Goal: Information Seeking & Learning: Check status

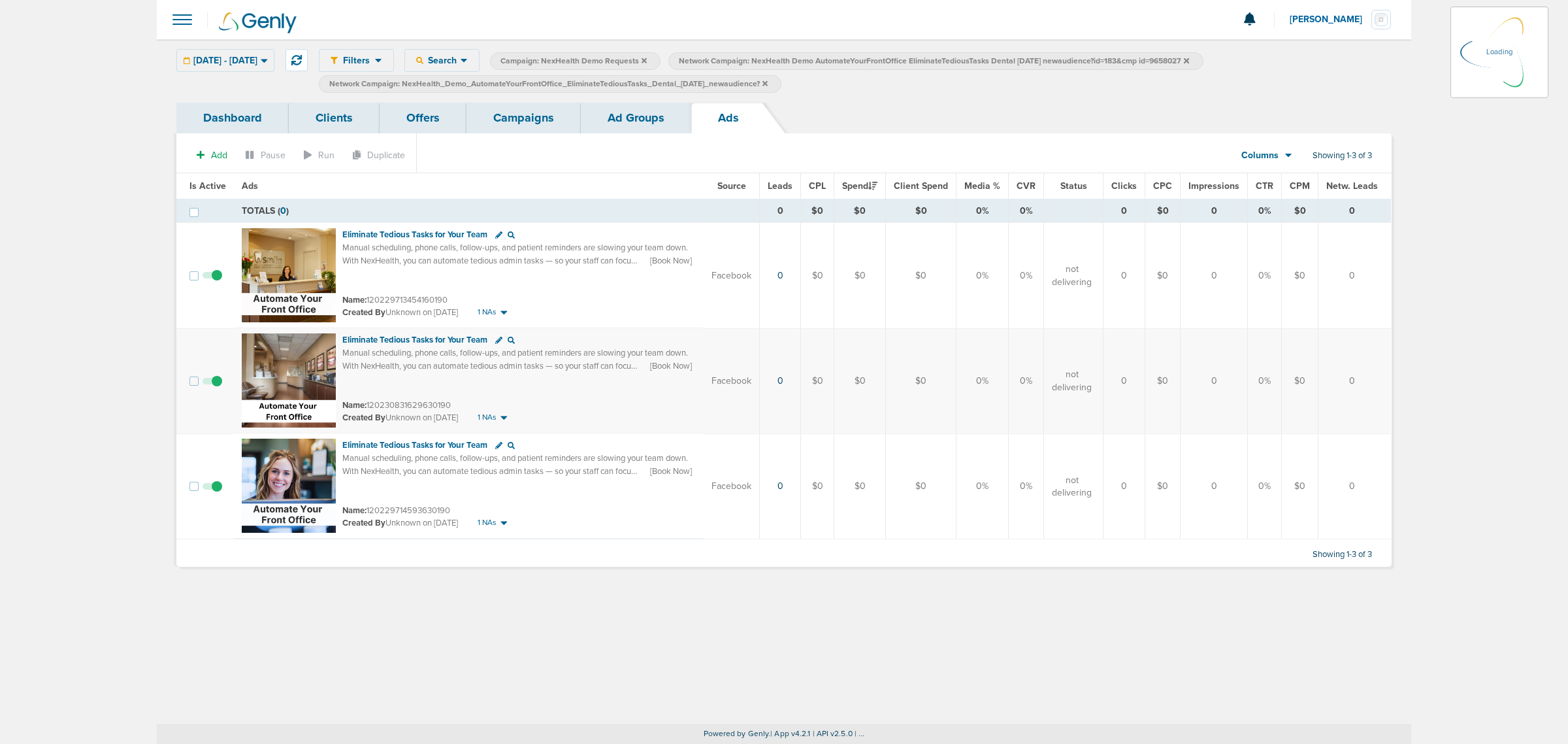
click at [768, 83] on icon at bounding box center [765, 83] width 5 height 8
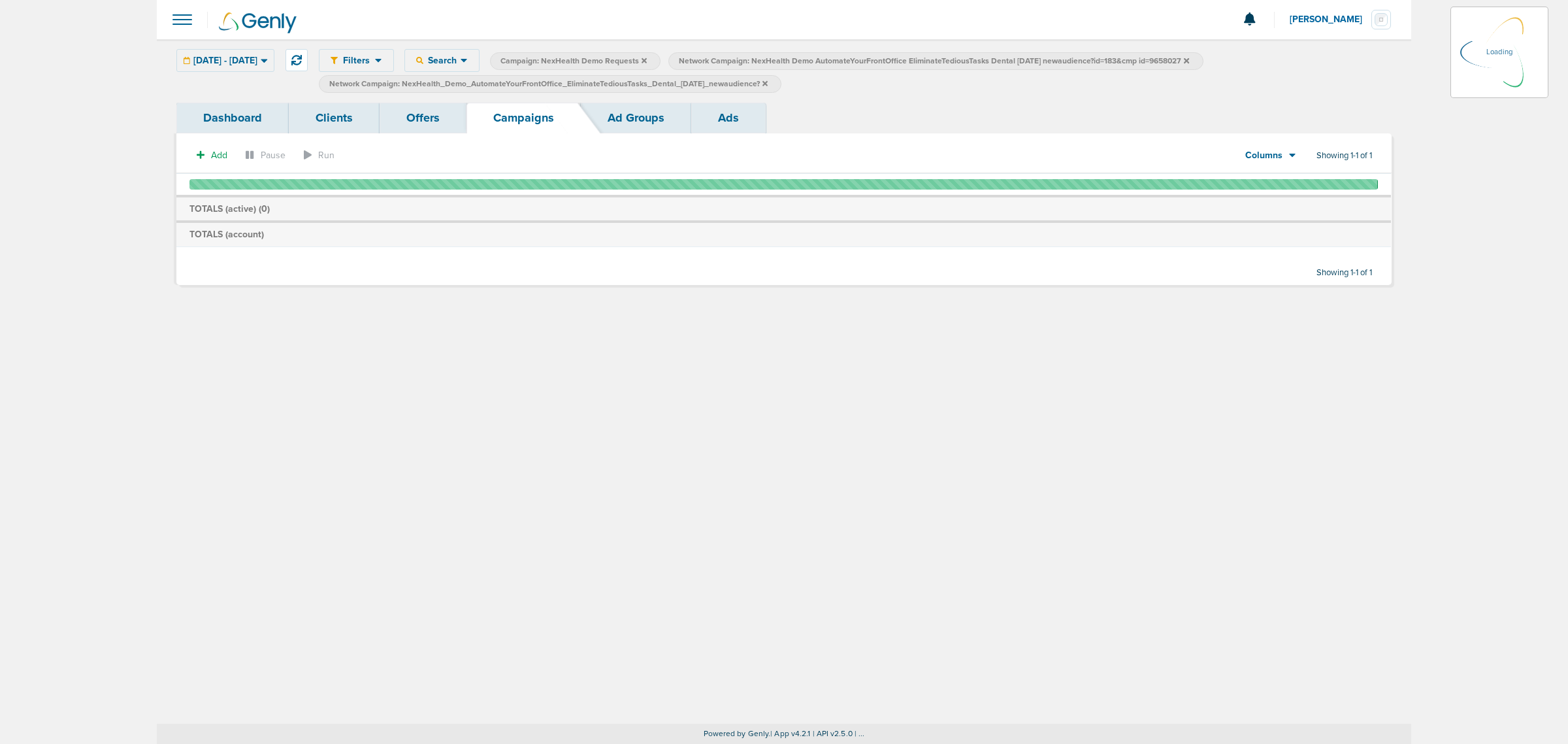
click at [768, 83] on icon at bounding box center [765, 83] width 5 height 8
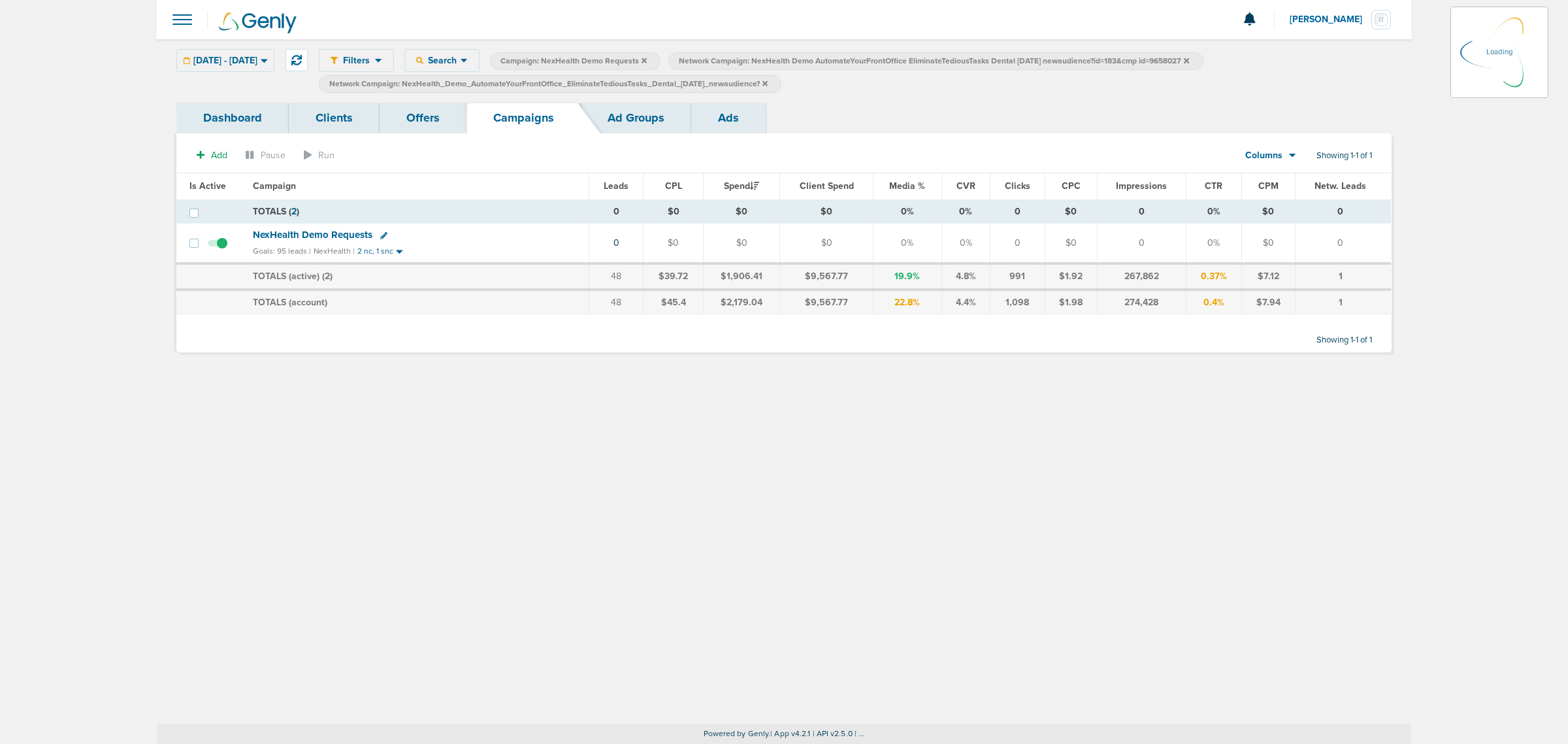
click at [768, 82] on icon at bounding box center [765, 82] width 5 height 5
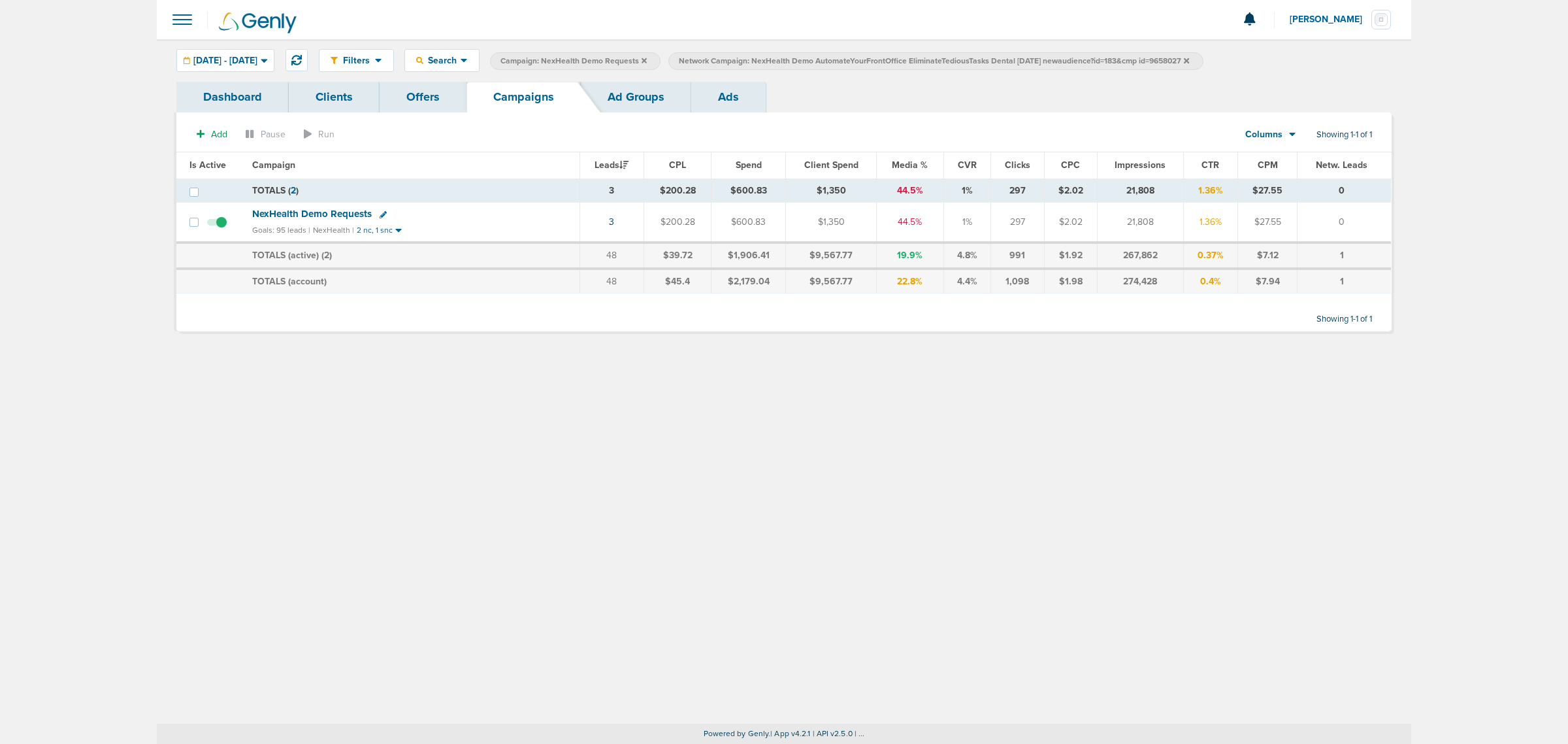
click at [647, 60] on icon at bounding box center [644, 60] width 5 height 5
click at [1011, 59] on icon at bounding box center [1008, 61] width 5 height 8
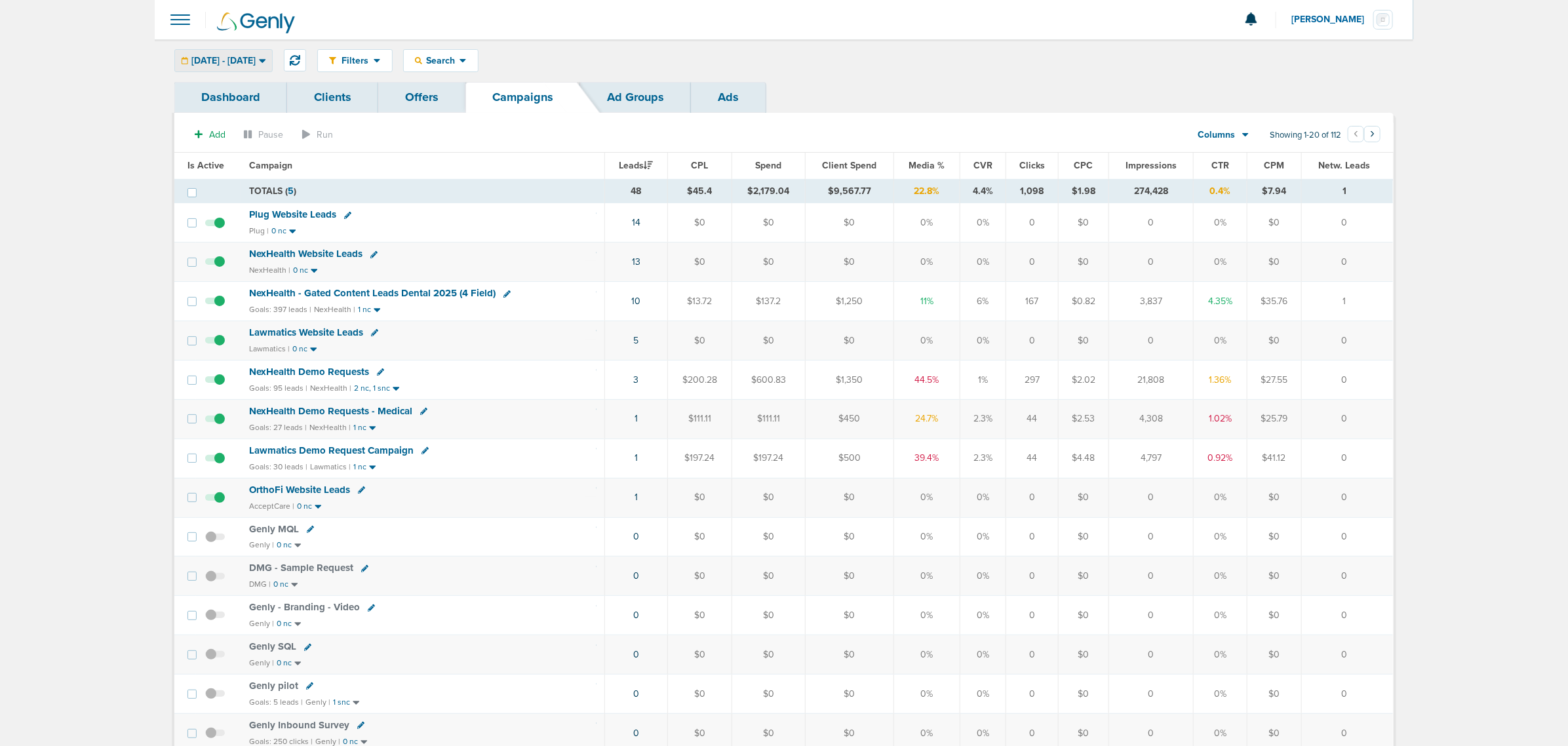
click at [237, 53] on div "09.12.2025 - 09.12.2025" at bounding box center [223, 60] width 97 height 22
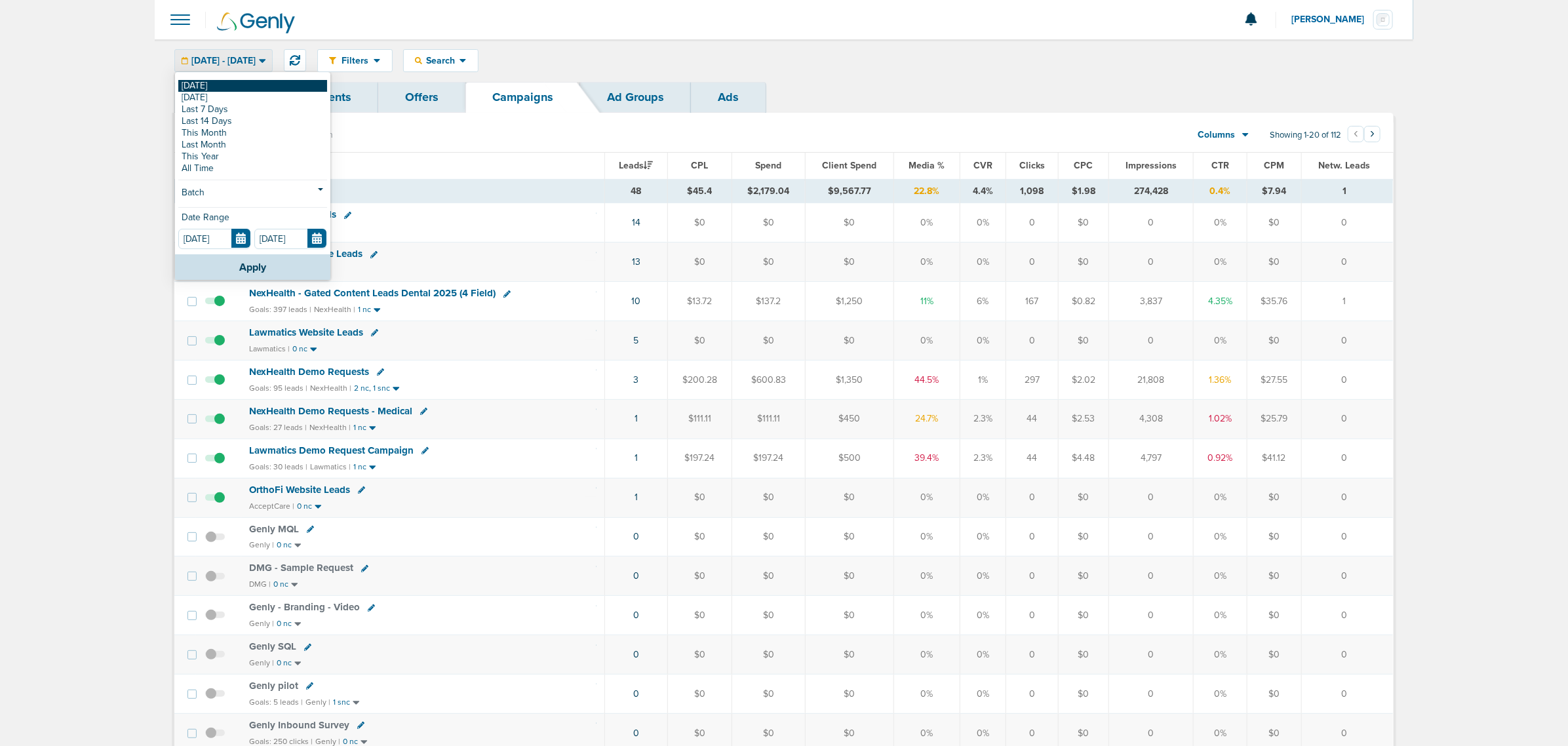
click at [231, 80] on link "[DATE]" at bounding box center [253, 85] width 148 height 12
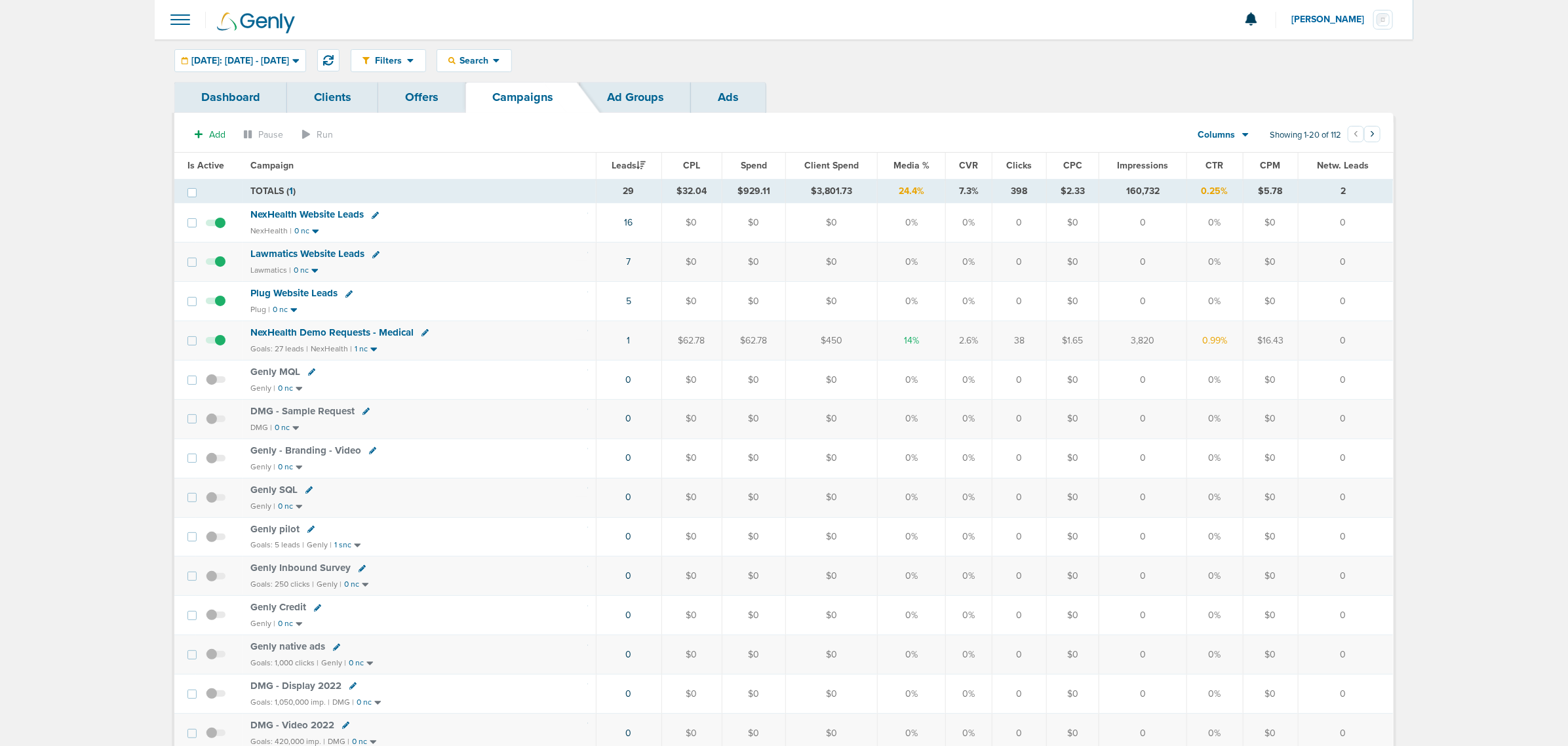
click at [919, 167] on span "Media %" at bounding box center [911, 165] width 36 height 11
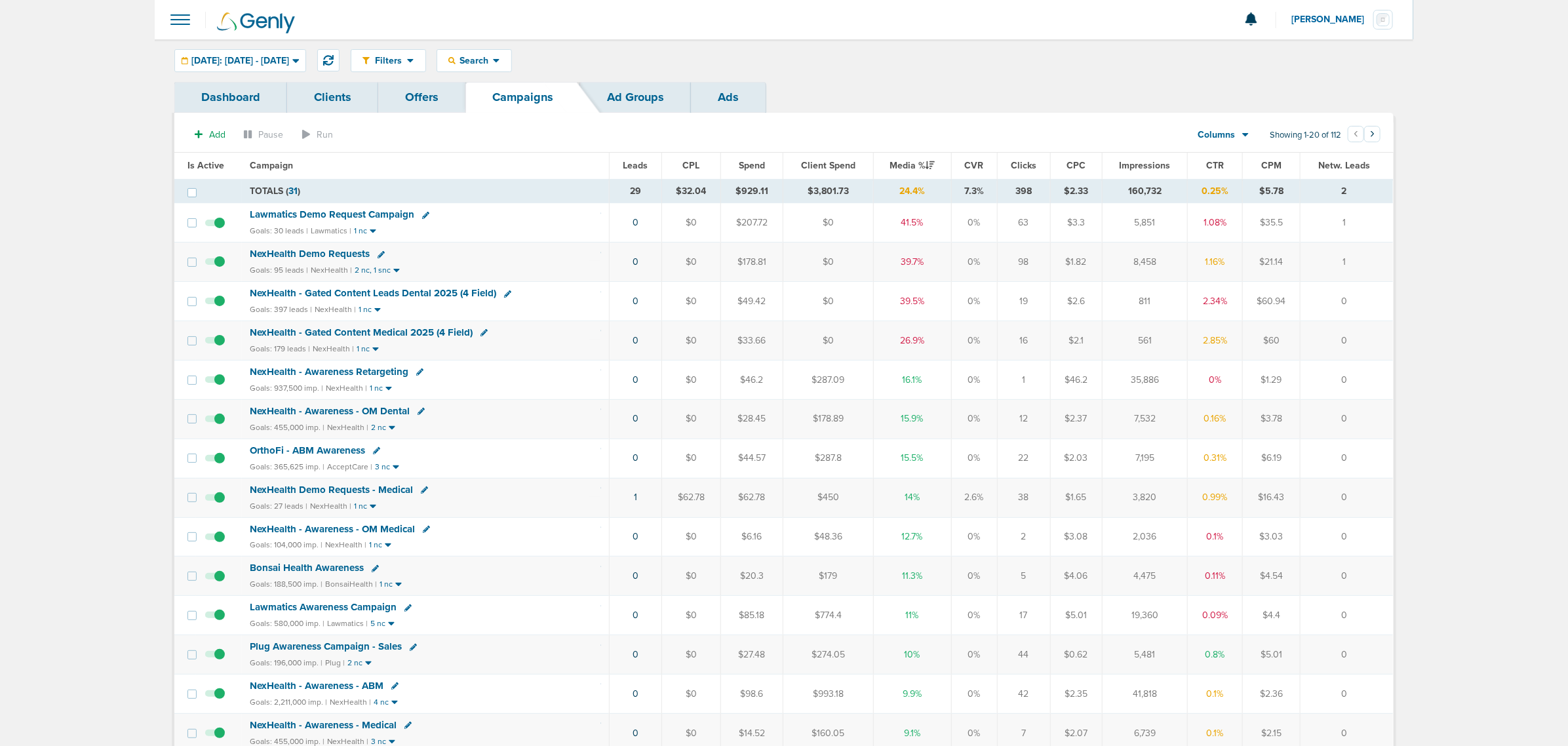
click at [355, 292] on span "NexHealth - Gated Content Leads Dental 2025 (4 Field)" at bounding box center [373, 292] width 247 height 12
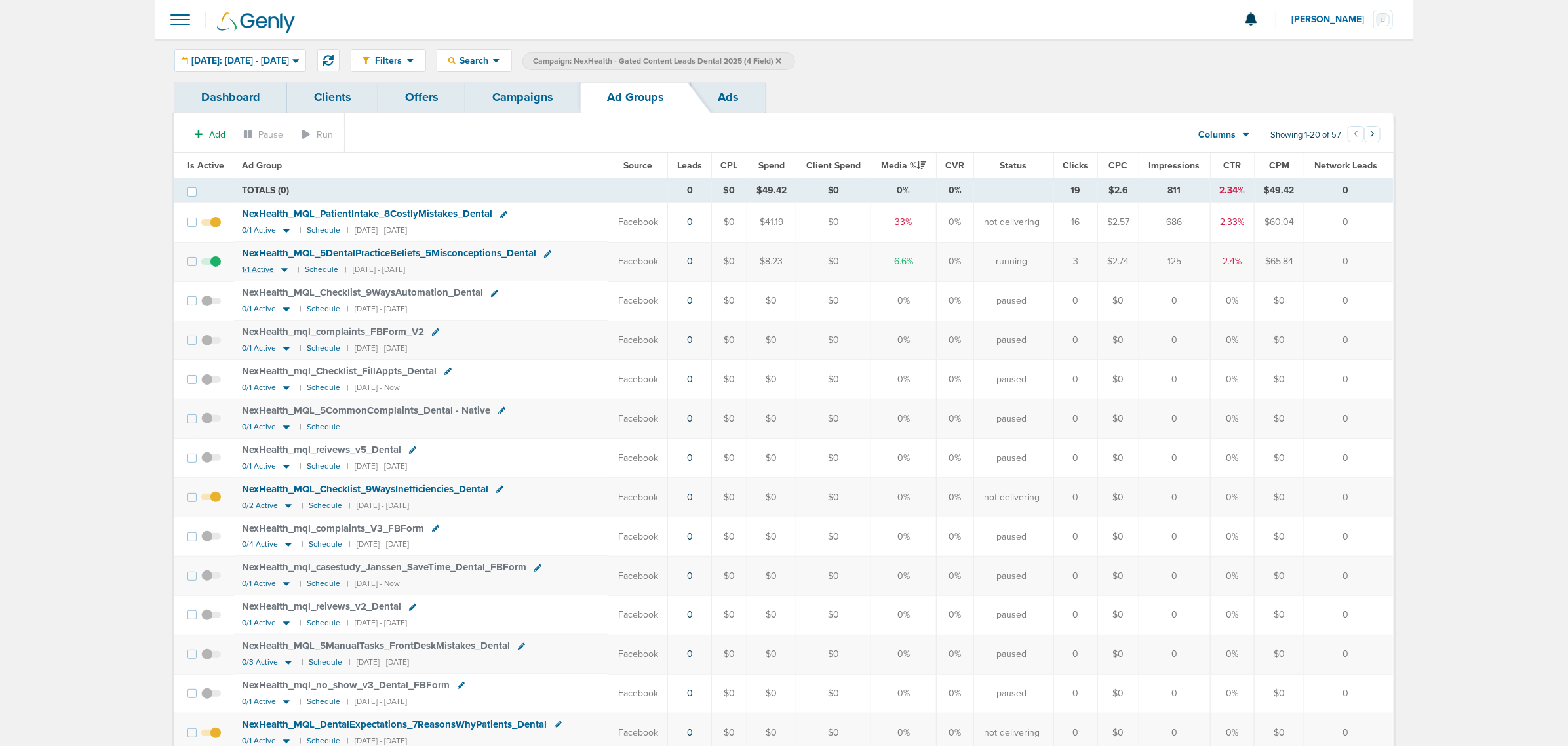
click at [283, 271] on icon at bounding box center [285, 271] width 6 height 4
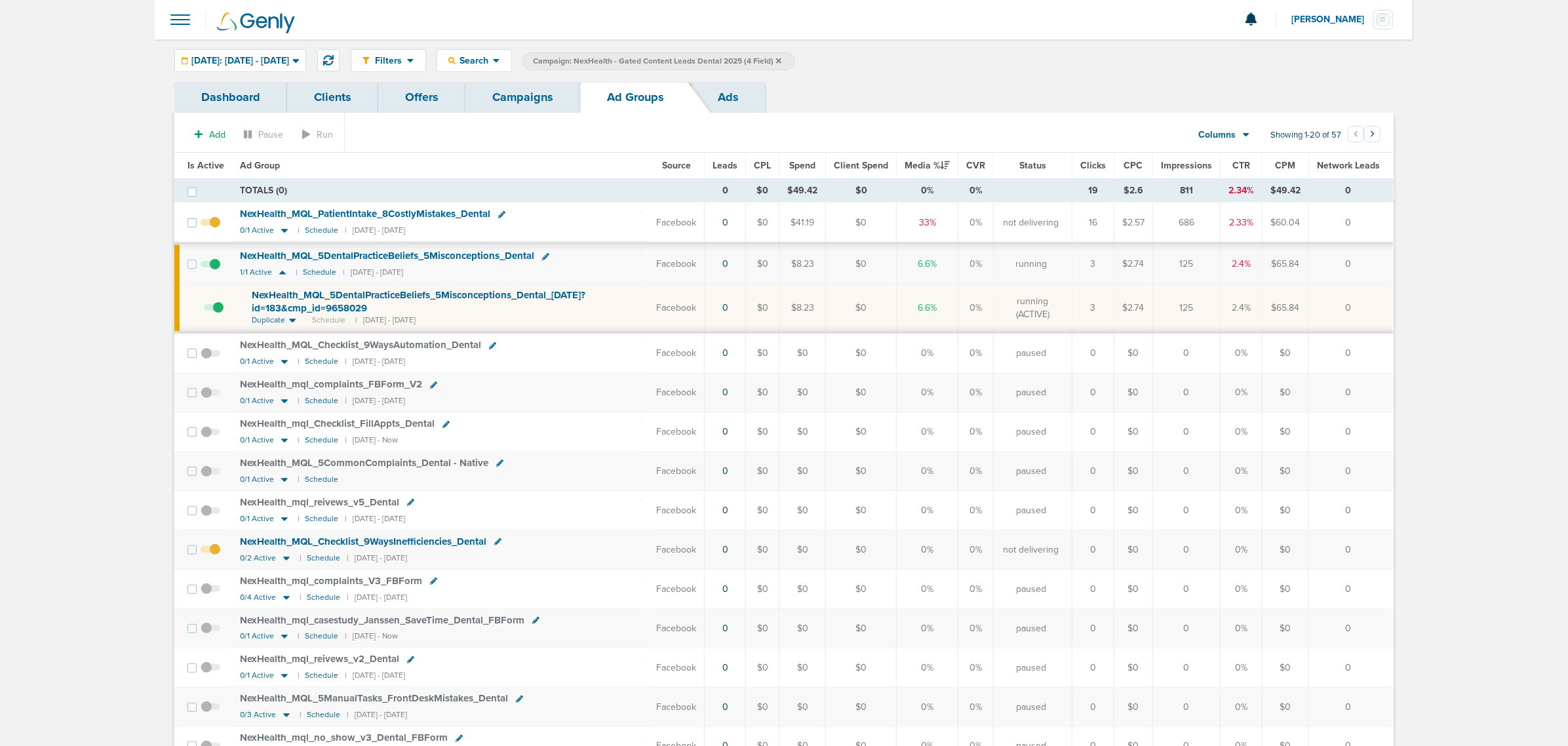
click at [313, 303] on span "NexHealth_ MQL_ 5DentalPracticeBeliefs_ 5Misconceptions_ Dental_ [DATE]?id=183&…" at bounding box center [418, 301] width 333 height 25
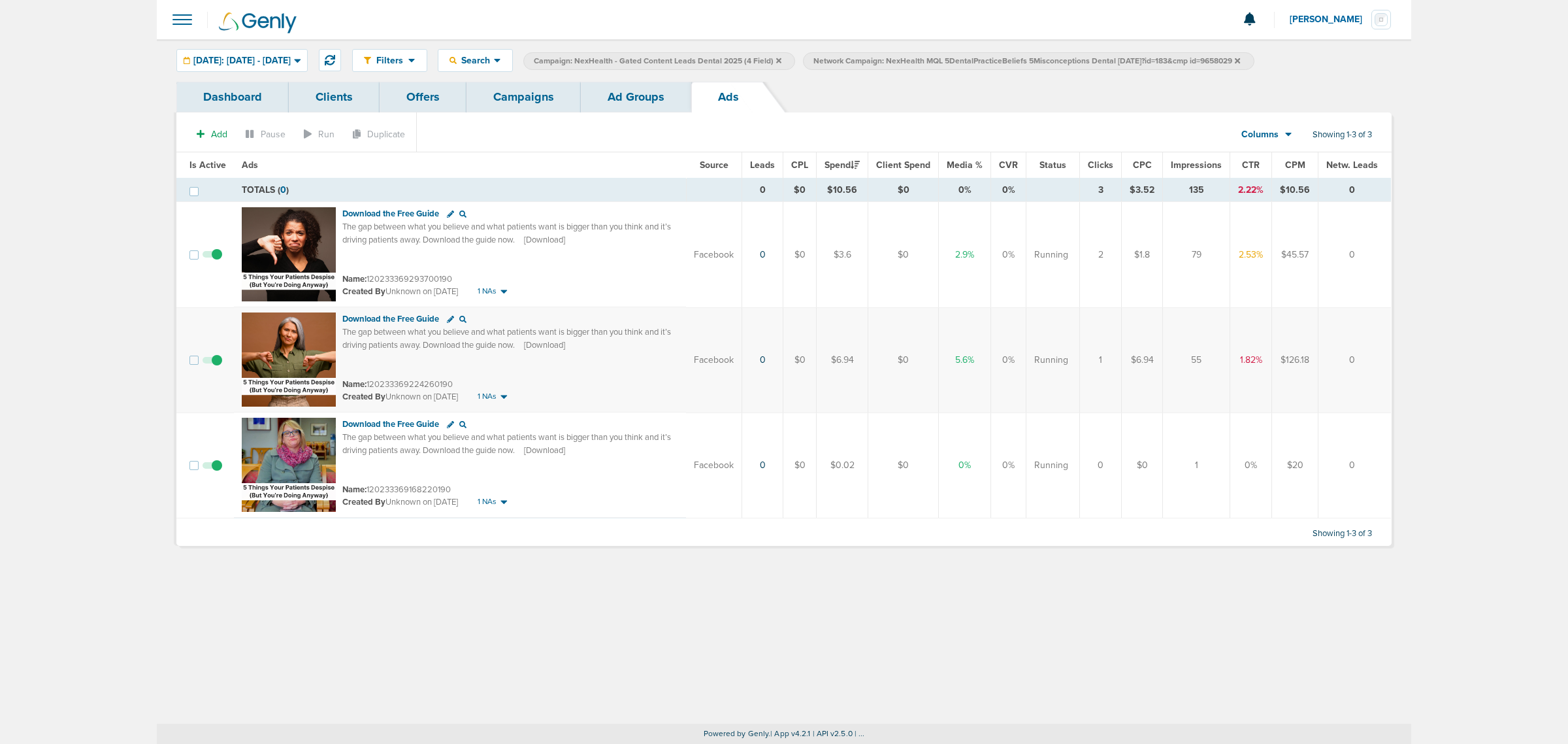
click at [217, 472] on span at bounding box center [212, 472] width 19 height 0
click at [213, 468] on input "checkbox" at bounding box center [213, 468] width 0 height 0
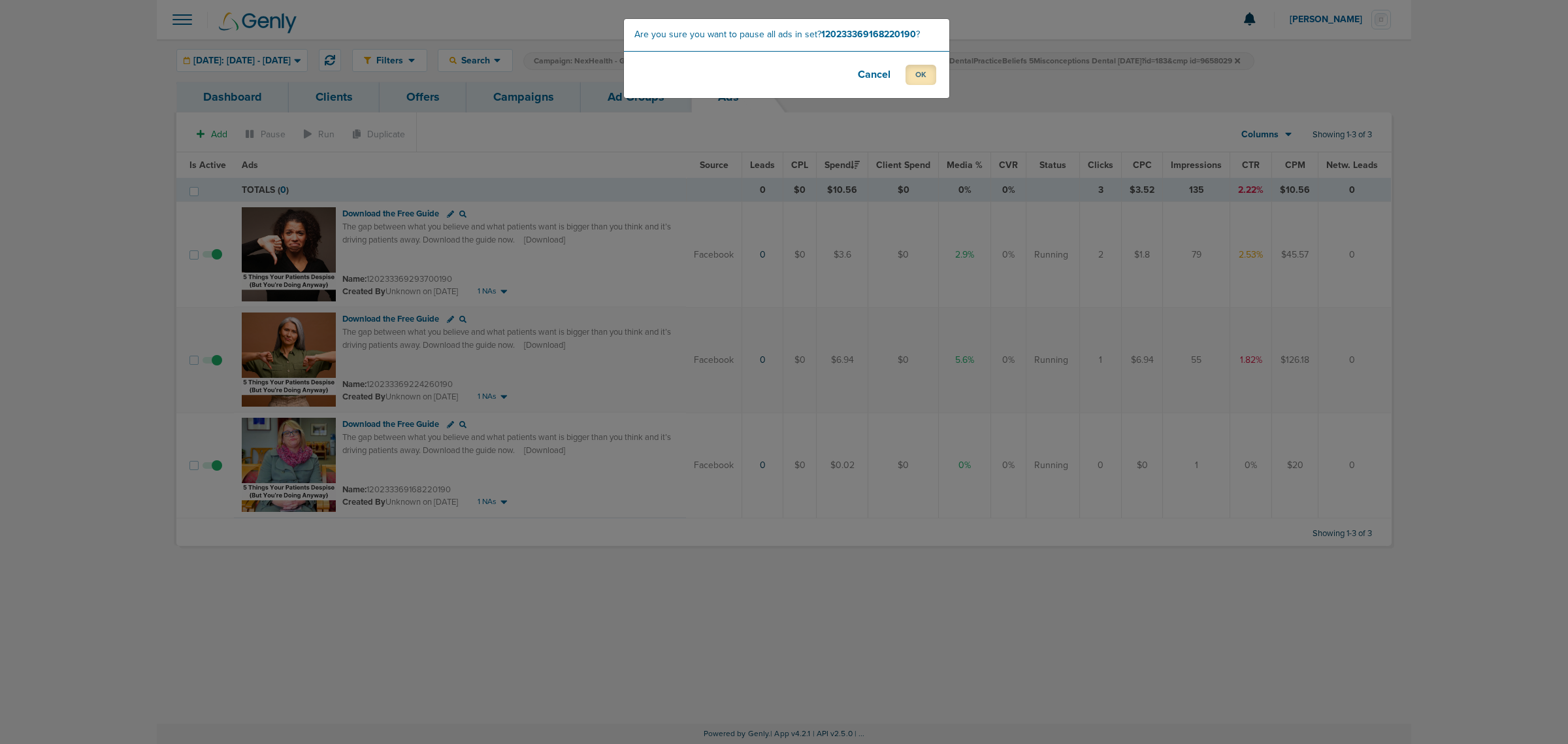
click at [922, 82] on button "OK" at bounding box center [921, 75] width 31 height 20
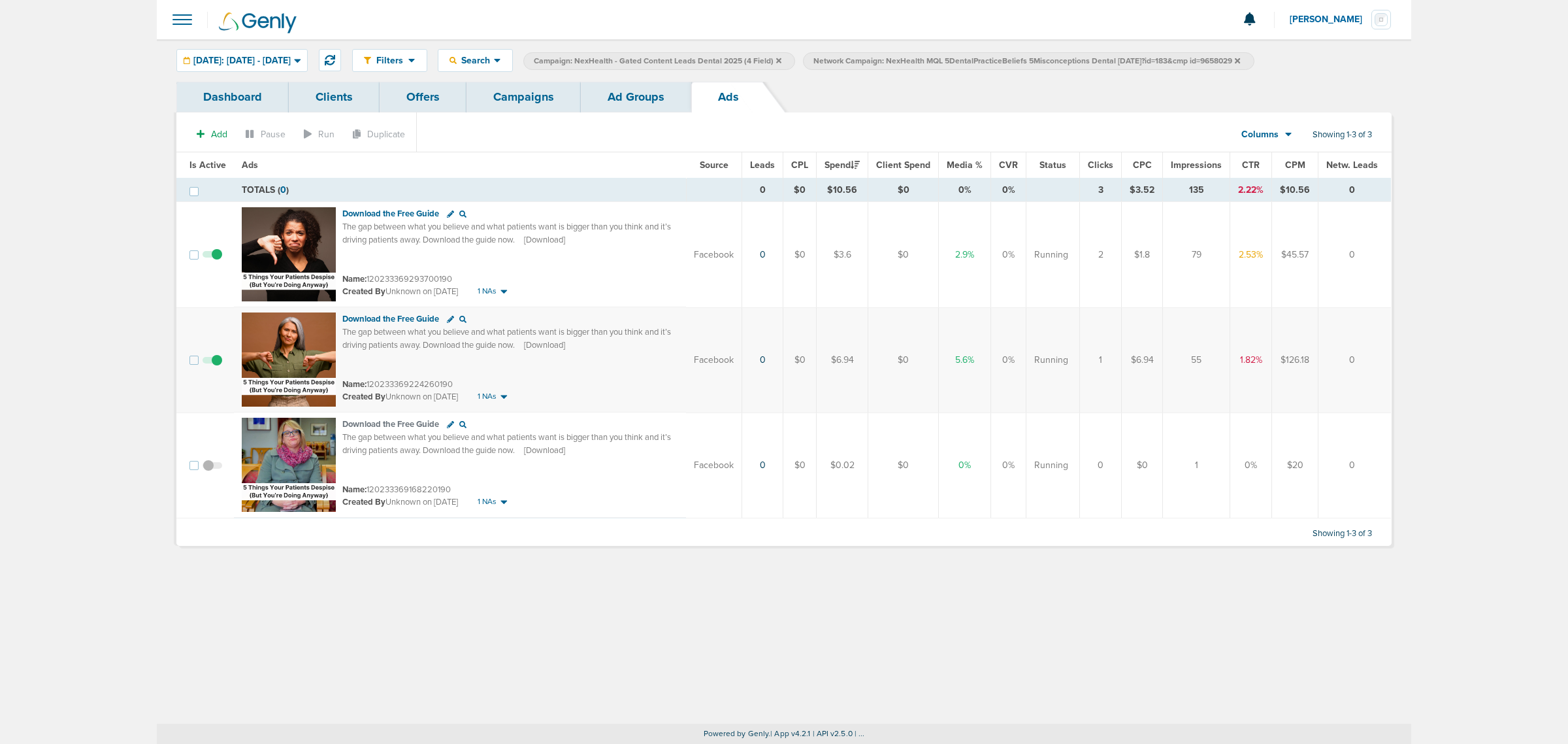
click at [553, 96] on link "Campaigns" at bounding box center [523, 97] width 114 height 31
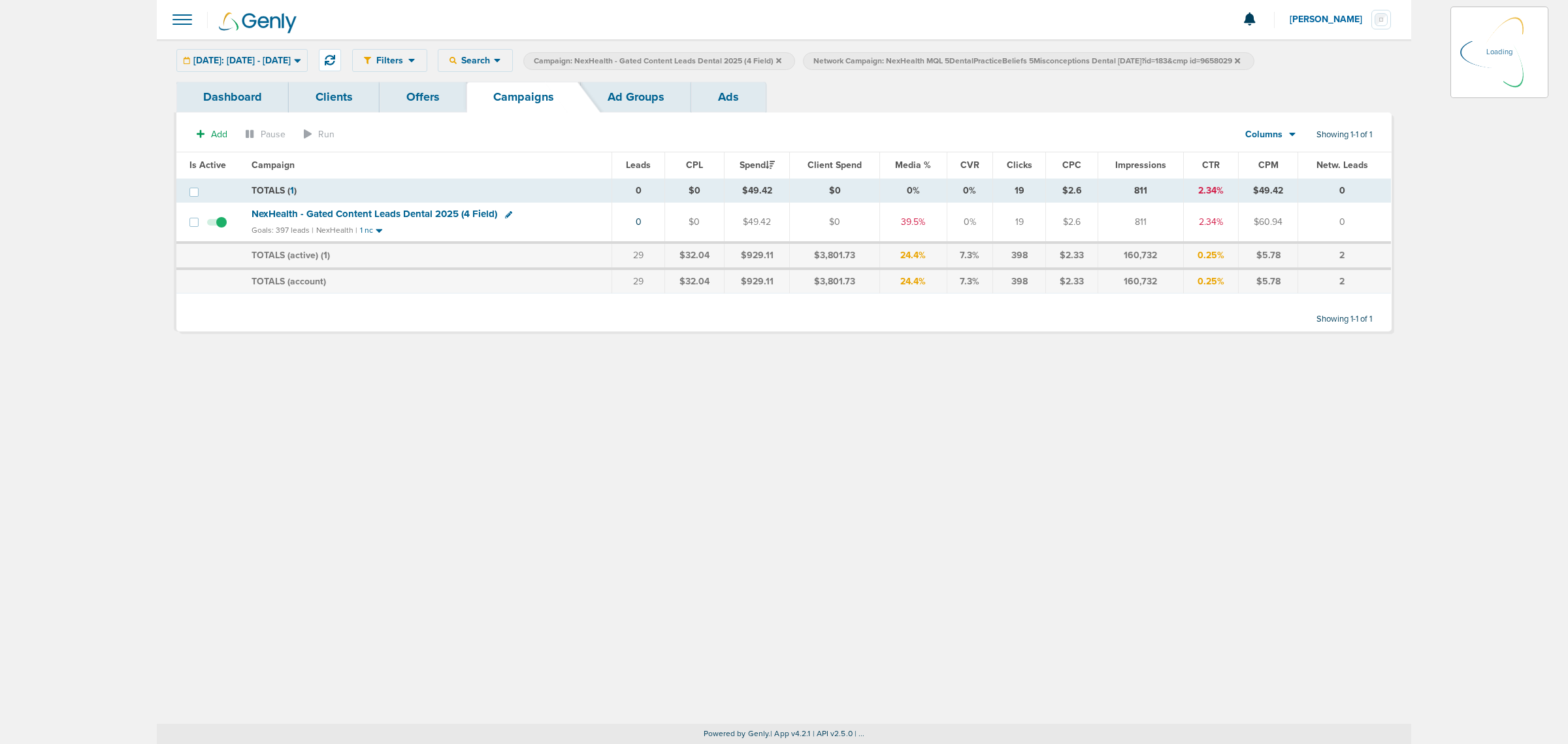
click at [782, 61] on icon at bounding box center [779, 60] width 5 height 5
click at [782, 62] on icon at bounding box center [779, 60] width 5 height 5
click at [961, 59] on icon at bounding box center [957, 60] width 5 height 5
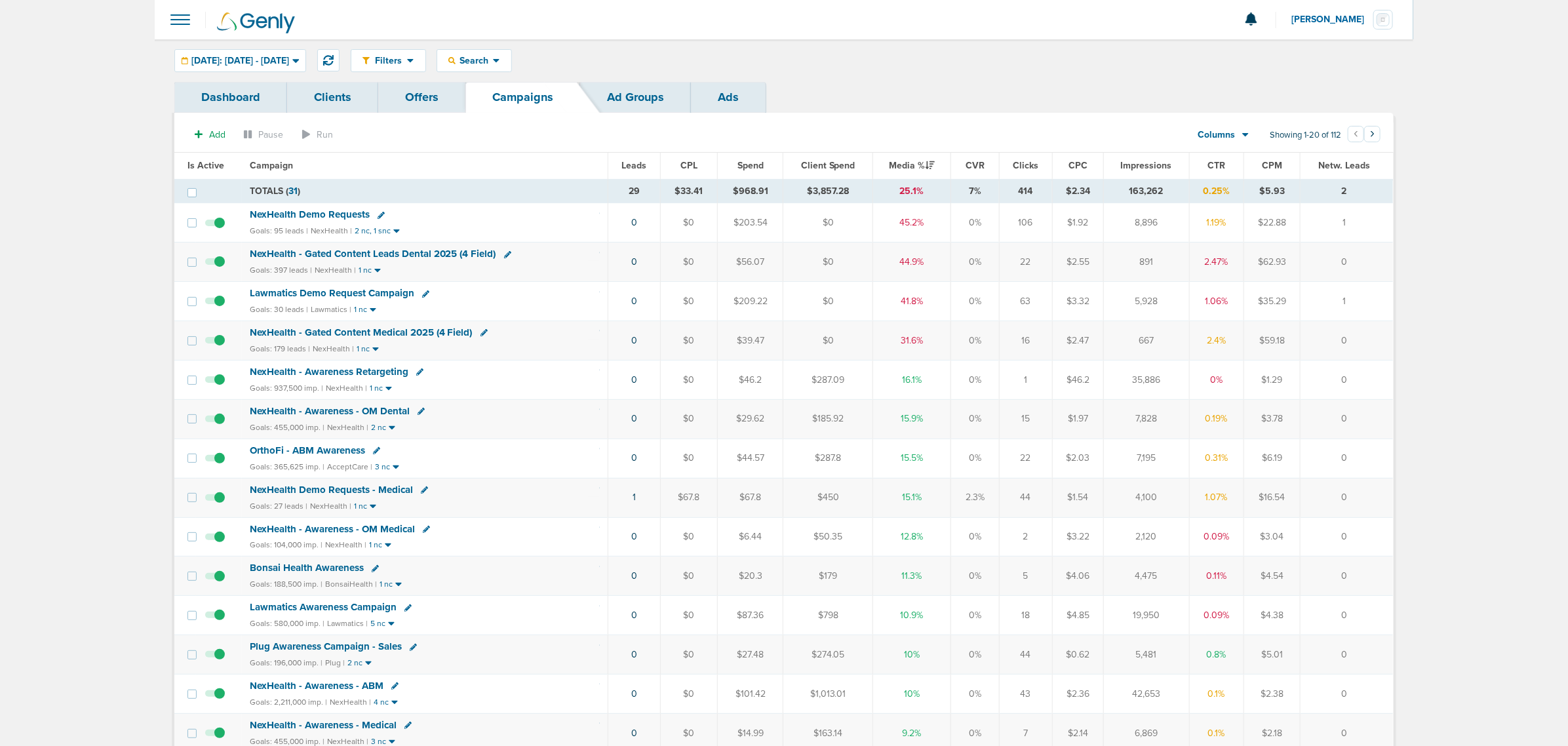
click at [372, 331] on span "NexHealth - Gated Content Medical 2025 (4 Field)" at bounding box center [361, 332] width 223 height 12
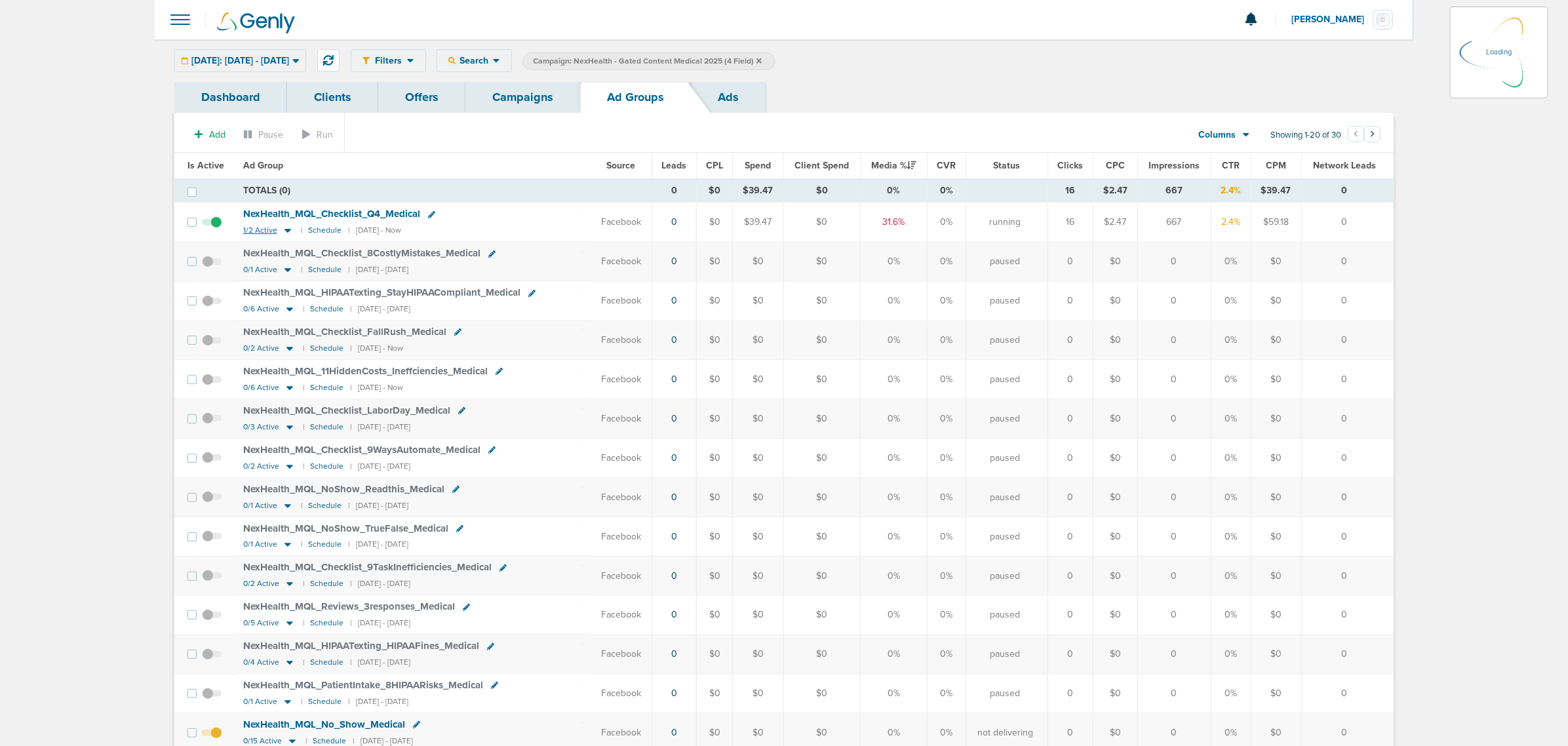
click at [285, 233] on icon at bounding box center [288, 231] width 6 height 4
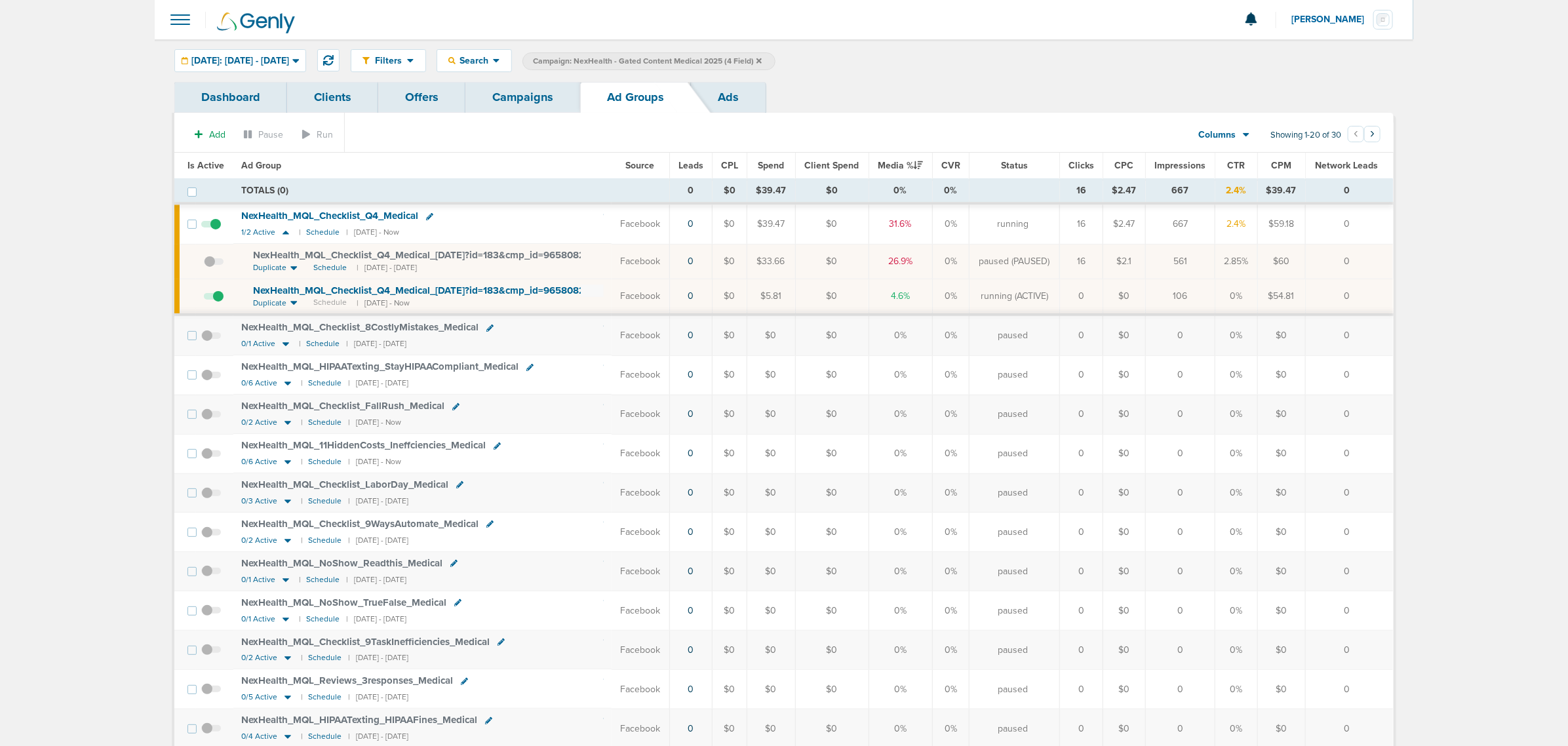
click at [536, 93] on link "Campaigns" at bounding box center [523, 97] width 114 height 31
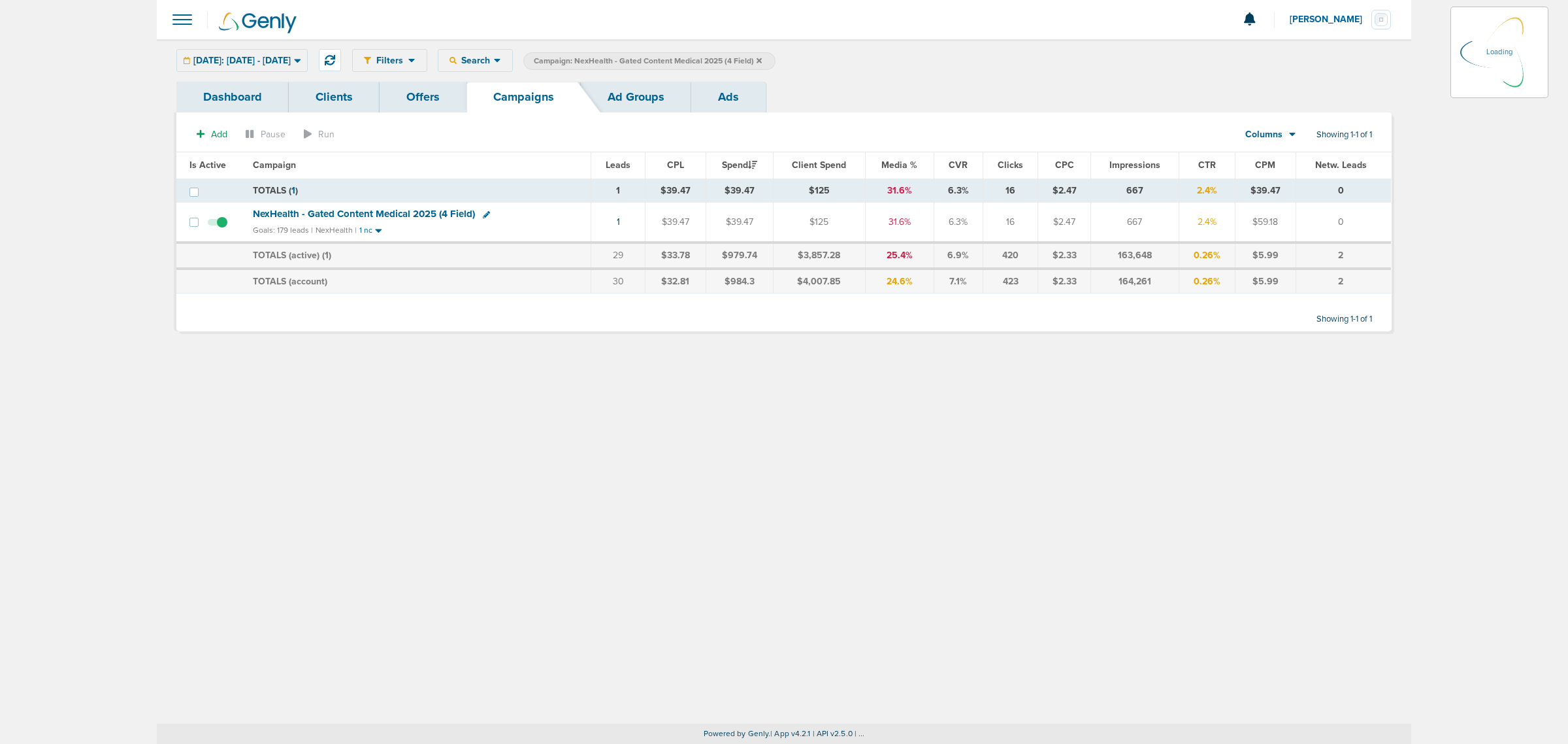
click at [621, 223] on td "1" at bounding box center [618, 223] width 54 height 40
click at [618, 223] on link "1" at bounding box center [618, 222] width 3 height 11
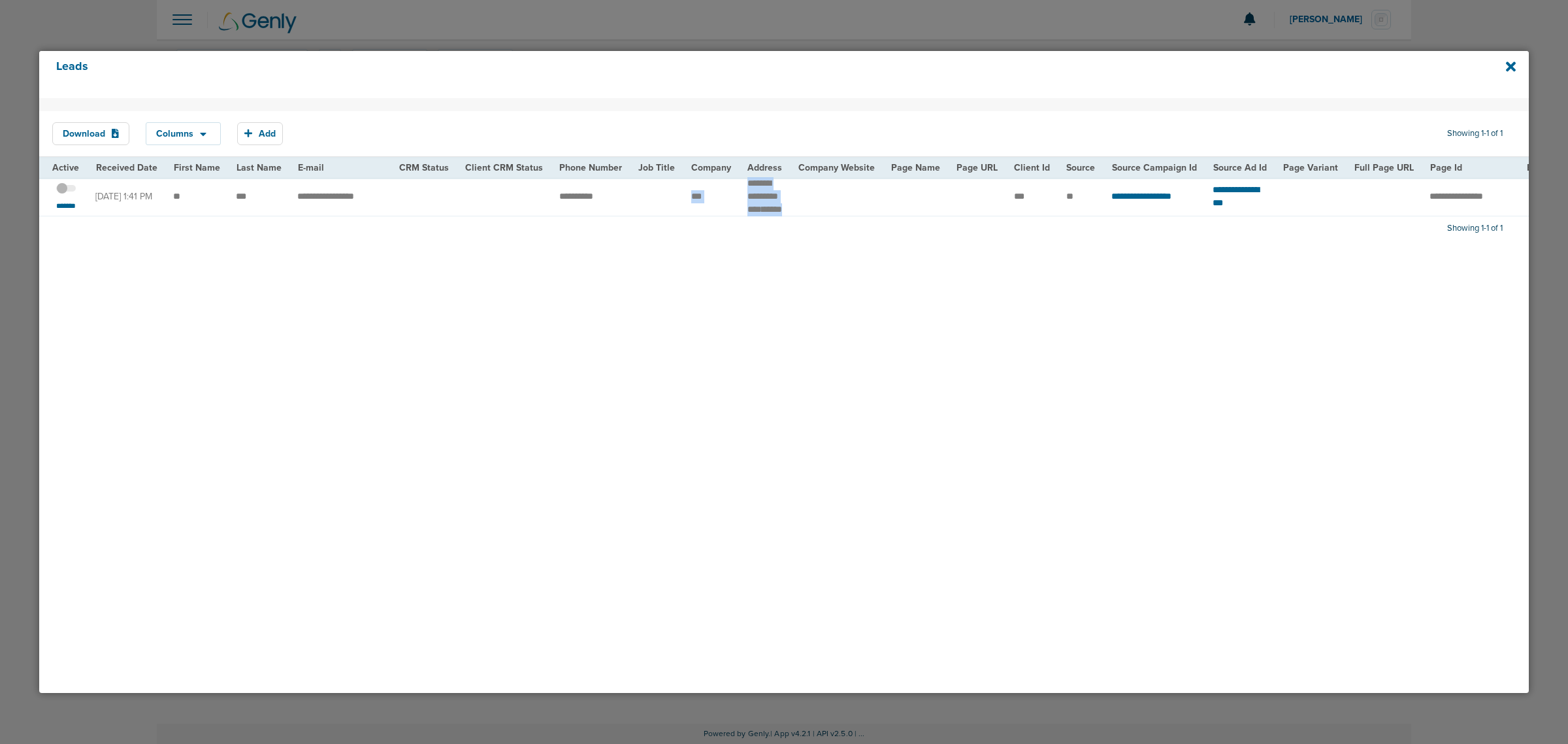
drag, startPoint x: 668, startPoint y: 200, endPoint x: 805, endPoint y: 200, distance: 137.0
click at [805, 200] on tr "**********" at bounding box center [1327, 197] width 2576 height 39
click at [805, 200] on td at bounding box center [837, 197] width 93 height 39
drag, startPoint x: 533, startPoint y: 201, endPoint x: 814, endPoint y: 210, distance: 281.1
click at [814, 210] on tr "**********" at bounding box center [1327, 197] width 2576 height 39
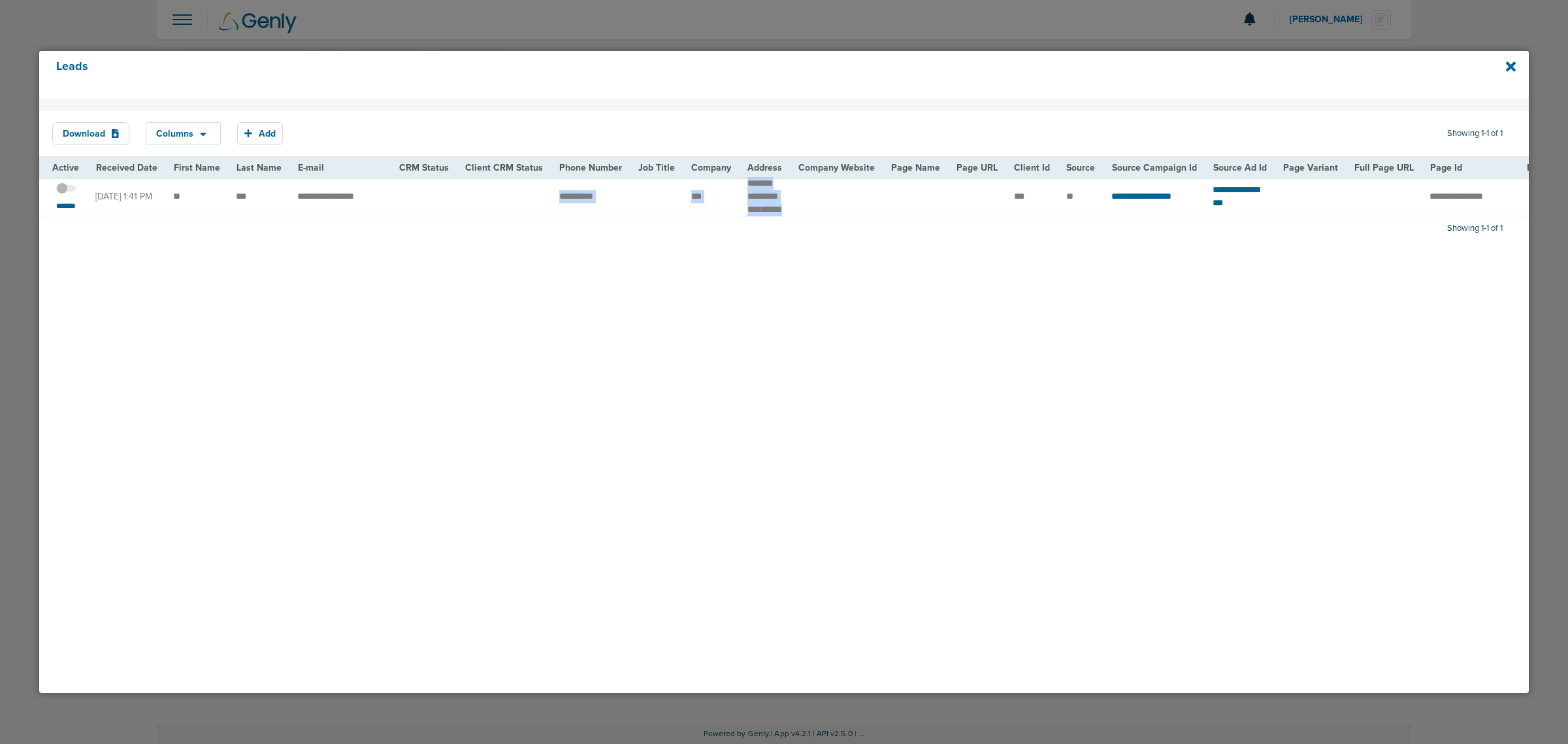
click at [814, 210] on td at bounding box center [837, 197] width 93 height 39
drag, startPoint x: 547, startPoint y: 200, endPoint x: 636, endPoint y: 201, distance: 89.0
click at [636, 201] on tr "**********" at bounding box center [1327, 197] width 2576 height 39
copy tr
click at [510, 193] on td at bounding box center [504, 197] width 94 height 39
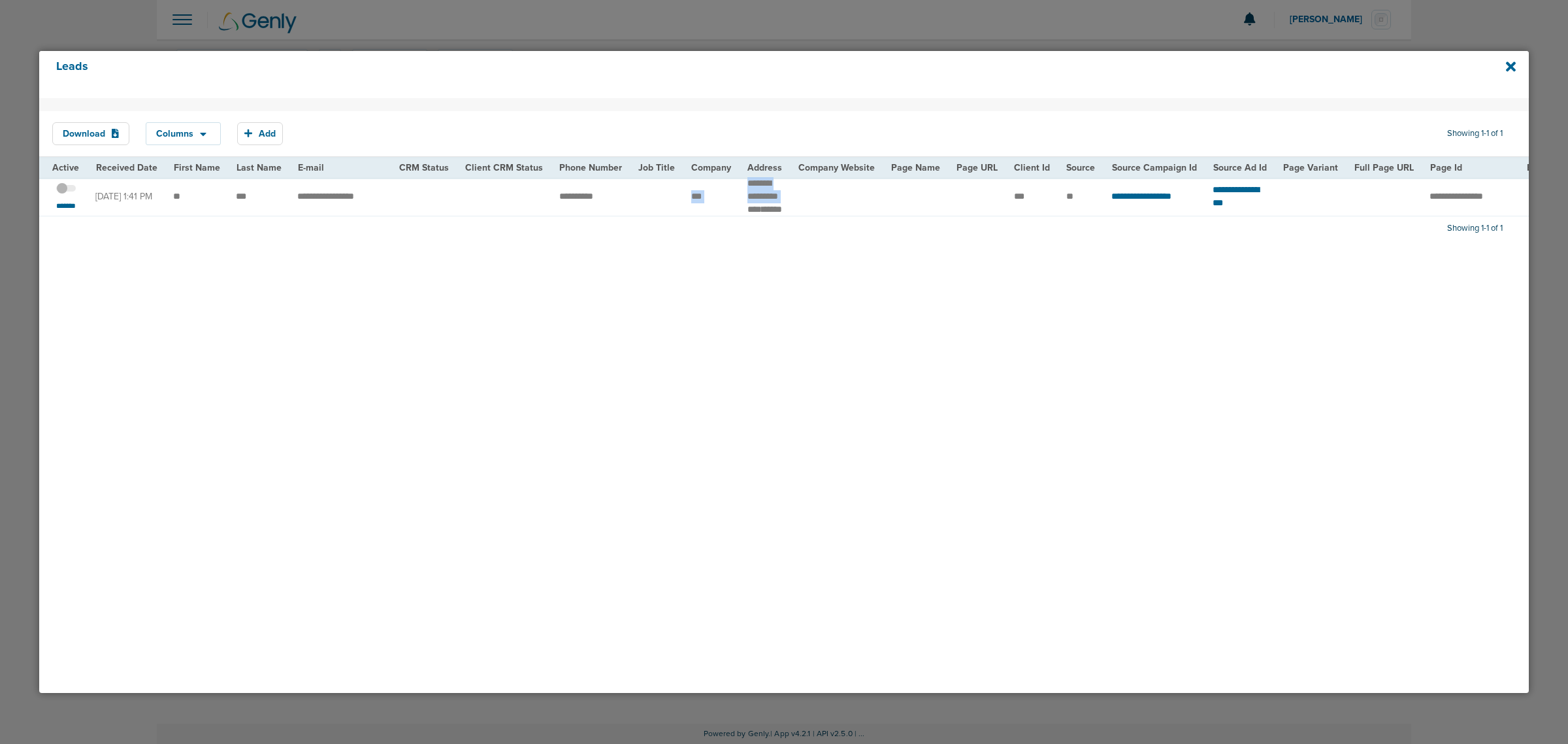
drag, startPoint x: 685, startPoint y: 200, endPoint x: 759, endPoint y: 204, distance: 74.1
click at [759, 204] on tr "**********" at bounding box center [1327, 197] width 2576 height 39
click at [670, 204] on td at bounding box center [657, 197] width 53 height 39
drag, startPoint x: 291, startPoint y: 200, endPoint x: 393, endPoint y: 207, distance: 102.2
click at [393, 207] on tr "**********" at bounding box center [1327, 197] width 2576 height 39
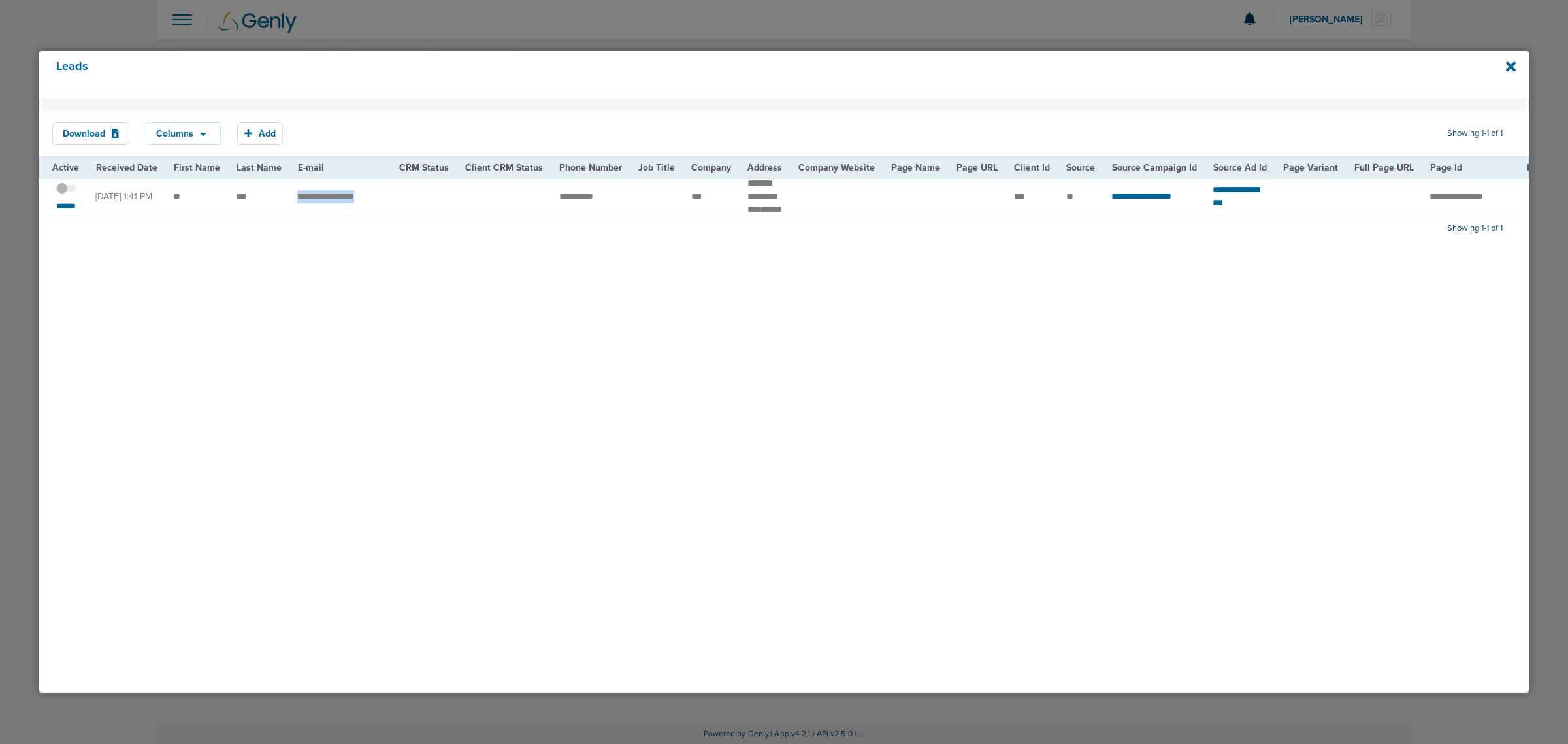
copy tr "********"
click at [457, 216] on td at bounding box center [504, 197] width 94 height 39
drag, startPoint x: 540, startPoint y: 204, endPoint x: 685, endPoint y: 207, distance: 145.0
click at [685, 207] on tr "**********" at bounding box center [1327, 197] width 2576 height 39
click at [685, 207] on td "***" at bounding box center [712, 197] width 56 height 39
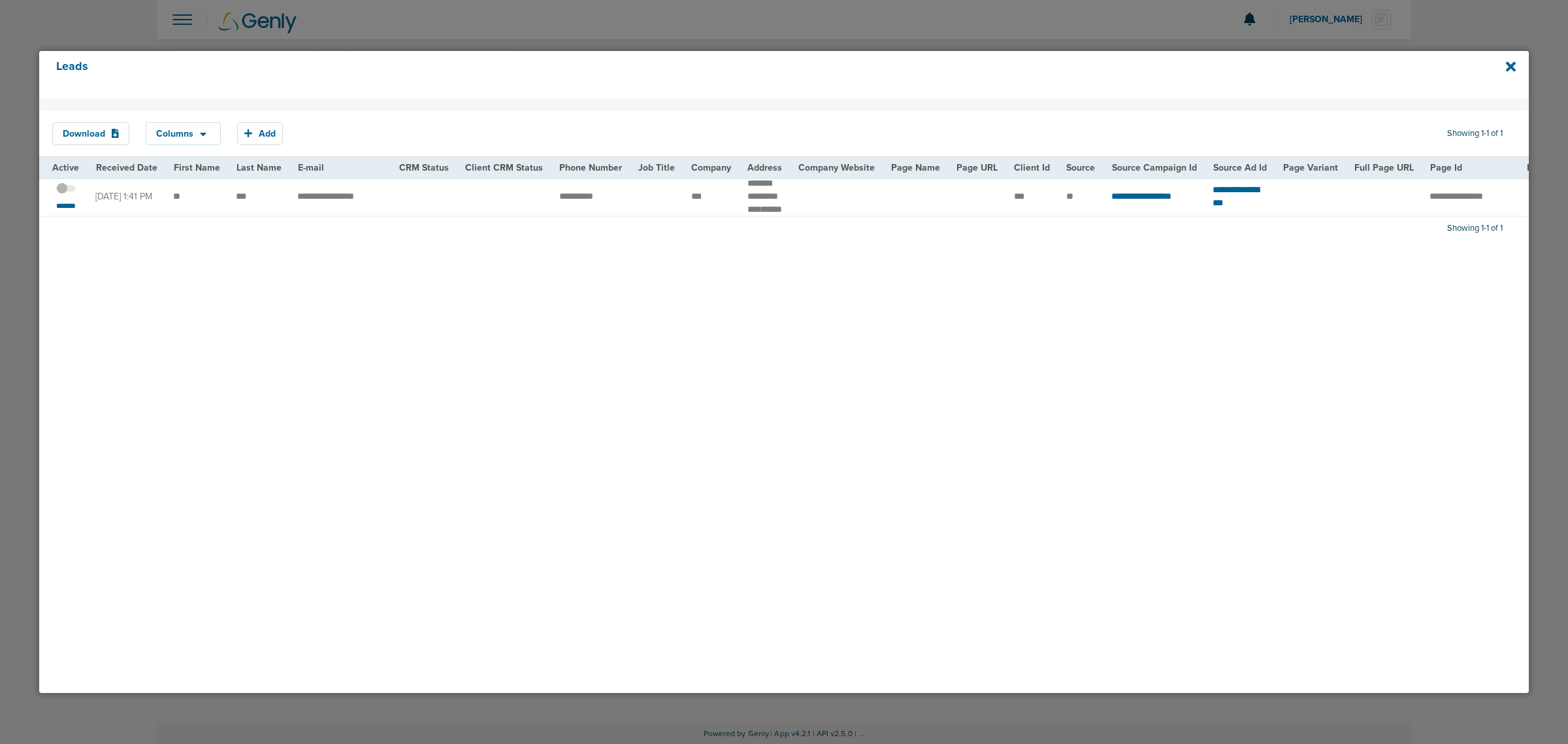
click at [684, 206] on td "***" at bounding box center [712, 197] width 56 height 39
click at [1512, 64] on icon at bounding box center [1511, 66] width 10 height 15
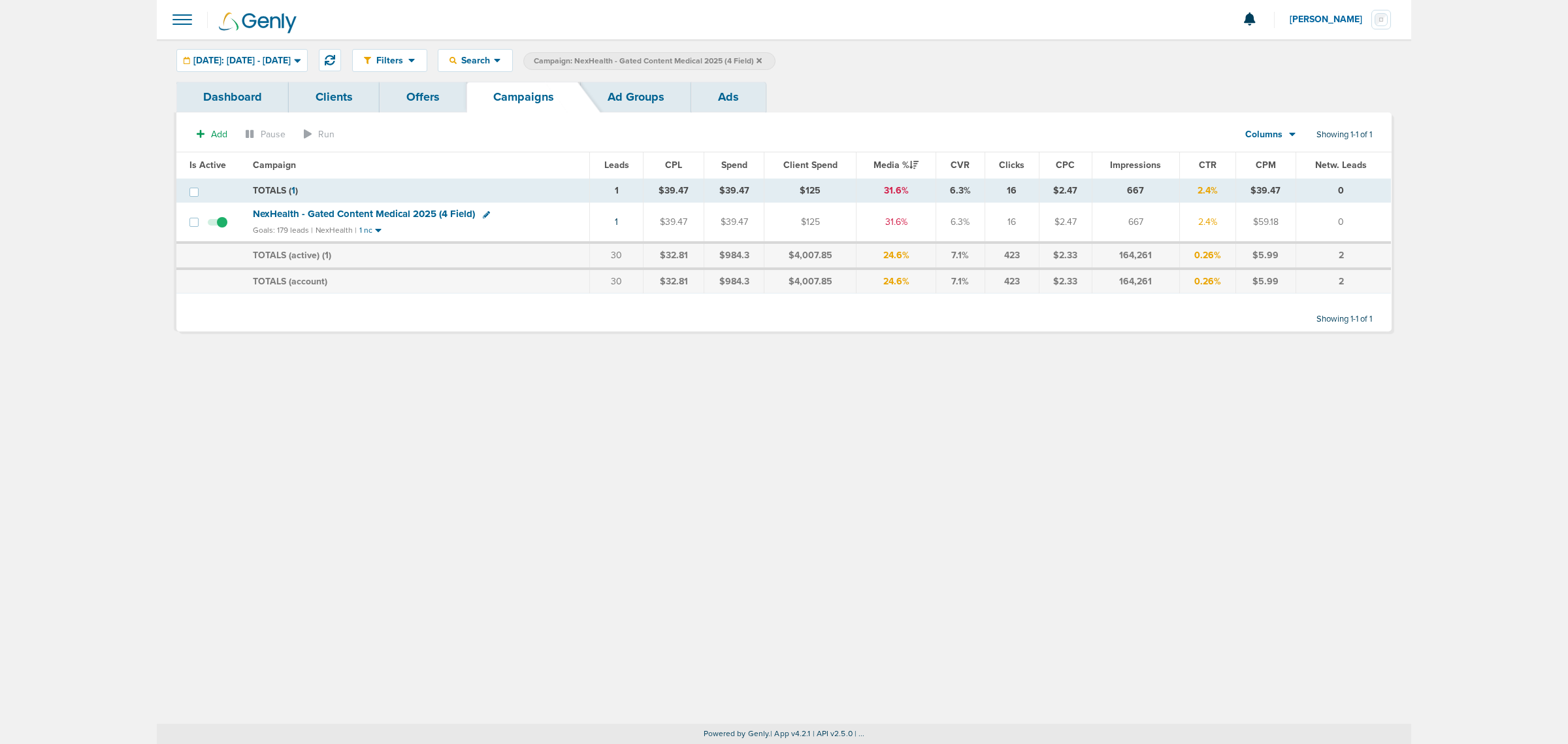
click at [762, 60] on icon at bounding box center [759, 60] width 5 height 5
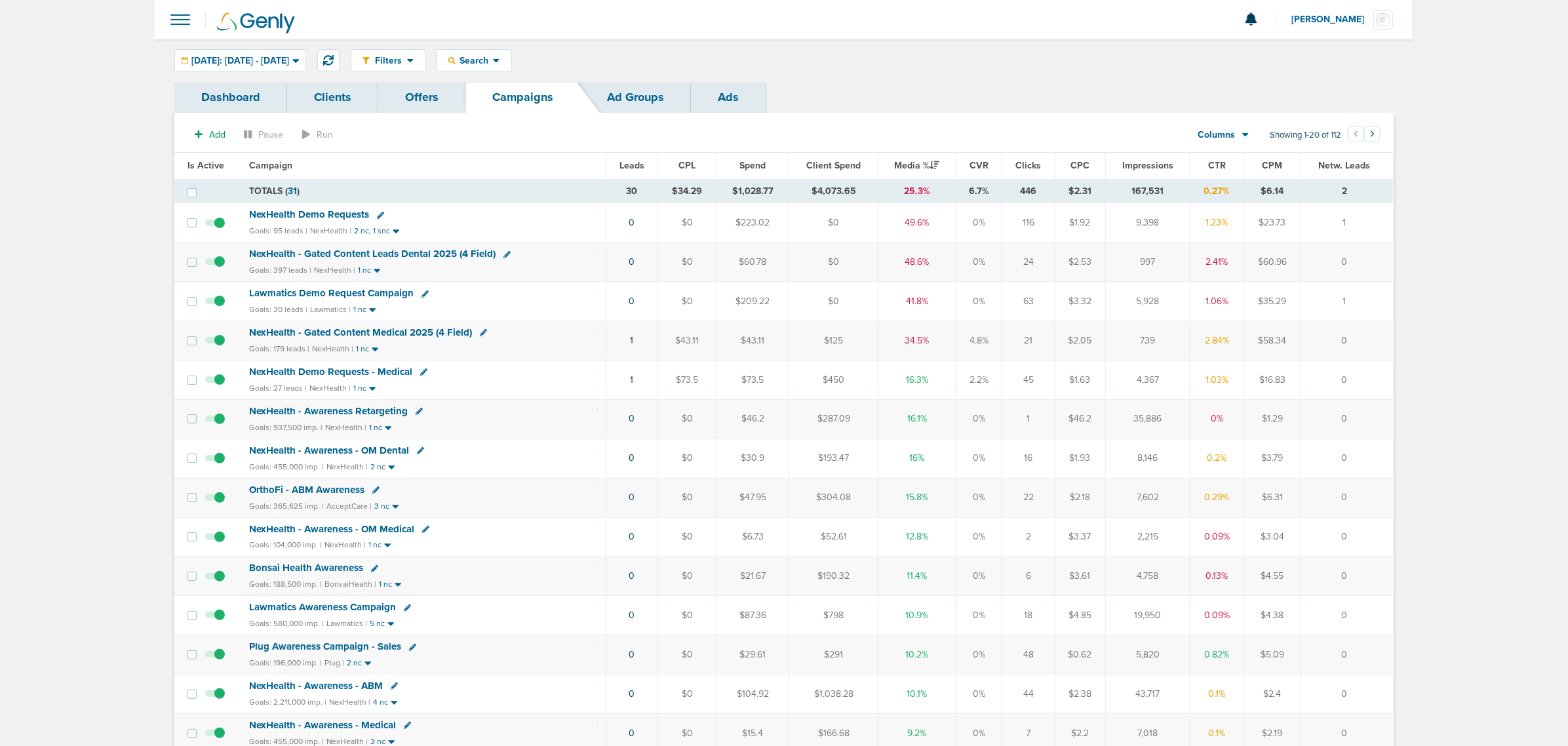
click at [380, 250] on span "NexHealth - Gated Content Leads Dental 2025 (4 Field)" at bounding box center [372, 253] width 247 height 12
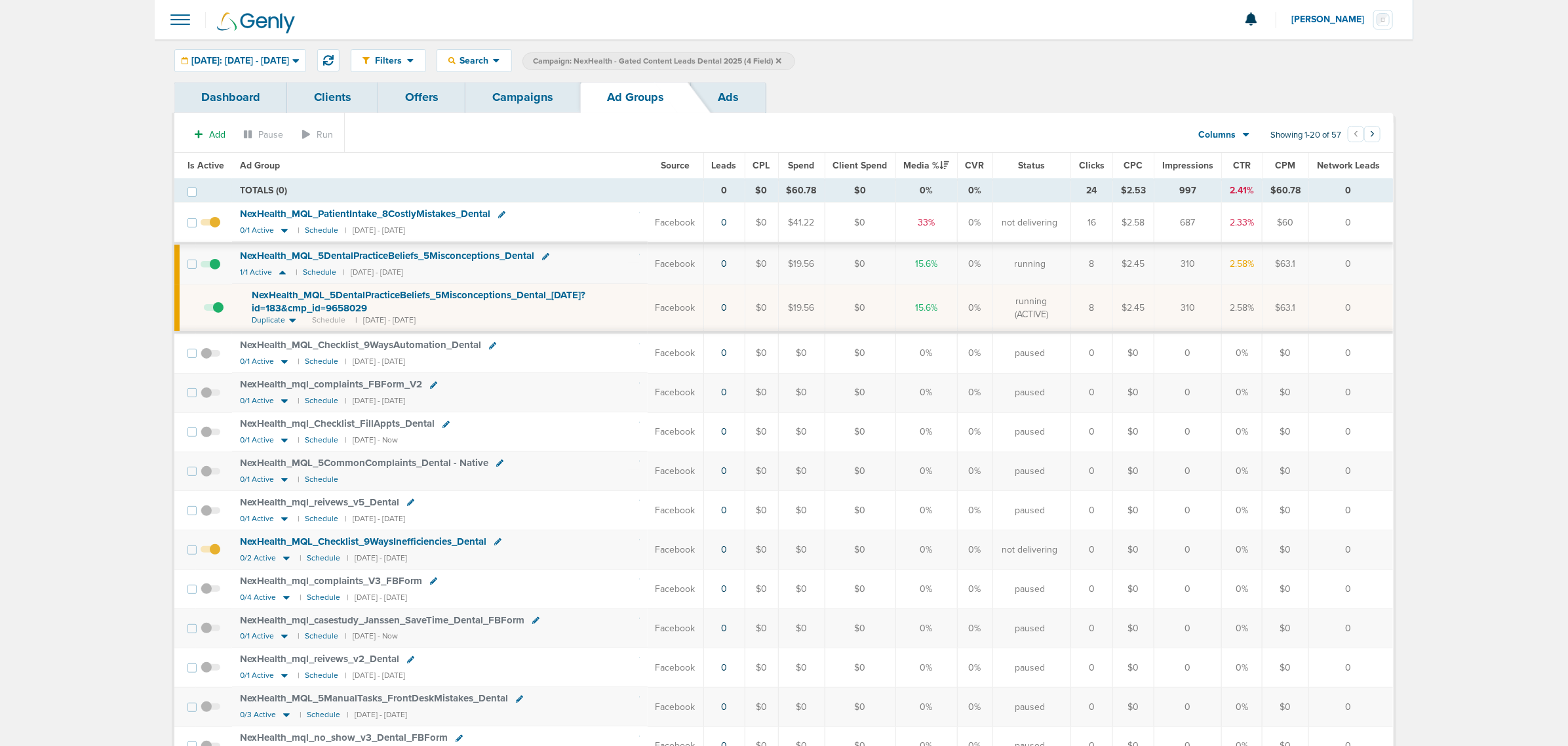
drag, startPoint x: 1362, startPoint y: 305, endPoint x: 637, endPoint y: 308, distance: 725.0
click at [738, 303] on tr "NexHealth_ MQL_ 5DentalPracticeBeliefs_ 5Misconceptions_ Dental_ 09.12.25?id=18…" at bounding box center [783, 308] width 1219 height 49
click at [620, 308] on div "NexHealth_ MQL_ 5DentalPracticeBeliefs_ 5Misconceptions_ Dental_ [DATE]?id=183&…" at bounding box center [446, 301] width 388 height 26
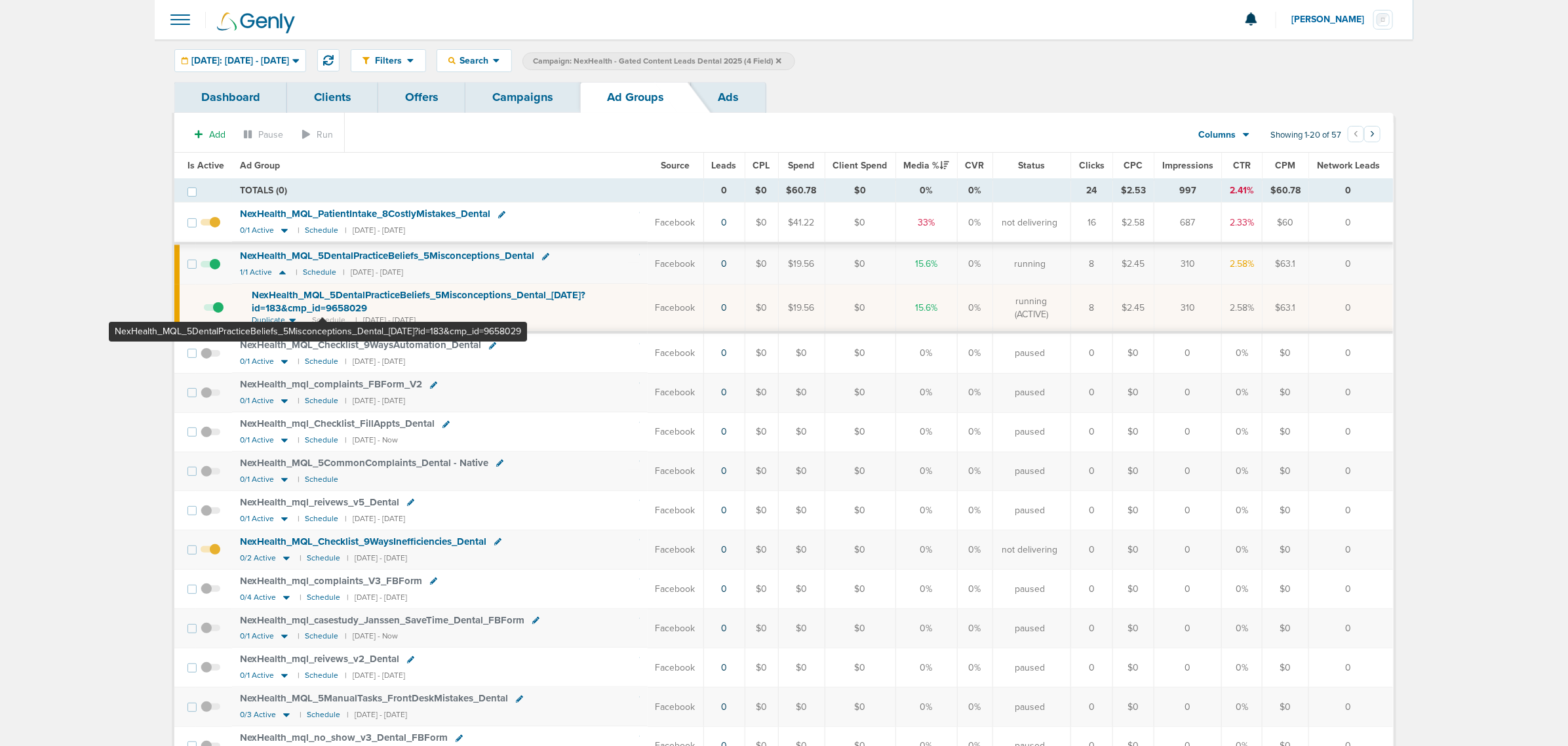
click at [322, 301] on span "NexHealth_ MQL_ 5DentalPracticeBeliefs_ 5Misconceptions_ Dental_ [DATE]?id=183&…" at bounding box center [418, 301] width 333 height 25
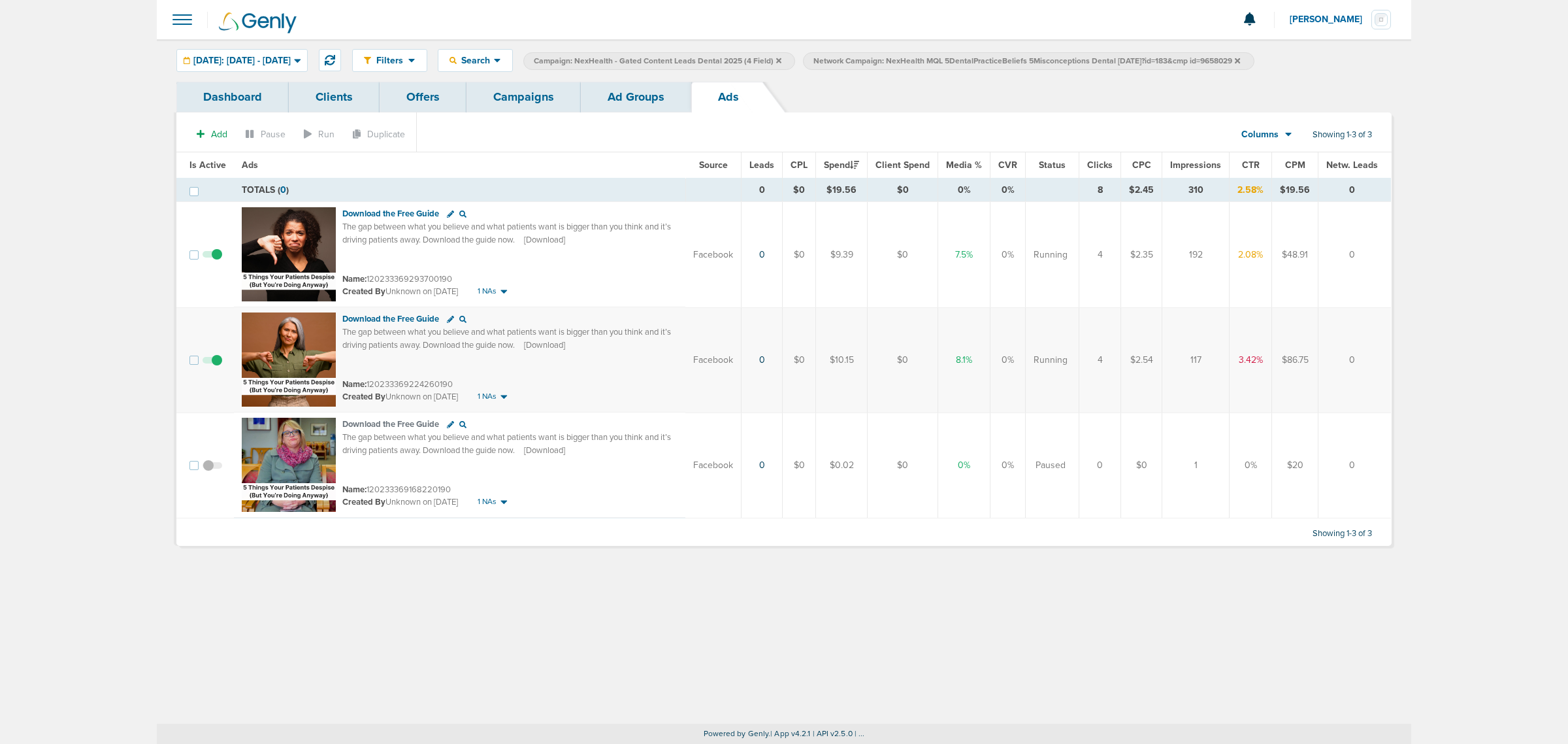
click at [534, 93] on link "Campaigns" at bounding box center [523, 97] width 114 height 31
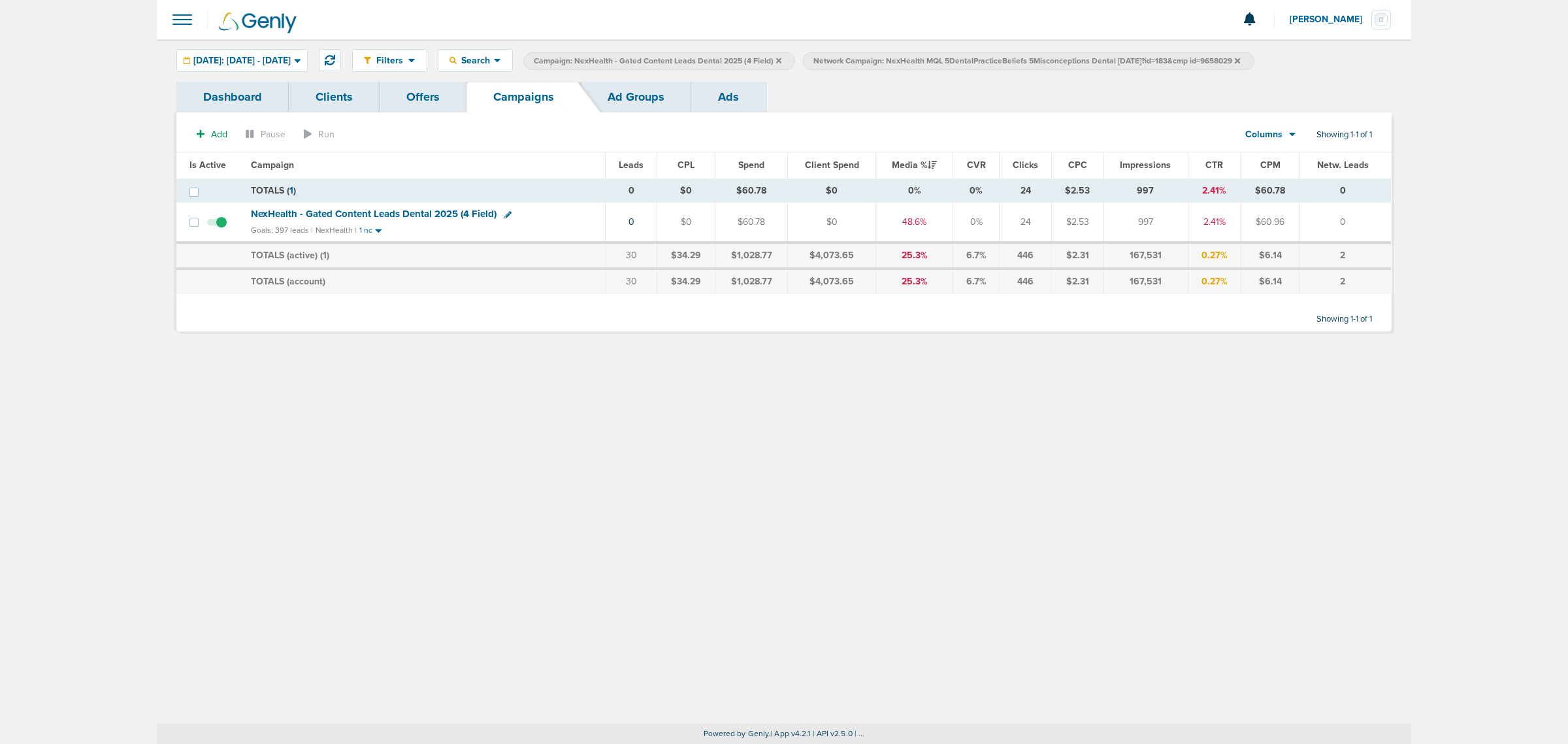
click at [860, 494] on div "Filters Active Only Settings Status Active Inactive Objectives MQL SQL Traffic …" at bounding box center [784, 382] width 1255 height 685
click at [796, 59] on label "Campaign: NexHealth - Gated Content Leads Dental 2025 (4 Field)" at bounding box center [659, 61] width 272 height 18
click at [782, 59] on icon at bounding box center [779, 60] width 5 height 5
click at [961, 59] on icon at bounding box center [957, 60] width 5 height 5
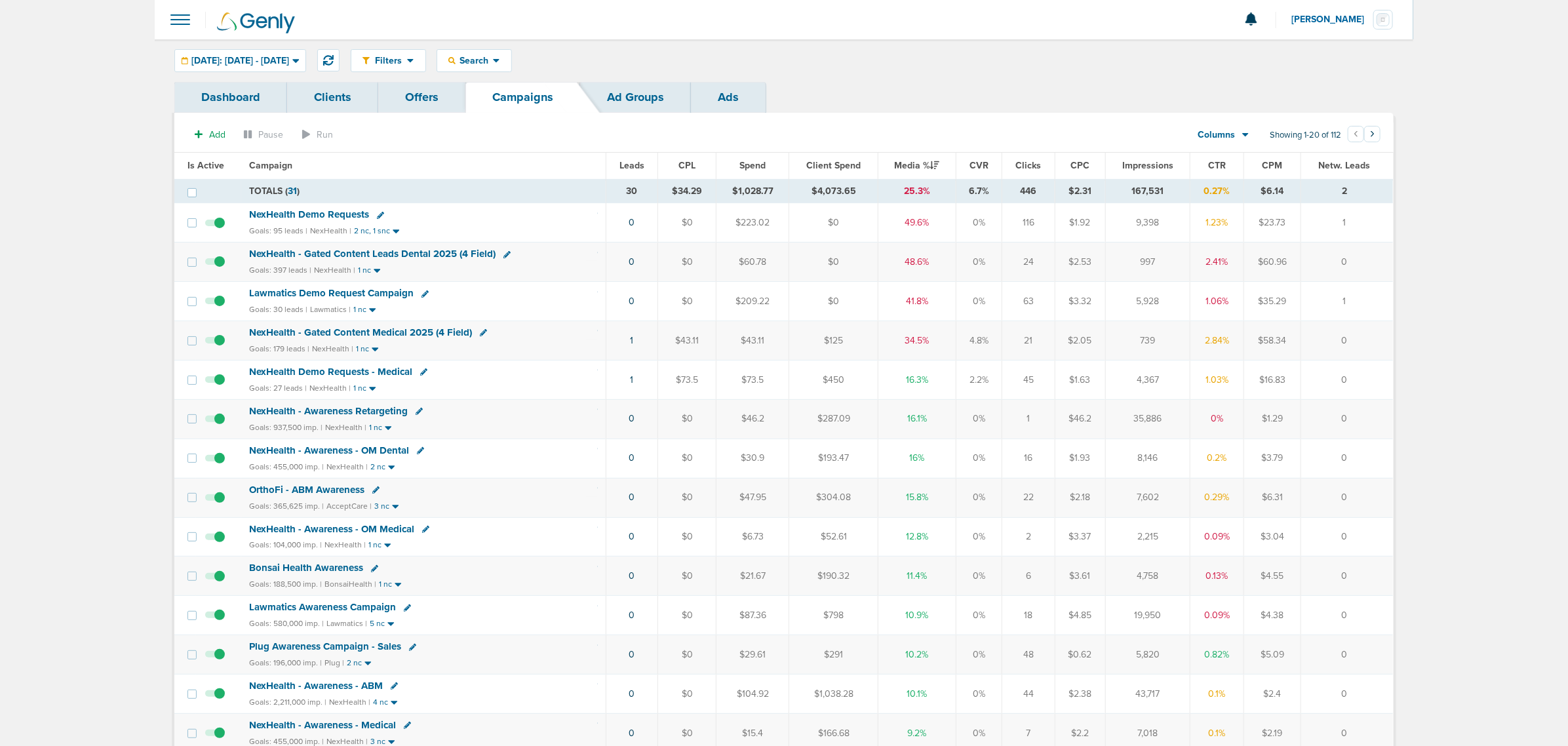
click at [880, 69] on div "Filters Active Only Settings Status Active Inactive Objectives MQL SQL Traffic …" at bounding box center [872, 61] width 1043 height 23
click at [630, 381] on link "1" at bounding box center [632, 380] width 3 height 11
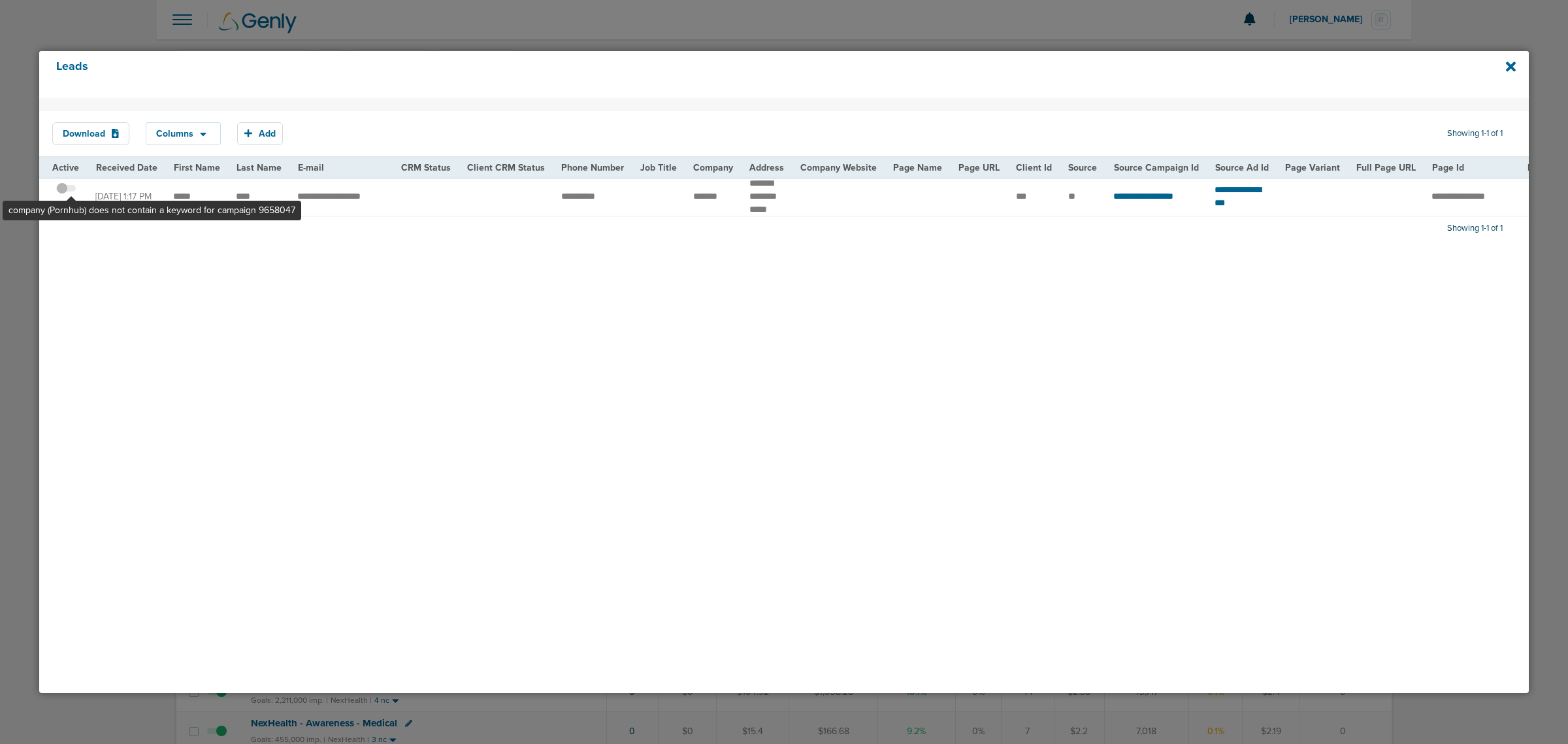
click at [72, 195] on span at bounding box center [66, 195] width 19 height 0
click at [66, 190] on input "checkbox" at bounding box center [66, 190] width 0 height 0
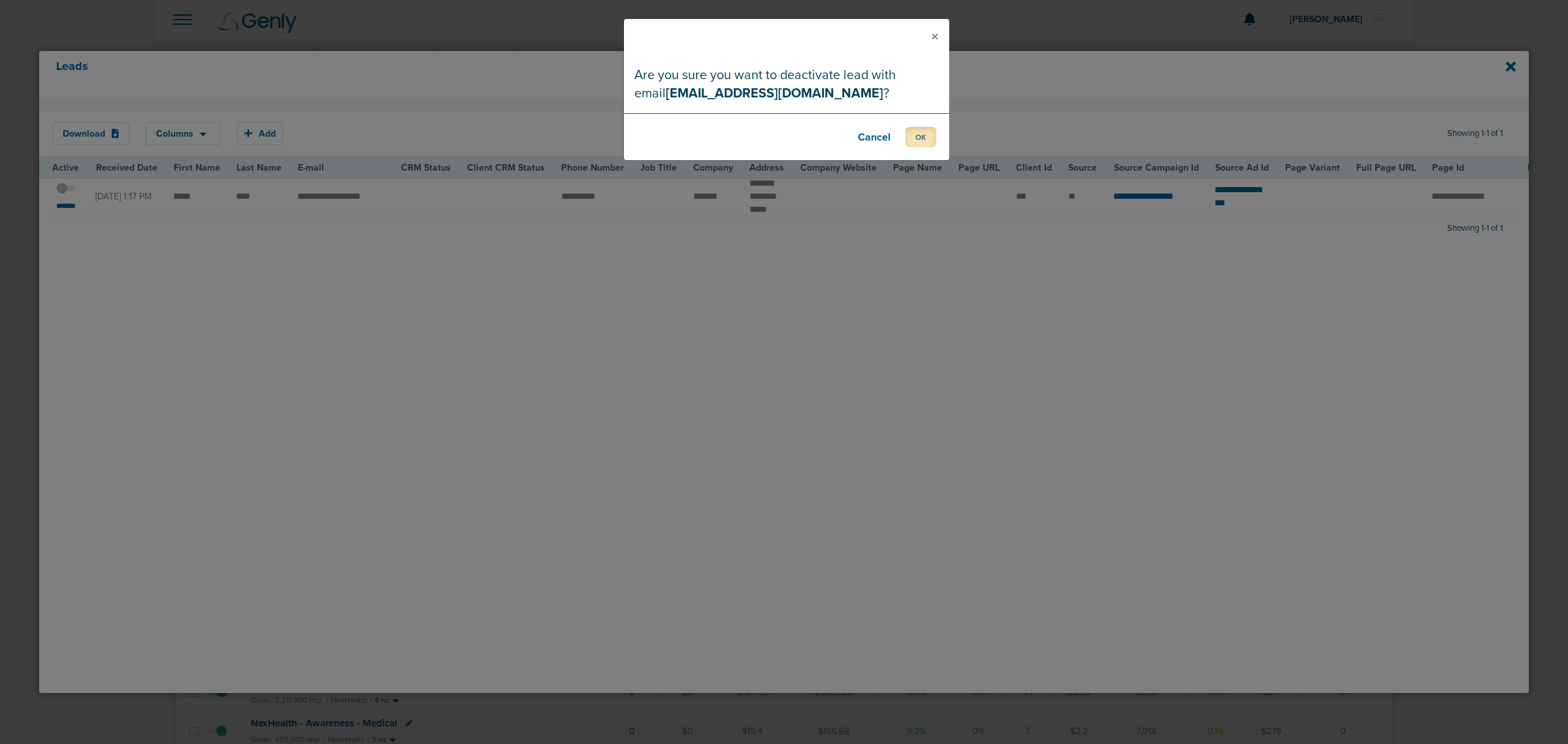
click at [910, 135] on button "OK" at bounding box center [921, 136] width 31 height 20
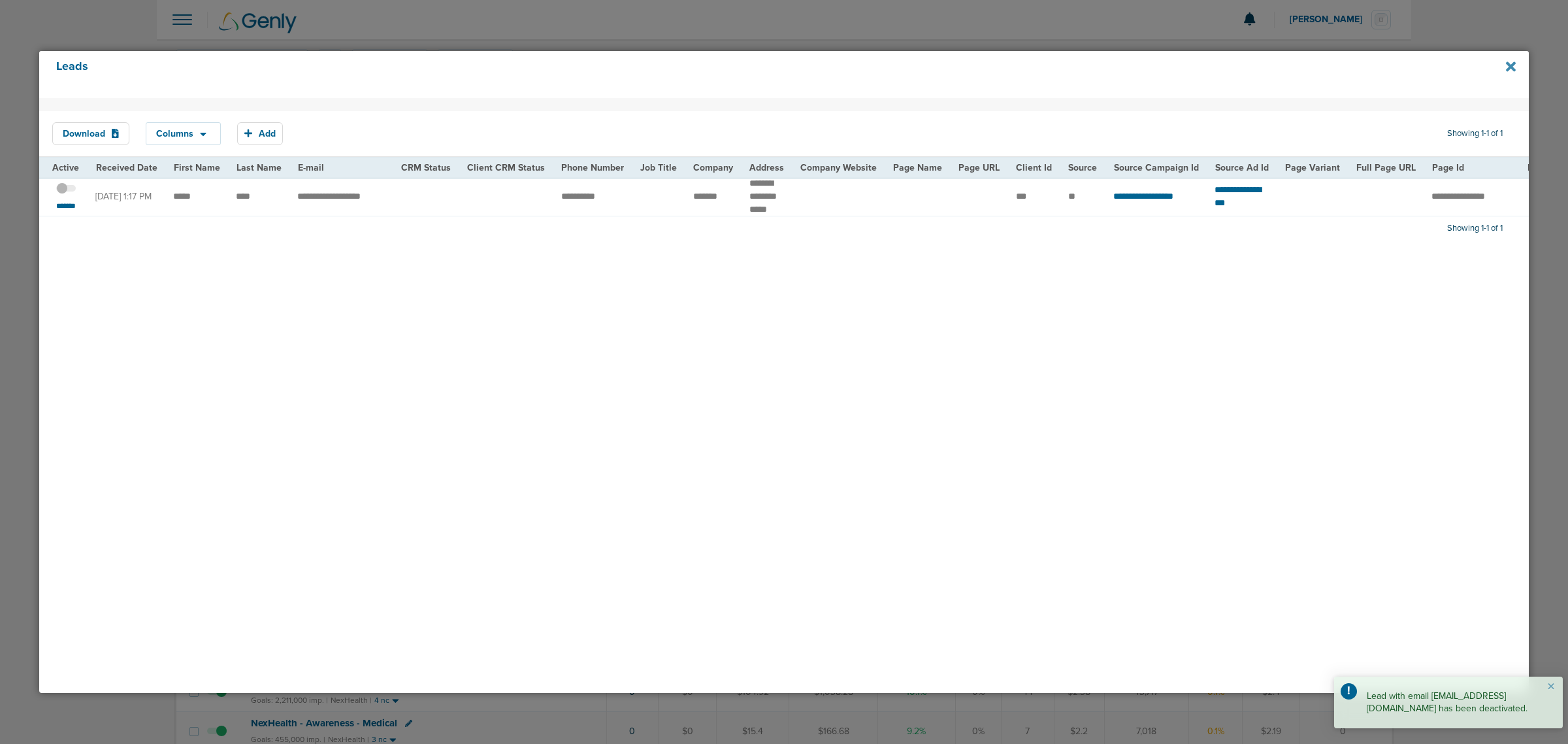
click at [1512, 66] on icon at bounding box center [1511, 66] width 10 height 10
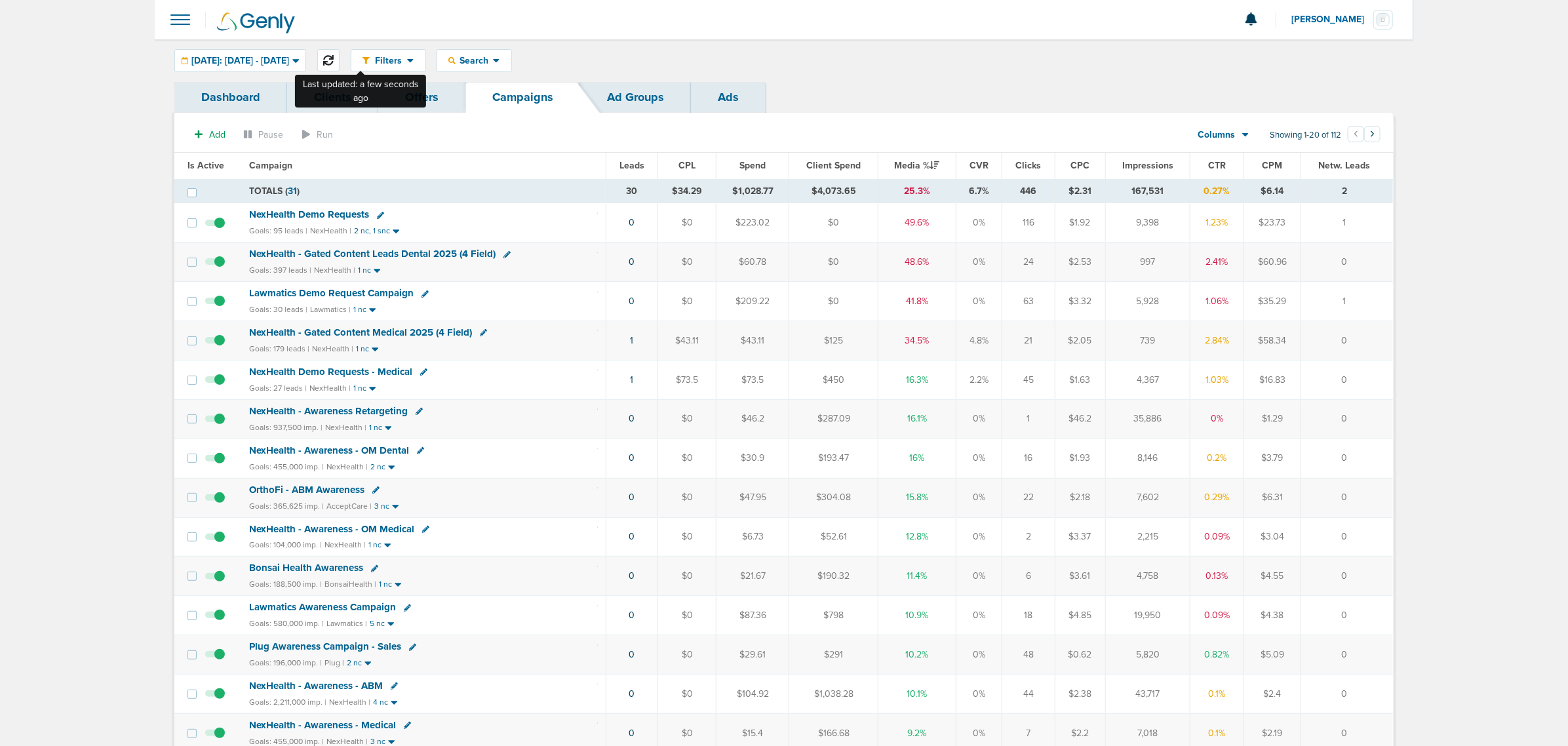
click at [339, 51] on button at bounding box center [328, 60] width 22 height 22
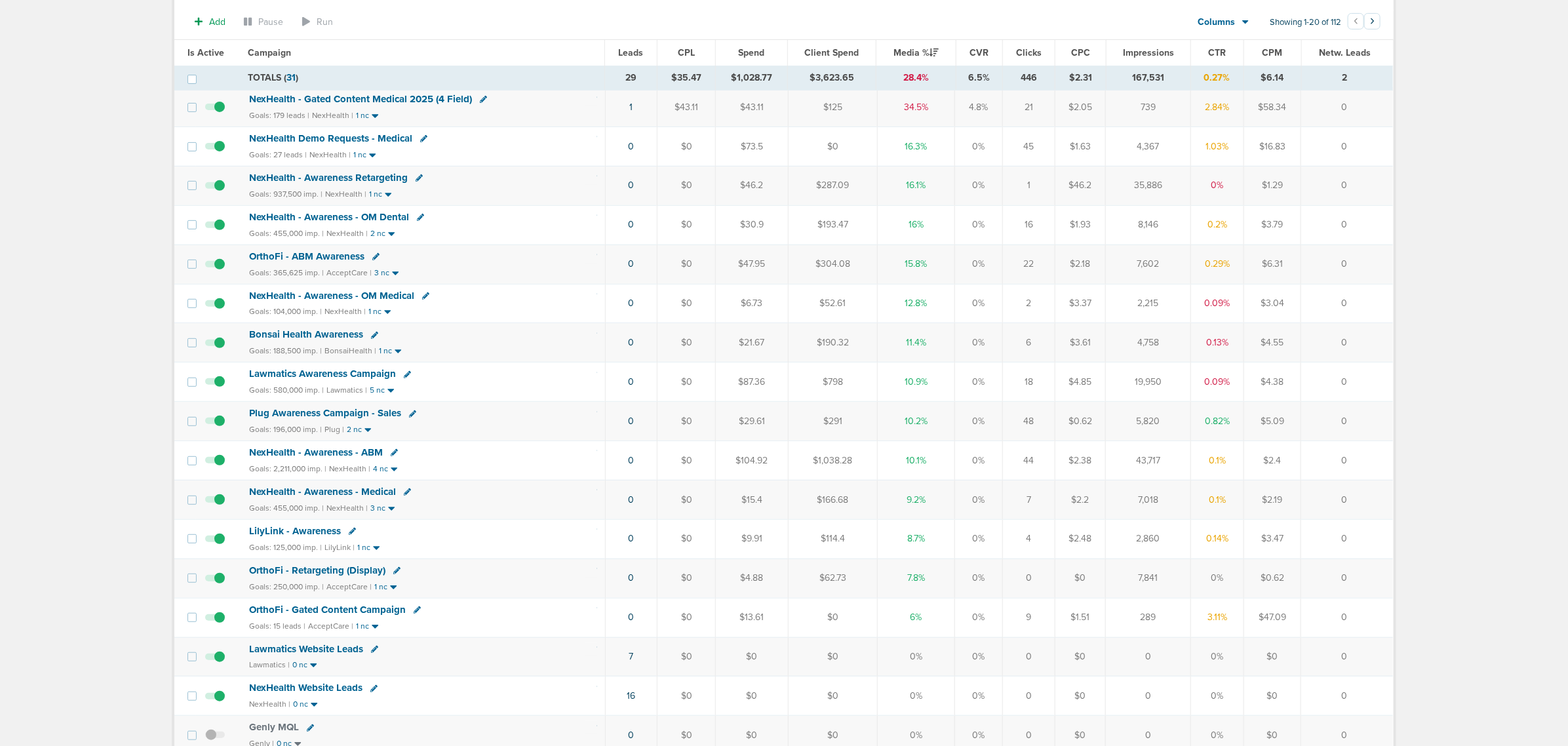
scroll to position [246, 0]
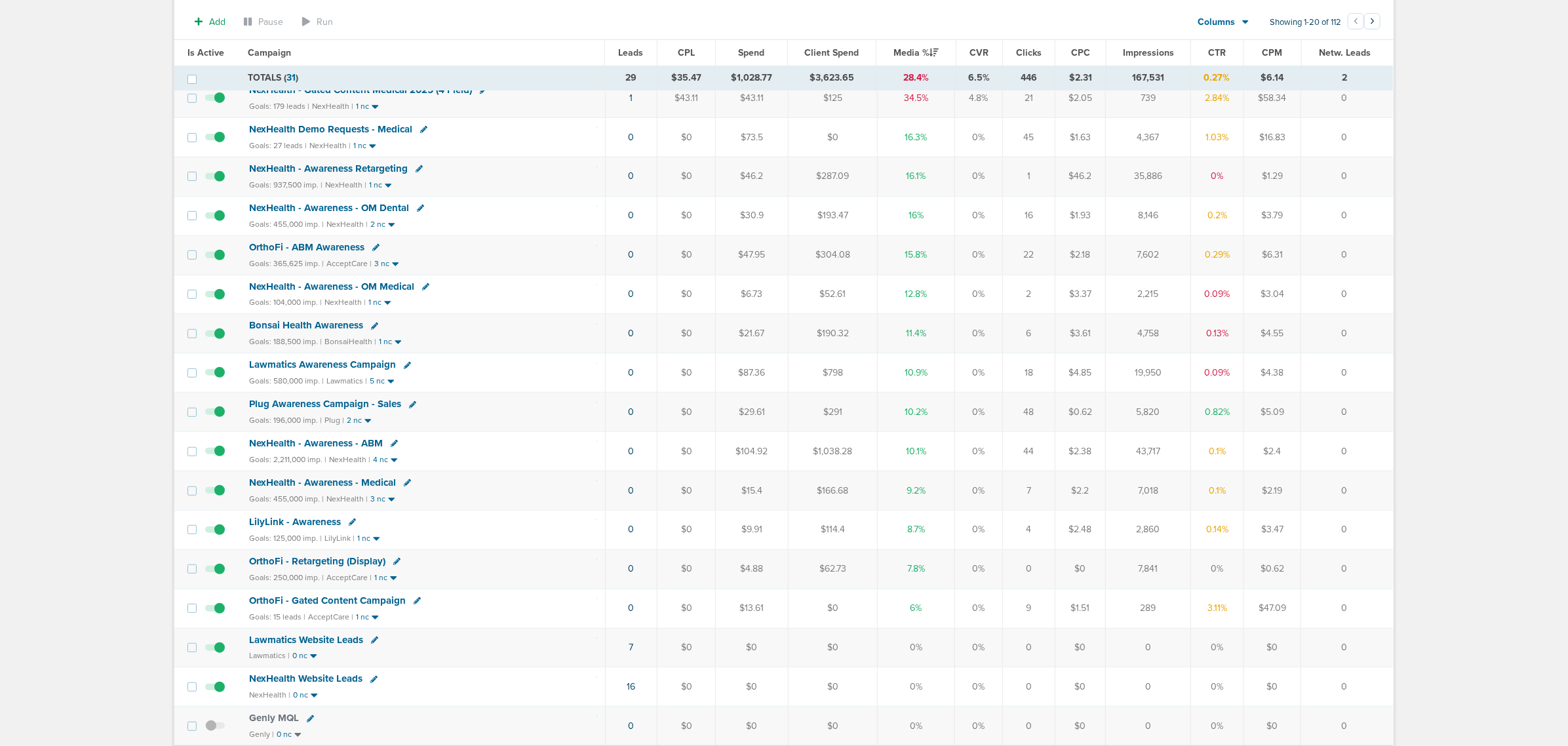
click at [414, 605] on icon at bounding box center [417, 600] width 7 height 7
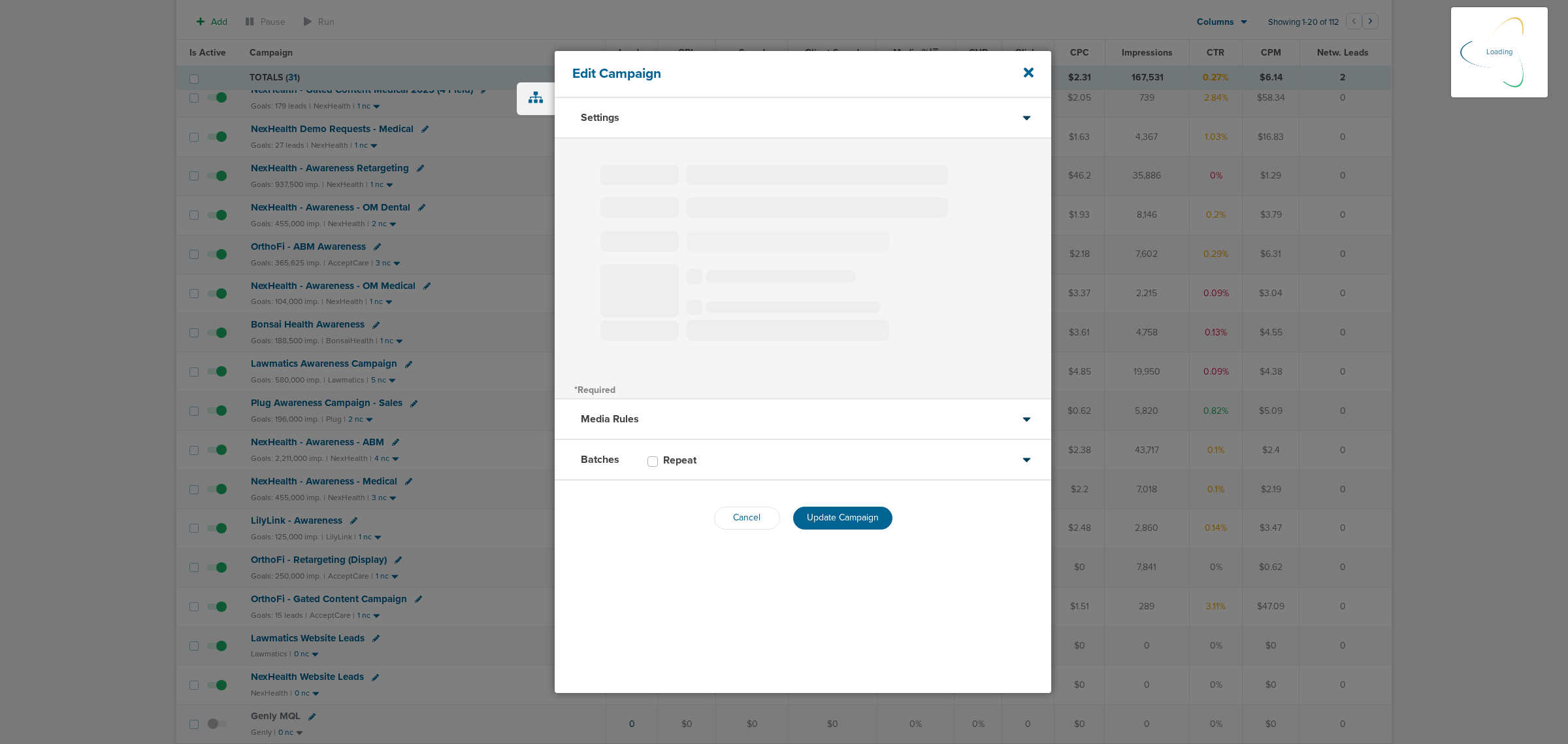
type input "OrthoFi - Gated Content Campaign"
select select "Leads"
radio input "true"
select select "readWrite"
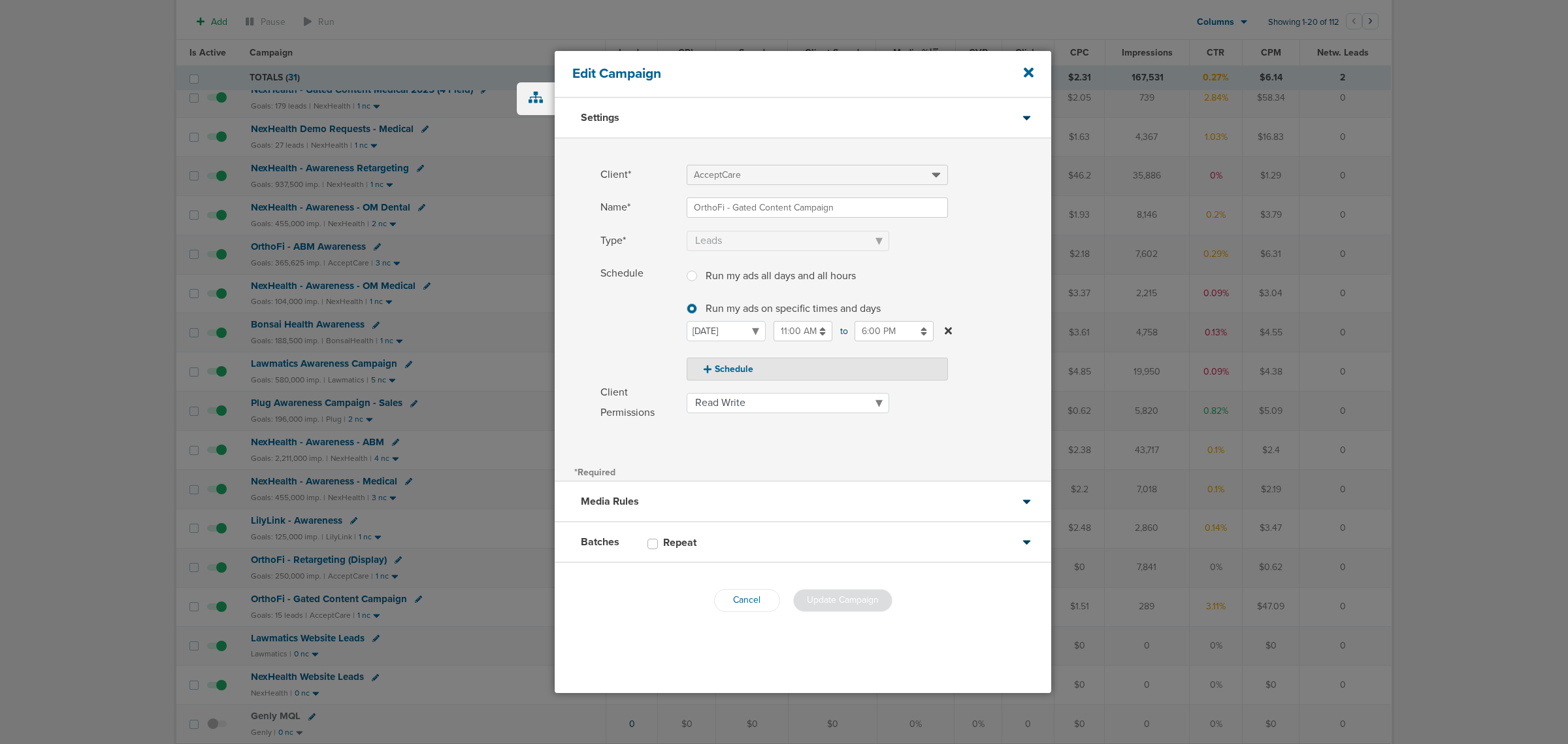
click at [779, 544] on div "Batches Repeat" at bounding box center [803, 542] width 496 height 41
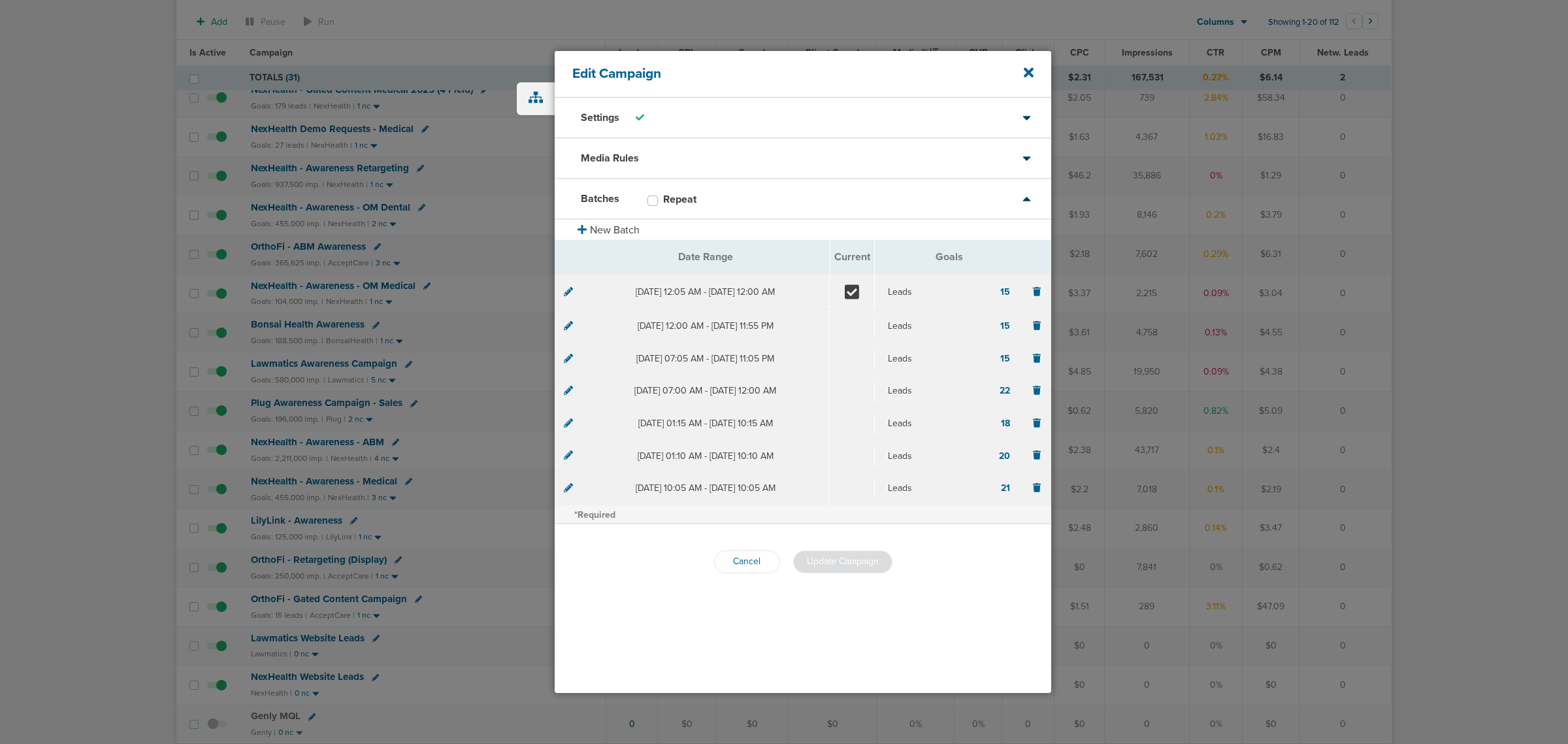
click at [951, 116] on div "Settings" at bounding box center [803, 118] width 496 height 41
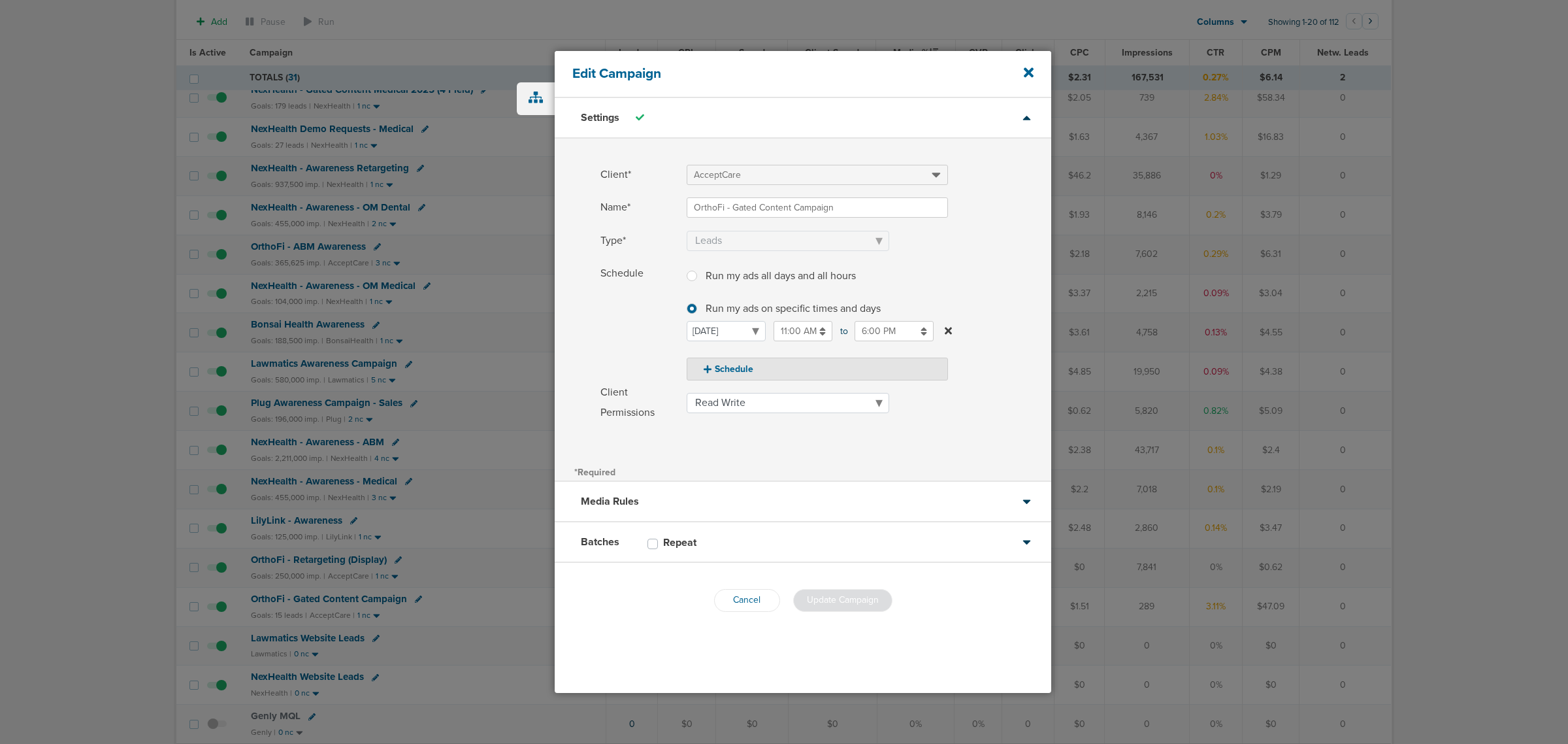
click at [906, 338] on input "6:00 PM" at bounding box center [894, 331] width 79 height 20
click at [854, 359] on link at bounding box center [861, 363] width 23 height 20
type input "8:00 PM"
click at [841, 598] on span "Update Campaign" at bounding box center [843, 600] width 72 height 11
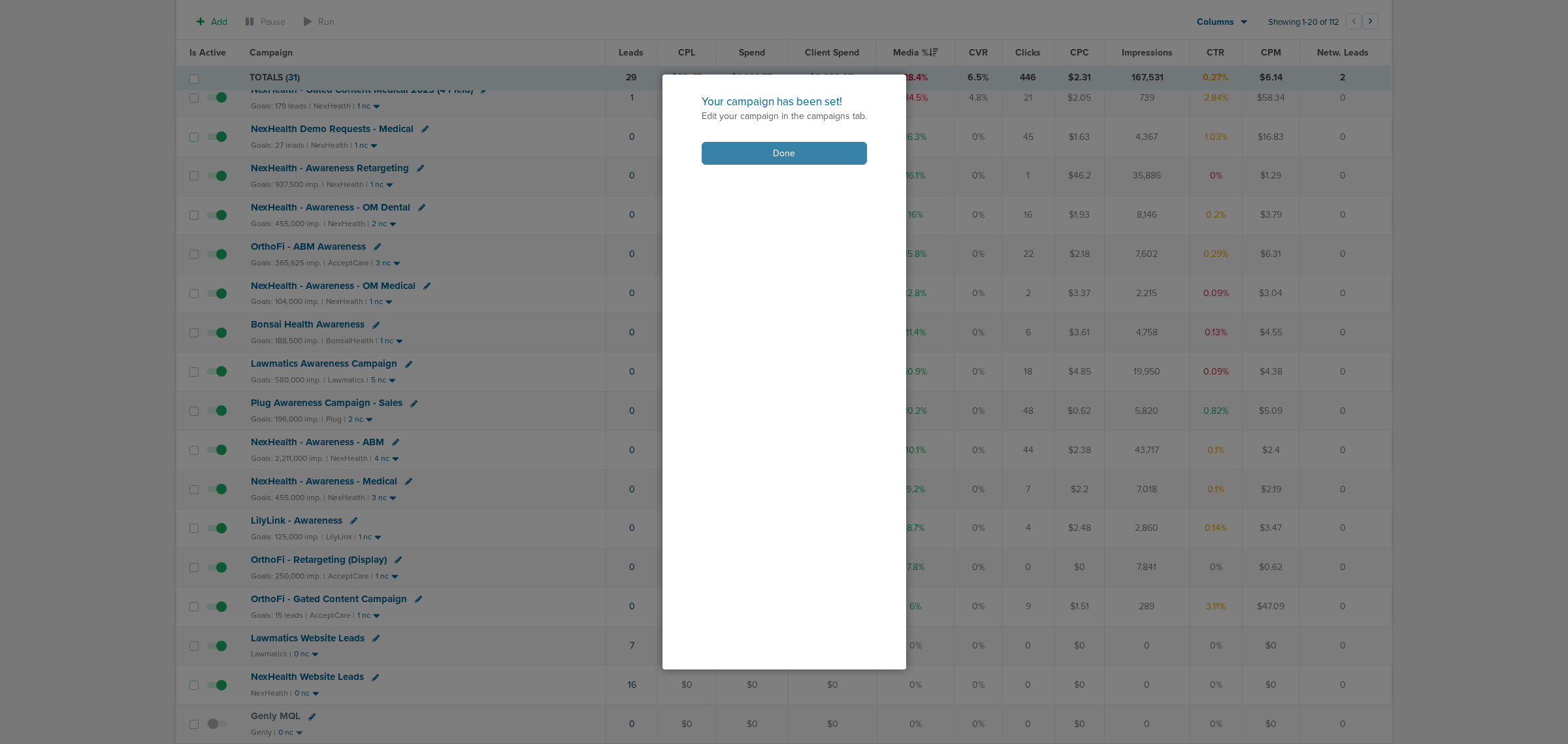
click at [791, 155] on button "Done" at bounding box center [784, 153] width 165 height 23
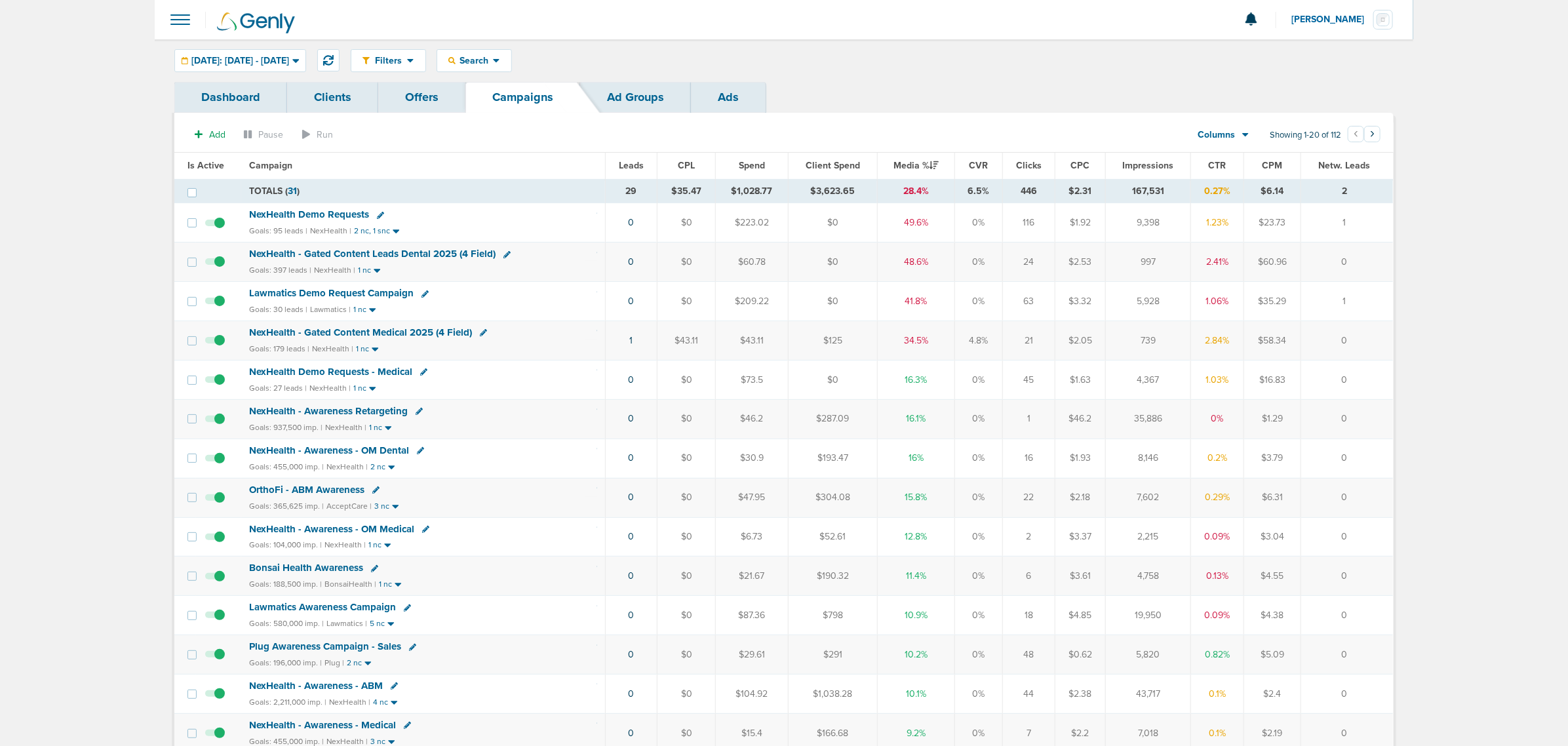
click at [384, 257] on span "NexHealth - Gated Content Leads Dental 2025 (4 Field)" at bounding box center [372, 253] width 247 height 12
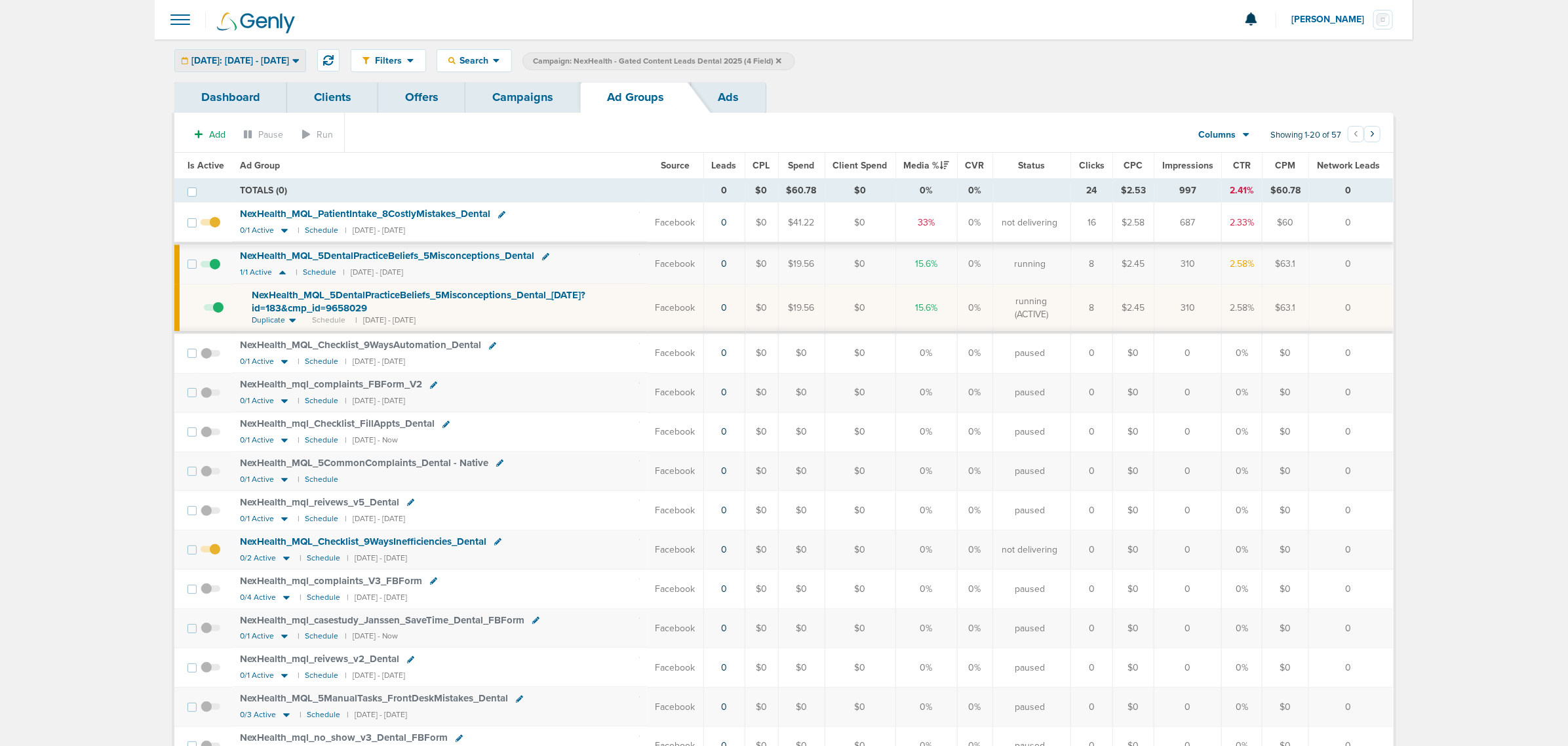
click at [281, 60] on span "[DATE]: [DATE] - [DATE]" at bounding box center [240, 61] width 97 height 9
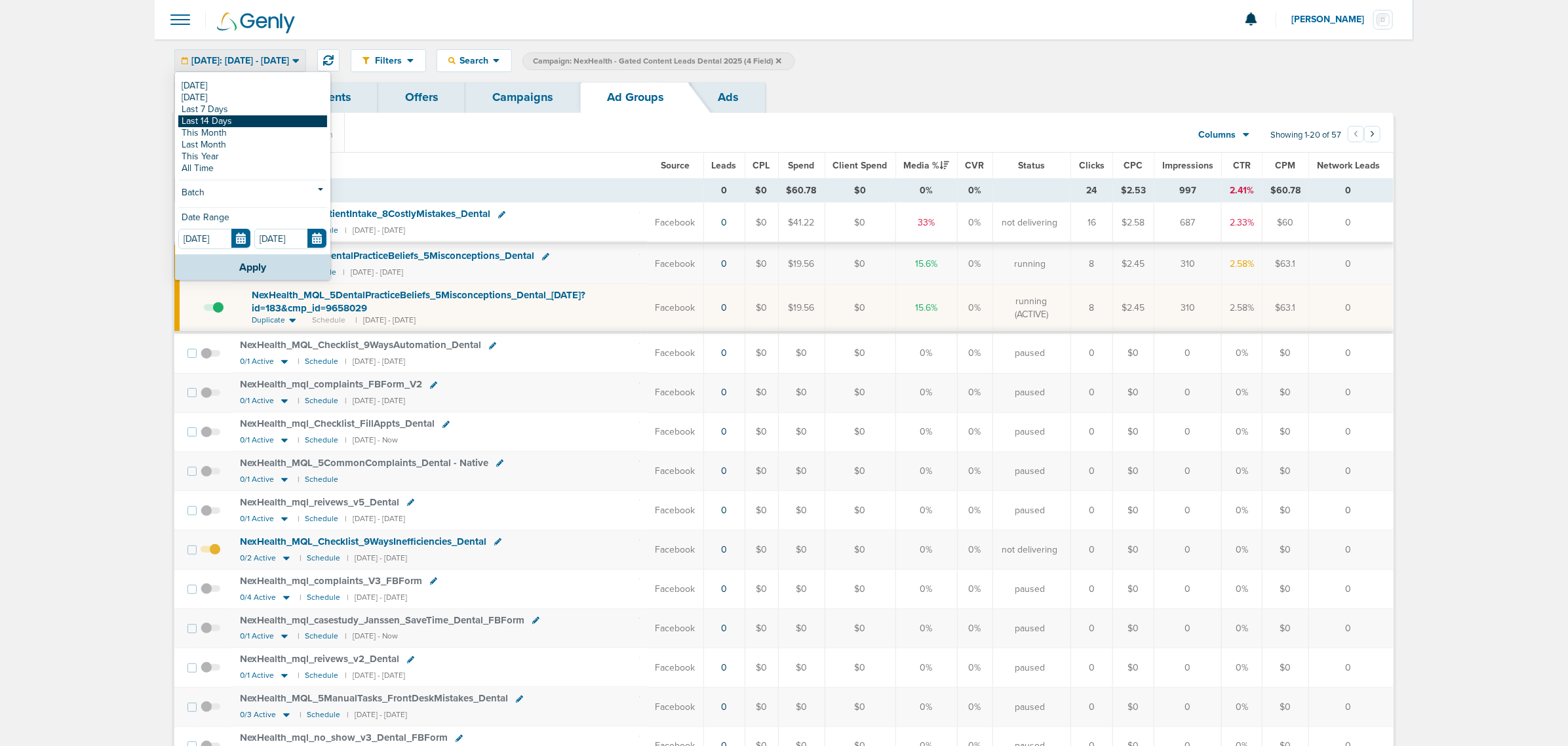
click at [236, 115] on link "Last 14 Days" at bounding box center [253, 121] width 148 height 12
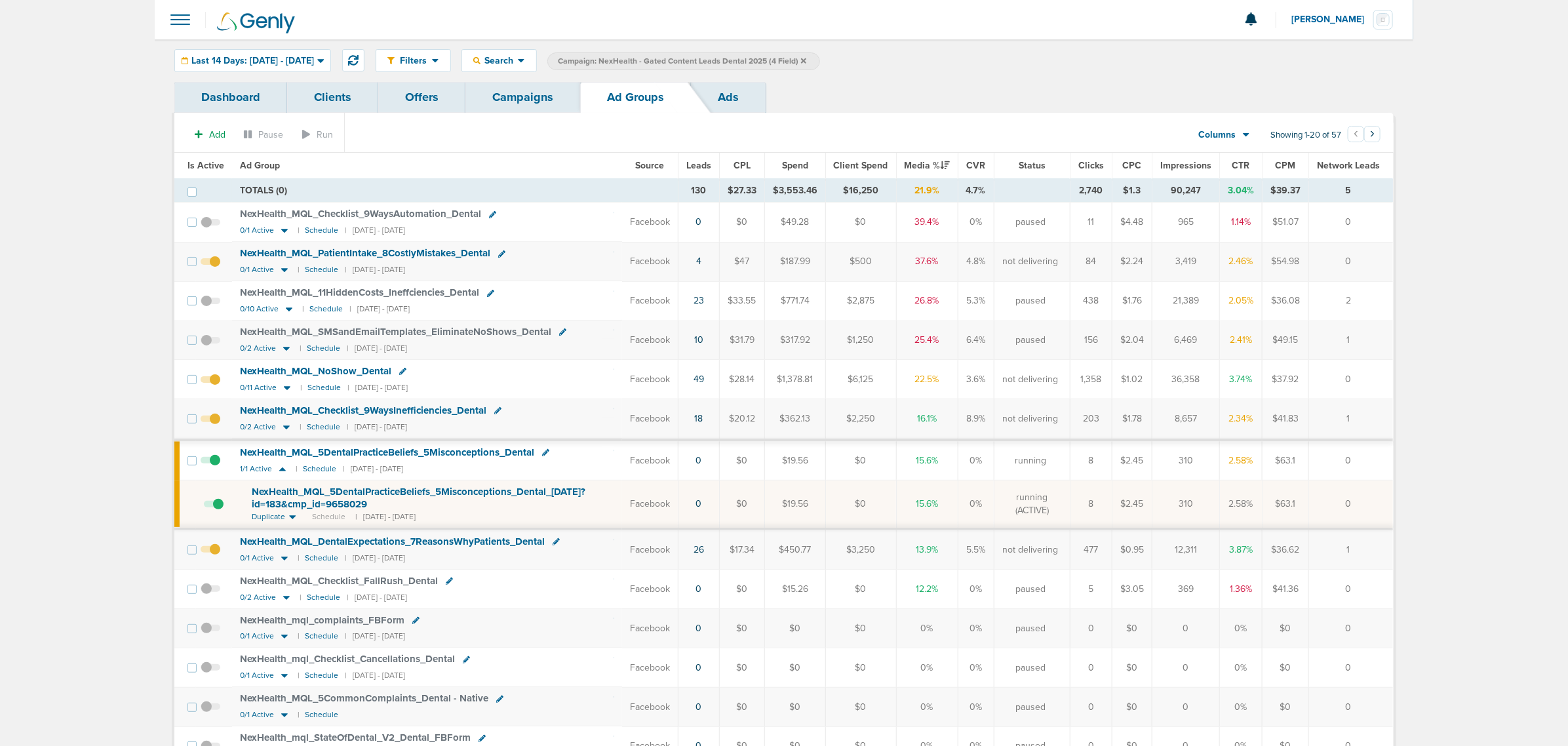
click at [699, 160] on span "Leads" at bounding box center [699, 165] width 25 height 11
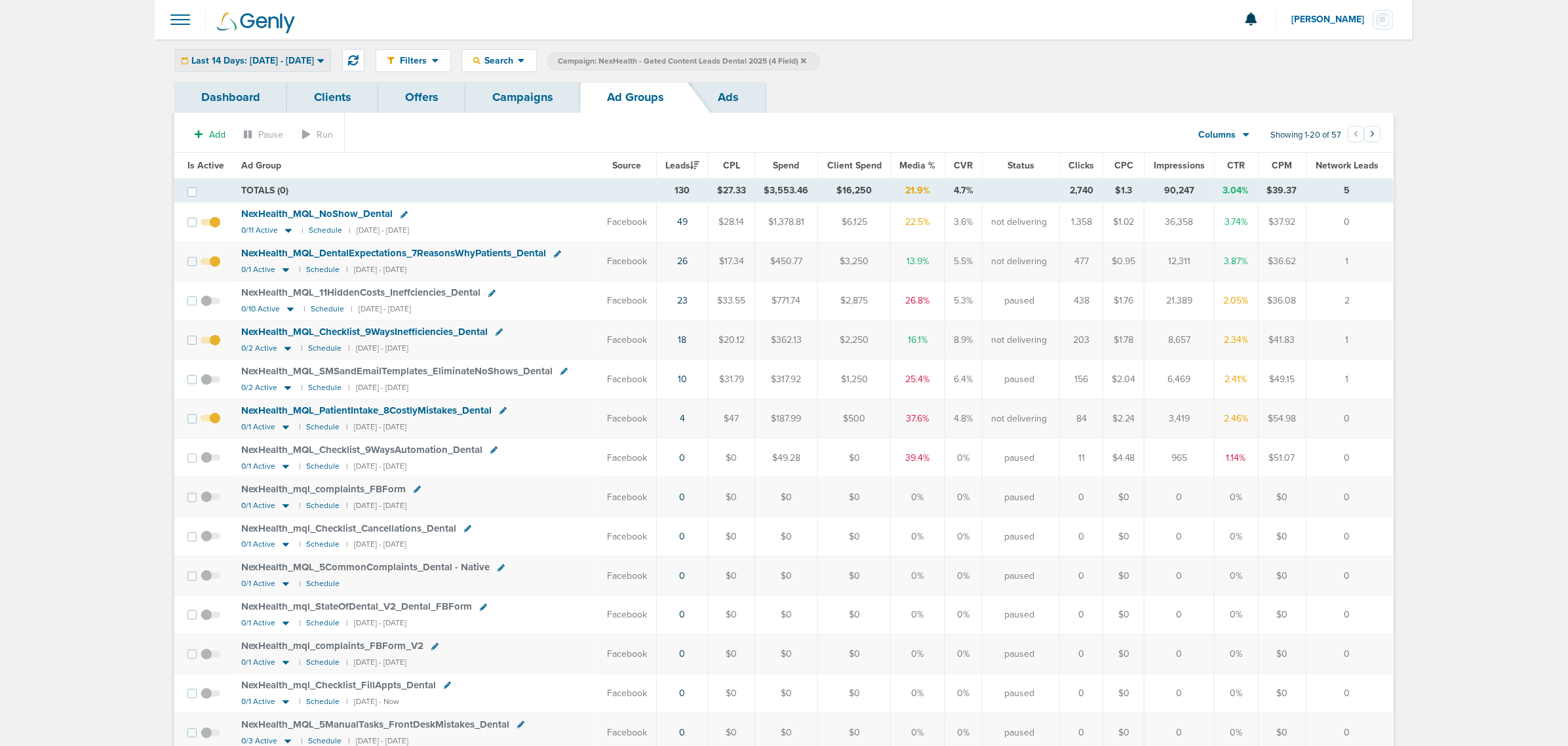
click at [233, 63] on span "Last 14 Days: [DATE] - [DATE]" at bounding box center [253, 61] width 123 height 9
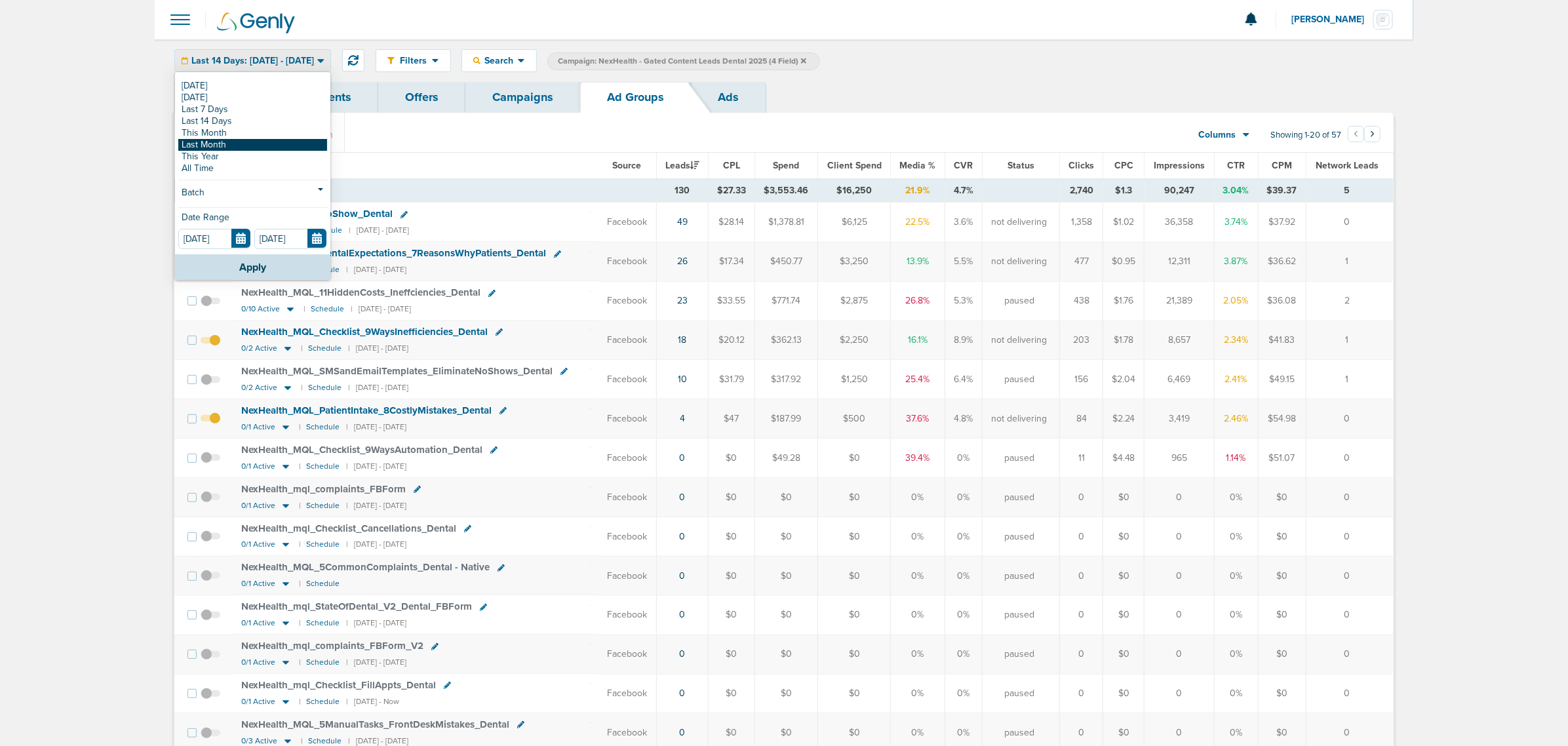
click at [234, 141] on link "Last Month" at bounding box center [253, 145] width 148 height 12
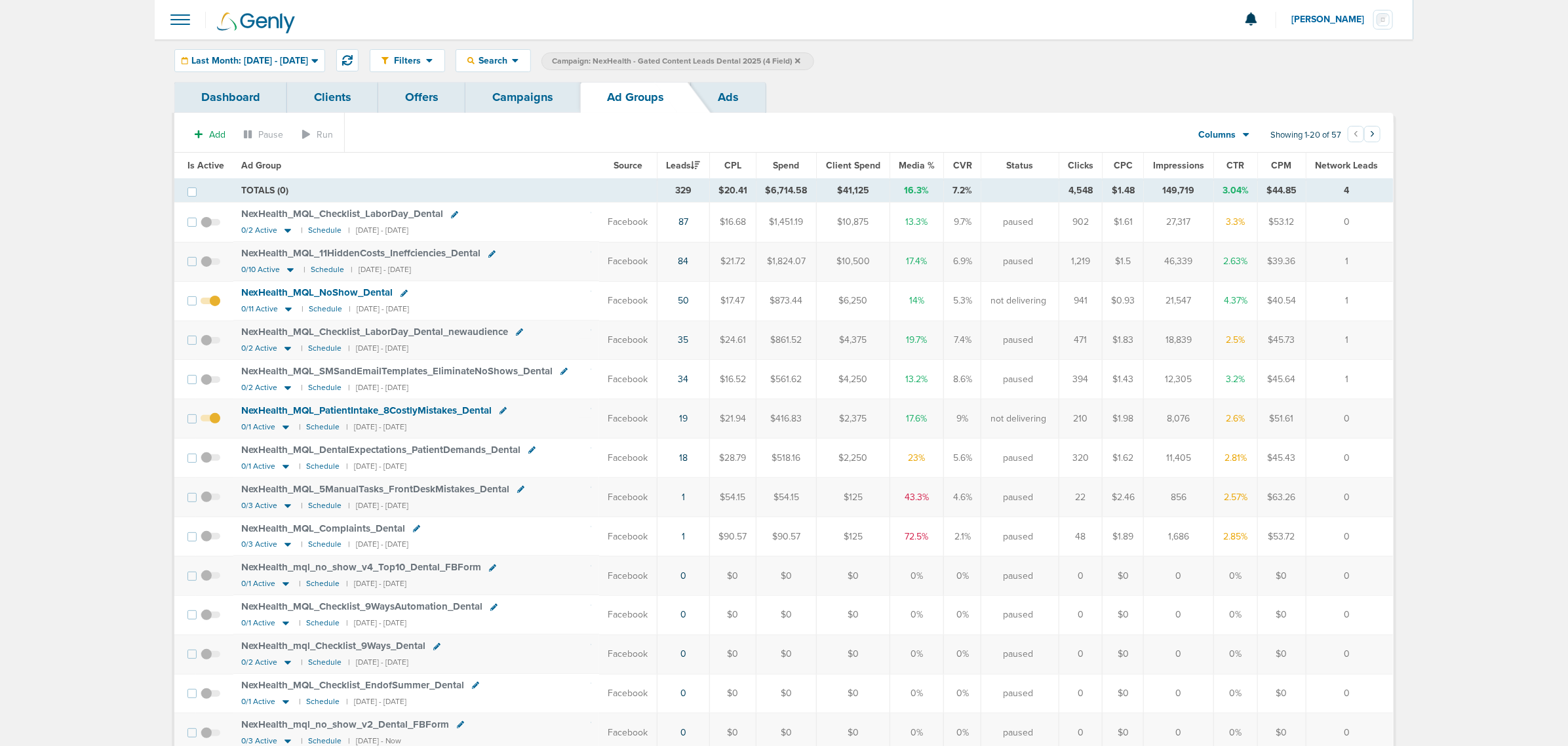
click at [578, 98] on link "Campaigns" at bounding box center [523, 97] width 114 height 31
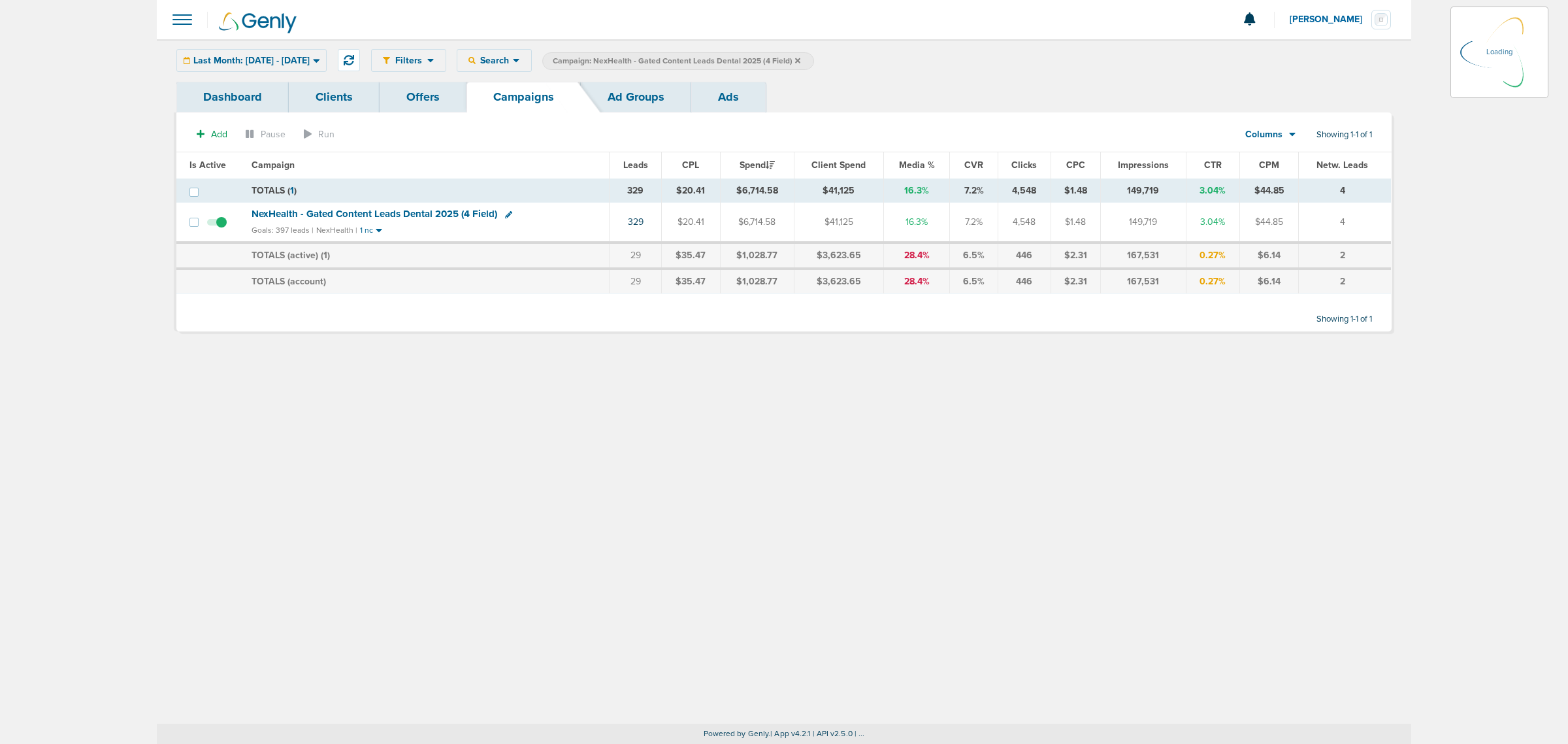
click at [800, 57] on icon at bounding box center [798, 61] width 5 height 8
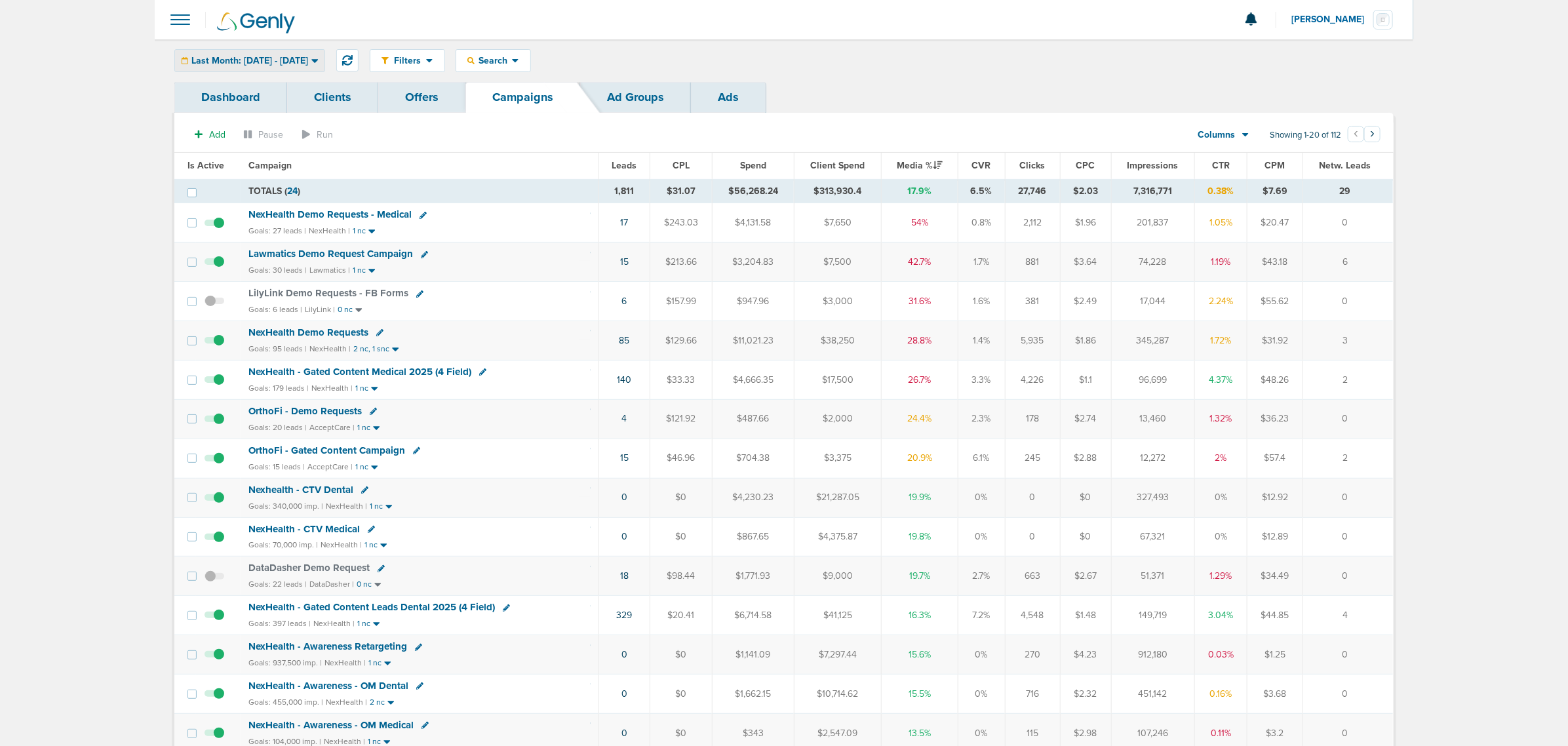
click at [294, 64] on span "Last Month: [DATE] - [DATE]" at bounding box center [250, 61] width 117 height 9
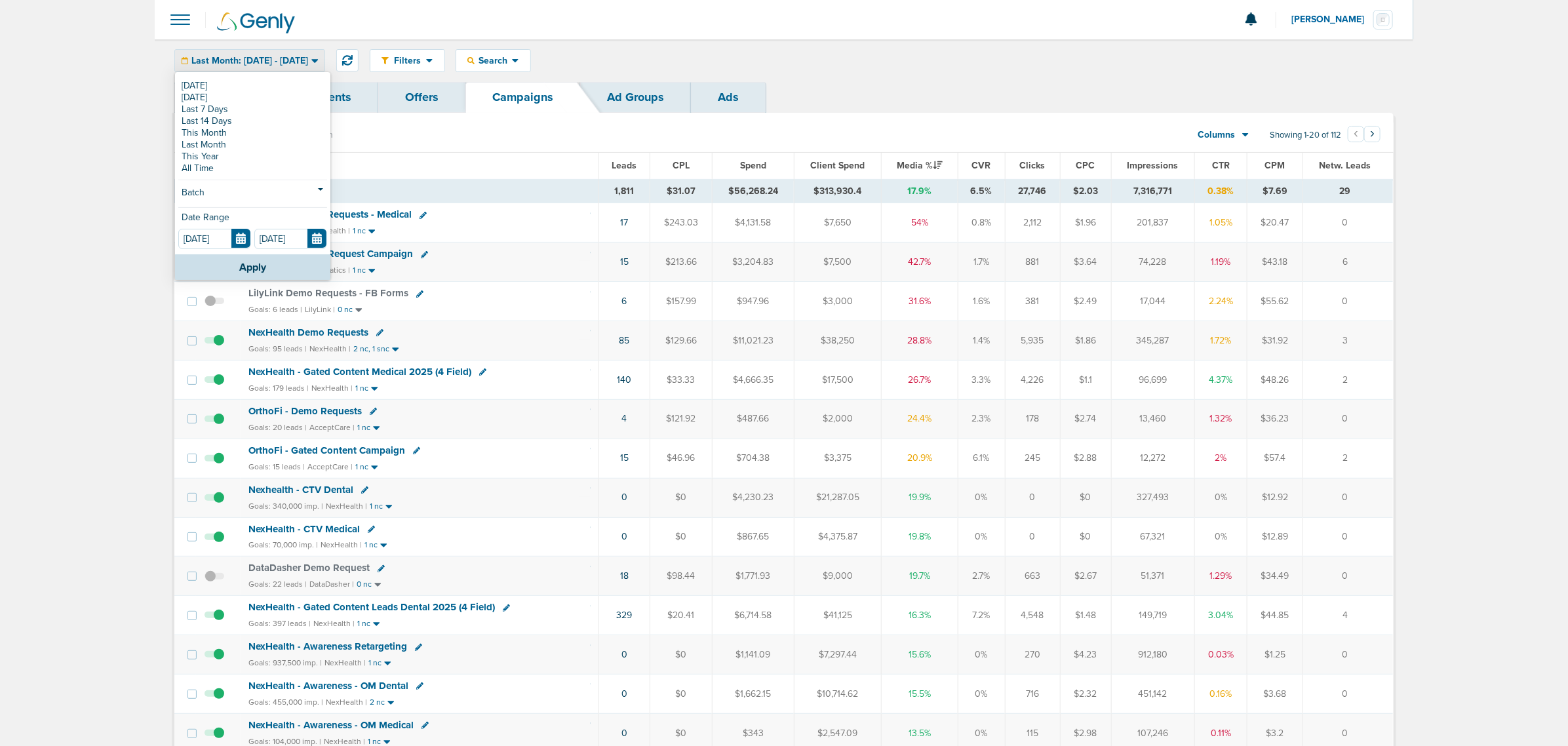
click at [508, 360] on td "NexHealth Demo Requests Goals: 95 leads | NexHealth | 2 nc, 1 snc" at bounding box center [419, 340] width 358 height 39
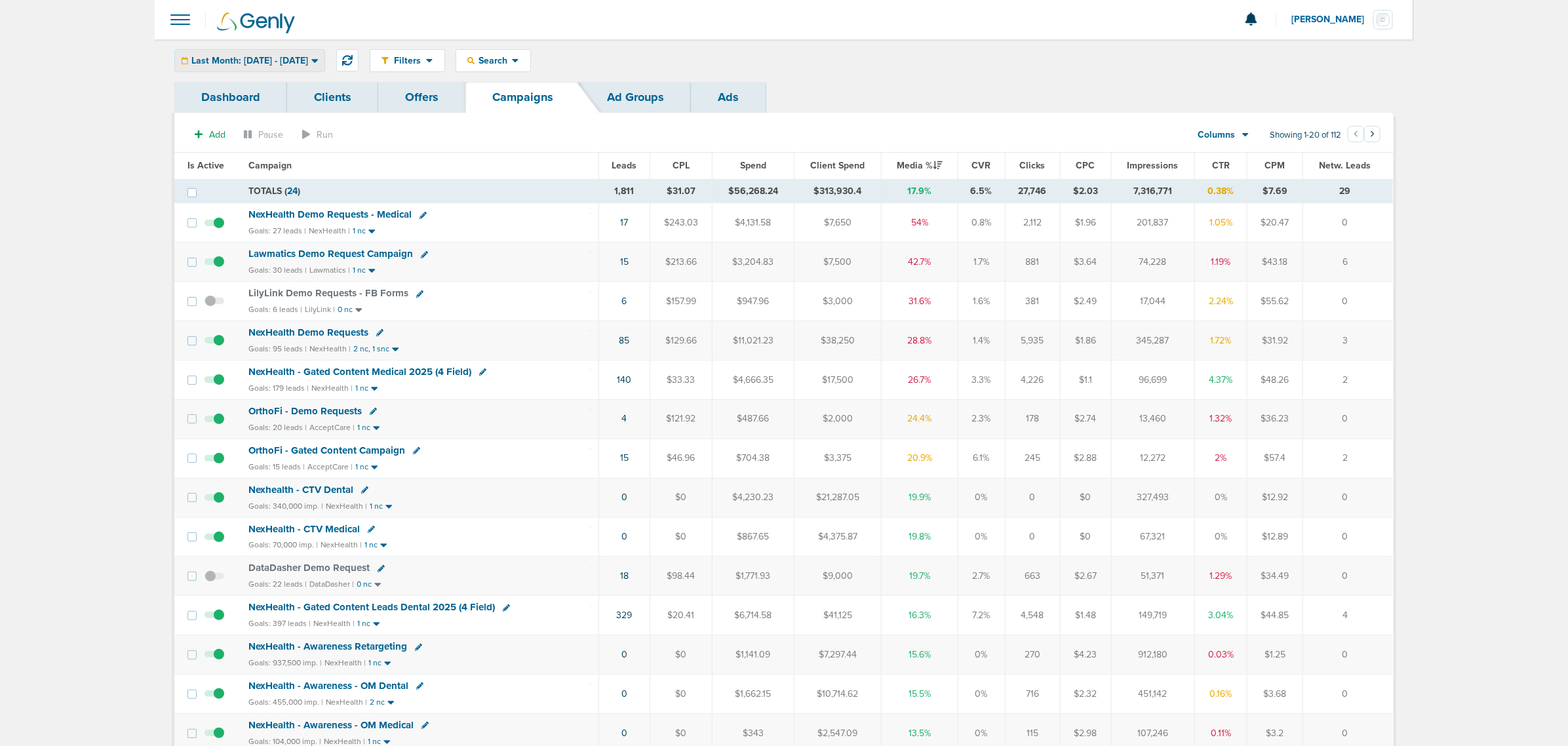
click at [321, 66] on div "Last Month: [DATE] - [DATE]" at bounding box center [249, 60] width 149 height 22
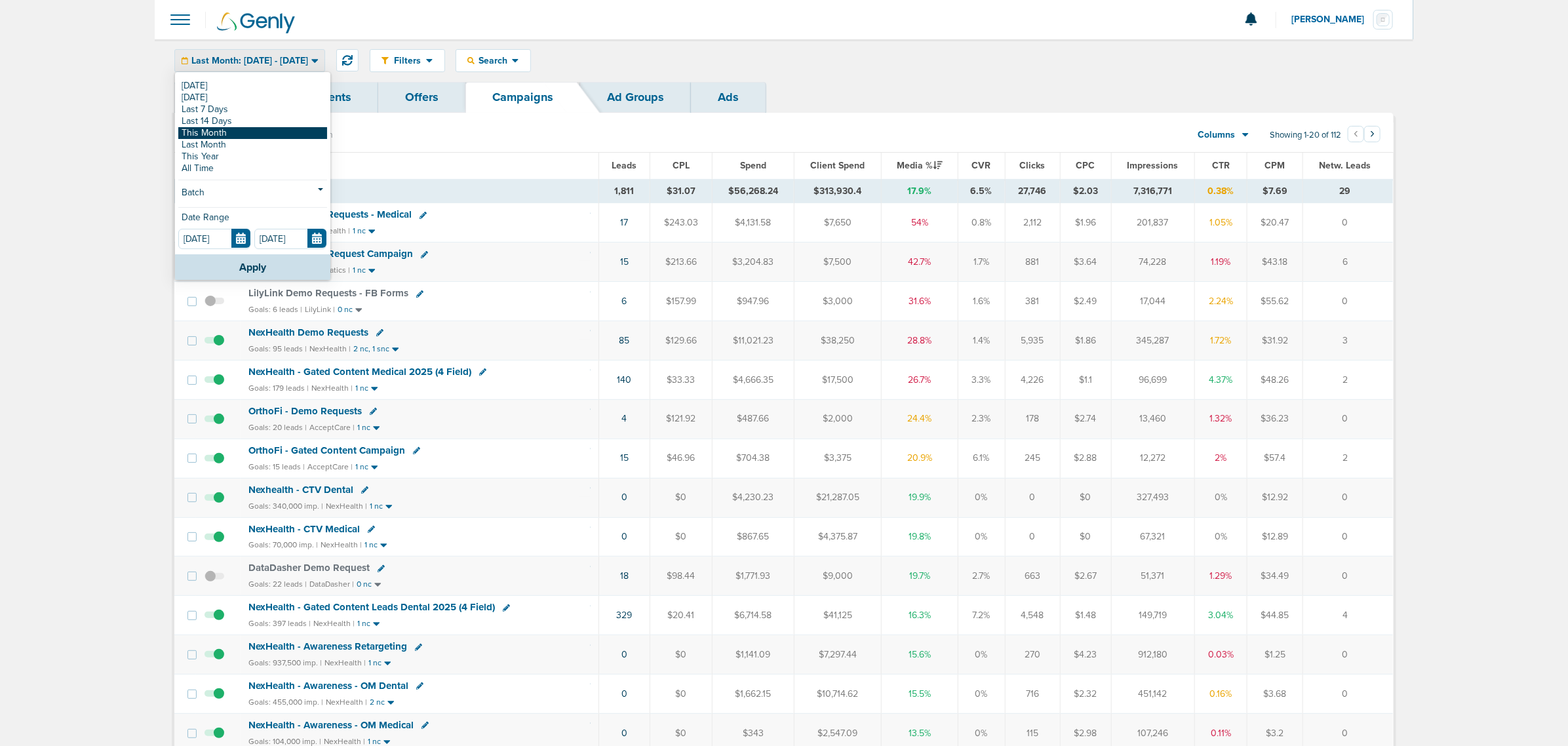
click at [223, 130] on link "This Month" at bounding box center [253, 132] width 148 height 12
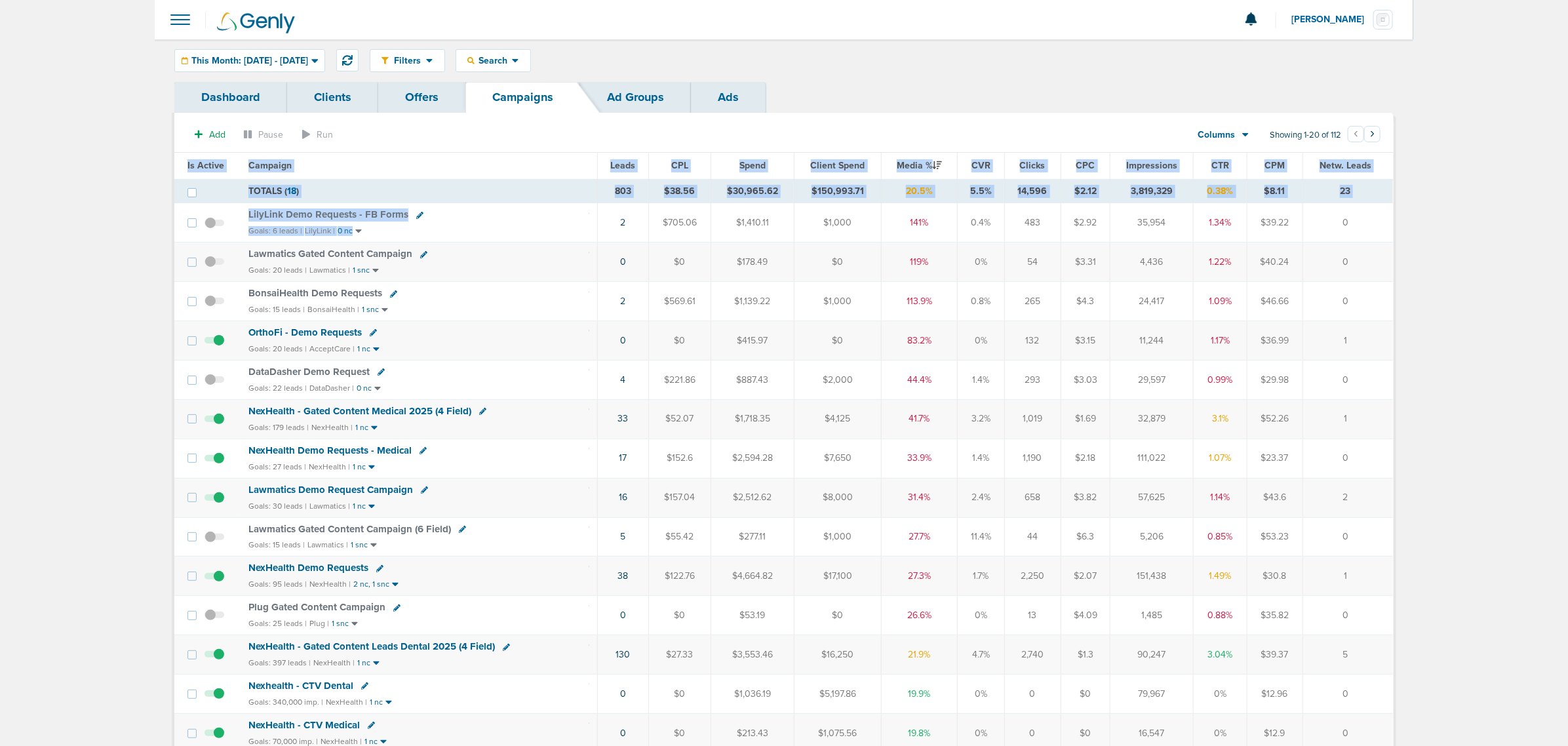
drag, startPoint x: 985, startPoint y: 283, endPoint x: 1475, endPoint y: 503, distance: 537.1
click at [1475, 503] on main "Notifications You have no unread notifications [PERSON_NAME] Profile Sign Out C…" at bounding box center [784, 558] width 1568 height 1116
click at [1477, 501] on main "Notifications You have no unread notifications [PERSON_NAME] Profile Sign Out C…" at bounding box center [784, 558] width 1568 height 1116
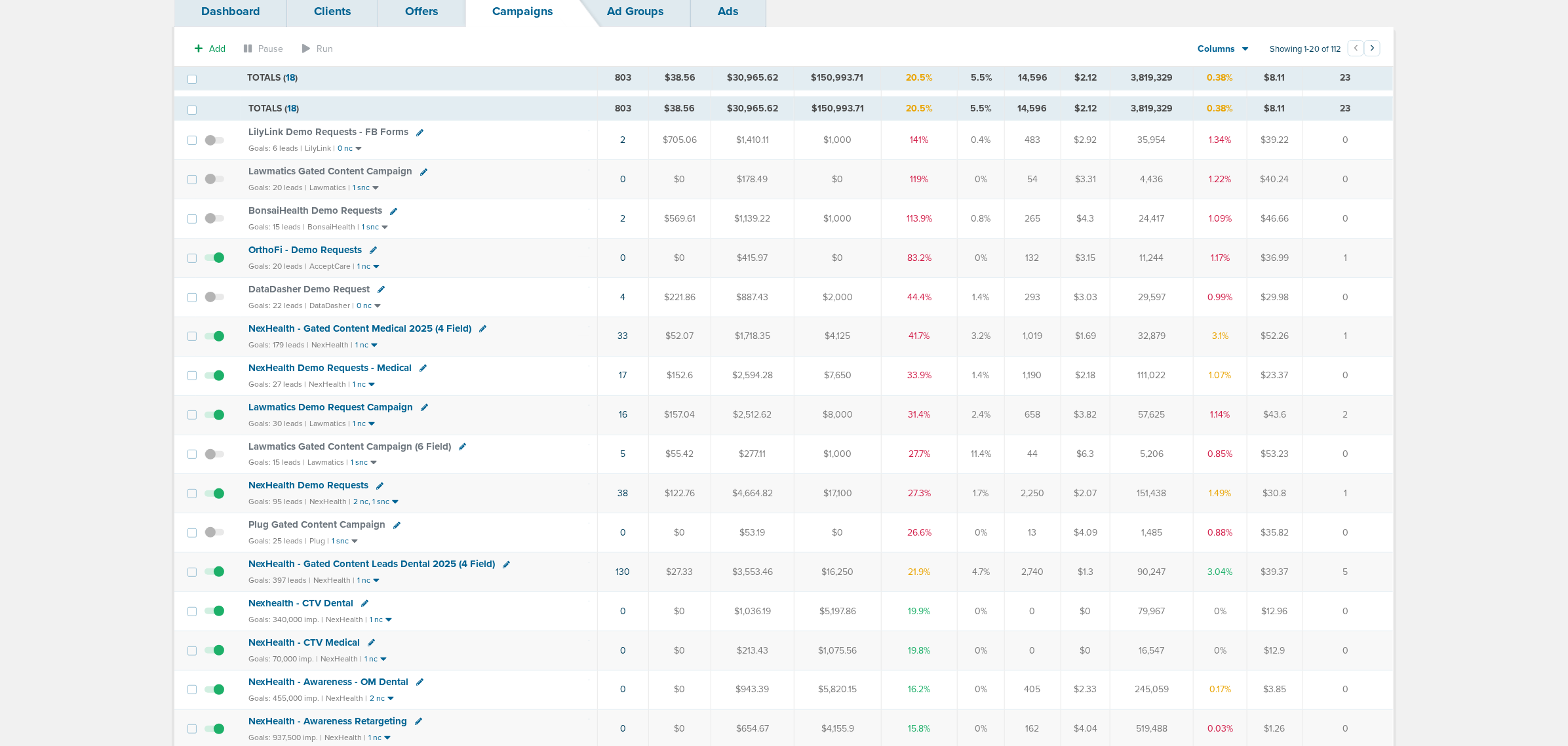
scroll to position [164, 0]
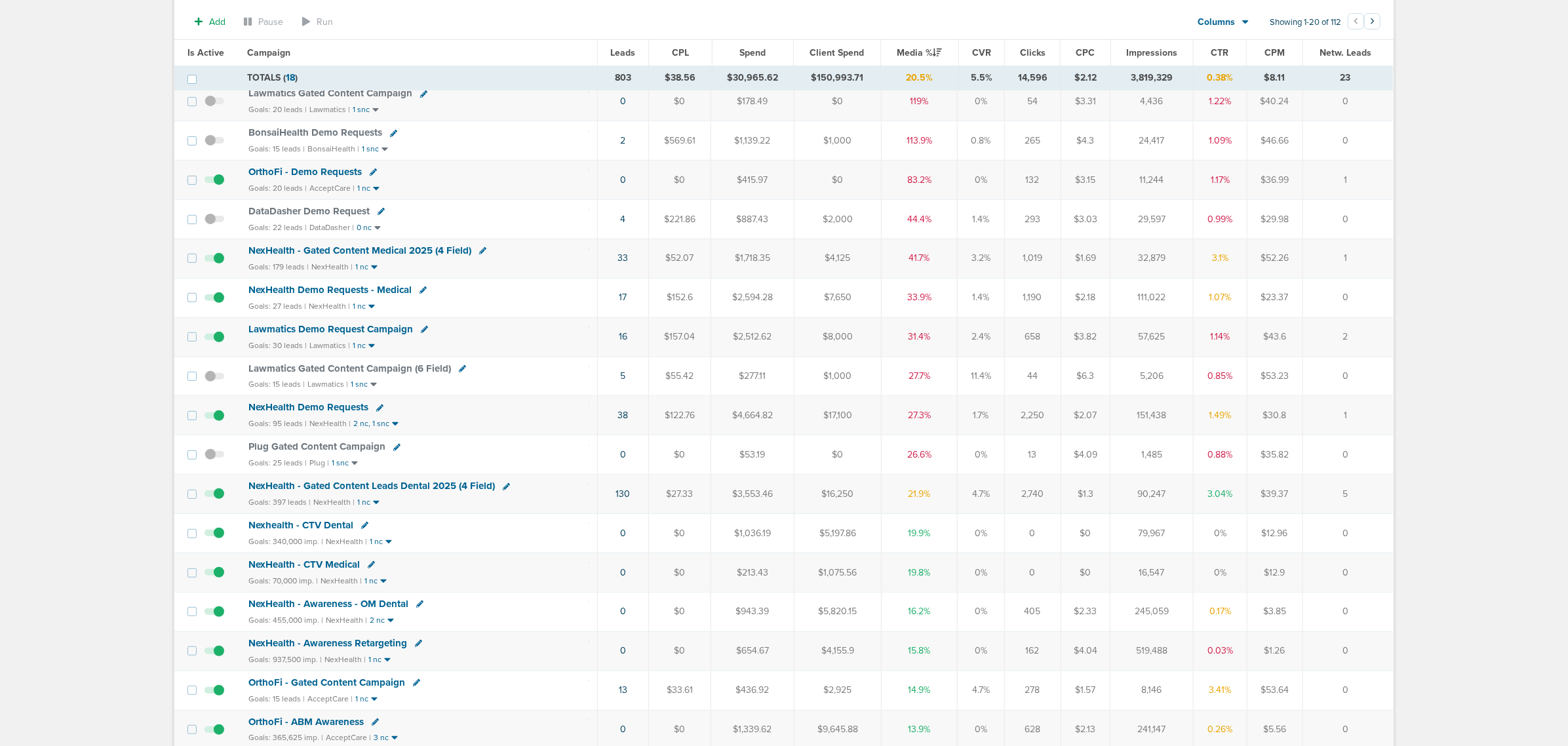
click at [402, 492] on span "NexHealth - Gated Content Leads Dental 2025 (4 Field)" at bounding box center [371, 485] width 247 height 12
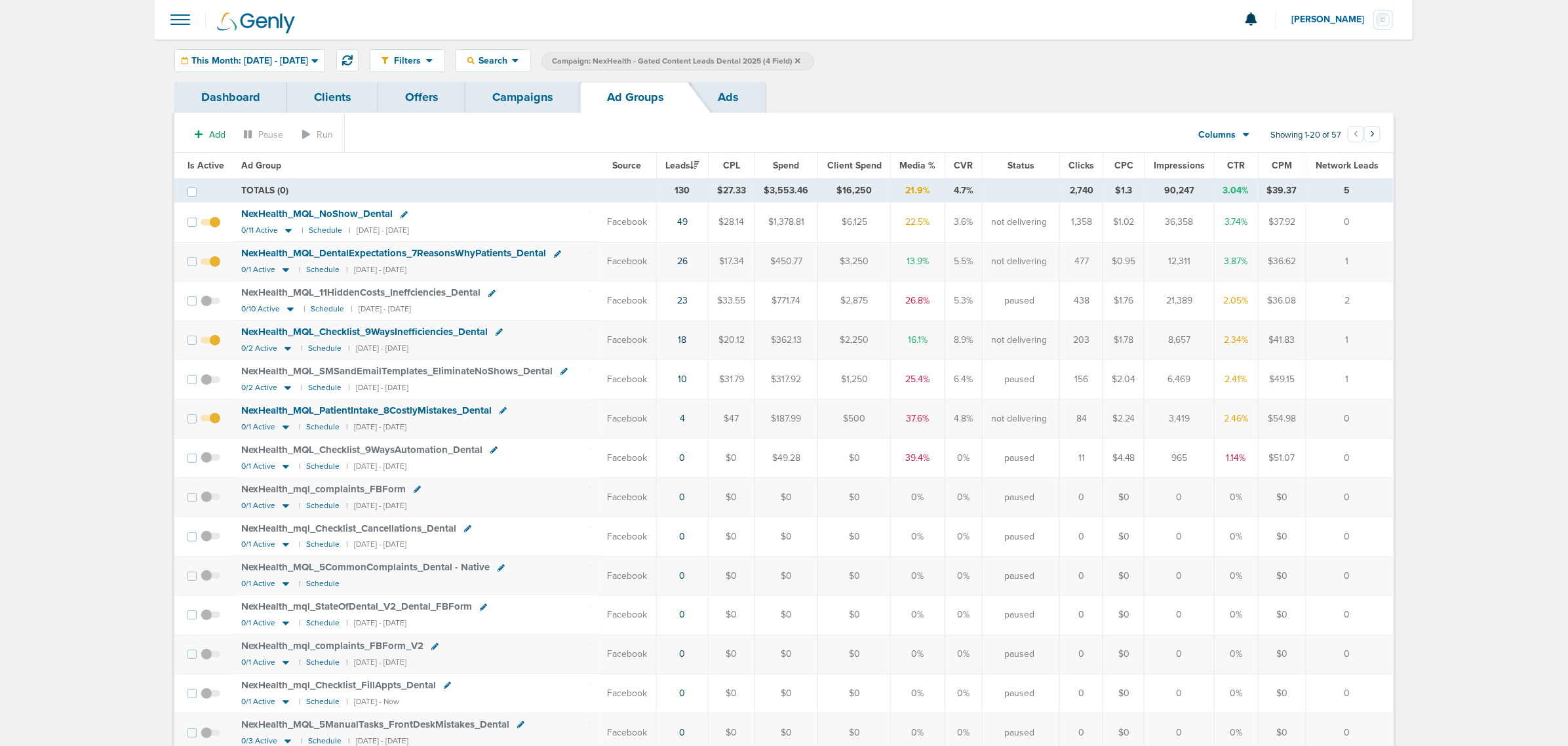
click at [800, 59] on icon at bounding box center [797, 60] width 5 height 5
click at [520, 94] on link "Campaigns" at bounding box center [523, 97] width 114 height 31
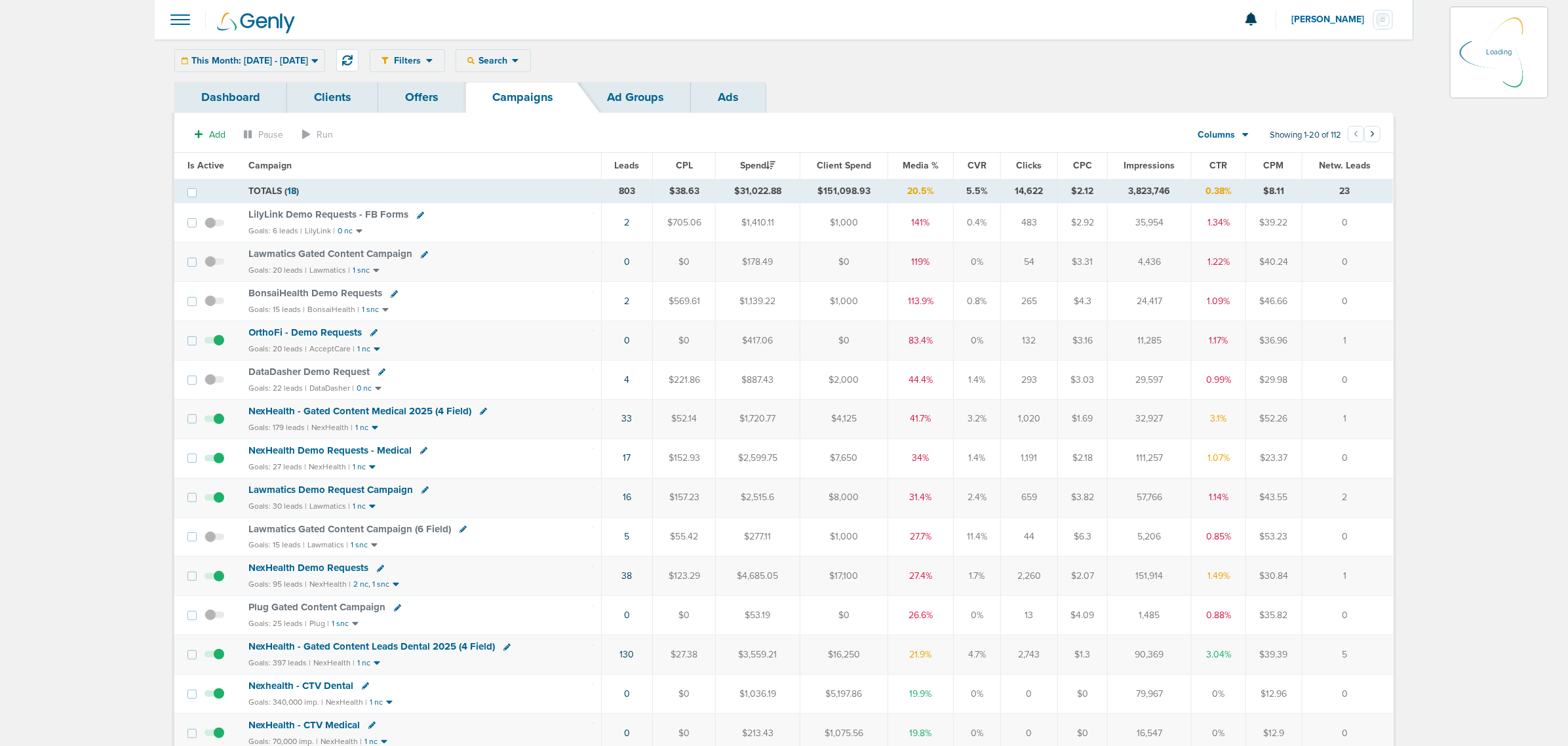
click at [318, 60] on icon at bounding box center [315, 60] width 6 height 4
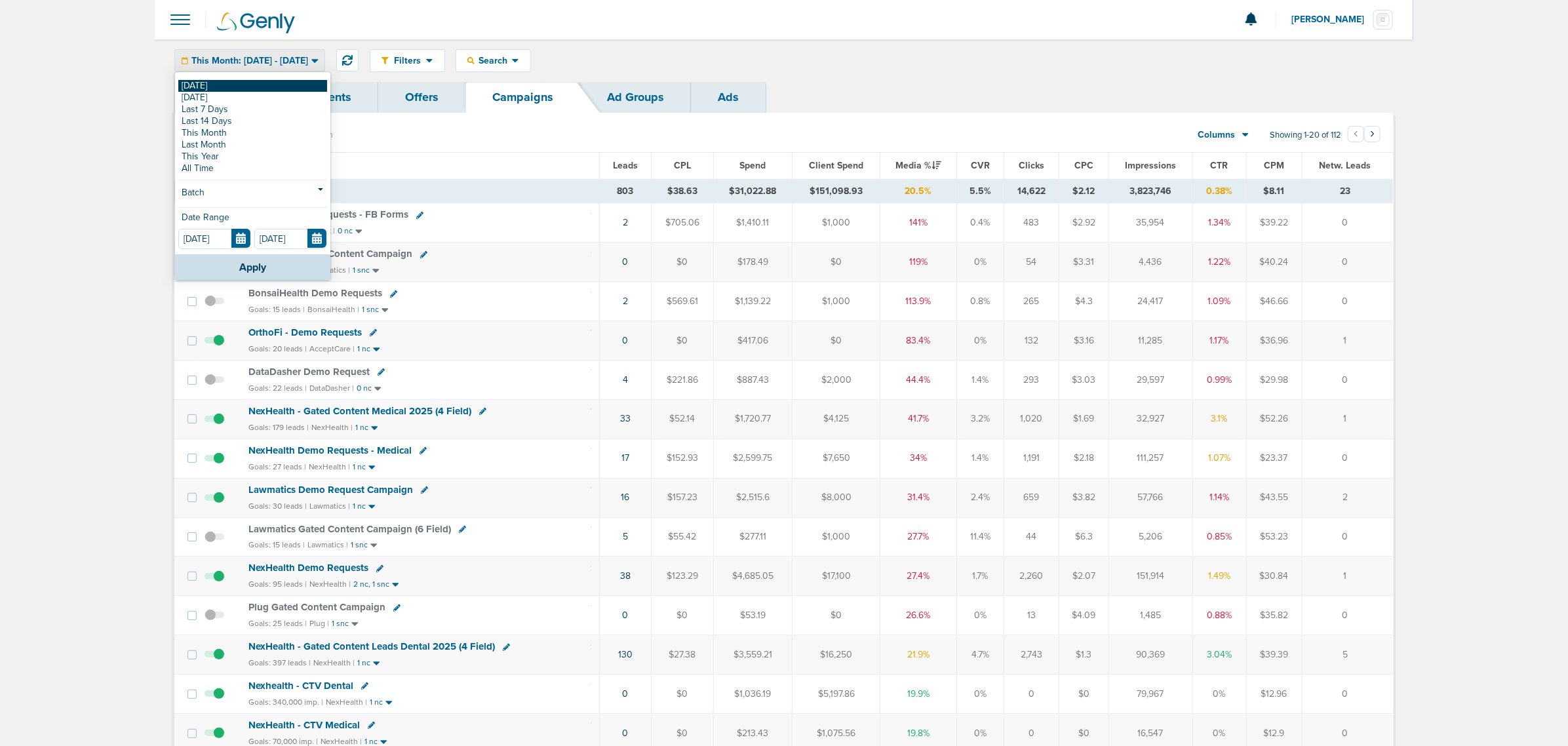
click at [230, 80] on link "[DATE]" at bounding box center [253, 85] width 148 height 12
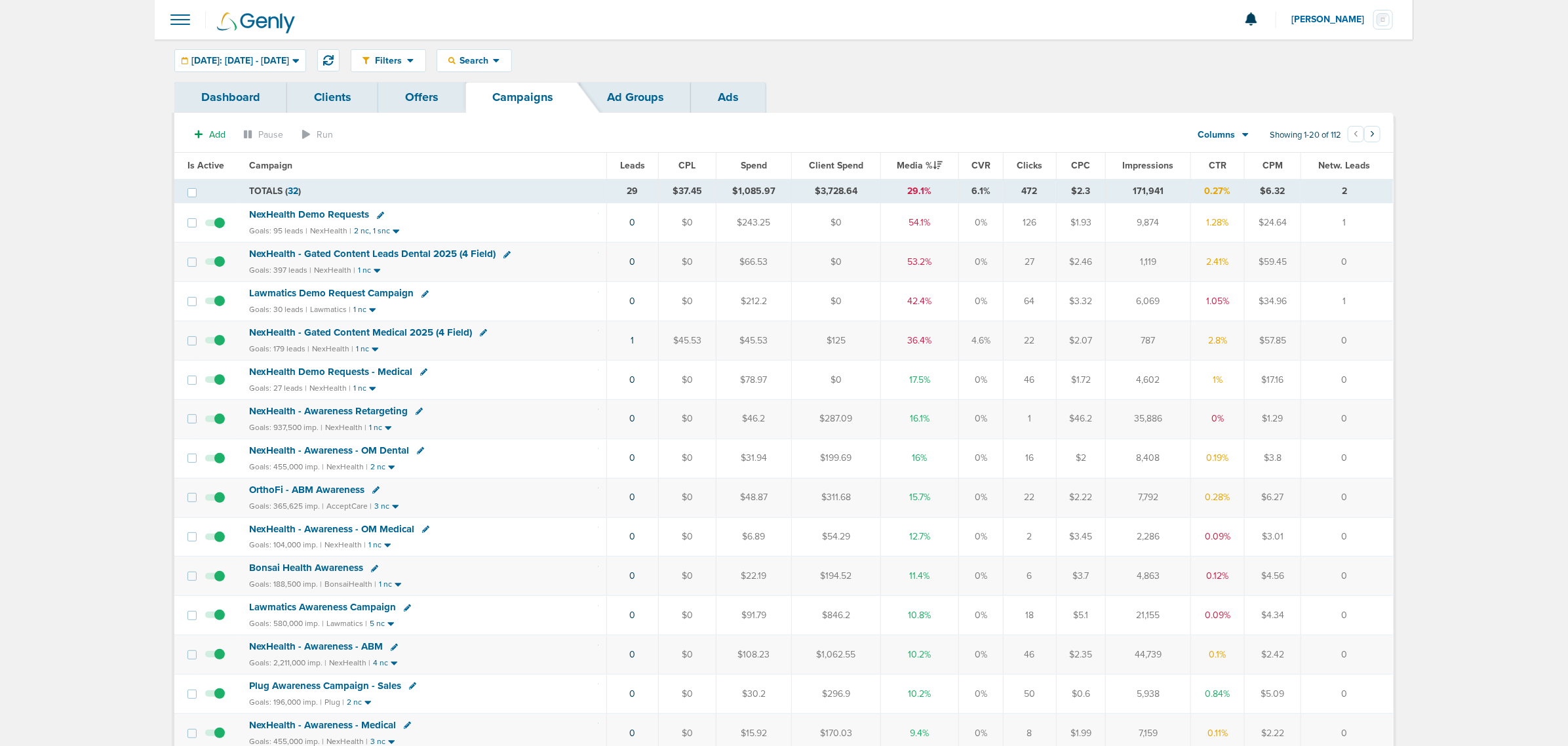
click at [454, 253] on span "NexHealth - Gated Content Leads Dental 2025 (4 Field)" at bounding box center [372, 253] width 247 height 12
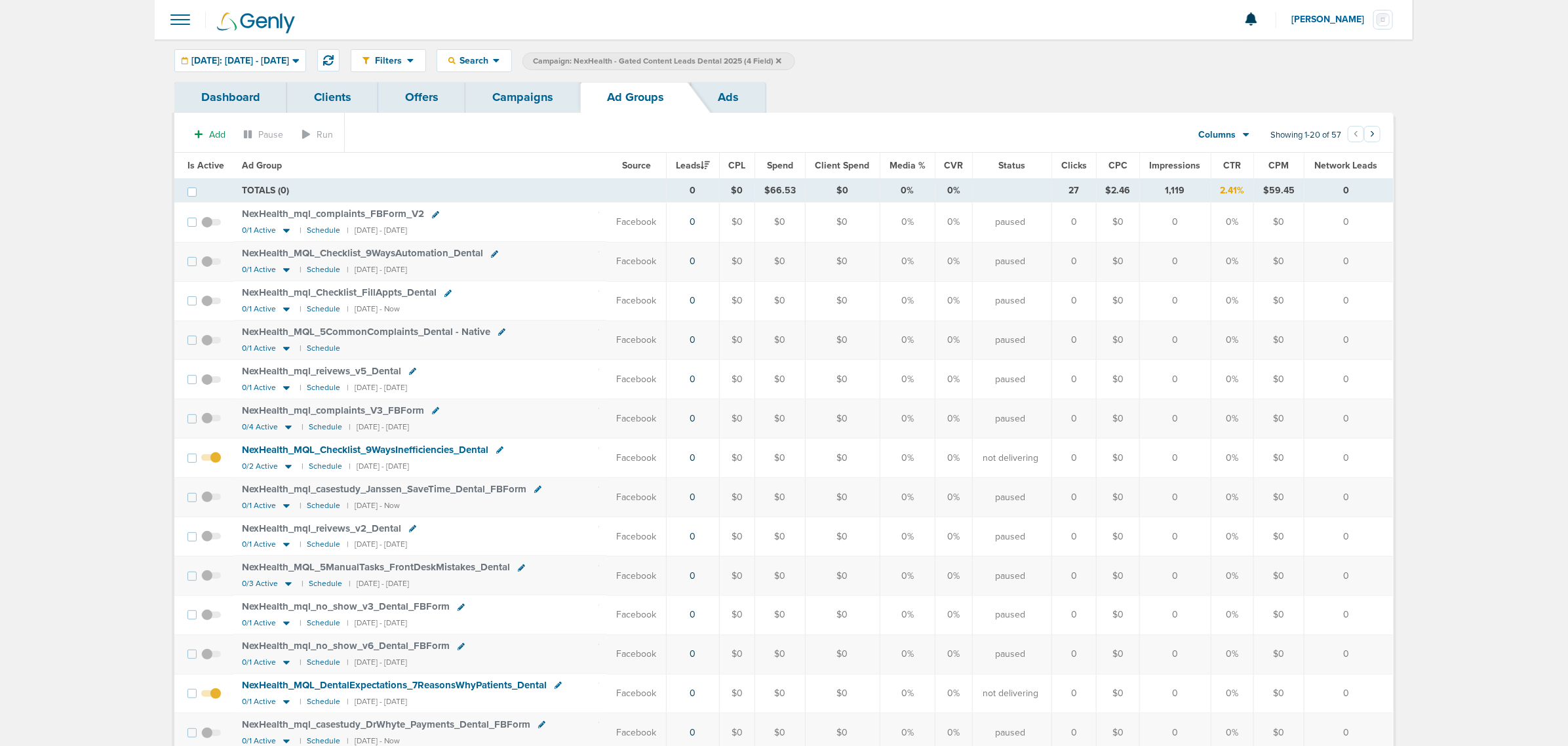
click at [202, 165] on span "Is Active" at bounding box center [205, 165] width 36 height 11
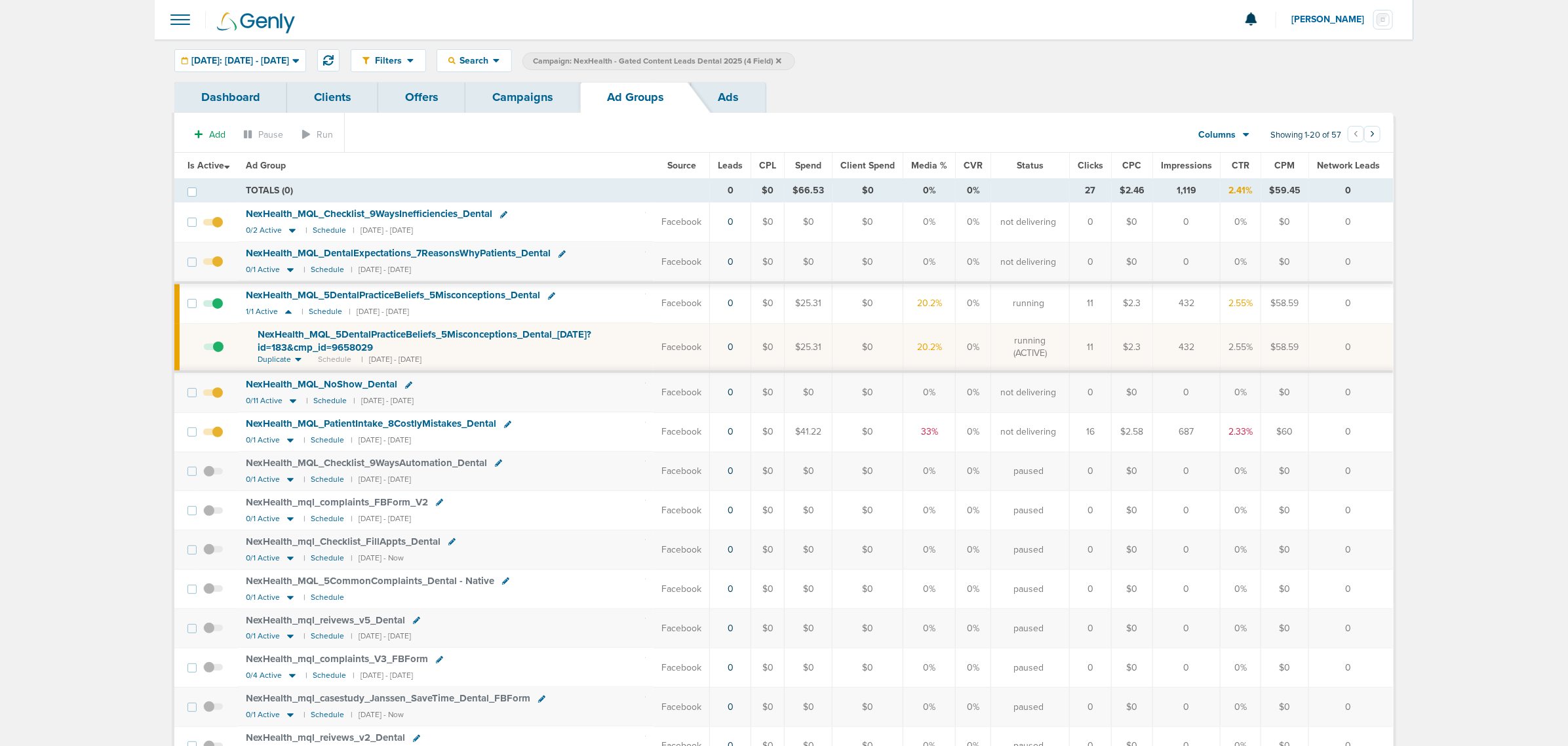
click at [437, 336] on span "NexHealth_ MQL_ 5DentalPracticeBeliefs_ 5Misconceptions_ Dental_ [DATE]?id=183&…" at bounding box center [424, 341] width 333 height 25
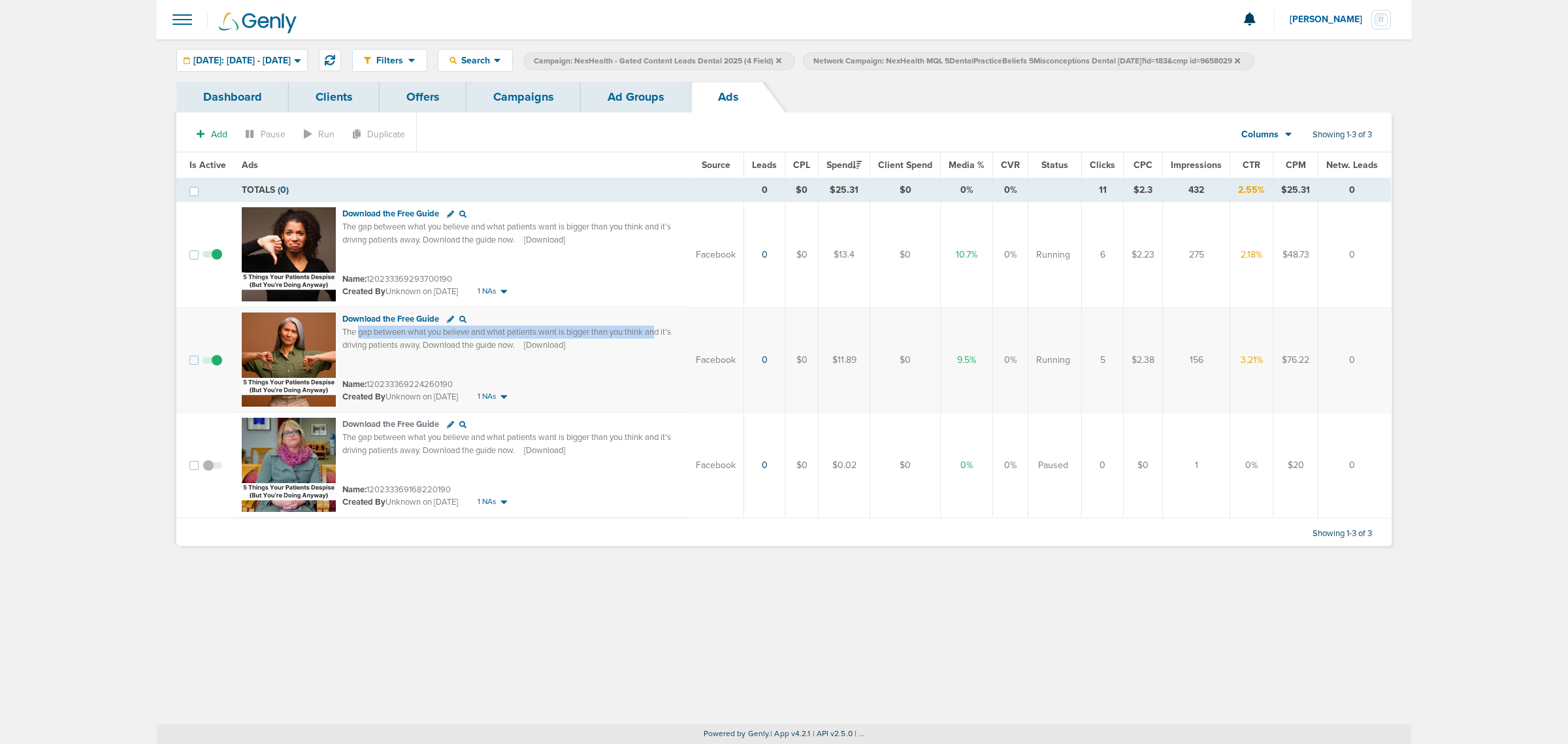
drag, startPoint x: 422, startPoint y: 338, endPoint x: 661, endPoint y: 328, distance: 239.2
click at [661, 328] on span "The gap between what you believe and what patients want is bigger than you thin…" at bounding box center [506, 338] width 328 height 24
click at [509, 84] on link "Campaigns" at bounding box center [523, 97] width 114 height 31
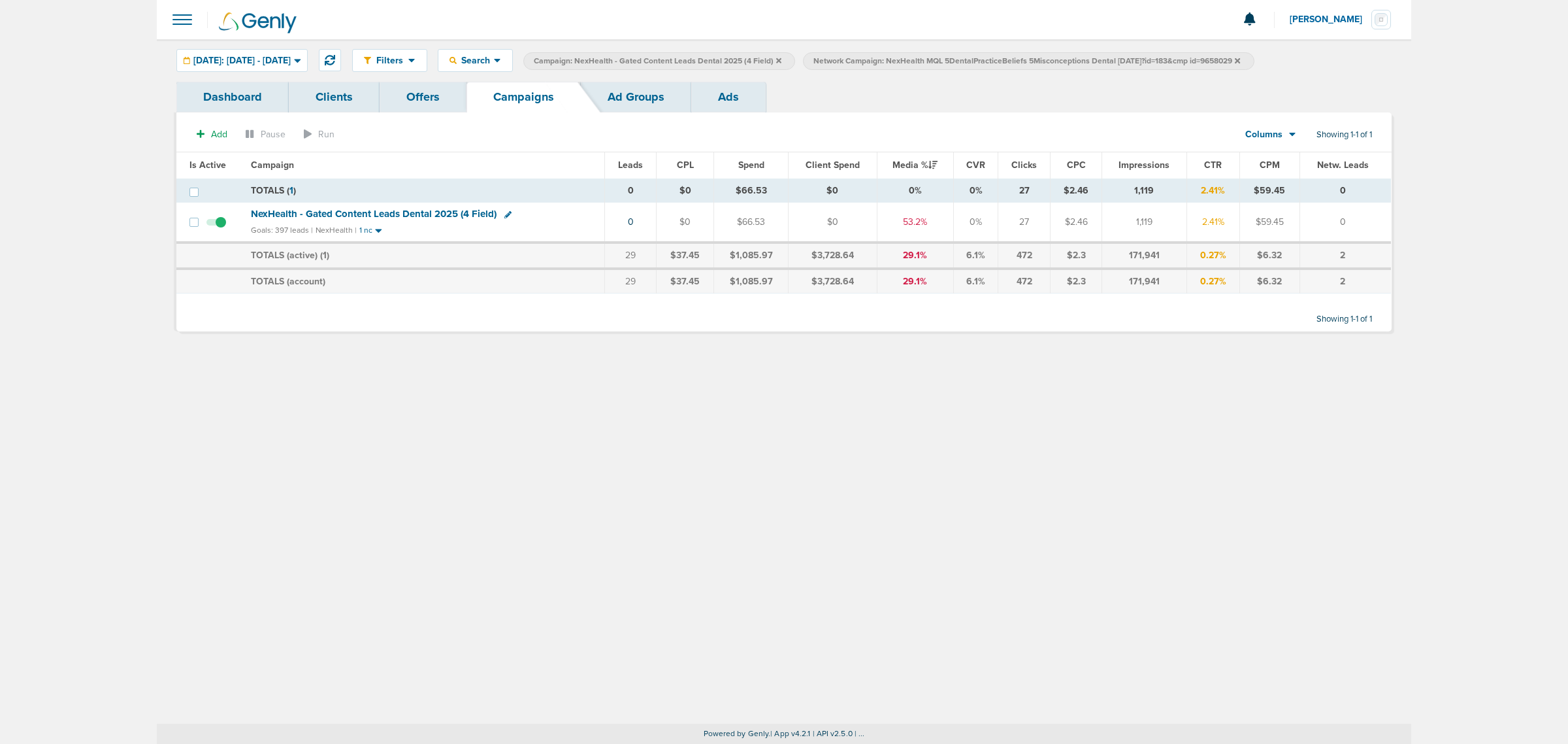
click at [782, 61] on icon at bounding box center [779, 60] width 5 height 5
click at [961, 59] on icon at bounding box center [957, 60] width 5 height 5
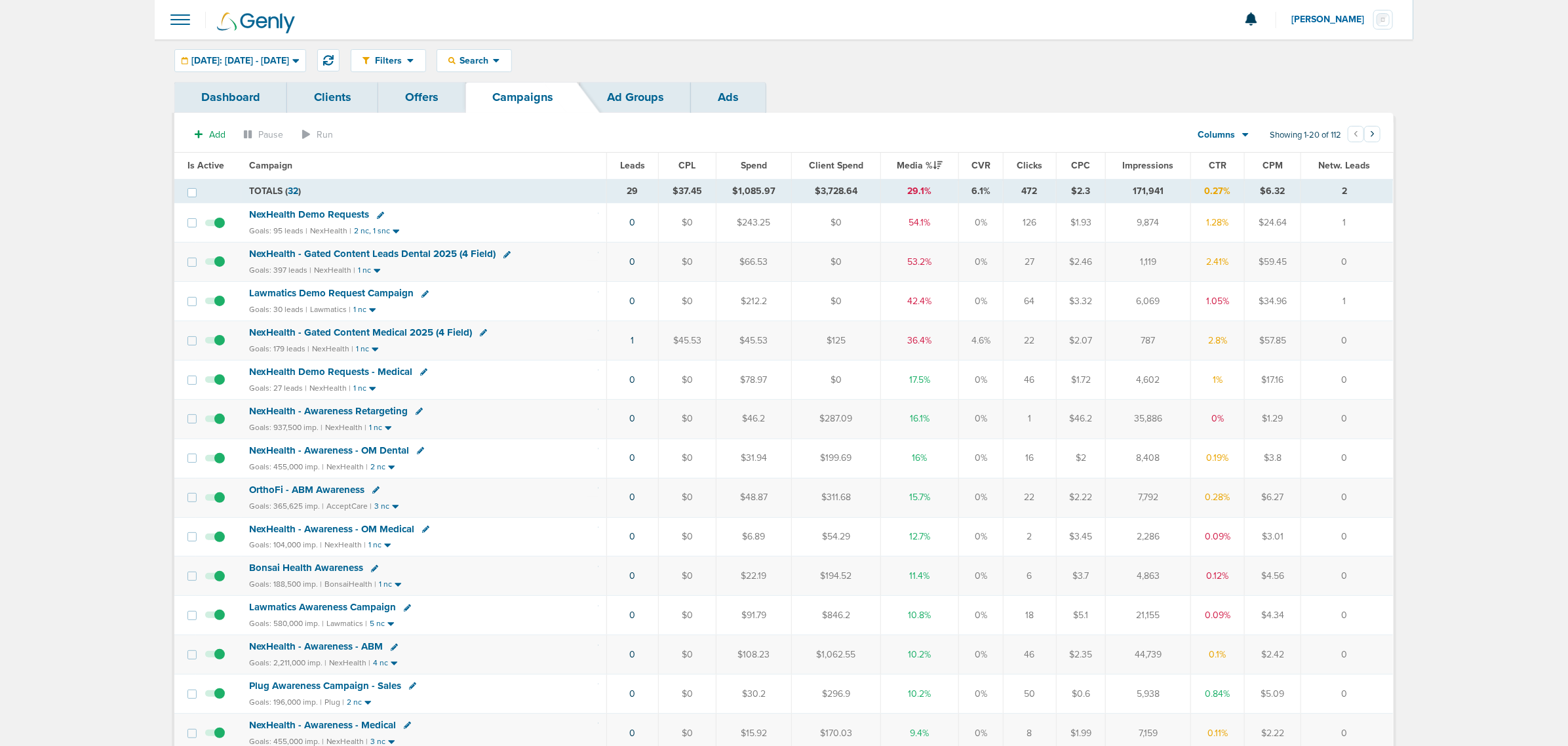
click at [392, 332] on span "NexHealth - Gated Content Medical 2025 (4 Field)" at bounding box center [360, 332] width 223 height 12
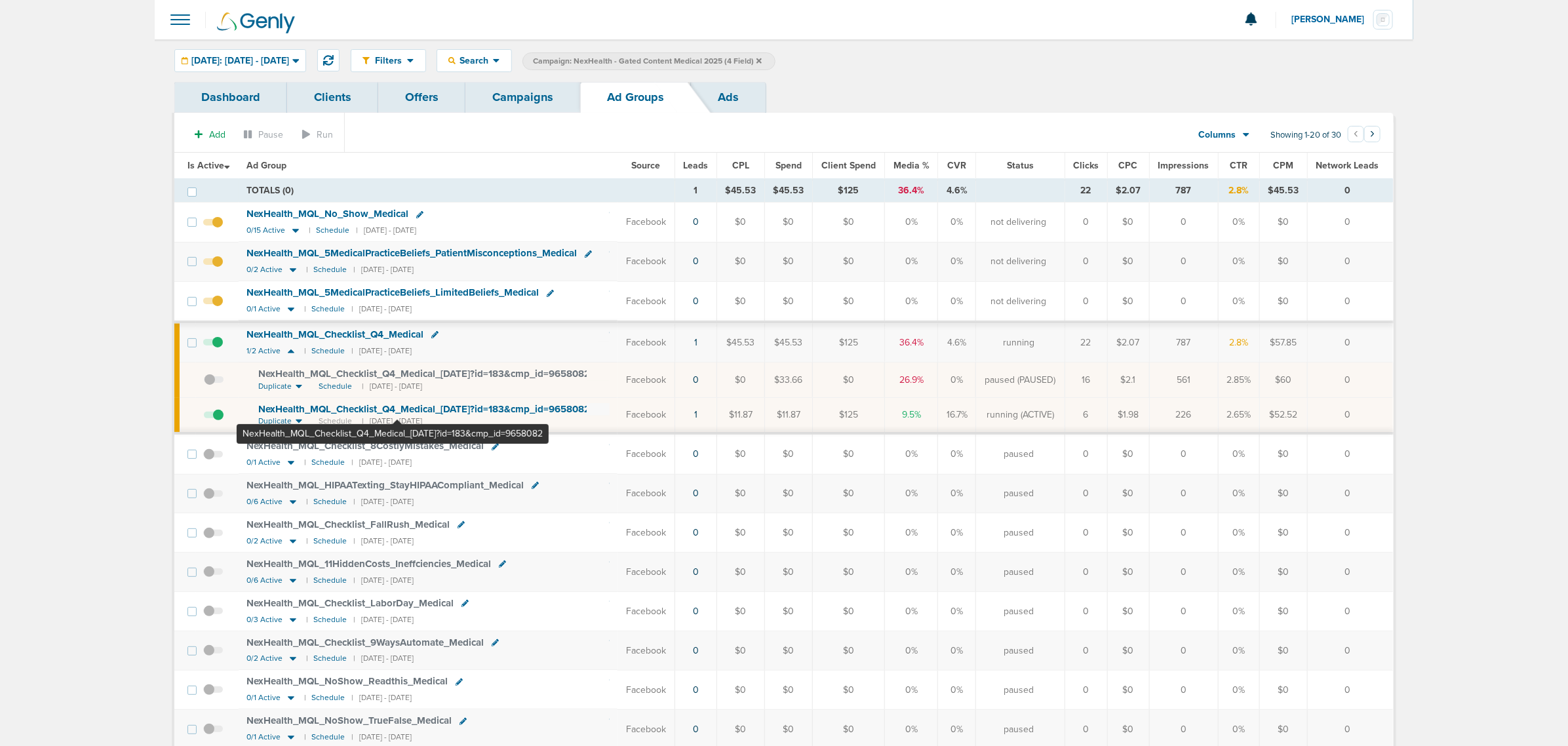
click at [397, 408] on span "NexHealth_ MQL_ Checklist_ Q4_ Medical_ [DATE]?id=183&cmp_ id=9658082" at bounding box center [424, 408] width 332 height 12
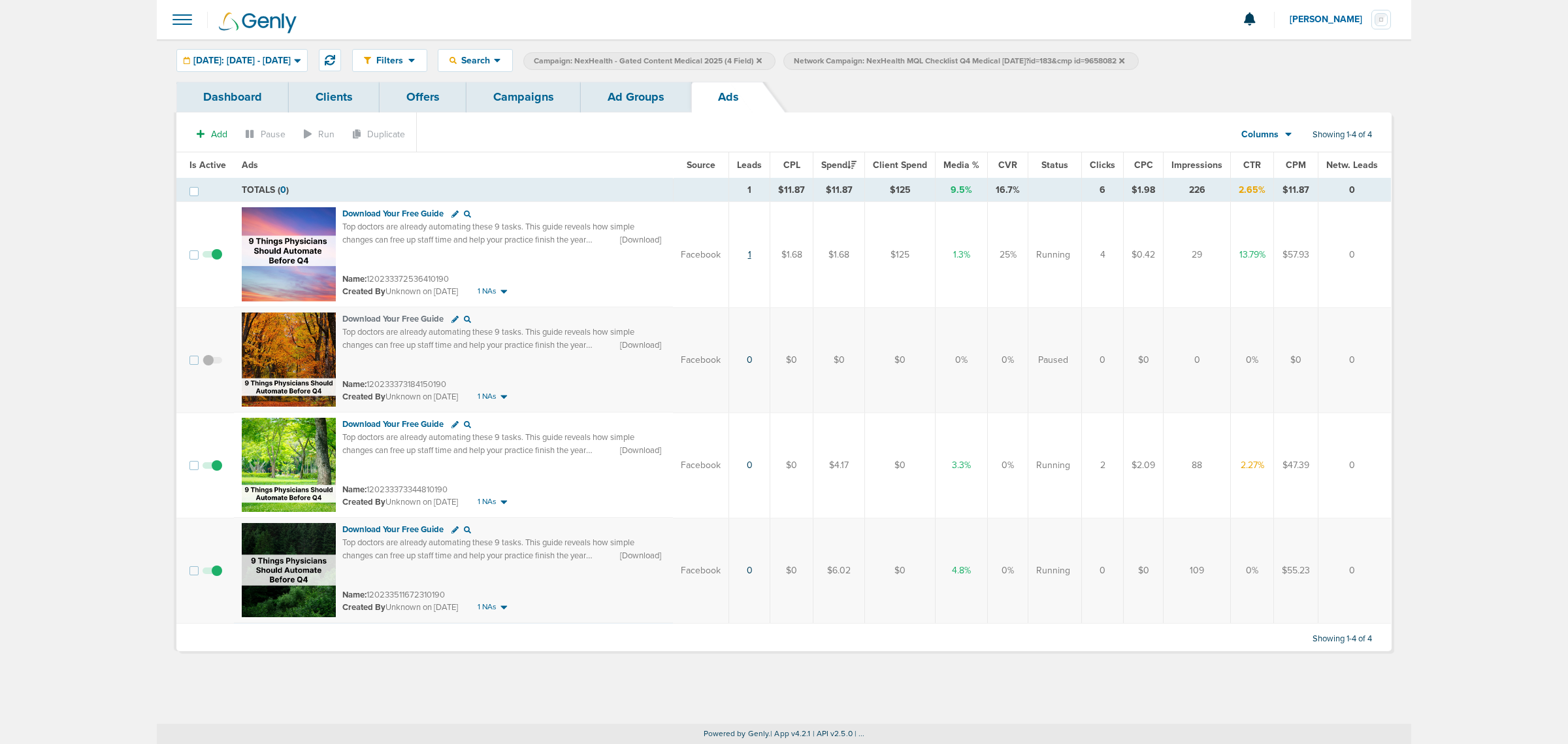
click at [752, 250] on link "1" at bounding box center [750, 254] width 3 height 11
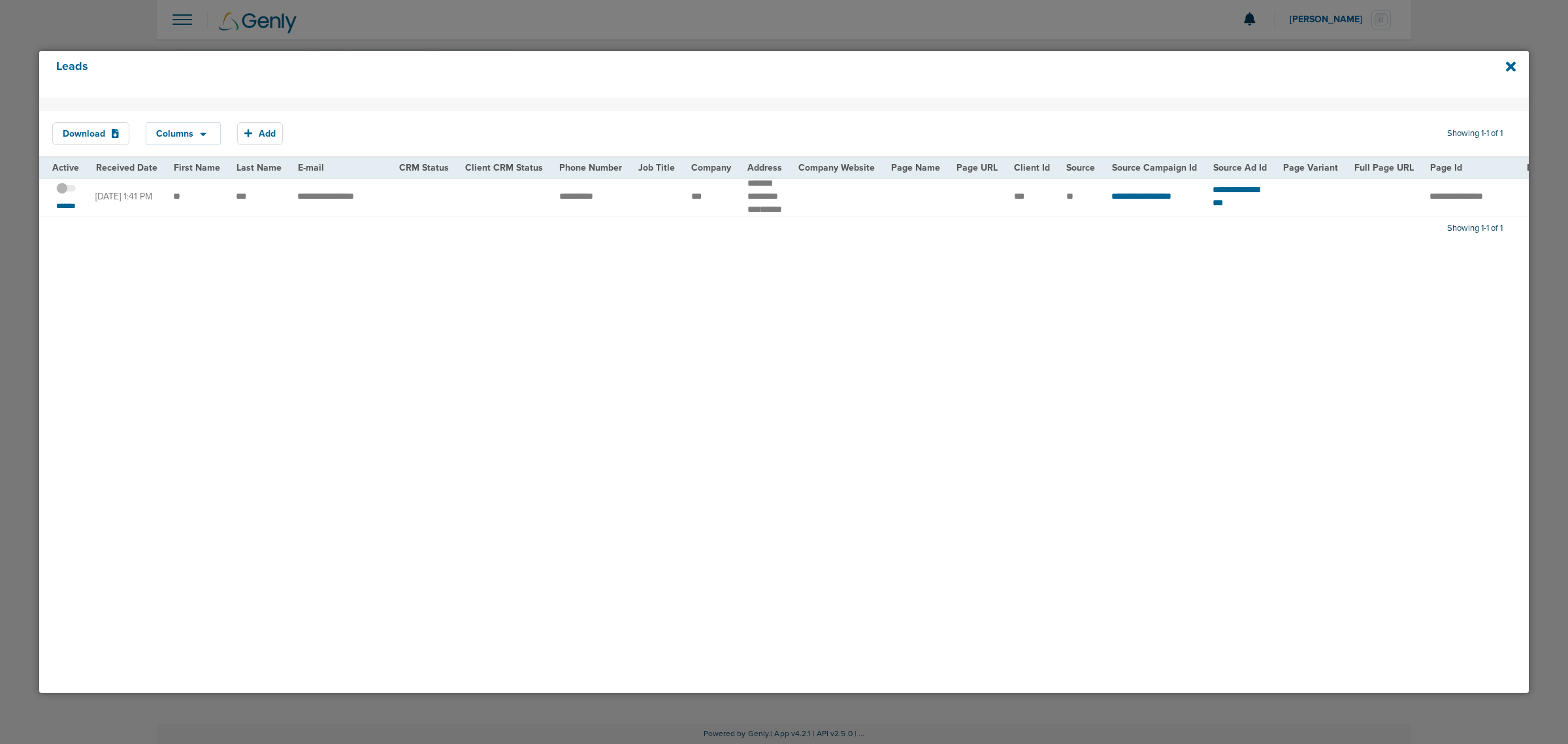
click at [66, 195] on span at bounding box center [66, 195] width 19 height 0
click at [66, 190] on input "checkbox" at bounding box center [66, 190] width 0 height 0
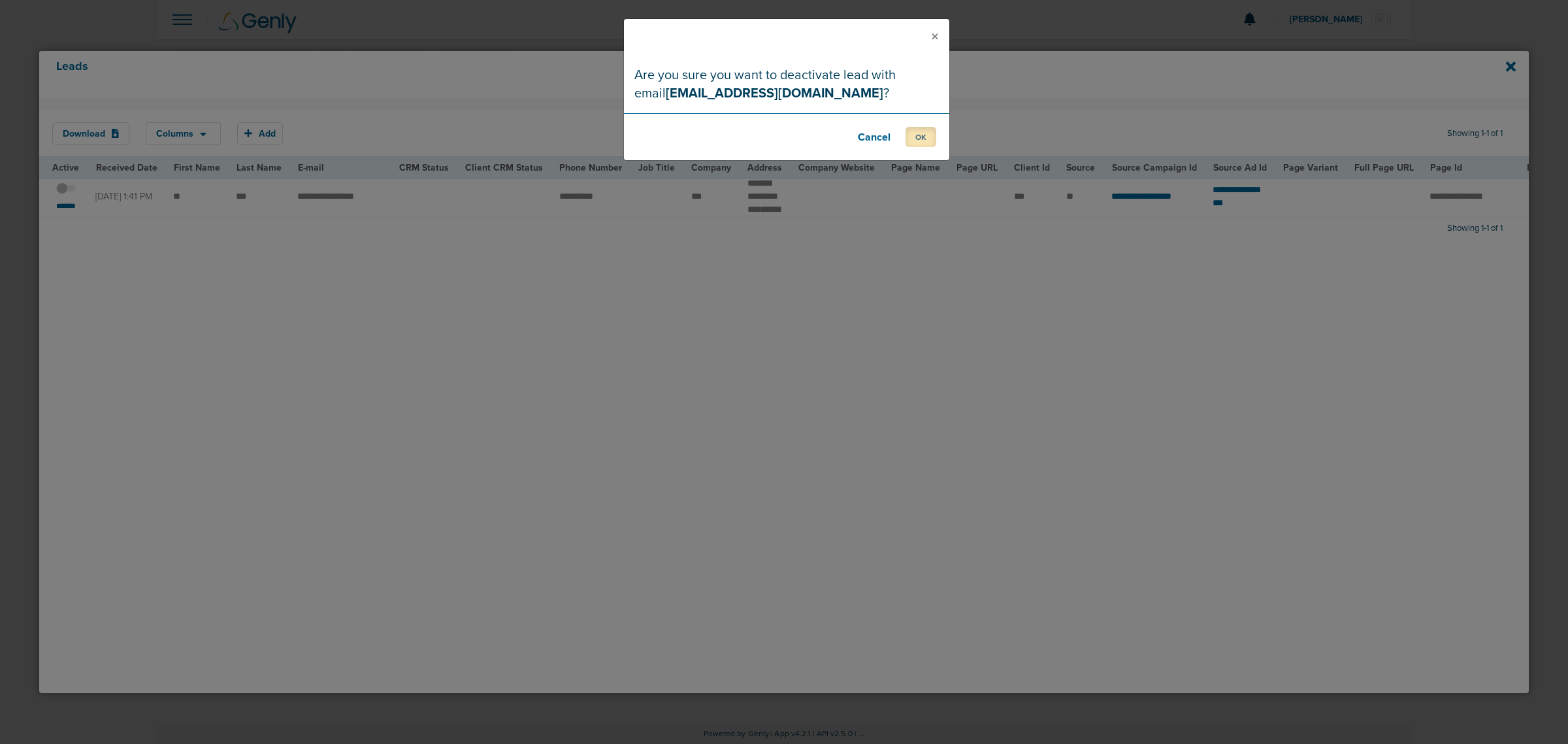
click at [924, 132] on button "OK" at bounding box center [921, 136] width 31 height 20
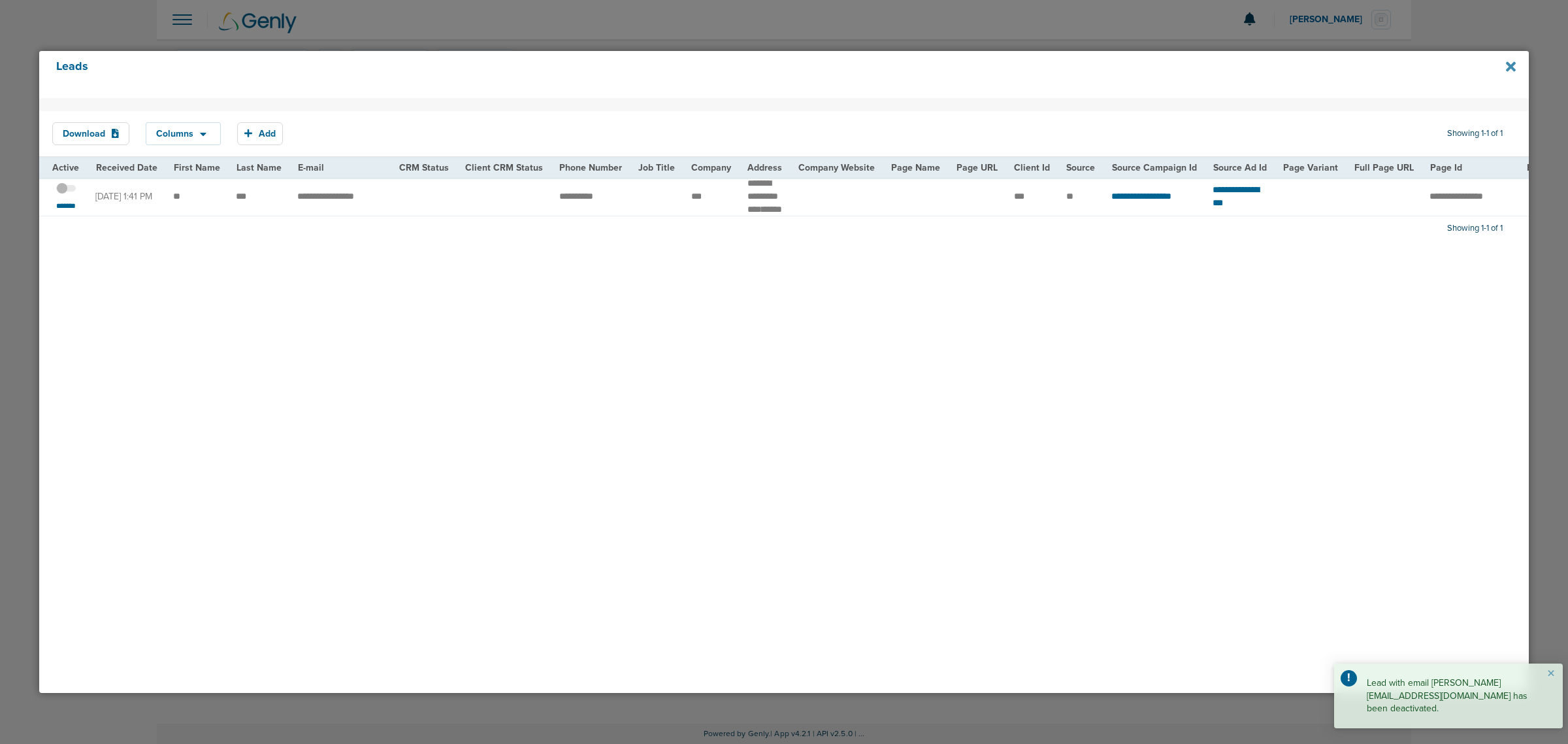
click at [1509, 66] on icon at bounding box center [1511, 66] width 10 height 10
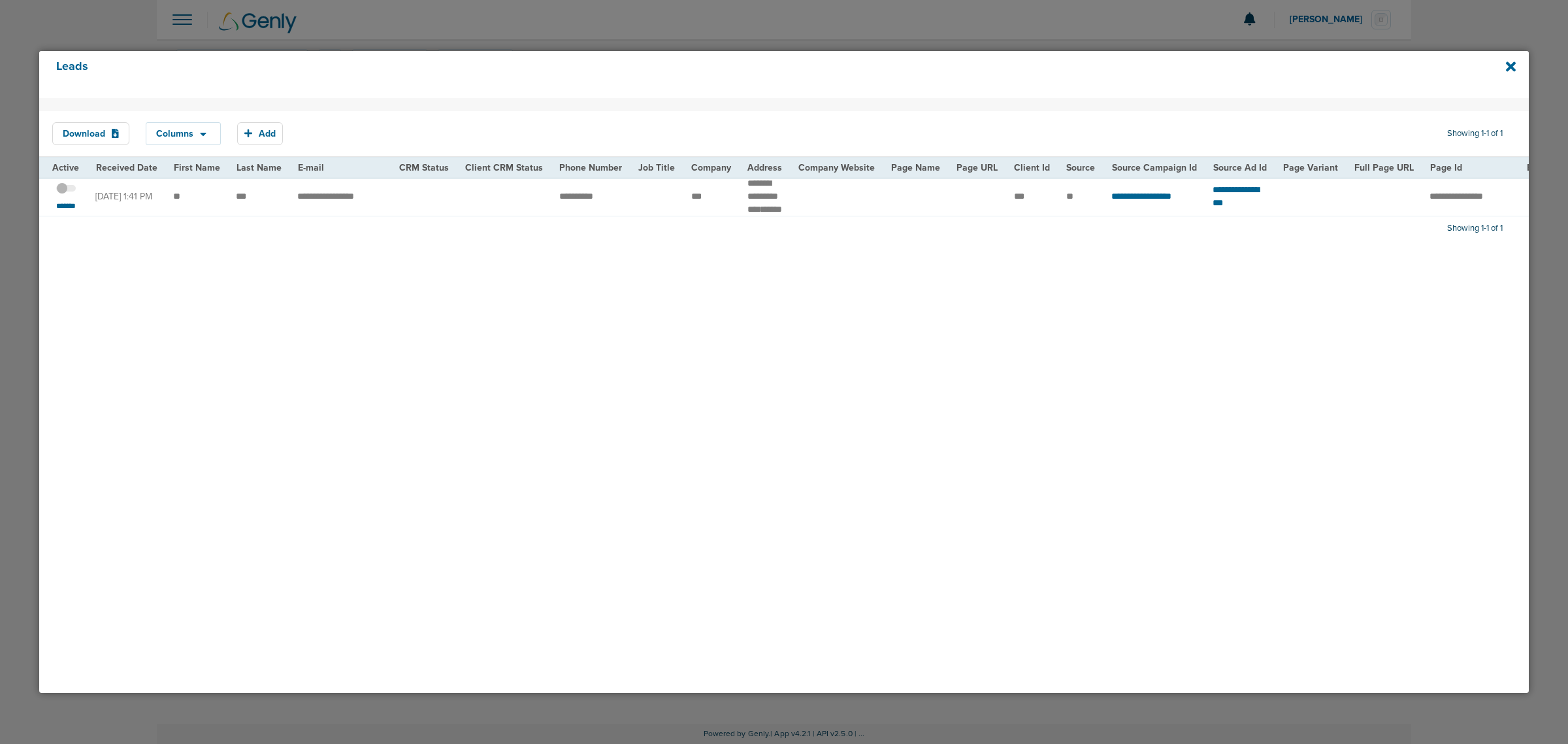
drag, startPoint x: 897, startPoint y: 30, endPoint x: 369, endPoint y: 5, distance: 528.6
click at [877, 30] on div at bounding box center [784, 372] width 1568 height 744
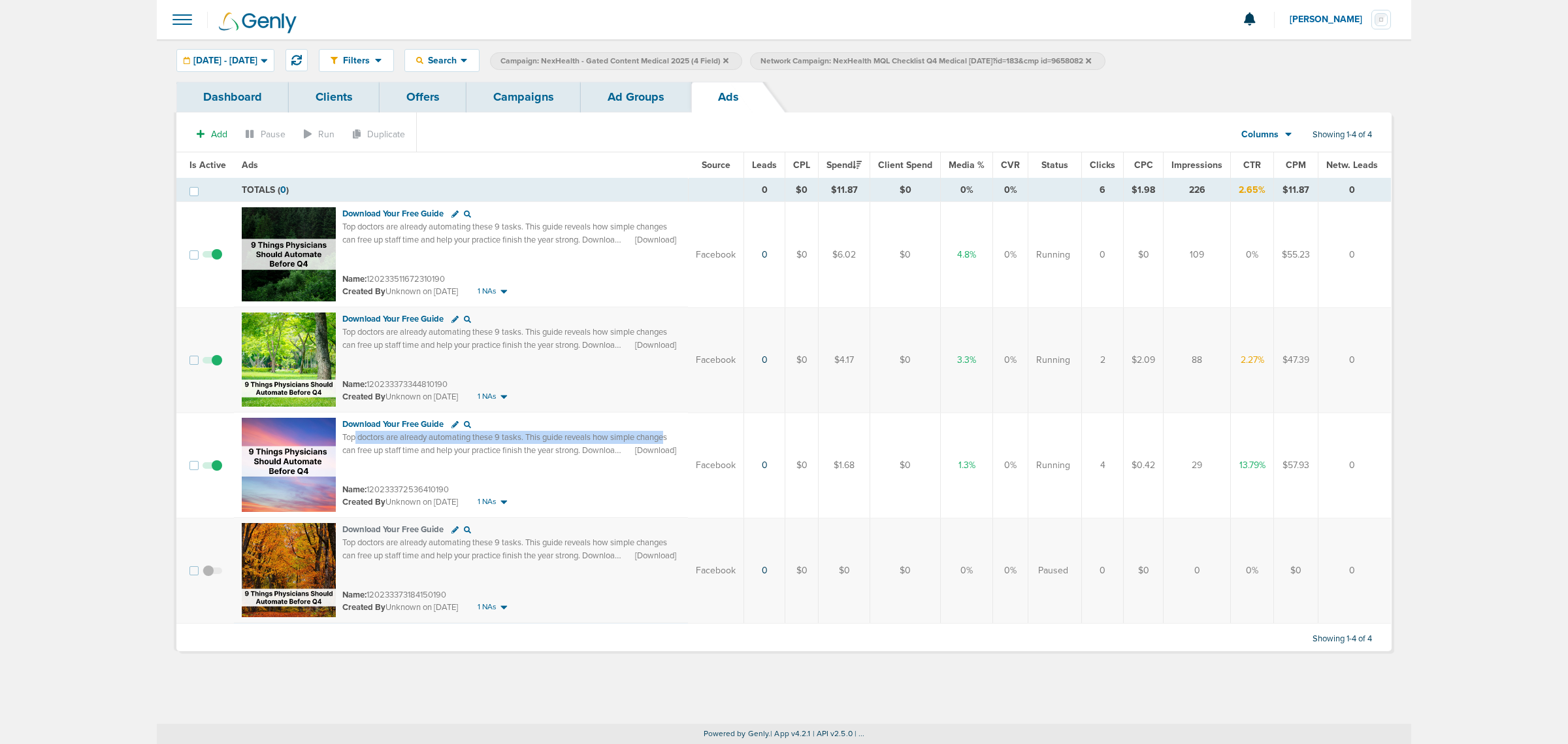
drag, startPoint x: 416, startPoint y: 439, endPoint x: 671, endPoint y: 439, distance: 255.0
click at [667, 439] on span "Top doctors are already automating these 9 tasks. This guide reveals how simple…" at bounding box center [504, 449] width 325 height 36
click at [559, 444] on div "Top doctors are already automating these 9 tasks. This guide reveals how simple…" at bounding box center [511, 443] width 338 height 25
click at [654, 93] on link "Ad Groups" at bounding box center [636, 97] width 110 height 31
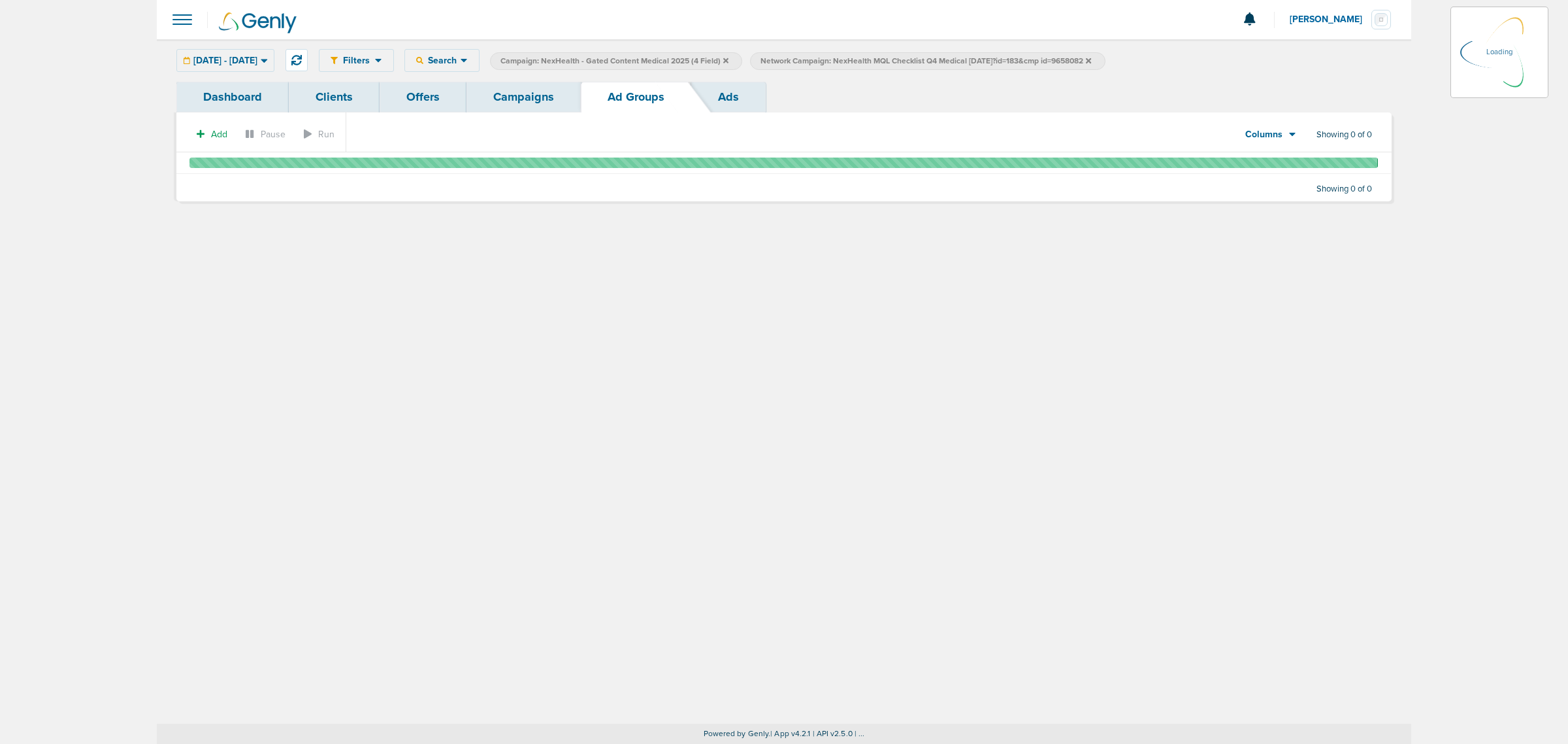
click at [517, 92] on link "Campaigns" at bounding box center [523, 97] width 114 height 31
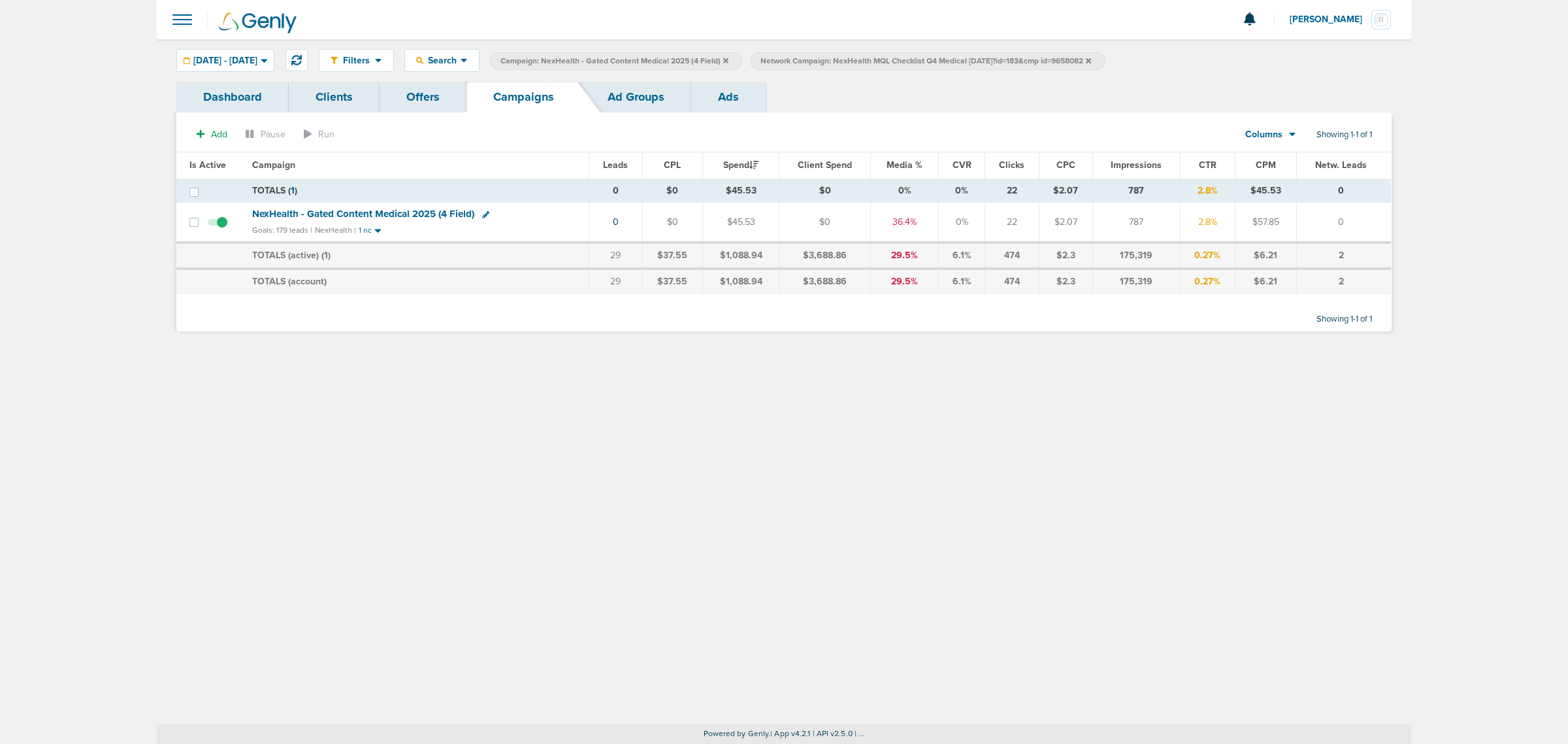
click at [728, 59] on icon at bounding box center [725, 60] width 5 height 5
click at [831, 60] on icon at bounding box center [828, 60] width 5 height 5
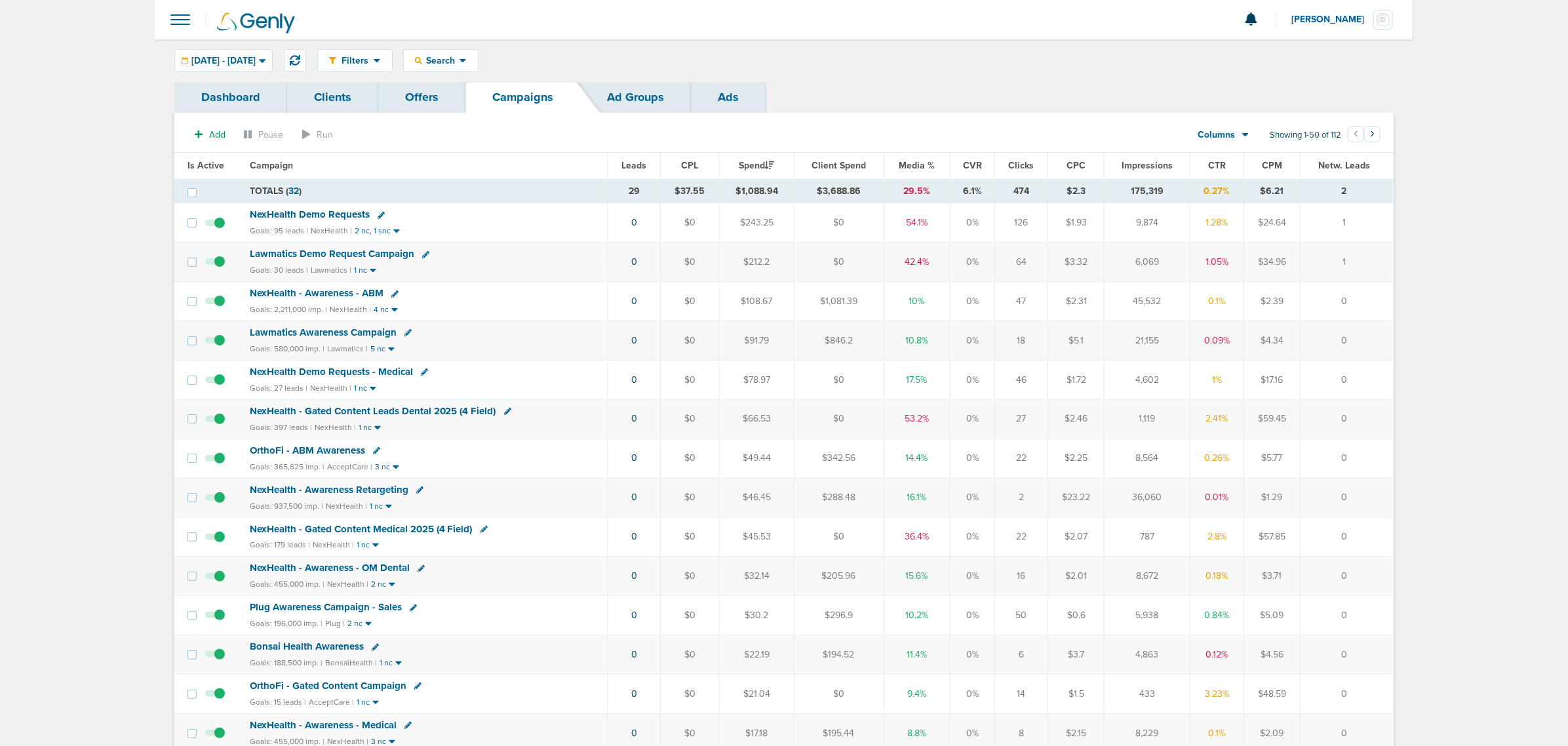
click at [908, 165] on span "Media %" at bounding box center [916, 165] width 36 height 11
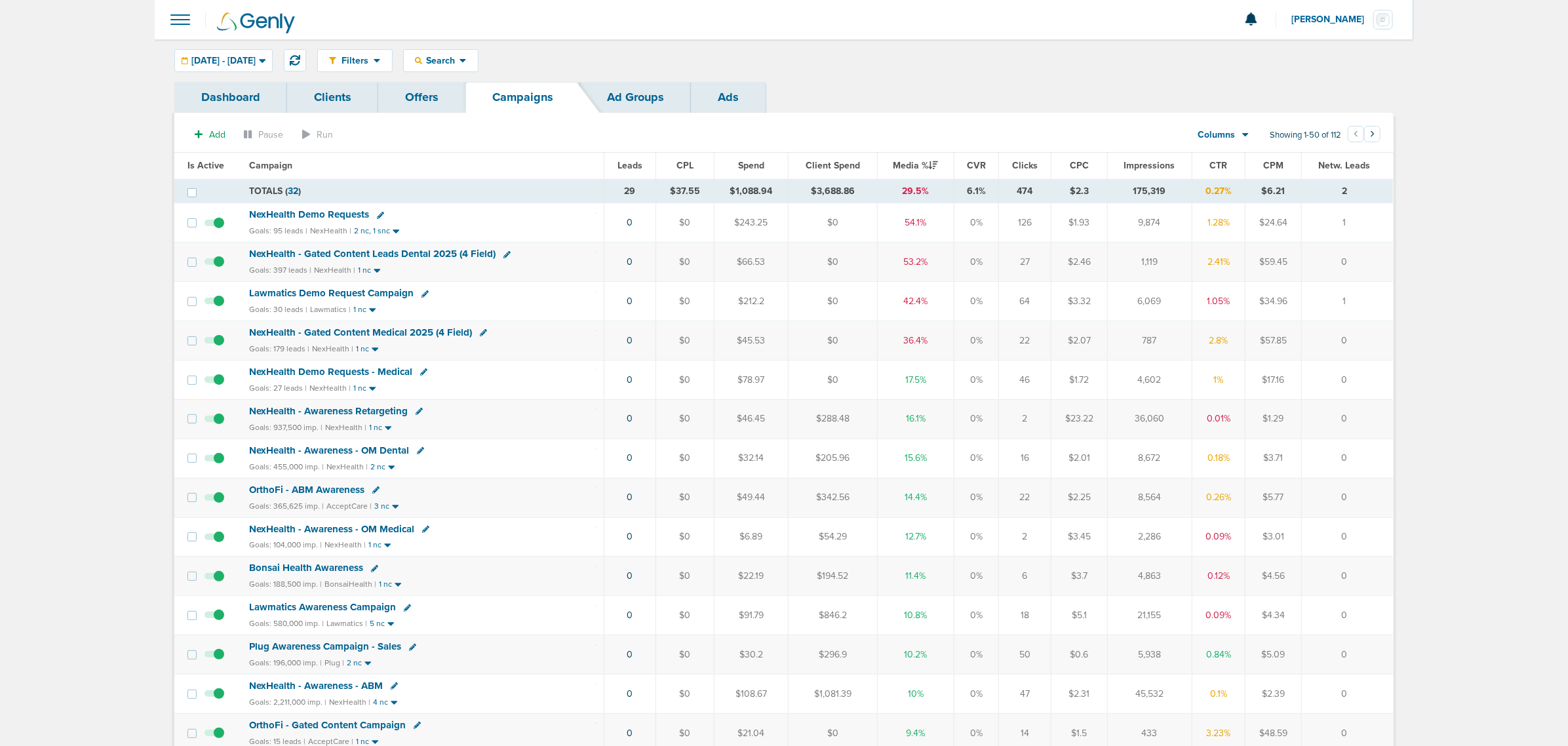
click at [418, 252] on span "NexHealth - Gated Content Leads Dental 2025 (4 Field)" at bounding box center [372, 253] width 247 height 12
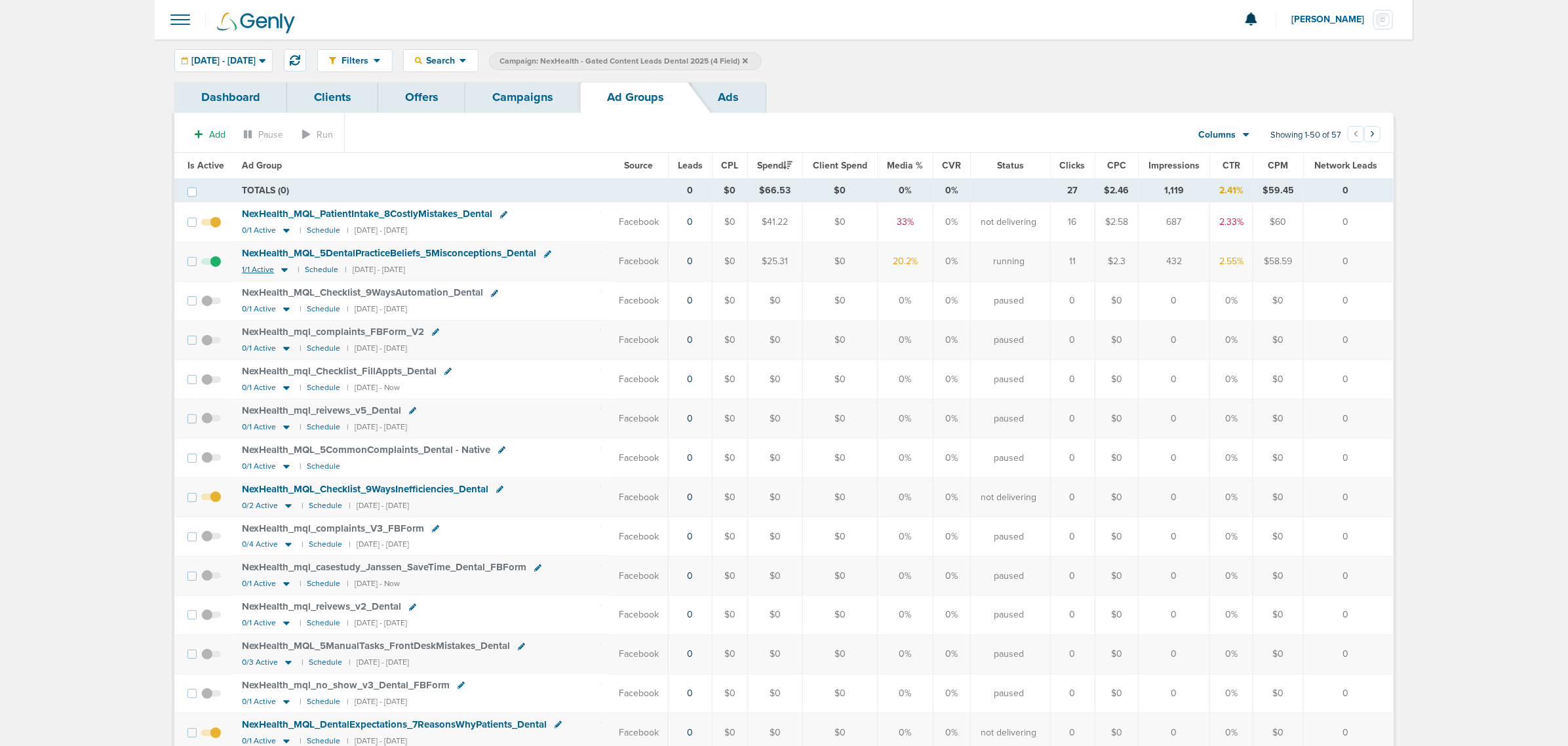
click at [285, 273] on icon at bounding box center [284, 270] width 13 height 11
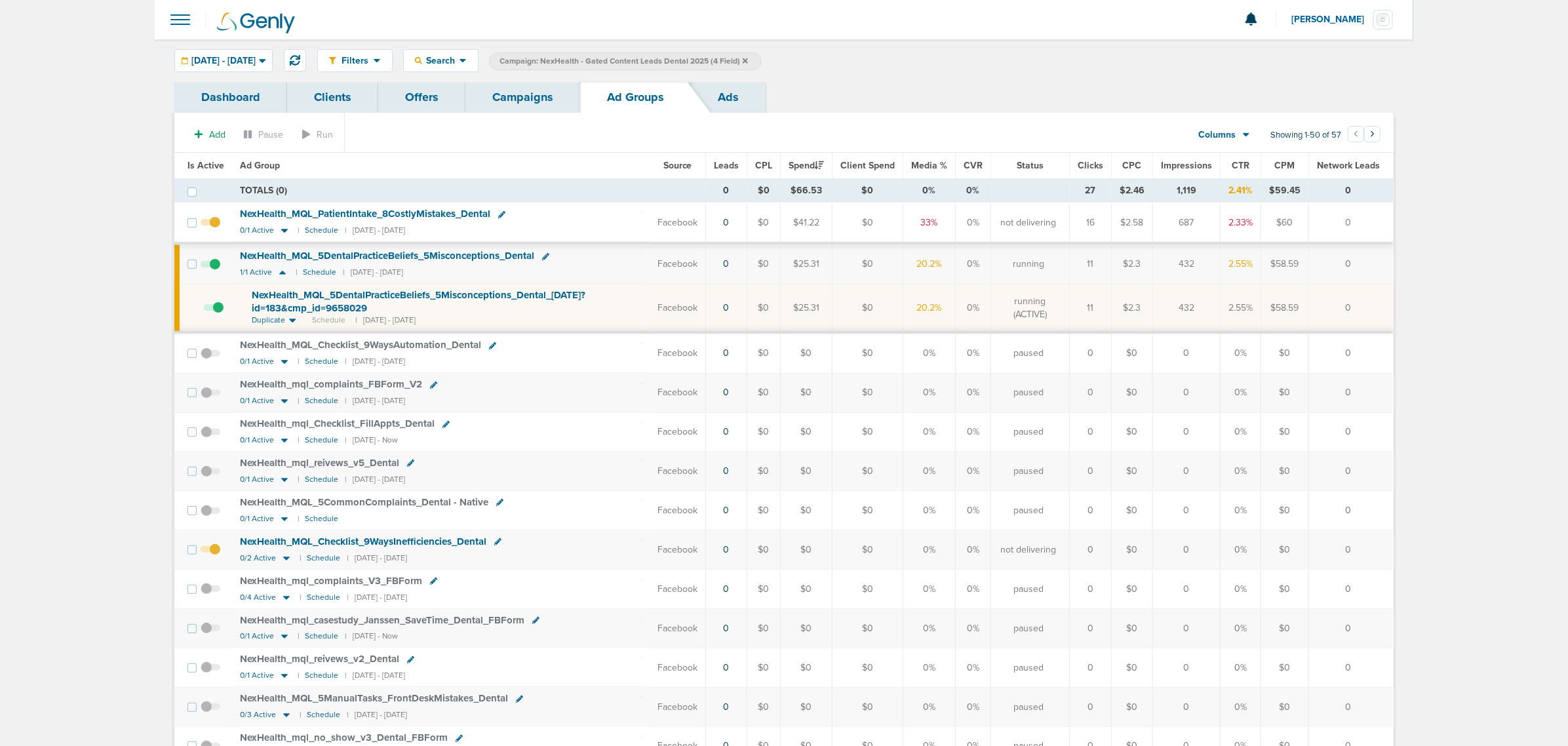
click at [287, 300] on span "NexHealth_ MQL_ 5DentalPracticeBeliefs_ 5Misconceptions_ Dental_ [DATE]?id=183&…" at bounding box center [418, 301] width 333 height 25
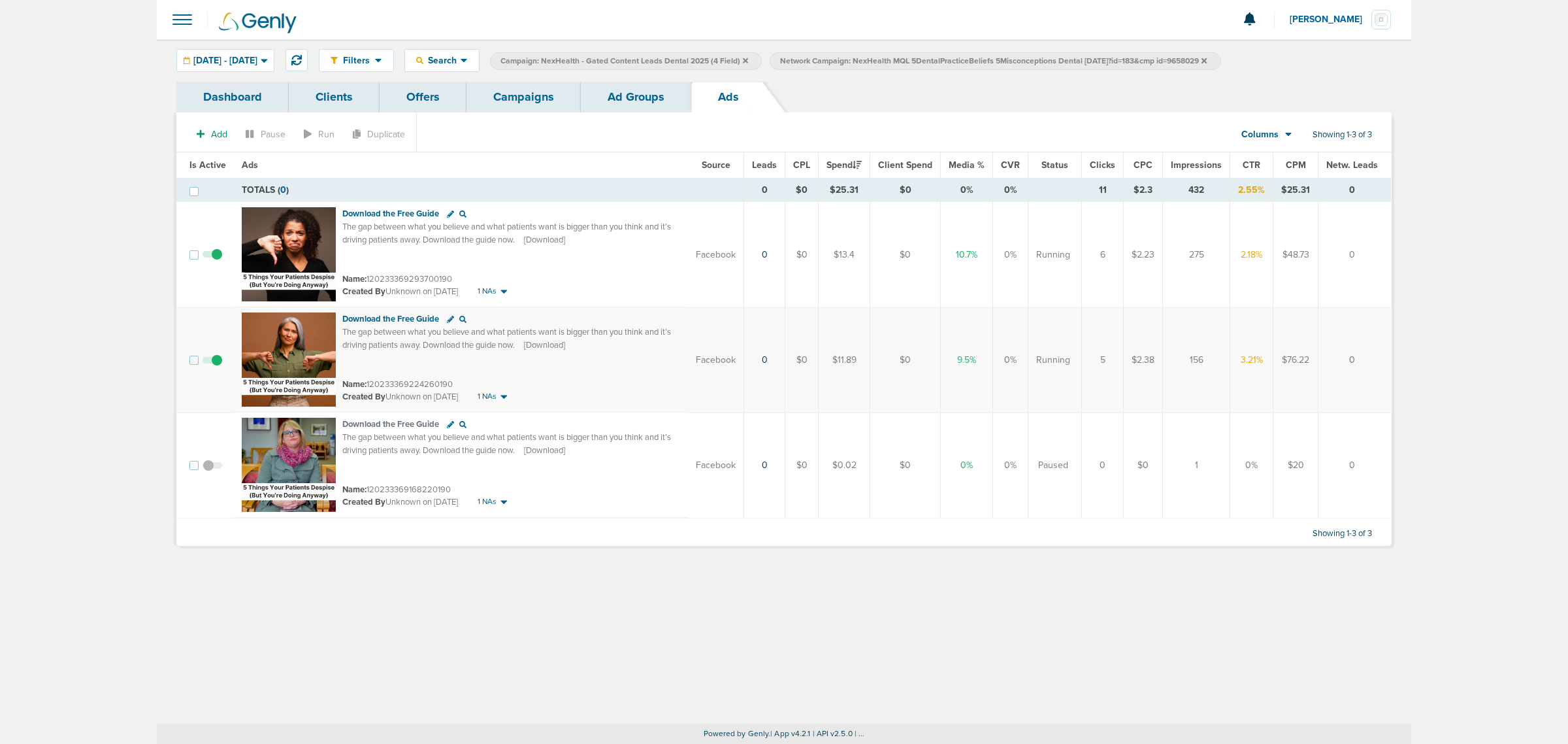
click at [648, 89] on link "Ad Groups" at bounding box center [636, 97] width 110 height 31
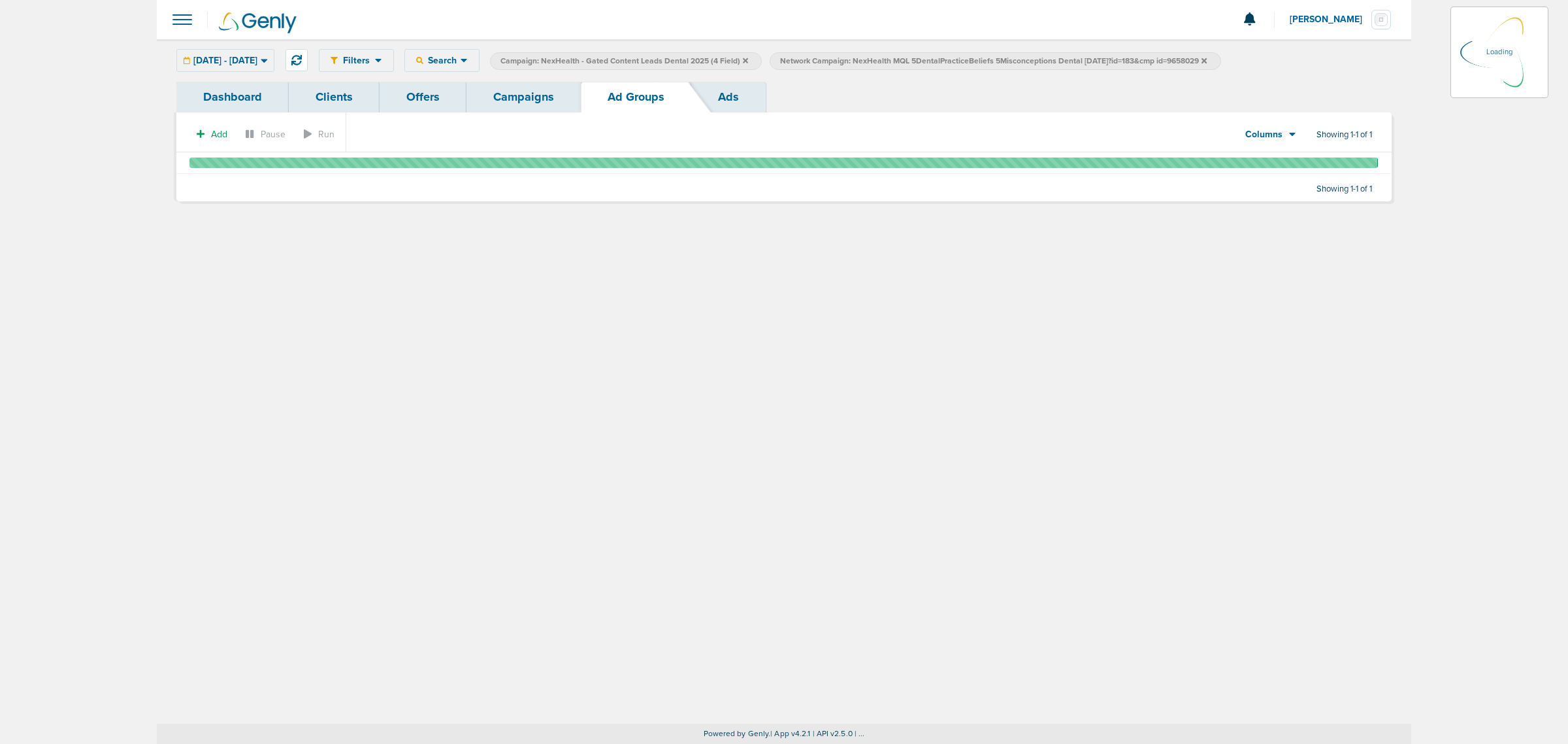
click at [538, 96] on link "Campaigns" at bounding box center [523, 97] width 114 height 31
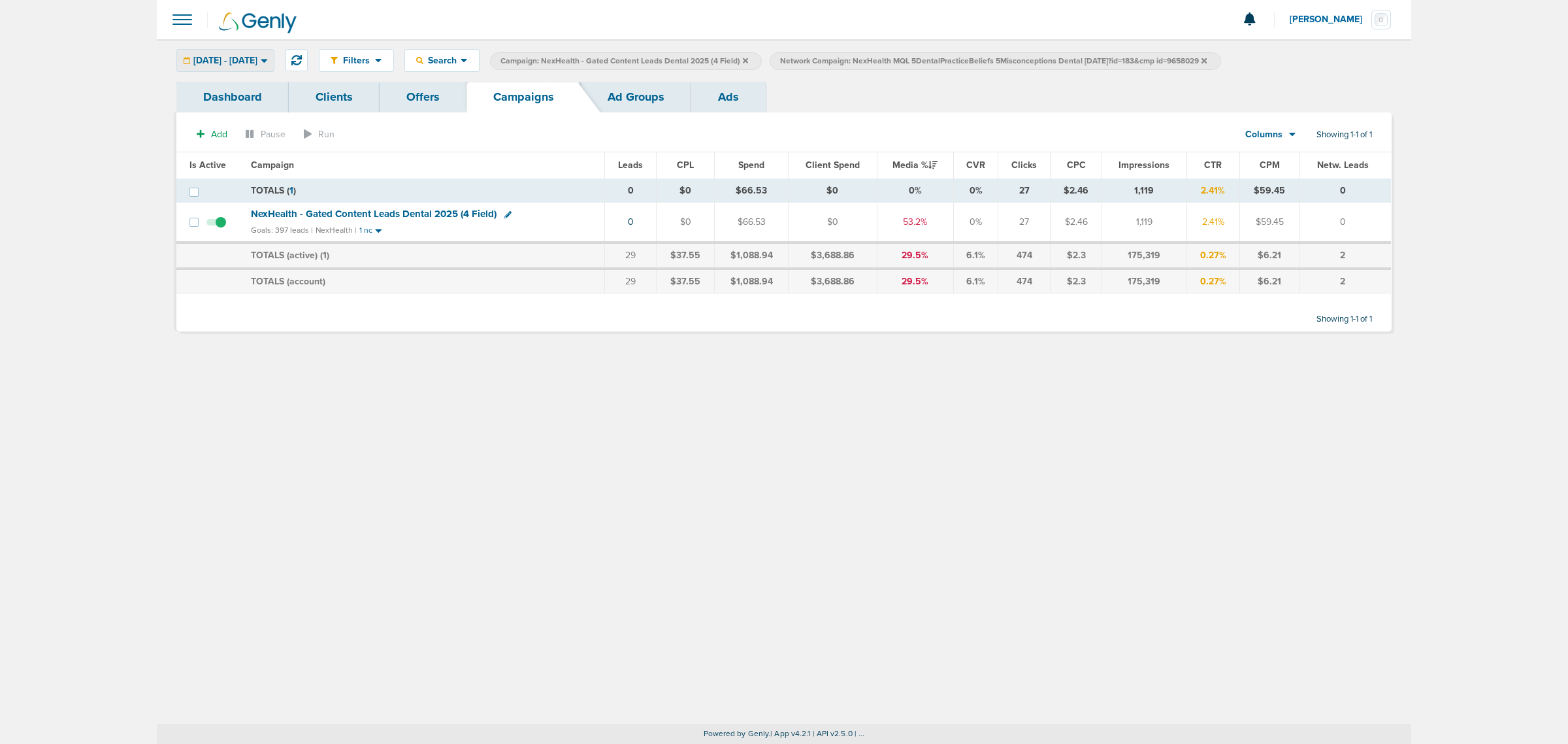
drag, startPoint x: 671, startPoint y: 470, endPoint x: 258, endPoint y: 56, distance: 584.8
click at [668, 461] on div "Filters Active Only Settings Status Active Inactive Objectives MQL SQL Traffic …" at bounding box center [784, 382] width 1255 height 685
click at [302, 55] on icon at bounding box center [297, 60] width 11 height 11
click at [1207, 59] on icon at bounding box center [1204, 60] width 5 height 5
click at [749, 57] on icon at bounding box center [745, 61] width 5 height 8
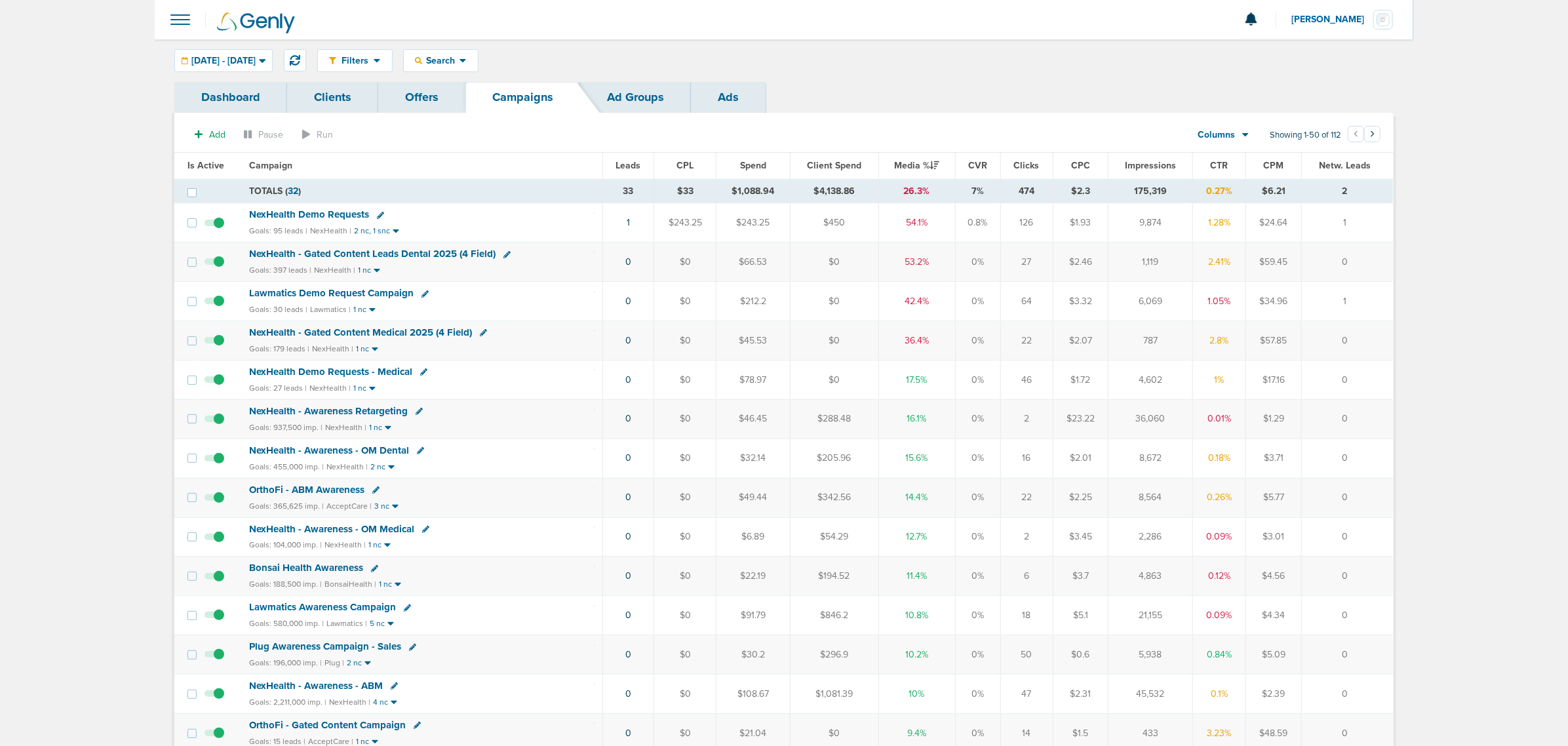
click at [405, 329] on span "NexHealth - Gated Content Medical 2025 (4 Field)" at bounding box center [360, 332] width 223 height 12
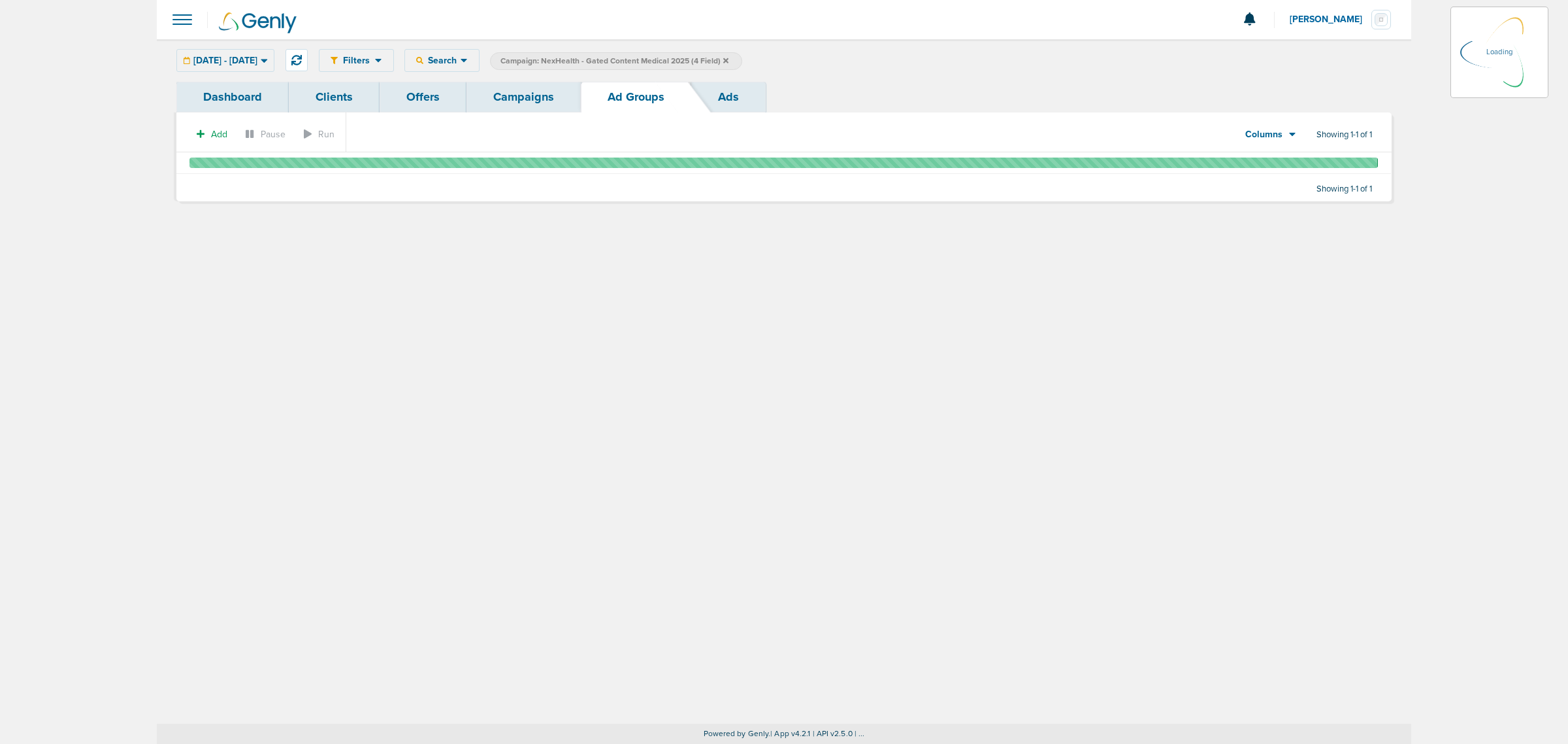
click at [543, 87] on link "Campaigns" at bounding box center [523, 97] width 114 height 31
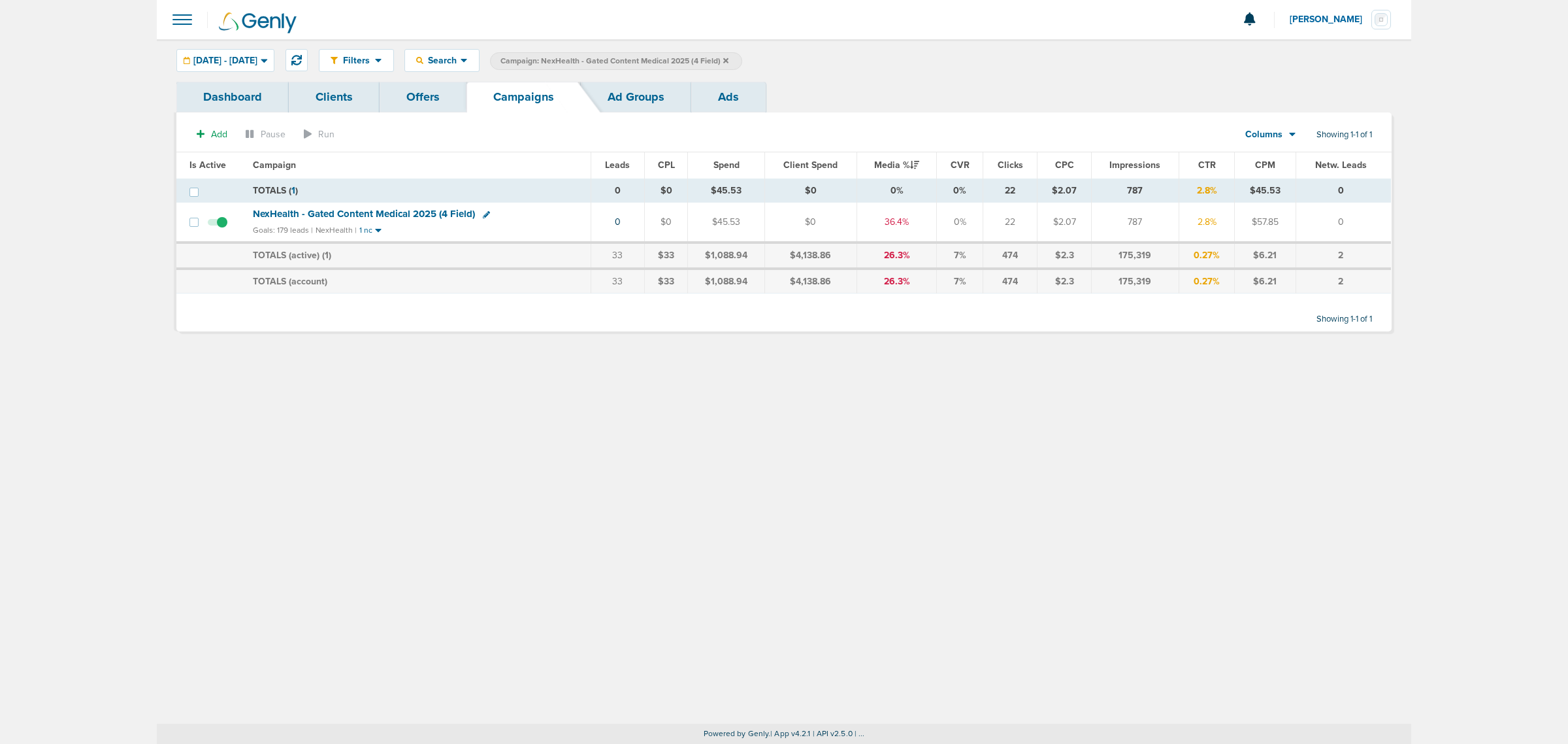
click at [742, 56] on label "Campaign: NexHealth - Gated Content Medical 2025 (4 Field)" at bounding box center [616, 61] width 252 height 18
click at [728, 62] on icon at bounding box center [725, 61] width 5 height 8
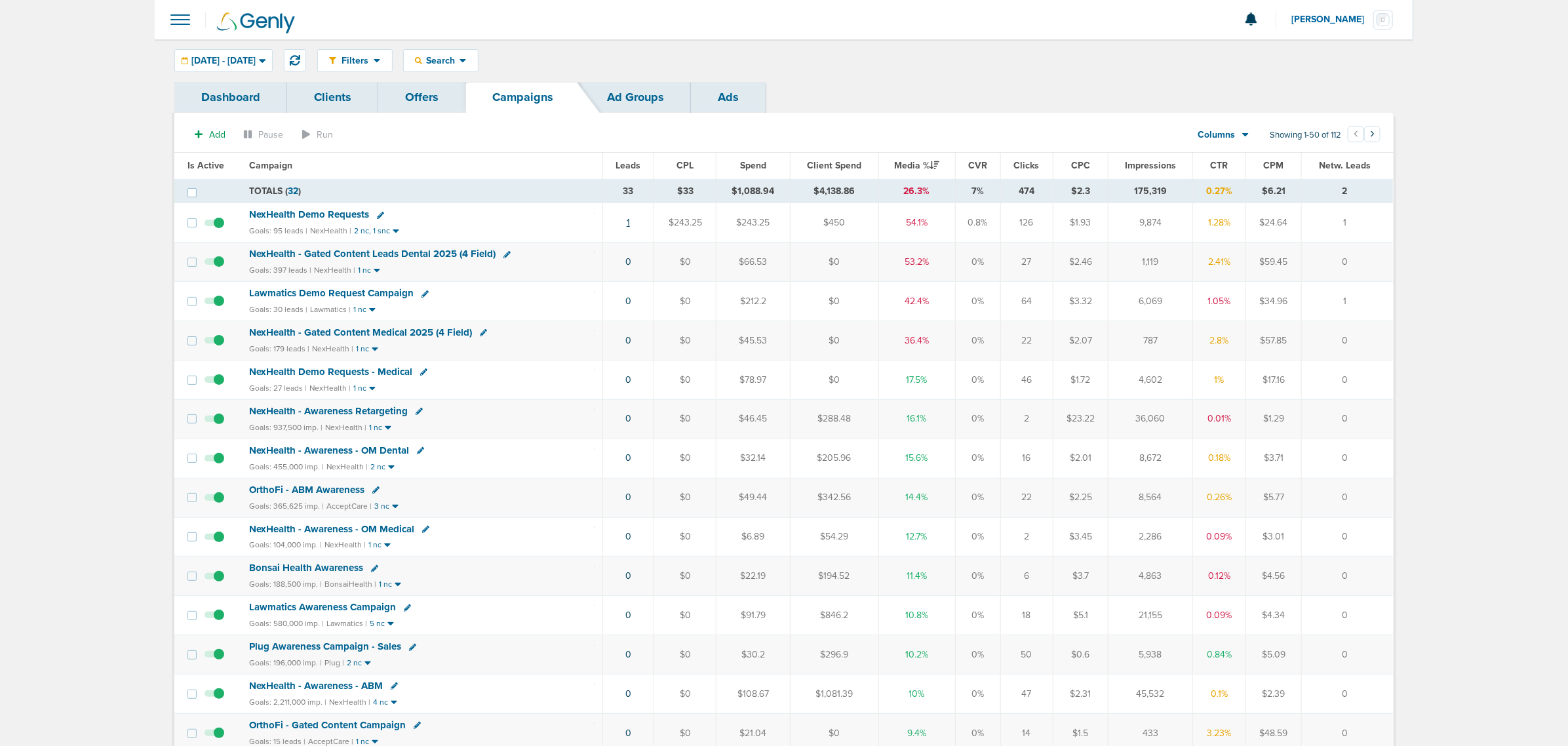
click at [627, 223] on td "1" at bounding box center [628, 223] width 52 height 39
click at [626, 224] on link "1" at bounding box center [628, 223] width 3 height 11
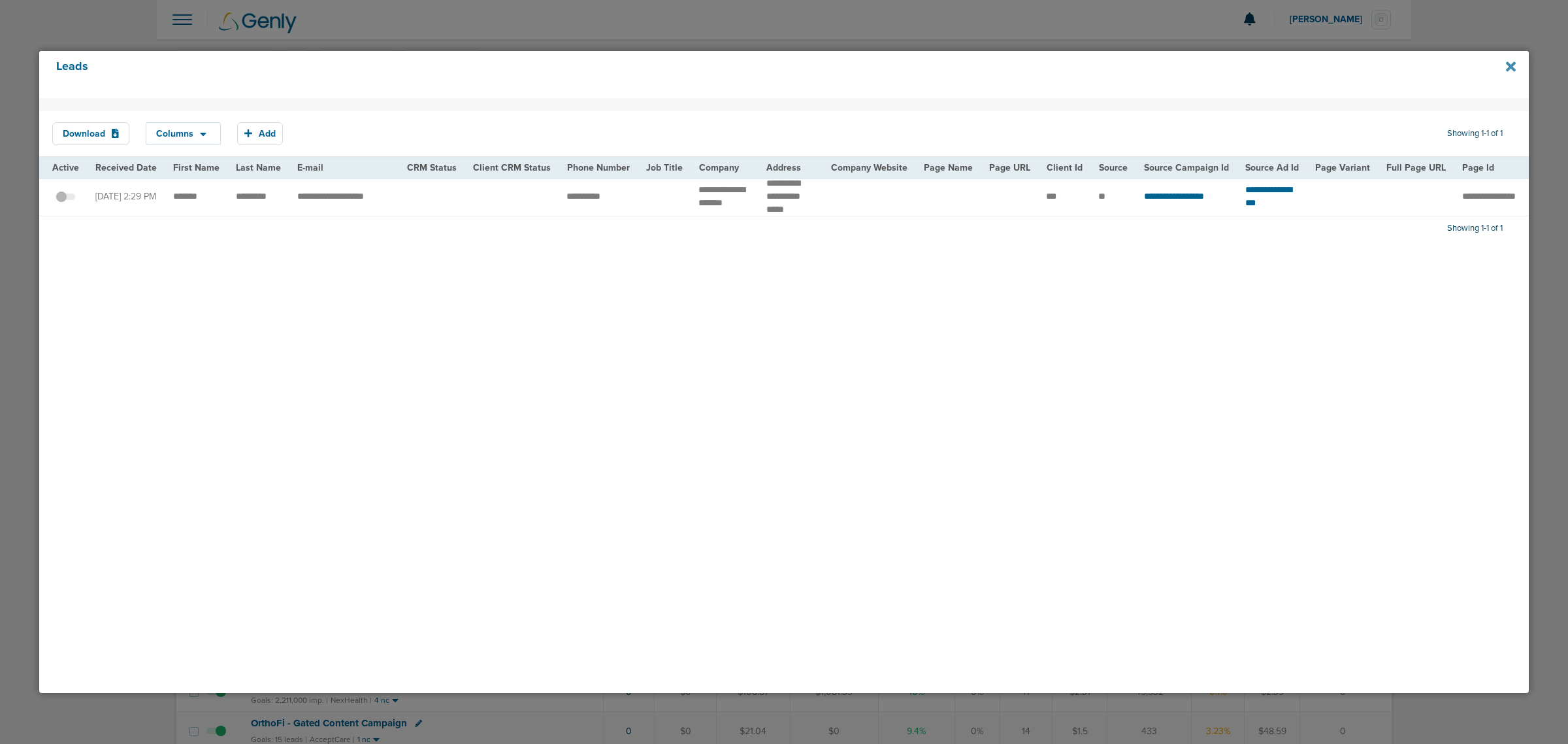
click at [1510, 67] on icon at bounding box center [1511, 66] width 10 height 10
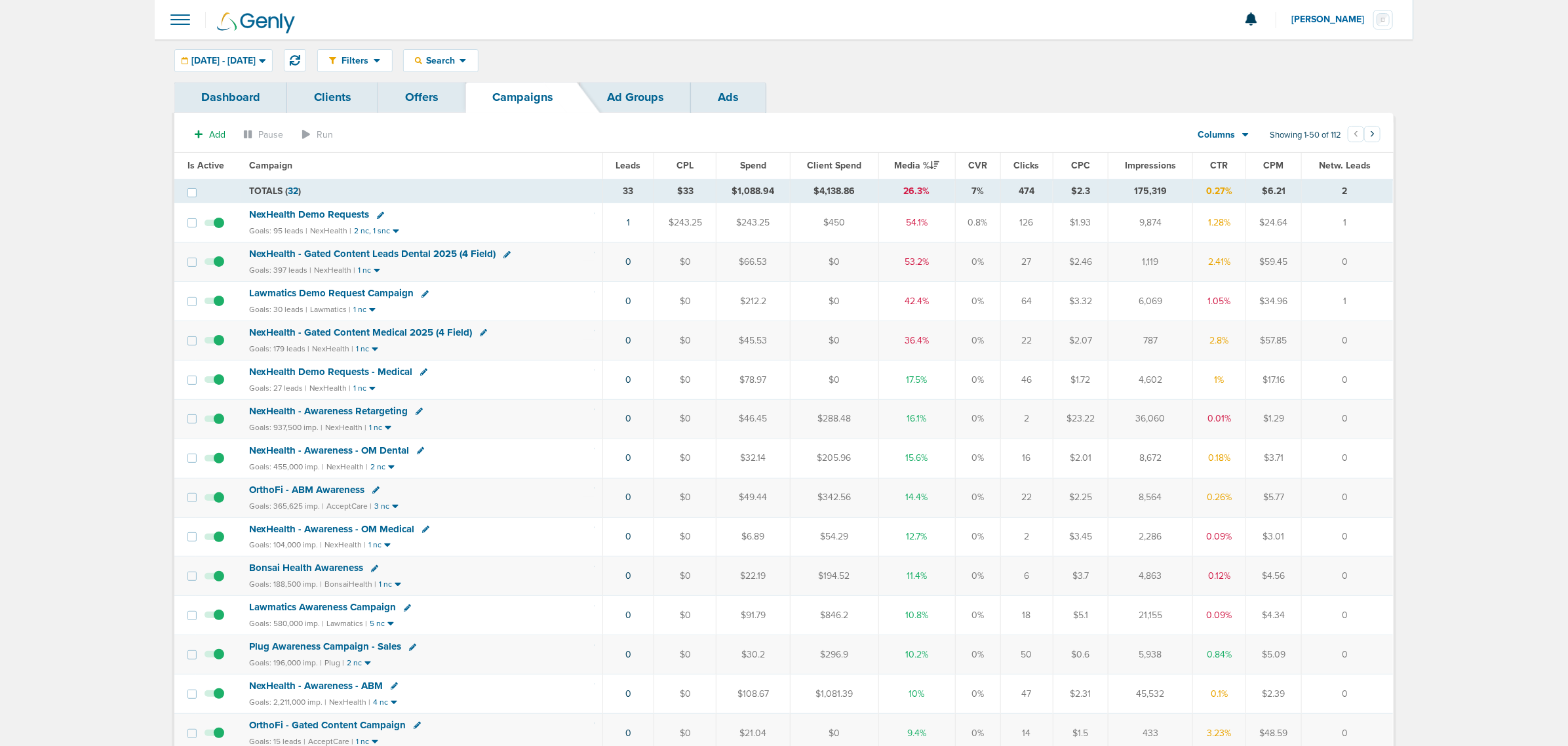
drag, startPoint x: 588, startPoint y: 288, endPoint x: 1361, endPoint y: 281, distance: 773.0
click at [1362, 299] on td "1" at bounding box center [1348, 301] width 91 height 39
click at [432, 252] on span "NexHealth - Gated Content Leads Dental 2025 (4 Field)" at bounding box center [372, 253] width 247 height 12
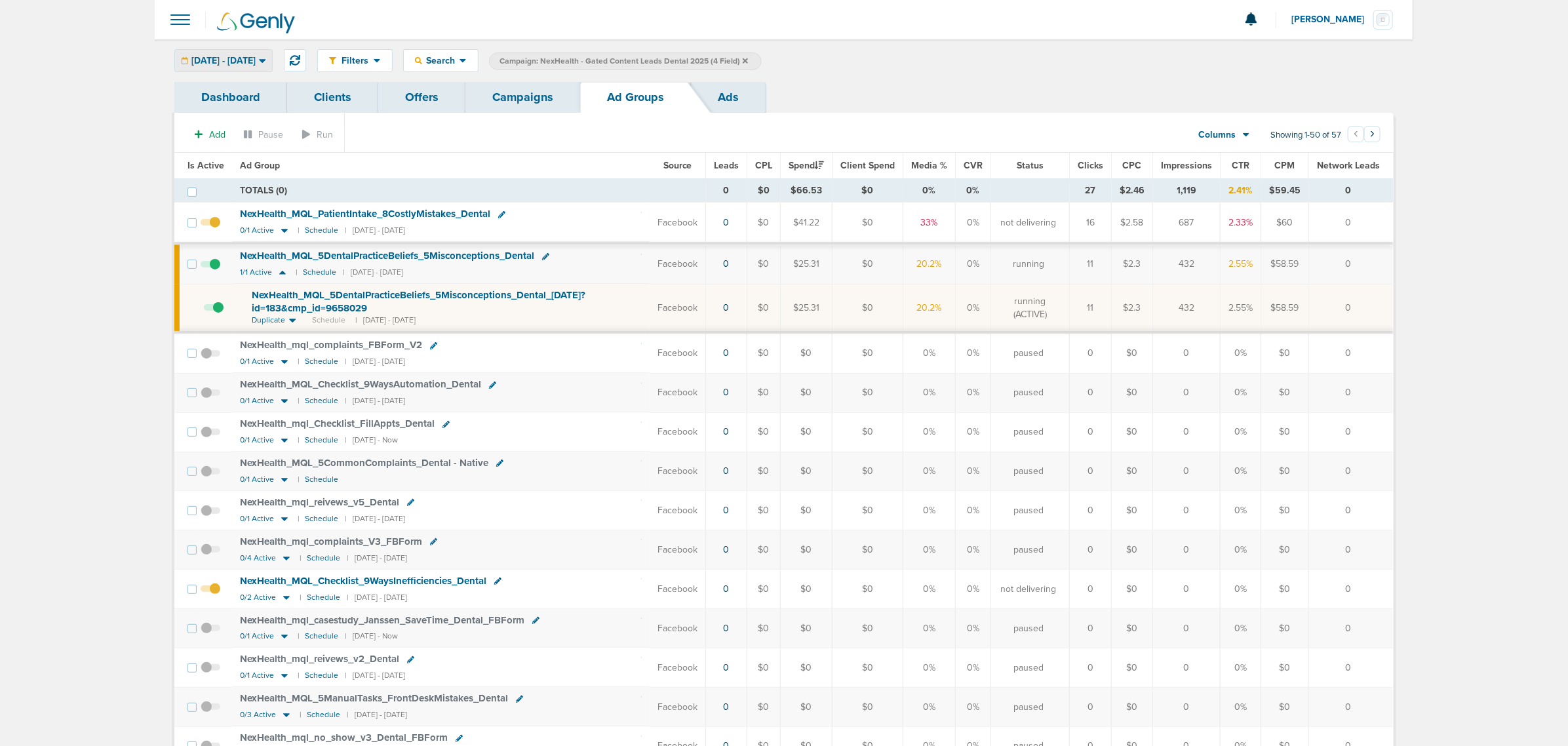
click at [256, 59] on span "[DATE] - [DATE]" at bounding box center [223, 61] width 64 height 9
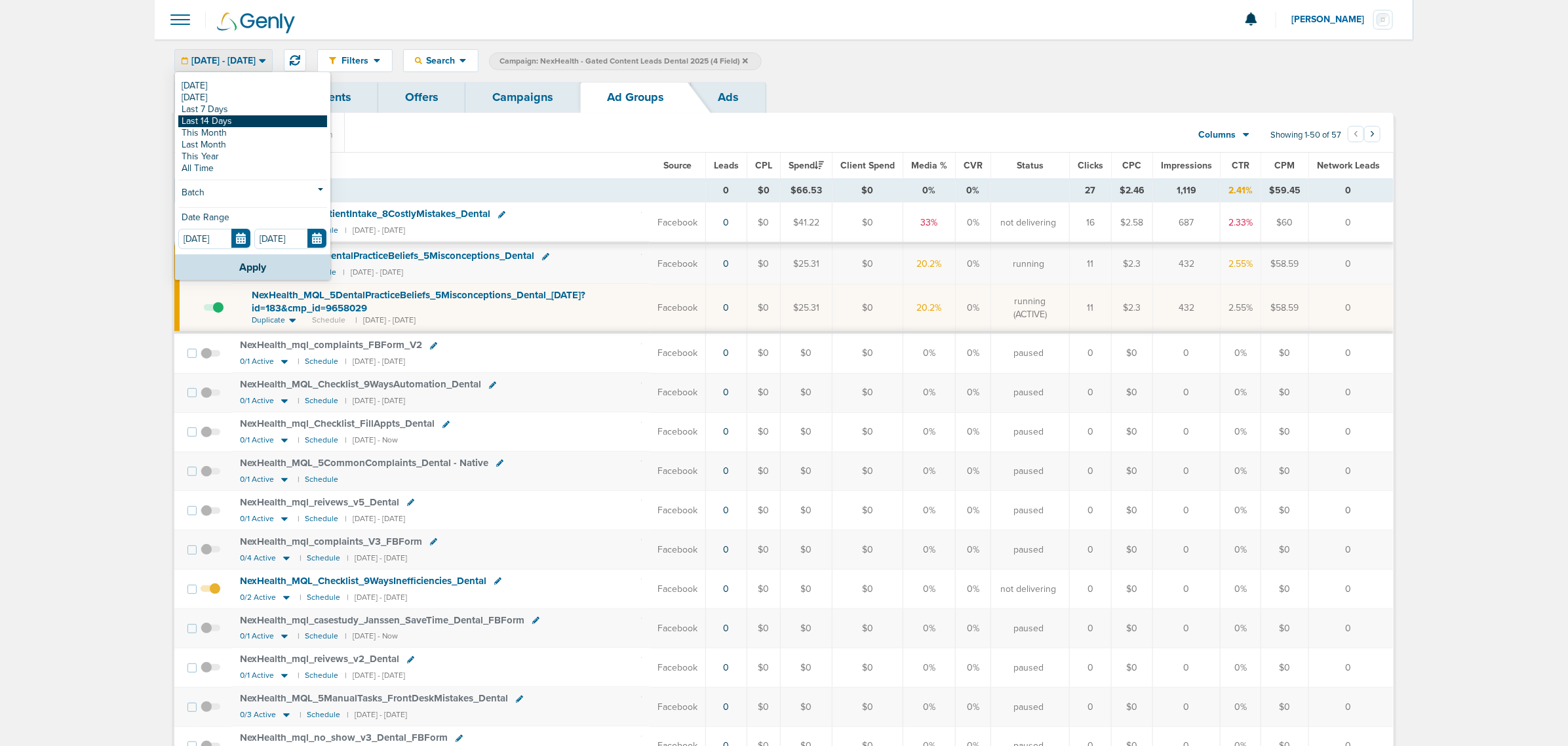
click at [231, 117] on link "Last 14 Days" at bounding box center [253, 121] width 148 height 12
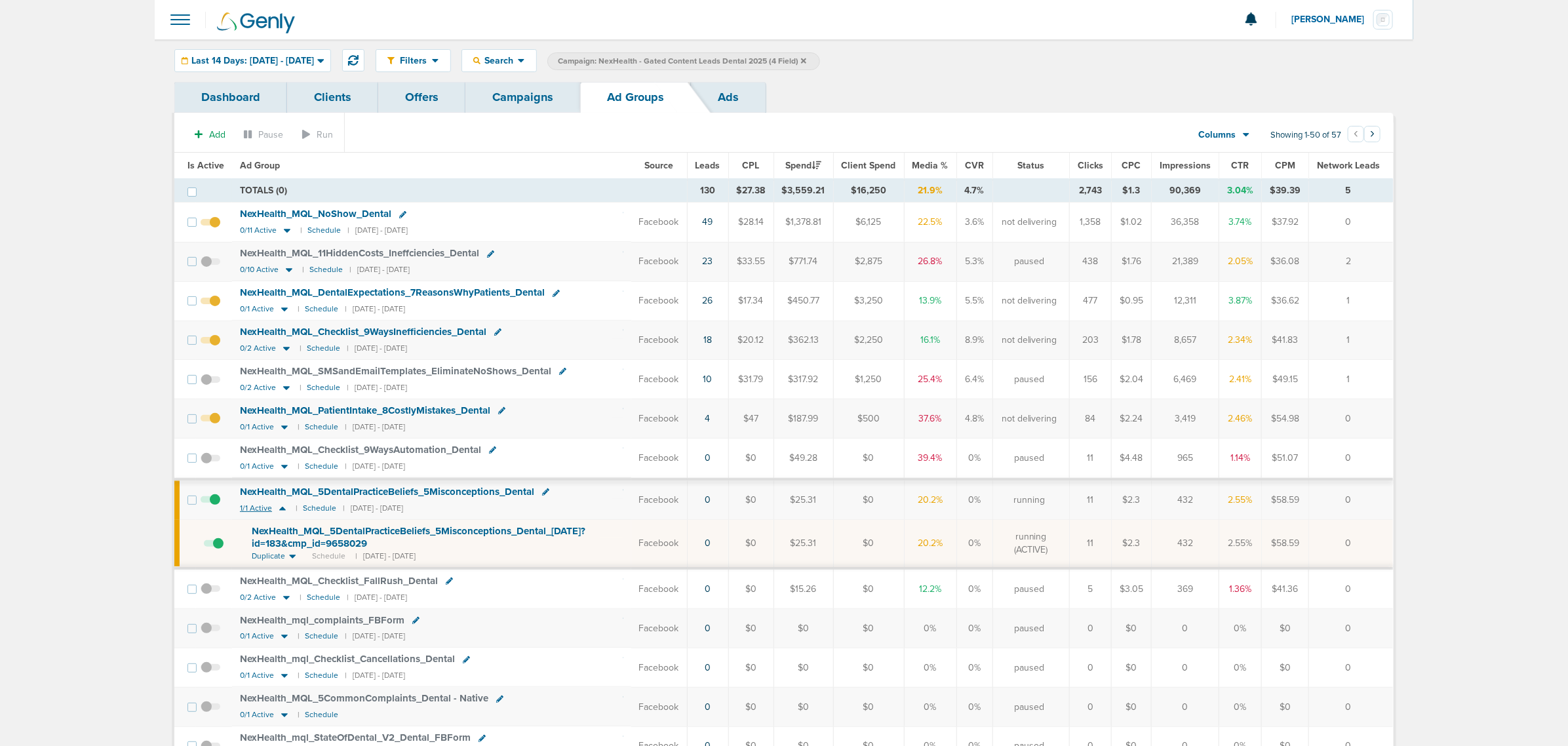
click at [280, 512] on icon at bounding box center [282, 508] width 13 height 11
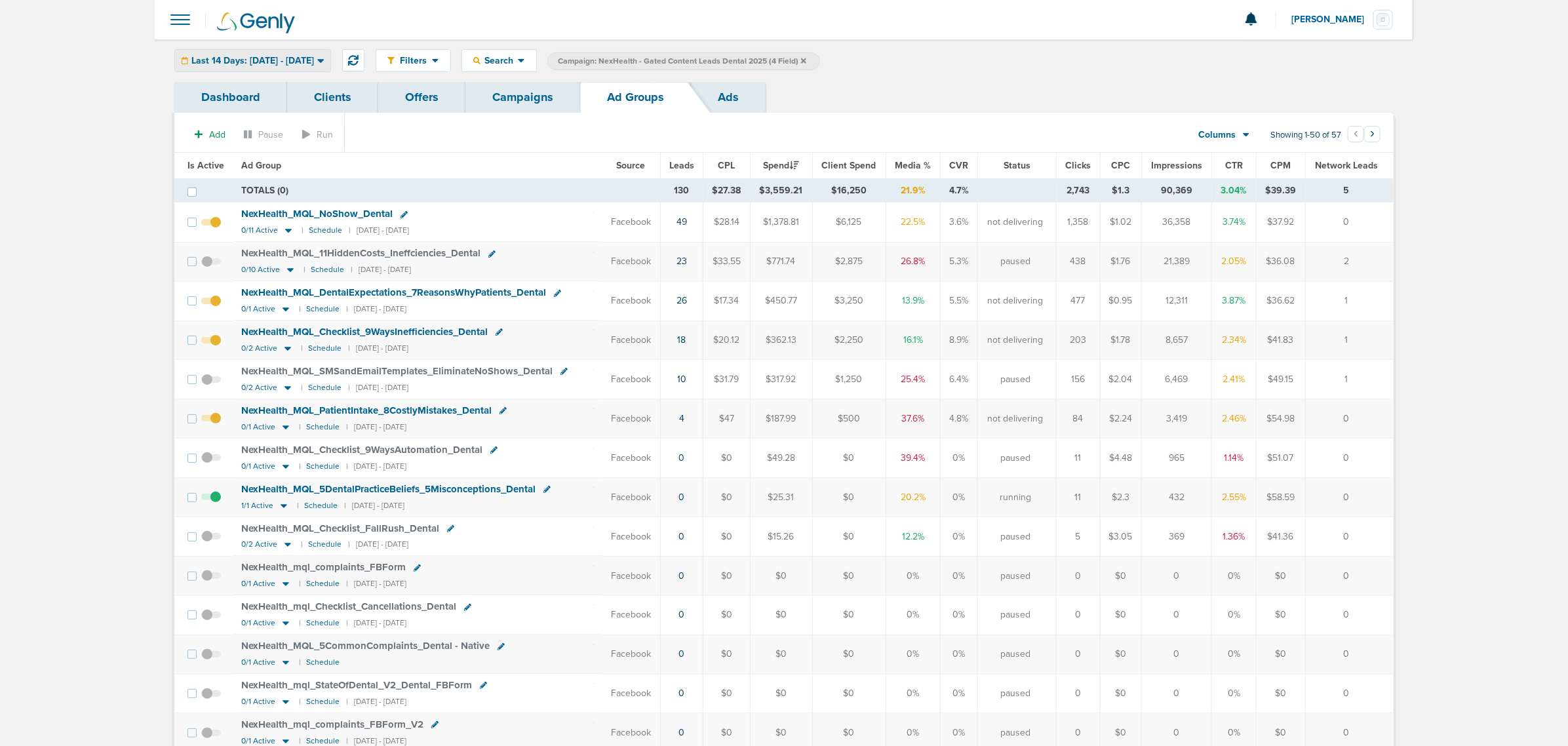
click at [296, 67] on div "Last 14 Days: [DATE] - [DATE]" at bounding box center [252, 60] width 155 height 22
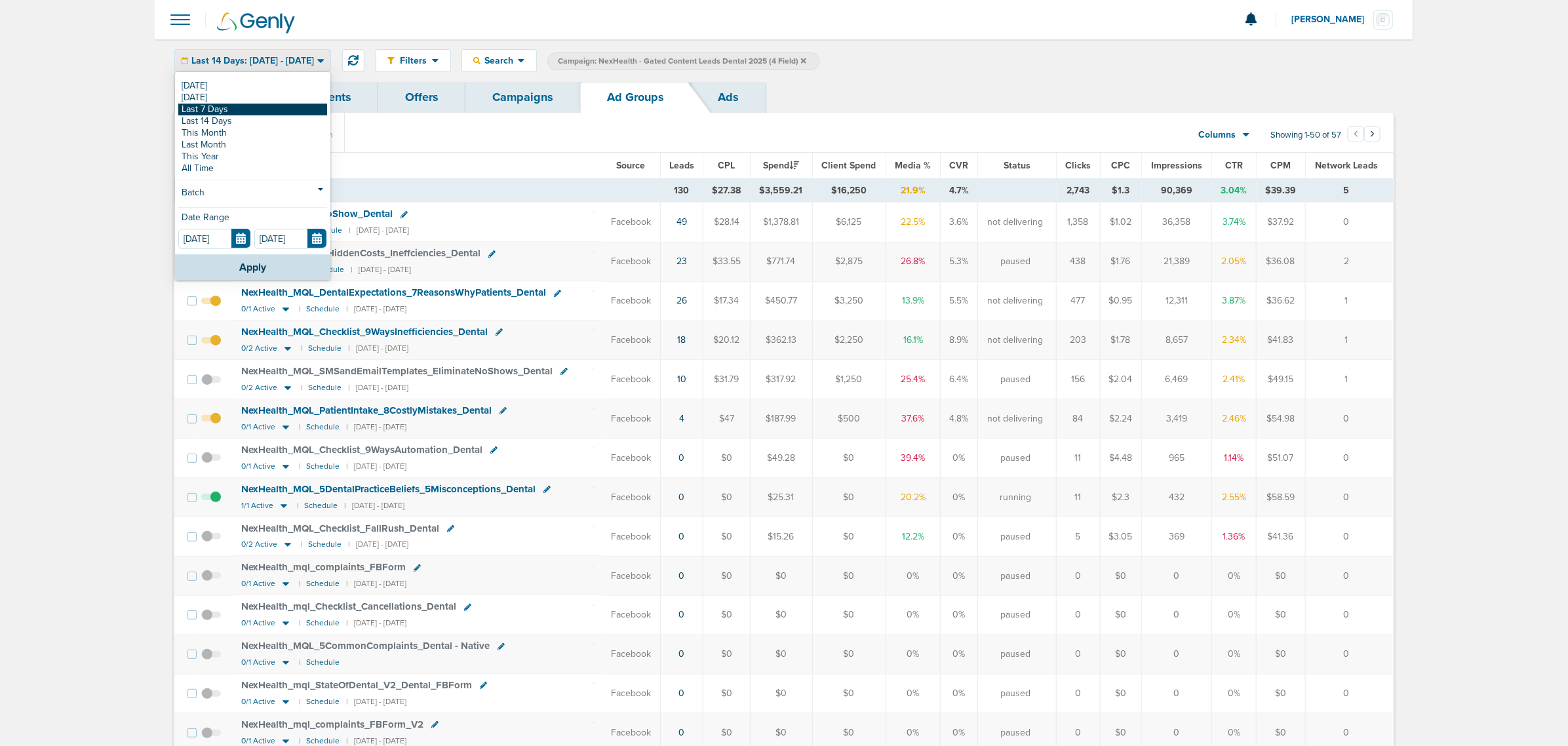
click at [230, 108] on link "Last 7 Days" at bounding box center [253, 109] width 148 height 12
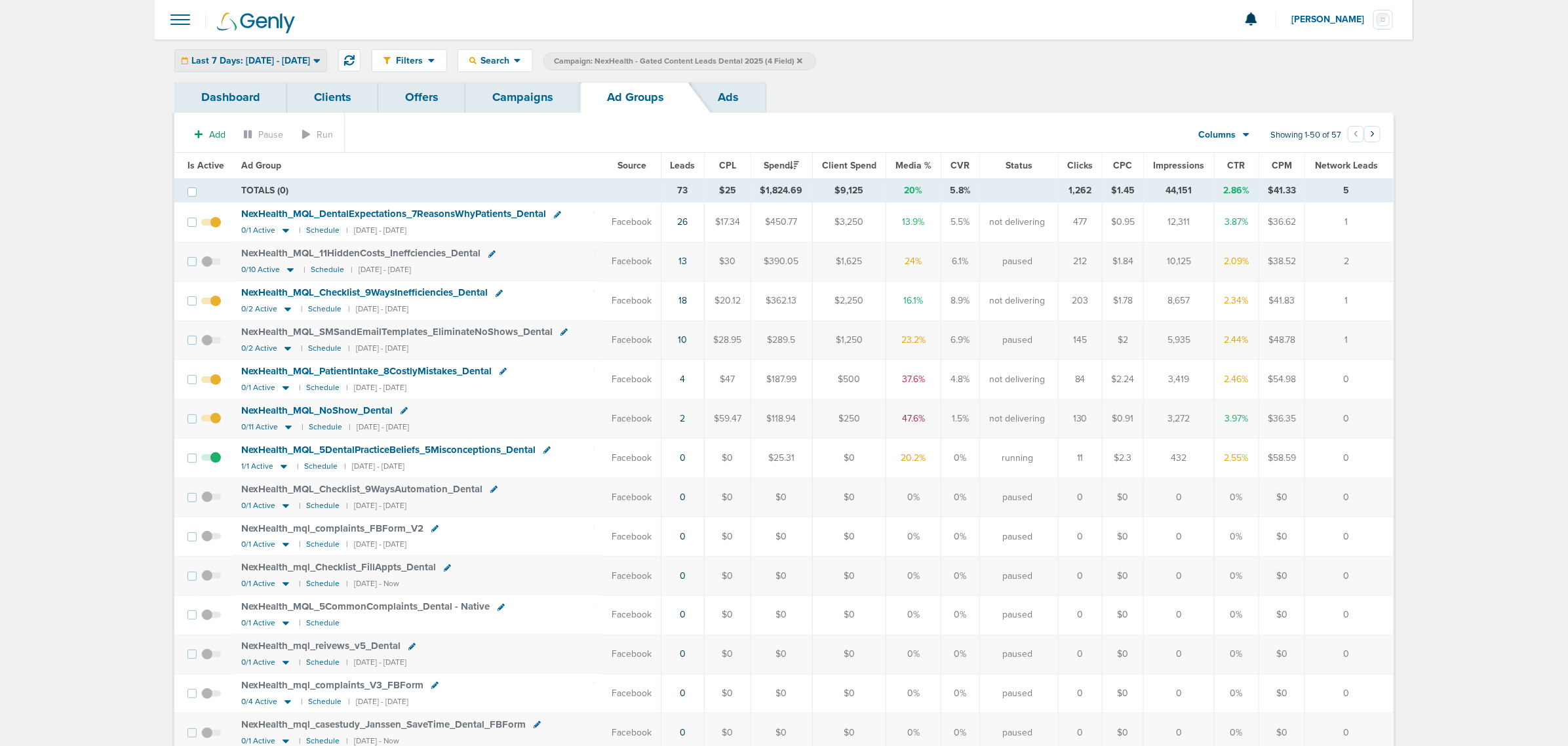
click at [267, 54] on div "Last 7 Days: [DATE] - [DATE]" at bounding box center [251, 60] width 152 height 22
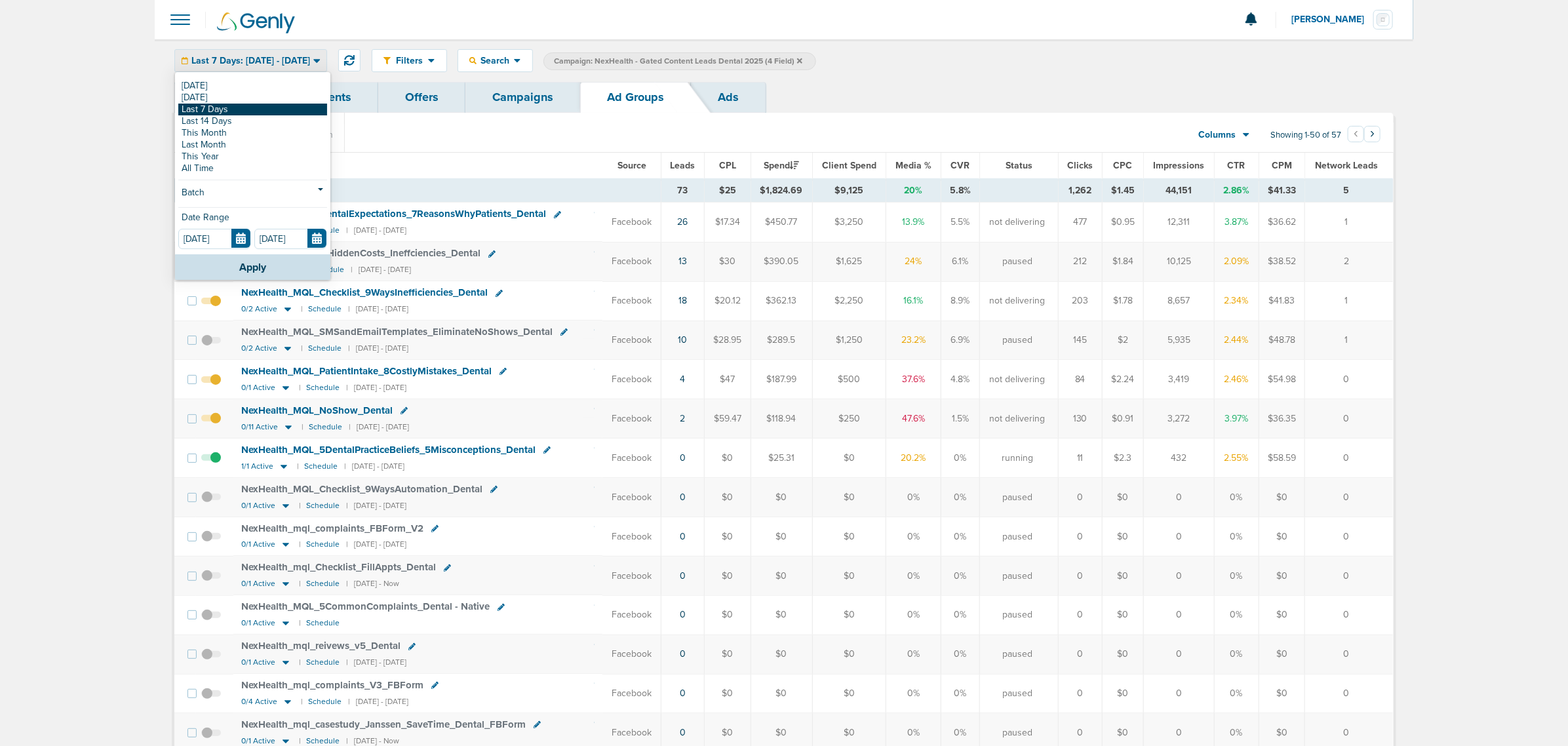
click at [233, 110] on link "Last 7 Days" at bounding box center [253, 109] width 148 height 12
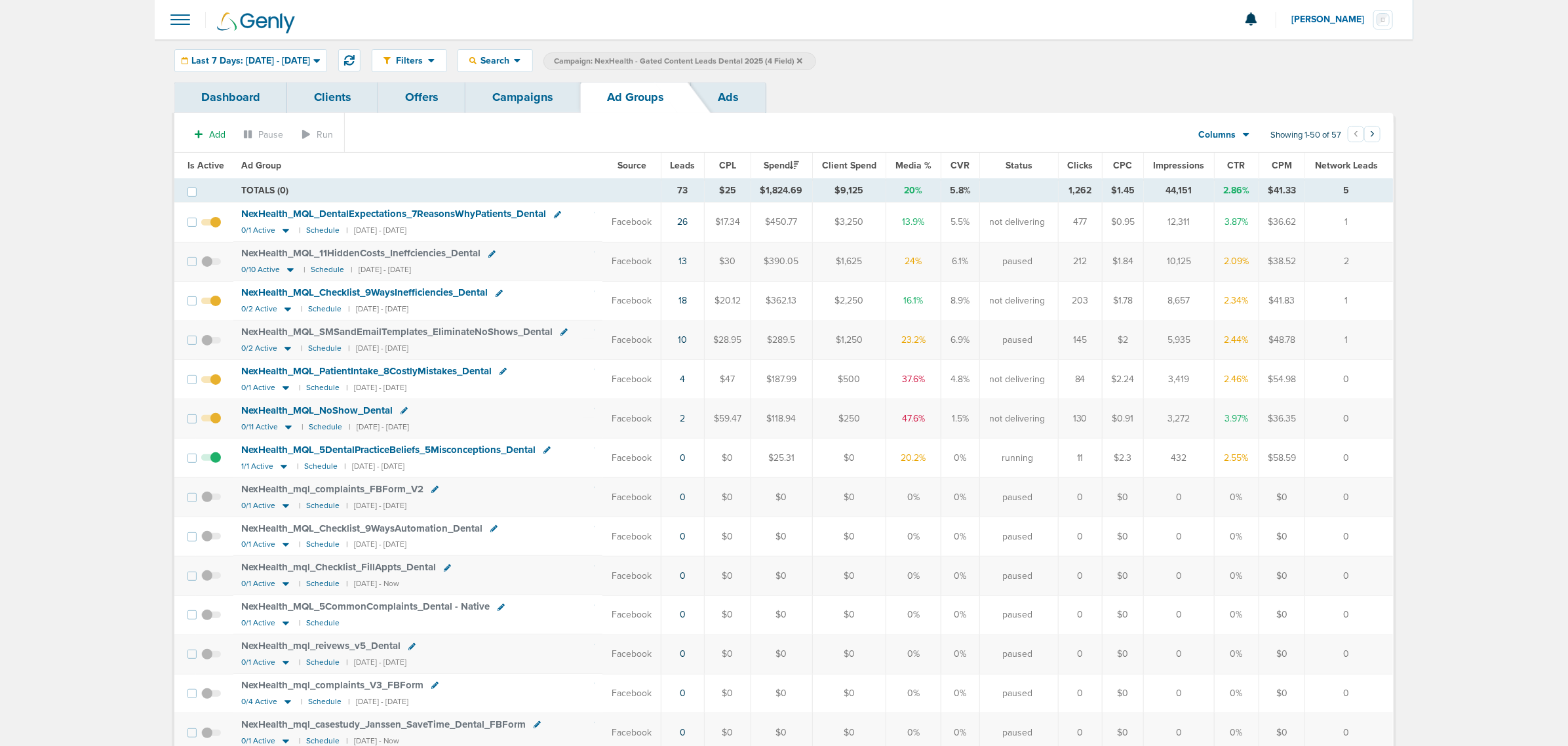
click at [913, 168] on span "Media %" at bounding box center [913, 165] width 36 height 11
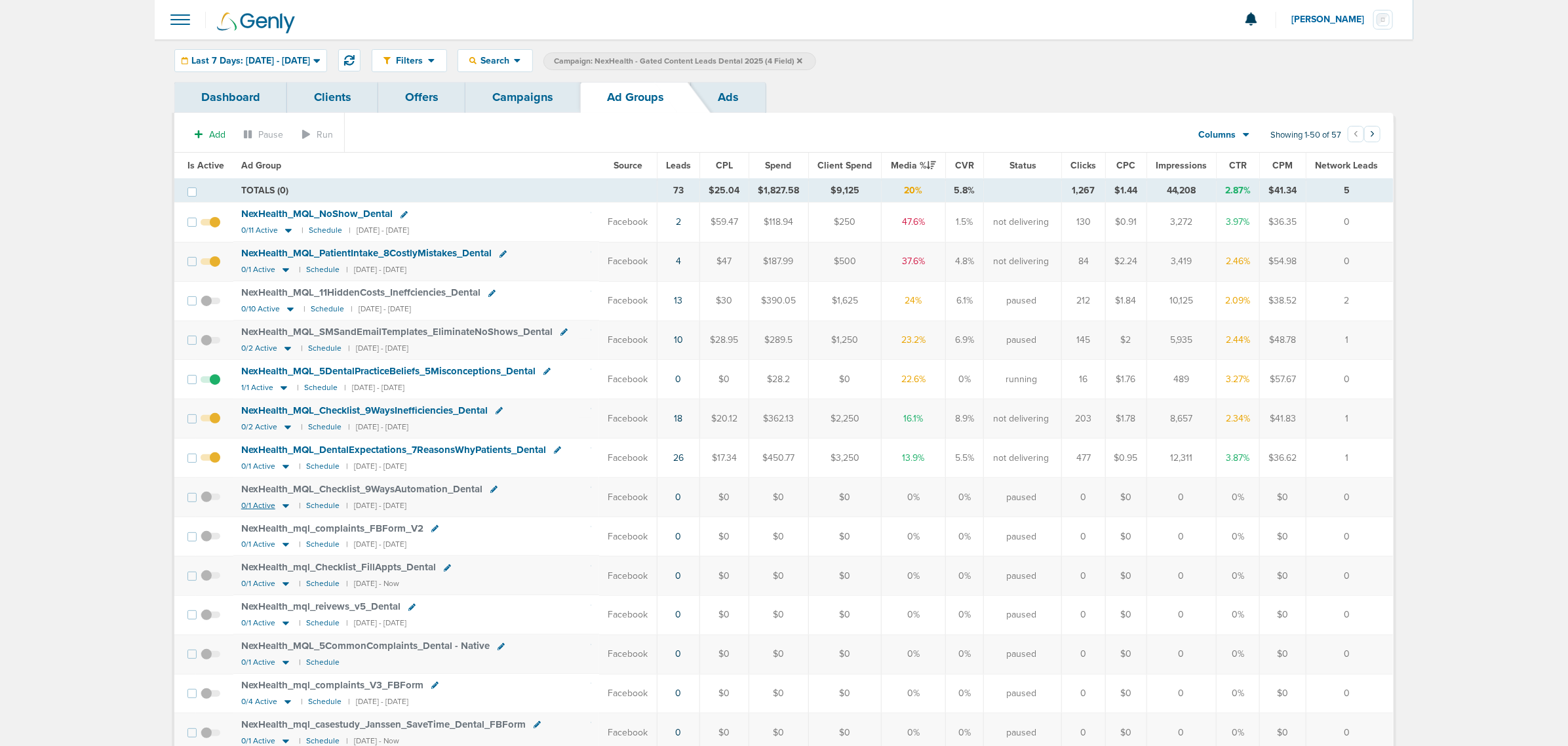
click at [282, 511] on icon at bounding box center [285, 506] width 13 height 11
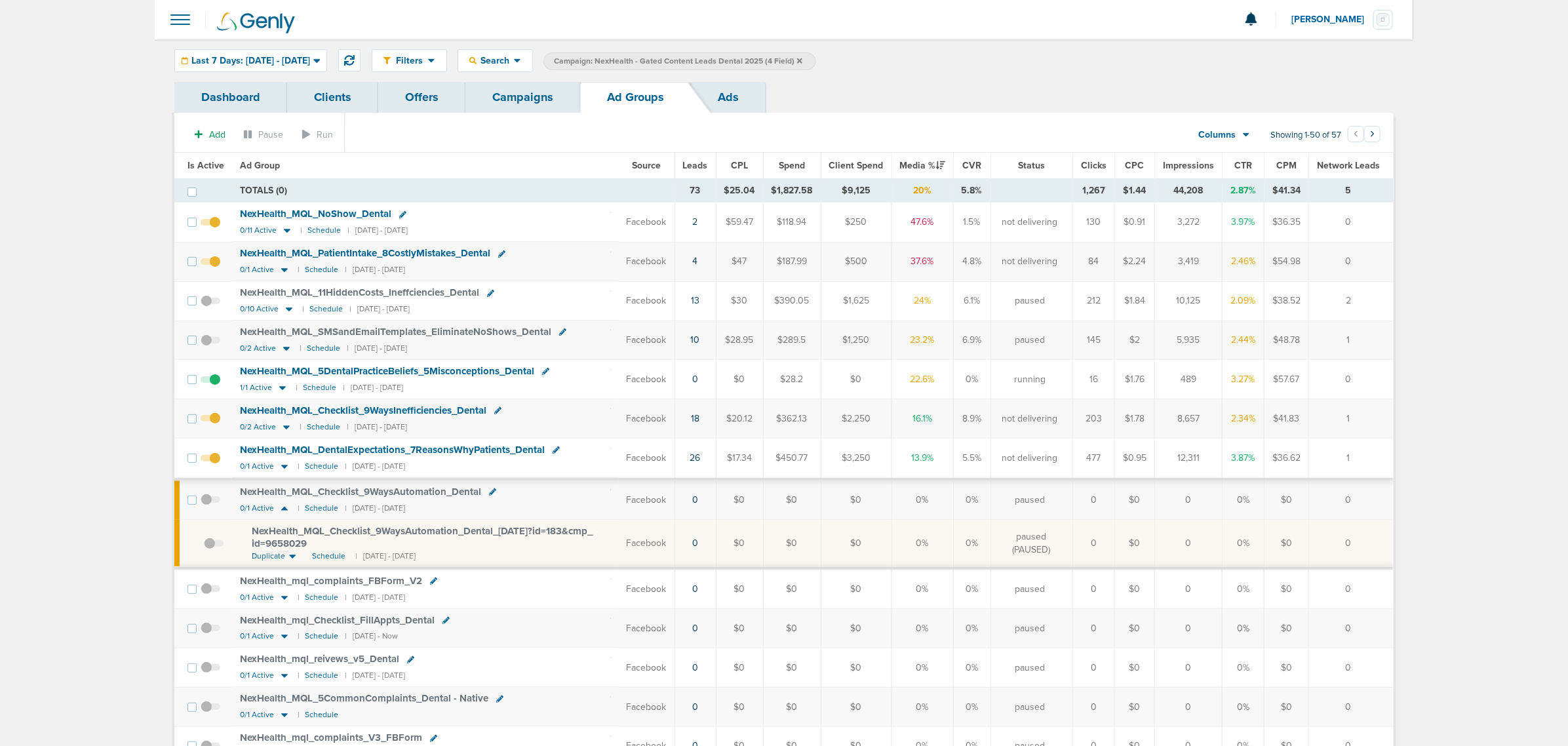
click at [456, 532] on span "NexHealth_ MQL_ Checklist_ 9WaysAutomation_ Dental_ [DATE]?id=183&cmp_ id=96580…" at bounding box center [422, 537] width 341 height 25
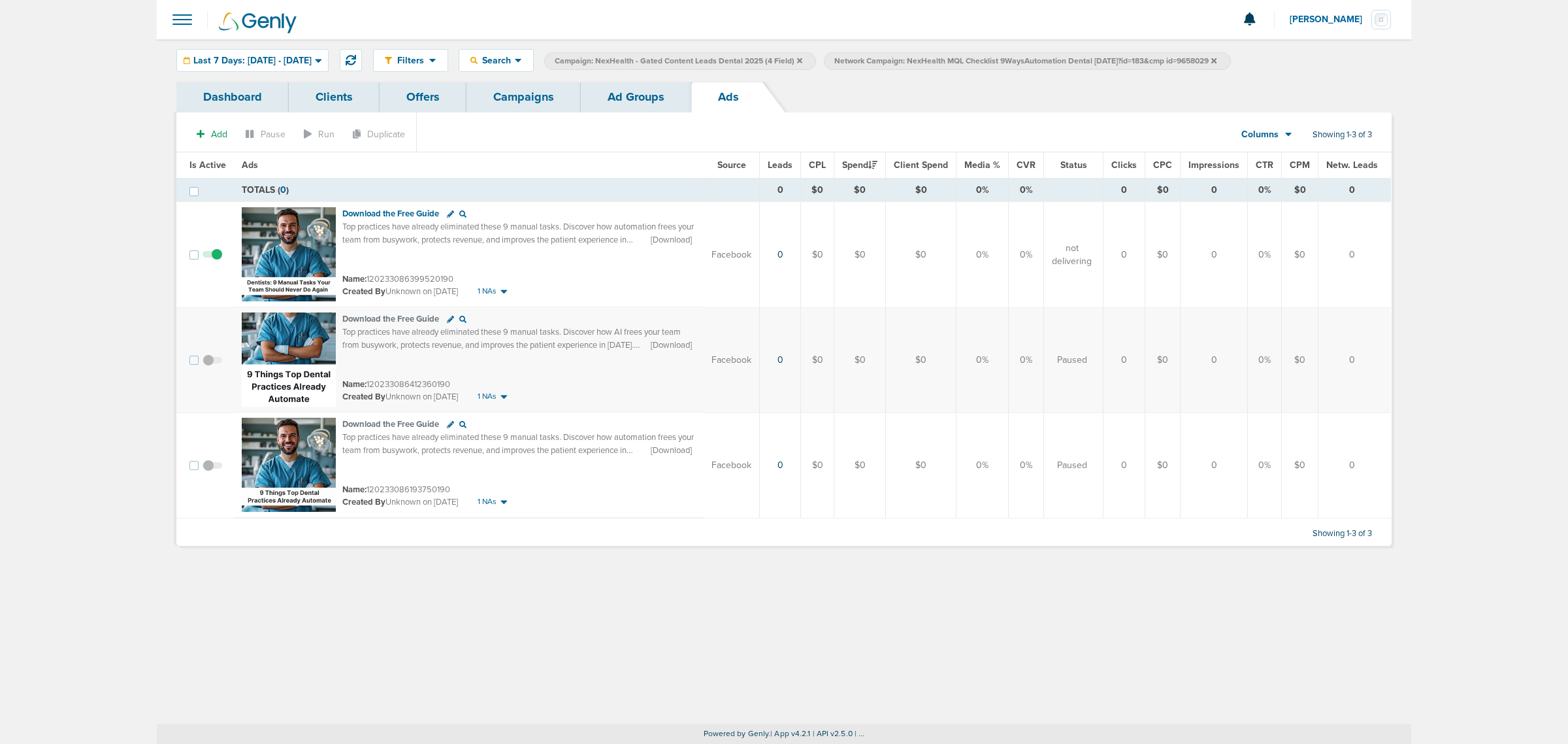
click at [634, 89] on link "Ad Groups" at bounding box center [636, 97] width 110 height 31
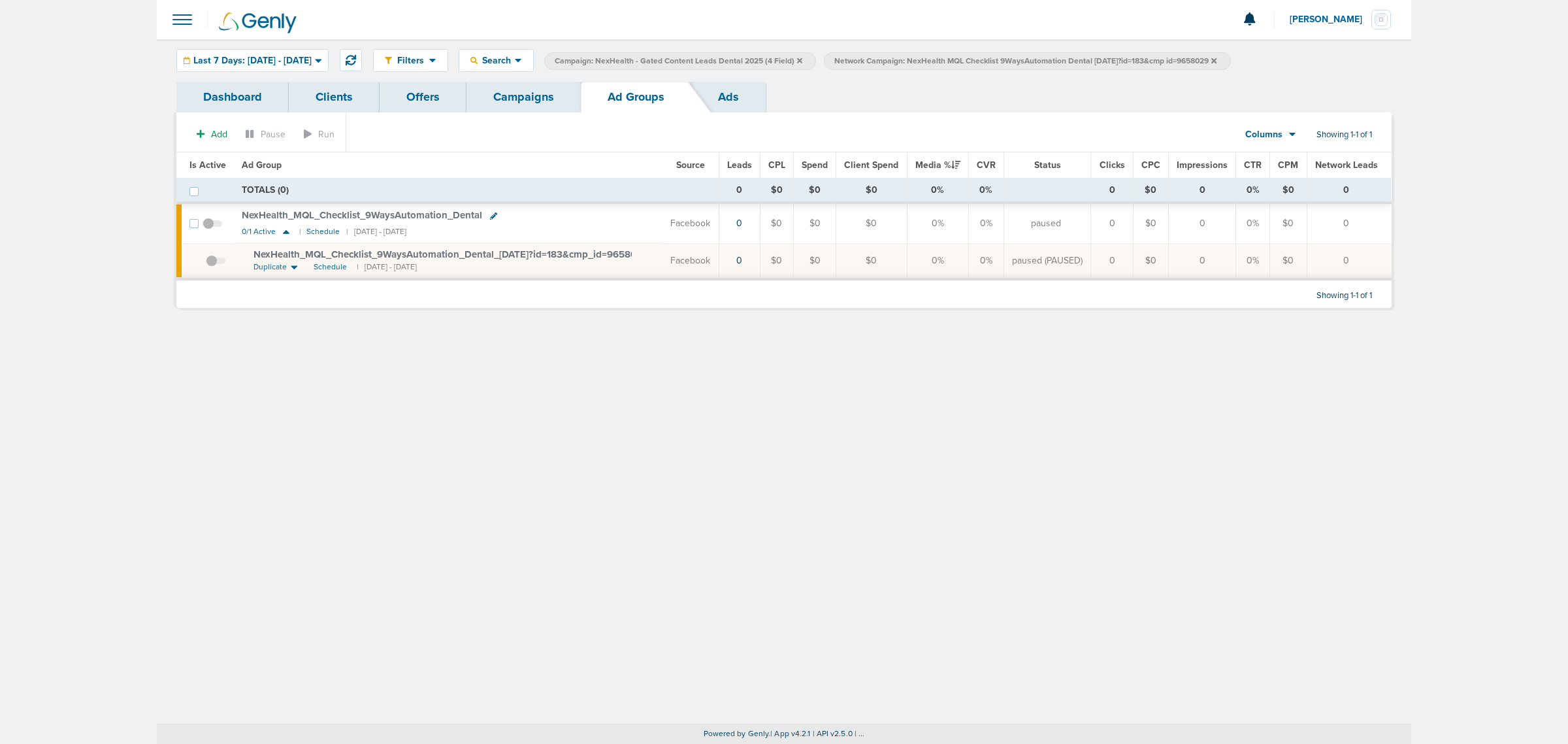
click at [520, 89] on link "Campaigns" at bounding box center [523, 97] width 114 height 31
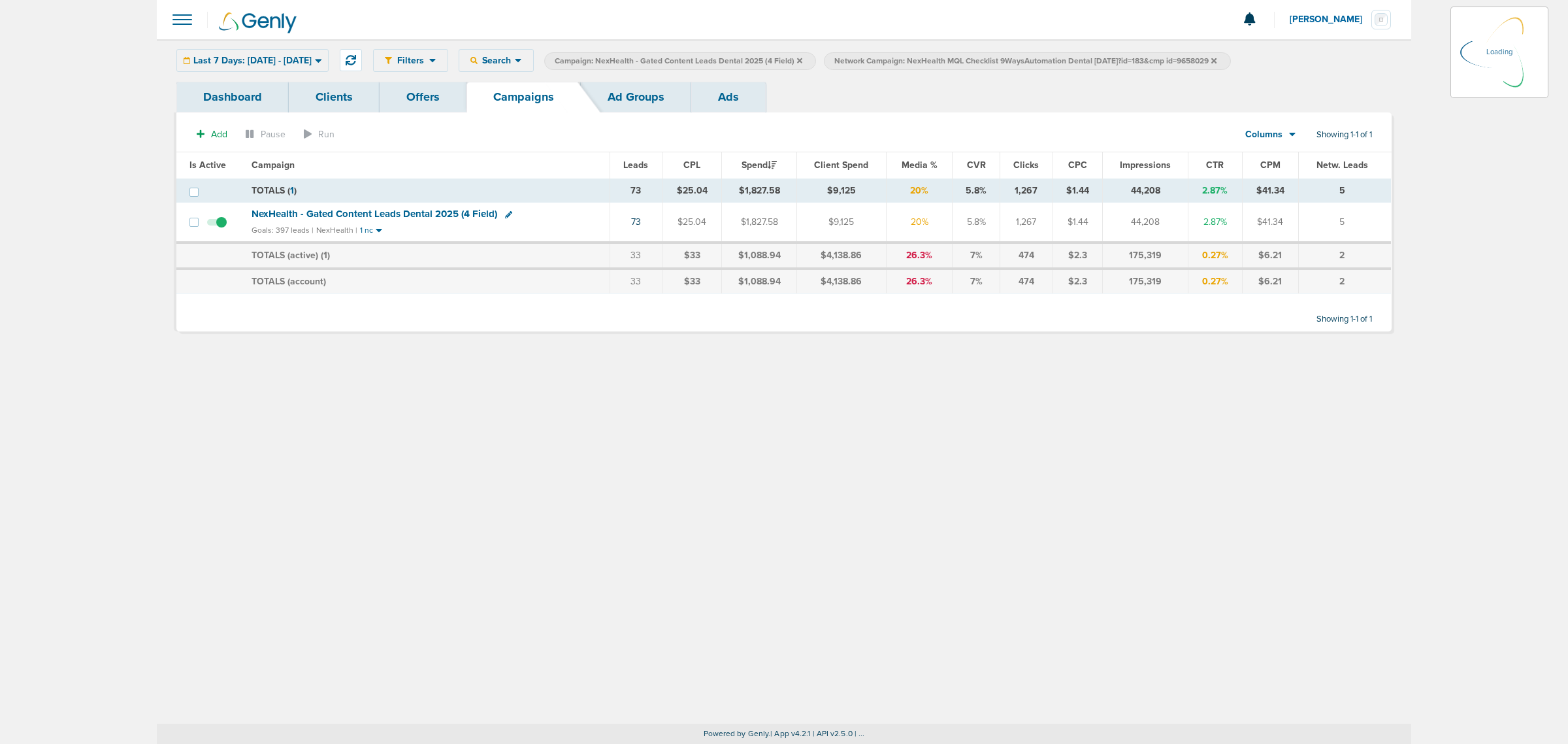
click at [328, 57] on div "Last 7 Days: [DATE] - [DATE] [DATE] [DATE] Last 7 Days Last 14 Days This Month …" at bounding box center [253, 61] width 153 height 23
click at [609, 96] on link "Ad Groups" at bounding box center [636, 97] width 110 height 31
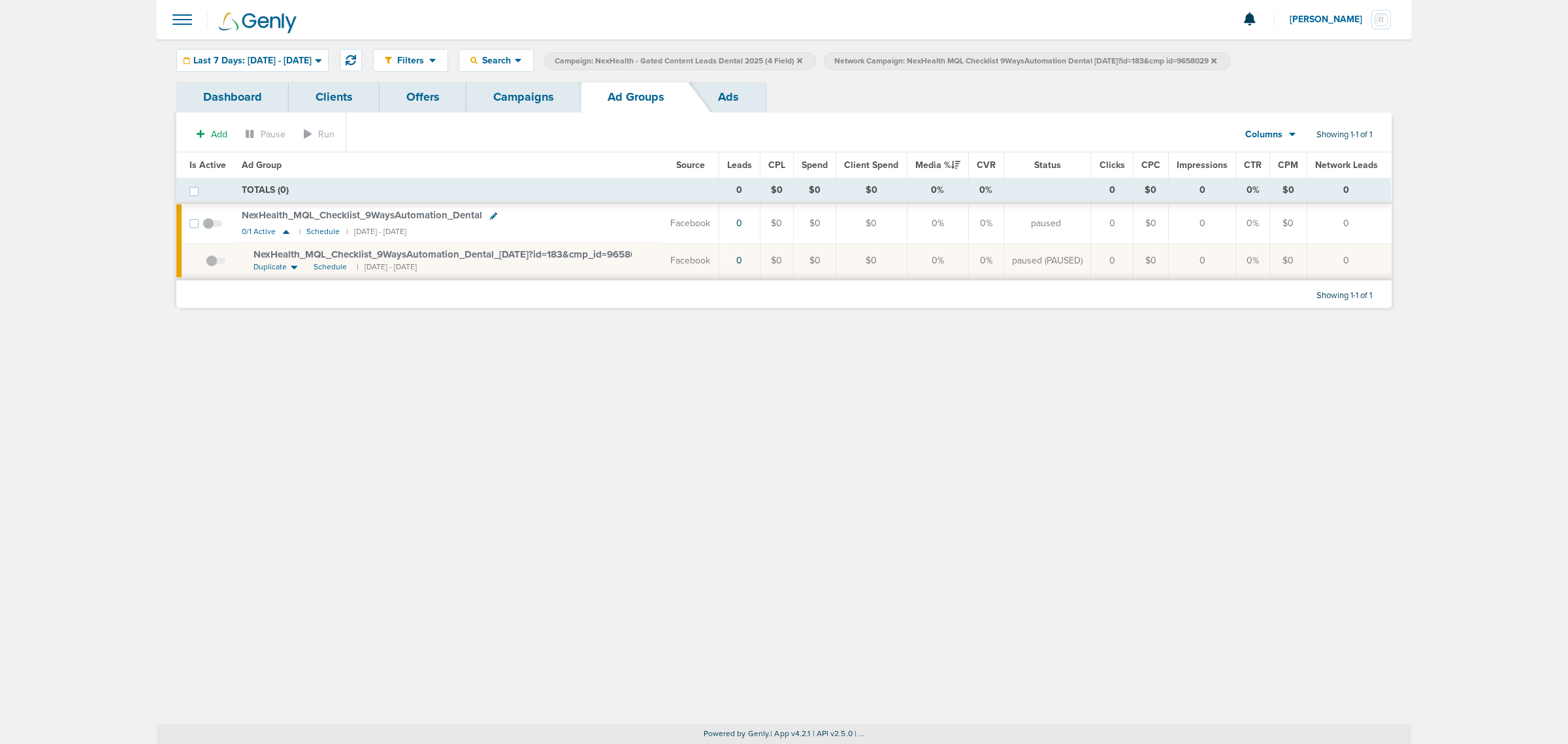
click at [312, 62] on div "Last 7 Days: [DATE] - [DATE] [DATE] [DATE] Last 7 Days Last 14 Days This Month …" at bounding box center [253, 61] width 153 height 23
click at [278, 60] on span "Last 7 Days: [DATE] - [DATE]" at bounding box center [252, 61] width 118 height 9
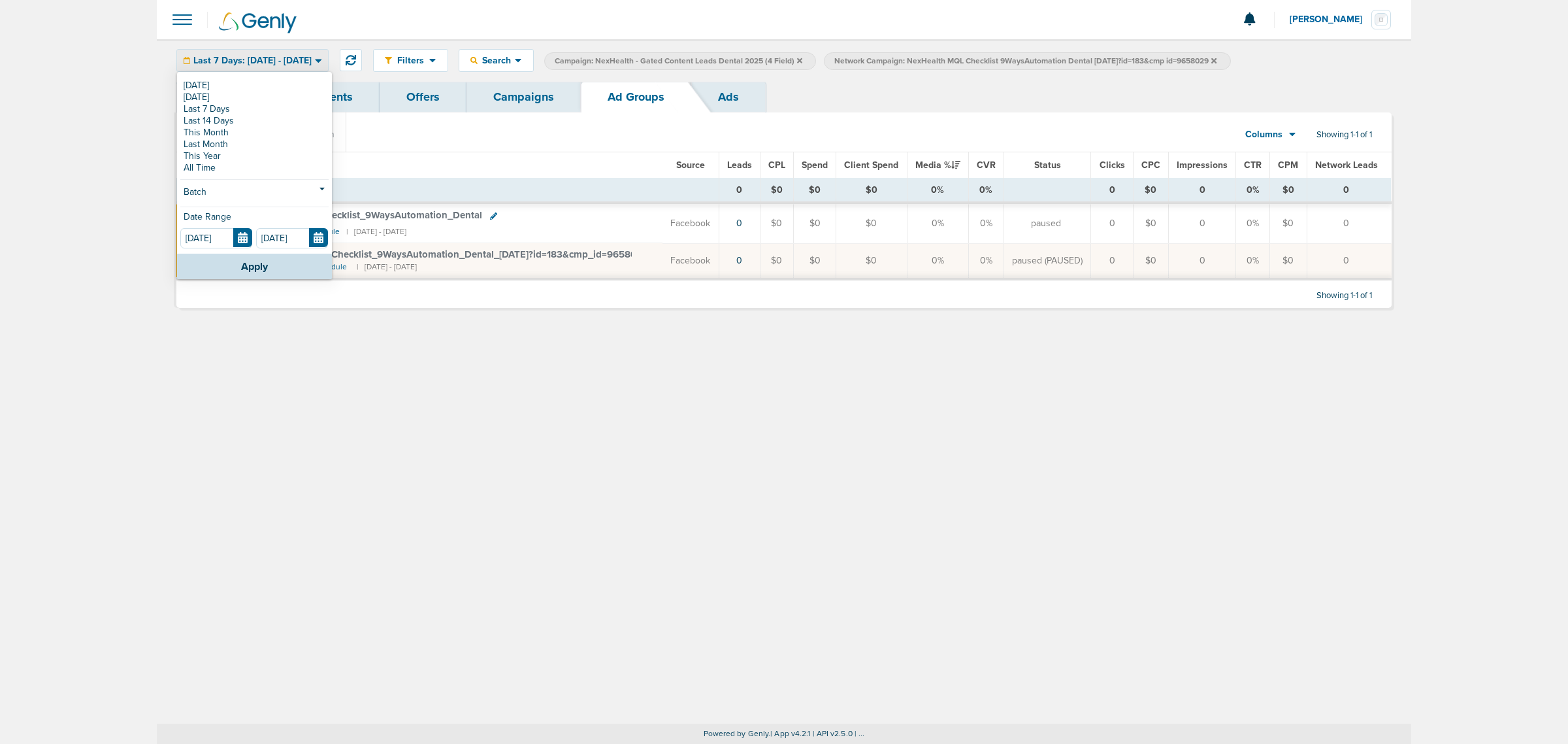
click at [865, 466] on div "Filters Active Only Settings Status Active Inactive Objectives MQL SQL Traffic …" at bounding box center [784, 382] width 1255 height 685
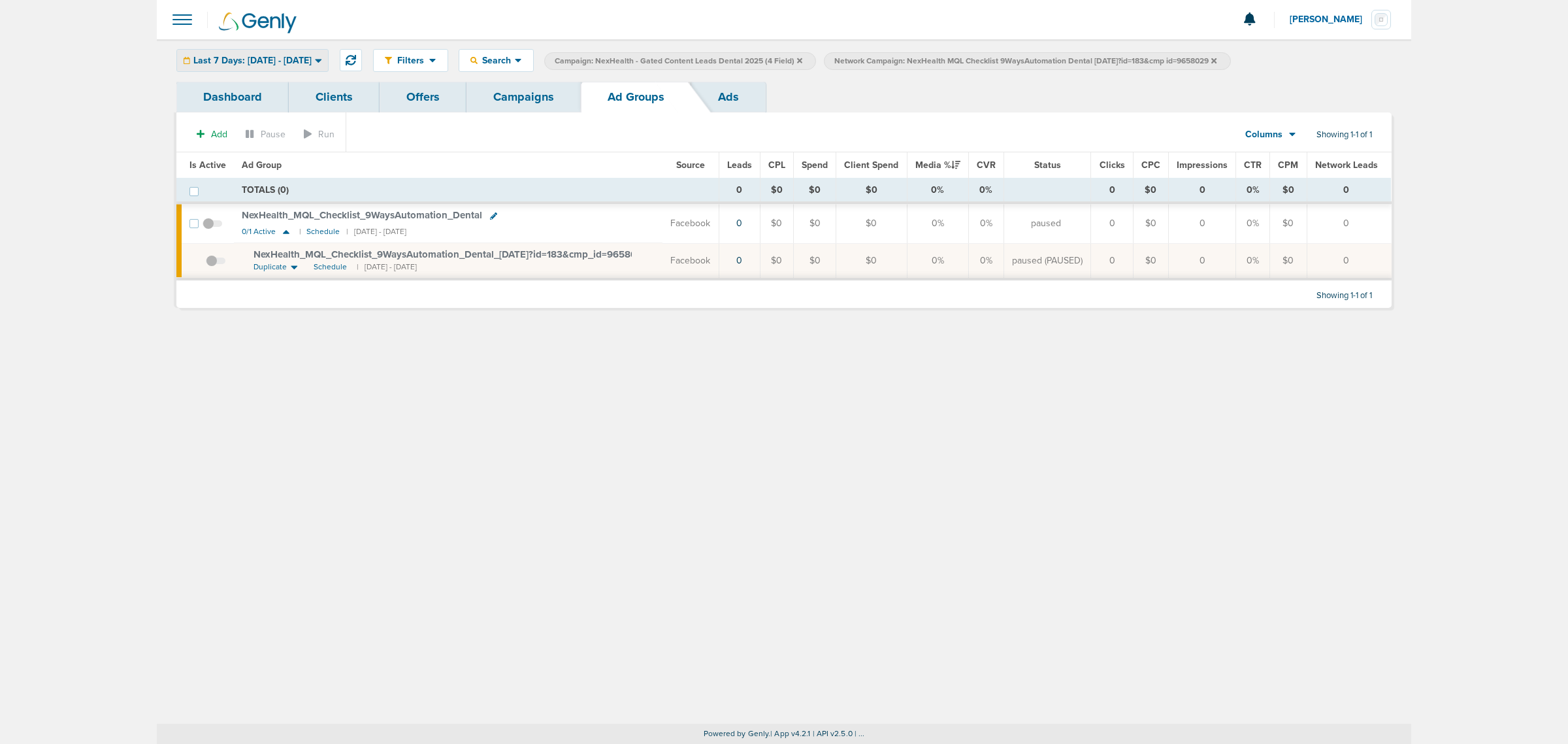
click at [320, 50] on div "Last 7 Days: [DATE] - [DATE]" at bounding box center [253, 60] width 151 height 22
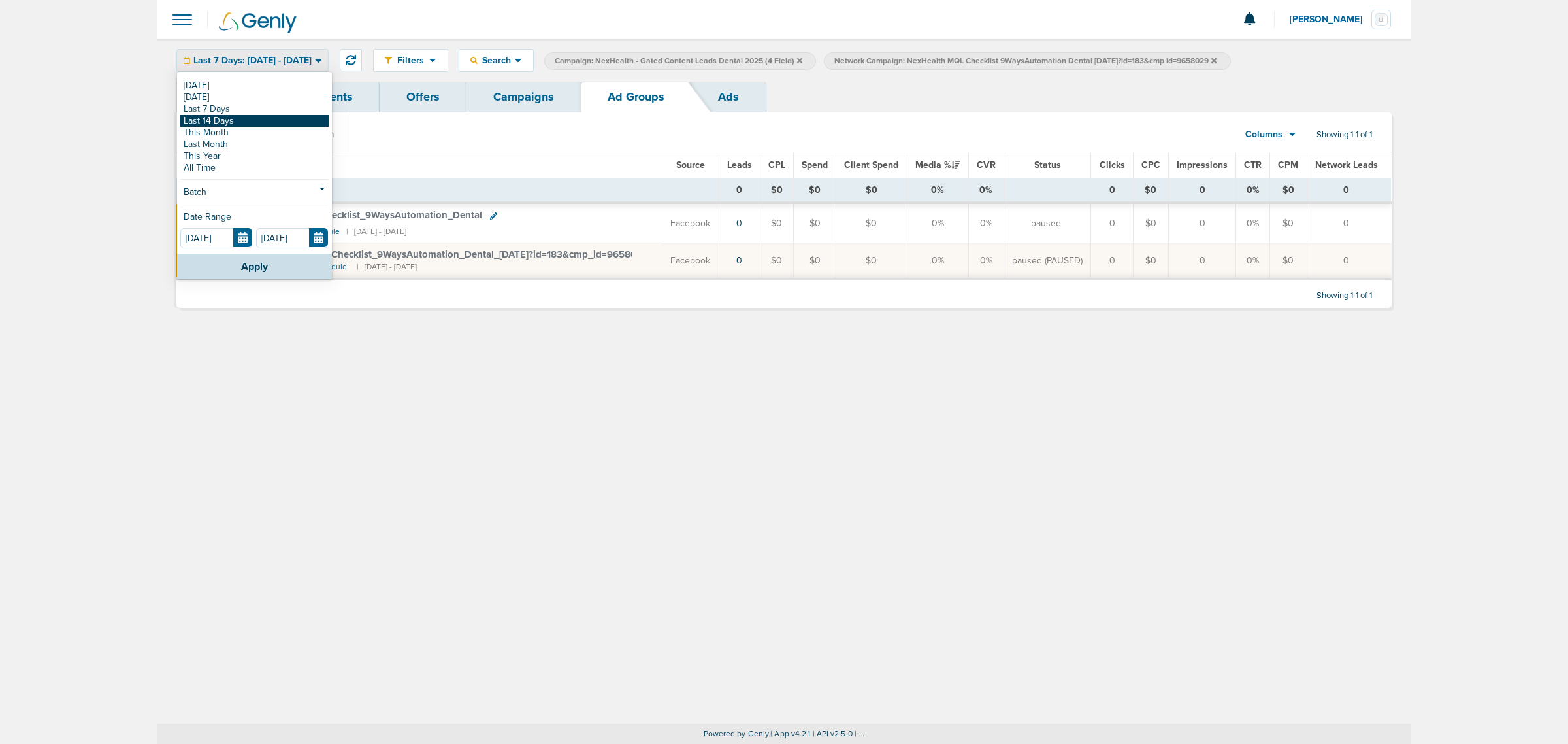
click at [235, 119] on link "Last 14 Days" at bounding box center [254, 120] width 148 height 12
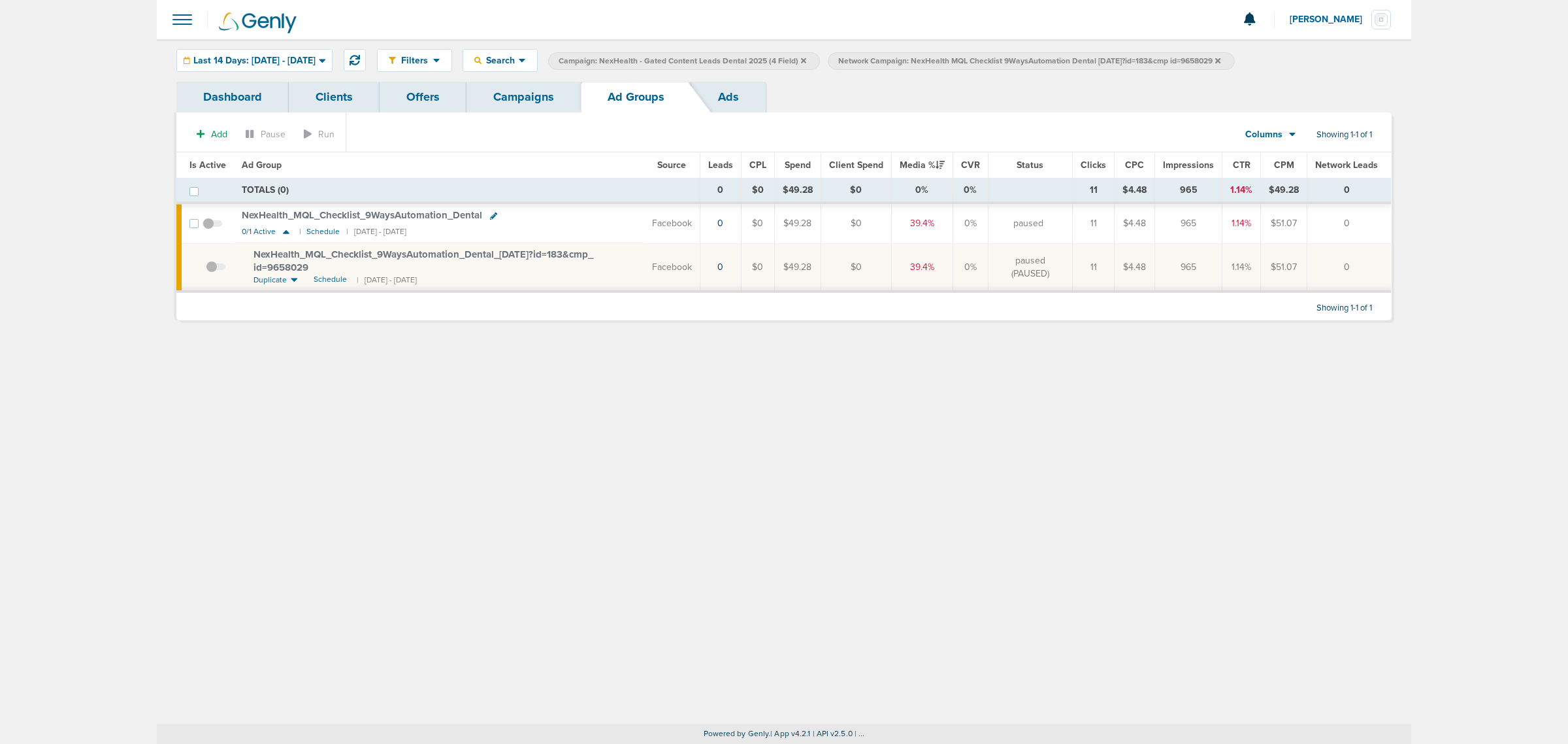
click at [531, 99] on link "Campaigns" at bounding box center [523, 97] width 114 height 31
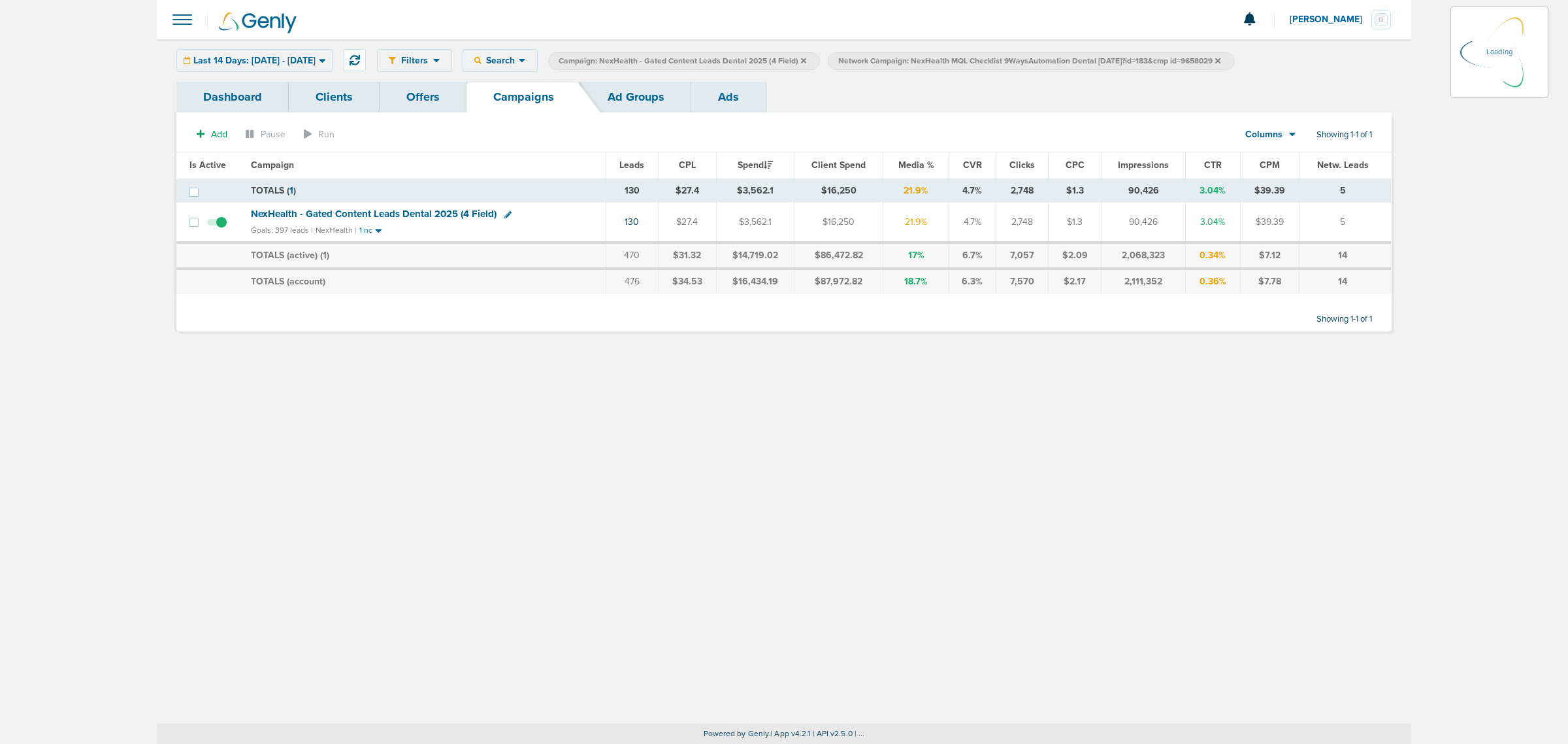
click at [806, 59] on icon at bounding box center [803, 60] width 5 height 5
click at [941, 61] on icon at bounding box center [938, 60] width 5 height 5
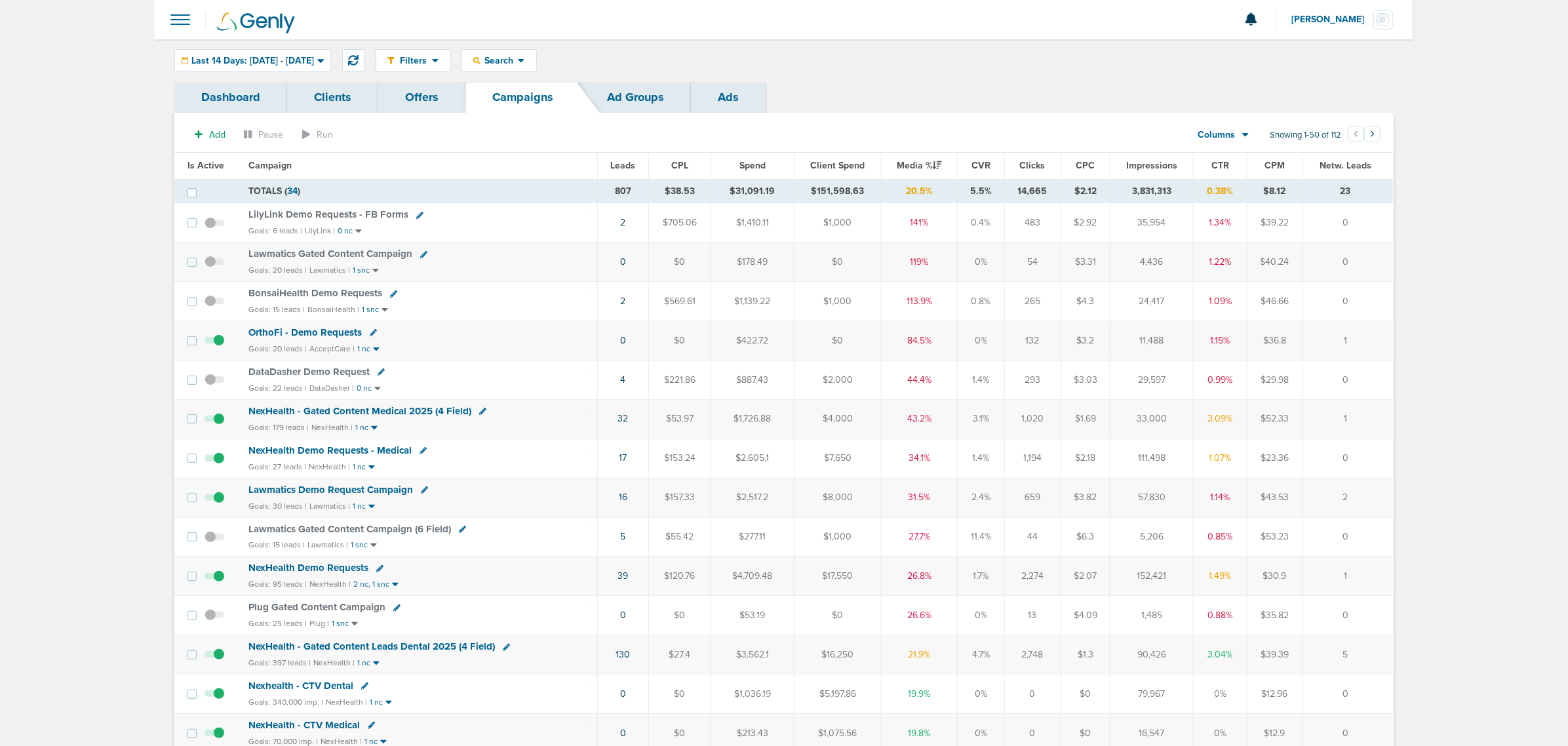
click at [420, 646] on td "NexHealth - Gated Content Leads Dental 2025 (4 Field) Goals: 397 leads | NexHea…" at bounding box center [419, 654] width 357 height 39
click at [407, 649] on span "NexHealth - Gated Content Leads Dental 2025 (4 Field)" at bounding box center [371, 646] width 247 height 12
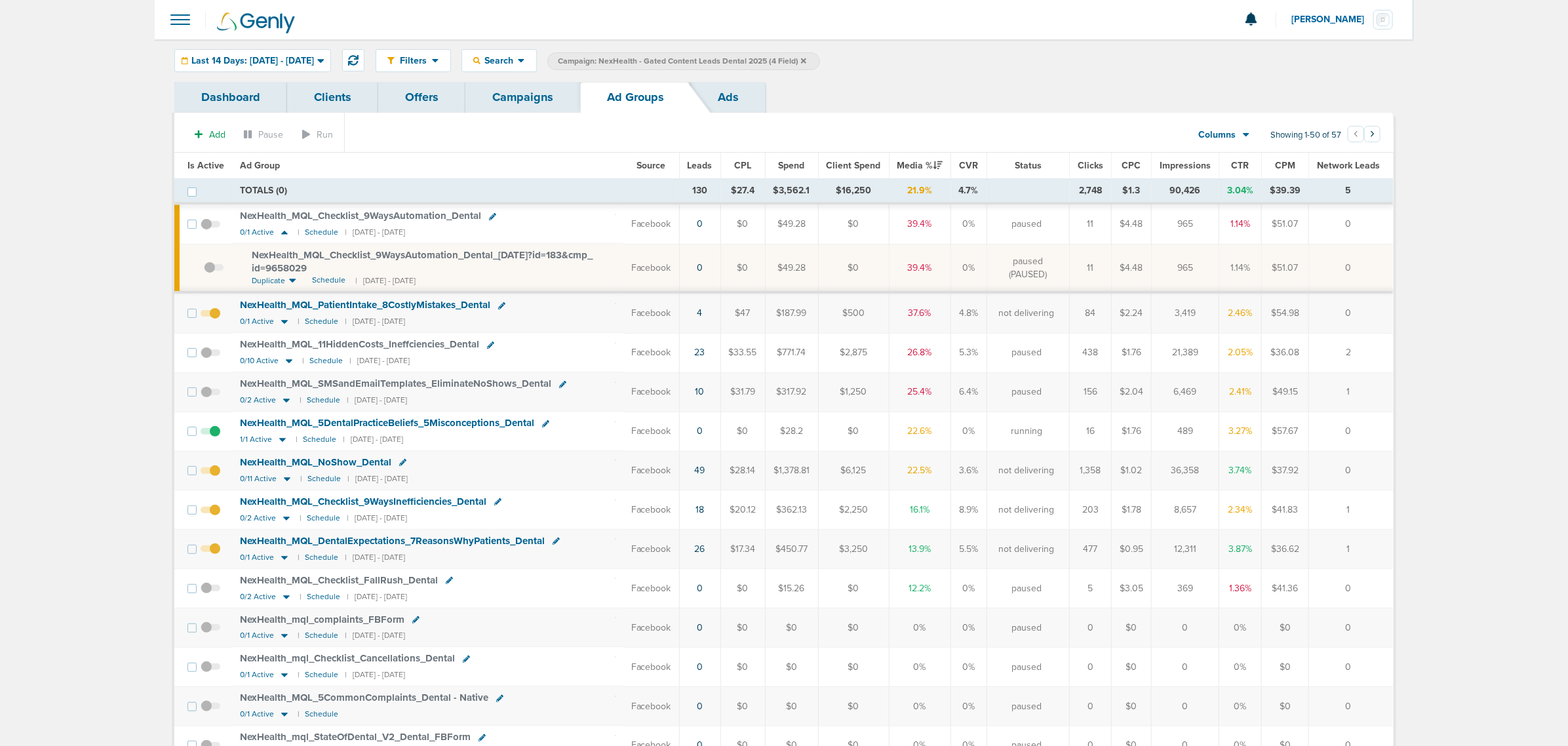
click at [699, 167] on span "Leads" at bounding box center [700, 165] width 25 height 11
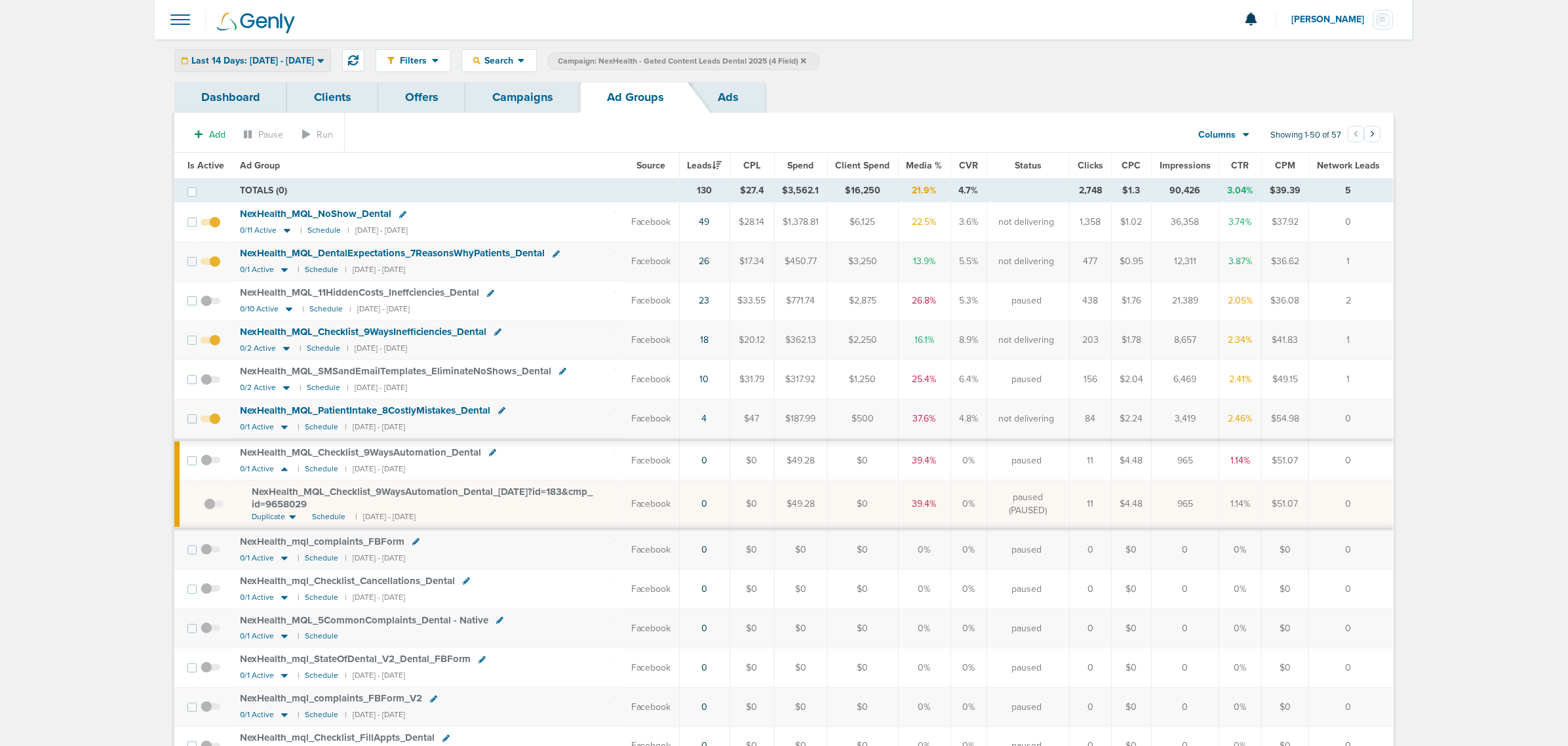
click at [295, 63] on span "Last 14 Days: [DATE] - [DATE]" at bounding box center [253, 61] width 123 height 9
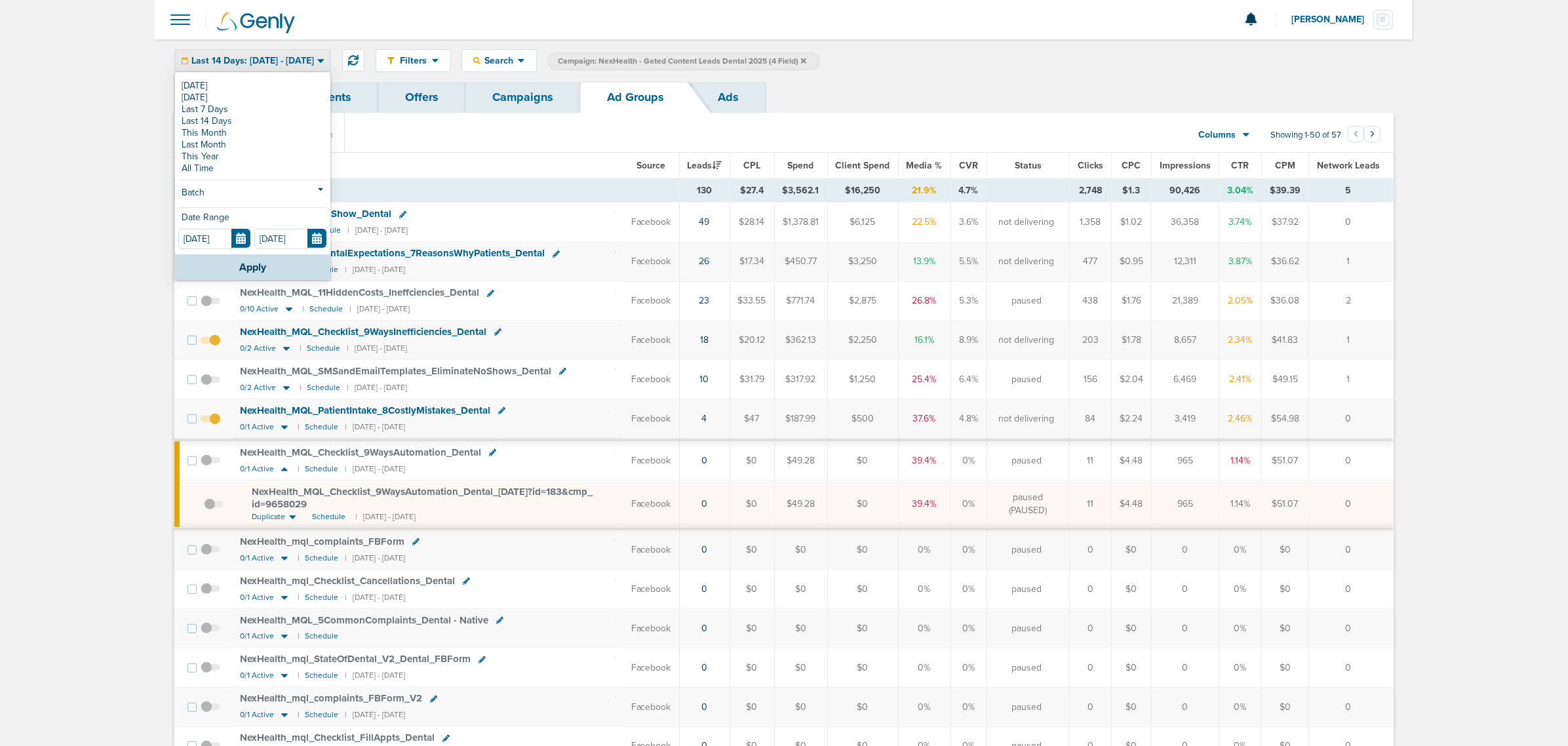
click at [561, 161] on th "Ad Group" at bounding box center [428, 166] width 391 height 26
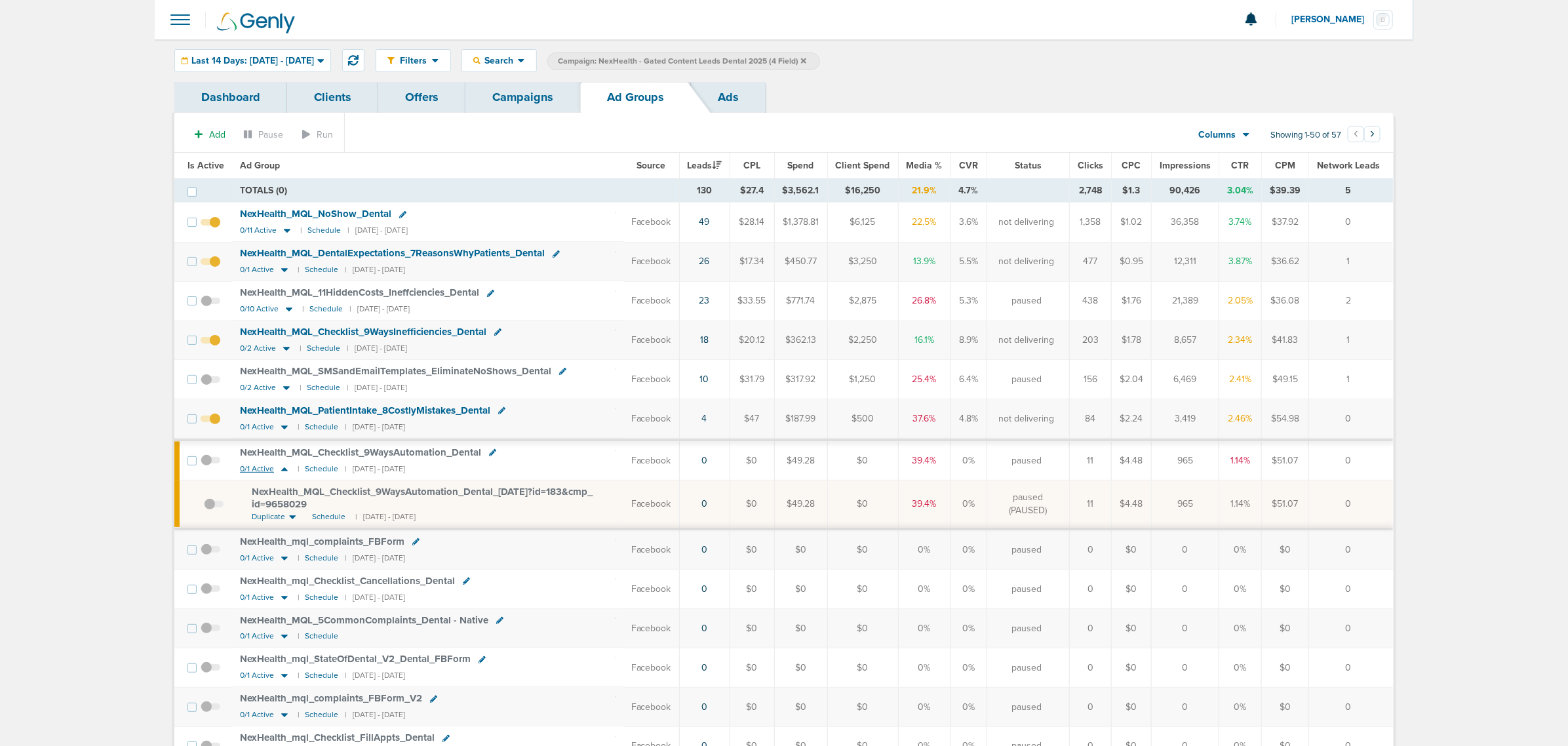
click at [281, 473] on icon at bounding box center [284, 468] width 13 height 11
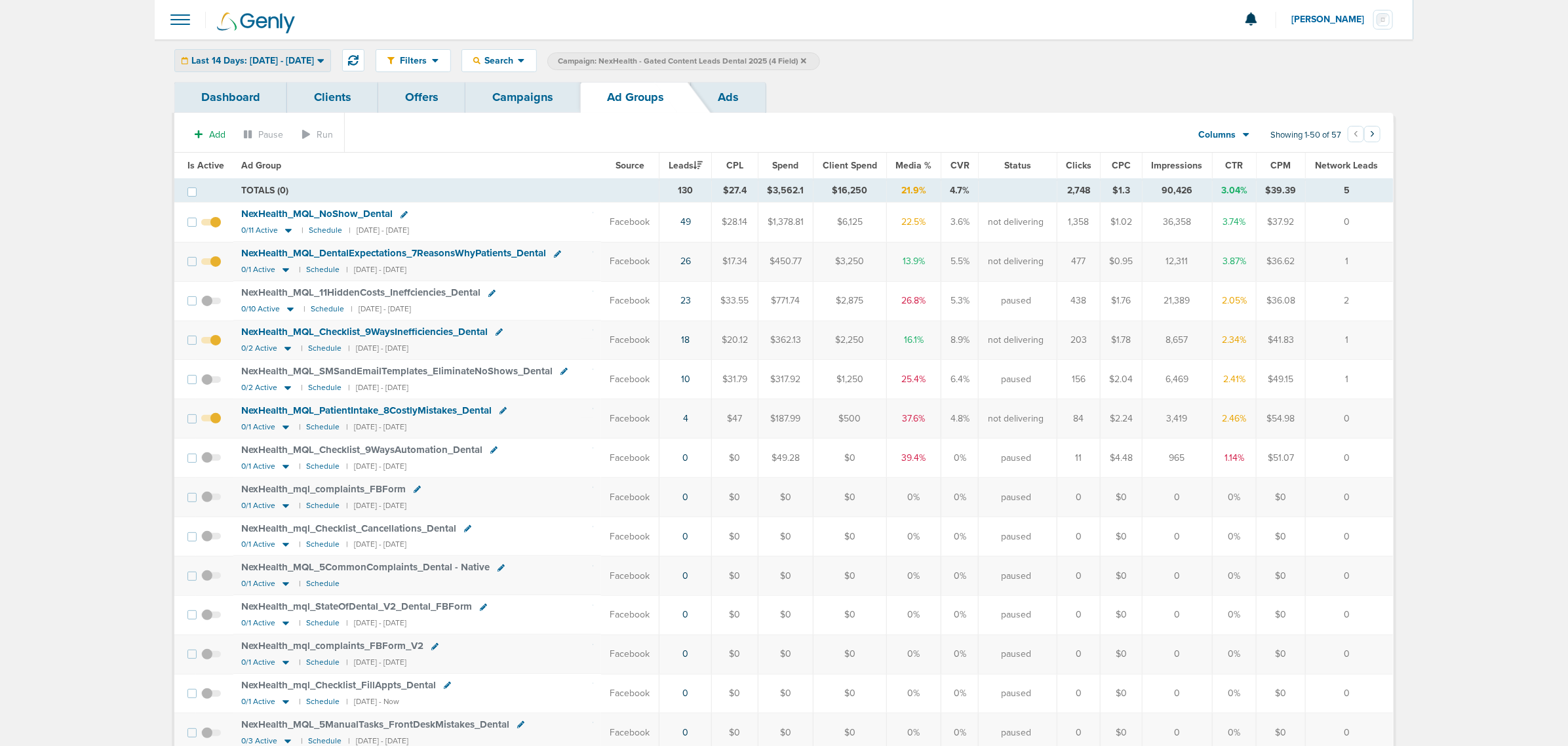
click at [298, 53] on div "Last 14 Days: [DATE] - [DATE]" at bounding box center [252, 60] width 155 height 22
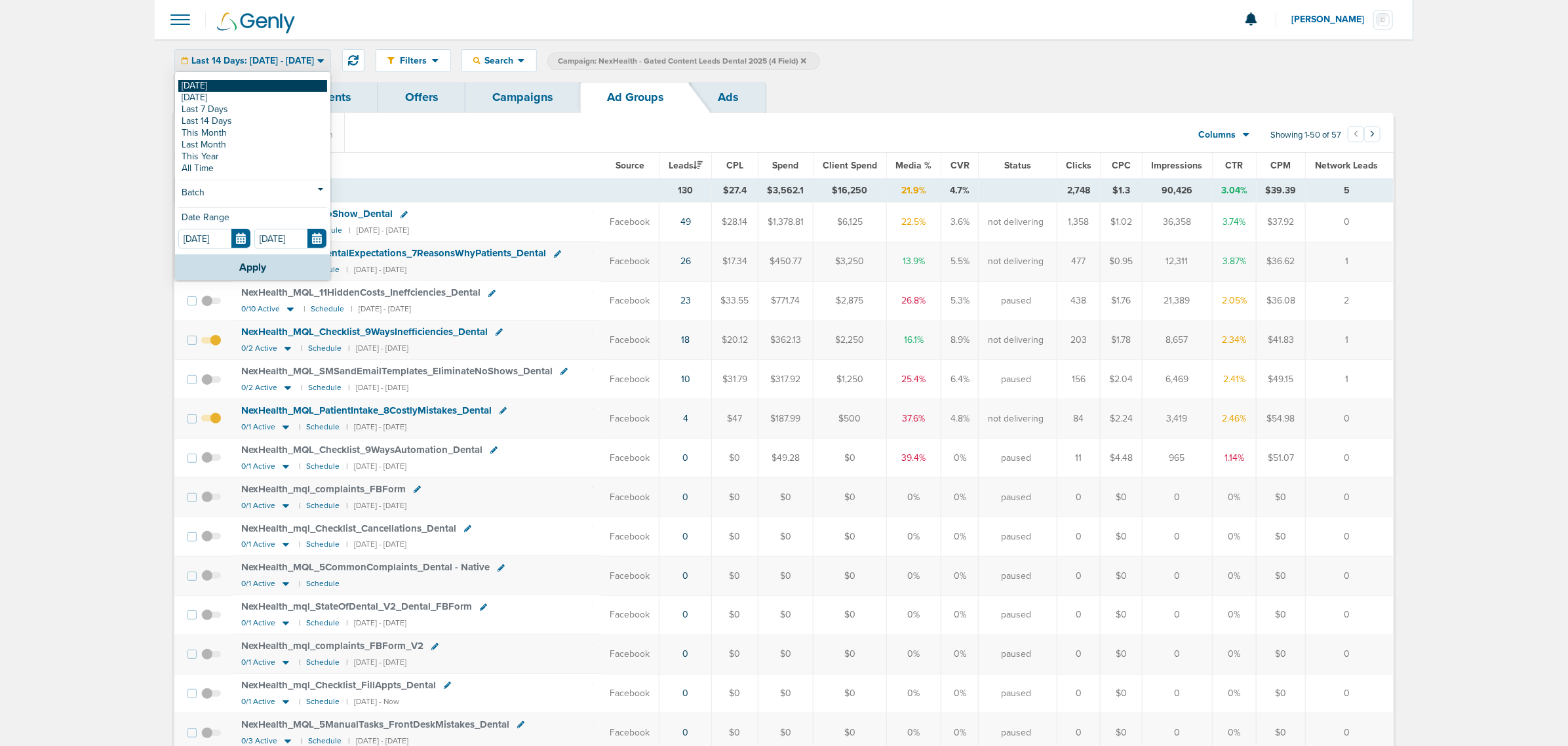
click at [214, 87] on link "[DATE]" at bounding box center [253, 85] width 148 height 12
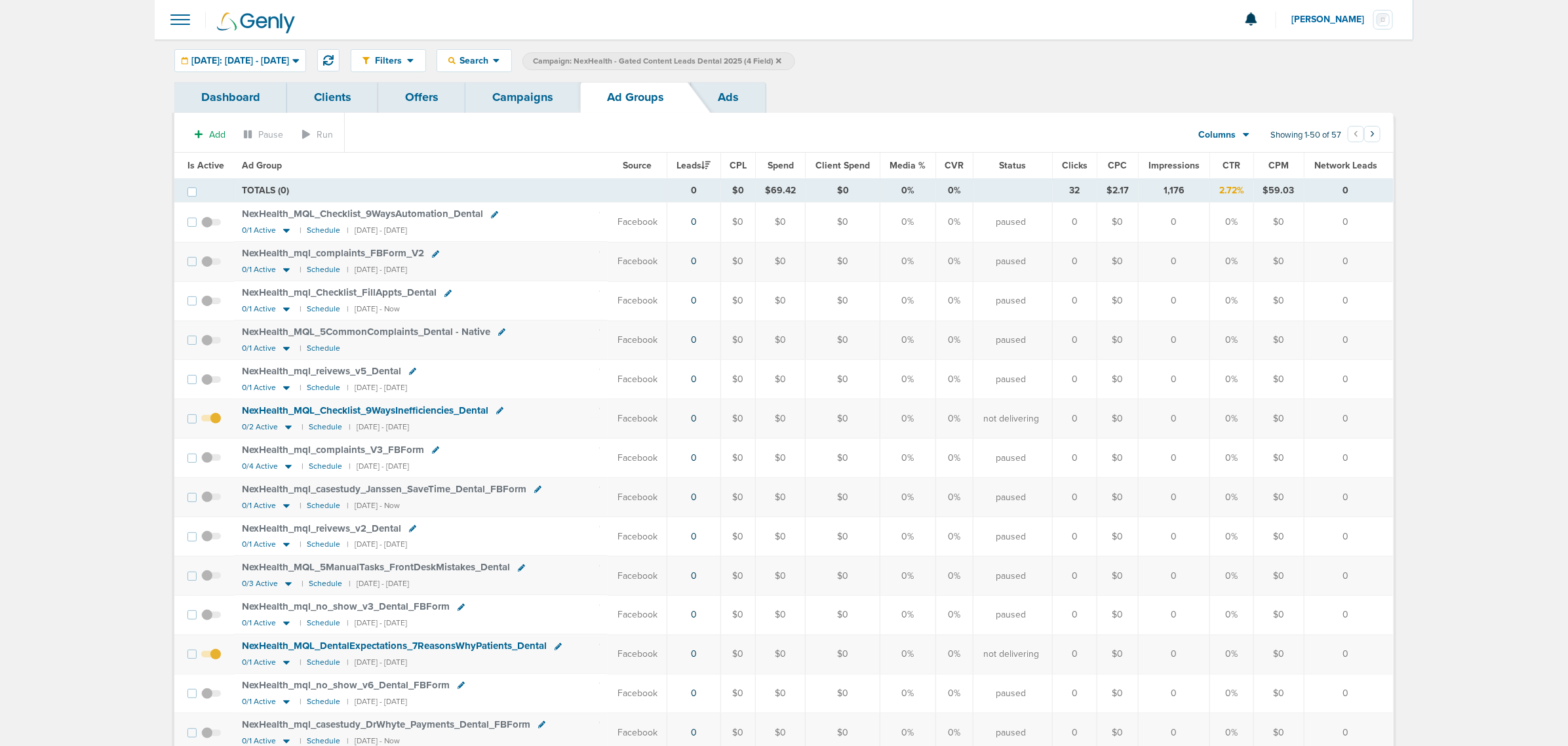
click at [238, 48] on div "Filters Active Only Settings Status Active Inactive Objectives MQL SQL Traffic …" at bounding box center [784, 60] width 1259 height 43
click at [237, 57] on span "[DATE]: [DATE] - [DATE]" at bounding box center [240, 61] width 97 height 9
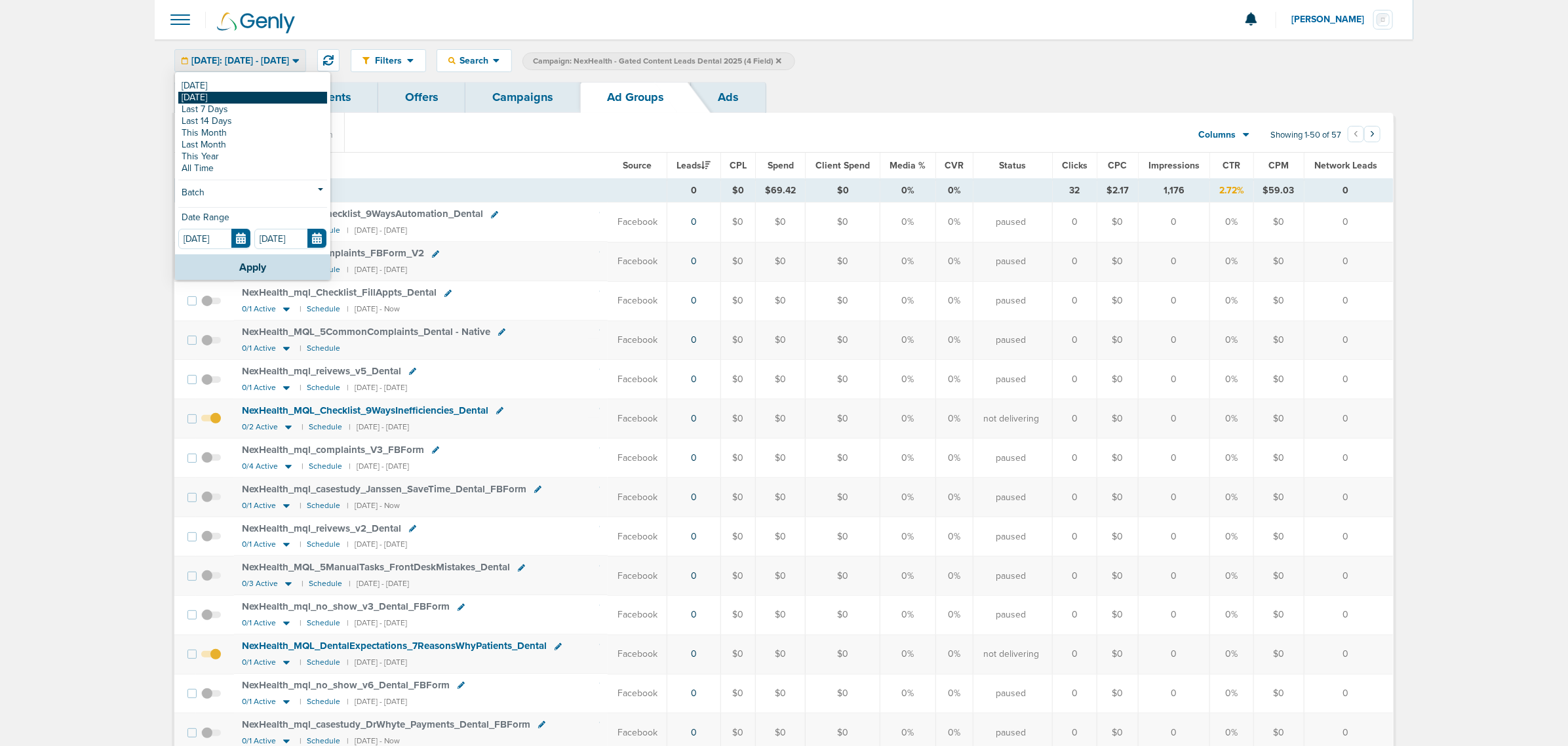
click at [220, 96] on link "[DATE]" at bounding box center [253, 97] width 148 height 12
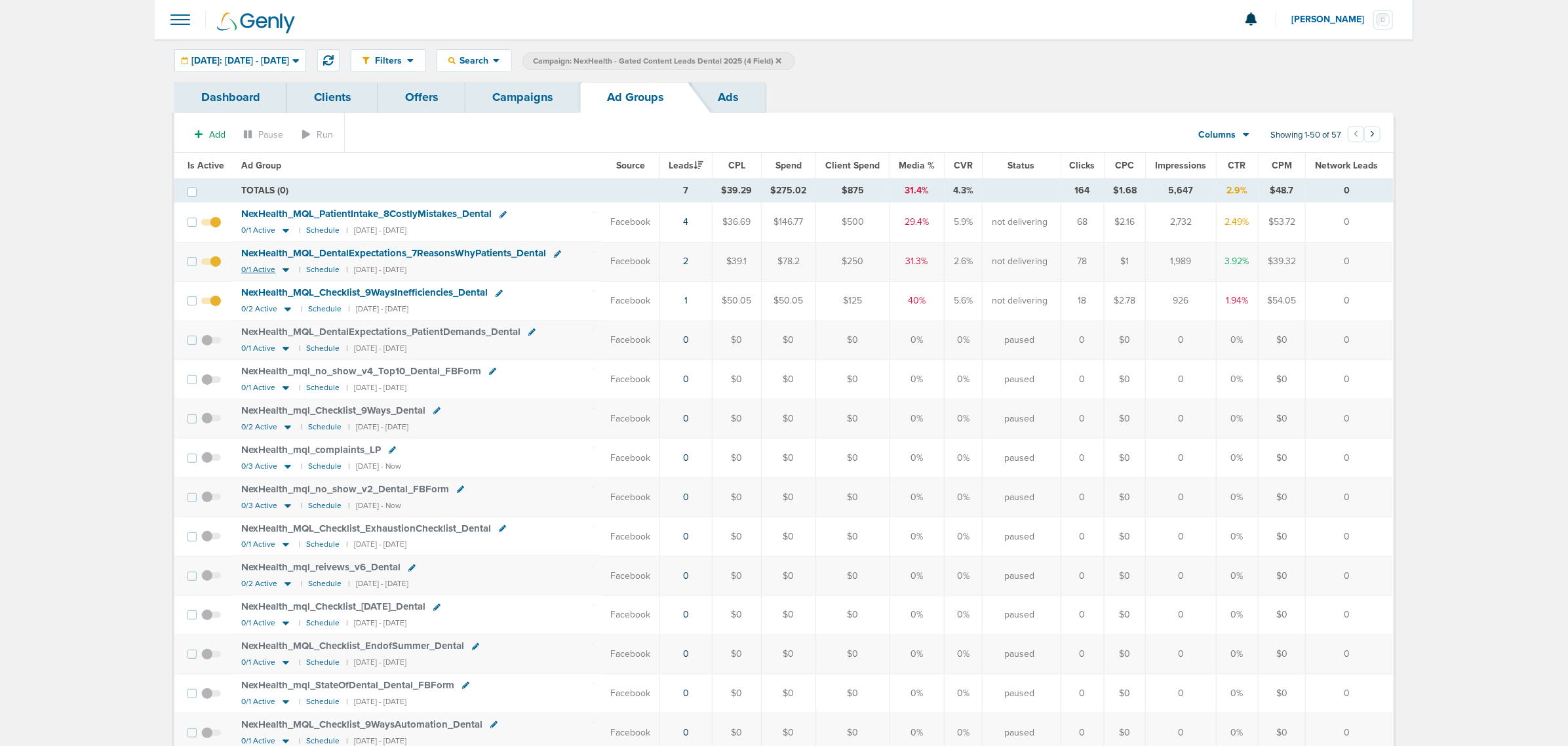
click at [285, 270] on icon at bounding box center [285, 271] width 6 height 4
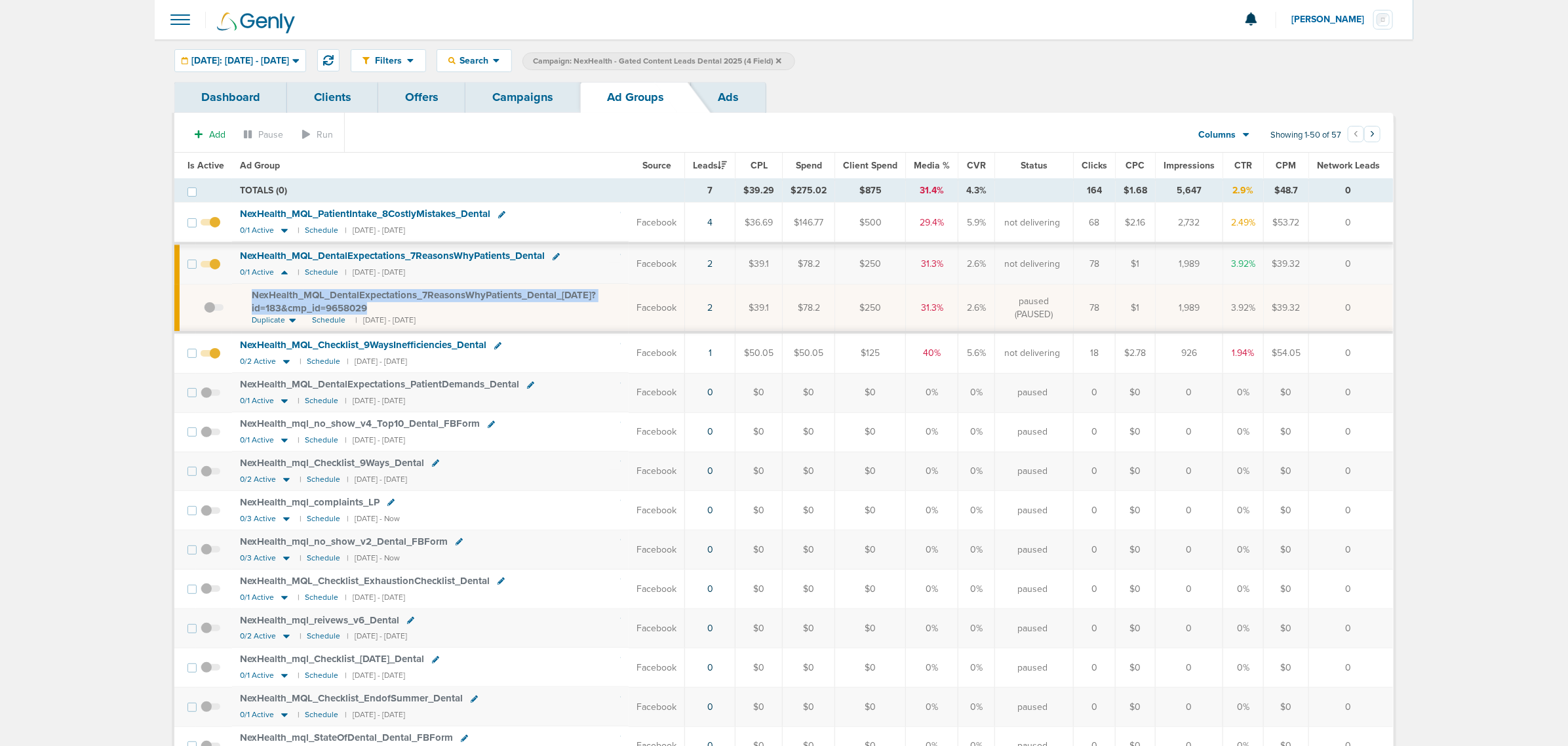
drag, startPoint x: 385, startPoint y: 306, endPoint x: 241, endPoint y: 296, distance: 144.3
click at [241, 296] on td "NexHealth_ MQL_ DentalExpectations_ 7ReasonsWhyPatients_ Dental_ [DATE]?id=183&…" at bounding box center [430, 308] width 397 height 49
copy span "NexHealth_ MQL_ DentalExpectations_ 7ReasonsWhyPatients_ Dental_ [DATE]?id=183&…"
click at [427, 297] on span "NexHealth_ MQL_ DentalExpectations_ 7ReasonsWhyPatients_ Dental_ [DATE]?id=183&…" at bounding box center [424, 301] width 344 height 25
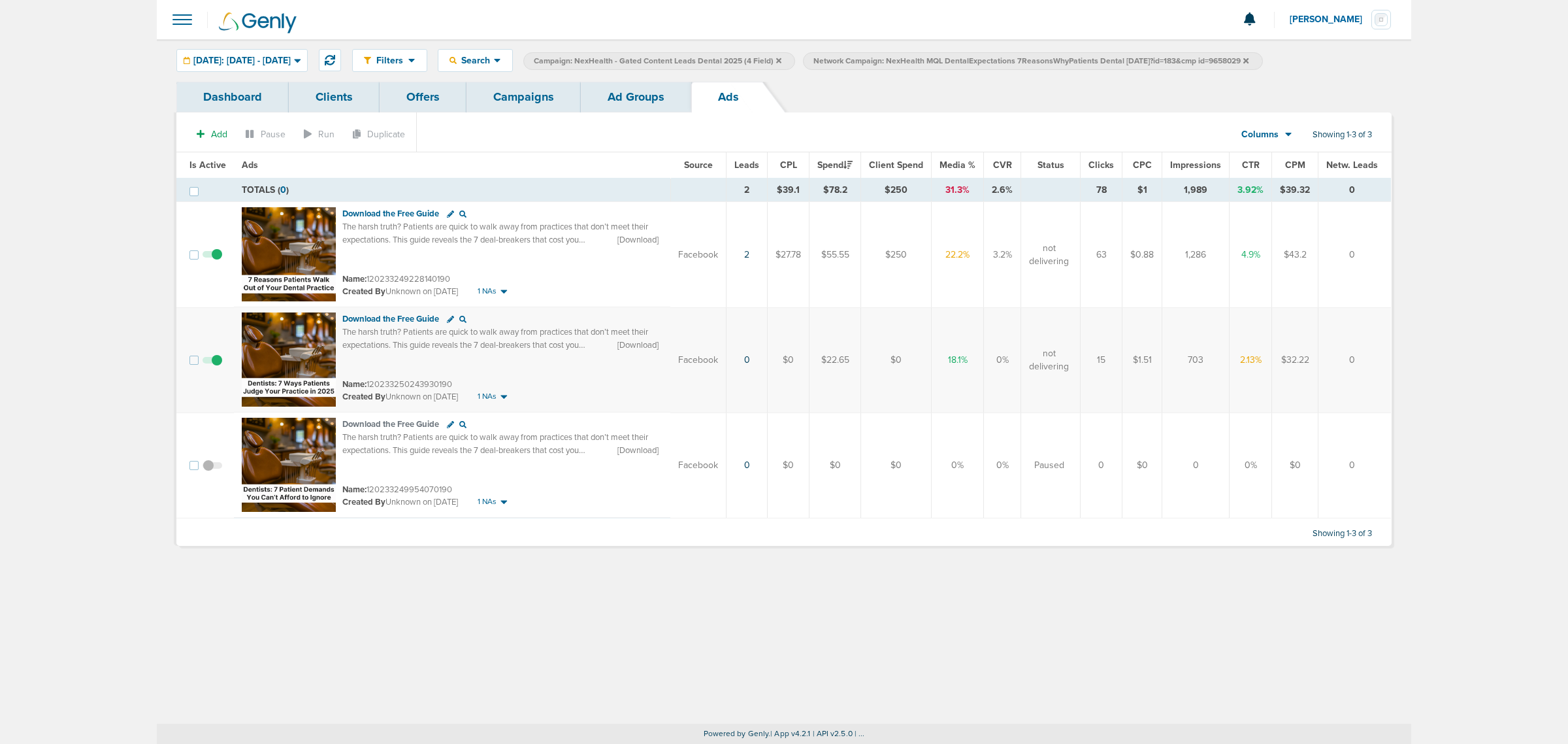
click at [584, 103] on link "Ad Groups" at bounding box center [636, 97] width 110 height 31
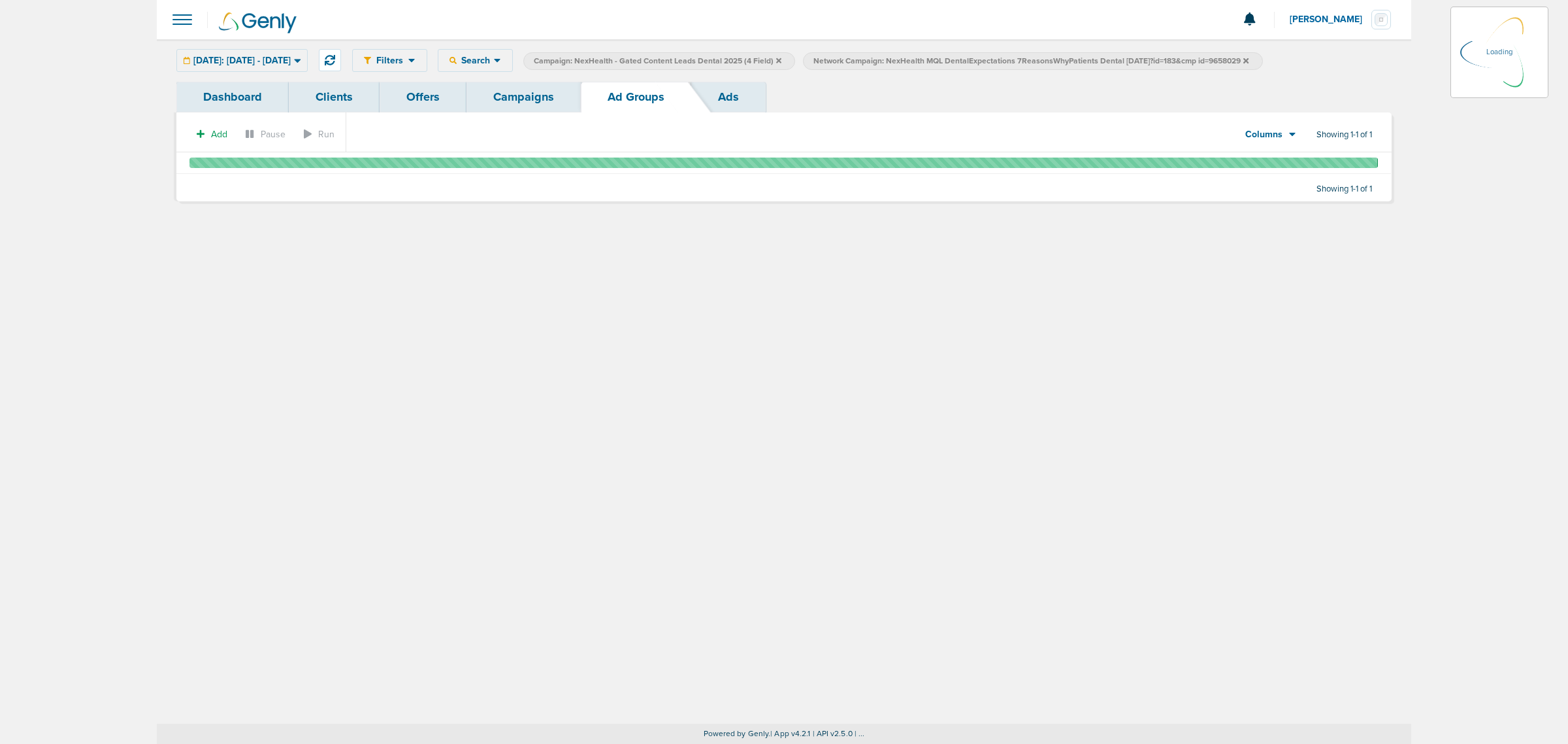
click at [516, 99] on link "Campaigns" at bounding box center [523, 97] width 114 height 31
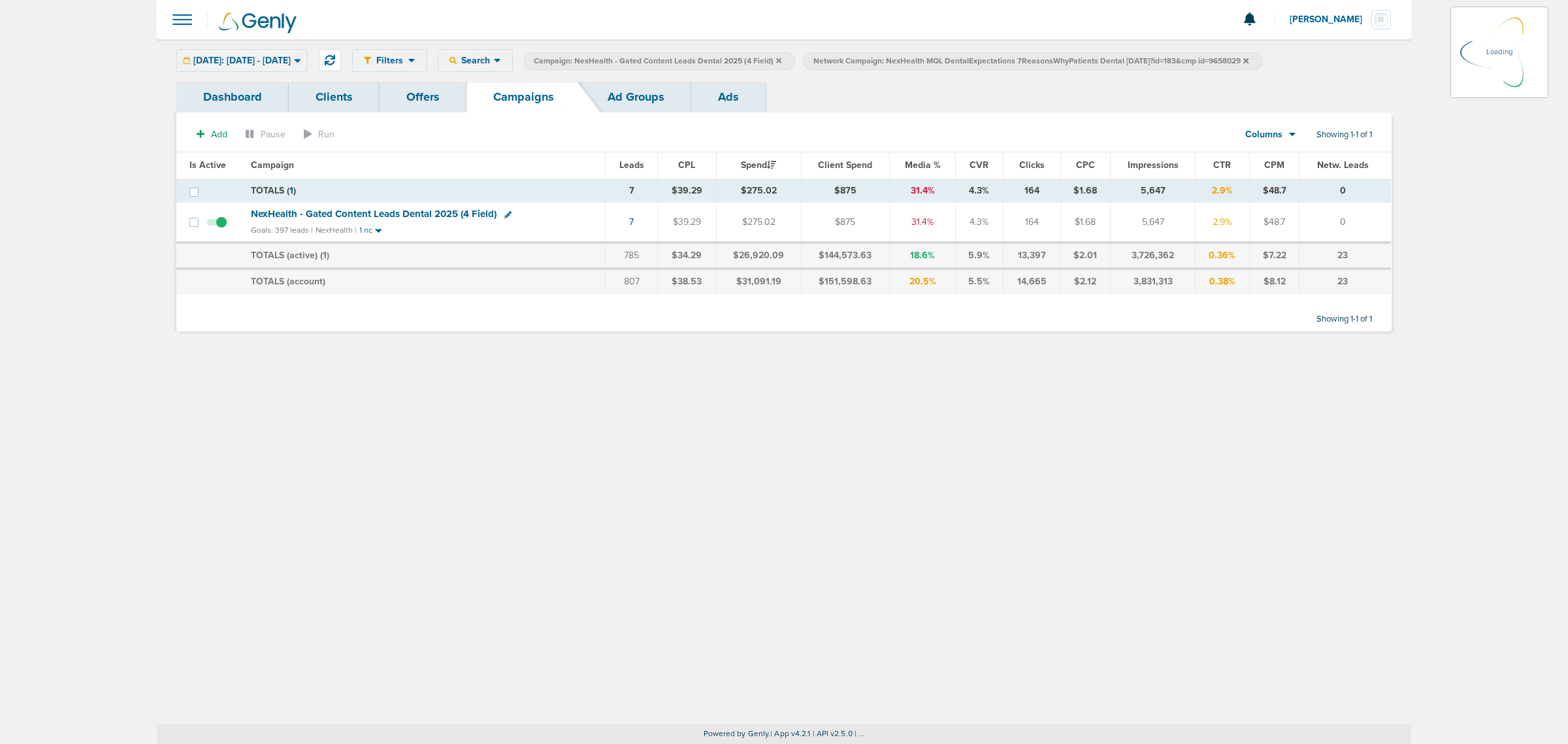
click at [1249, 60] on icon at bounding box center [1246, 60] width 5 height 5
click at [291, 64] on span "[DATE]: [DATE] - [DATE]" at bounding box center [242, 61] width 97 height 9
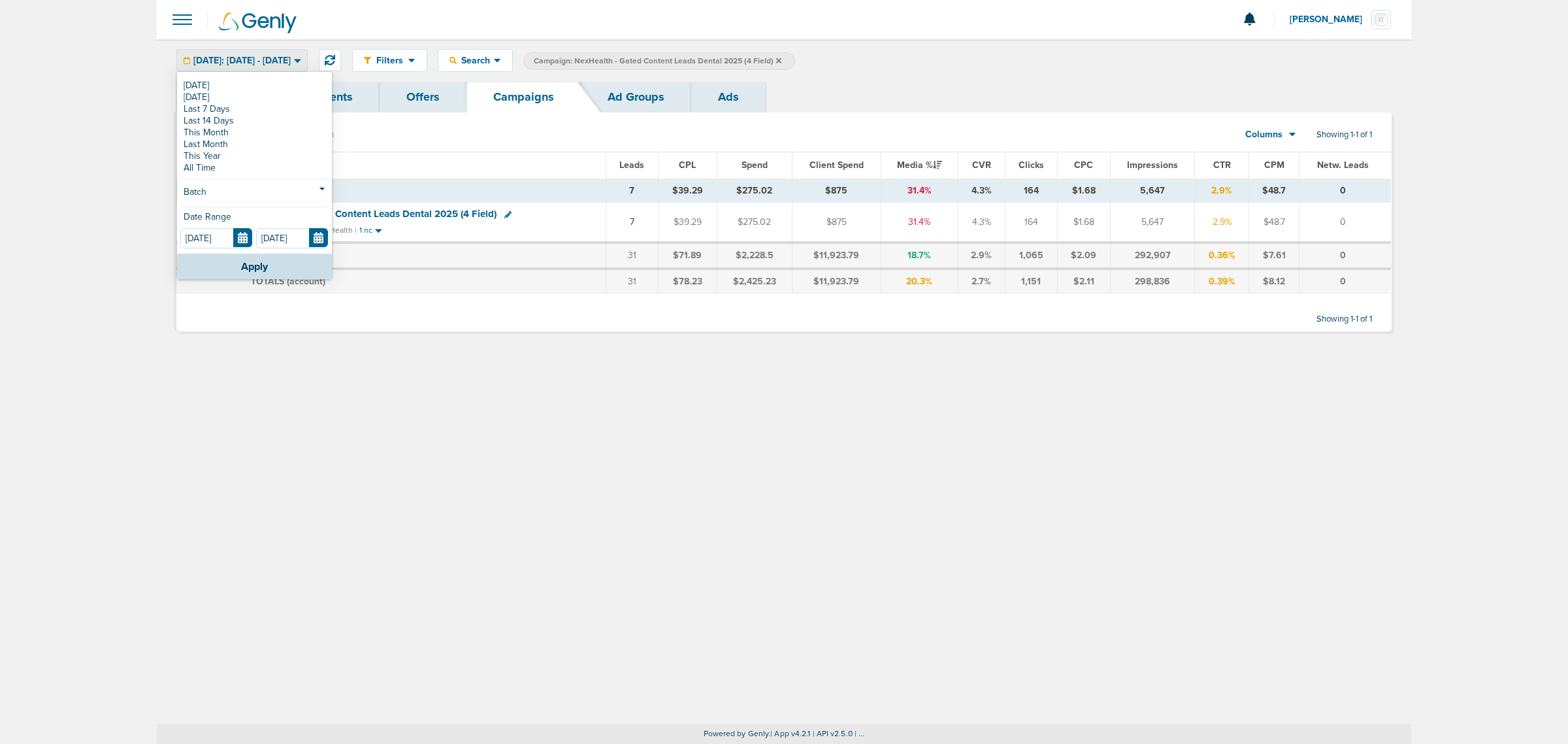
click at [877, 72] on div "Filters Active Only Settings Status Active Inactive Objectives MQL SQL Traffic …" at bounding box center [784, 60] width 1255 height 42
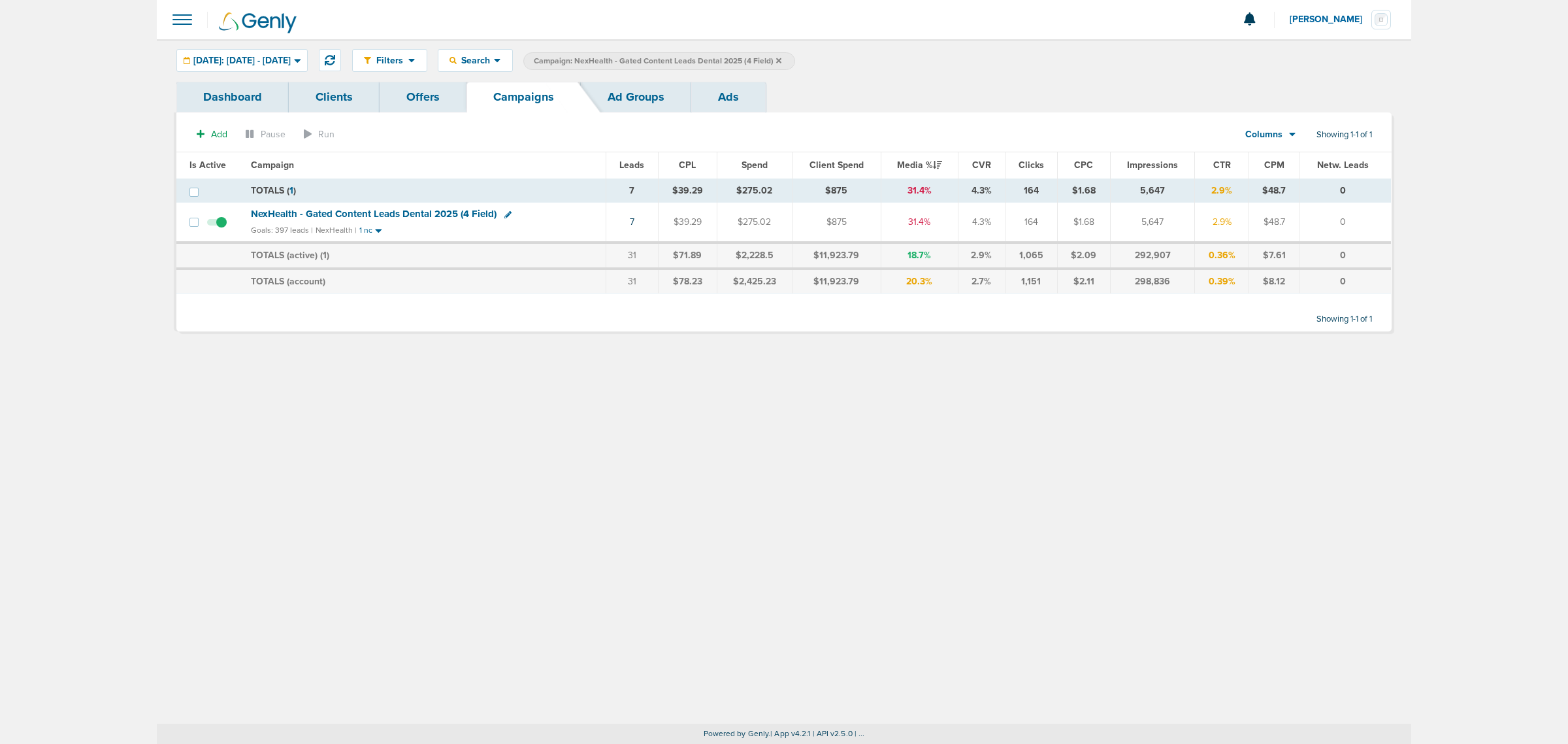
click at [782, 61] on icon at bounding box center [779, 61] width 5 height 8
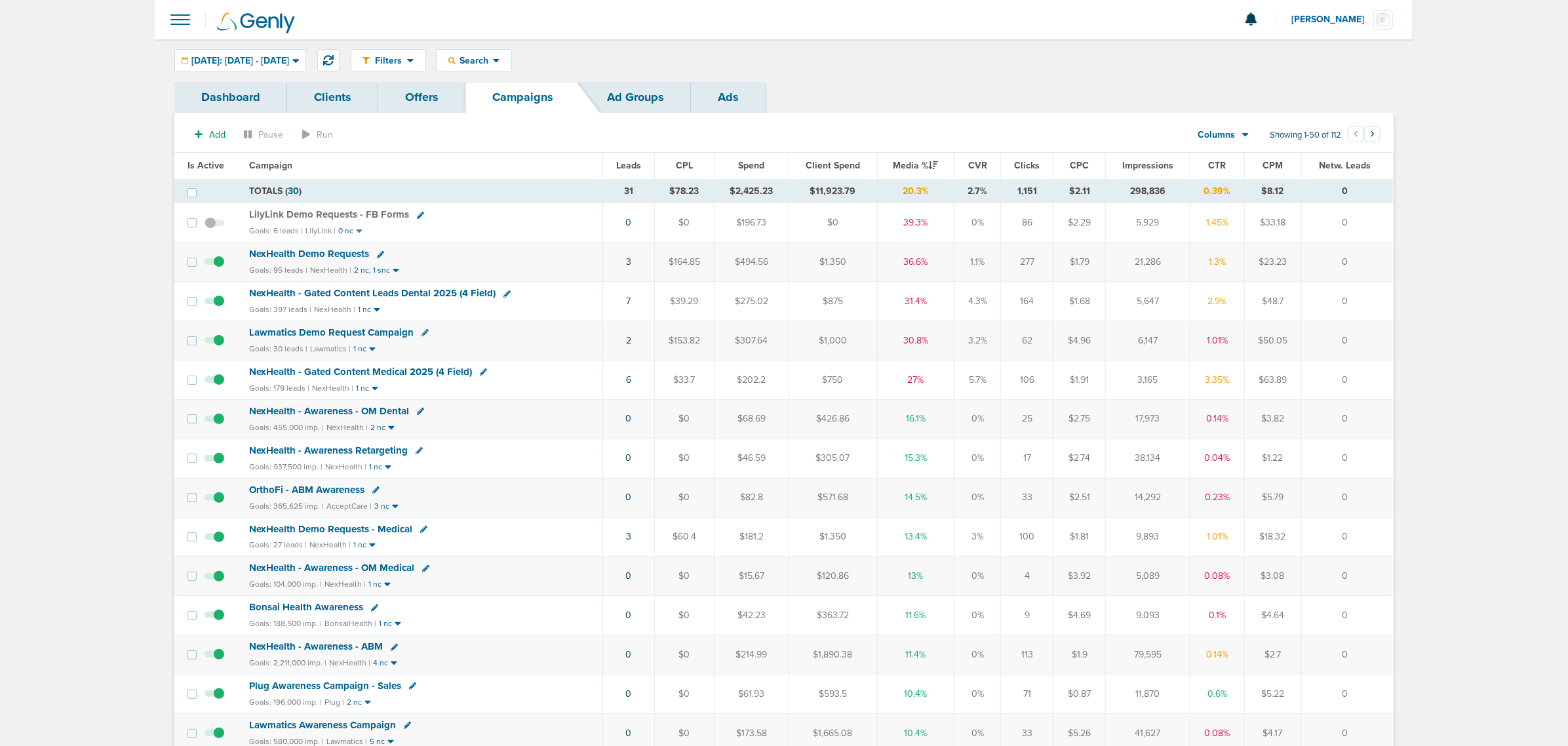
click at [289, 58] on span "[DATE]: [DATE] - [DATE]" at bounding box center [240, 61] width 97 height 9
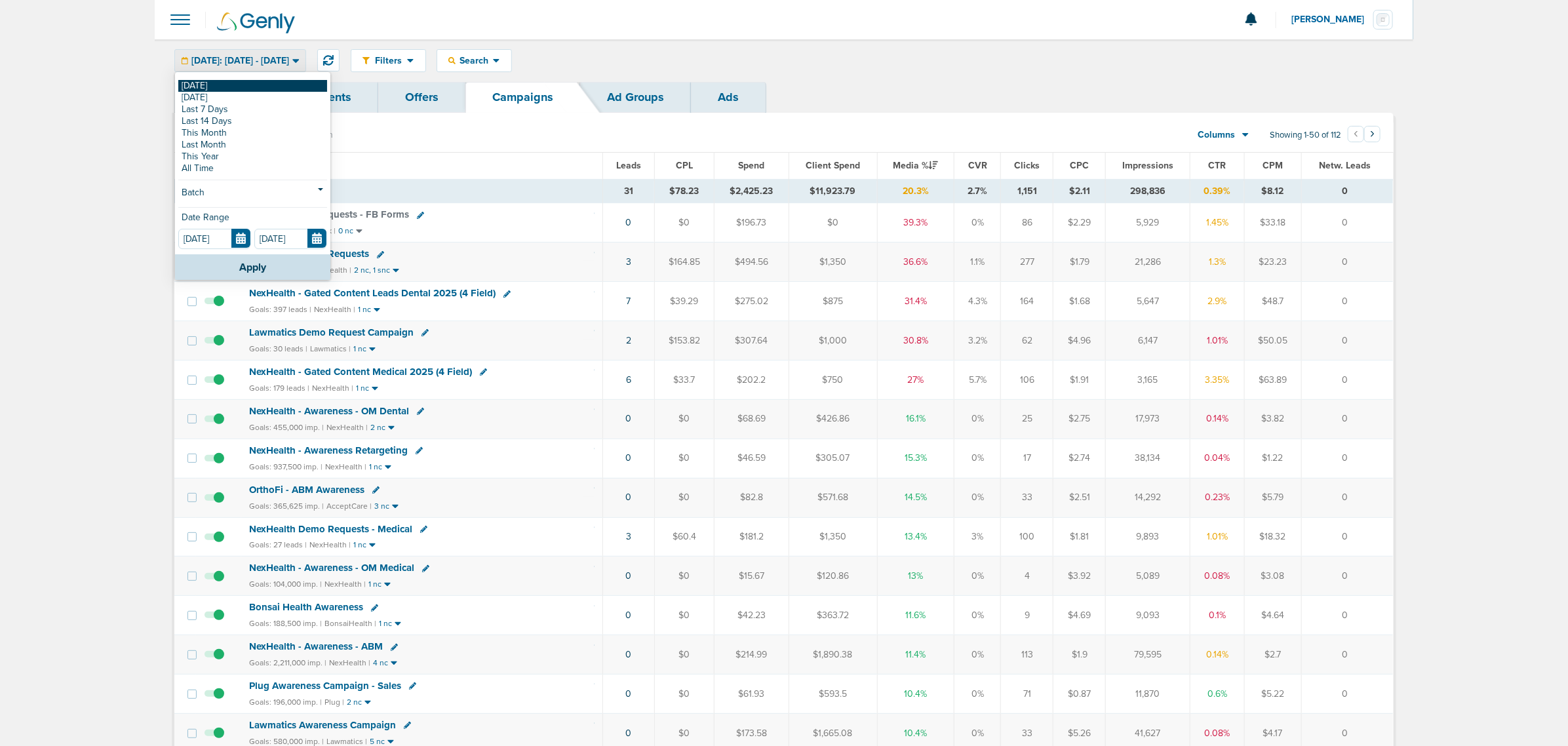
click at [215, 84] on link "[DATE]" at bounding box center [253, 85] width 148 height 12
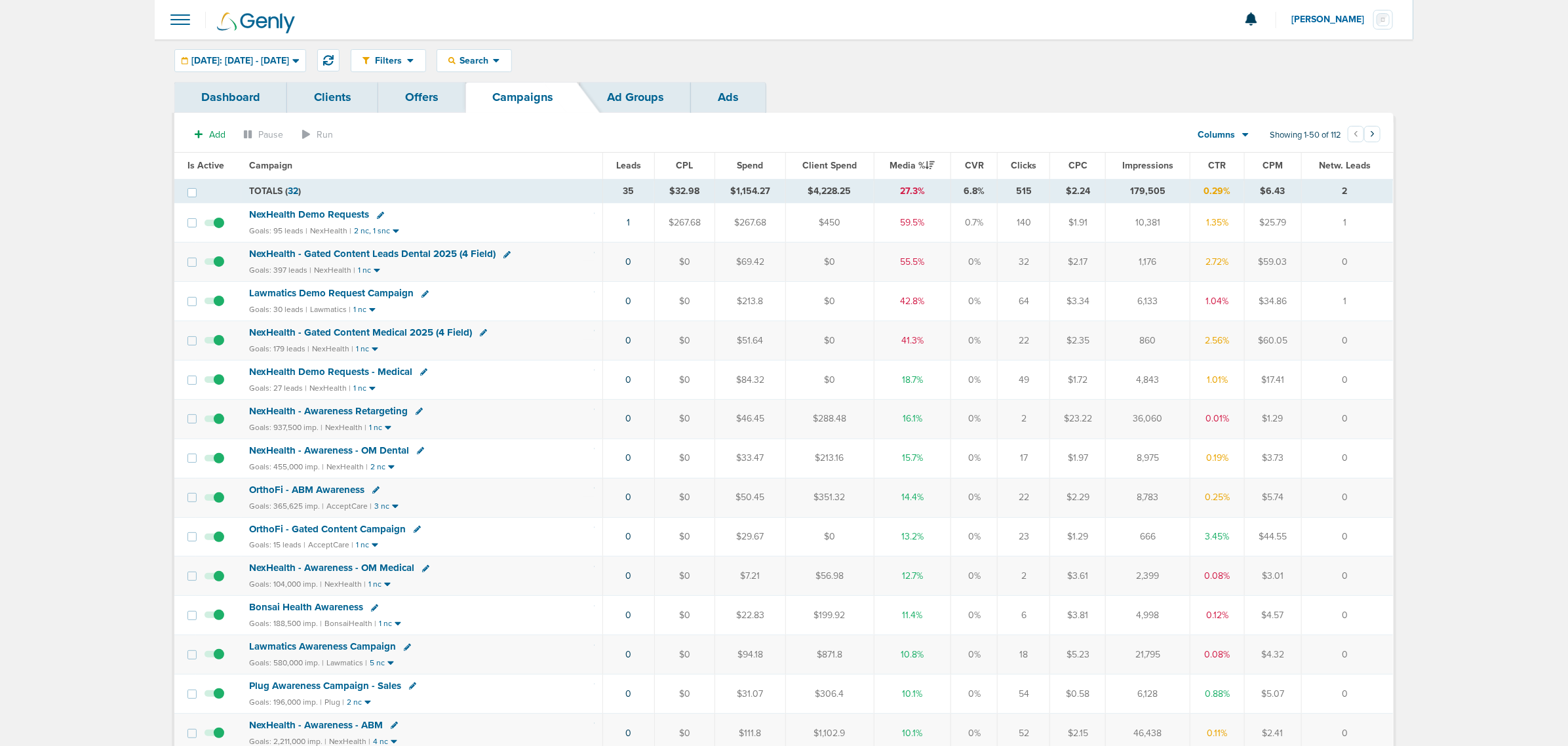
click at [376, 254] on span "NexHealth - Gated Content Leads Dental 2025 (4 Field)" at bounding box center [372, 253] width 247 height 12
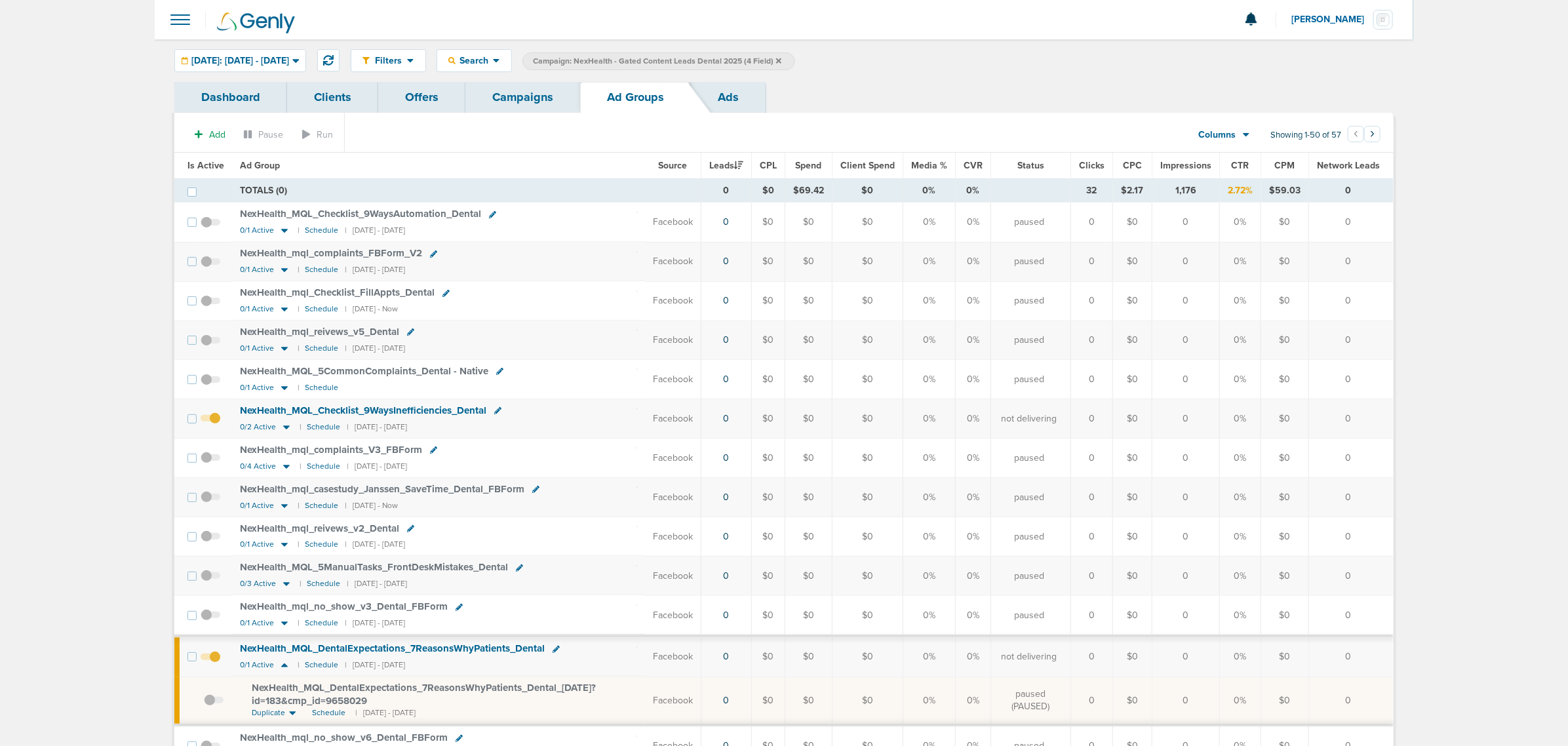
click at [200, 165] on span "Is Active" at bounding box center [205, 165] width 36 height 11
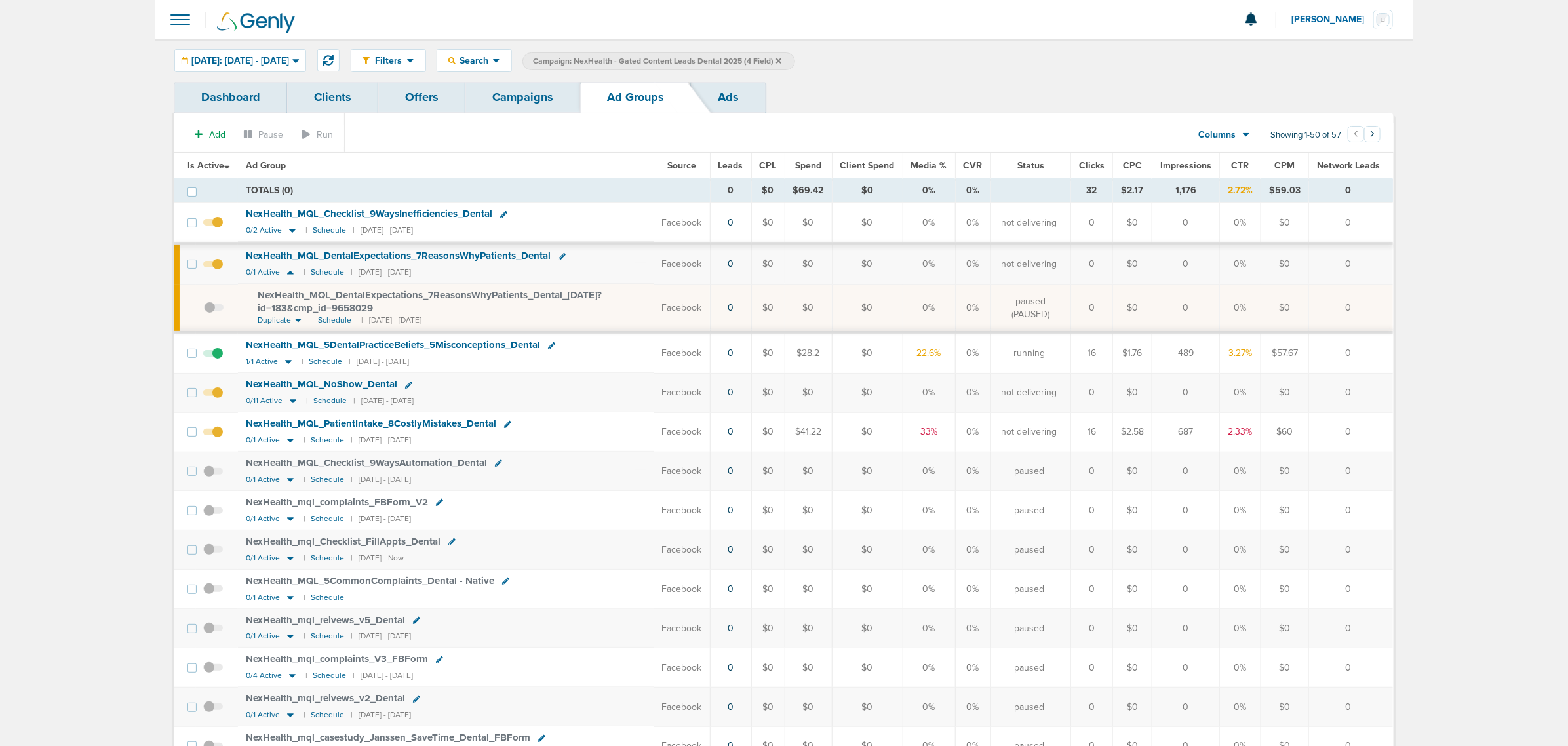
click at [295, 361] on div "1/1 Active | Schedule | [DATE] - [DATE]" at bounding box center [327, 361] width 163 height 11
click at [312, 342] on div "NexHealth_ MQL_ 5DentalPracticeBeliefs_ 5Misconceptions_ Dental" at bounding box center [446, 345] width 401 height 13
click at [312, 346] on span "NexHealth_ MQL_ 5DentalPracticeBeliefs_ 5Misconceptions_ Dental" at bounding box center [393, 344] width 295 height 12
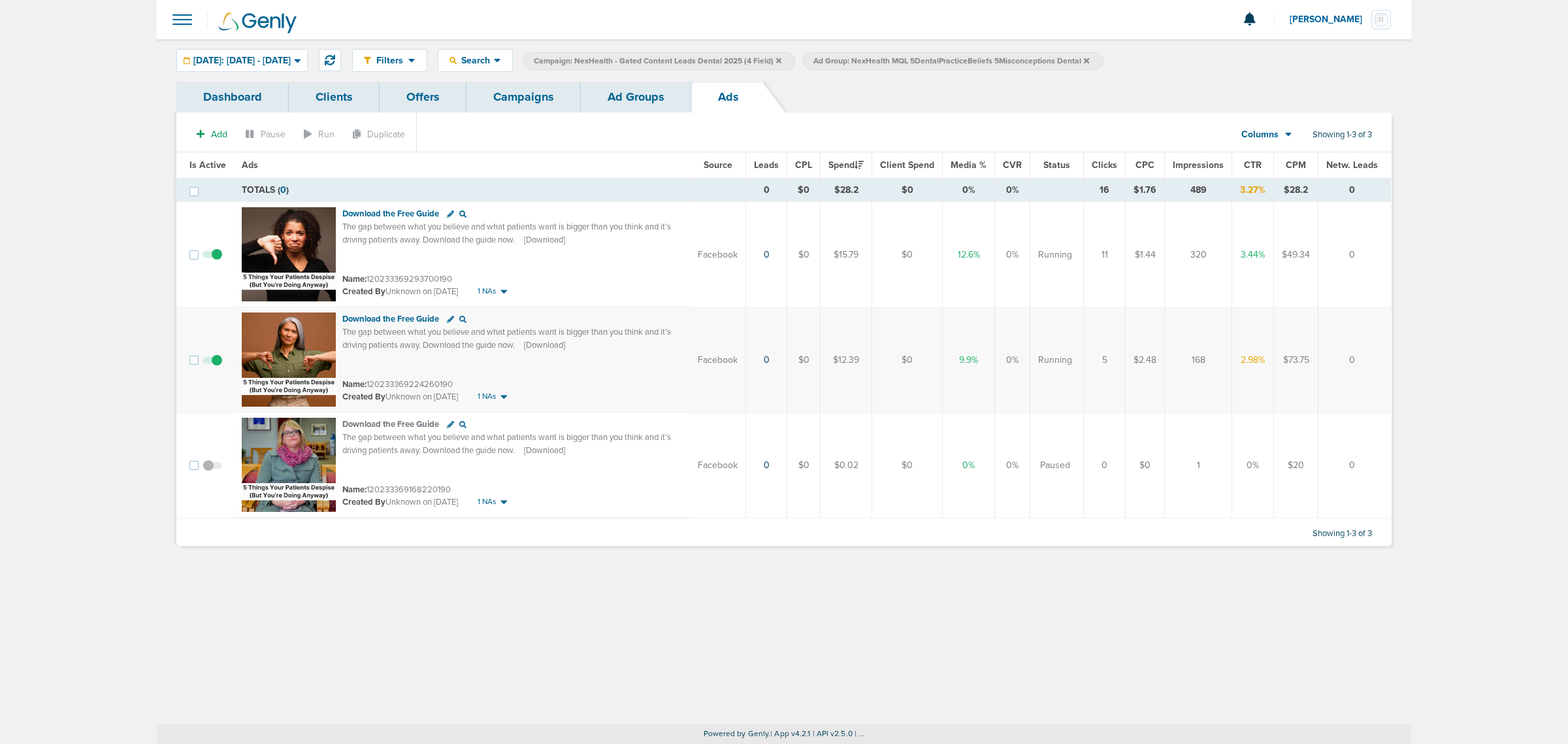
drag, startPoint x: 1384, startPoint y: 351, endPoint x: 668, endPoint y: 334, distance: 716.2
click at [668, 334] on tr "Download the Free Guide The gap between what you believe and what patients want…" at bounding box center [784, 359] width 1215 height 105
click at [948, 430] on td "0%" at bounding box center [969, 465] width 52 height 106
click at [540, 102] on link "Campaigns" at bounding box center [523, 97] width 114 height 31
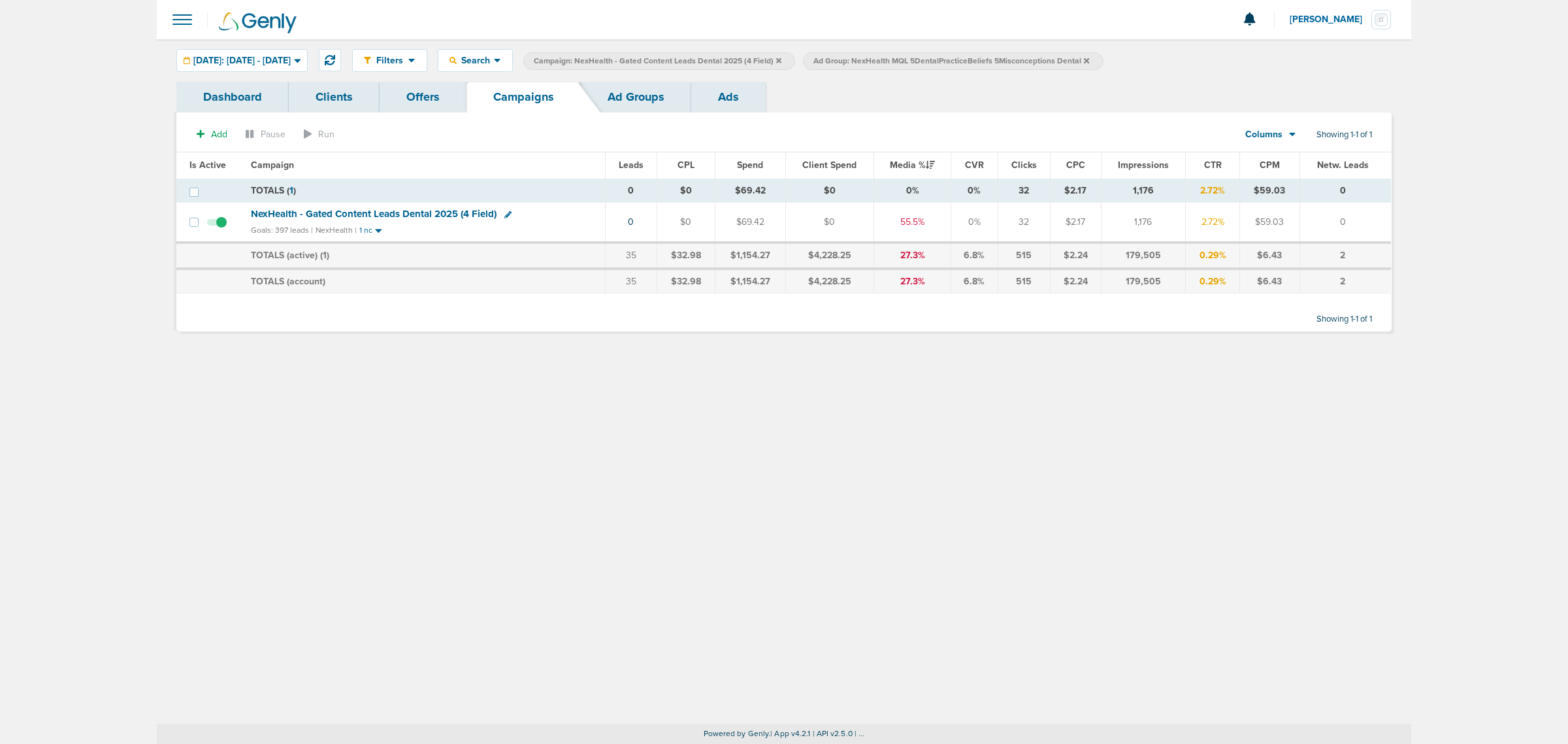
click at [782, 59] on icon at bounding box center [779, 60] width 5 height 5
click at [809, 60] on icon at bounding box center [807, 60] width 5 height 5
click at [823, 54] on label "Ad Group: NexHealth MQL 5DentalPracticeBeliefs 5Misconceptions Dental" at bounding box center [673, 61] width 300 height 18
click at [809, 62] on icon at bounding box center [807, 61] width 5 height 8
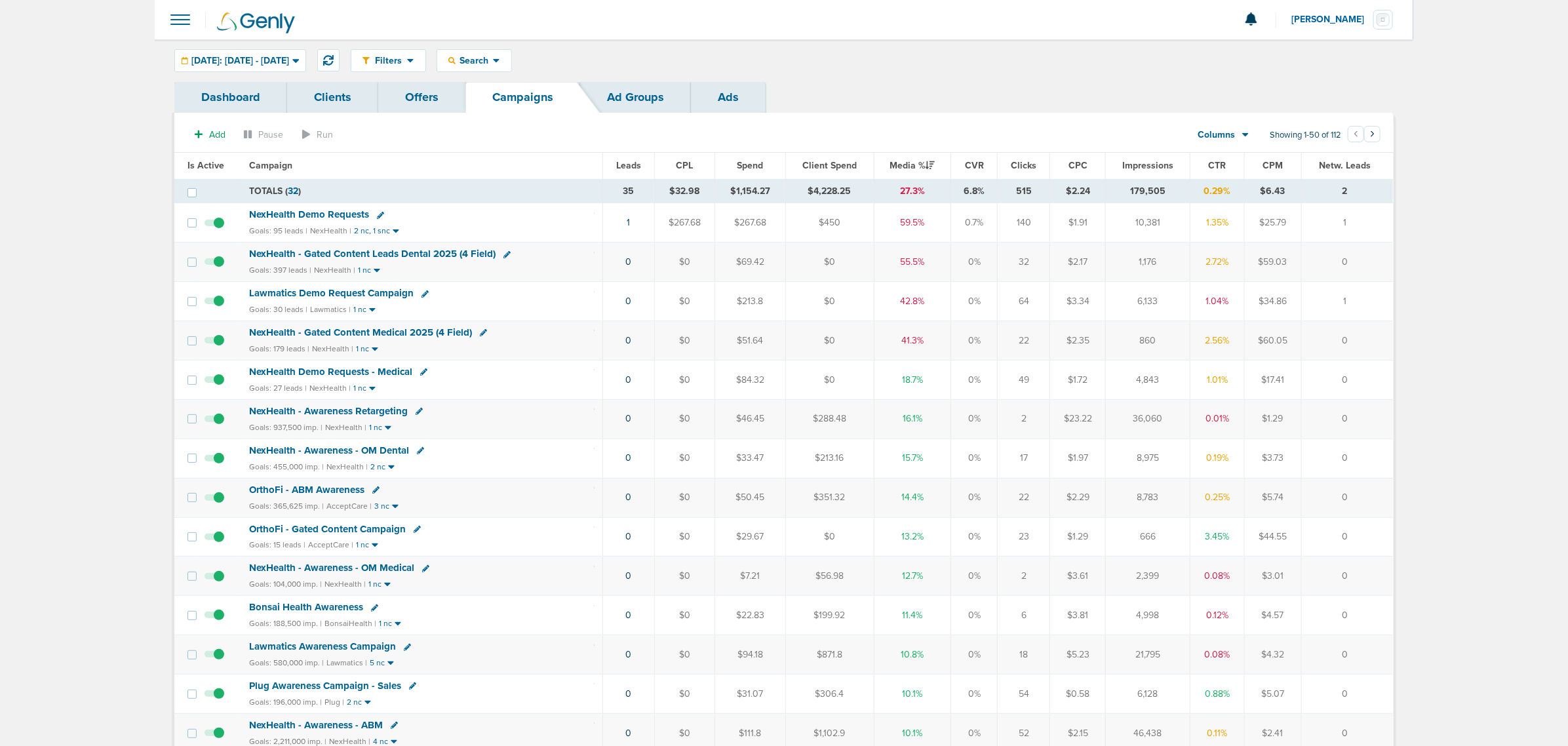
click at [392, 335] on span "NexHealth - Gated Content Medical 2025 (4 Field)" at bounding box center [360, 332] width 223 height 12
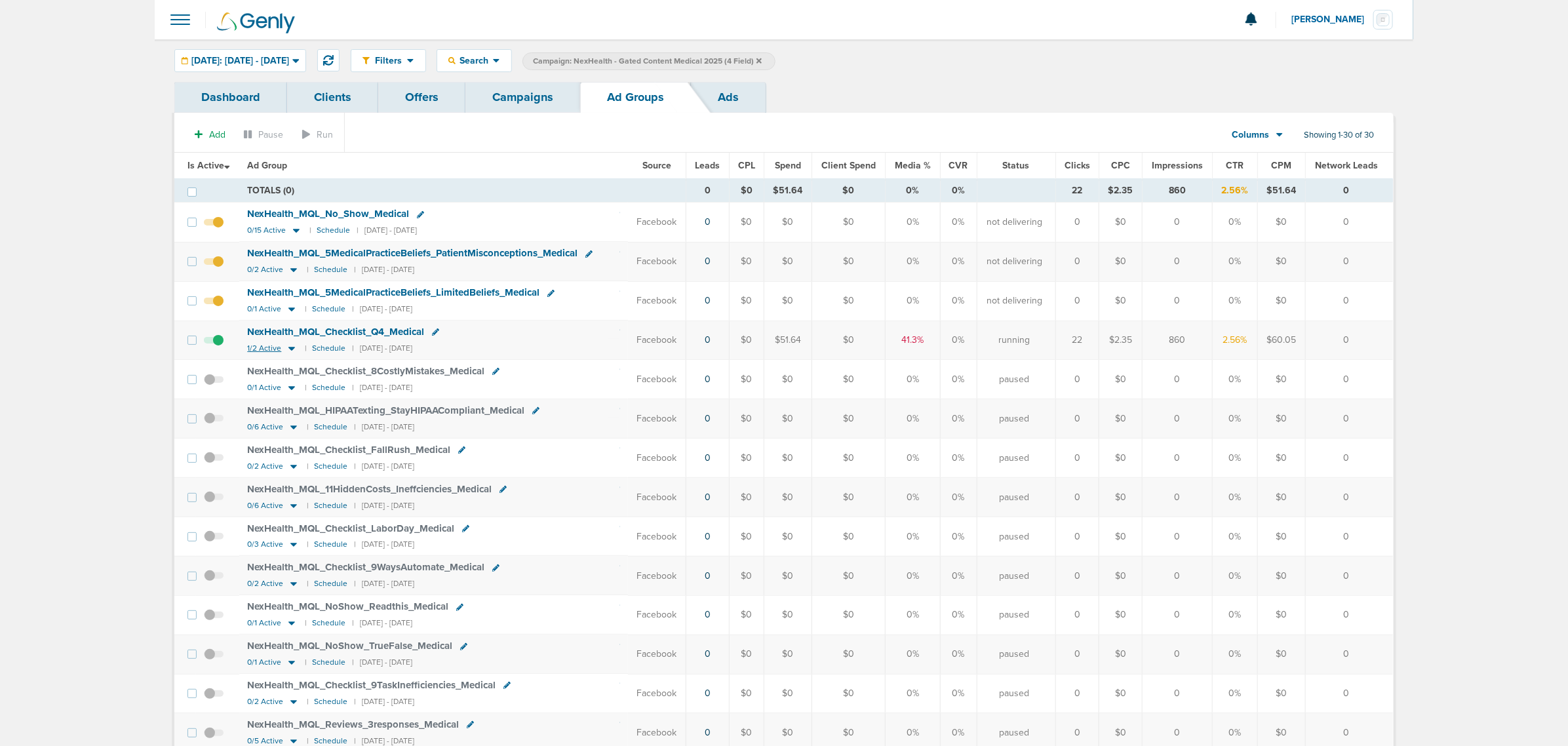
click at [292, 351] on icon at bounding box center [291, 348] width 6 height 4
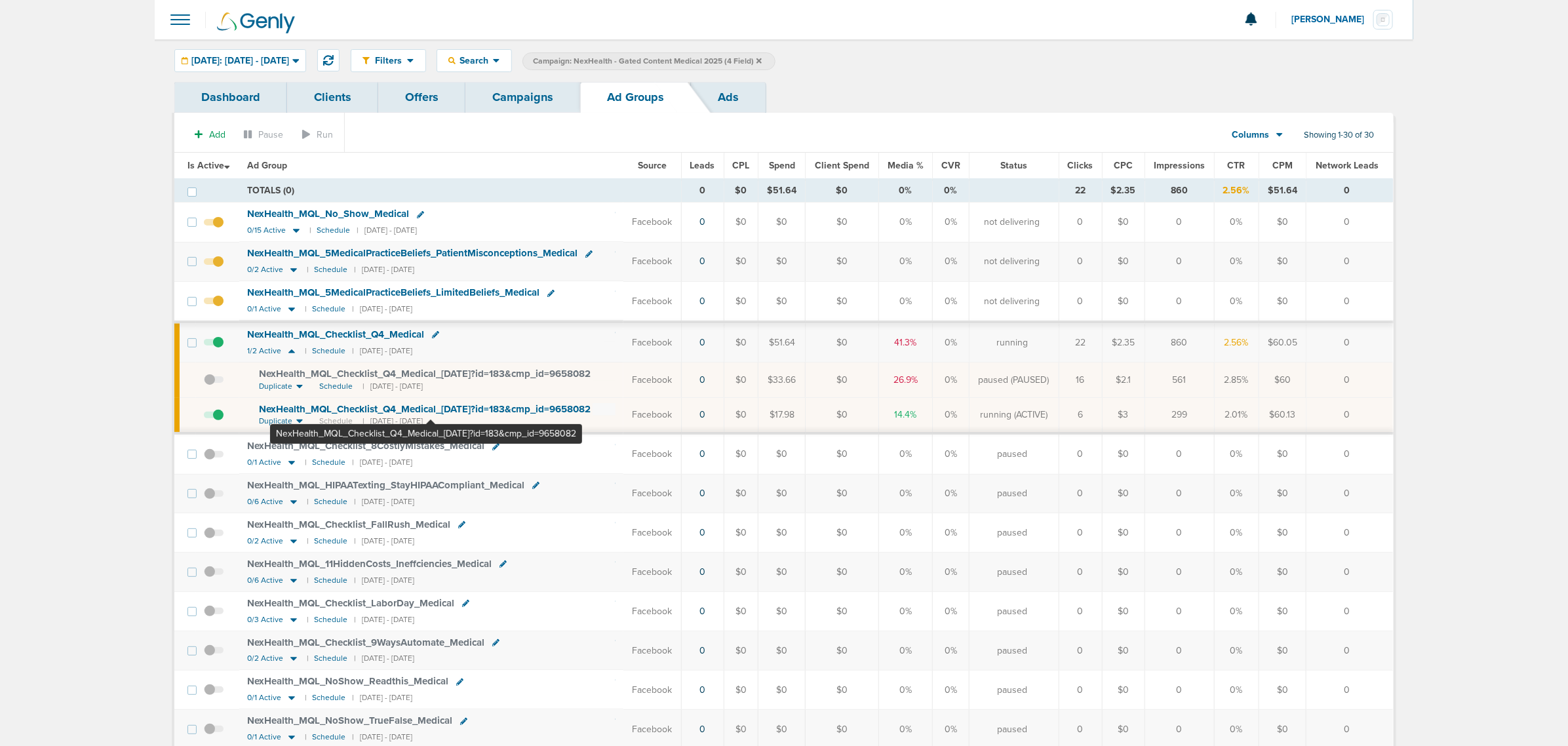
click at [431, 411] on span "NexHealth_ MQL_ Checklist_ Q4_ Medical_ [DATE]?id=183&cmp_ id=9658082" at bounding box center [424, 408] width 332 height 12
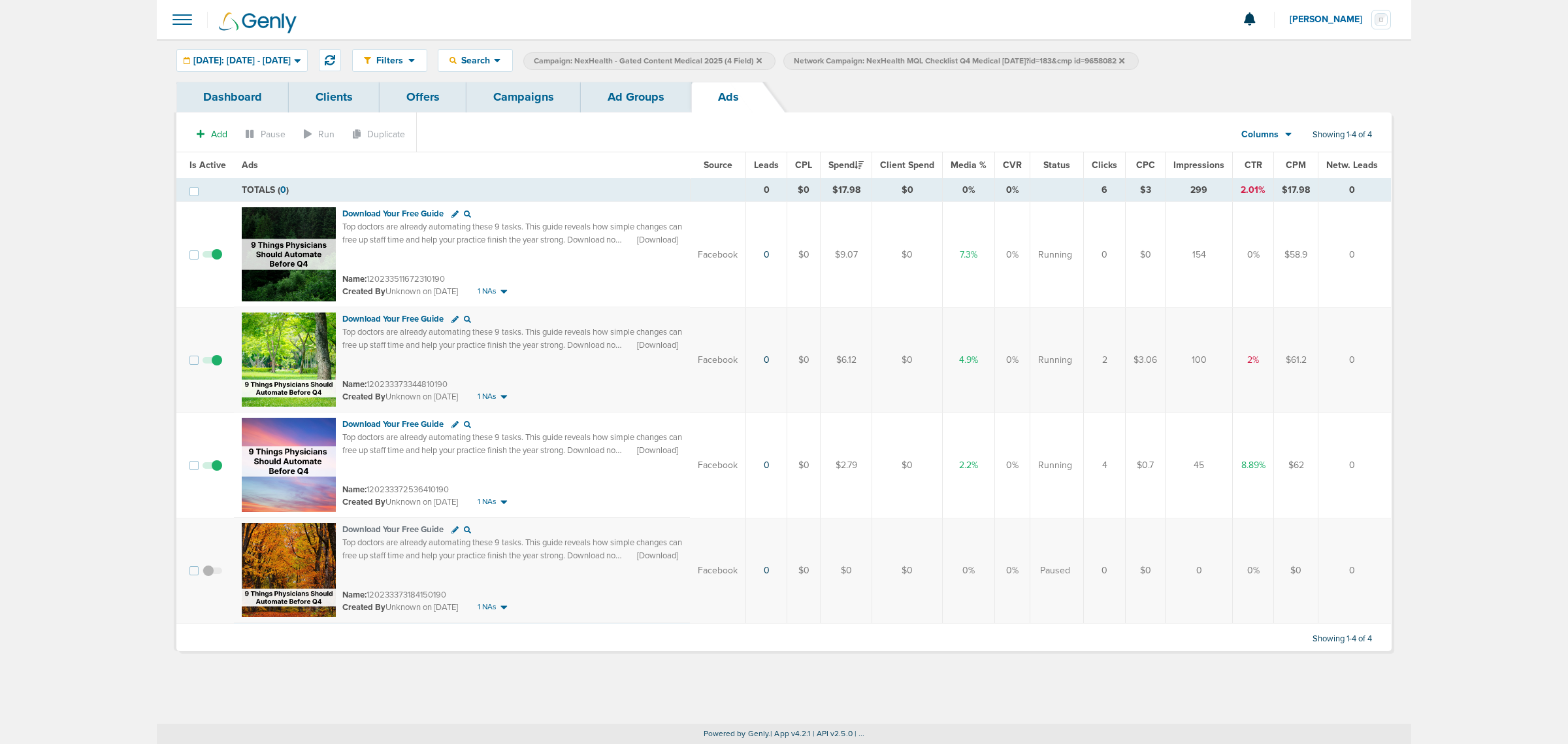
click at [665, 93] on link "Ad Groups" at bounding box center [636, 97] width 110 height 31
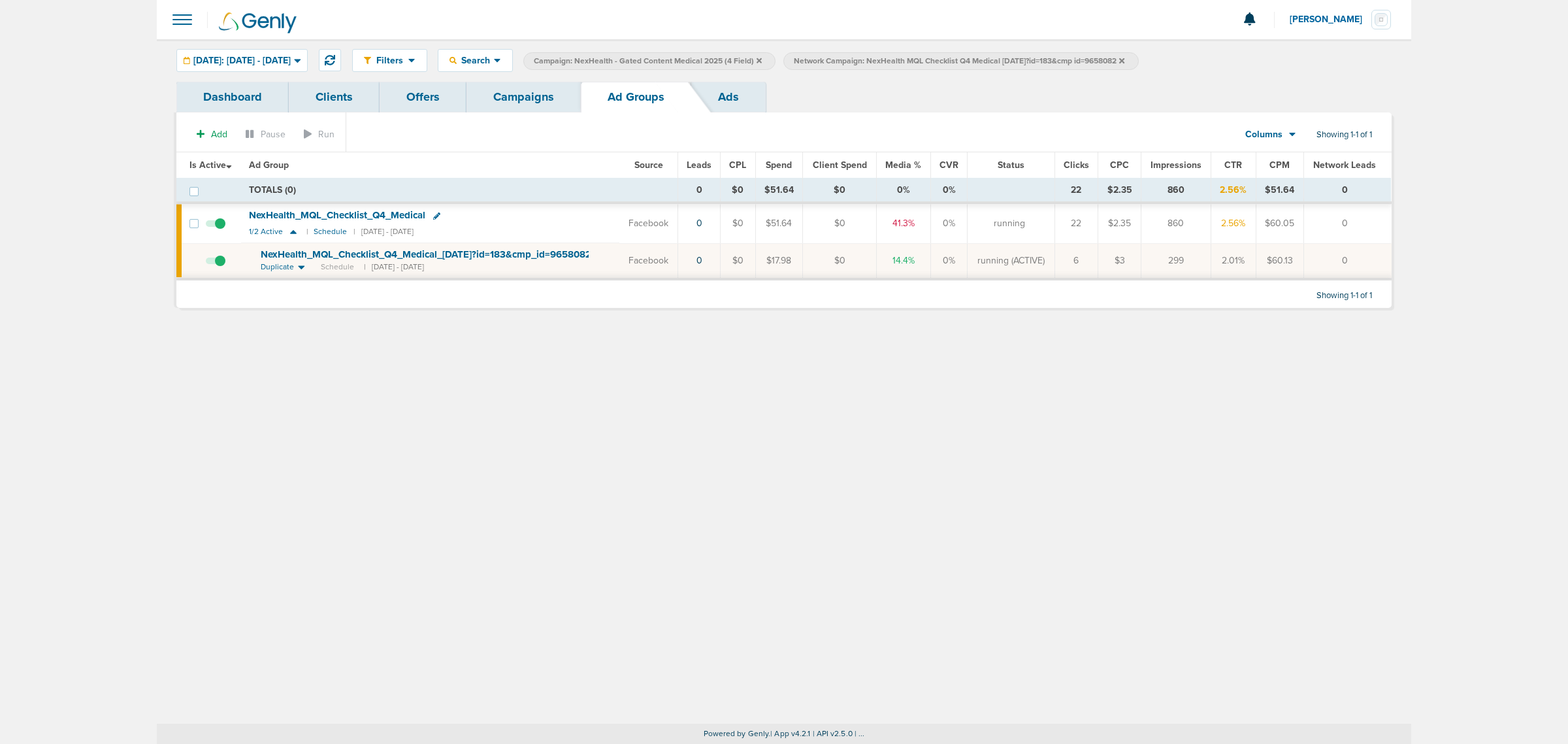
click at [517, 96] on link "Campaigns" at bounding box center [523, 97] width 114 height 31
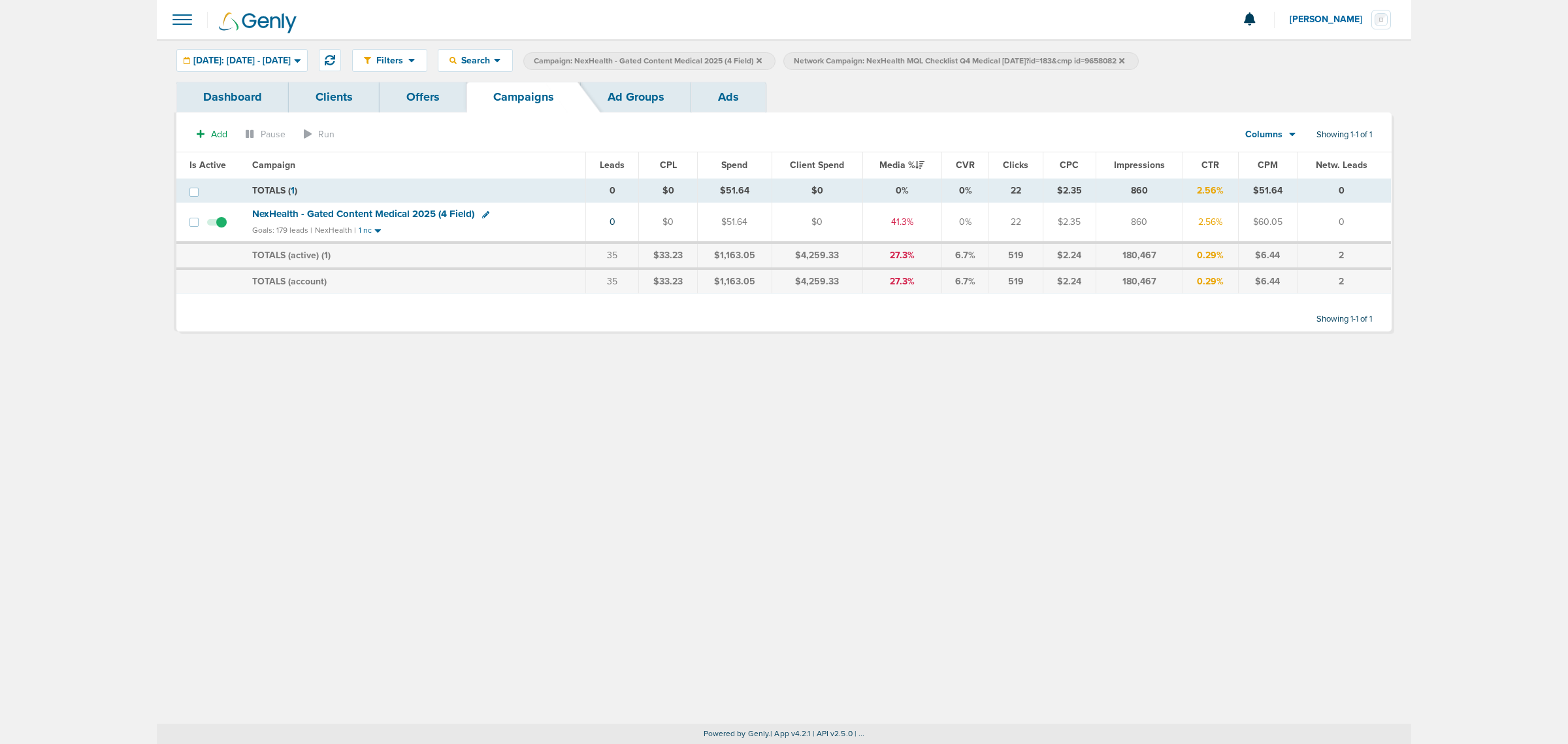
click at [762, 59] on icon at bounding box center [759, 61] width 5 height 8
click at [865, 59] on icon at bounding box center [862, 60] width 5 height 5
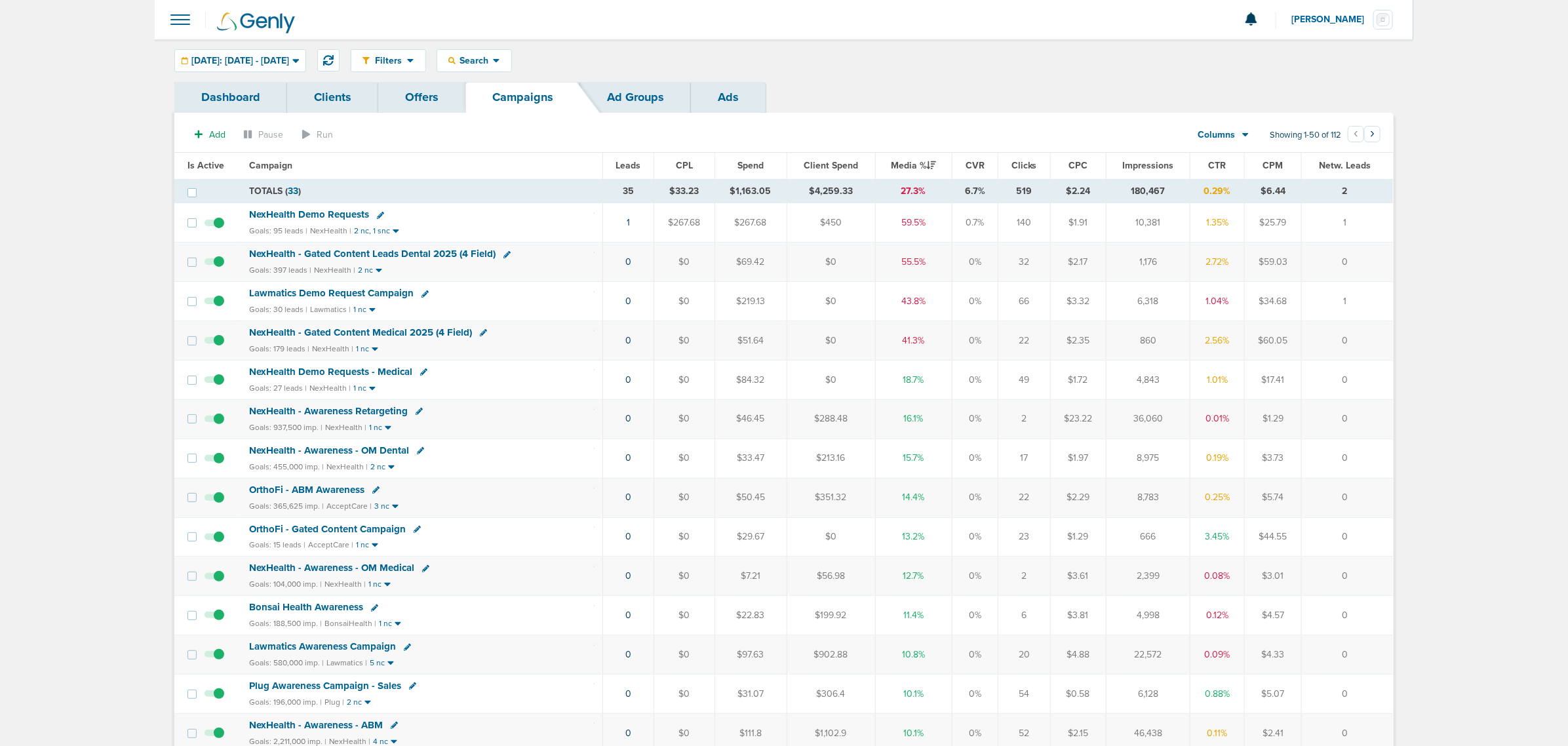
drag, startPoint x: 601, startPoint y: 224, endPoint x: 1365, endPoint y: 339, distance: 772.6
click at [1365, 339] on td "0" at bounding box center [1348, 340] width 91 height 39
click at [427, 253] on span "NexHealth - Gated Content Leads Dental 2025 (4 Field)" at bounding box center [372, 253] width 247 height 12
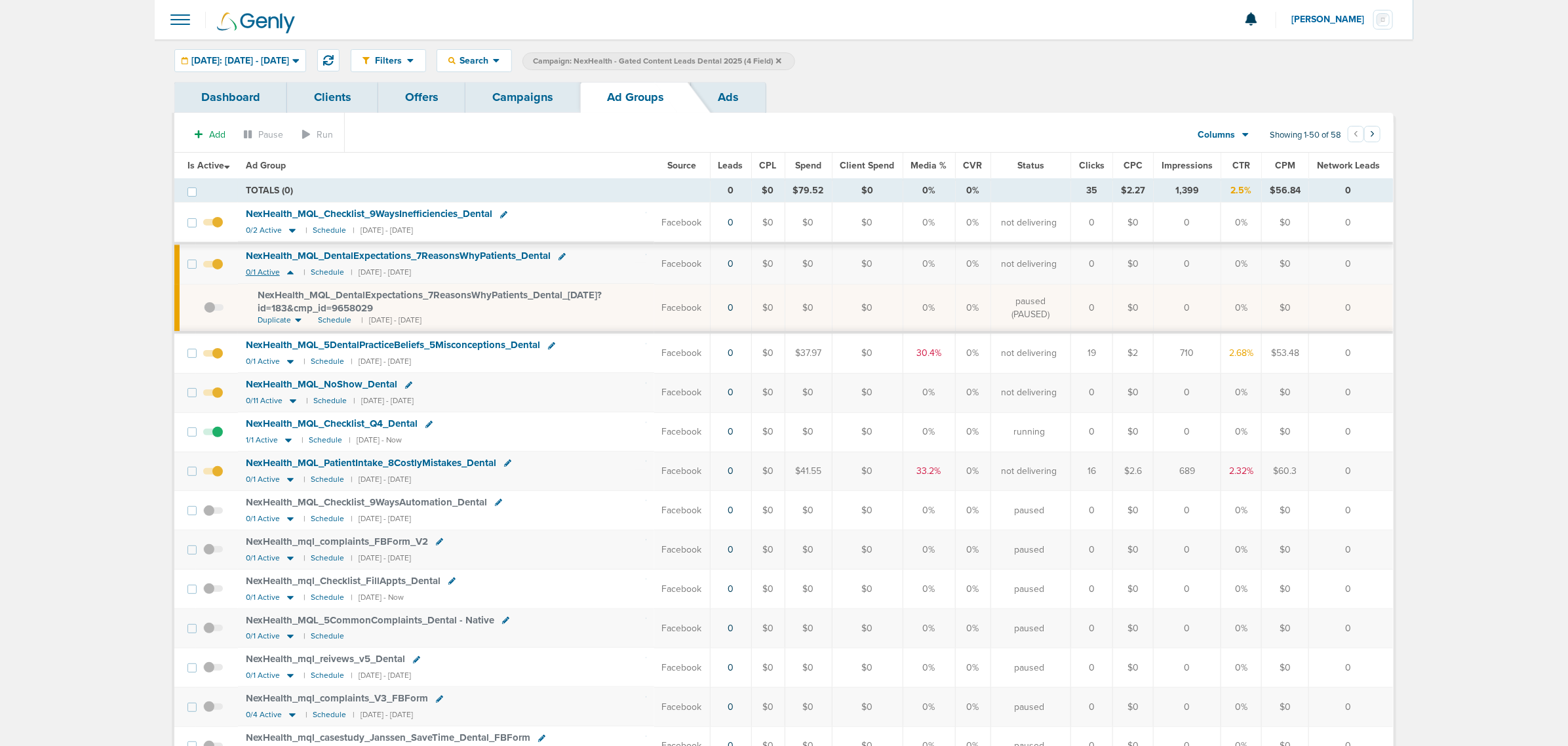
click at [290, 273] on icon at bounding box center [290, 272] width 6 height 4
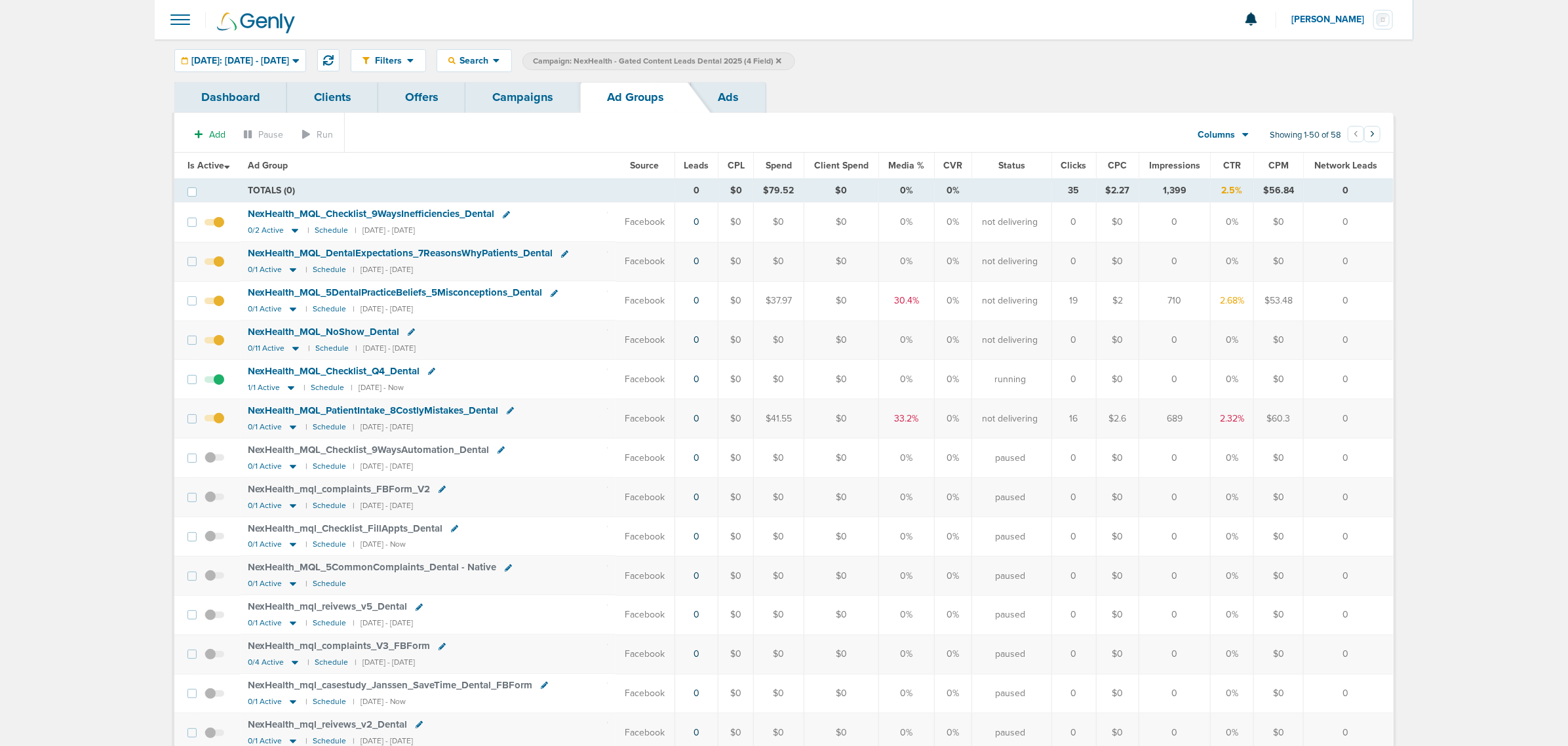
click at [905, 167] on span "Media %" at bounding box center [906, 165] width 36 height 11
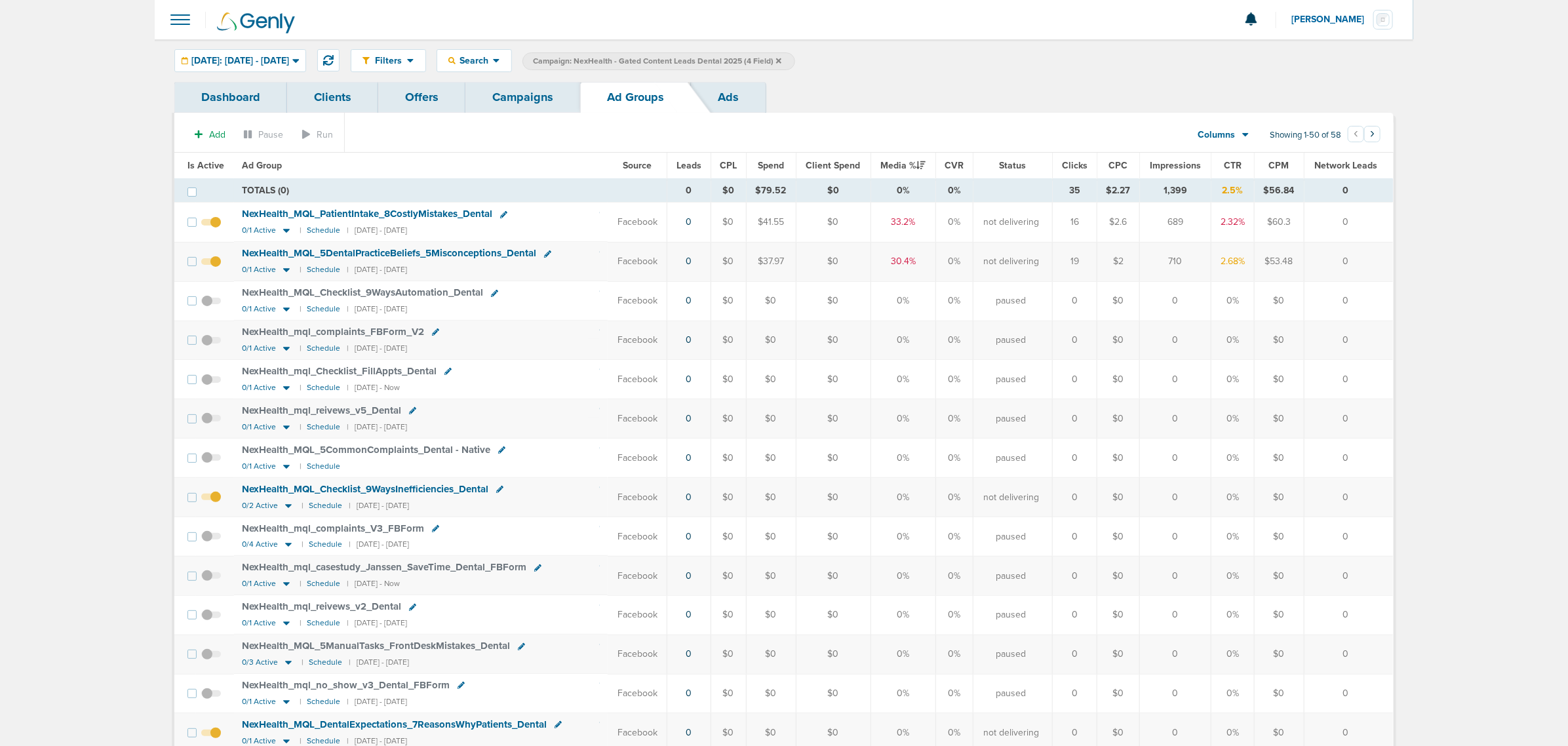
click at [203, 162] on span "Is Active" at bounding box center [205, 165] width 36 height 11
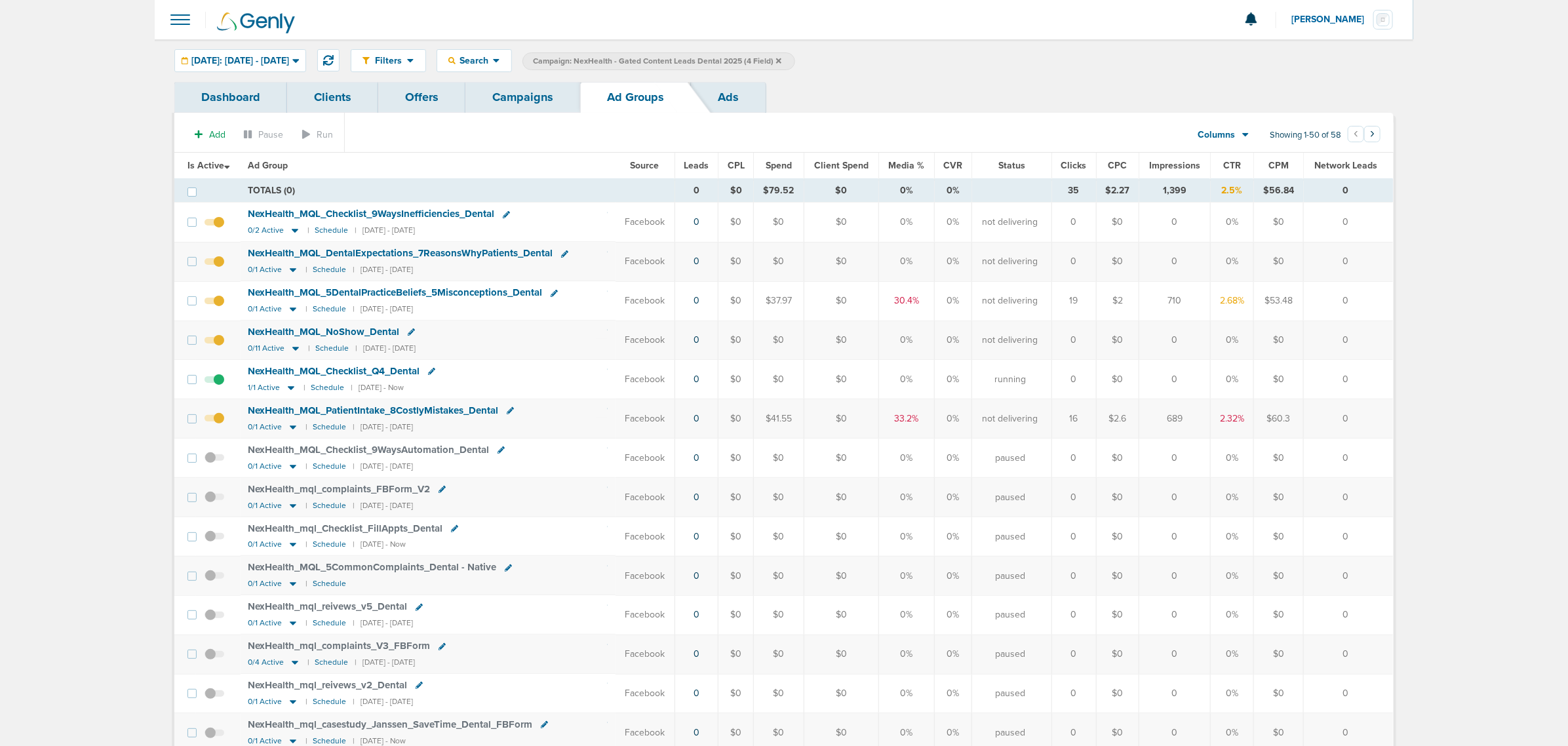
drag, startPoint x: 1358, startPoint y: 429, endPoint x: 128, endPoint y: 156, distance: 1259.9
drag, startPoint x: 193, startPoint y: 41, endPoint x: 1447, endPoint y: 446, distance: 1317.8
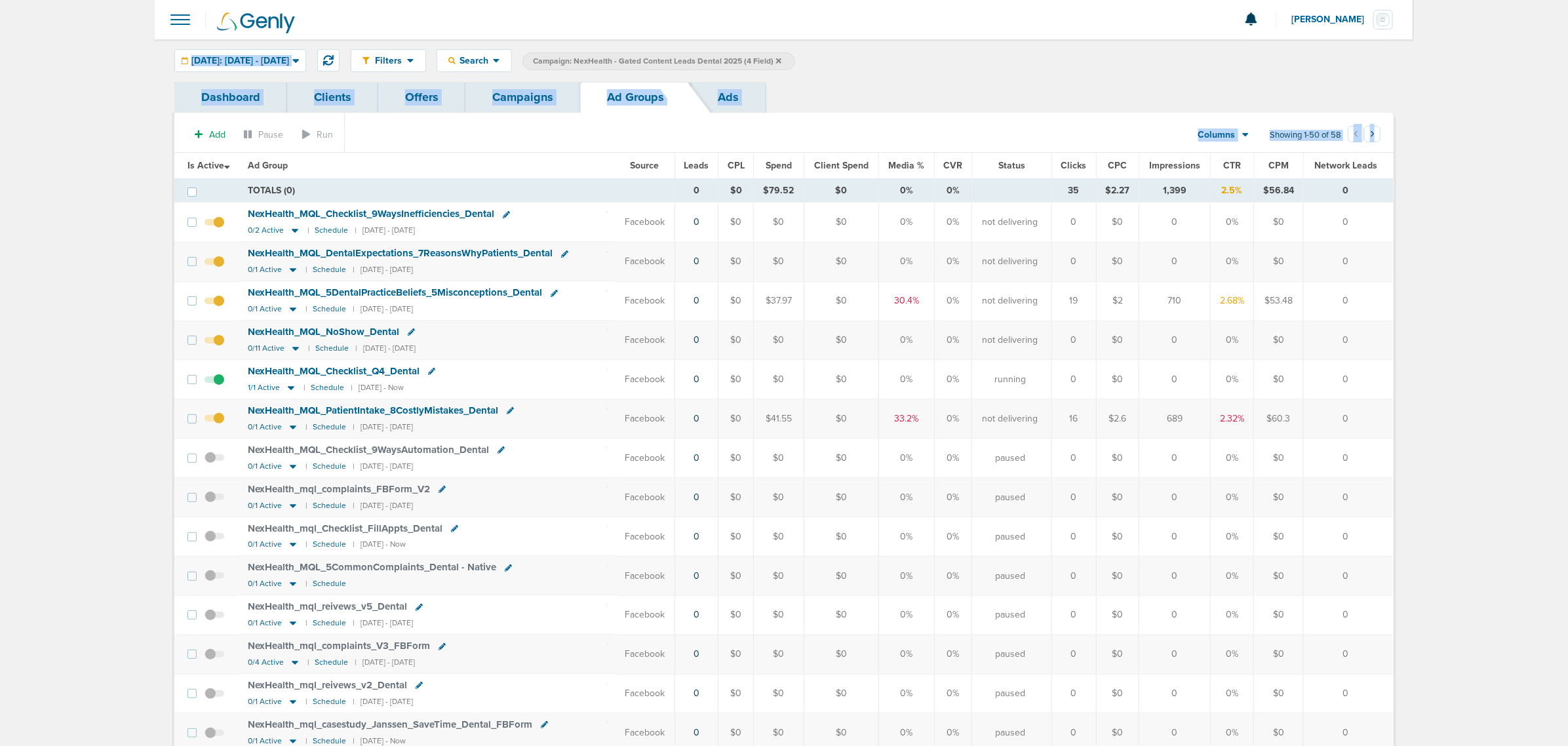
click at [518, 96] on link "Campaigns" at bounding box center [523, 97] width 114 height 31
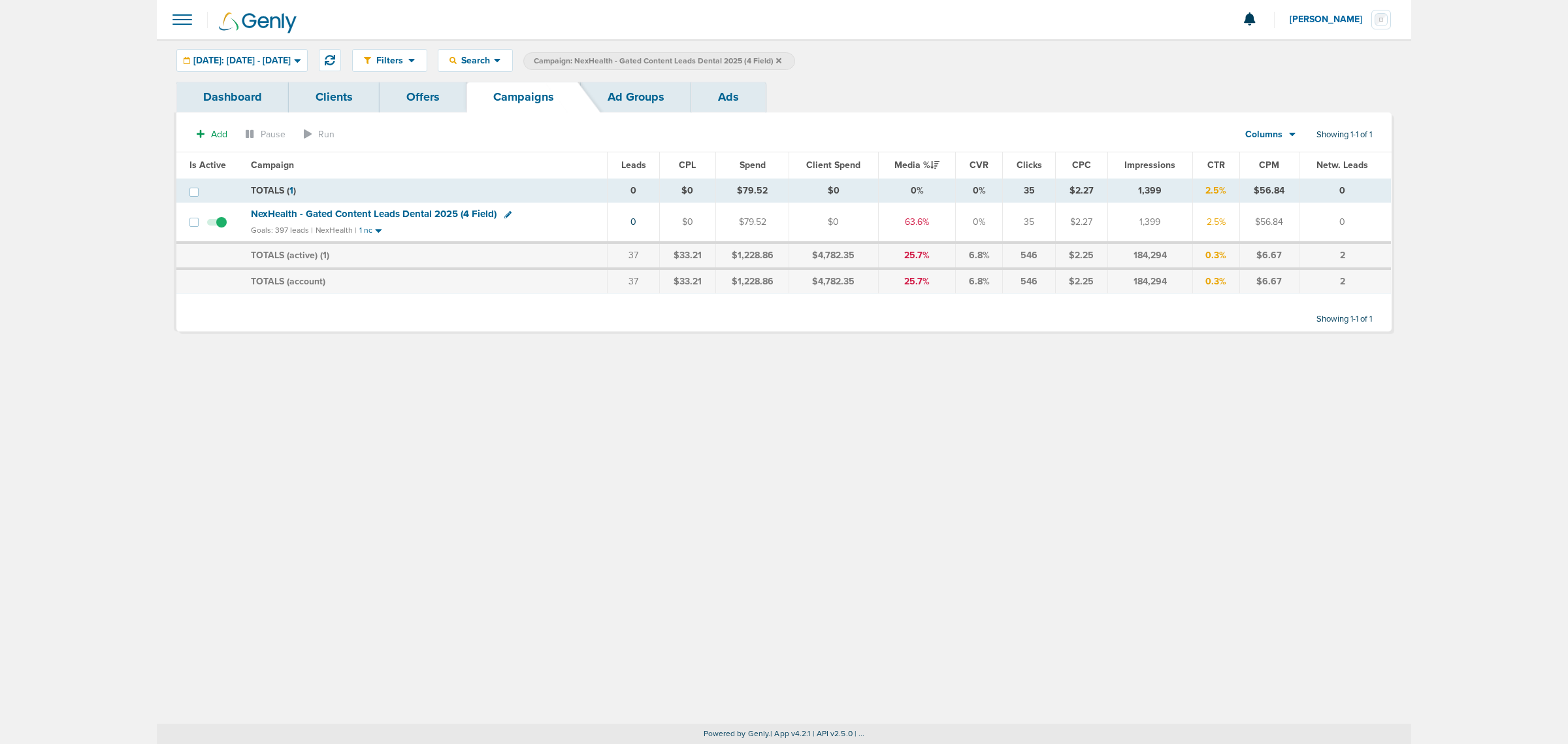
click at [782, 58] on icon at bounding box center [779, 60] width 5 height 5
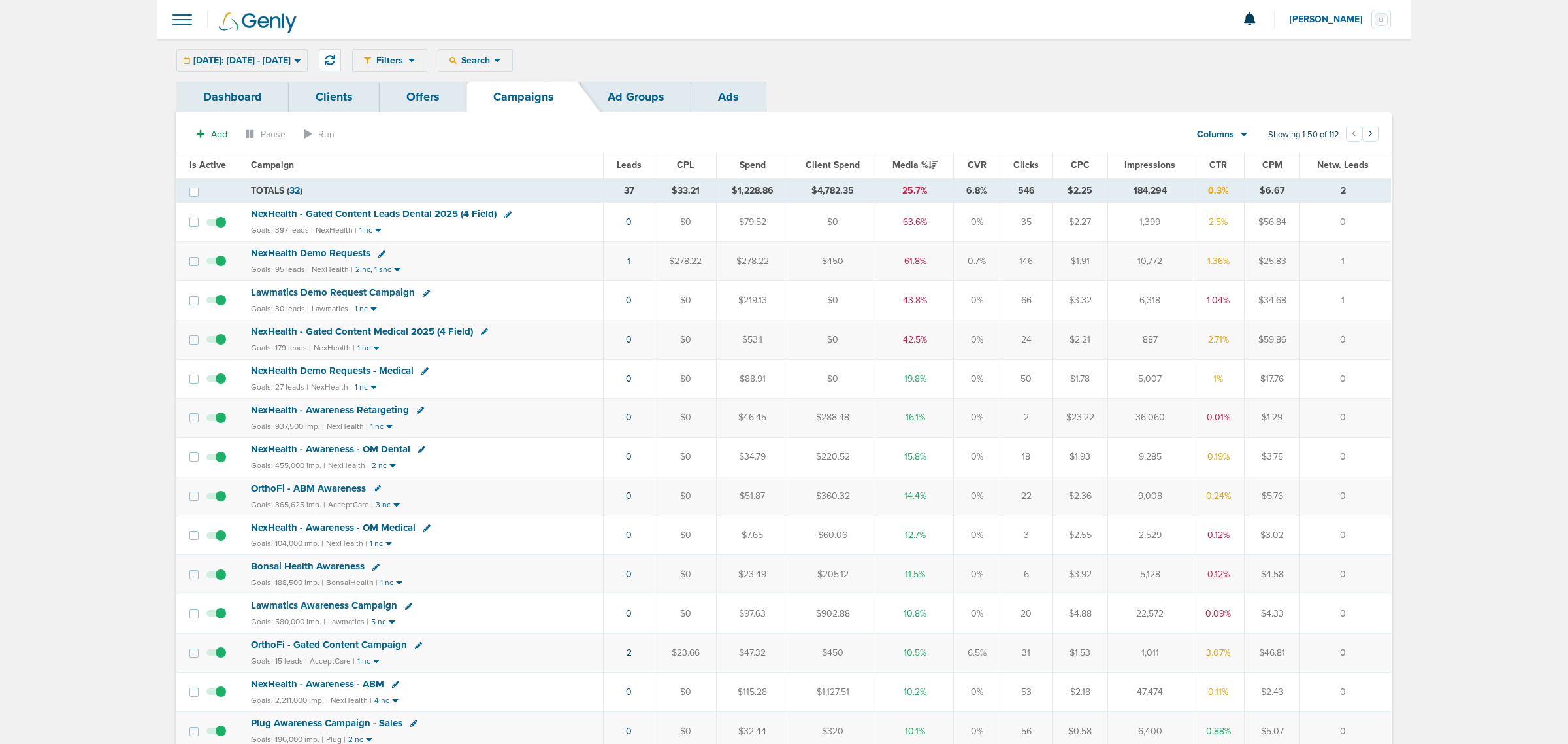
click at [807, 58] on div "Filters Active Only Settings Status Active Inactive Objectives MQL SQL Traffic …" at bounding box center [872, 61] width 1040 height 23
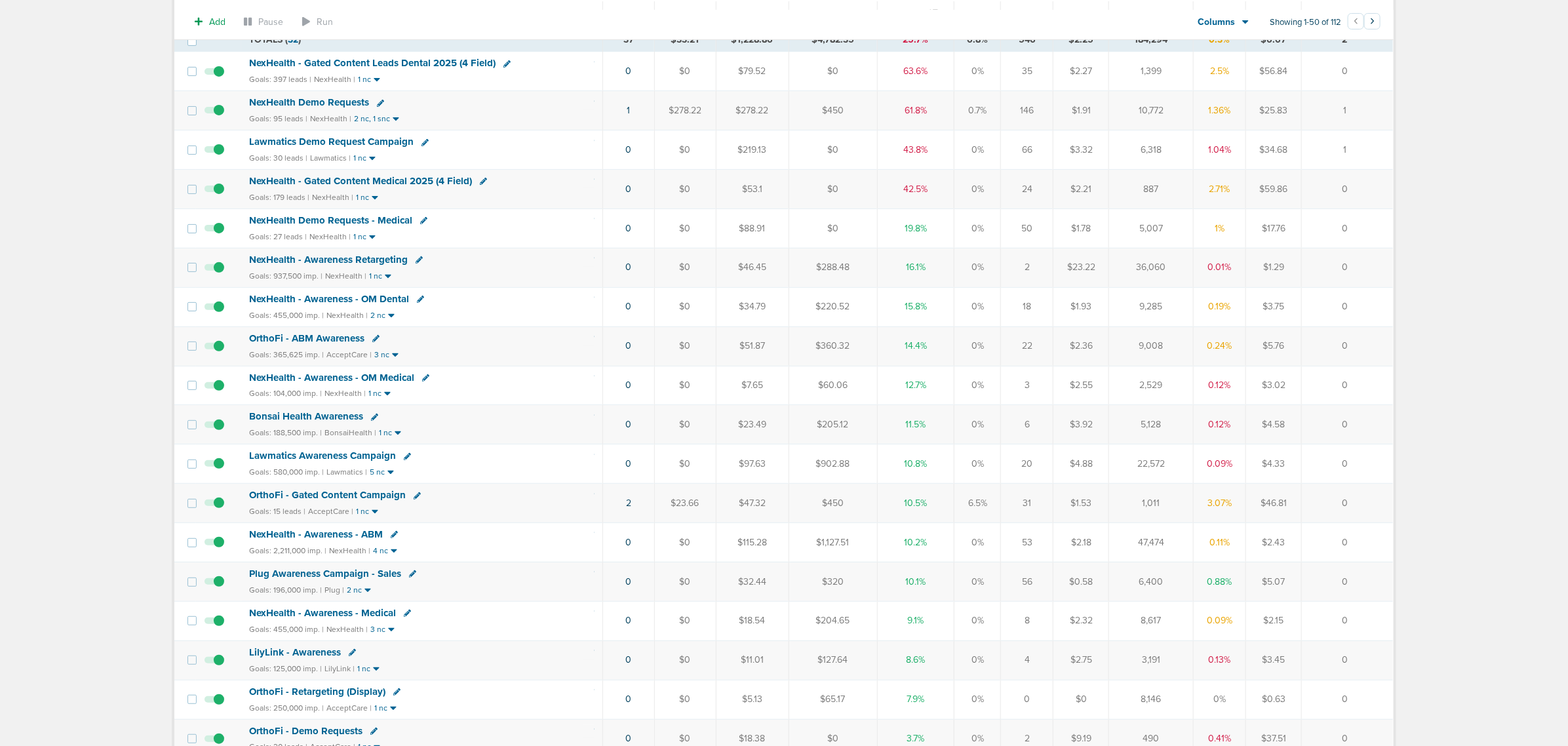
scroll to position [164, 0]
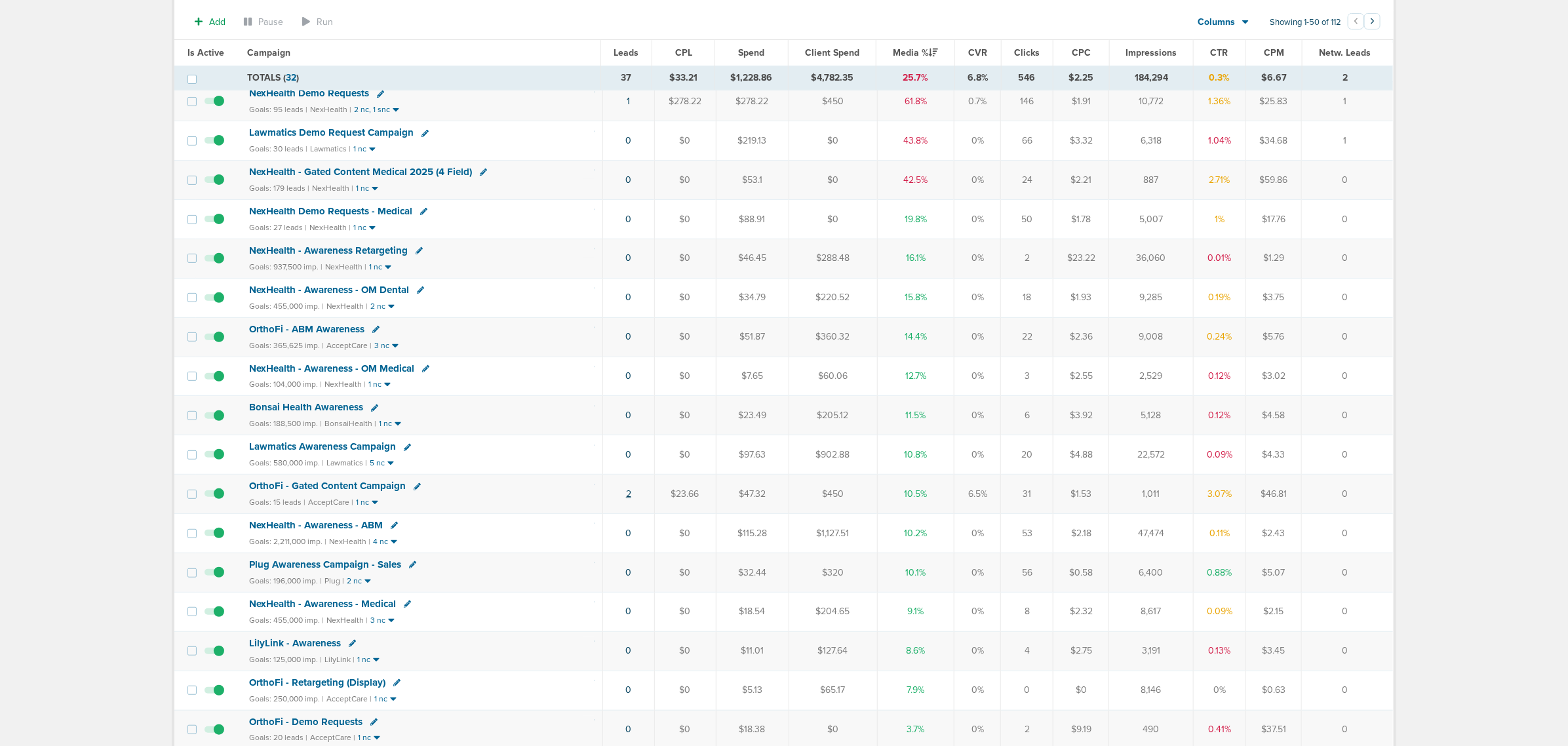
click at [626, 498] on link "2" at bounding box center [629, 494] width 5 height 11
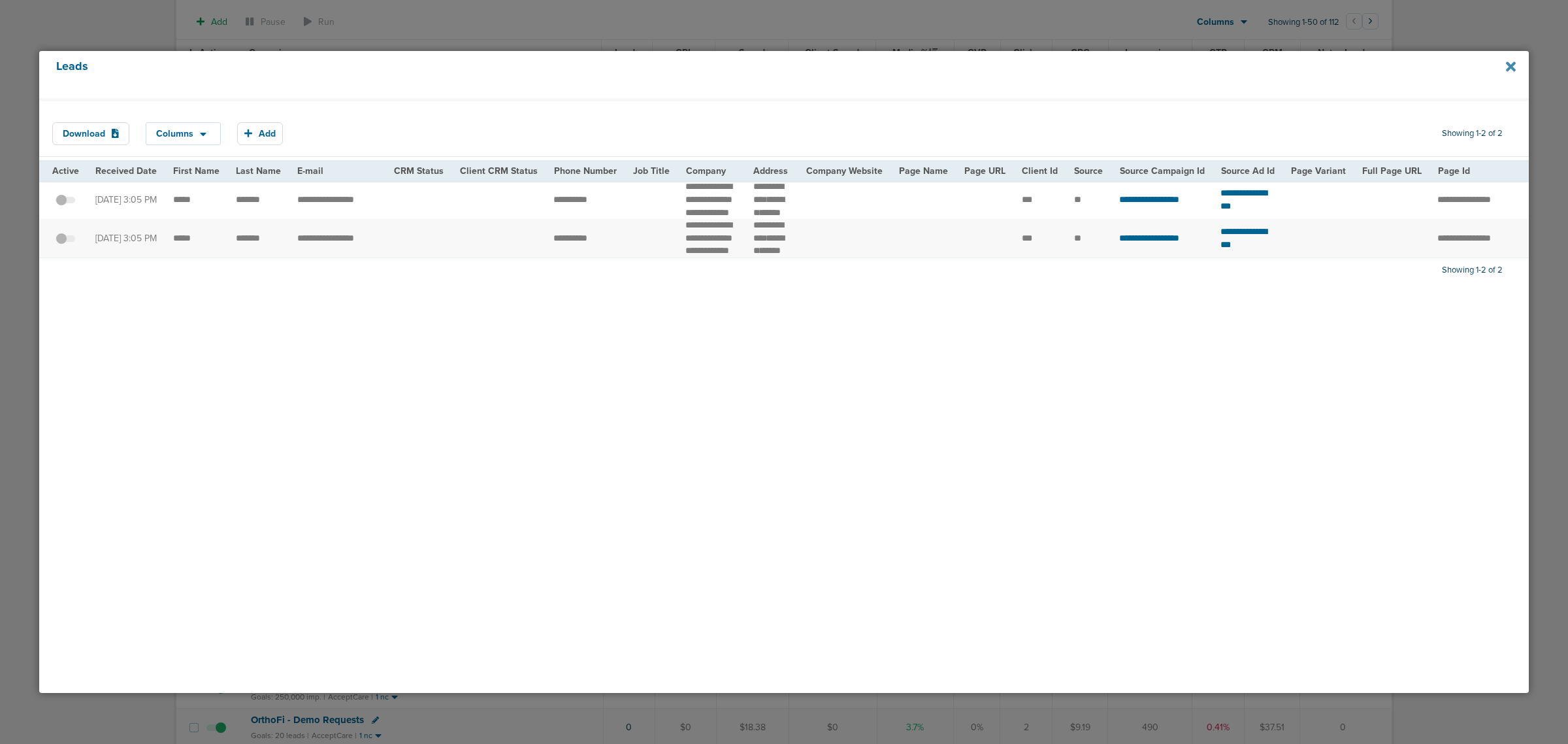
click at [1508, 66] on icon at bounding box center [1511, 66] width 10 height 10
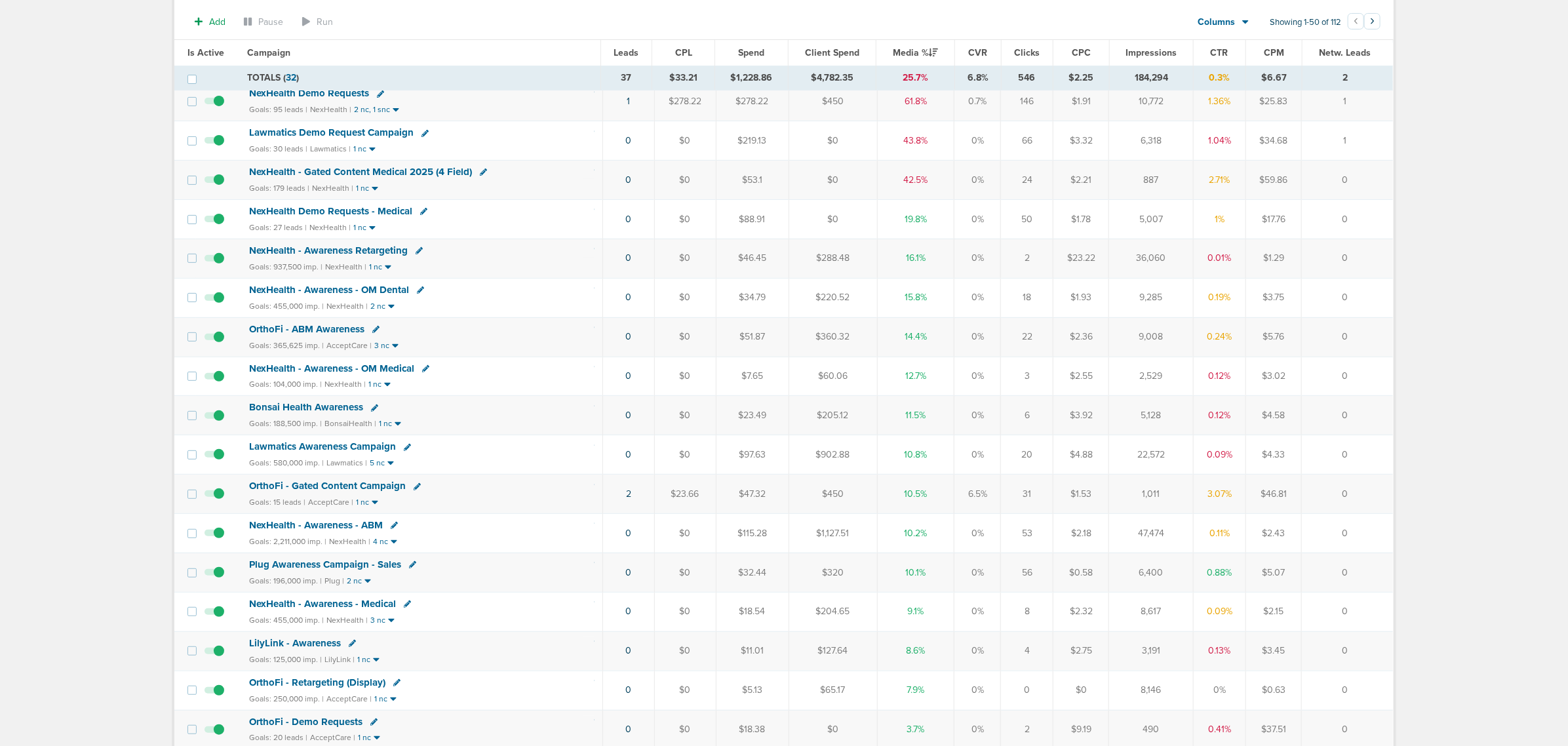
click at [303, 492] on span "OrthoFi - Gated Content Campaign" at bounding box center [327, 485] width 157 height 12
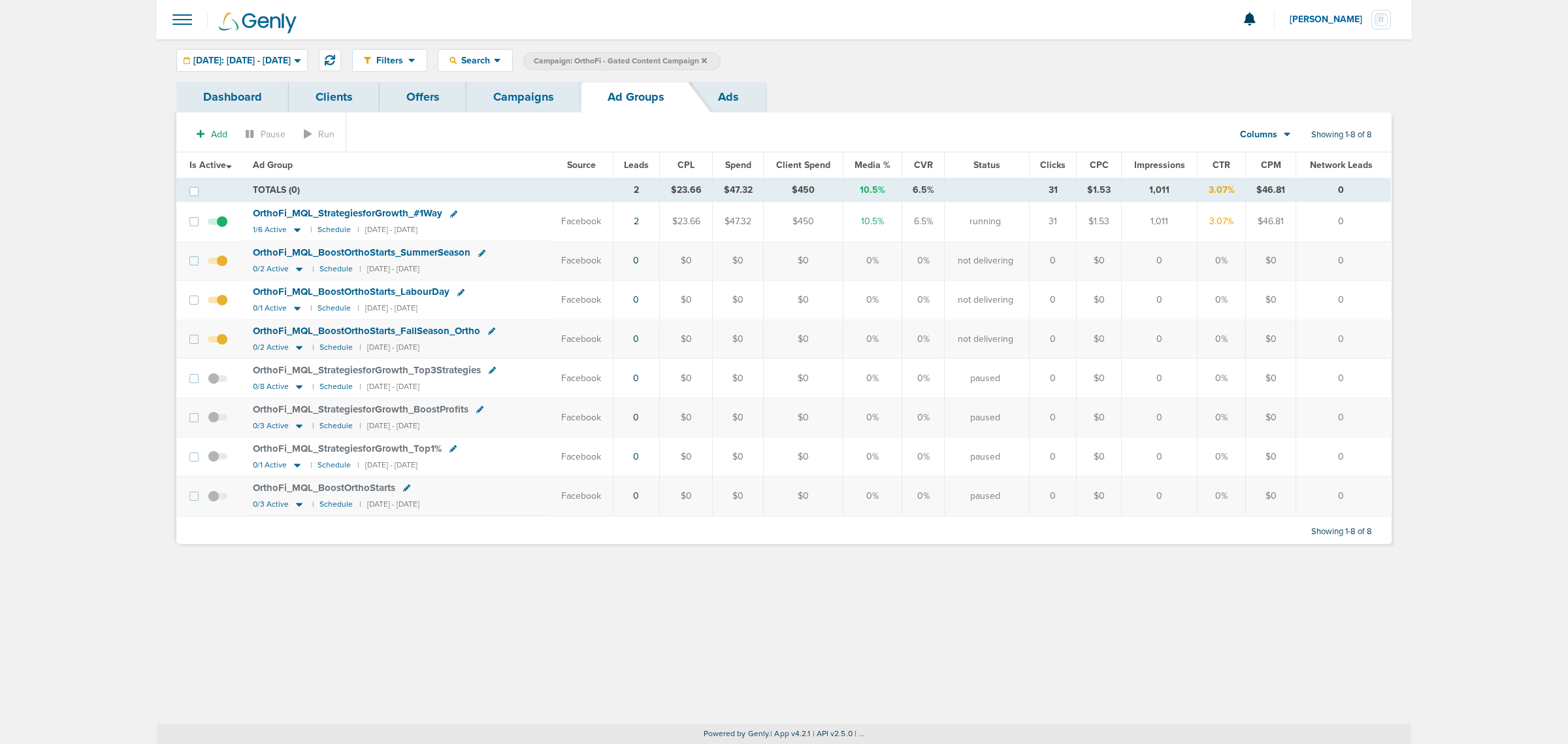
click at [505, 89] on link "Campaigns" at bounding box center [523, 97] width 114 height 31
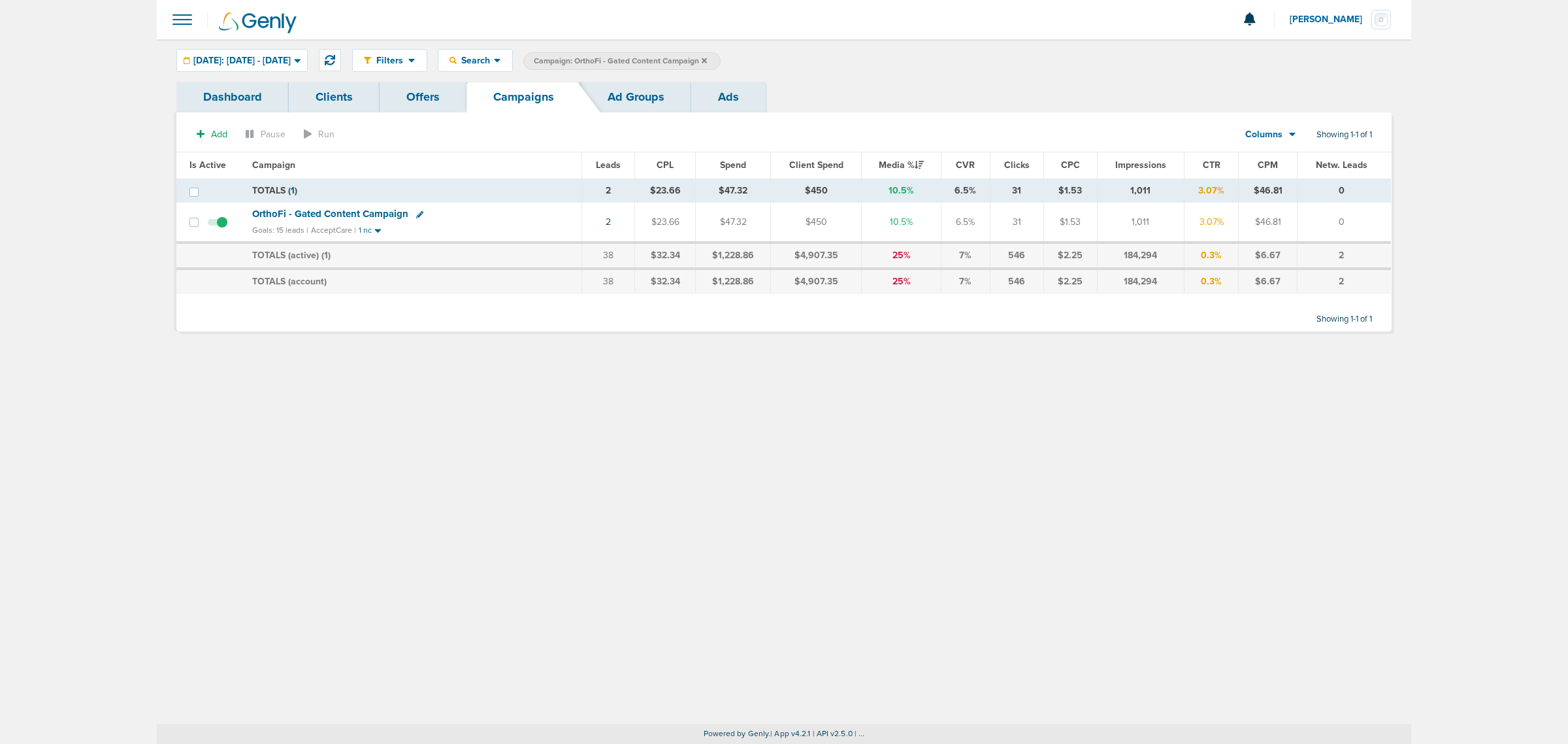
click at [968, 461] on div "Filters Active Only Settings Status Active Inactive Objectives MQL SQL Traffic …" at bounding box center [784, 382] width 1255 height 685
click at [335, 56] on icon at bounding box center [330, 60] width 11 height 11
click at [992, 359] on div "Filters Active Only Settings Status Active Inactive Objectives MQL SQL Traffic …" at bounding box center [784, 382] width 1255 height 685
click at [220, 229] on span at bounding box center [217, 229] width 19 height 0
click at [217, 225] on input "checkbox" at bounding box center [217, 225] width 0 height 0
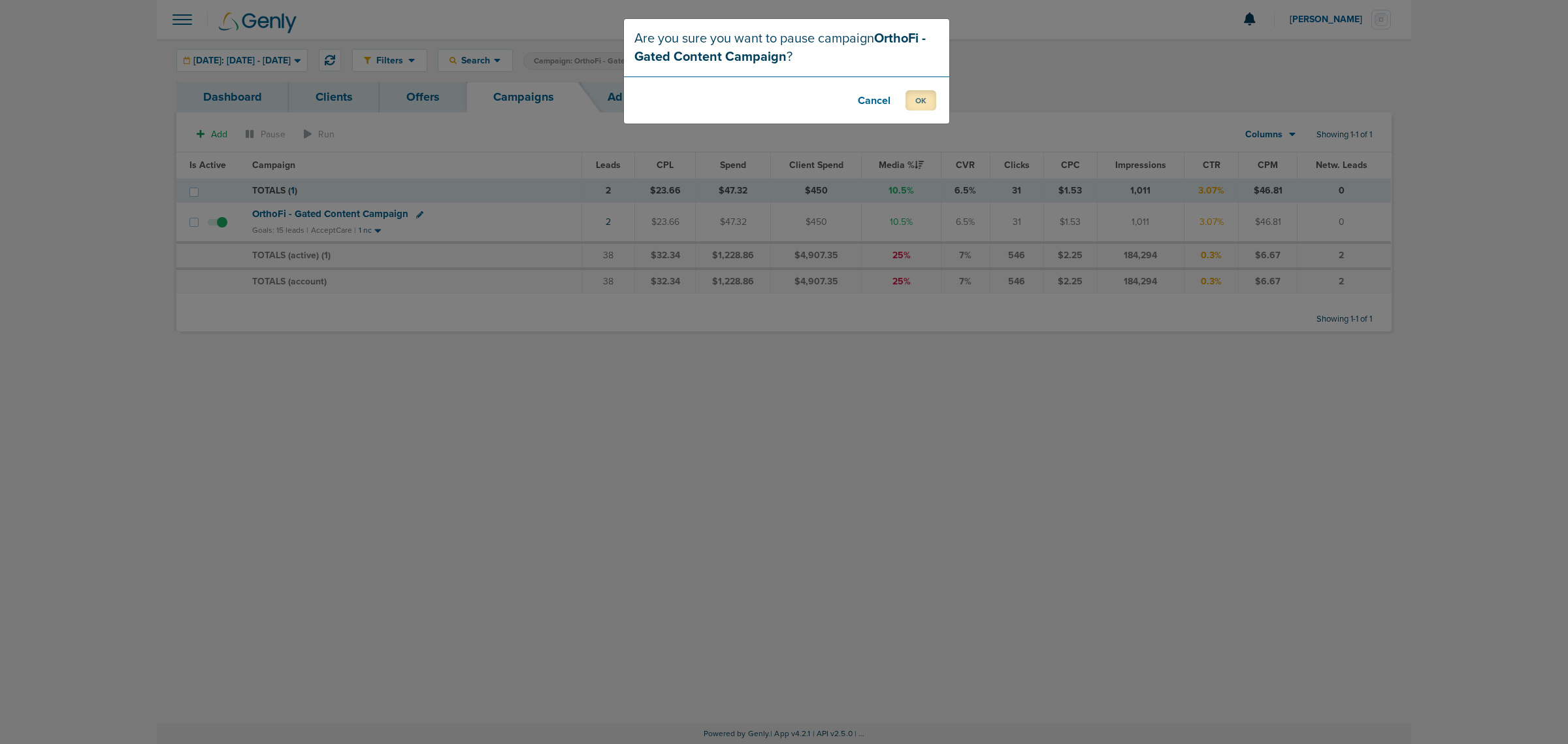
click at [915, 95] on button "OK" at bounding box center [921, 100] width 31 height 20
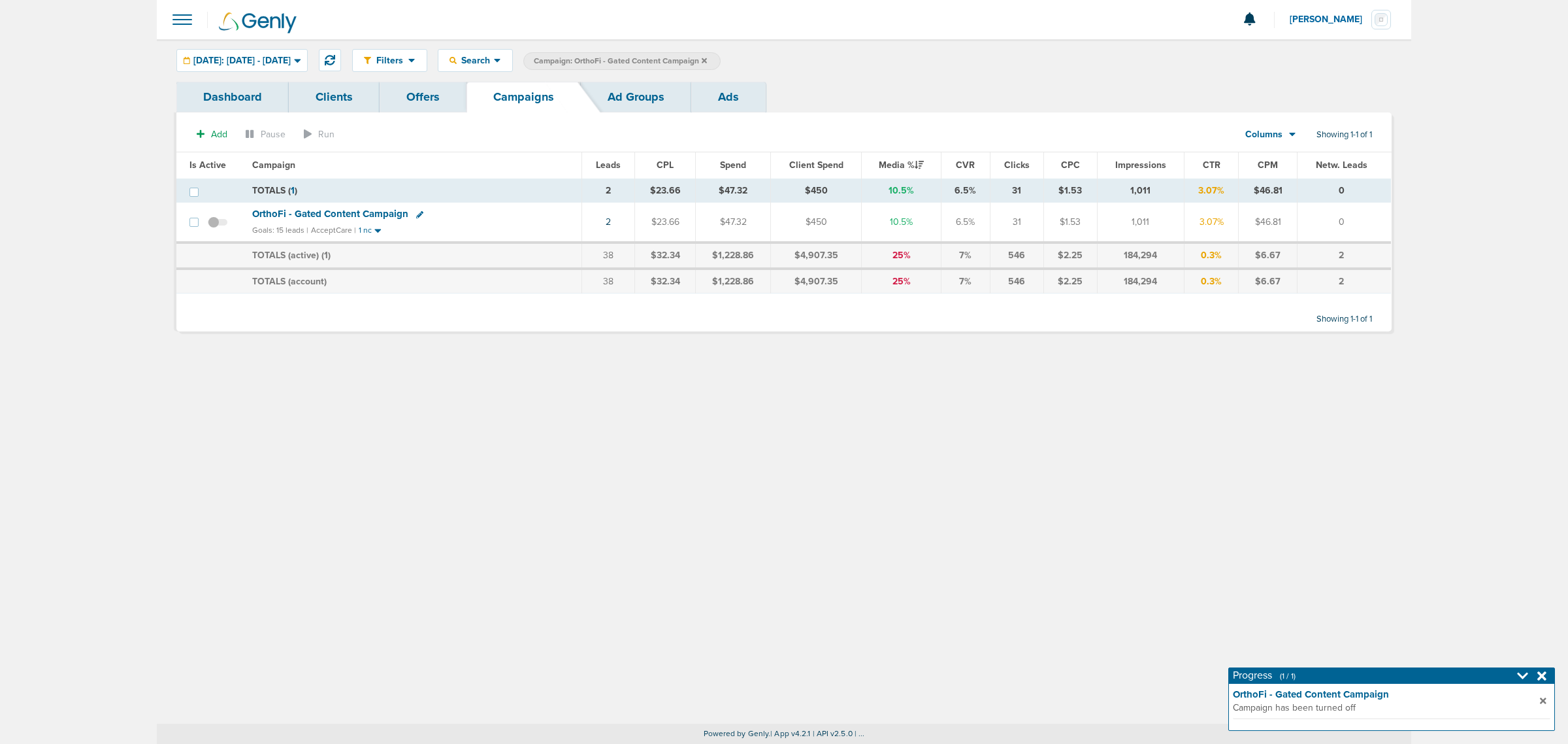
click at [1540, 675] on icon at bounding box center [1543, 676] width 9 height 9
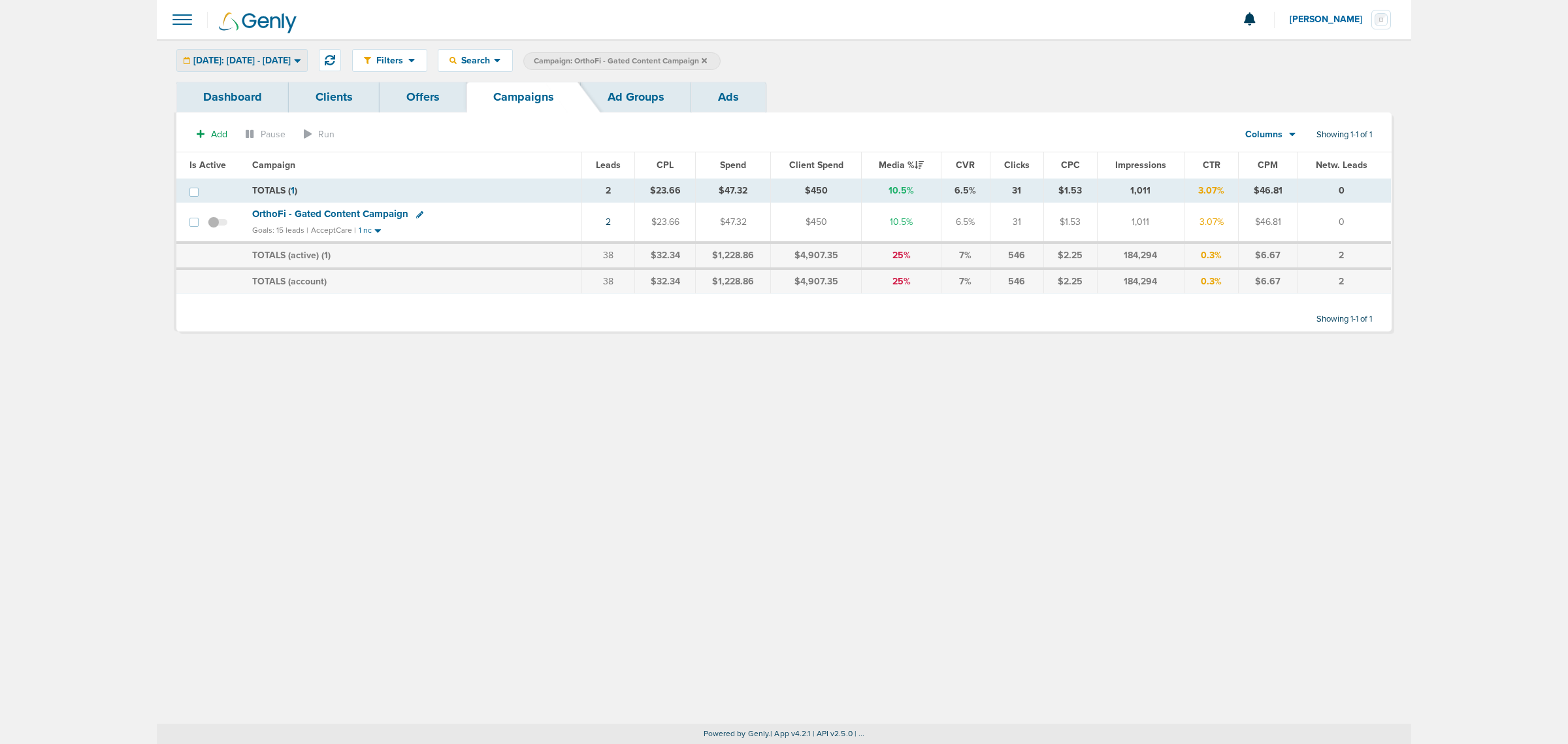
click at [258, 70] on div "[DATE]: [DATE] - [DATE]" at bounding box center [242, 60] width 130 height 22
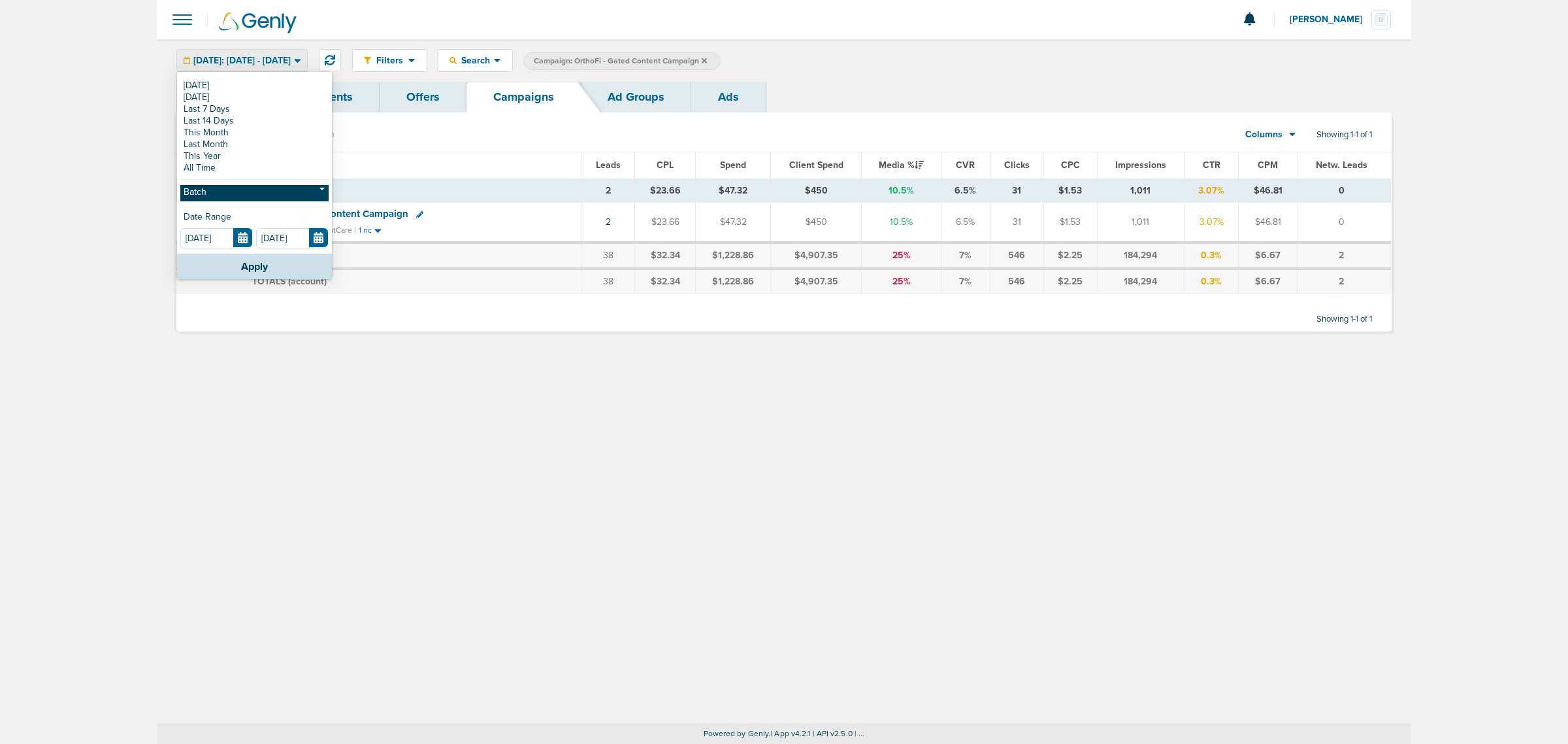
click at [262, 190] on link "Batch" at bounding box center [254, 193] width 148 height 16
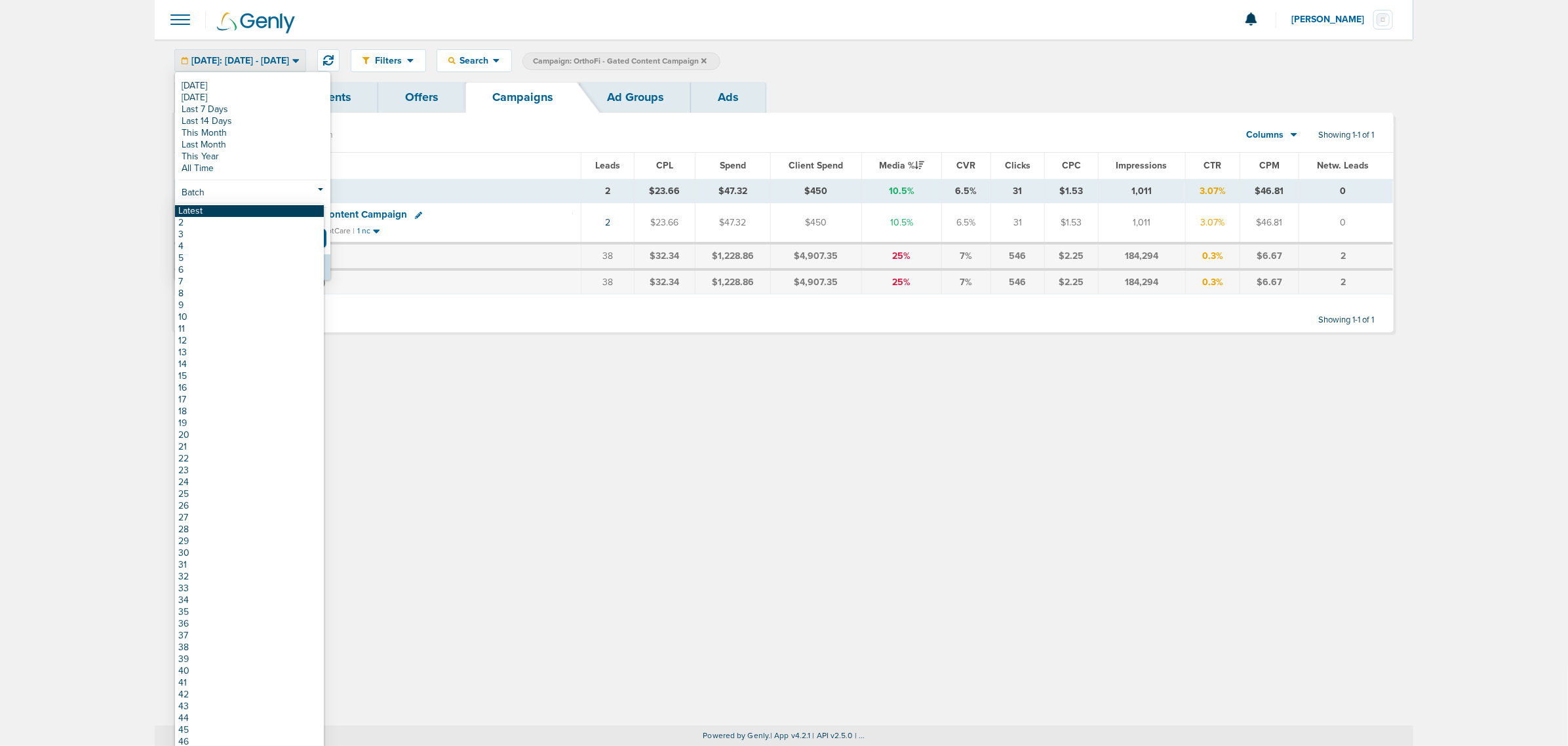
click at [247, 206] on link "Latest" at bounding box center [249, 210] width 148 height 12
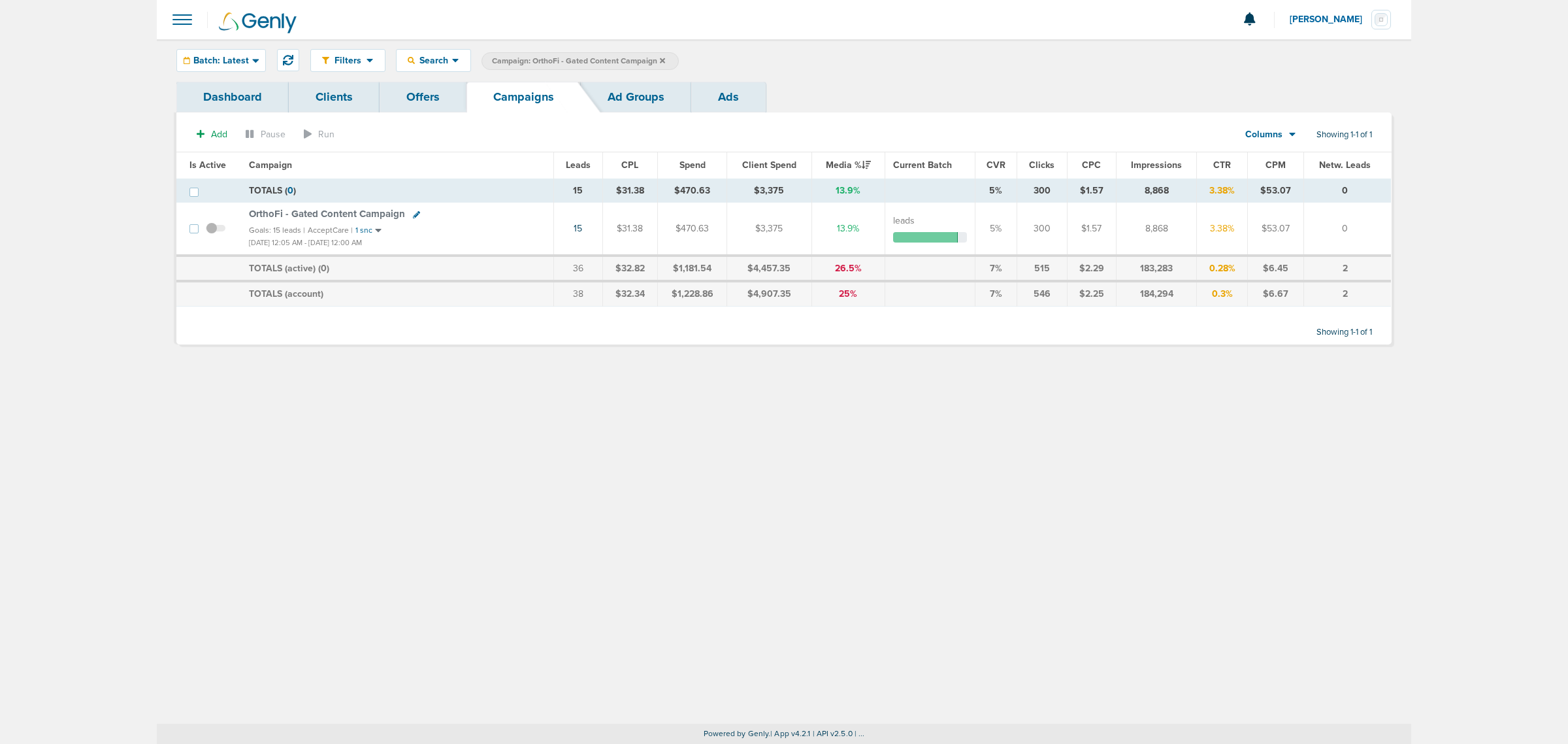
click at [661, 61] on icon at bounding box center [662, 60] width 5 height 5
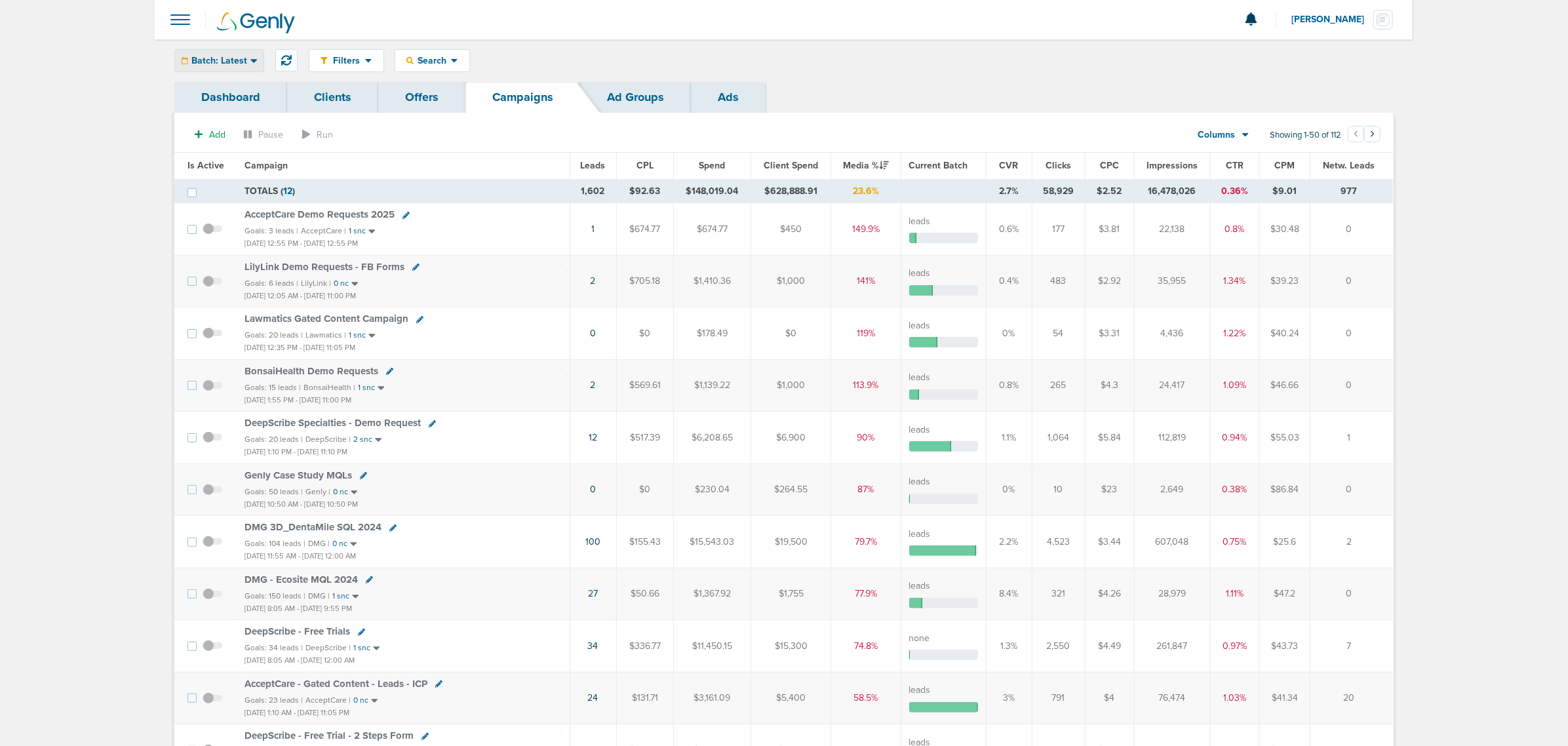
click at [191, 54] on div "Batch: Latest" at bounding box center [219, 60] width 88 height 22
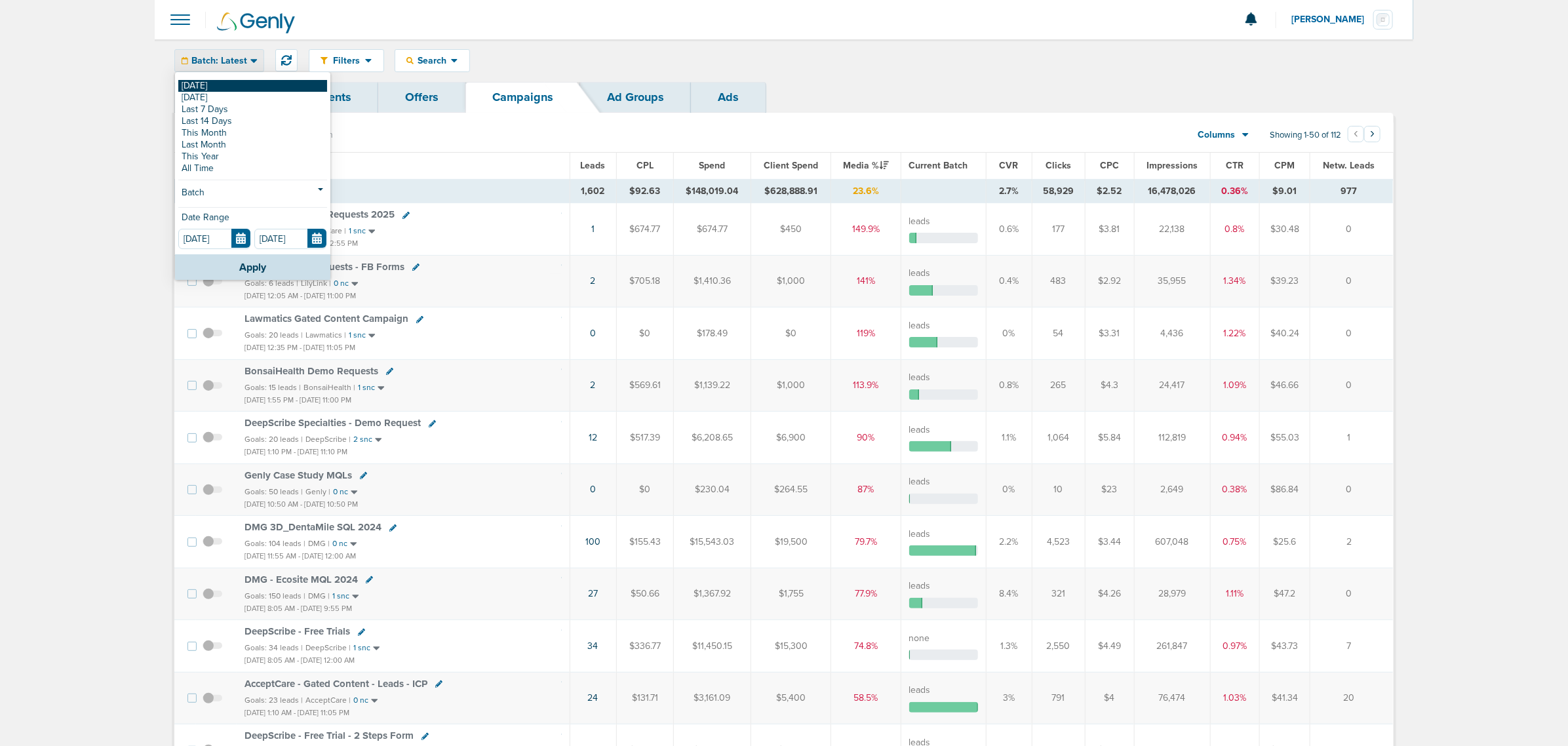
click at [210, 86] on link "[DATE]" at bounding box center [253, 85] width 148 height 12
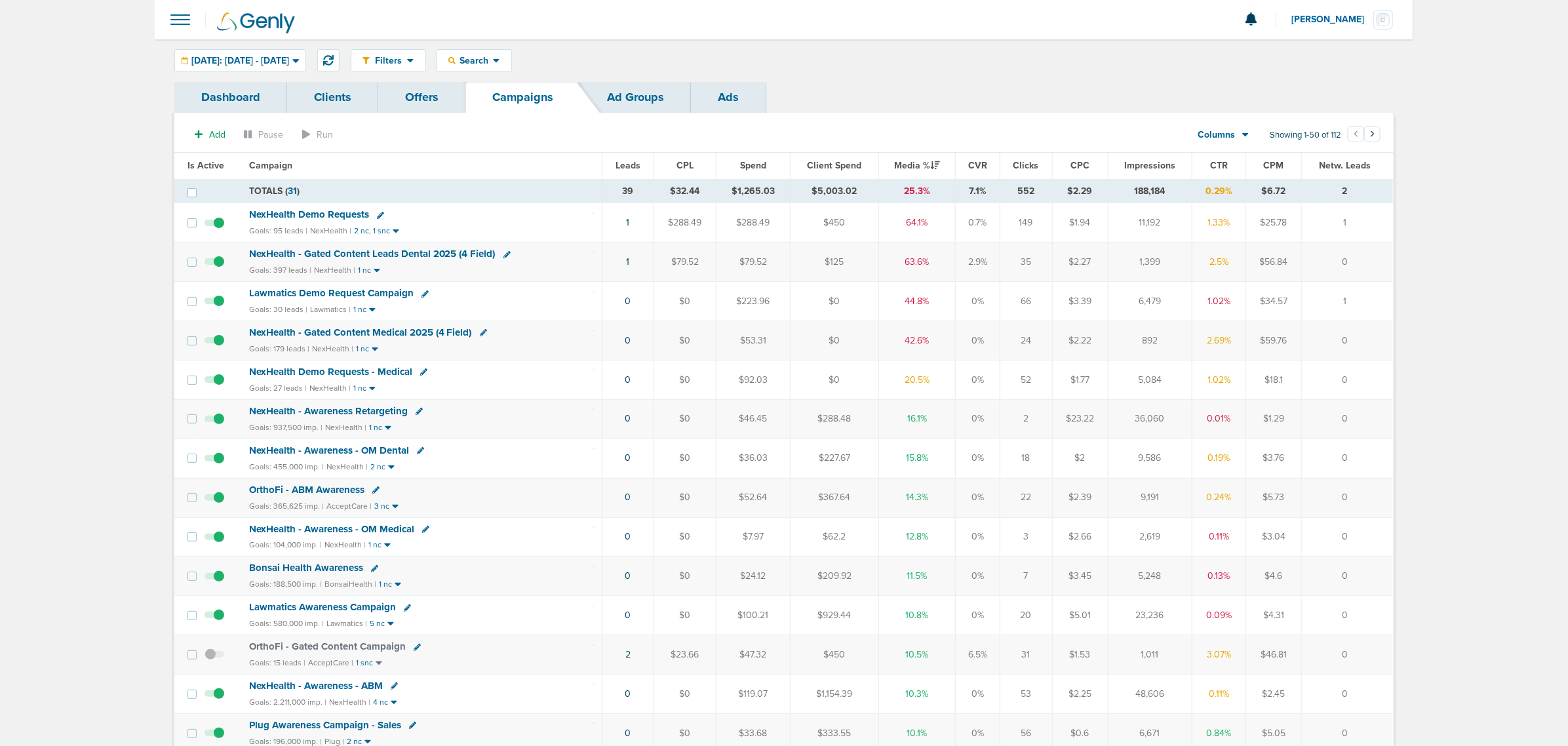
click at [440, 253] on span "NexHealth - Gated Content Leads Dental 2025 (4 Field)" at bounding box center [372, 253] width 247 height 12
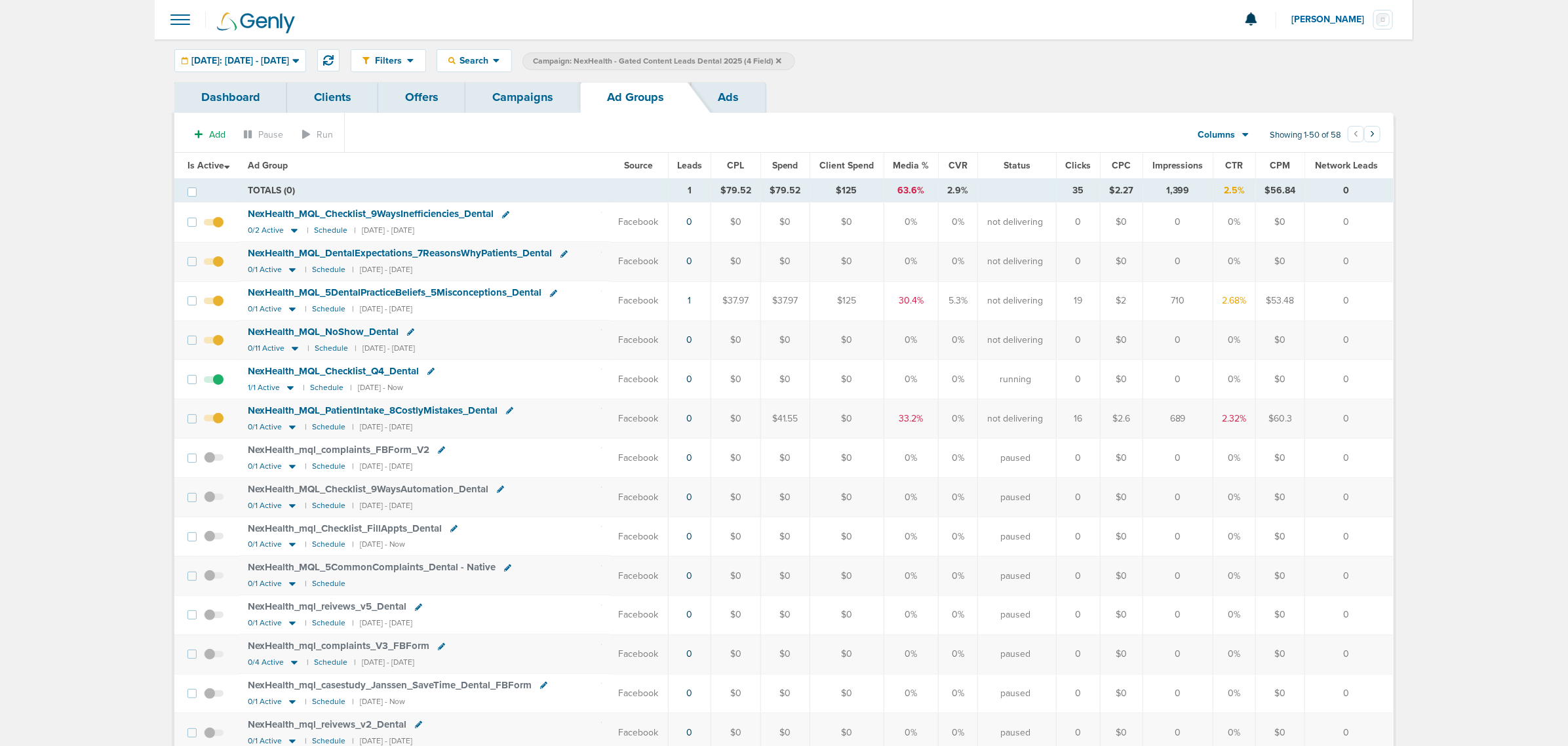
click at [689, 303] on td "1" at bounding box center [690, 301] width 43 height 39
click at [691, 303] on link "1" at bounding box center [690, 300] width 3 height 11
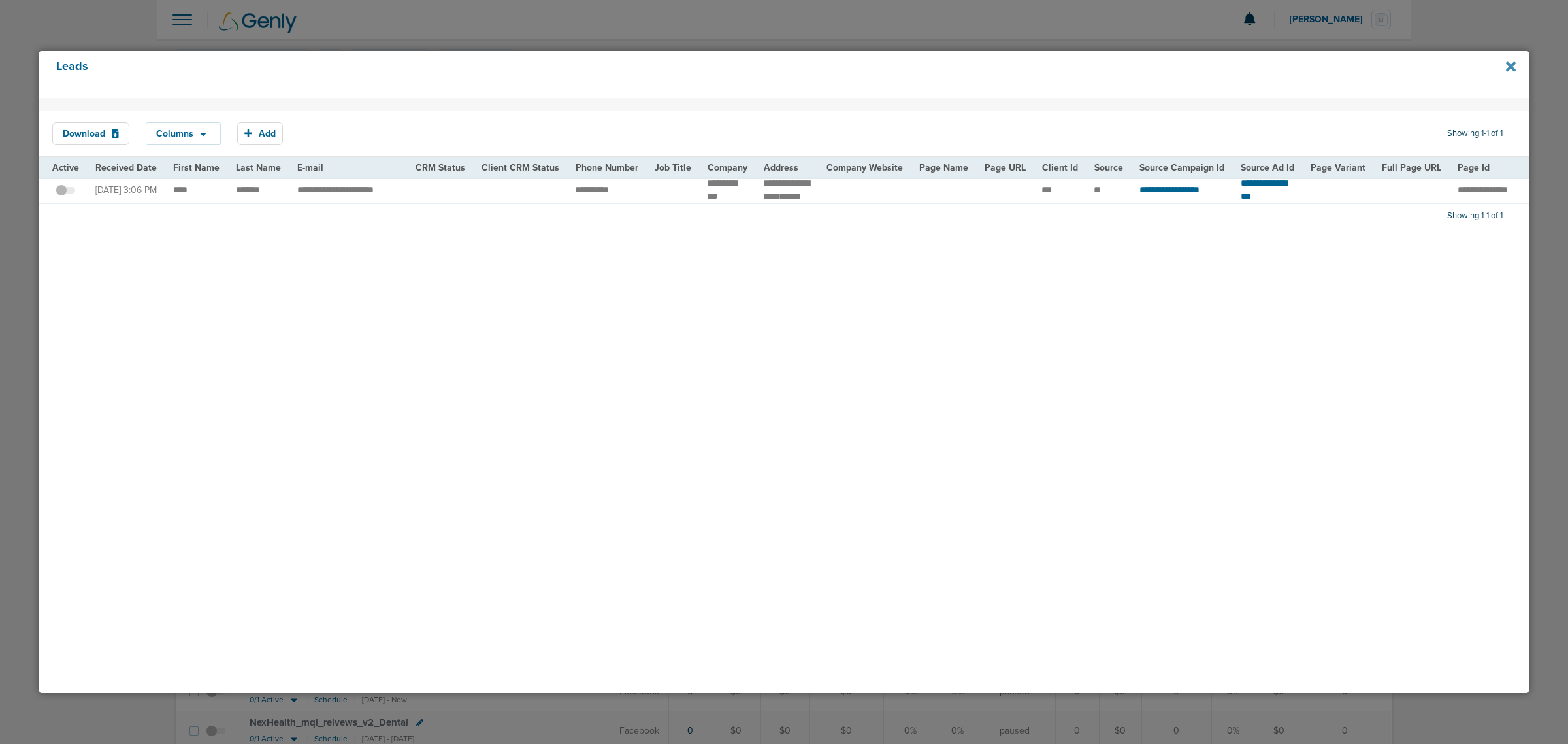
click at [1510, 67] on icon at bounding box center [1511, 66] width 10 height 10
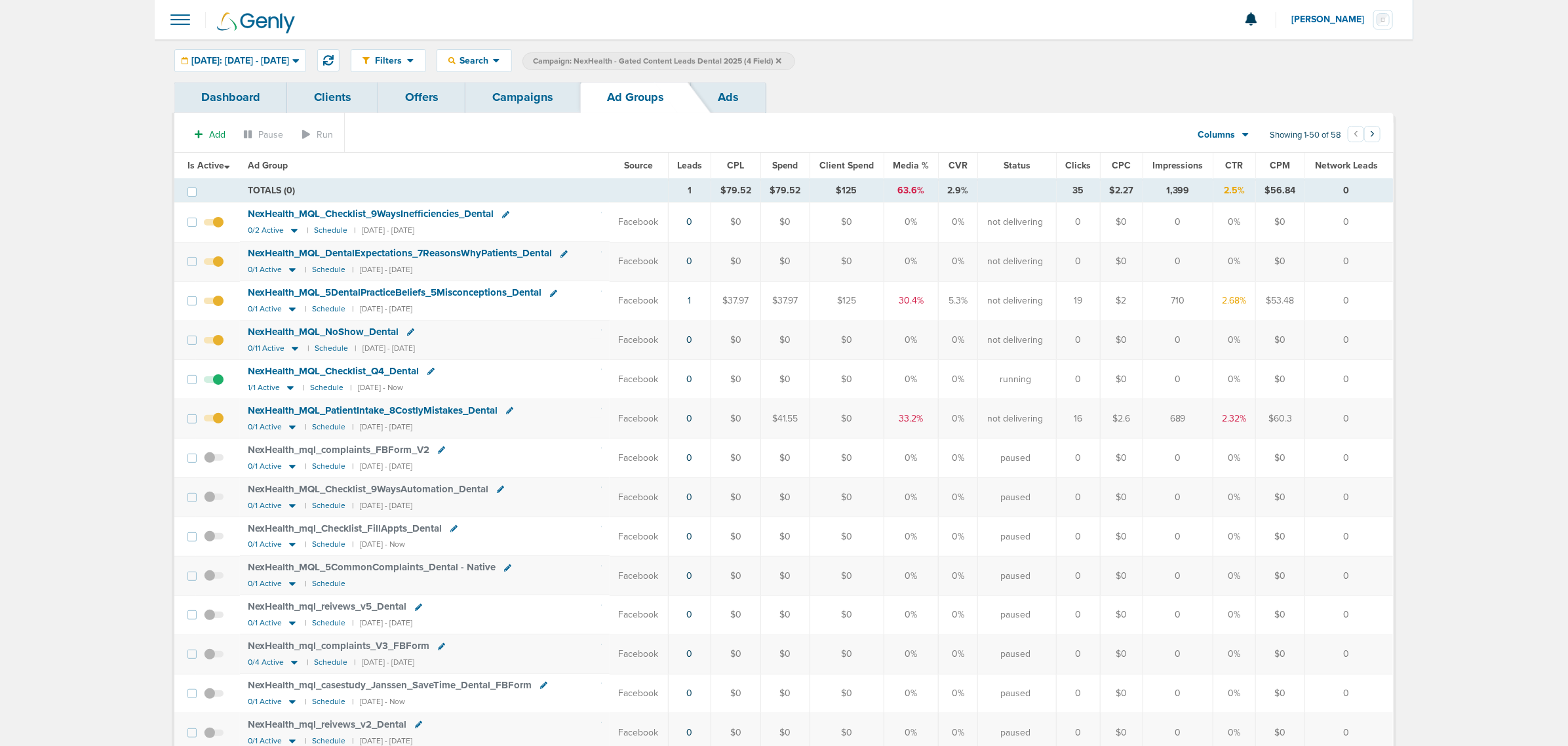
click at [513, 97] on link "Campaigns" at bounding box center [523, 97] width 114 height 31
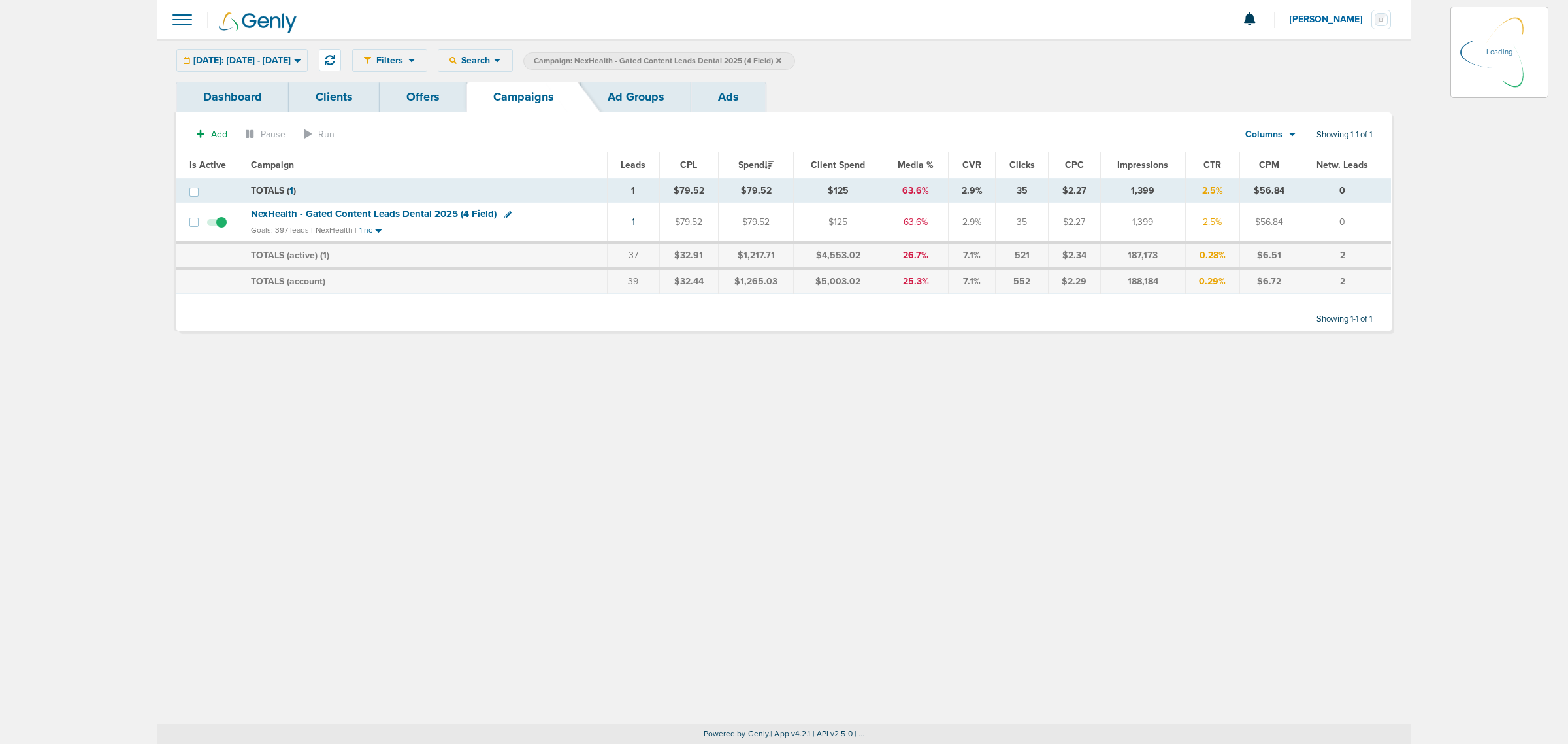
click at [782, 57] on icon at bounding box center [779, 61] width 5 height 8
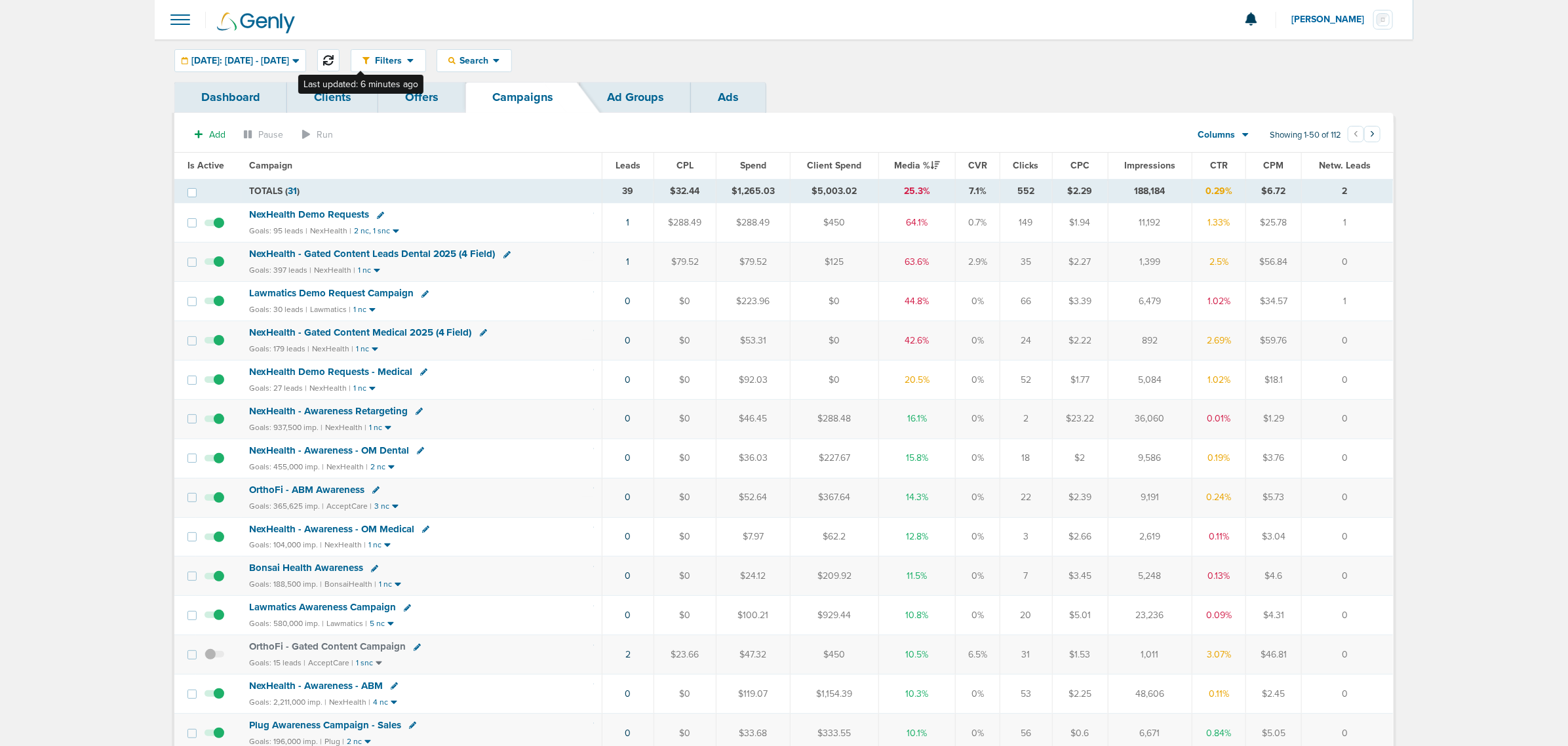
click at [339, 53] on button at bounding box center [328, 60] width 22 height 22
click at [407, 334] on span "NexHealth - Gated Content Medical 2025 (4 Field)" at bounding box center [360, 332] width 223 height 12
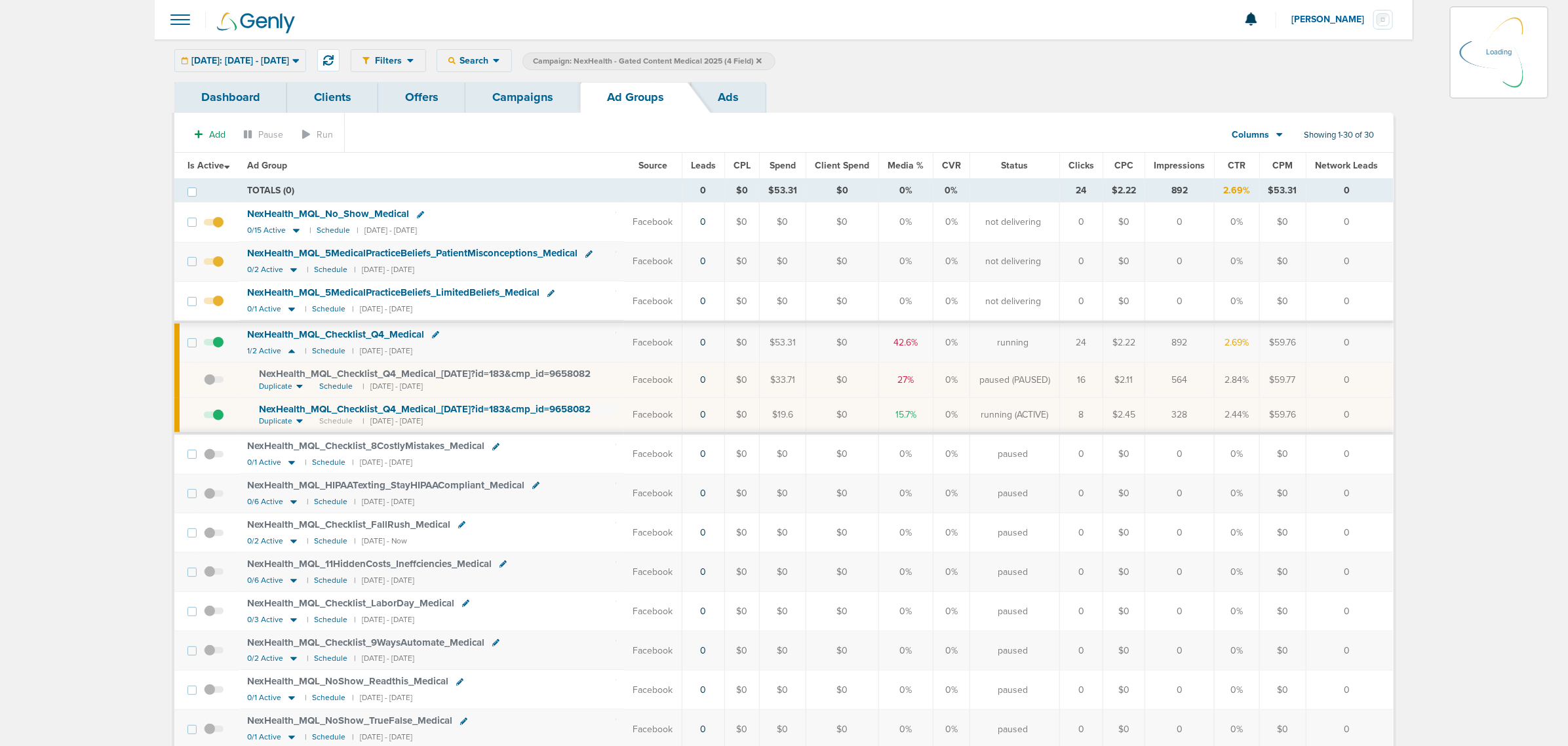
click at [483, 411] on span "NexHealth_ MQL_ Checklist_ Q4_ Medical_ [DATE]?id=183&cmp_ id=9658082" at bounding box center [424, 408] width 332 height 12
click at [558, 407] on span "NexHealth_ MQL_ Checklist_ Q4_ Medical_ [DATE]?id=183&cmp_ id=9658082" at bounding box center [424, 408] width 332 height 12
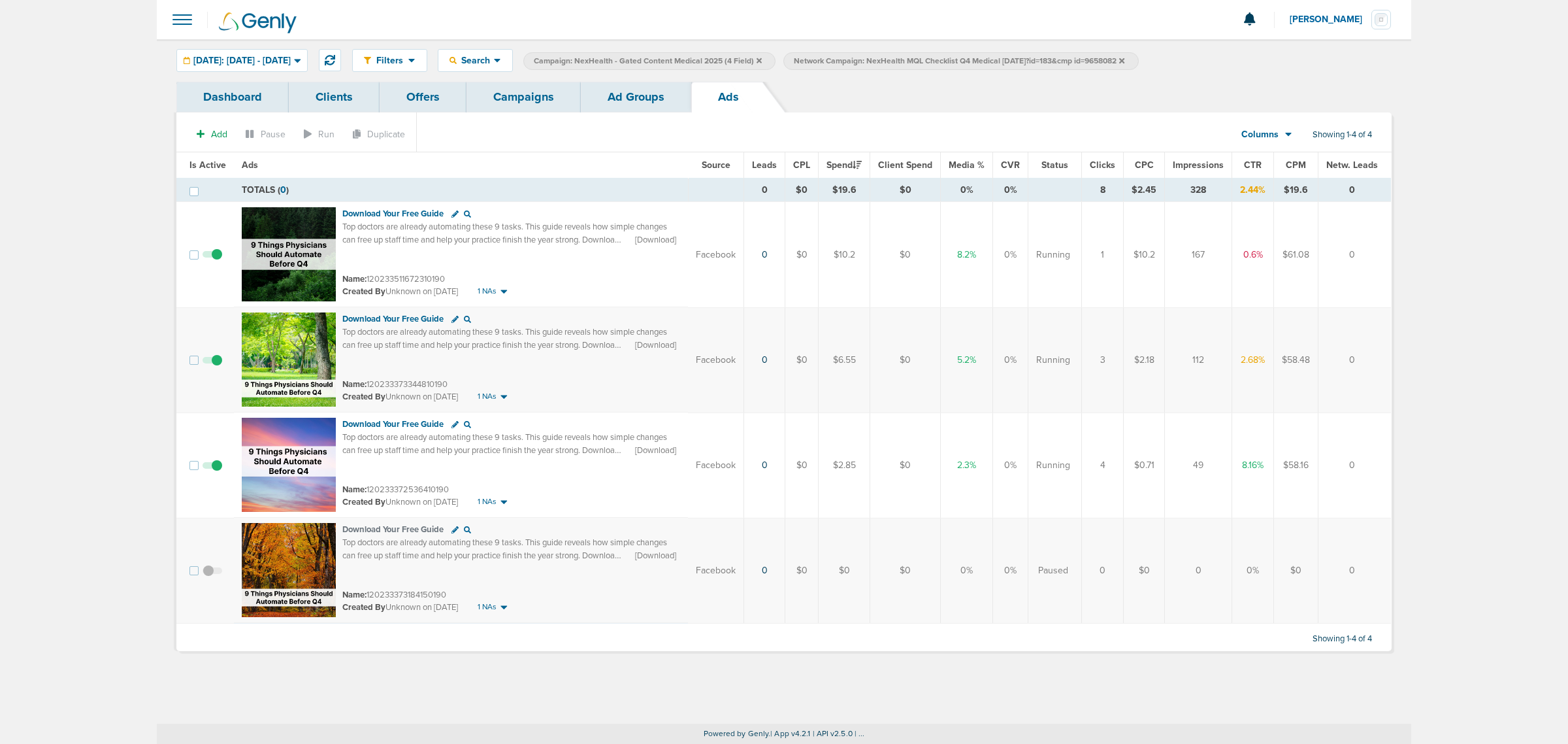
click at [217, 261] on span at bounding box center [212, 261] width 19 height 0
click at [213, 258] on input "checkbox" at bounding box center [213, 258] width 0 height 0
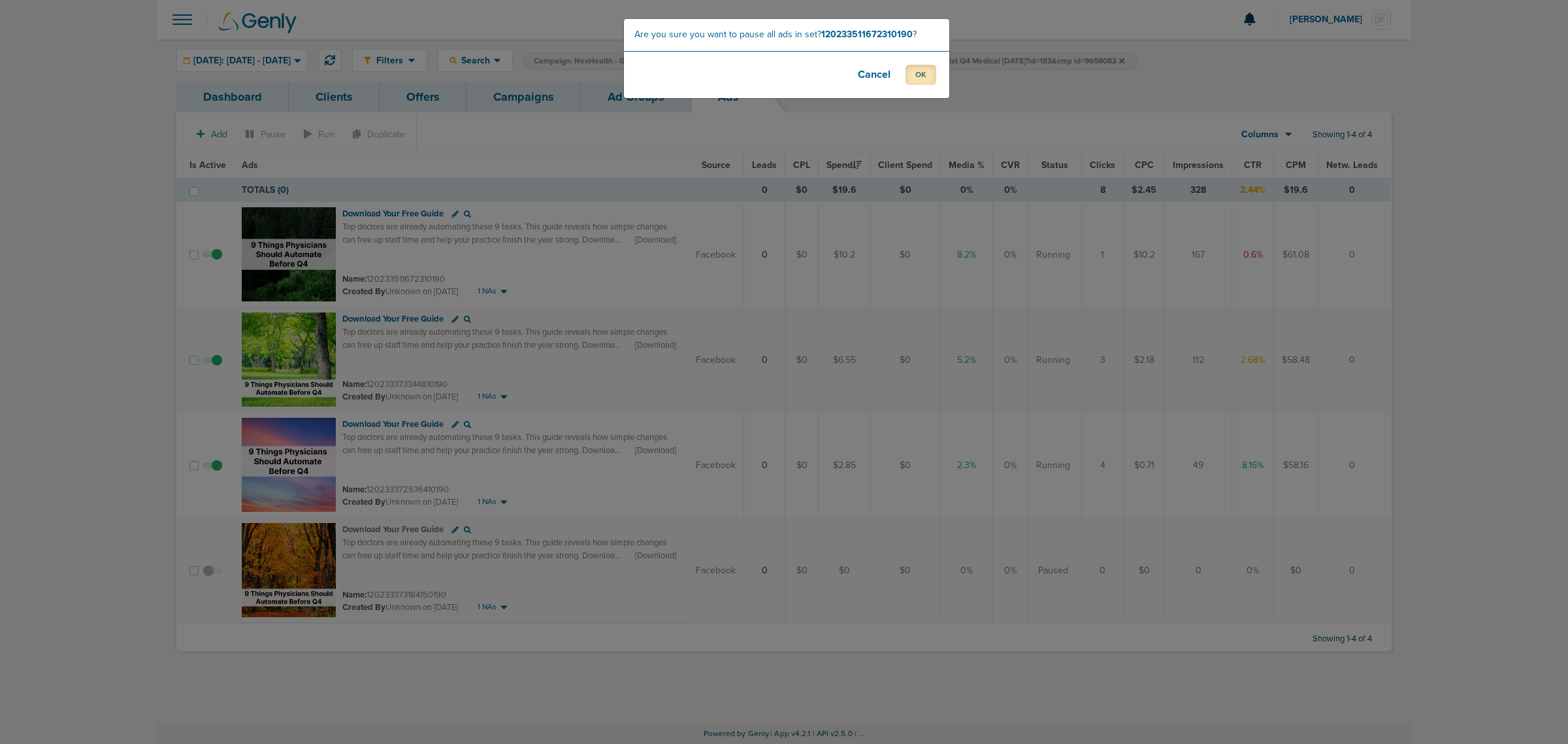
click at [926, 69] on button "OK" at bounding box center [921, 75] width 31 height 20
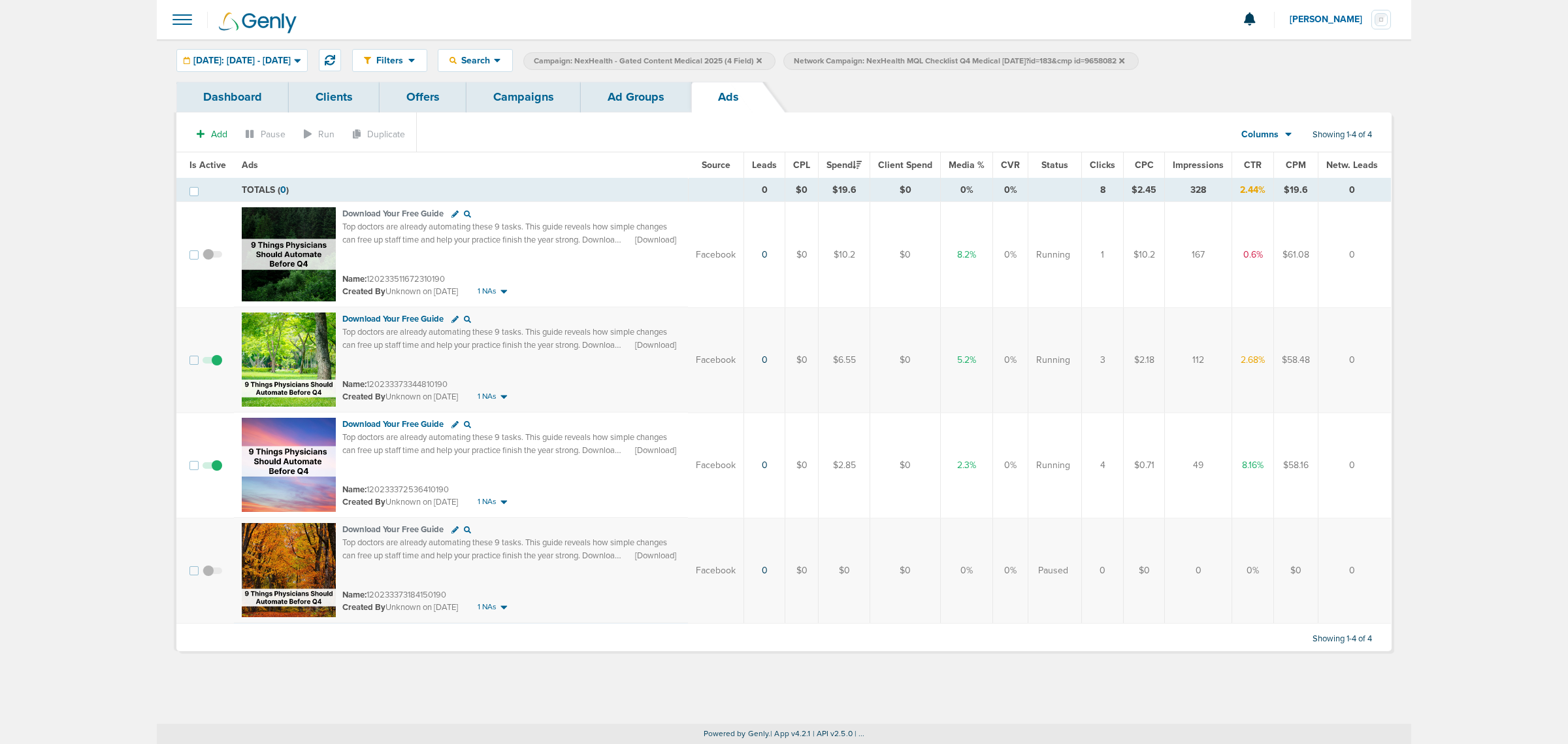
click at [525, 96] on link "Campaigns" at bounding box center [523, 97] width 114 height 31
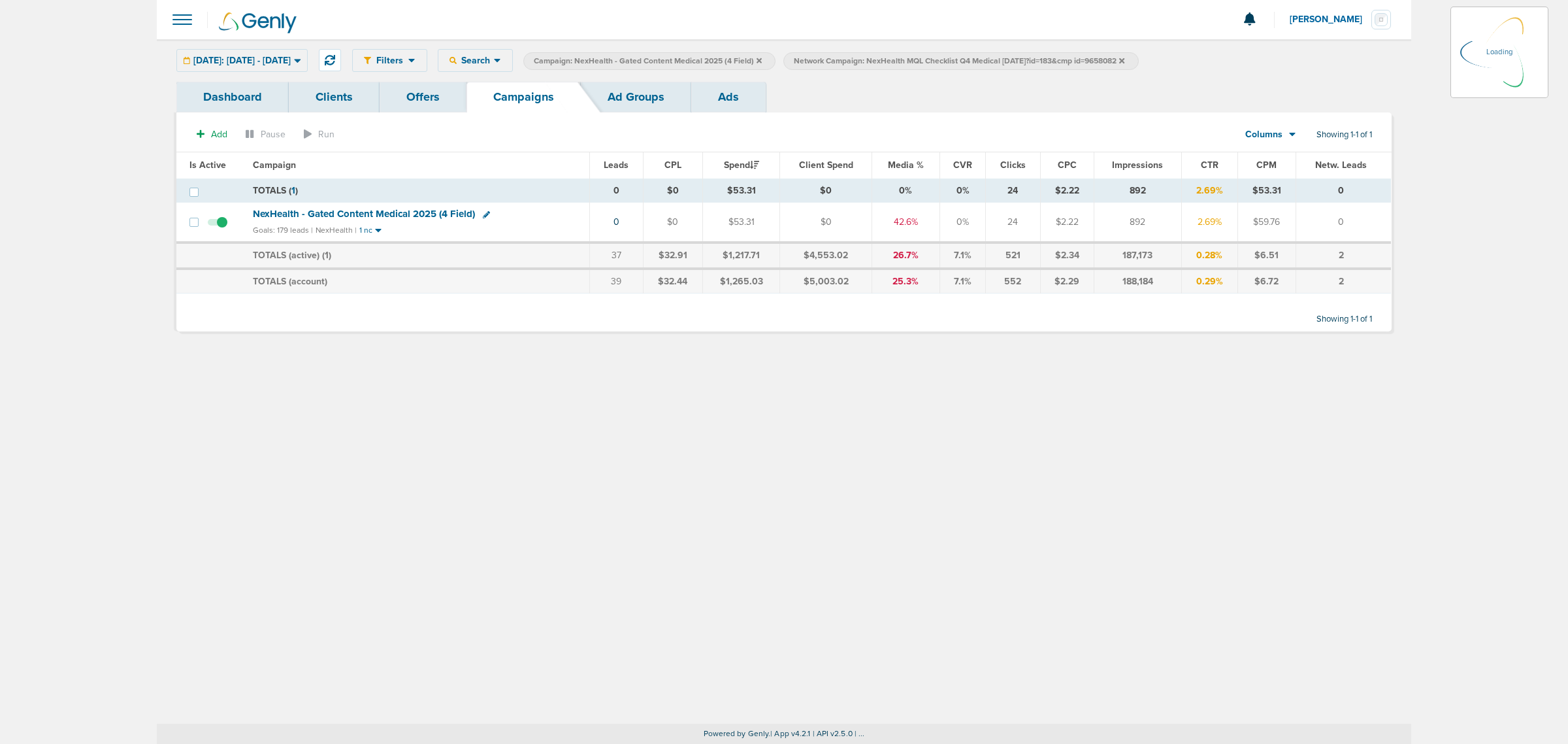
click at [762, 61] on icon at bounding box center [759, 61] width 5 height 8
click at [1125, 59] on icon at bounding box center [1122, 60] width 5 height 5
click at [762, 61] on icon at bounding box center [759, 60] width 5 height 5
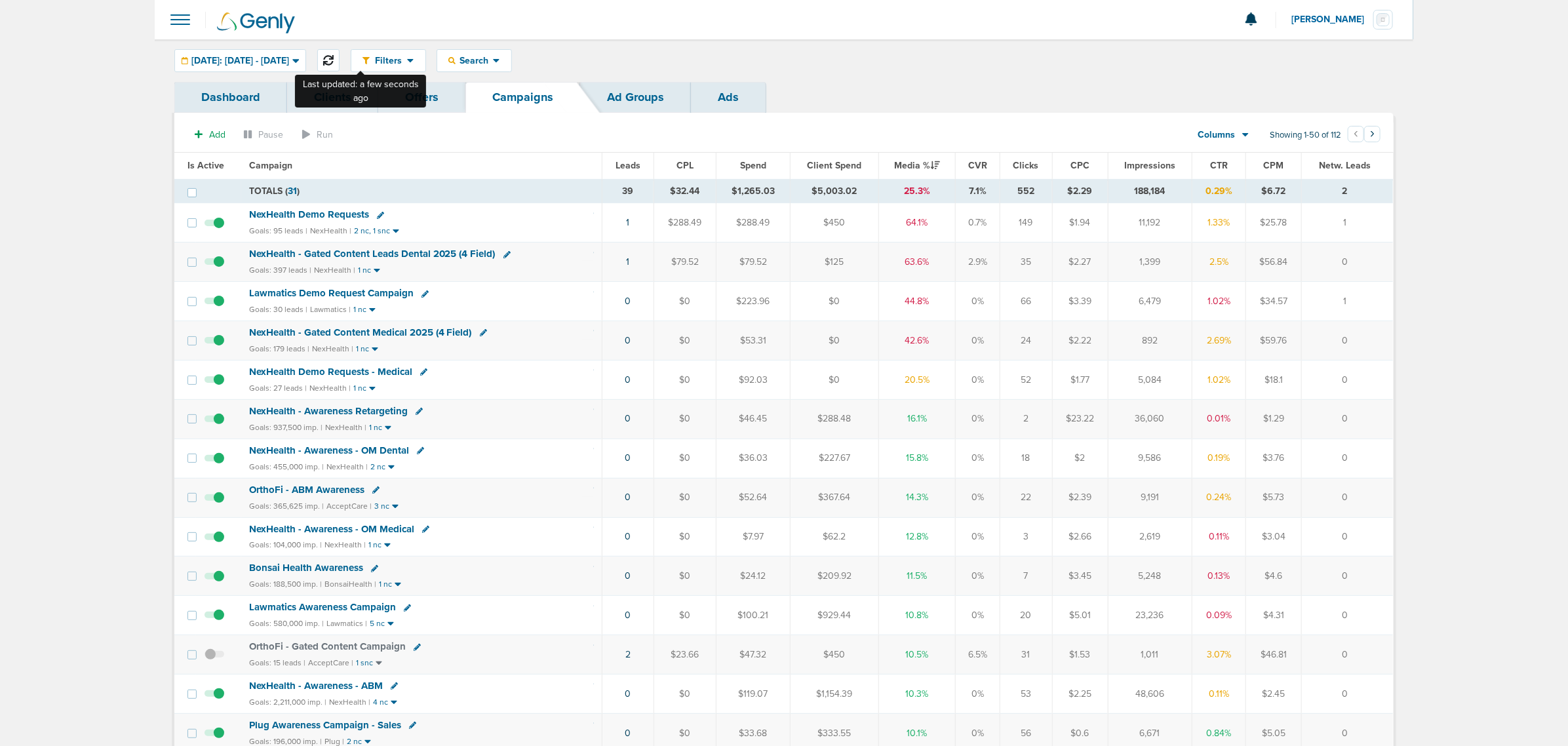
click at [339, 54] on button at bounding box center [328, 60] width 22 height 22
click at [339, 63] on button at bounding box center [328, 60] width 22 height 22
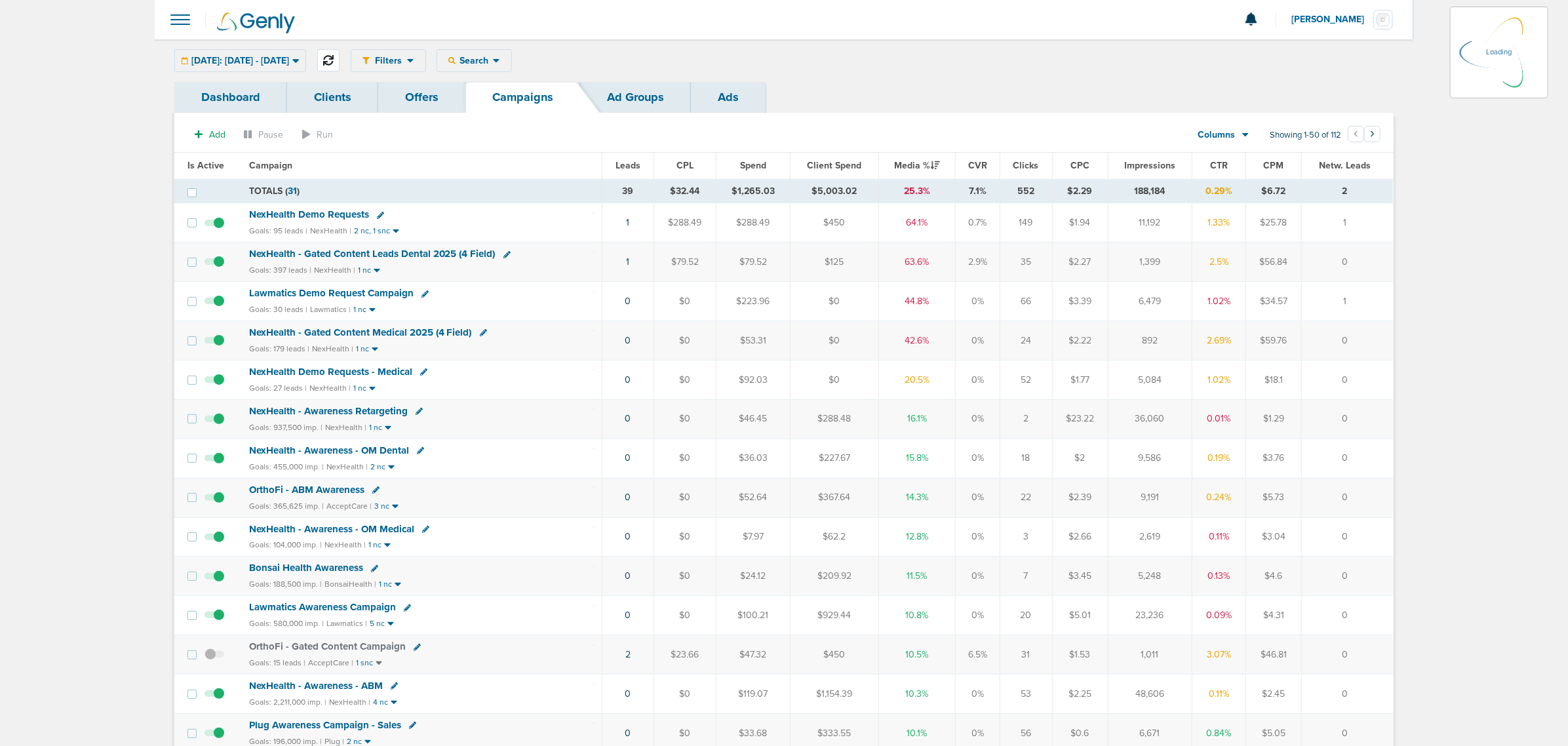
click at [333, 63] on icon at bounding box center [329, 60] width 11 height 11
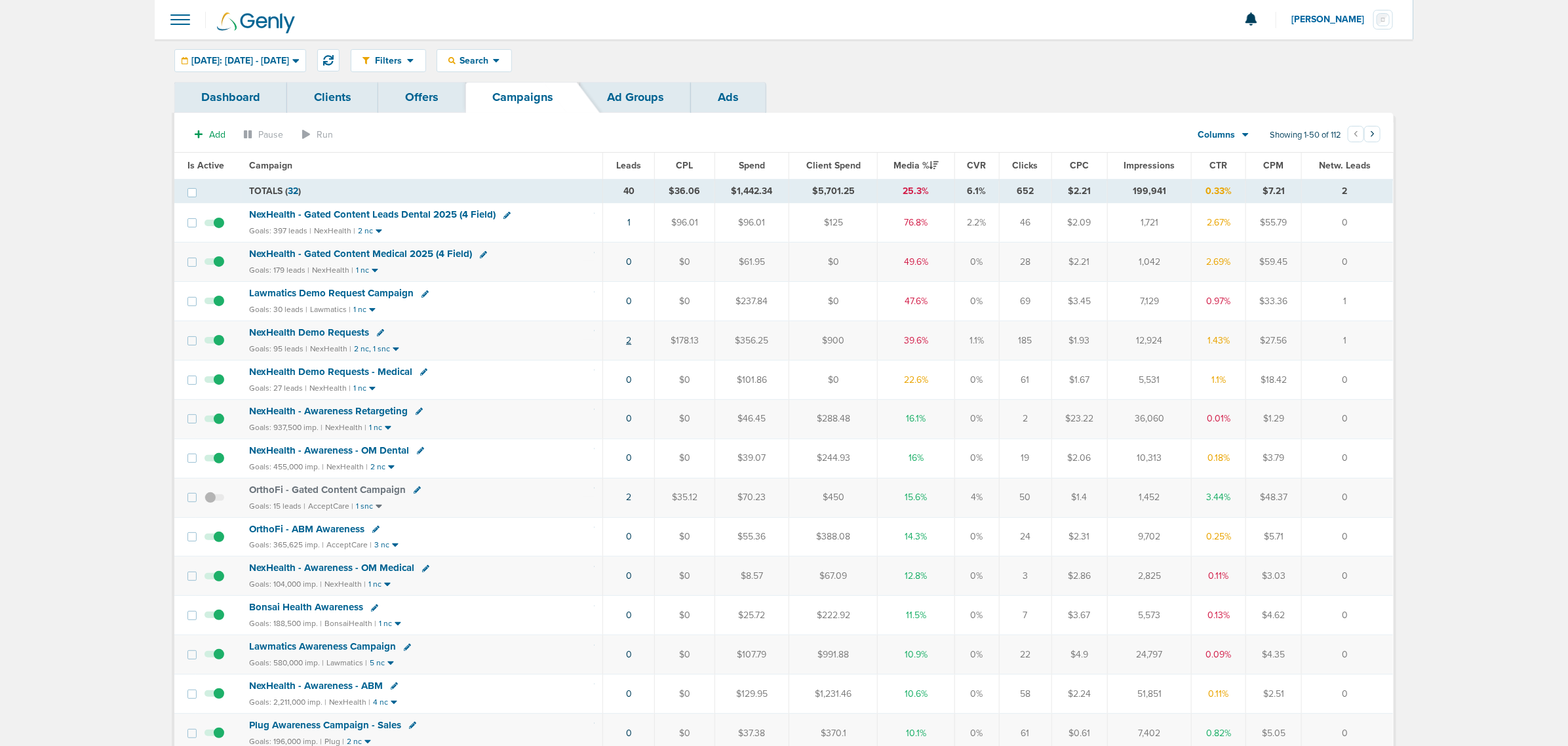
click at [626, 342] on link "2" at bounding box center [629, 340] width 5 height 11
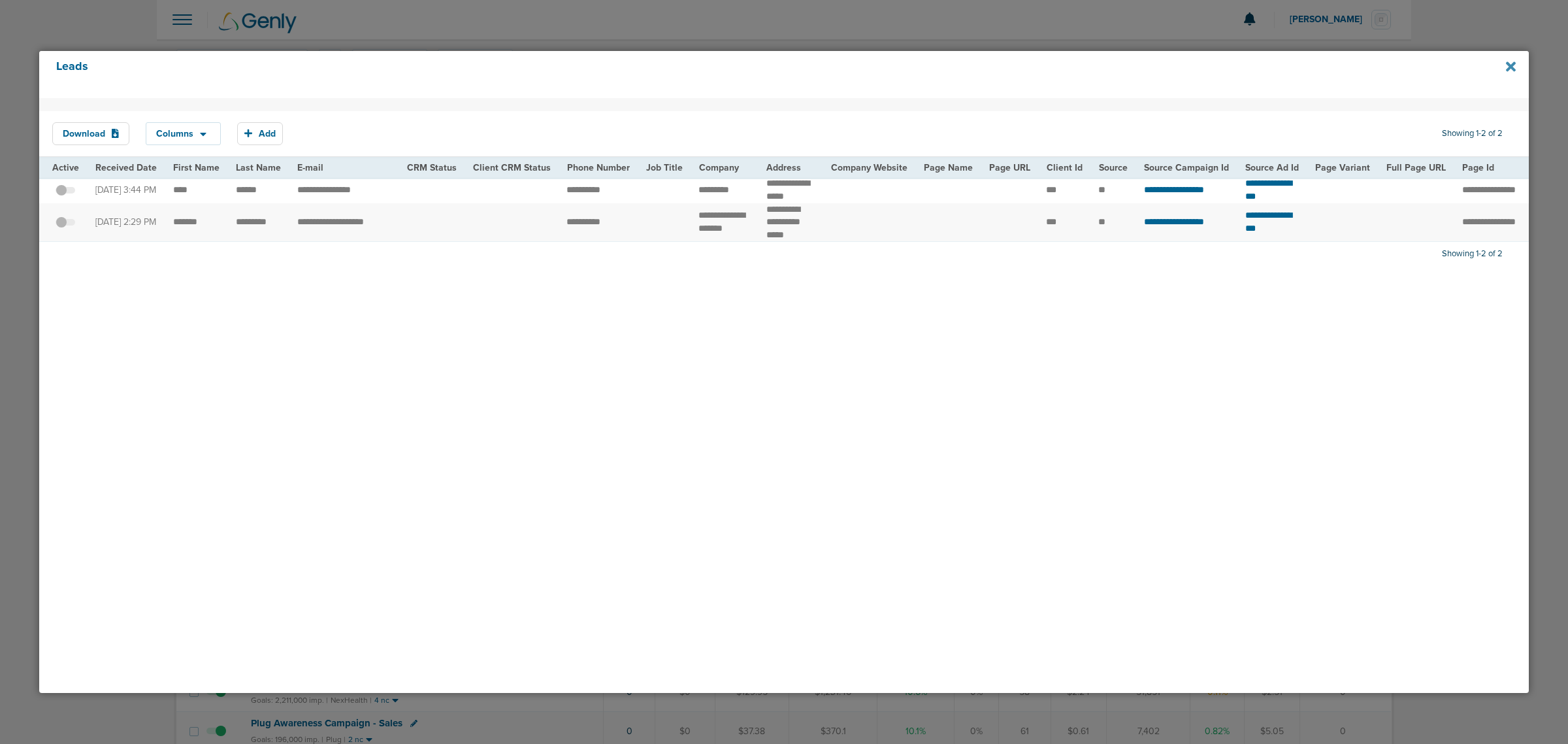
click at [1506, 66] on icon at bounding box center [1511, 66] width 10 height 15
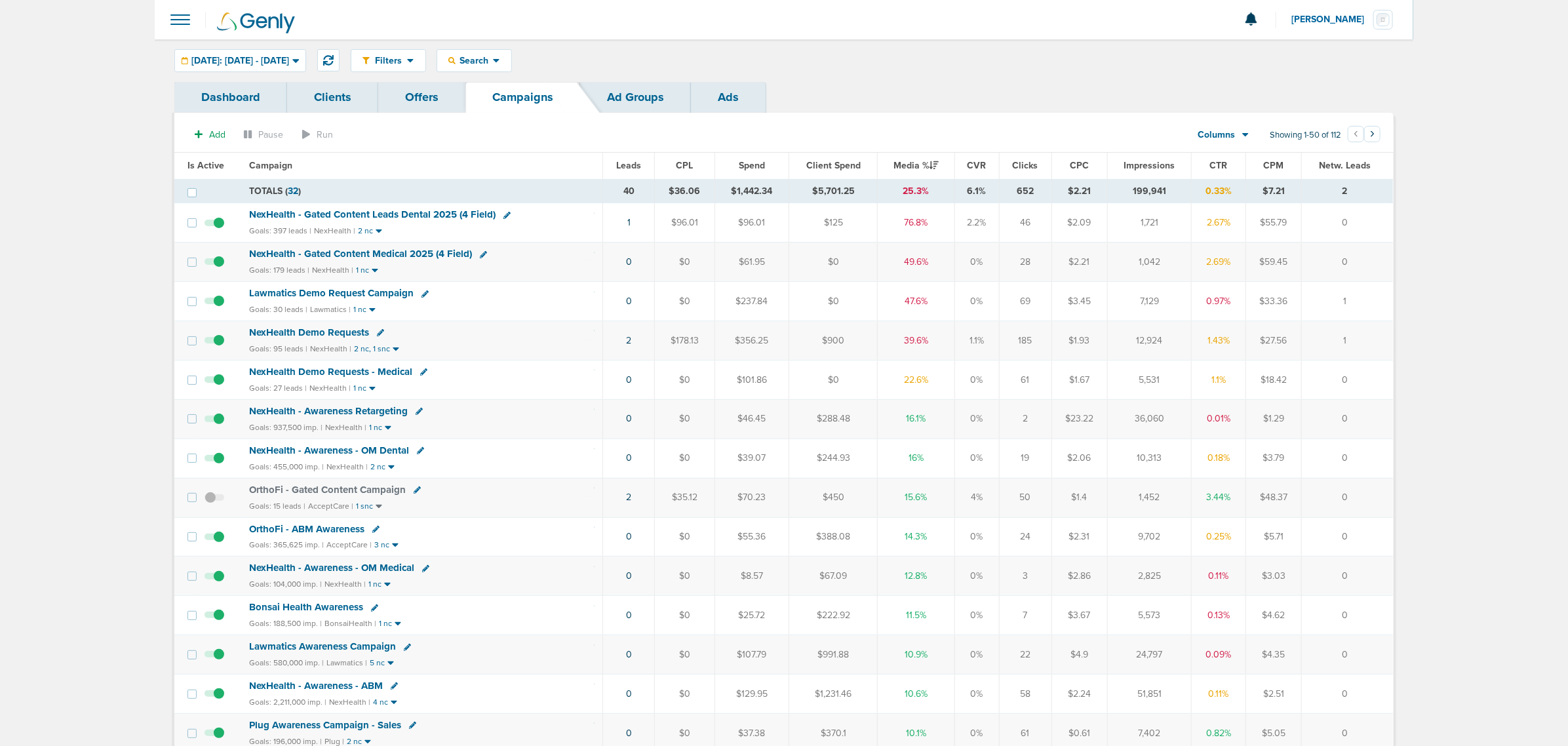
click at [404, 257] on span "NexHealth - Gated Content Medical 2025 (4 Field)" at bounding box center [360, 253] width 223 height 12
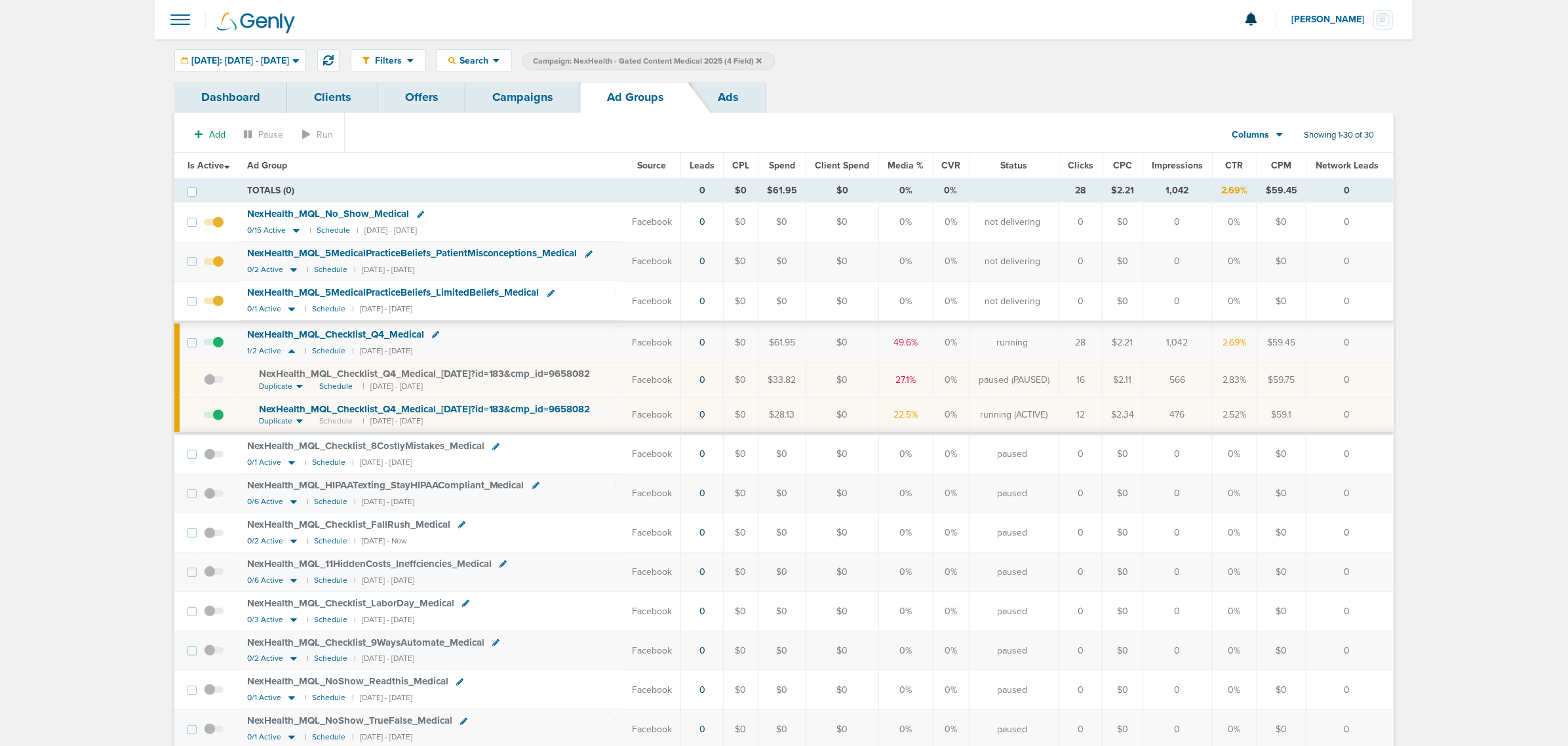
click at [220, 421] on span at bounding box center [213, 421] width 19 height 0
click at [204, 417] on input "checkbox" at bounding box center [204, 417] width 0 height 0
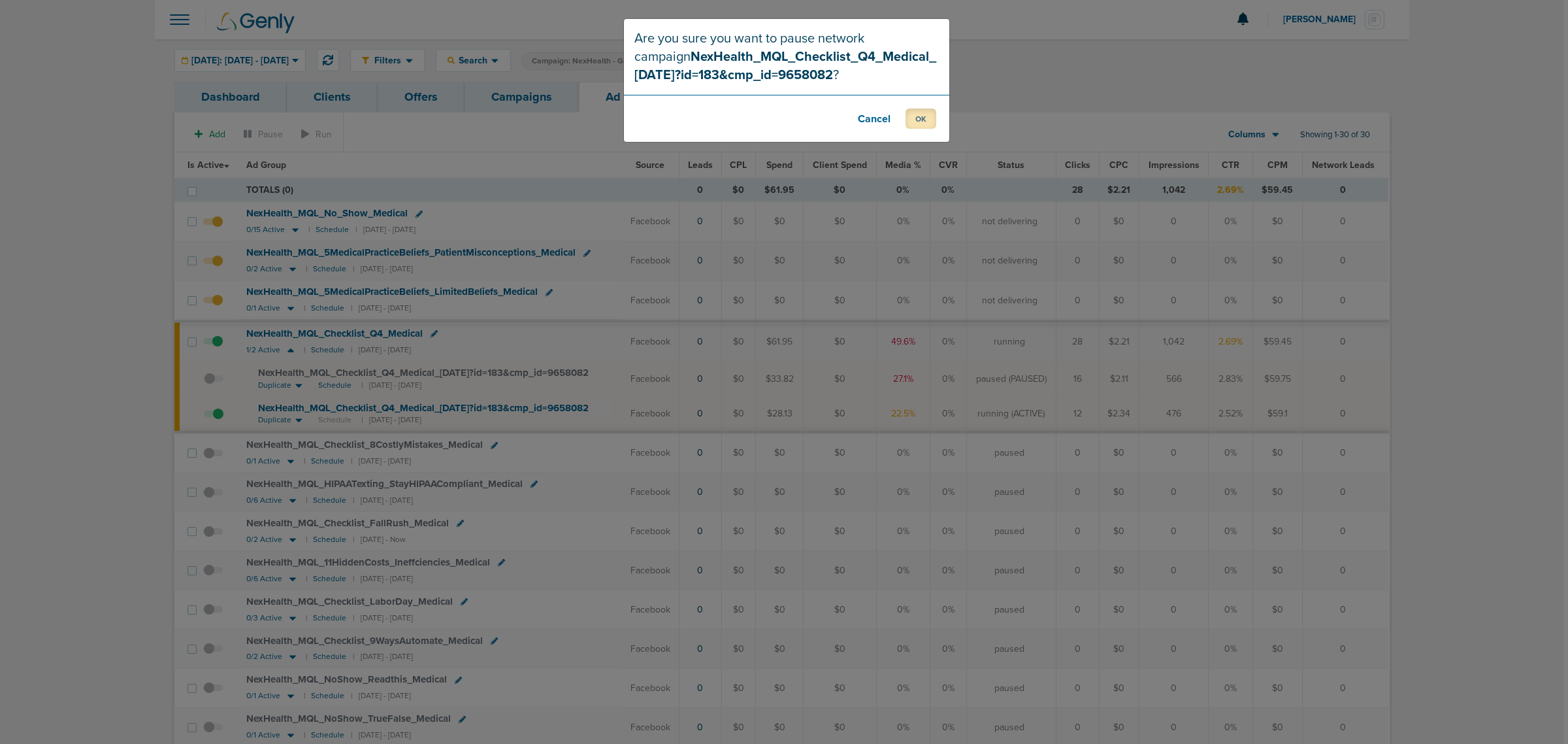
click at [927, 118] on button "OK" at bounding box center [921, 119] width 31 height 20
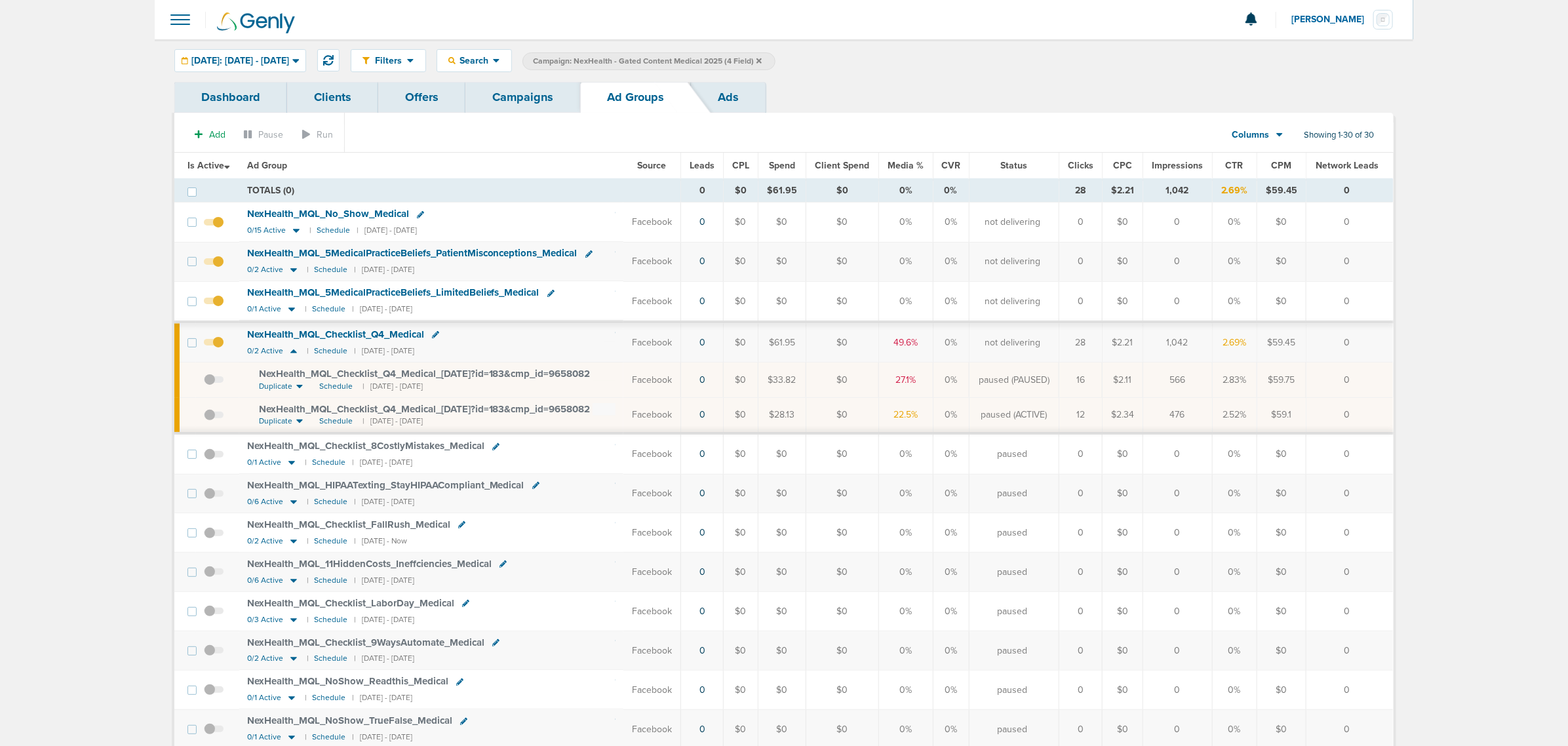
click at [531, 100] on link "Campaigns" at bounding box center [523, 97] width 114 height 31
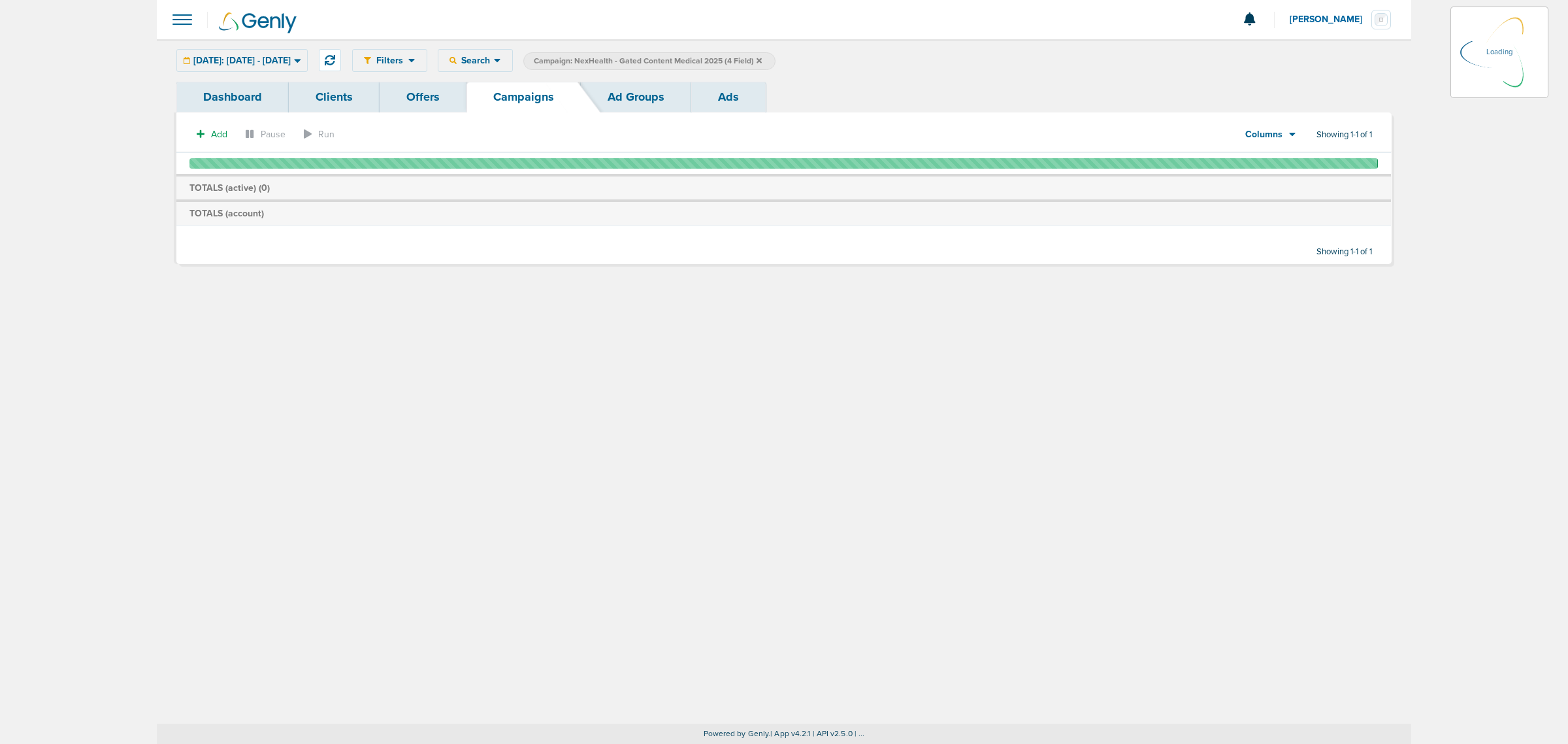
click at [762, 62] on icon at bounding box center [759, 60] width 5 height 5
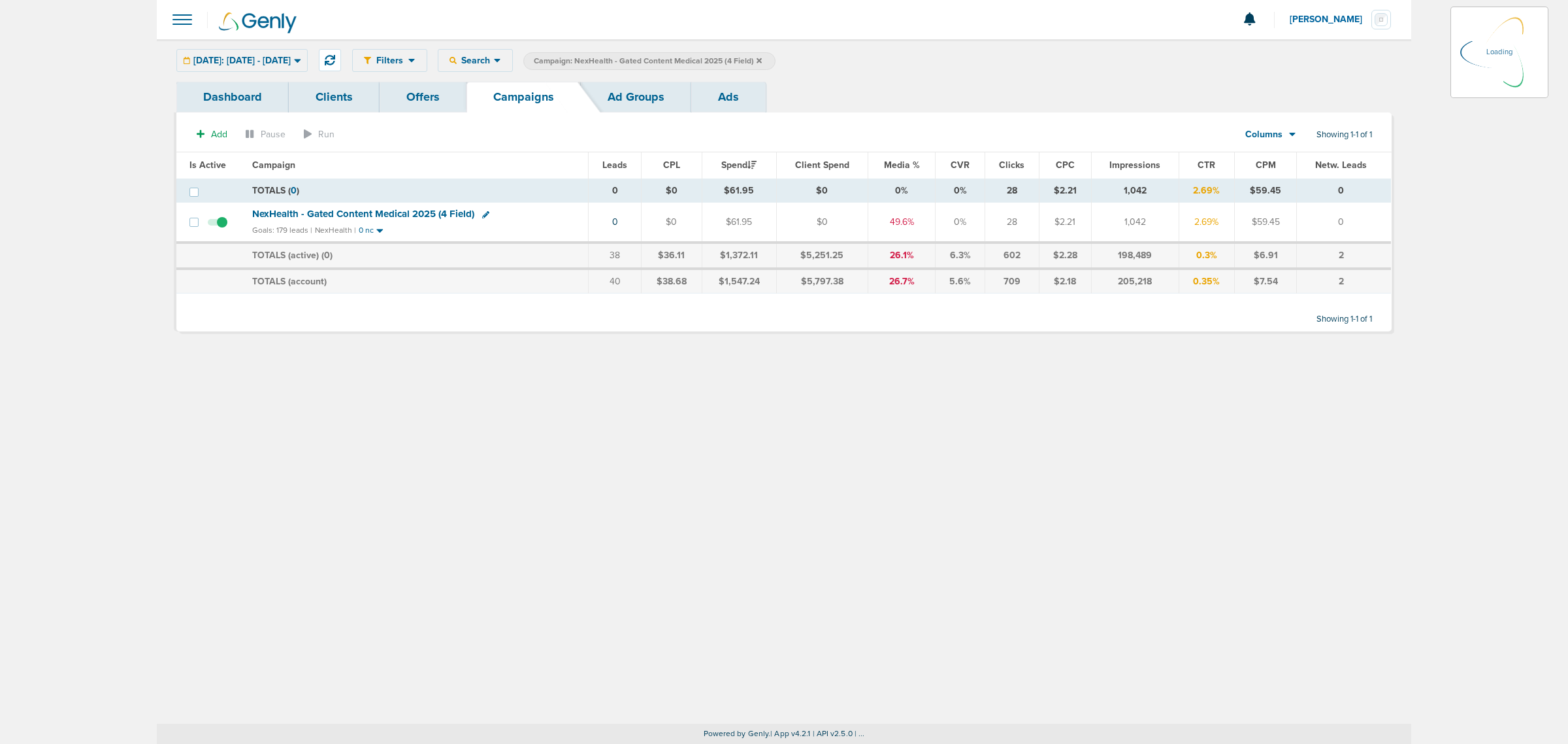
click at [762, 62] on icon at bounding box center [759, 60] width 5 height 5
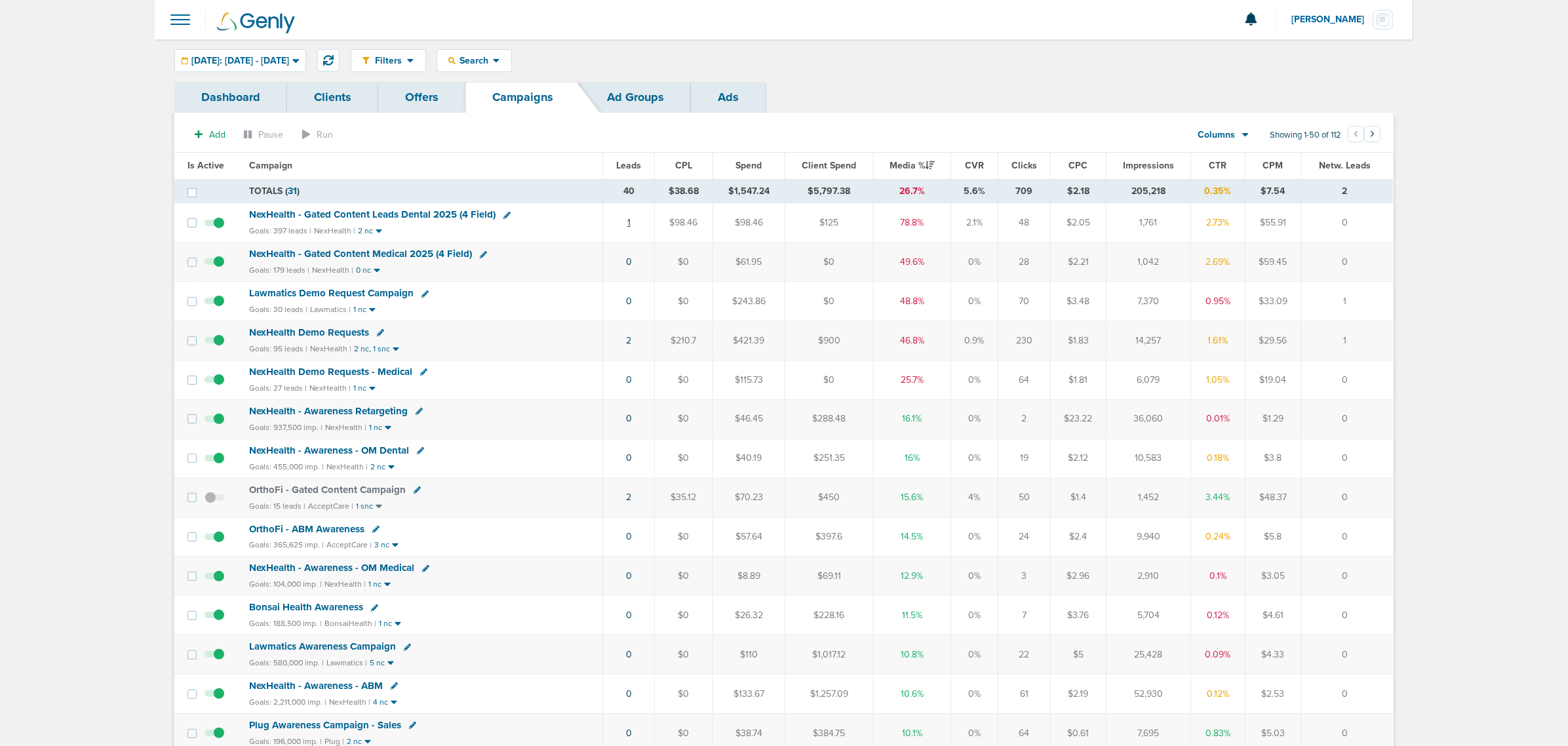
click at [627, 222] on link "1" at bounding box center [629, 223] width 3 height 11
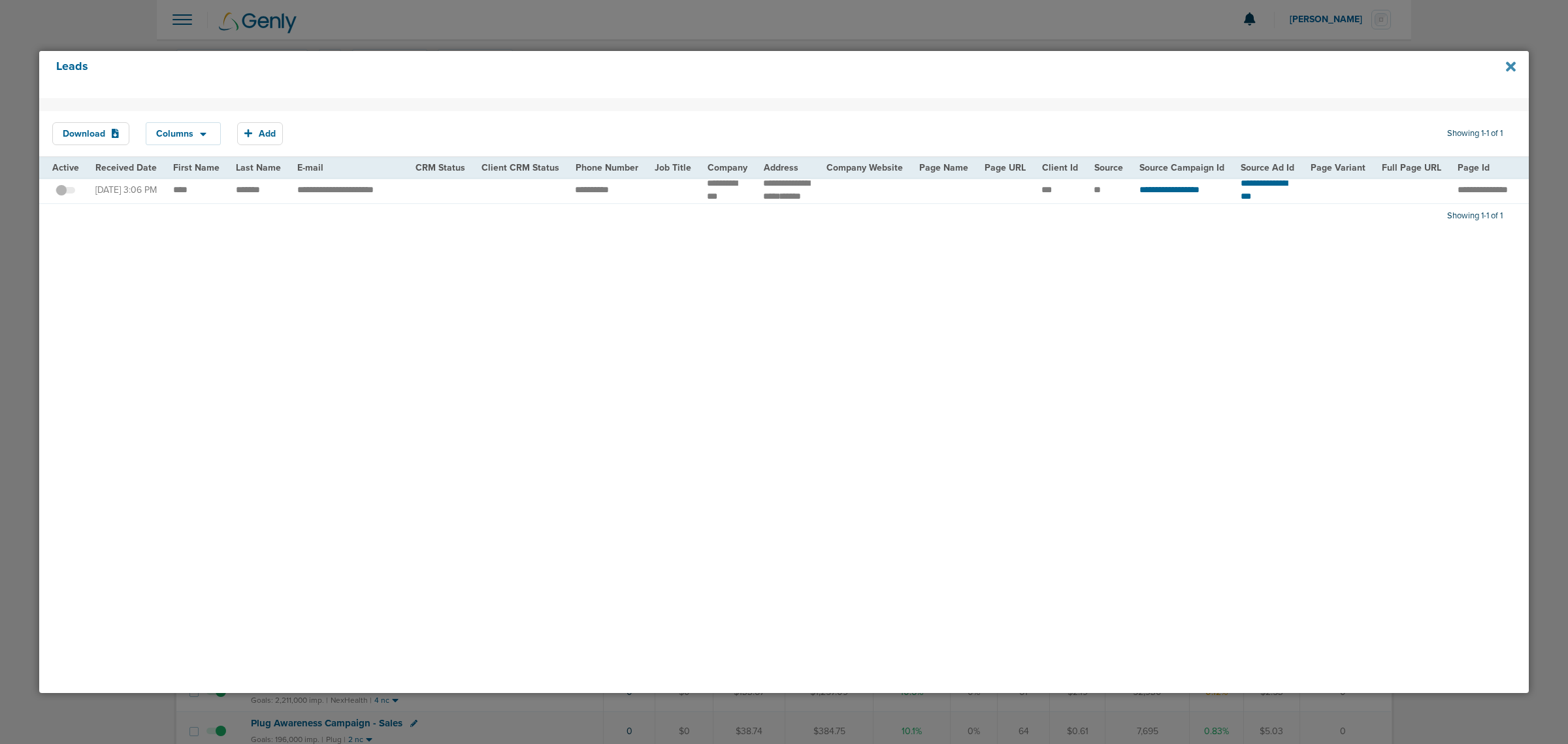
click at [1513, 64] on icon at bounding box center [1511, 66] width 10 height 10
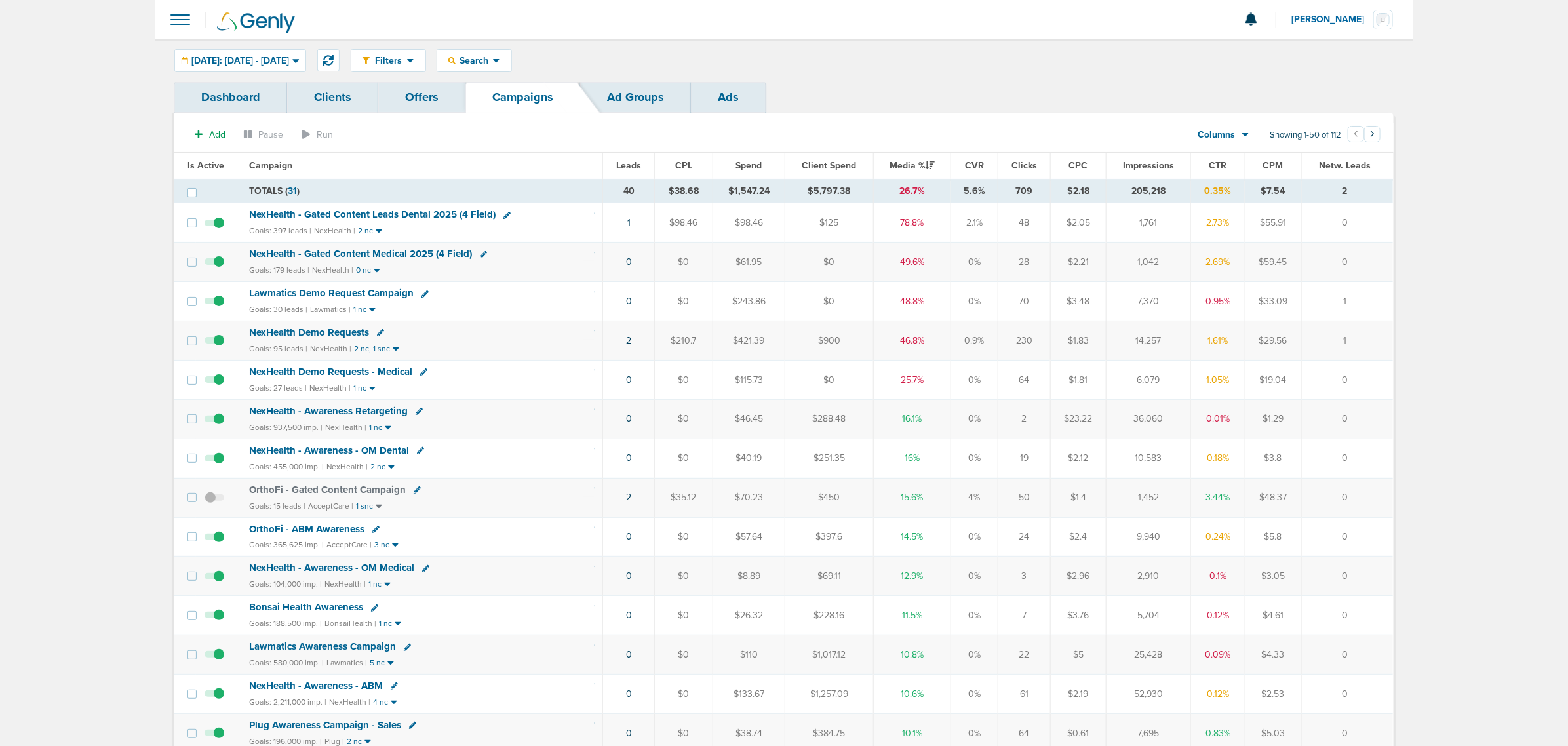
click at [380, 250] on span "NexHealth - Gated Content Medical 2025 (4 Field)" at bounding box center [360, 253] width 223 height 12
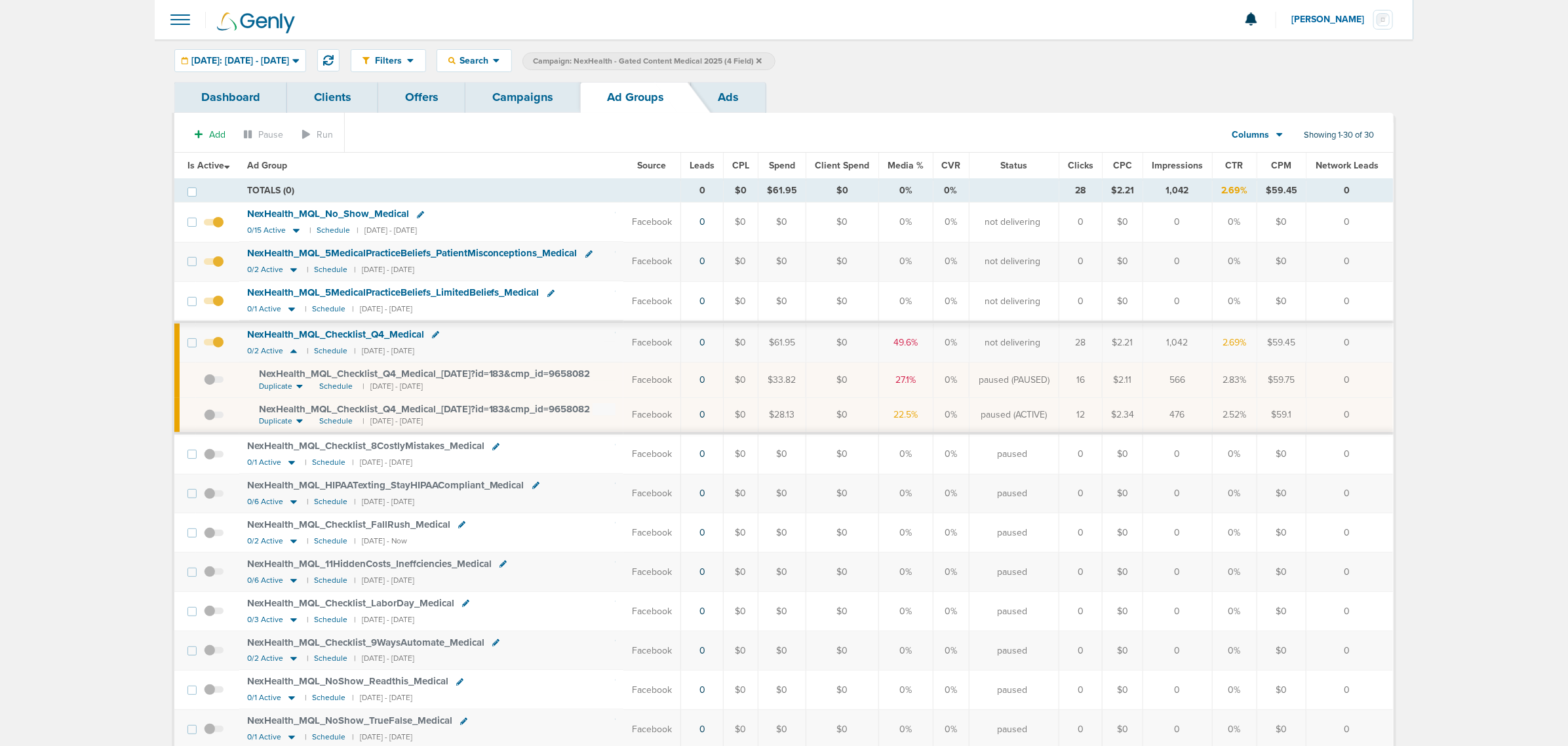
click at [581, 97] on link "Ad Groups" at bounding box center [635, 97] width 111 height 31
click at [554, 92] on link "Campaigns" at bounding box center [523, 97] width 114 height 31
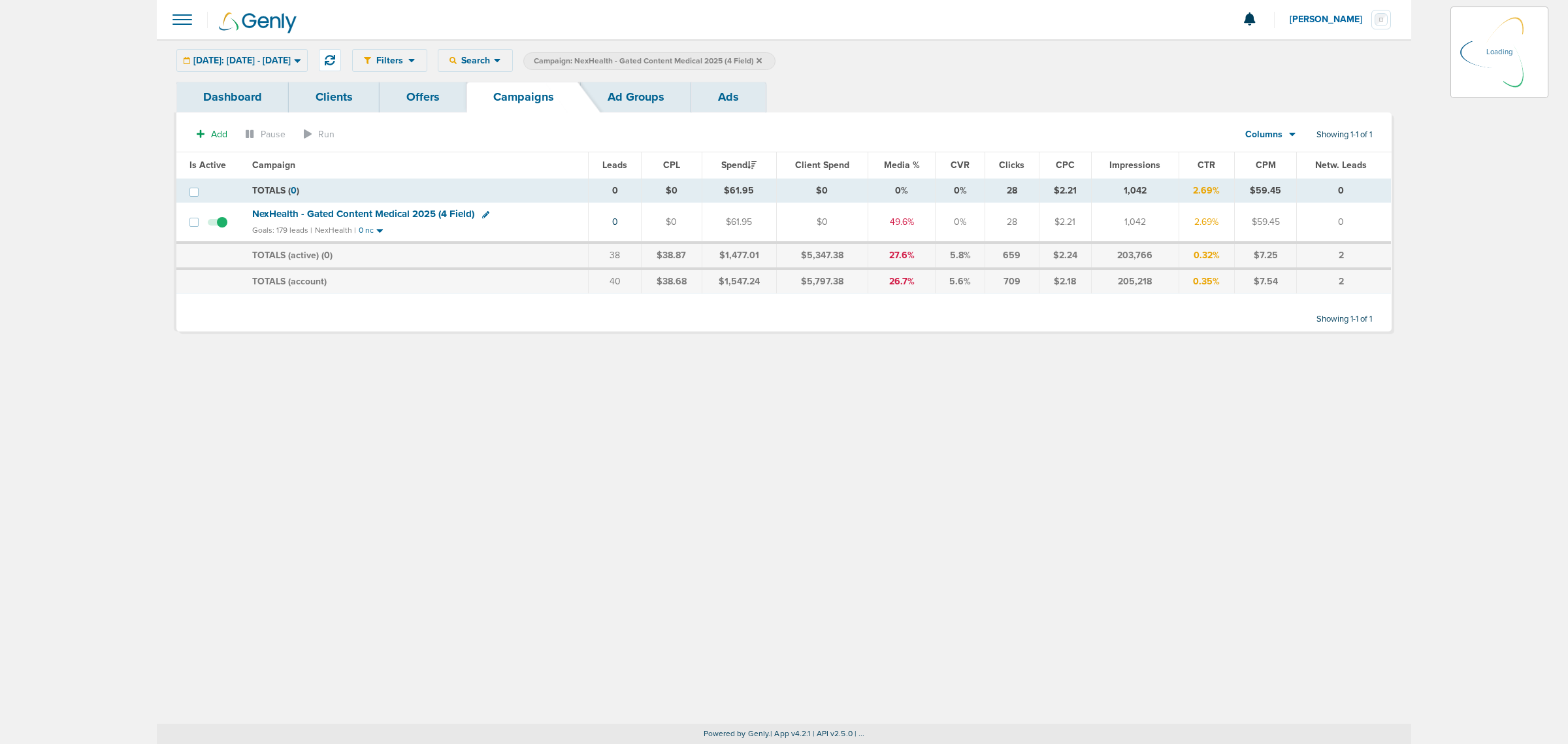
click at [762, 60] on icon at bounding box center [759, 61] width 5 height 8
click at [762, 59] on icon at bounding box center [759, 60] width 5 height 5
click at [762, 59] on span "Campaign: NexHealth - Gated Content Medical 2025 (4 Field)" at bounding box center [648, 61] width 228 height 11
click at [762, 59] on icon at bounding box center [759, 61] width 5 height 8
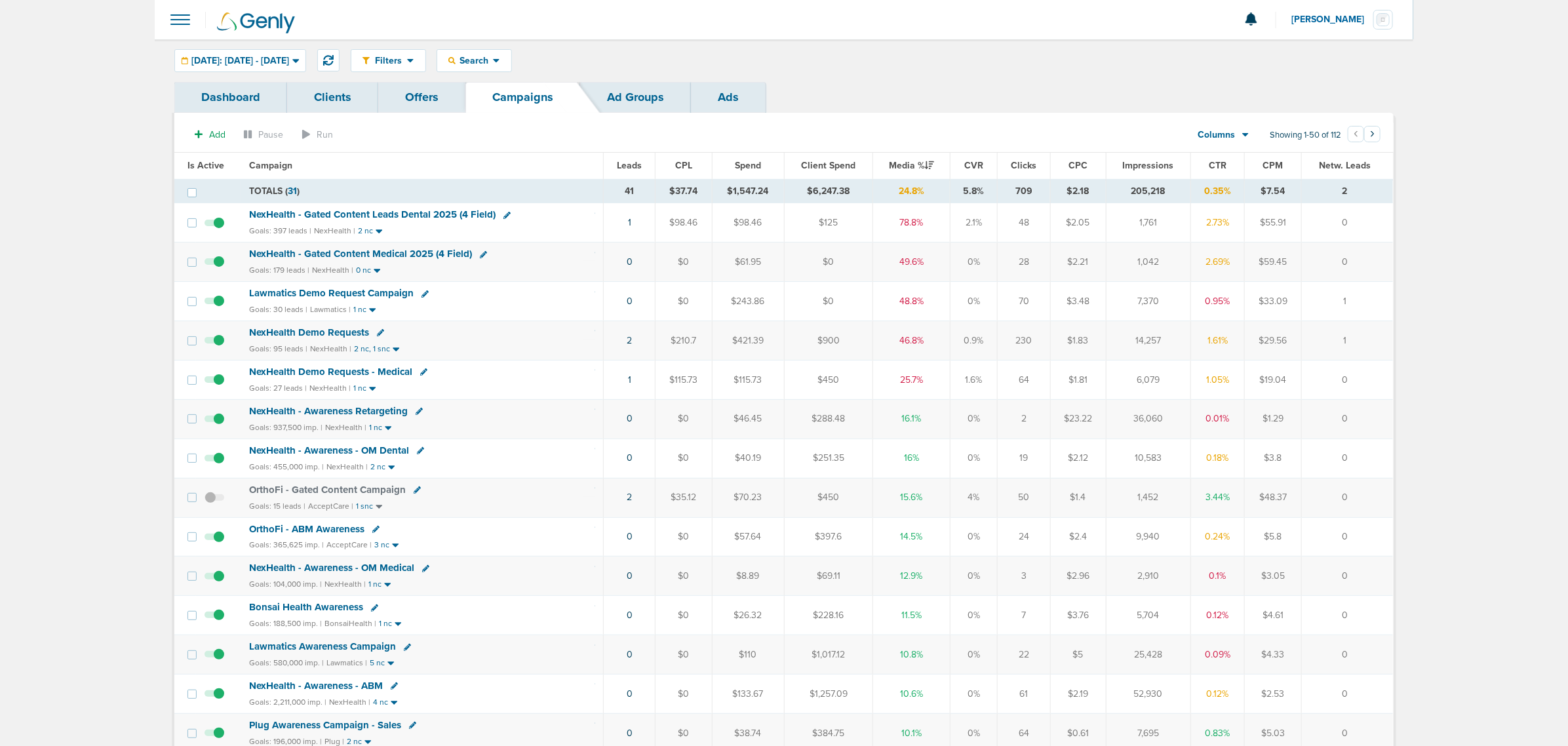
click at [398, 209] on span "NexHealth - Gated Content Leads Dental 2025 (4 Field)" at bounding box center [372, 214] width 247 height 12
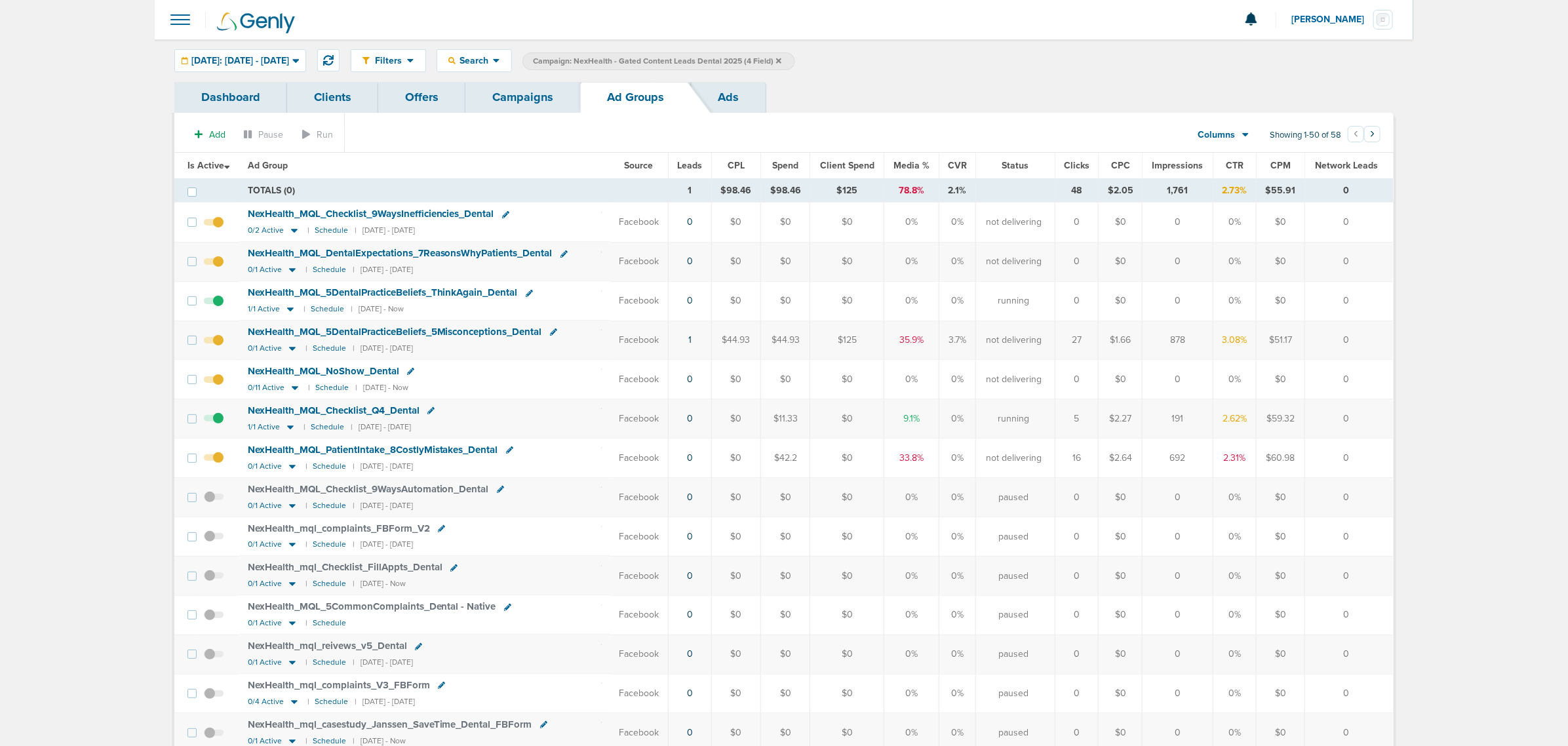
click at [221, 167] on span "Is Active" at bounding box center [208, 165] width 43 height 11
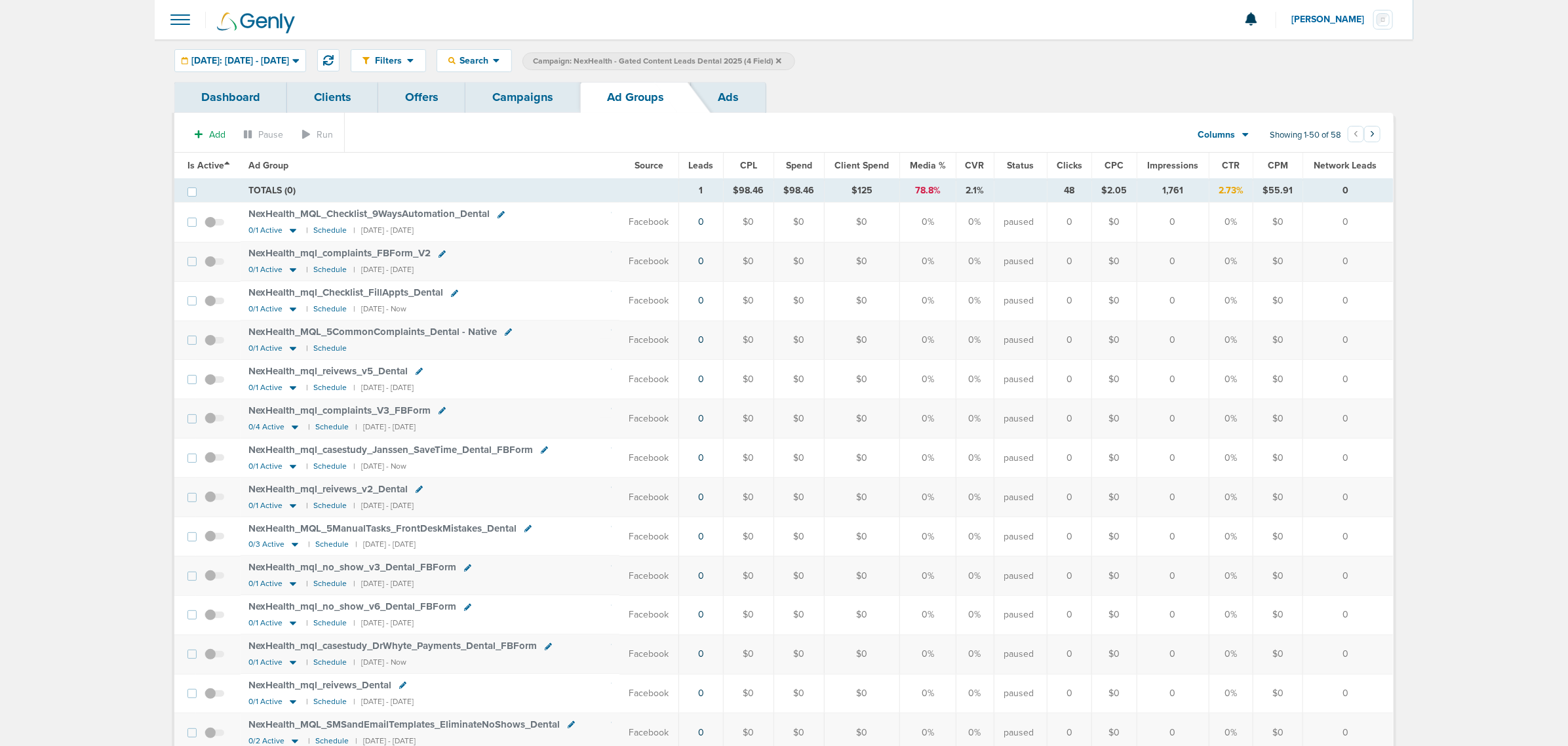
click at [217, 165] on span "Is Active" at bounding box center [208, 165] width 43 height 11
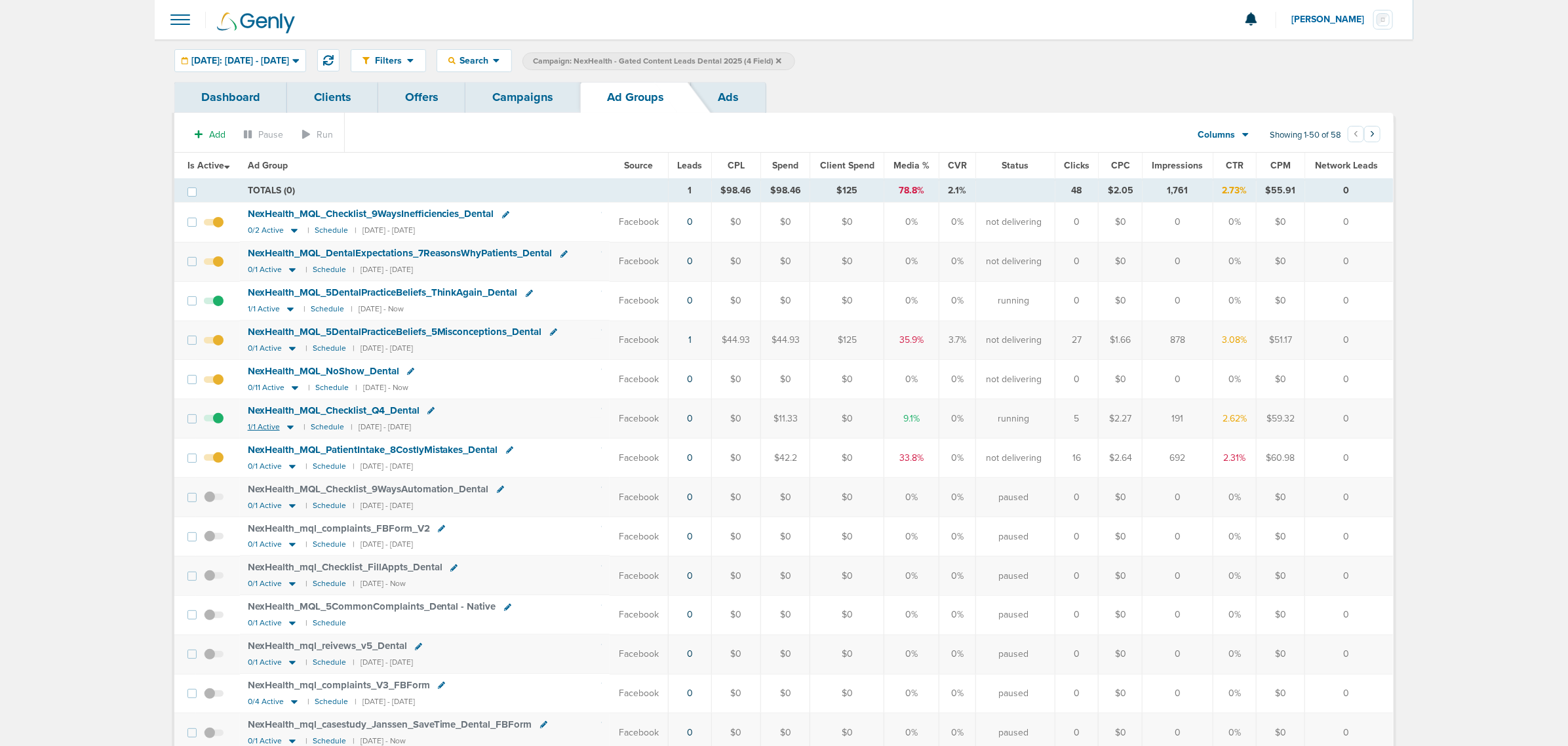
click at [289, 429] on icon at bounding box center [290, 427] width 6 height 4
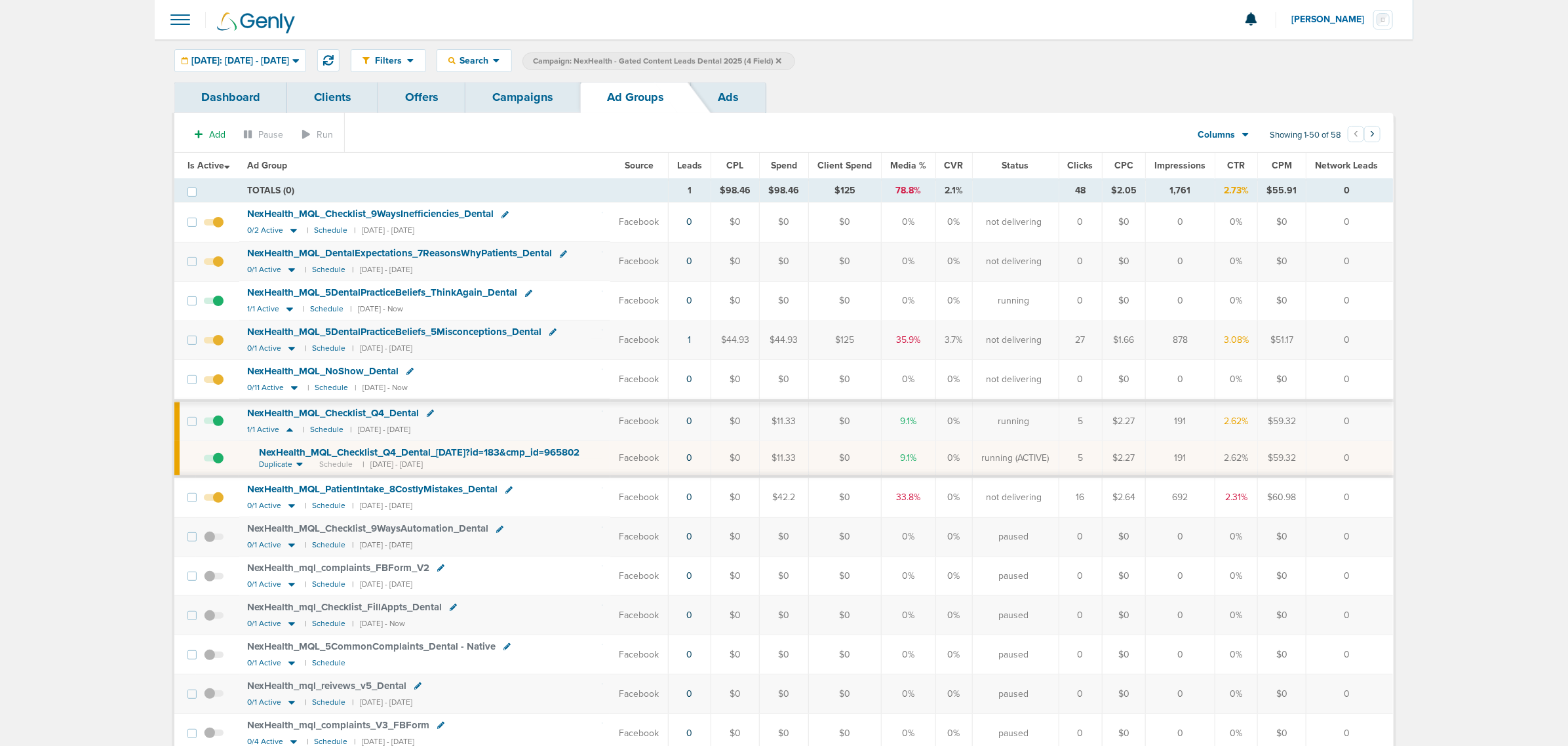
click at [395, 457] on span "NexHealth_ MQL_ Checklist_ Q4_ Dental_ [DATE]?id=183&cmp_ id=9658029" at bounding box center [422, 451] width 326 height 12
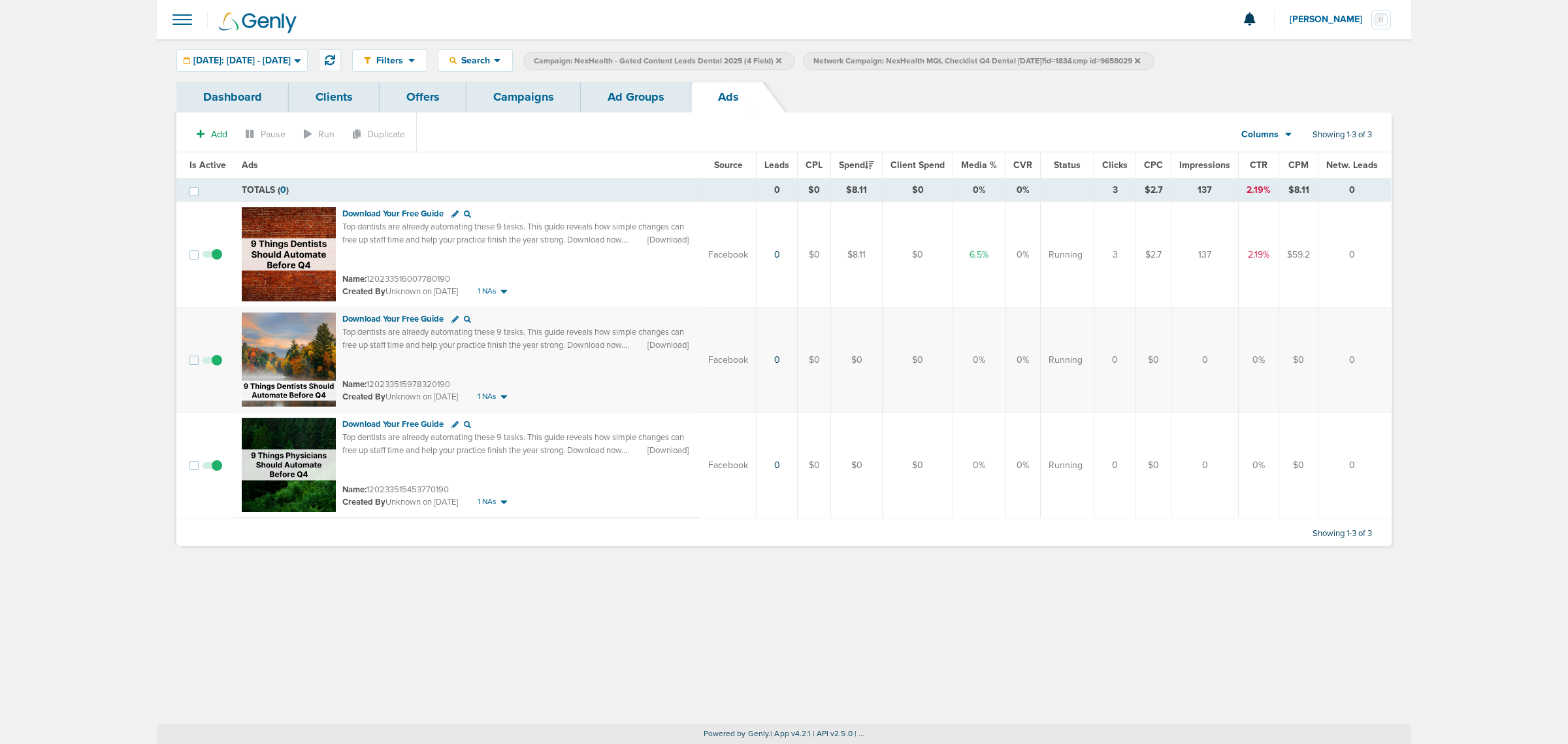
click at [517, 96] on link "Campaigns" at bounding box center [523, 97] width 114 height 31
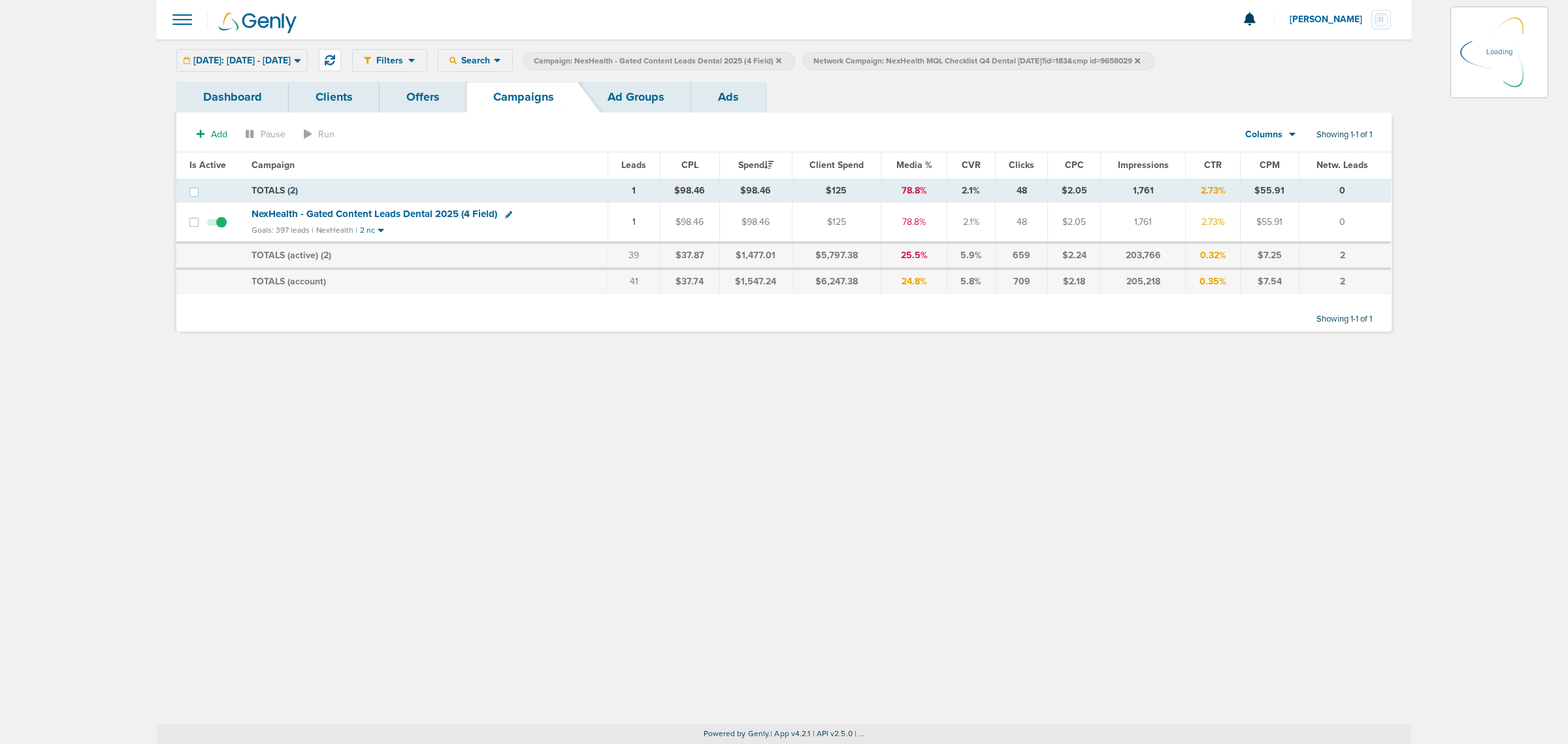
click at [782, 59] on icon at bounding box center [779, 60] width 5 height 5
click at [860, 58] on icon at bounding box center [858, 60] width 5 height 5
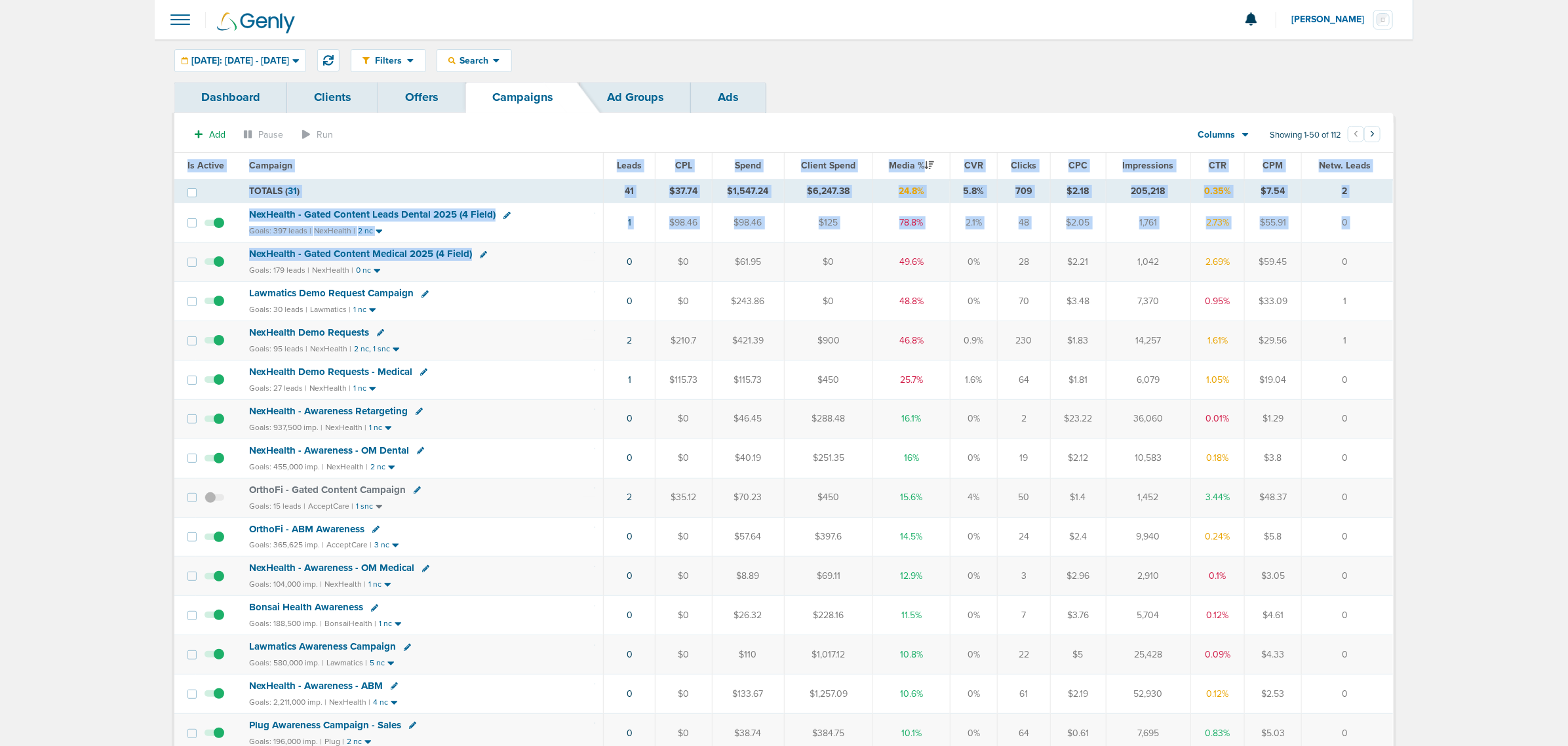
drag, startPoint x: 574, startPoint y: 261, endPoint x: 1419, endPoint y: 250, distance: 845.1
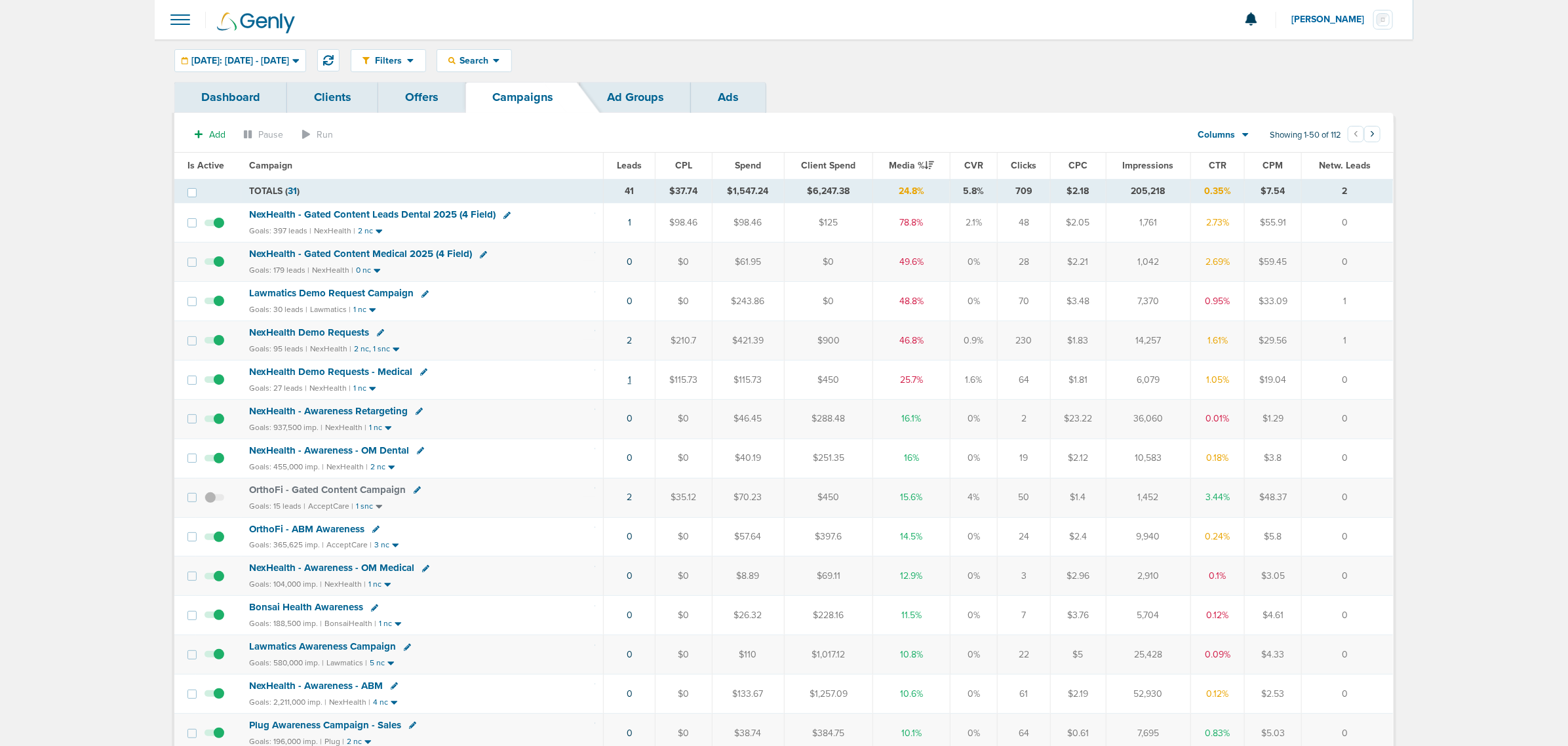
click at [628, 381] on link "1" at bounding box center [629, 380] width 3 height 11
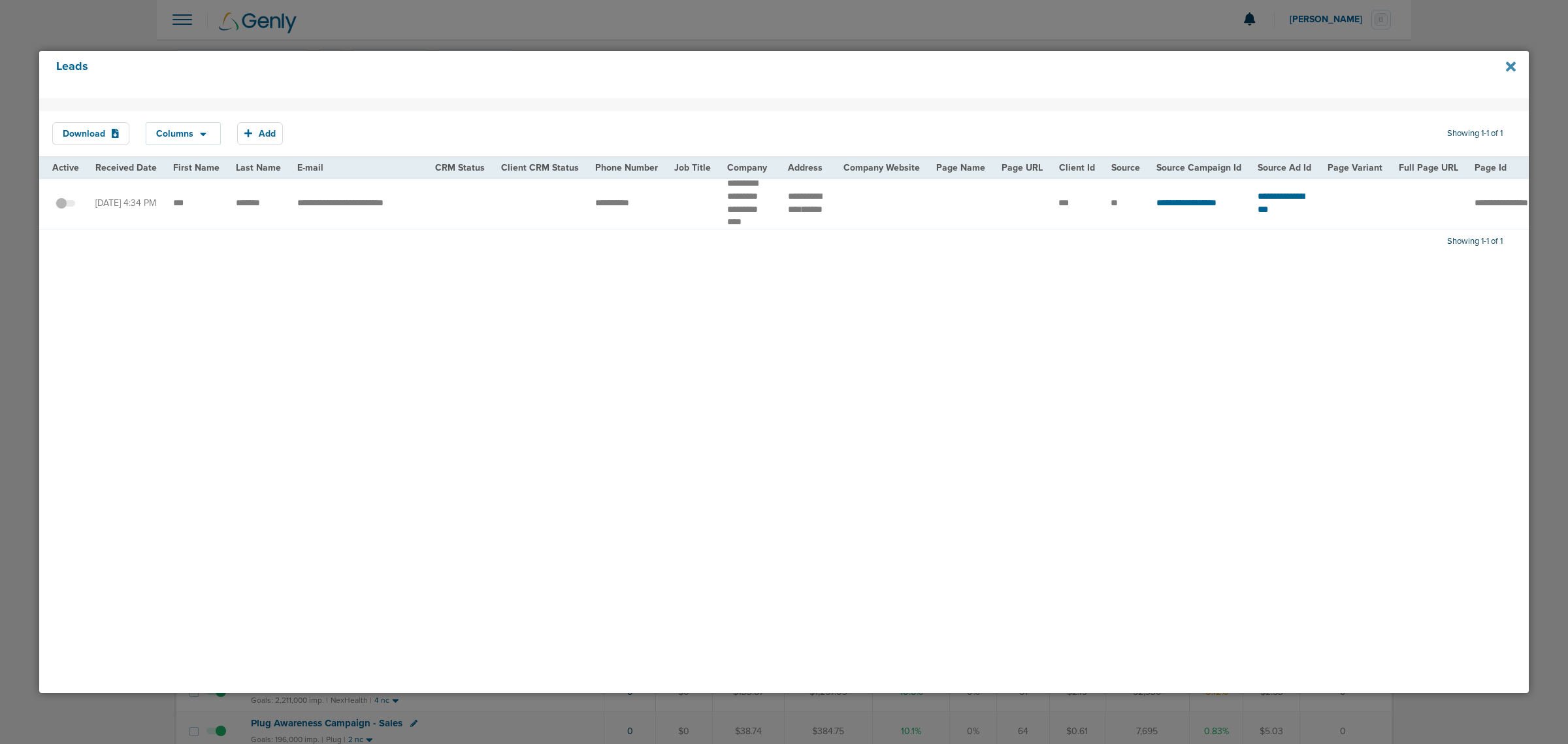
click at [1506, 69] on icon at bounding box center [1511, 66] width 10 height 15
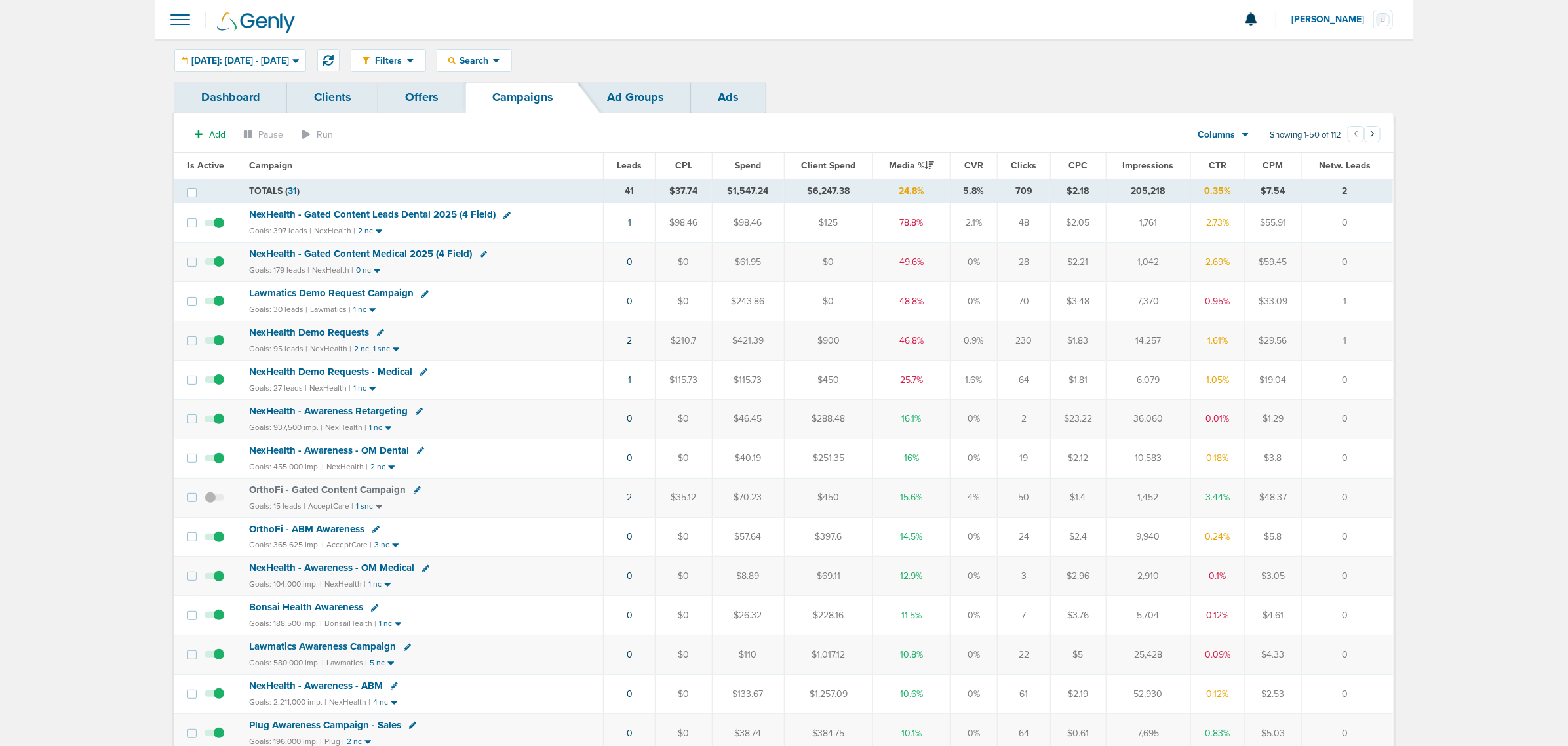
drag, startPoint x: 421, startPoint y: 387, endPoint x: 1385, endPoint y: 364, distance: 964.3
click at [1385, 364] on tr "NexHealth Demo Requests - Medical Goals: 27 leads | NexHealth | 1 nc 1 $115.73 …" at bounding box center [783, 379] width 1219 height 39
click at [1373, 368] on td "0" at bounding box center [1347, 379] width 92 height 39
click at [534, 393] on div "Goals: 27 leads | NexHealth | 1 nc" at bounding box center [422, 388] width 346 height 11
drag, startPoint x: 231, startPoint y: 374, endPoint x: 1371, endPoint y: 366, distance: 1140.0
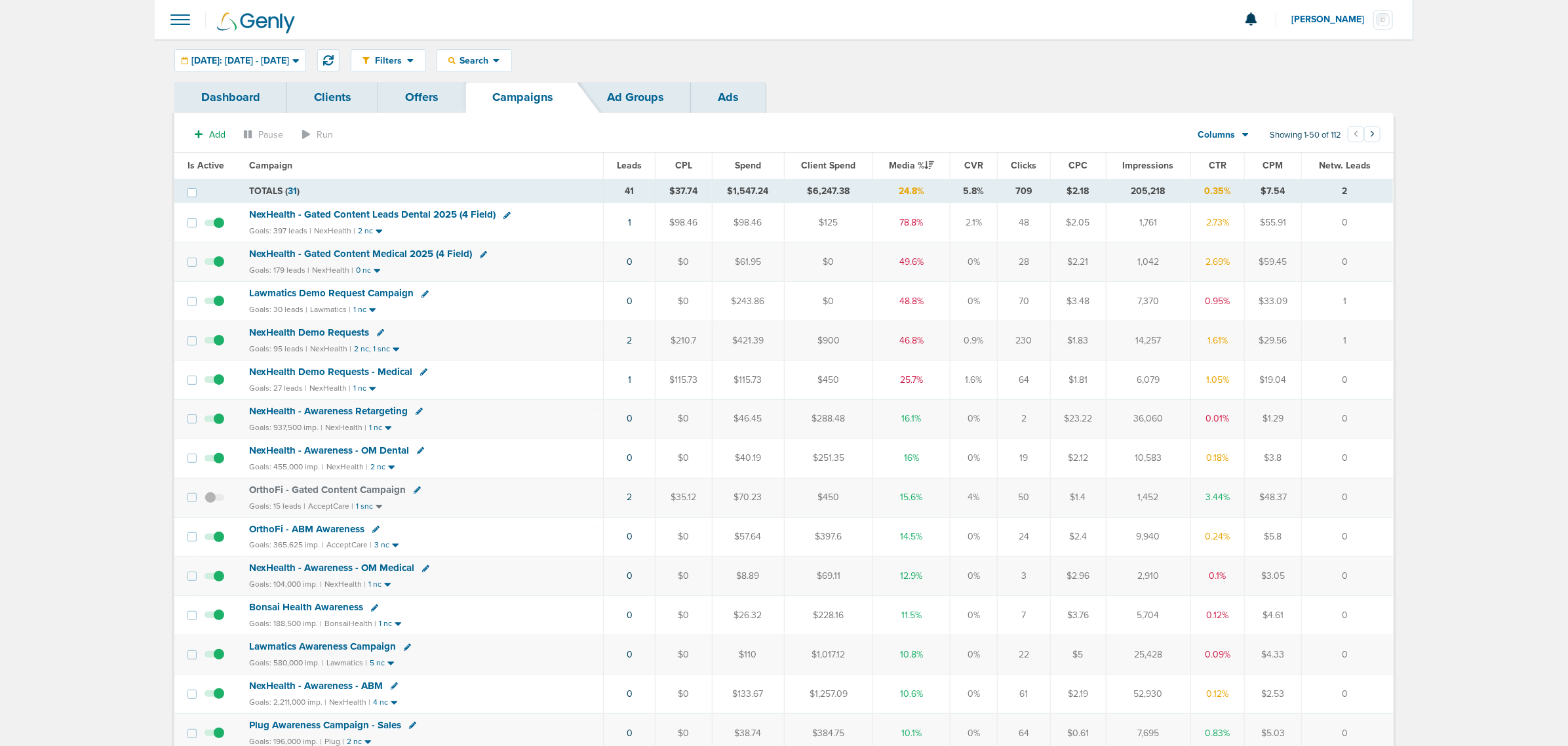
click at [1371, 366] on tr "NexHealth Demo Requests - Medical Goals: 27 leads | NexHealth | 1 nc 1 $115.73 …" at bounding box center [783, 379] width 1219 height 39
click at [1371, 366] on td "0" at bounding box center [1347, 379] width 92 height 39
click at [493, 59] on span "Search" at bounding box center [474, 60] width 37 height 11
click at [299, 48] on div "Filters Active Only Settings Status Active Inactive Objectives MQL SQL Traffic …" at bounding box center [784, 60] width 1259 height 43
click at [298, 53] on div "[DATE]: [DATE] - [DATE]" at bounding box center [240, 60] width 131 height 22
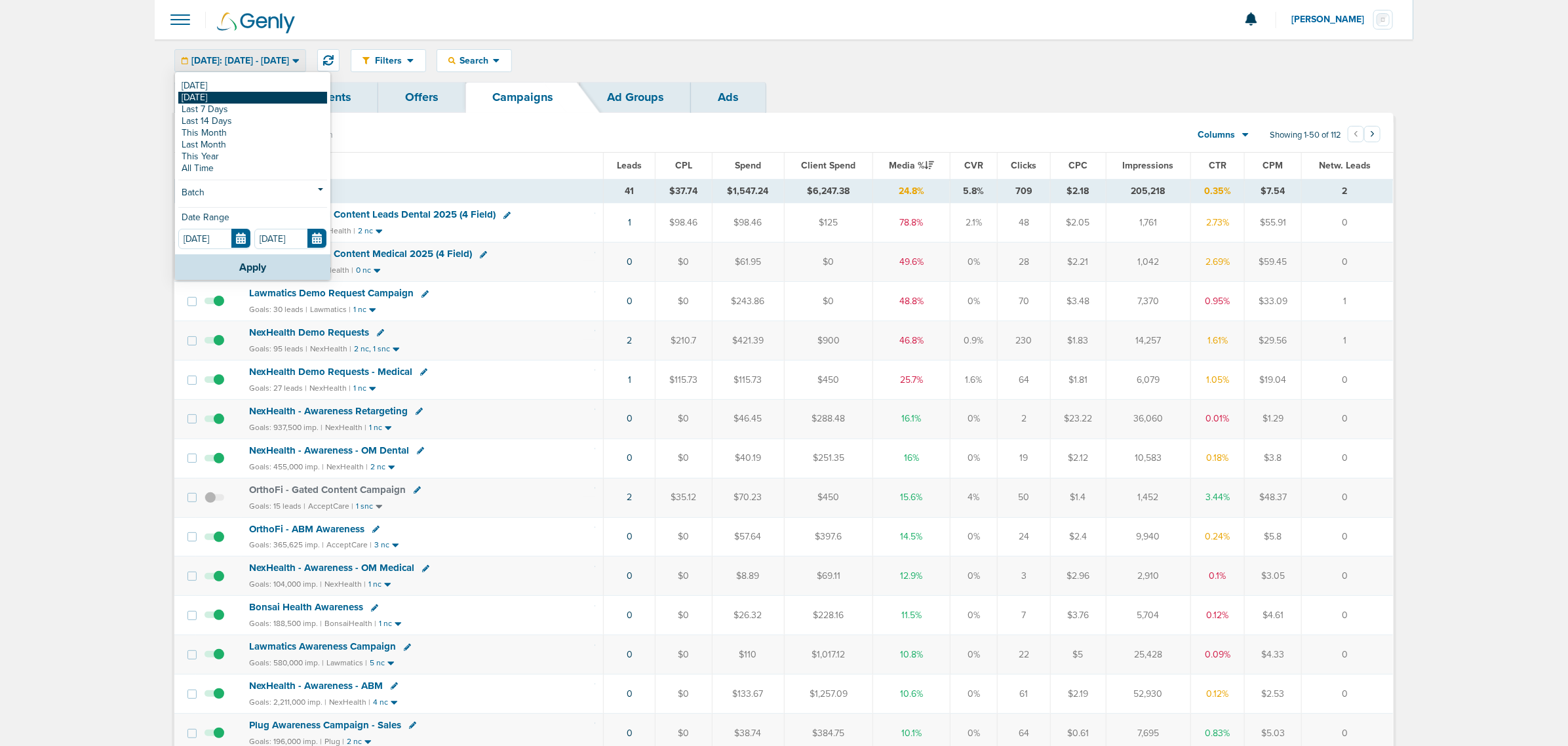
click at [254, 97] on link "[DATE]" at bounding box center [253, 97] width 148 height 12
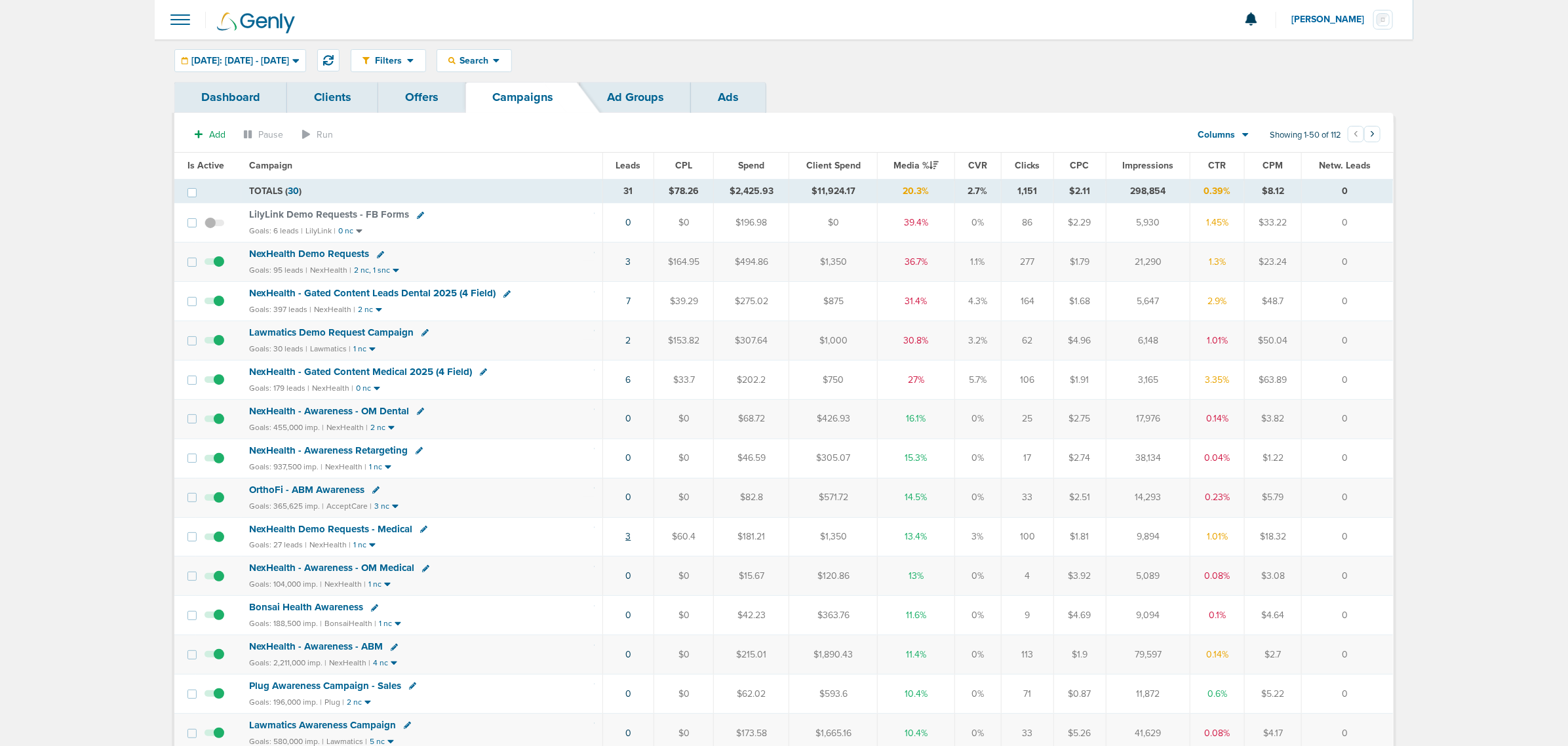
click at [628, 541] on link "3" at bounding box center [628, 537] width 5 height 11
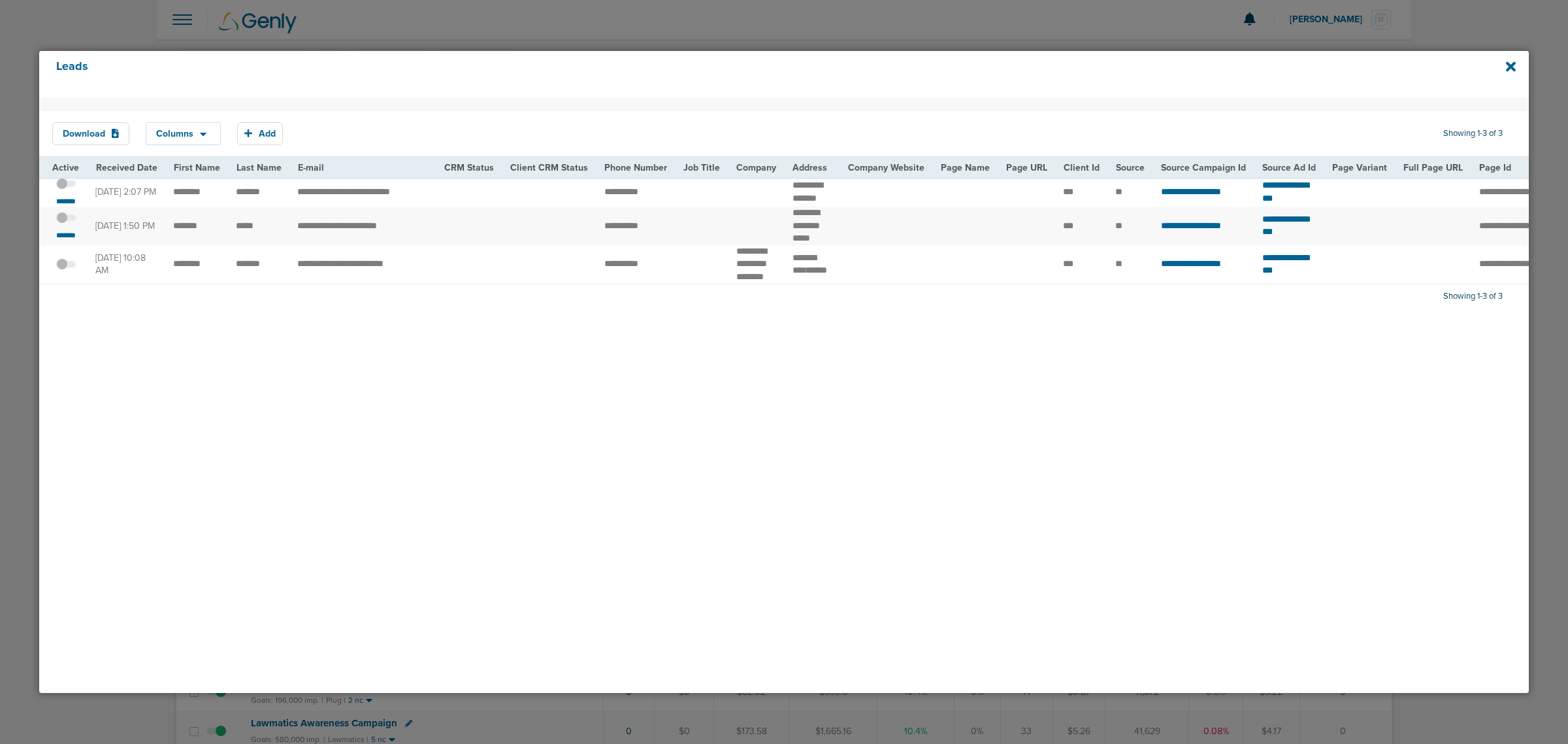
drag, startPoint x: 164, startPoint y: 258, endPoint x: 900, endPoint y: 254, distance: 736.0
click at [900, 254] on tr "**********" at bounding box center [1351, 264] width 2625 height 39
click at [900, 254] on td at bounding box center [886, 264] width 93 height 39
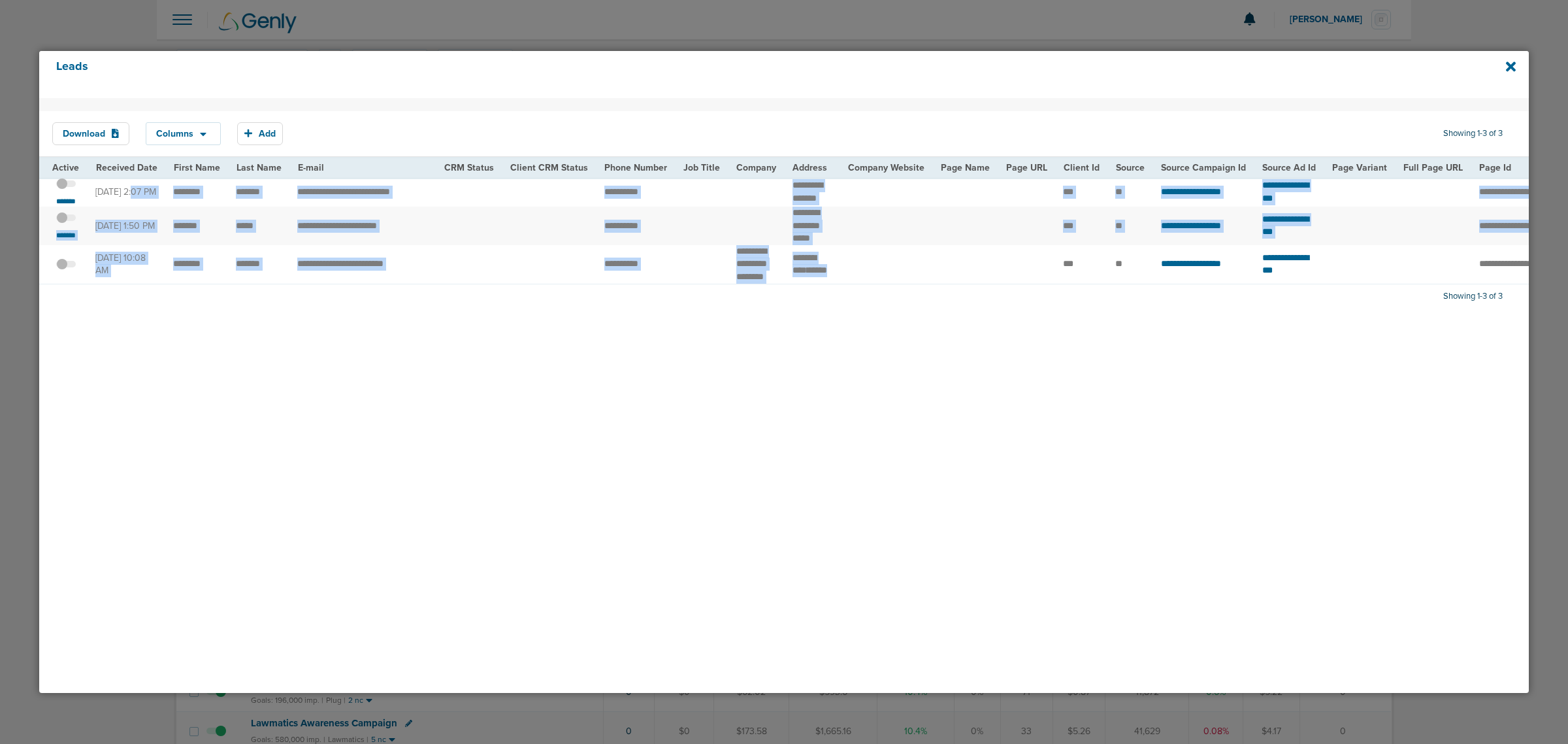
drag, startPoint x: 173, startPoint y: 173, endPoint x: 957, endPoint y: 256, distance: 788.4
click at [957, 256] on tbody "**********" at bounding box center [1351, 231] width 2625 height 106
click at [957, 256] on td at bounding box center [965, 264] width 66 height 39
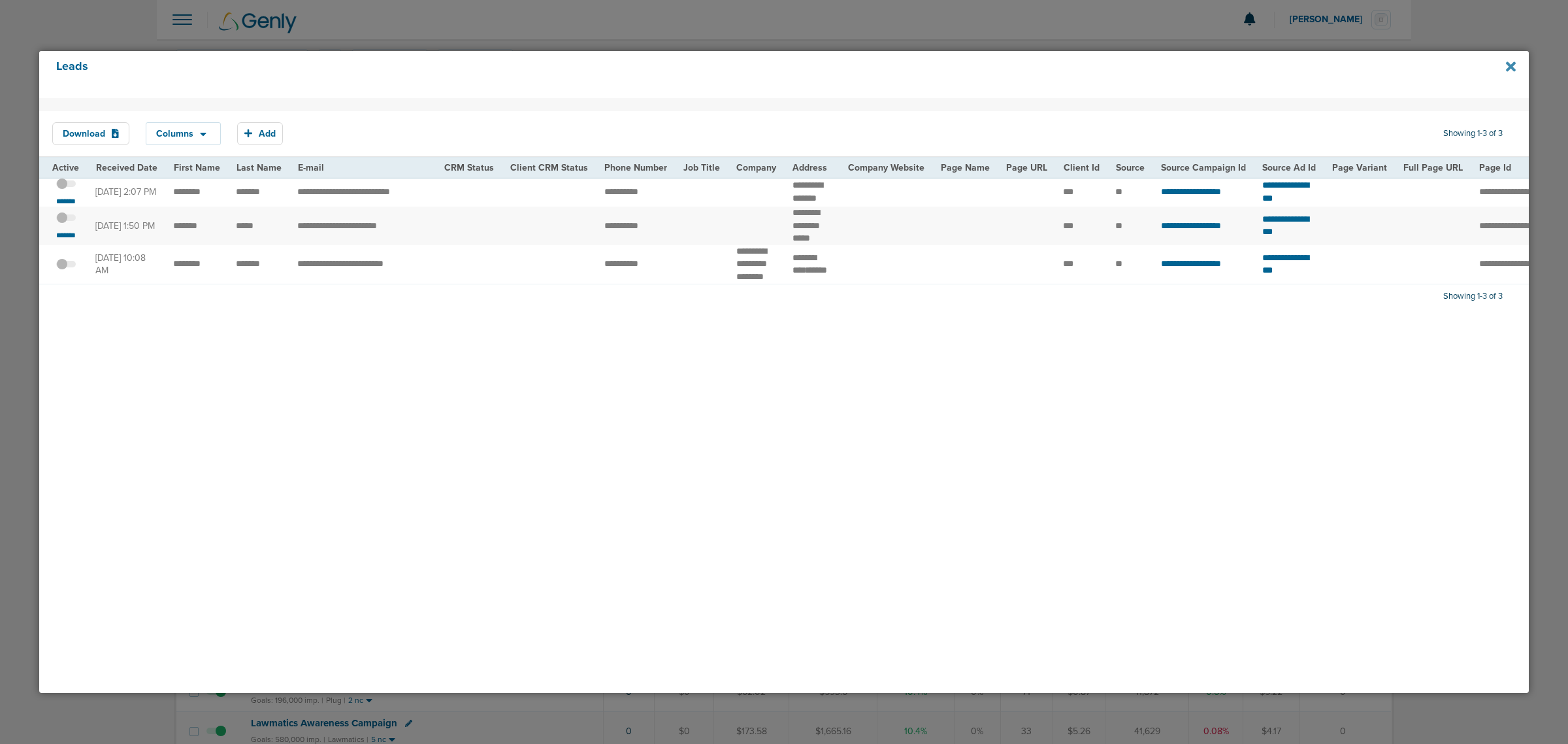
click at [1514, 61] on icon at bounding box center [1511, 66] width 10 height 15
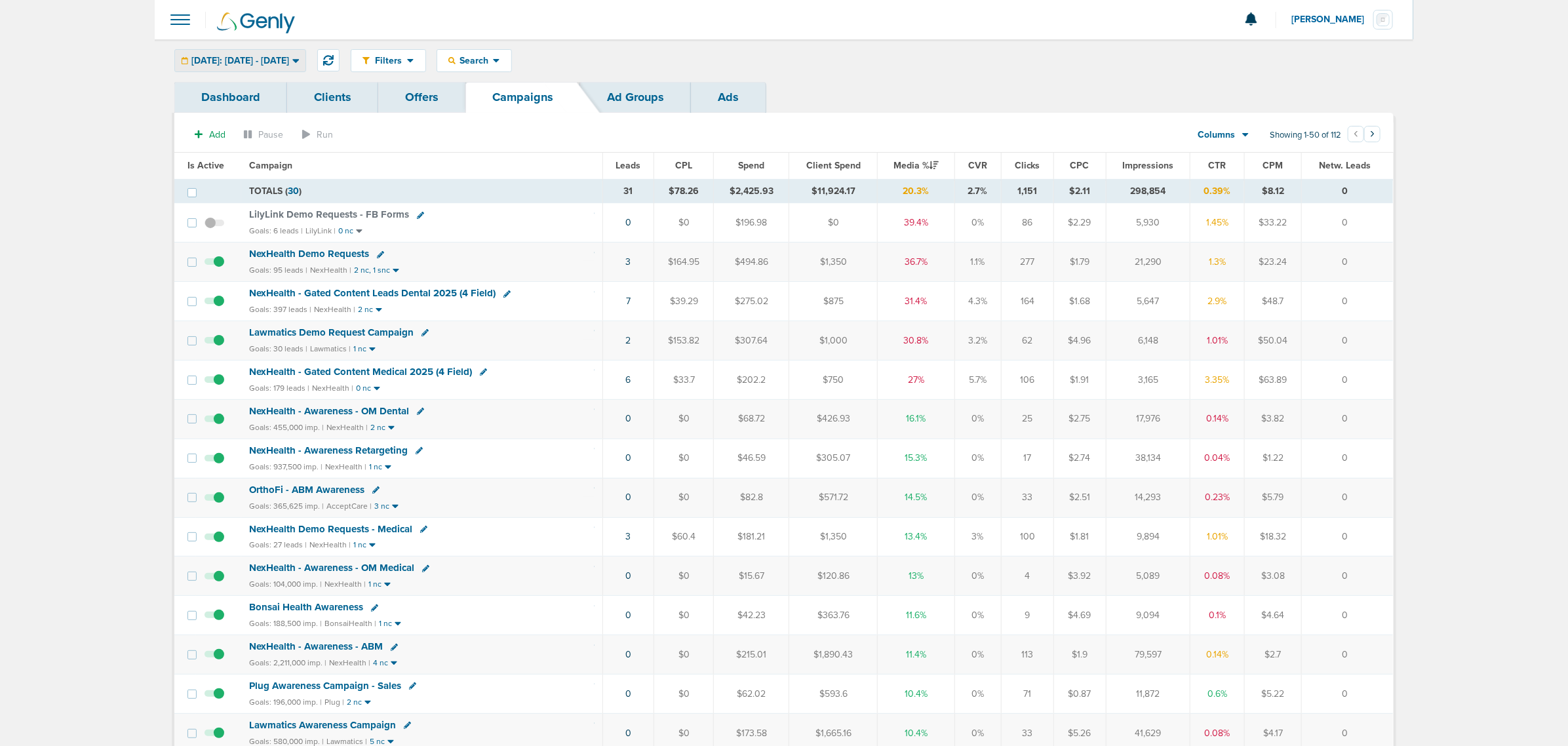
click at [305, 66] on div "[DATE]: [DATE] - [DATE]" at bounding box center [240, 60] width 131 height 22
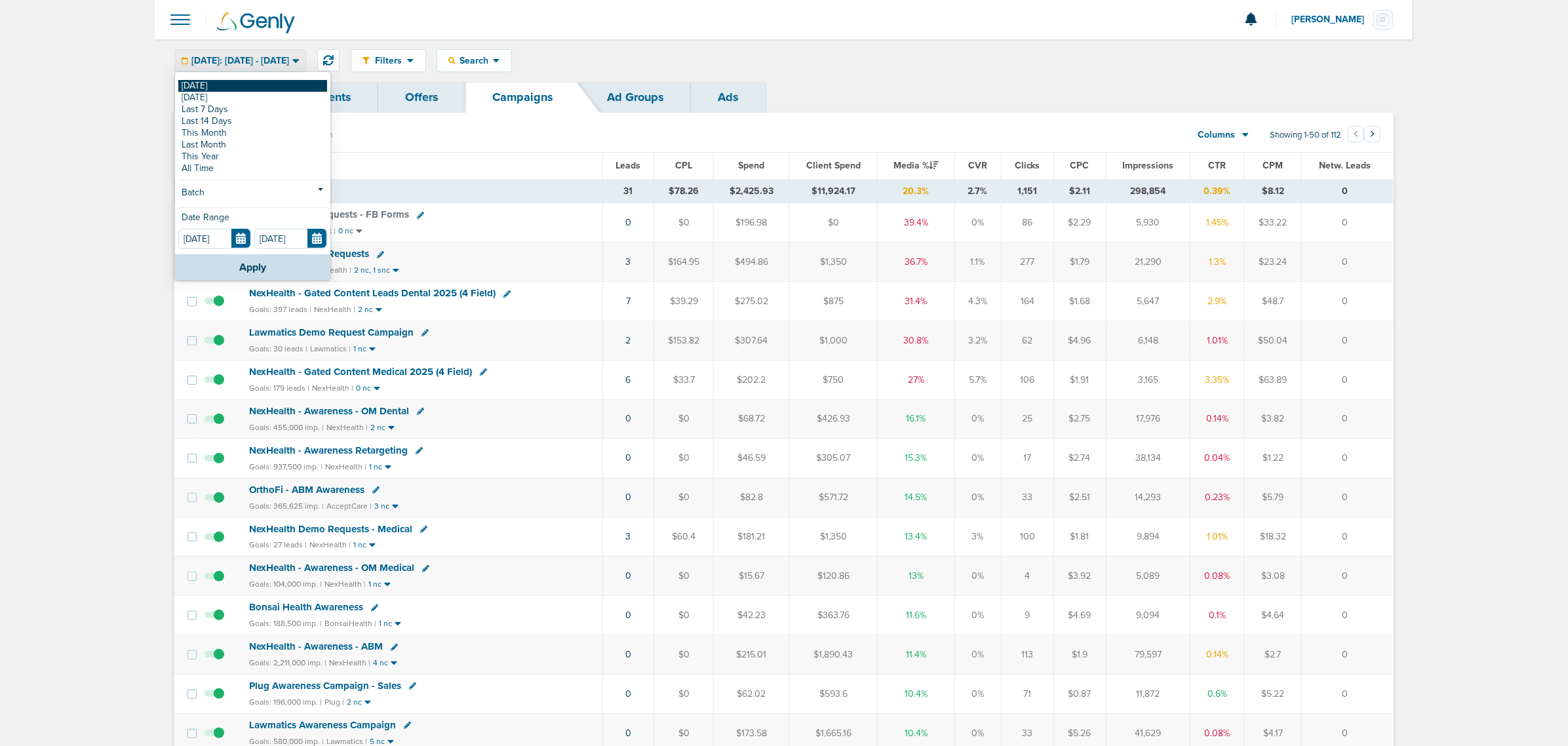
click at [182, 83] on link "[DATE]" at bounding box center [253, 85] width 148 height 12
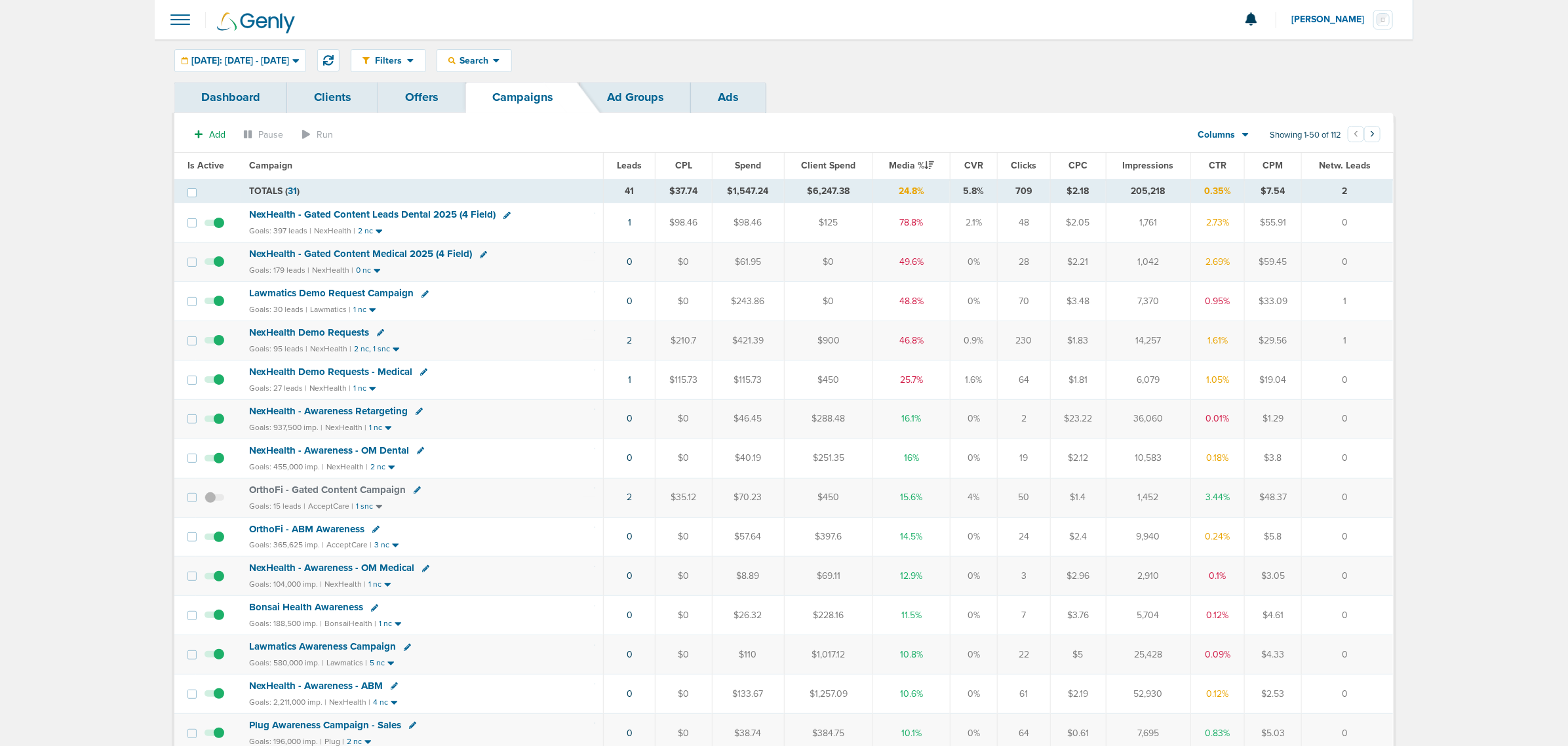
click at [405, 260] on span "NexHealth - Gated Content Medical 2025 (4 Field)" at bounding box center [360, 253] width 223 height 12
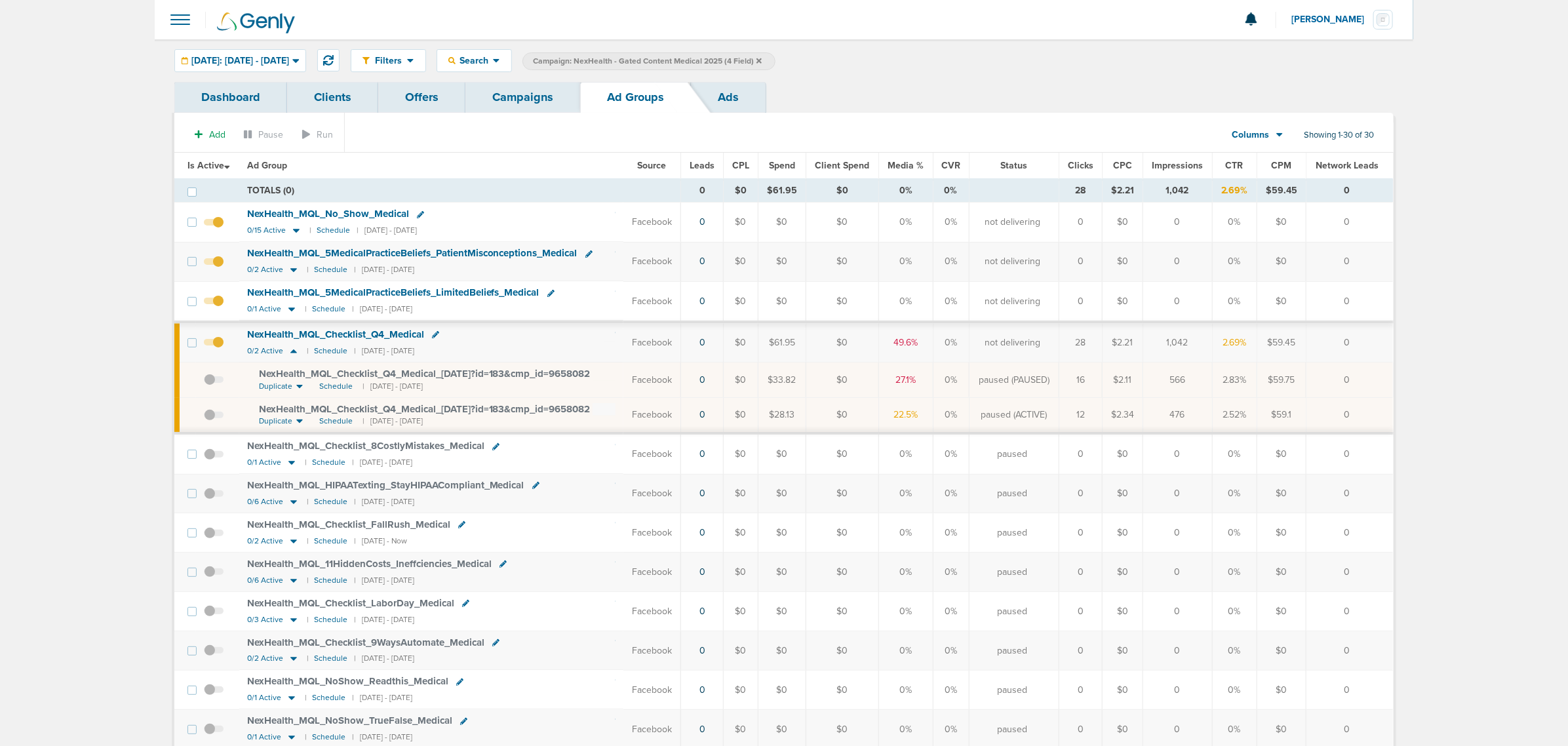
drag, startPoint x: 608, startPoint y: 411, endPoint x: 126, endPoint y: 110, distance: 568.3
click at [152, 109] on main "Notifications You have no unread notifications [PERSON_NAME] Profile Sign Out C…" at bounding box center [784, 758] width 1568 height 1517
click at [43, 76] on main "Notifications You have no unread notifications [PERSON_NAME] Profile Sign Out C…" at bounding box center [784, 758] width 1568 height 1517
click at [506, 110] on link "Campaigns" at bounding box center [523, 97] width 114 height 31
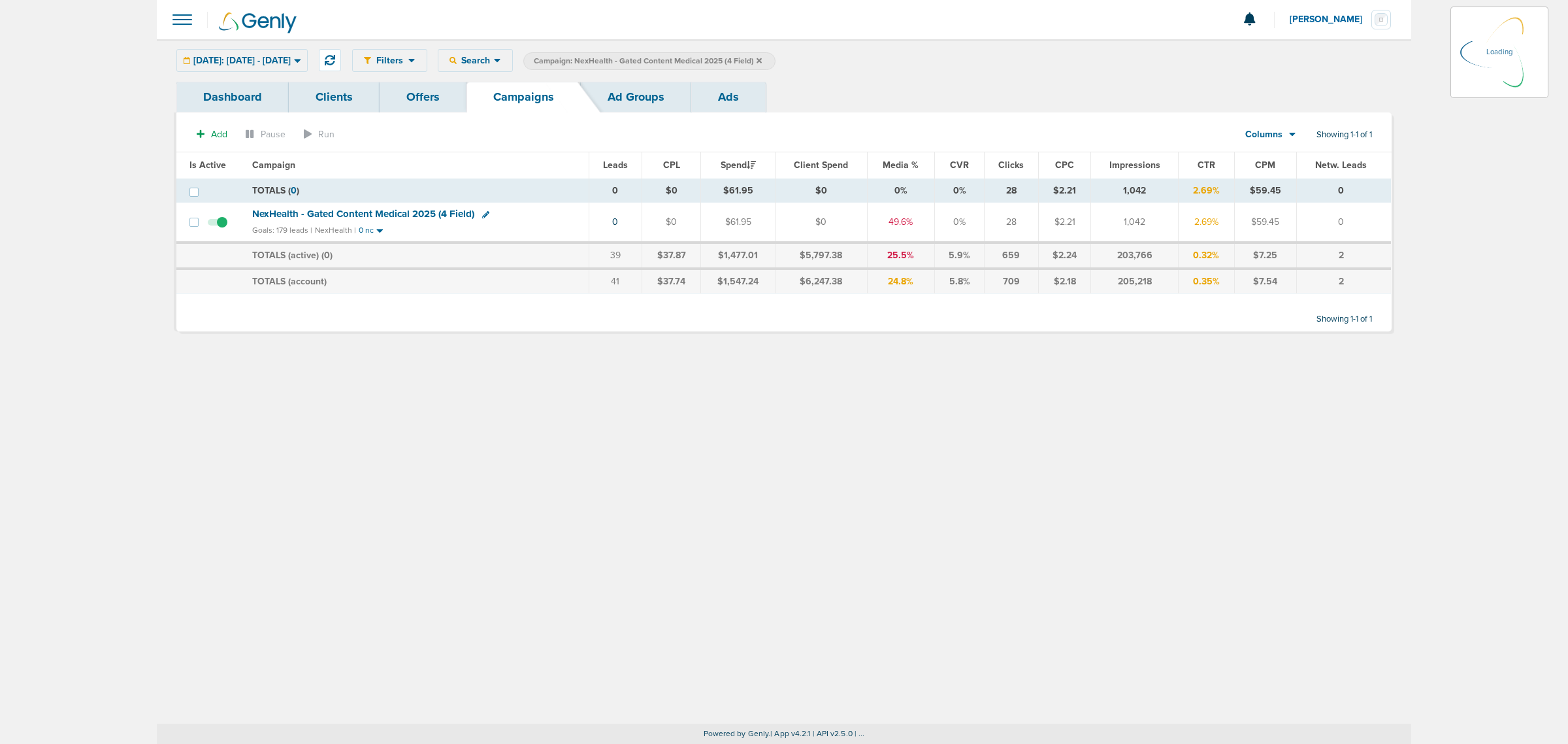
click at [762, 63] on icon at bounding box center [759, 61] width 5 height 8
click at [762, 59] on icon at bounding box center [759, 61] width 5 height 8
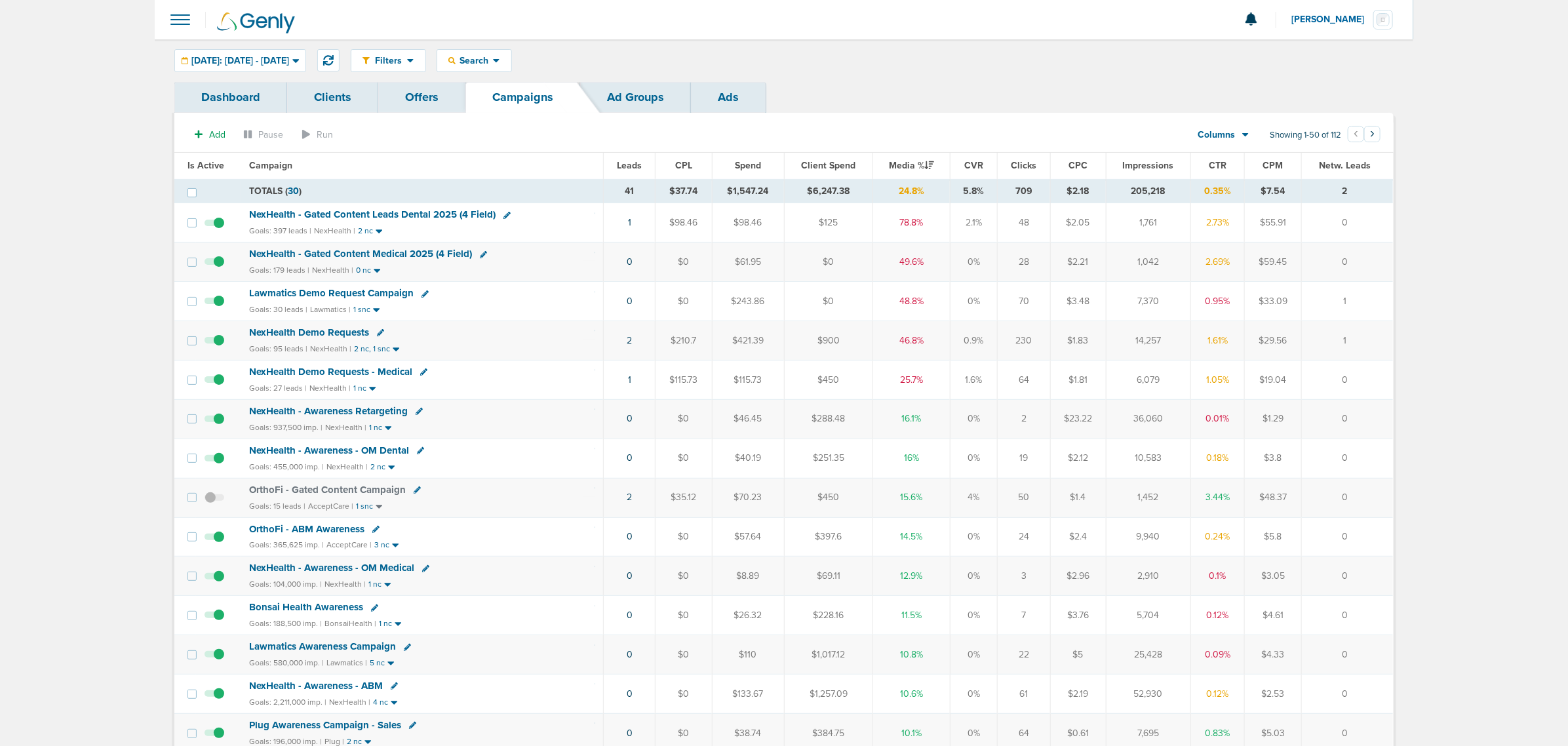
click at [363, 295] on span "Lawmatics Demo Request Campaign" at bounding box center [331, 292] width 165 height 12
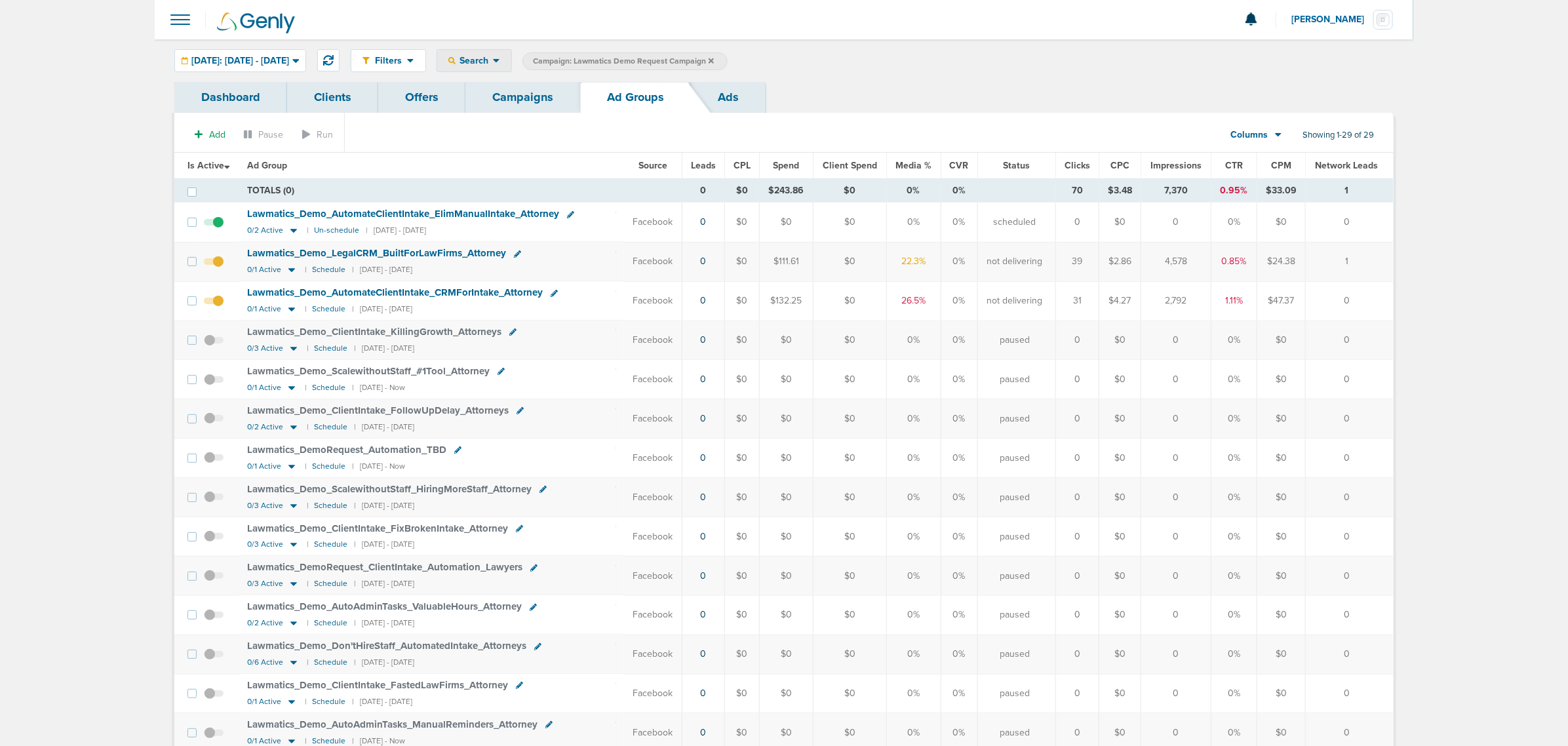
click at [493, 50] on div "Search" at bounding box center [474, 60] width 74 height 22
click at [846, 107] on div "Dashboard Clients Offers Campaigns Ad Groups Ads" at bounding box center [783, 97] width 1219 height 31
click at [289, 61] on span "[DATE]: [DATE] - [DATE]" at bounding box center [240, 61] width 97 height 9
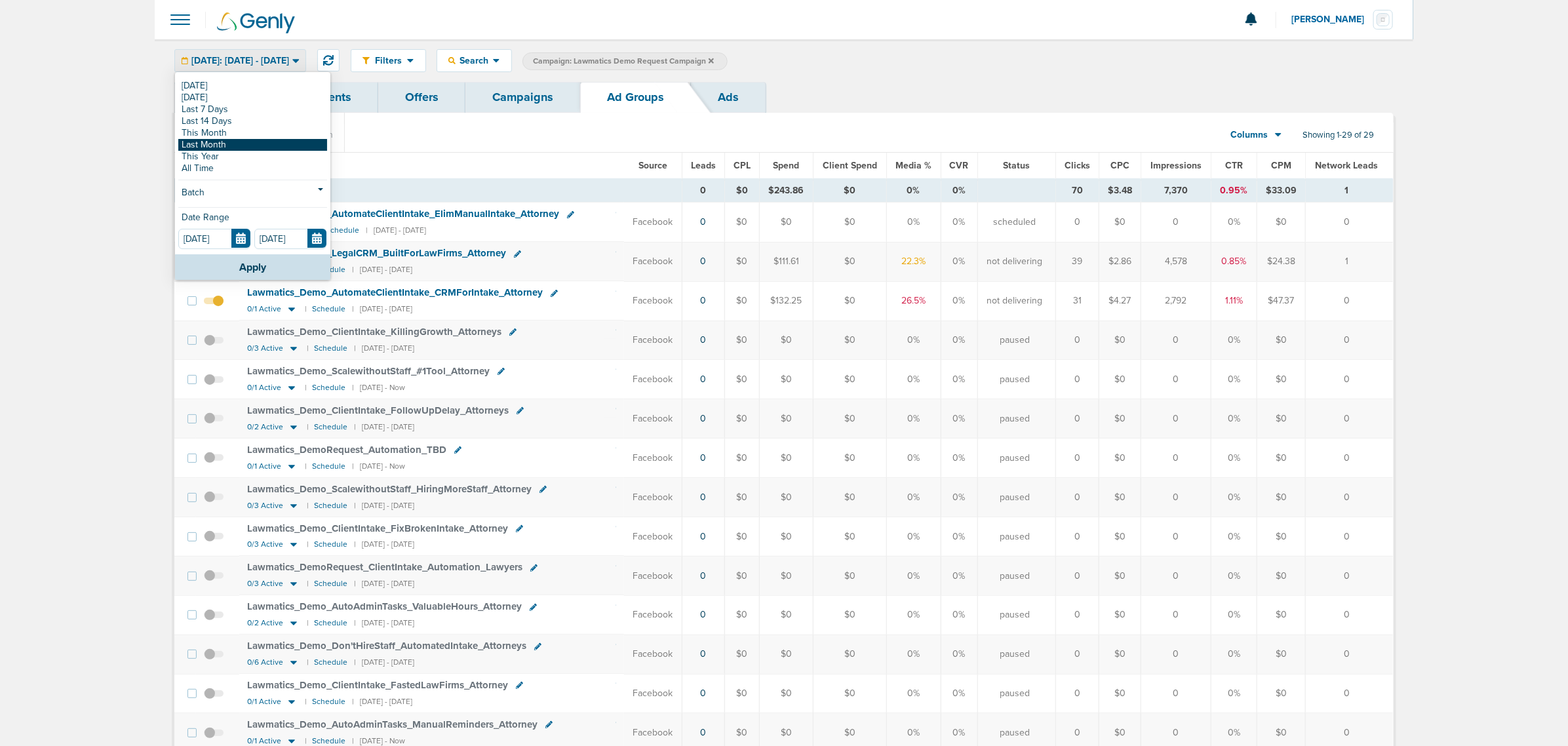
click at [243, 148] on link "Last Month" at bounding box center [253, 145] width 148 height 12
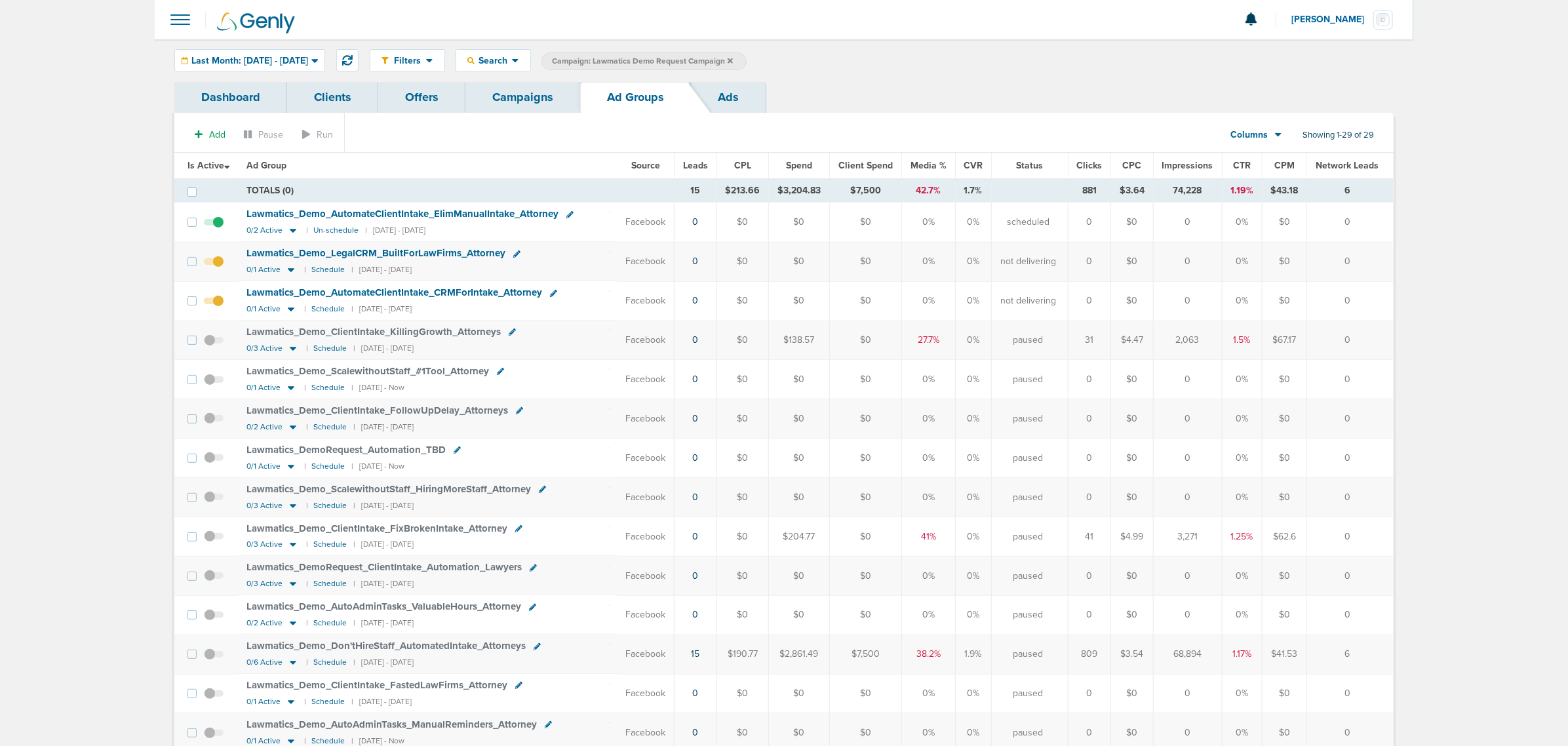
click at [703, 165] on span "Leads" at bounding box center [695, 165] width 25 height 11
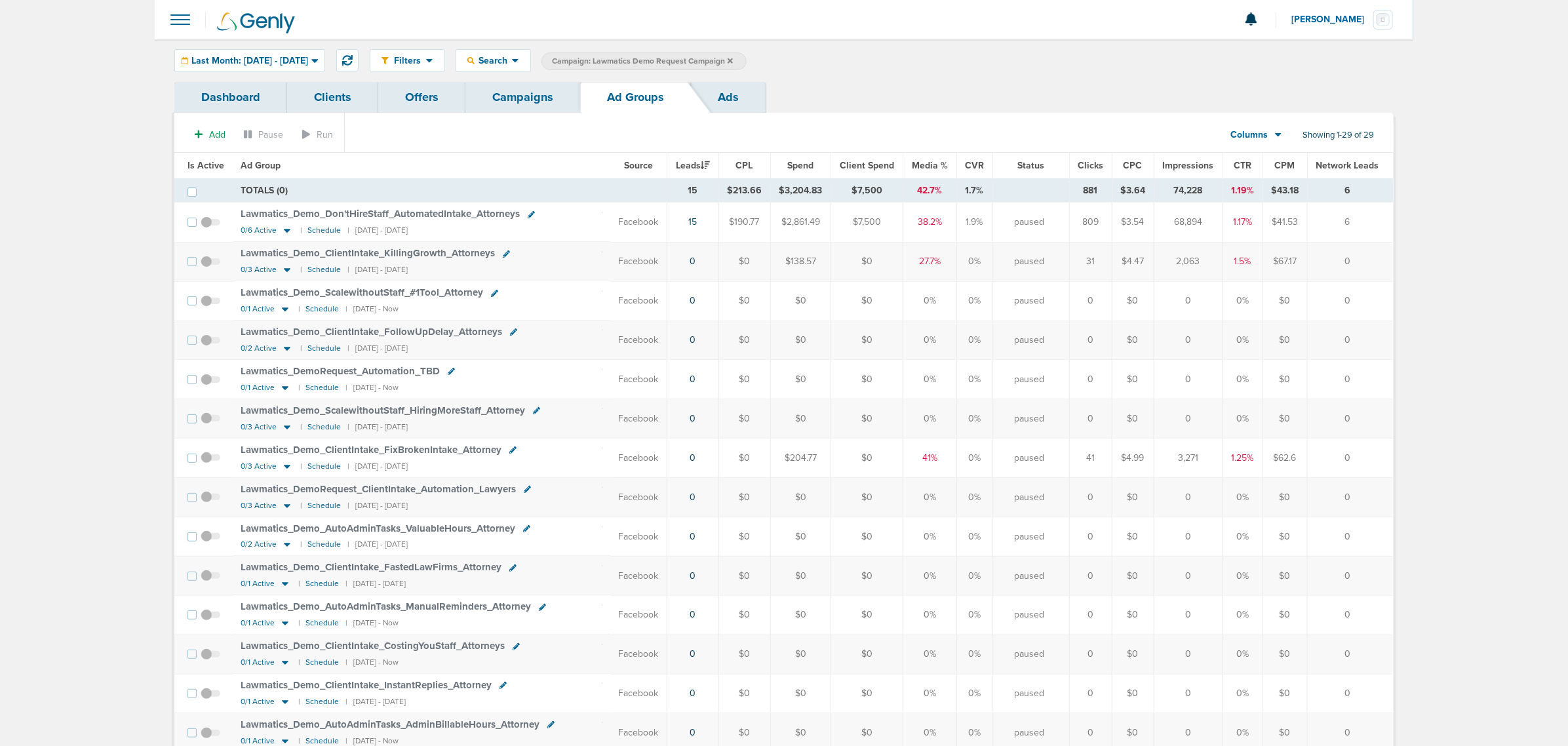
click at [283, 46] on div "Filters Active Only Settings Status Active Inactive Objectives MQL SQL Traffic …" at bounding box center [784, 60] width 1259 height 43
click at [281, 59] on span "Last Month: [DATE] - [DATE]" at bounding box center [250, 61] width 117 height 9
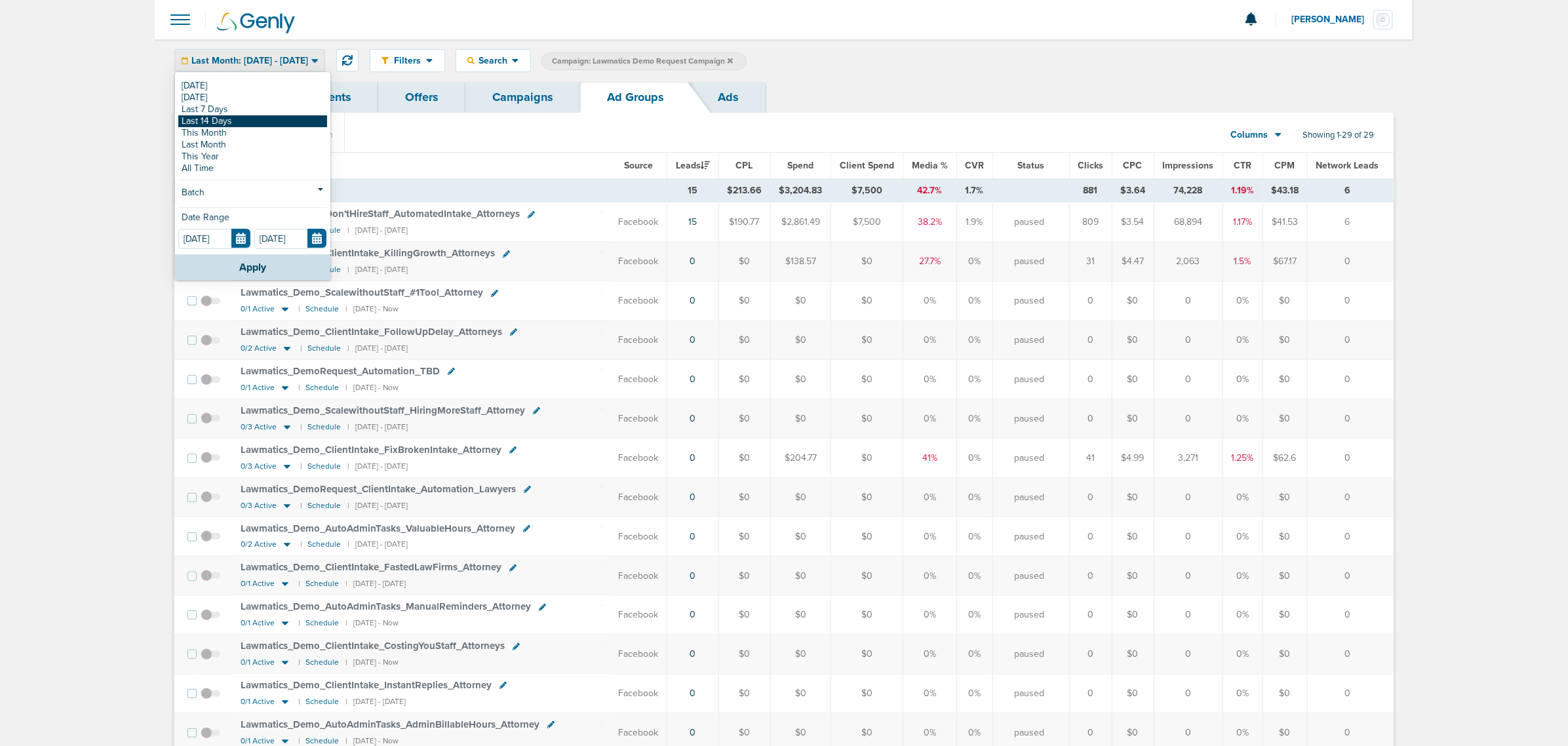
click at [260, 117] on link "Last 14 Days" at bounding box center [253, 121] width 148 height 12
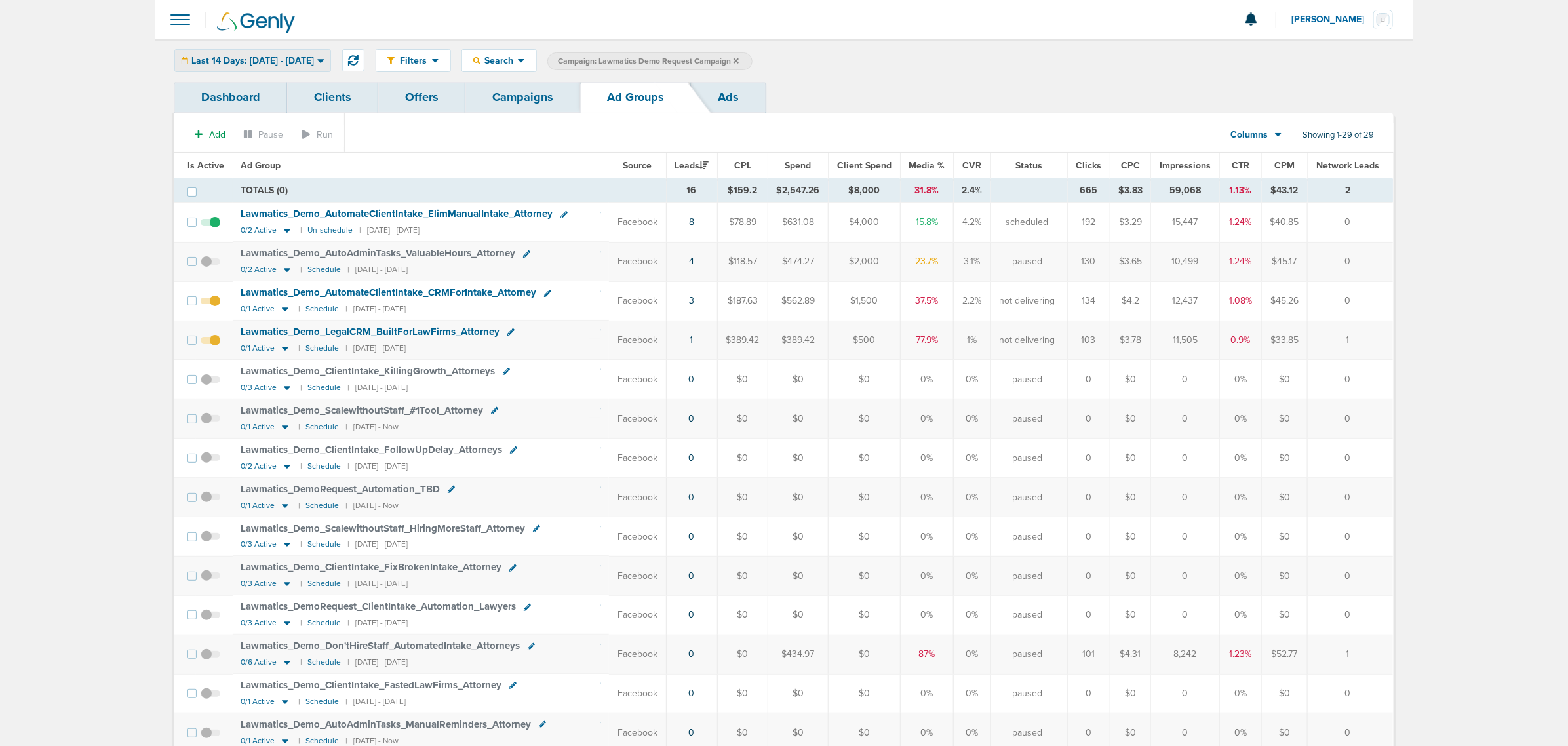
click at [254, 60] on span "Last 14 Days: [DATE] - [DATE]" at bounding box center [253, 61] width 123 height 9
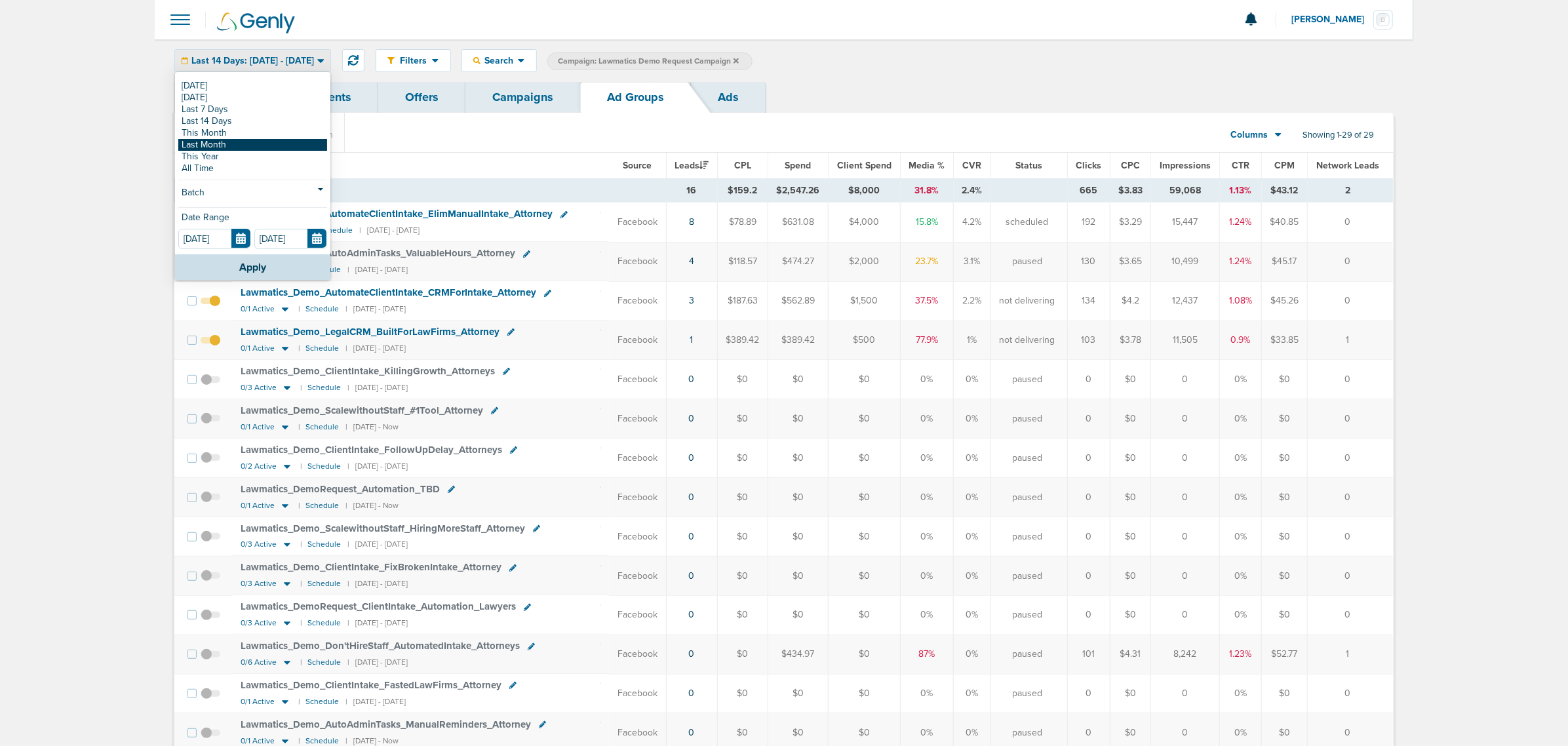
click at [244, 139] on link "Last Month" at bounding box center [253, 145] width 148 height 12
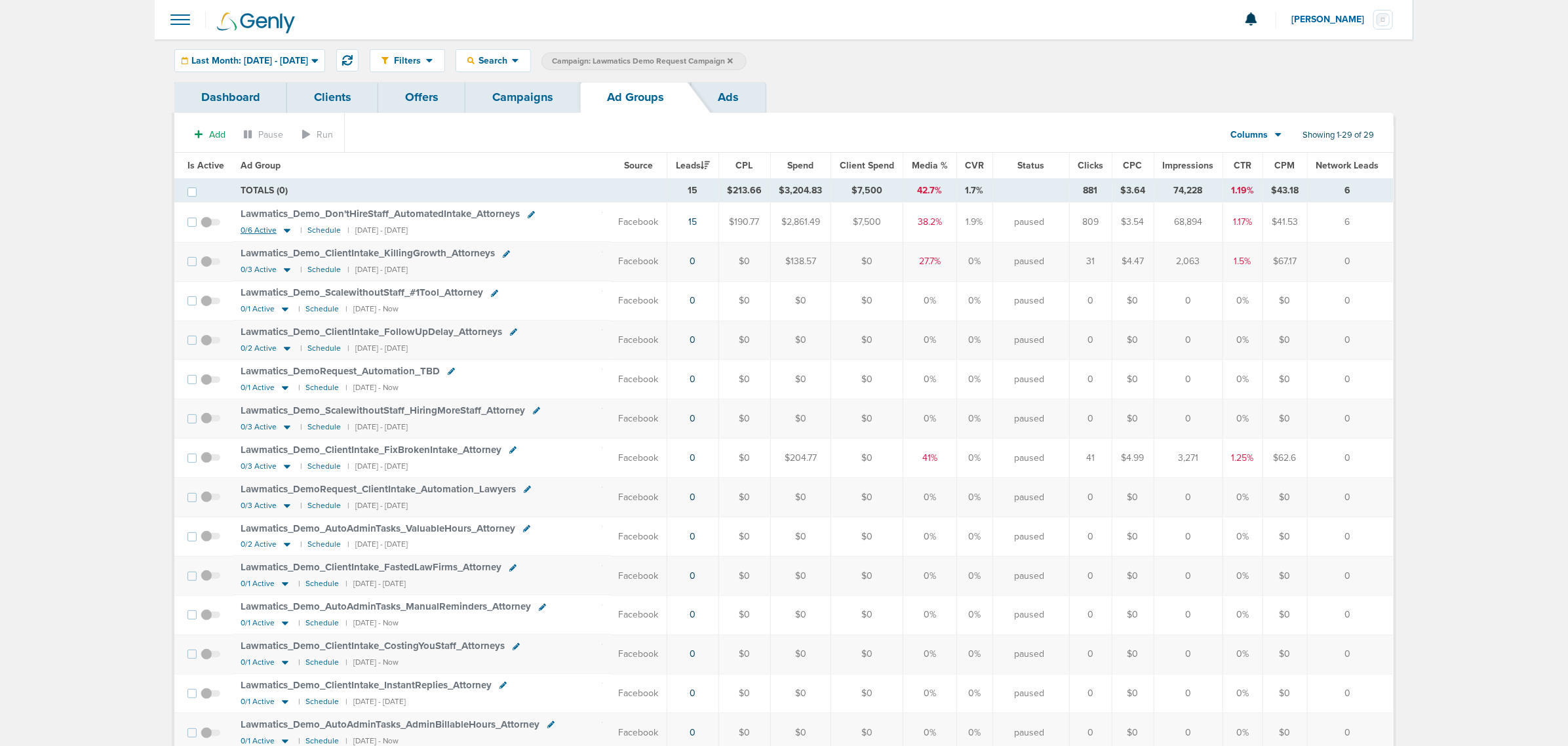
click at [287, 230] on icon at bounding box center [287, 230] width 13 height 11
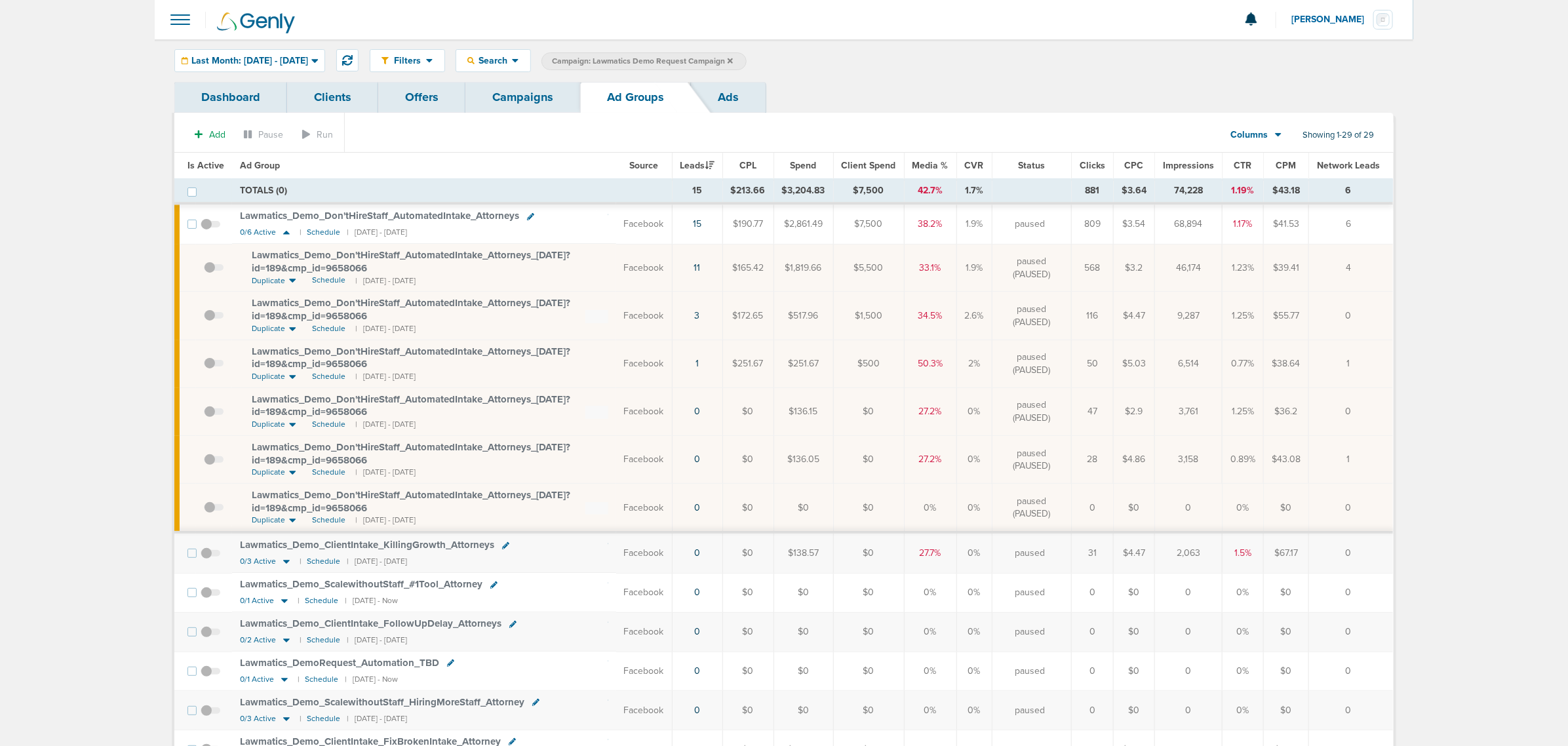
click at [413, 254] on span "Lawmatics_ Demo_ Don'tHireStaff_ AutomatedIntake_ Attorneys_ [DATE]?id=189&cmp_…" at bounding box center [411, 261] width 319 height 25
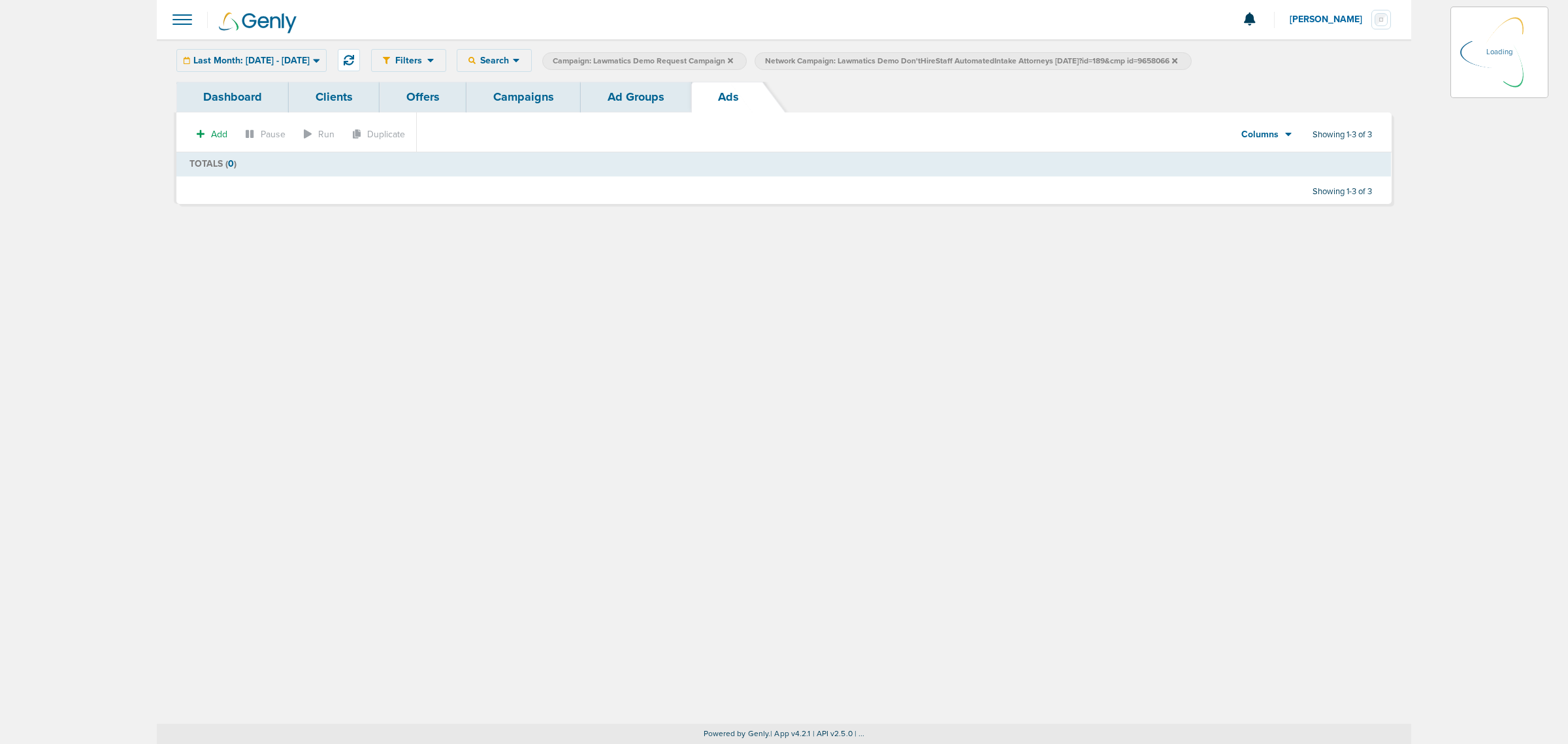
click at [631, 93] on link "Ad Groups" at bounding box center [636, 97] width 110 height 31
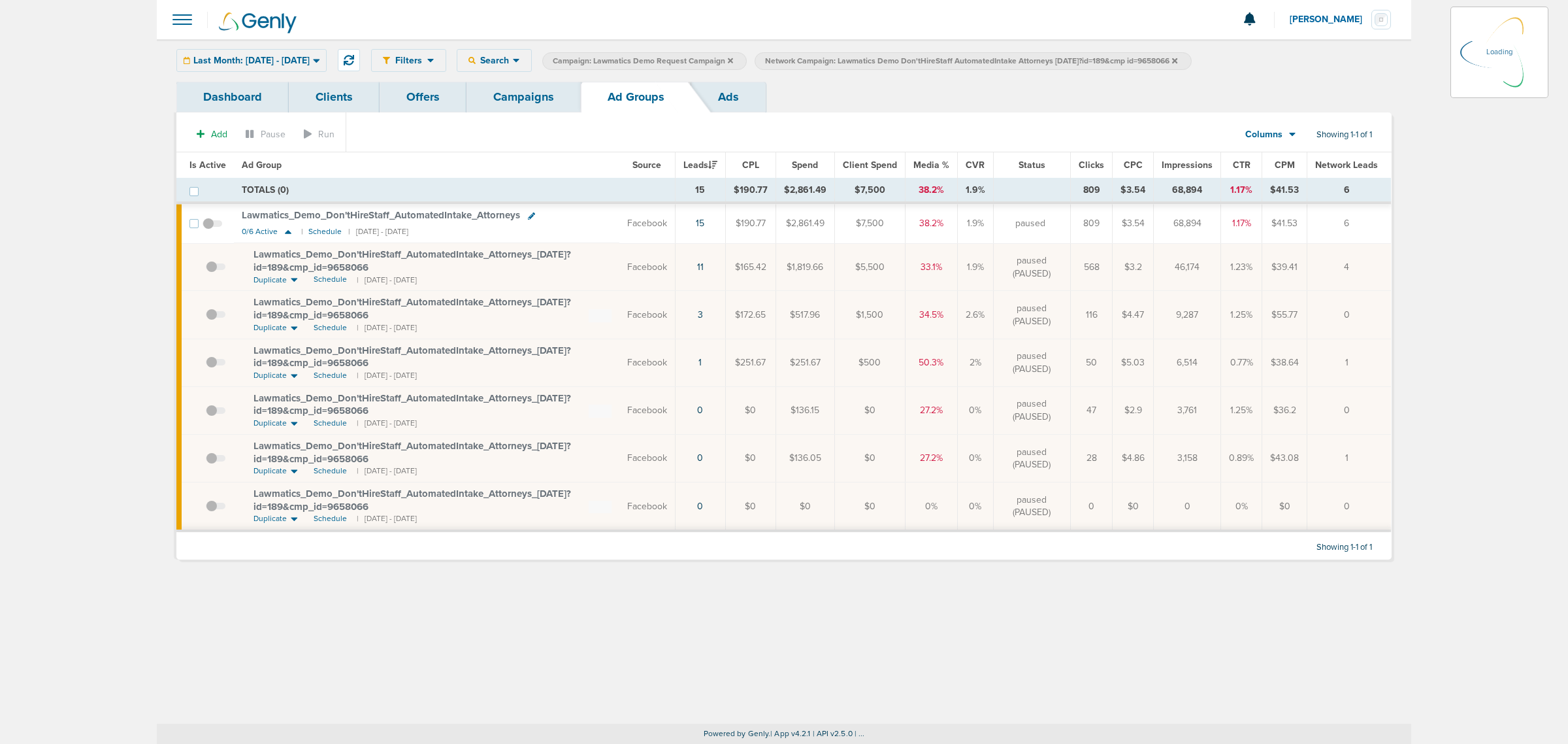
click at [327, 66] on div "Last Month: [DATE] - [DATE] [DATE] [DATE] Last 7 Days Last 14 Days This Month L…" at bounding box center [251, 61] width 150 height 23
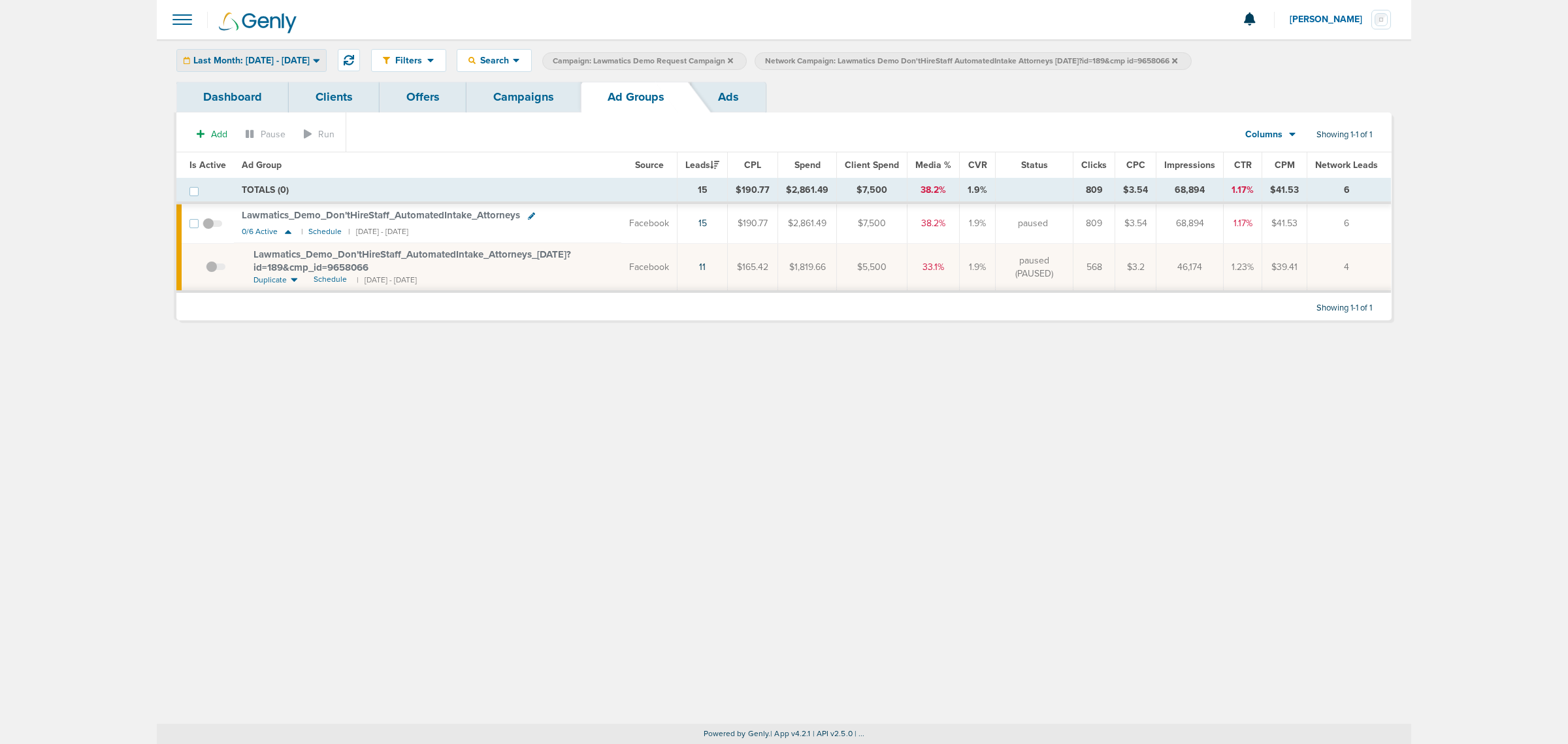
click at [310, 60] on span "Last Month: [DATE] - [DATE]" at bounding box center [251, 61] width 116 height 9
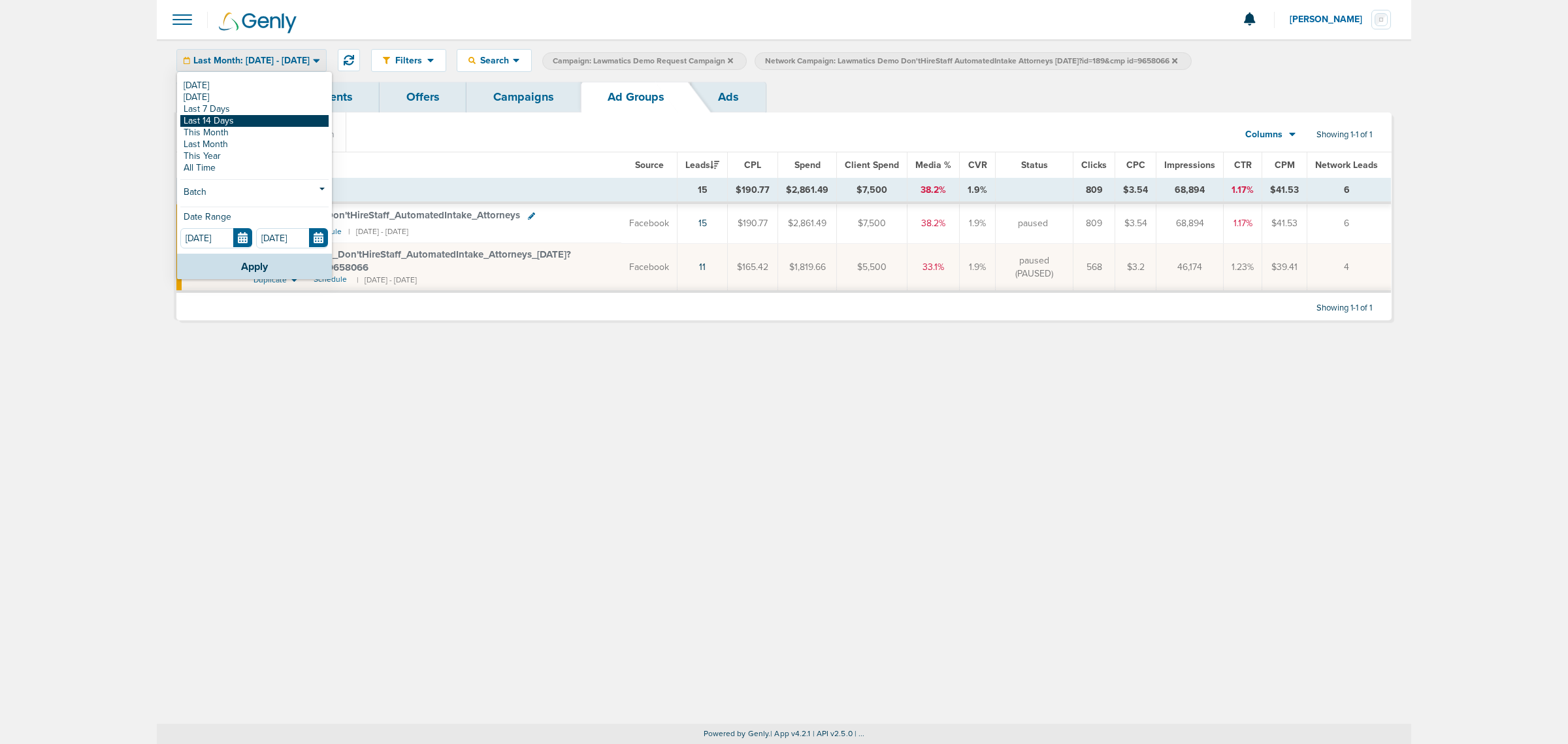
click at [284, 122] on link "Last 14 Days" at bounding box center [254, 120] width 148 height 12
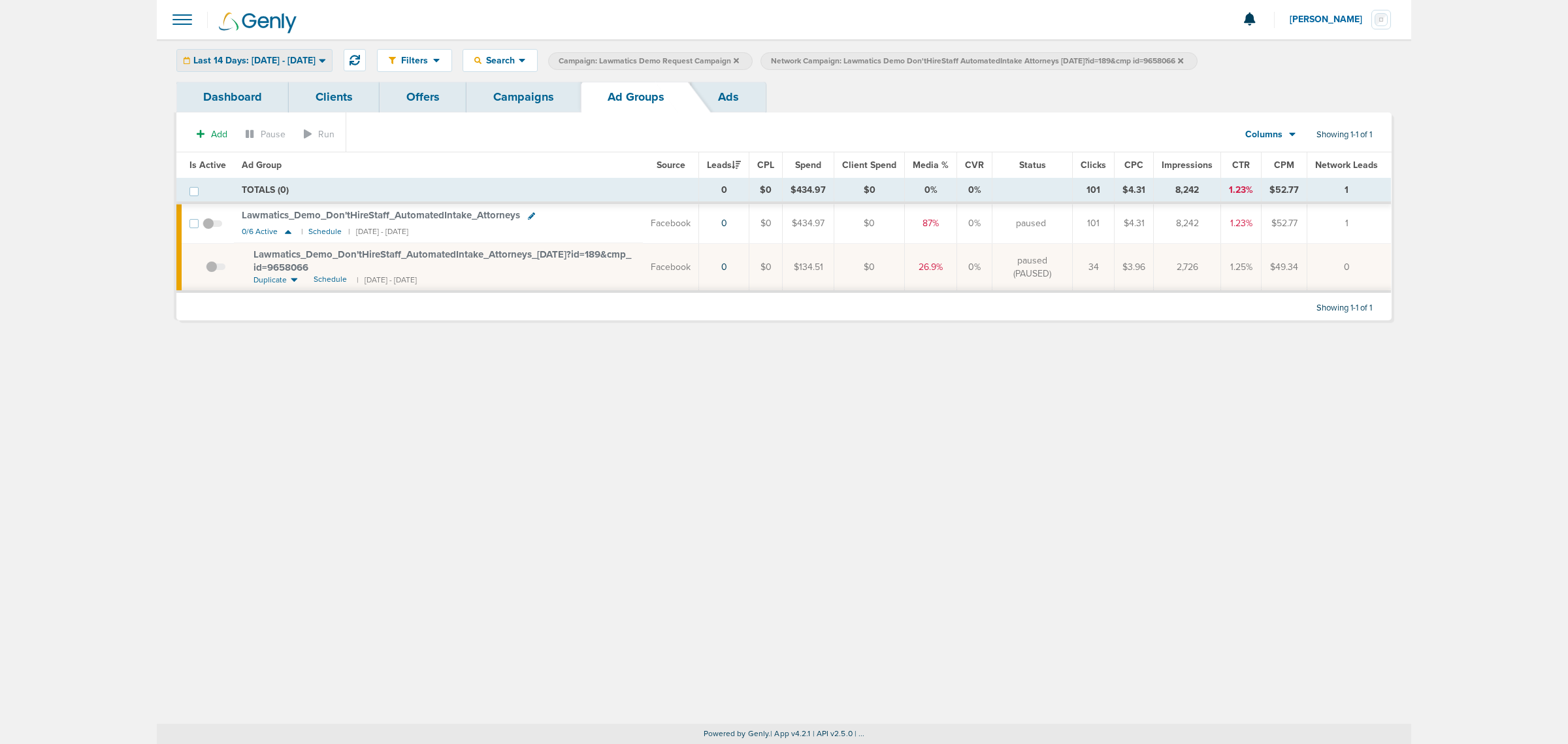
click at [315, 56] on span "Last 14 Days: [DATE] - [DATE]" at bounding box center [254, 61] width 123 height 9
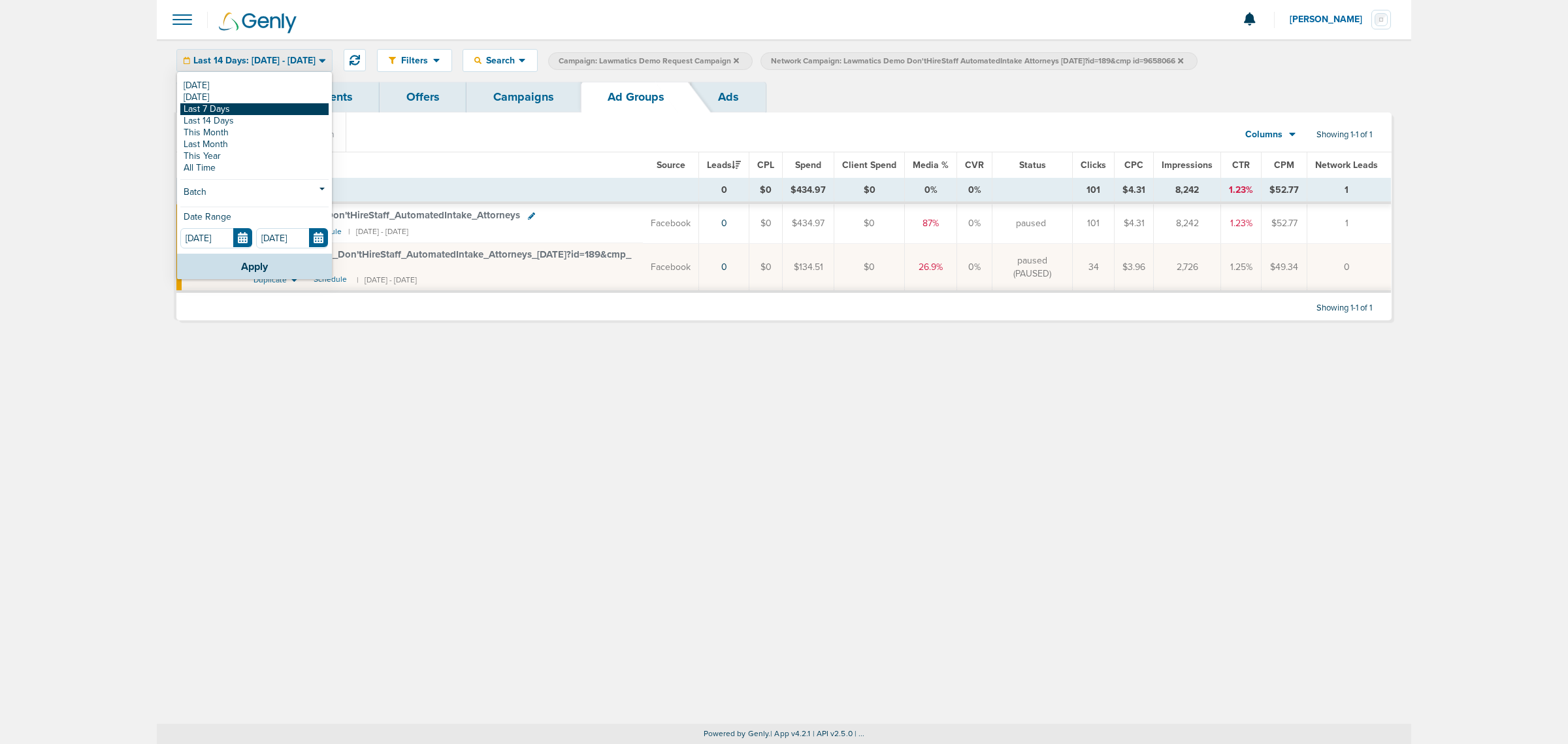
click at [234, 114] on link "Last 7 Days" at bounding box center [254, 109] width 148 height 12
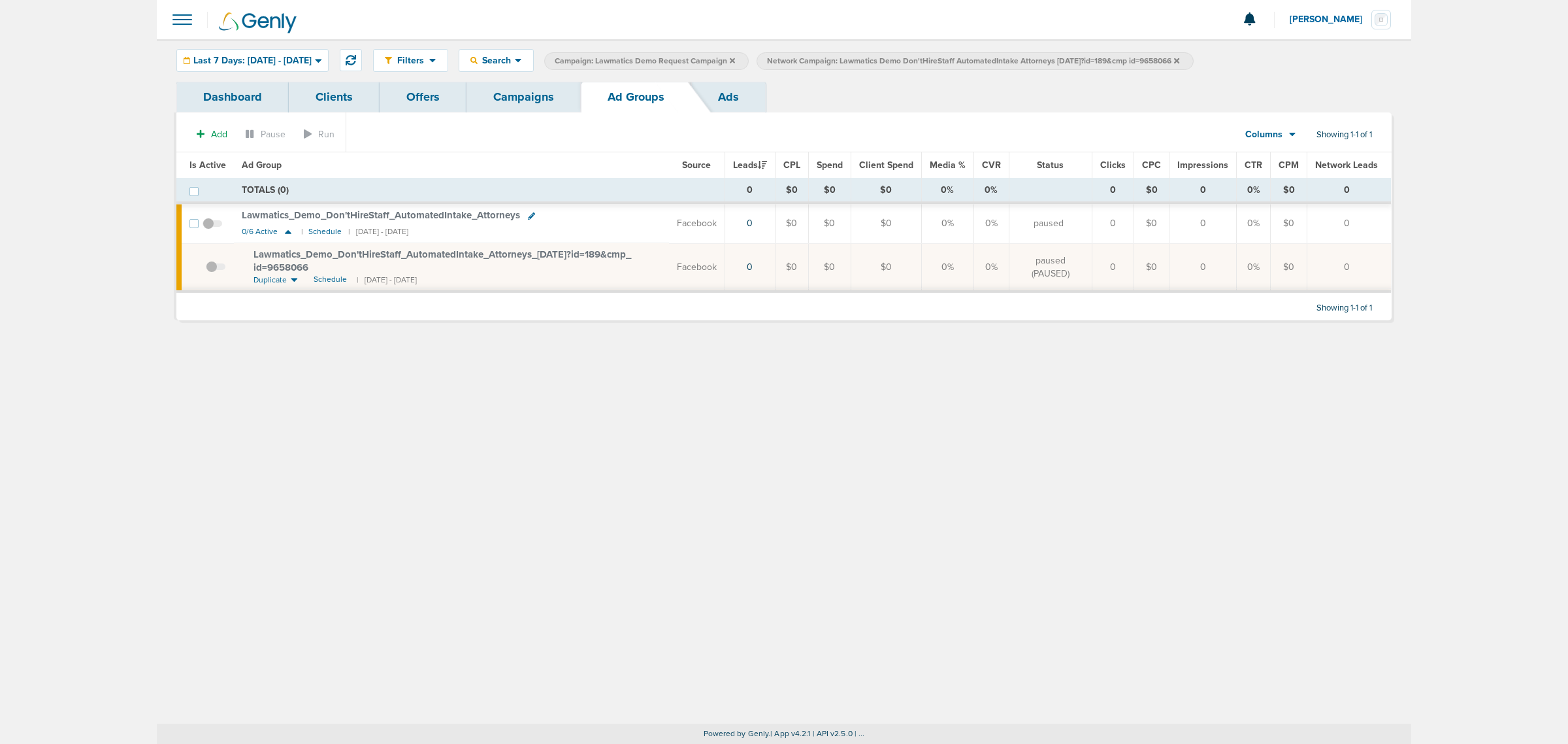
click at [321, 45] on div "Filters Active Only Settings Status Active Inactive Objectives MQL SQL Traffic …" at bounding box center [784, 60] width 1255 height 42
click at [311, 61] on span "Last 7 Days: [DATE] - [DATE]" at bounding box center [252, 61] width 118 height 9
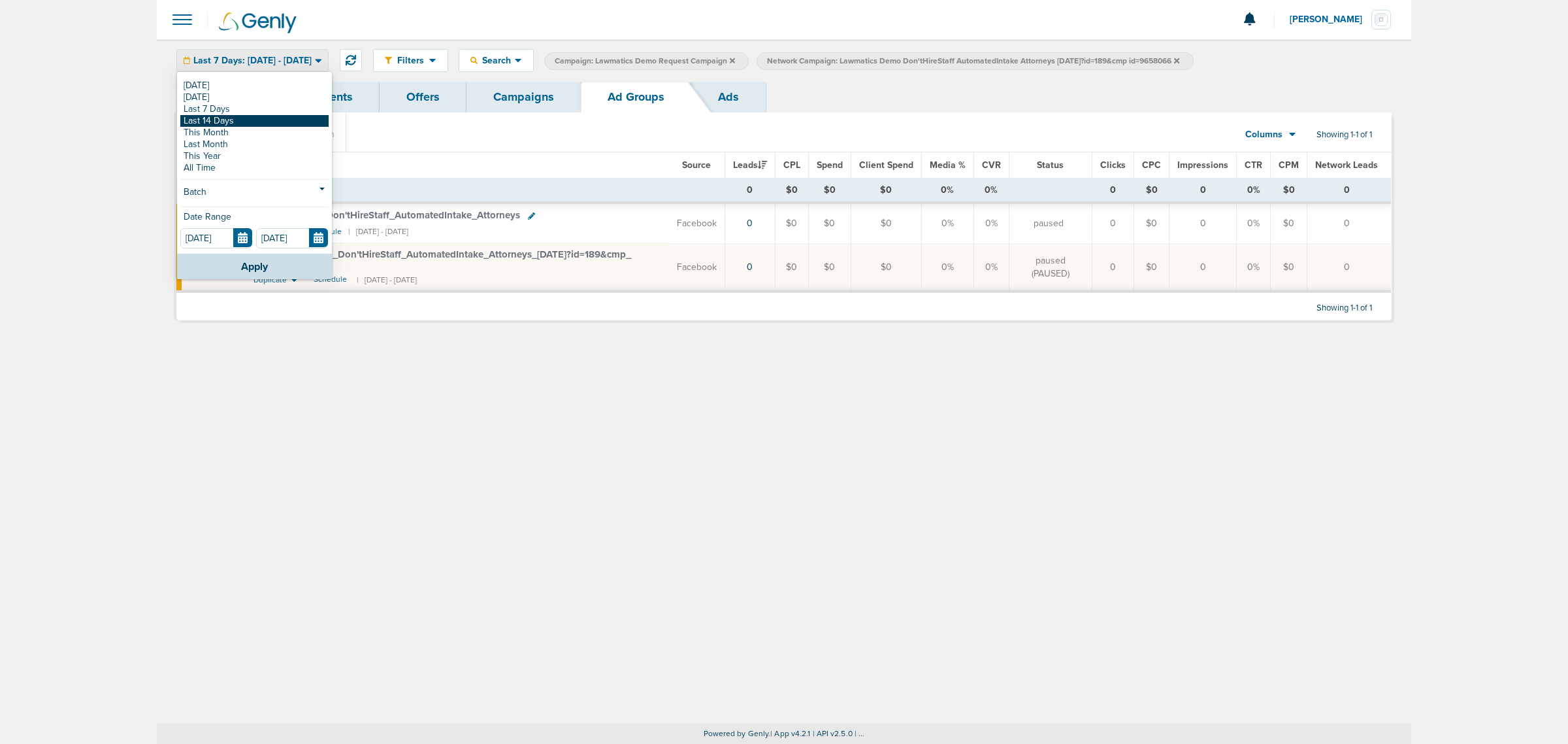
click at [227, 121] on link "Last 14 Days" at bounding box center [254, 120] width 148 height 12
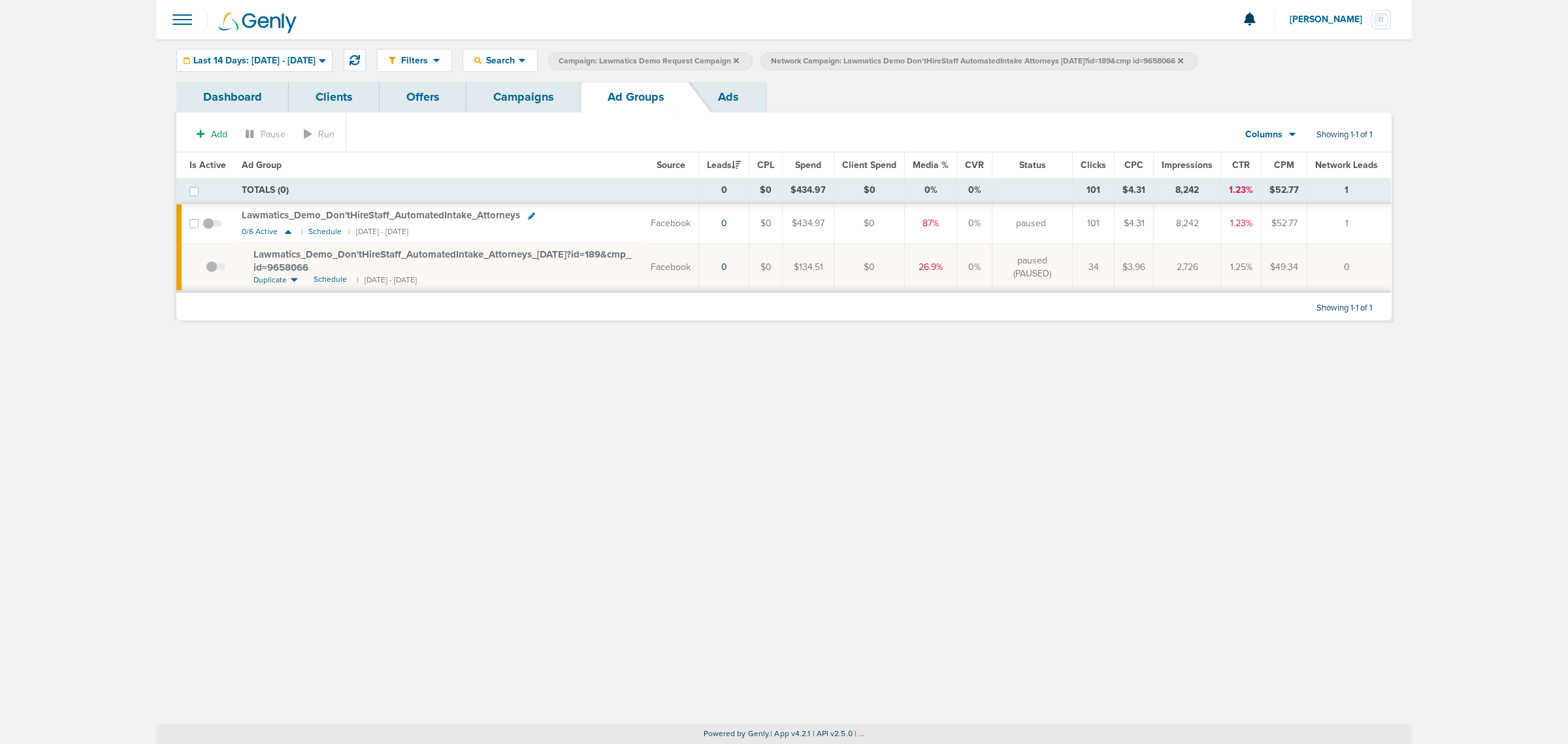
drag, startPoint x: 1371, startPoint y: 274, endPoint x: 77, endPoint y: 153, distance: 1299.6
click at [79, 153] on main "Notifications You have no unread notifications [PERSON_NAME] Profile Sign Out C…" at bounding box center [784, 372] width 1568 height 744
click at [77, 153] on main "Notifications You have no unread notifications [PERSON_NAME] Profile Sign Out C…" at bounding box center [784, 372] width 1568 height 744
click at [515, 96] on link "Campaigns" at bounding box center [523, 97] width 114 height 31
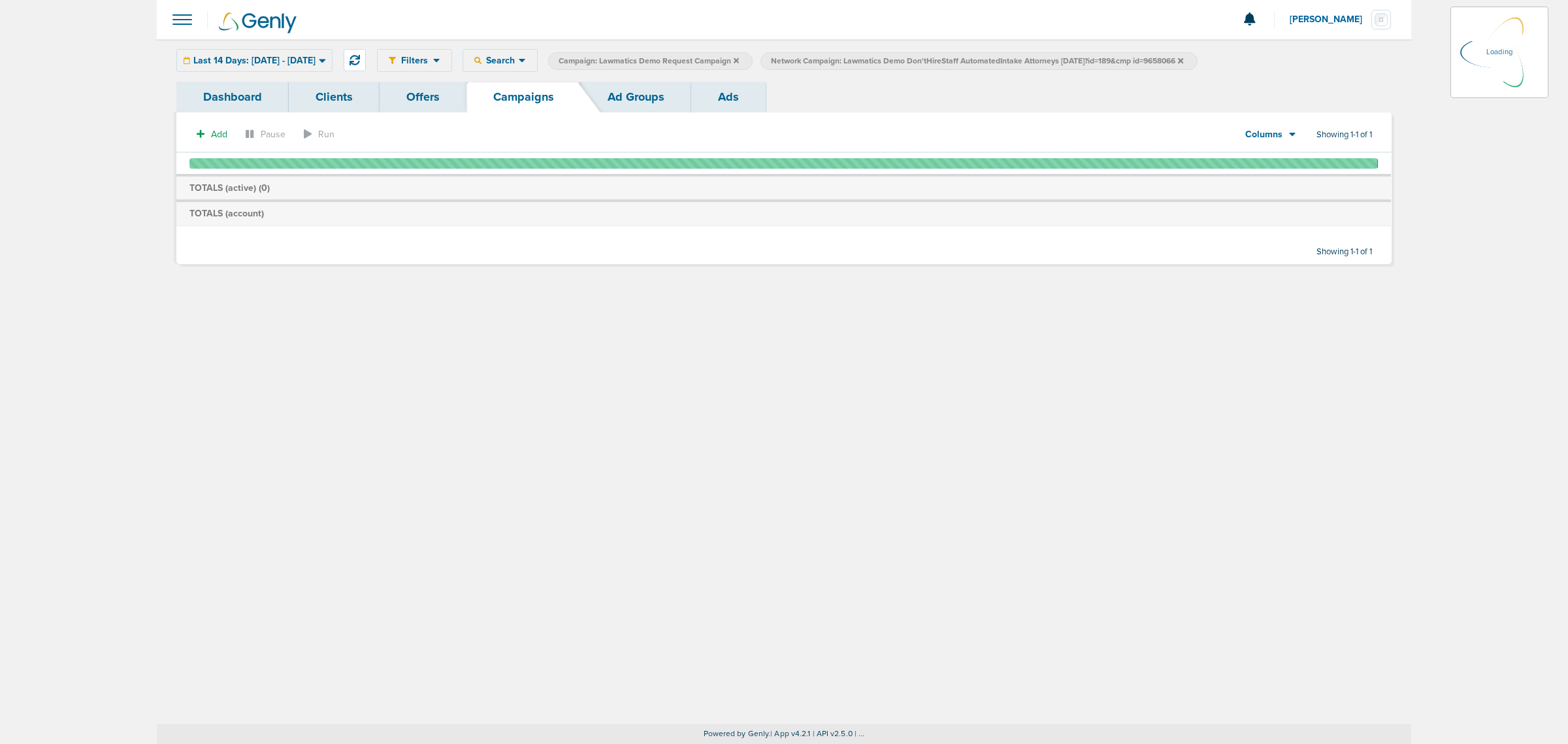
click at [1183, 59] on icon at bounding box center [1180, 61] width 5 height 8
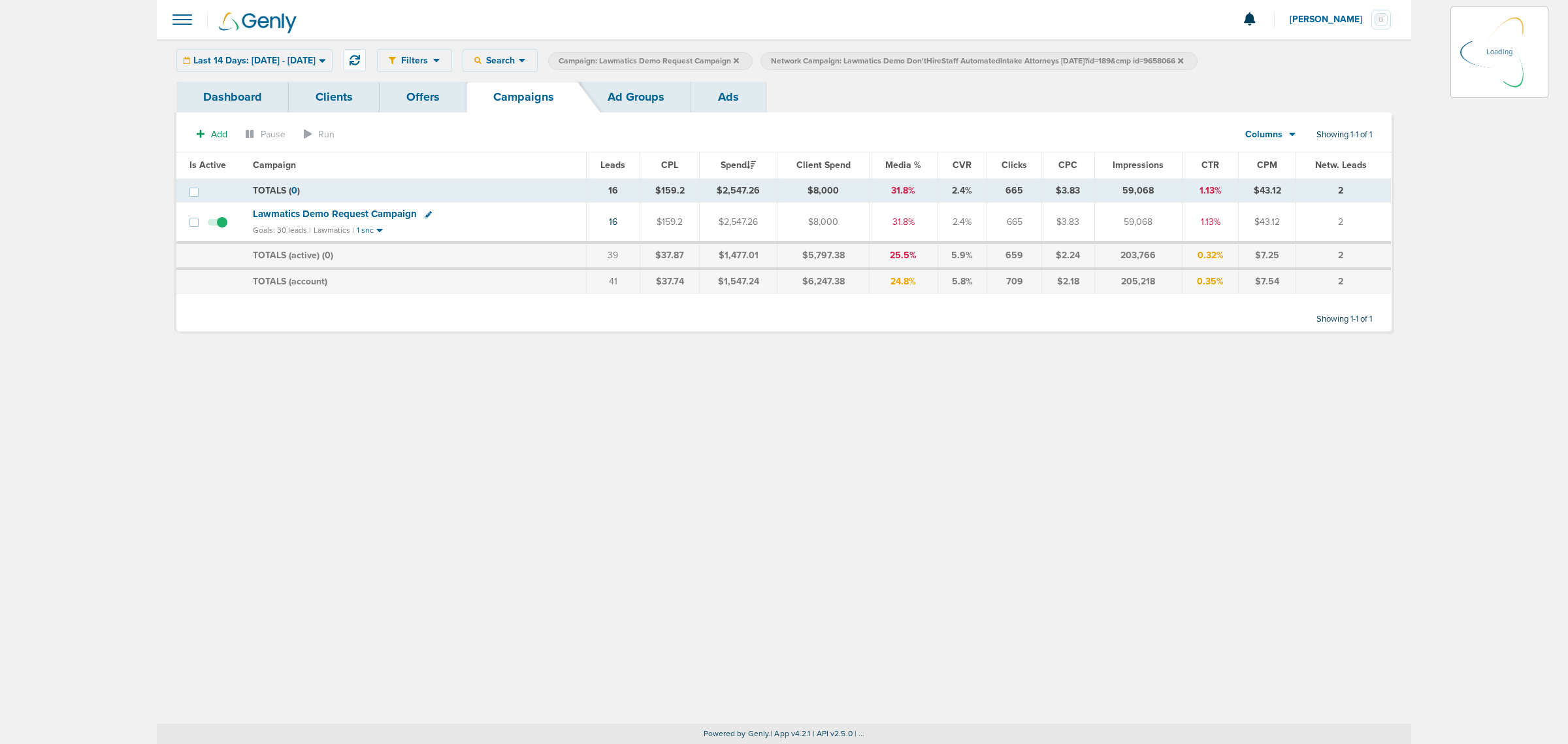
click at [1183, 59] on icon at bounding box center [1180, 61] width 5 height 8
click at [739, 59] on icon at bounding box center [736, 60] width 5 height 5
click at [971, 61] on icon at bounding box center [968, 61] width 5 height 8
click at [971, 59] on icon at bounding box center [968, 60] width 5 height 5
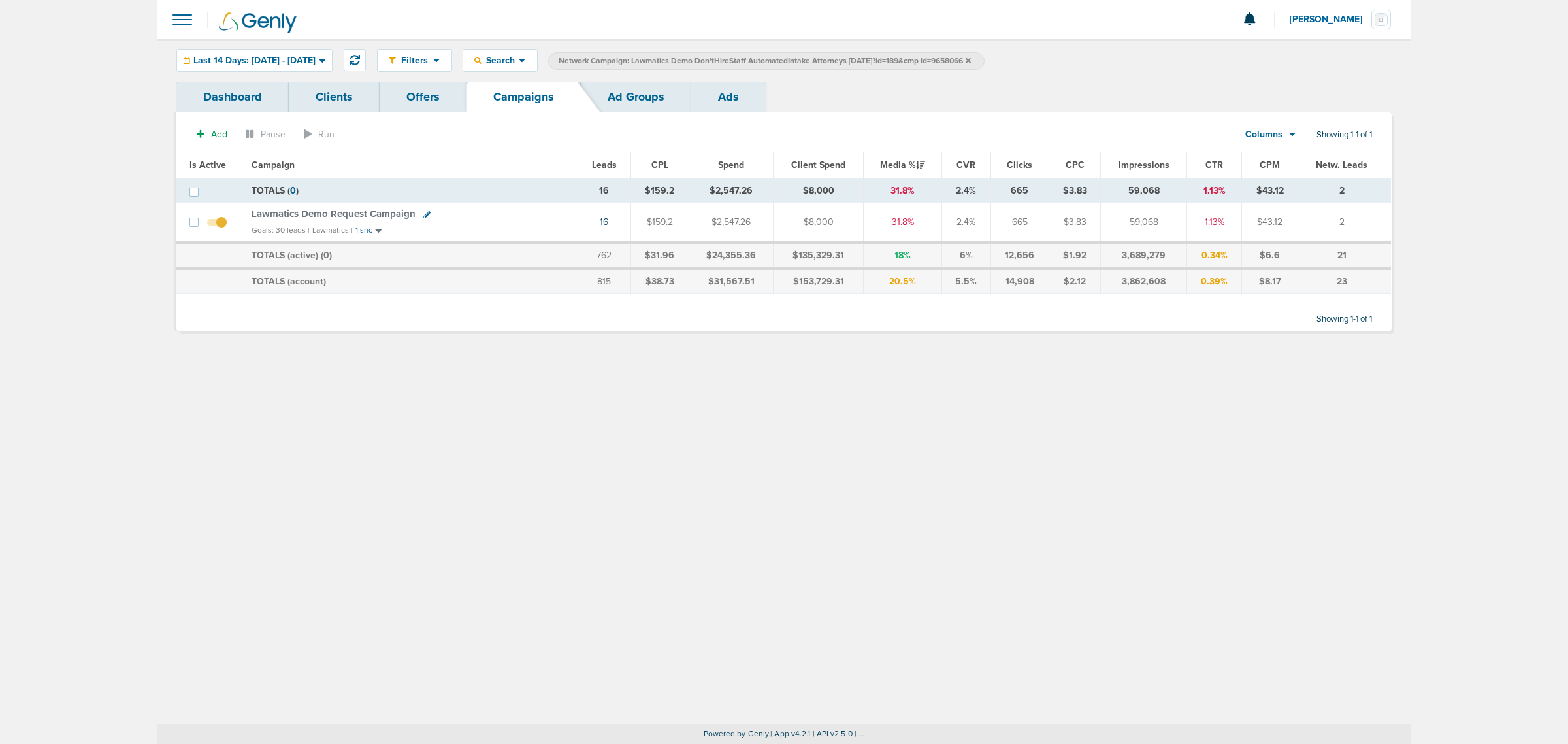
click at [971, 59] on icon at bounding box center [968, 60] width 5 height 5
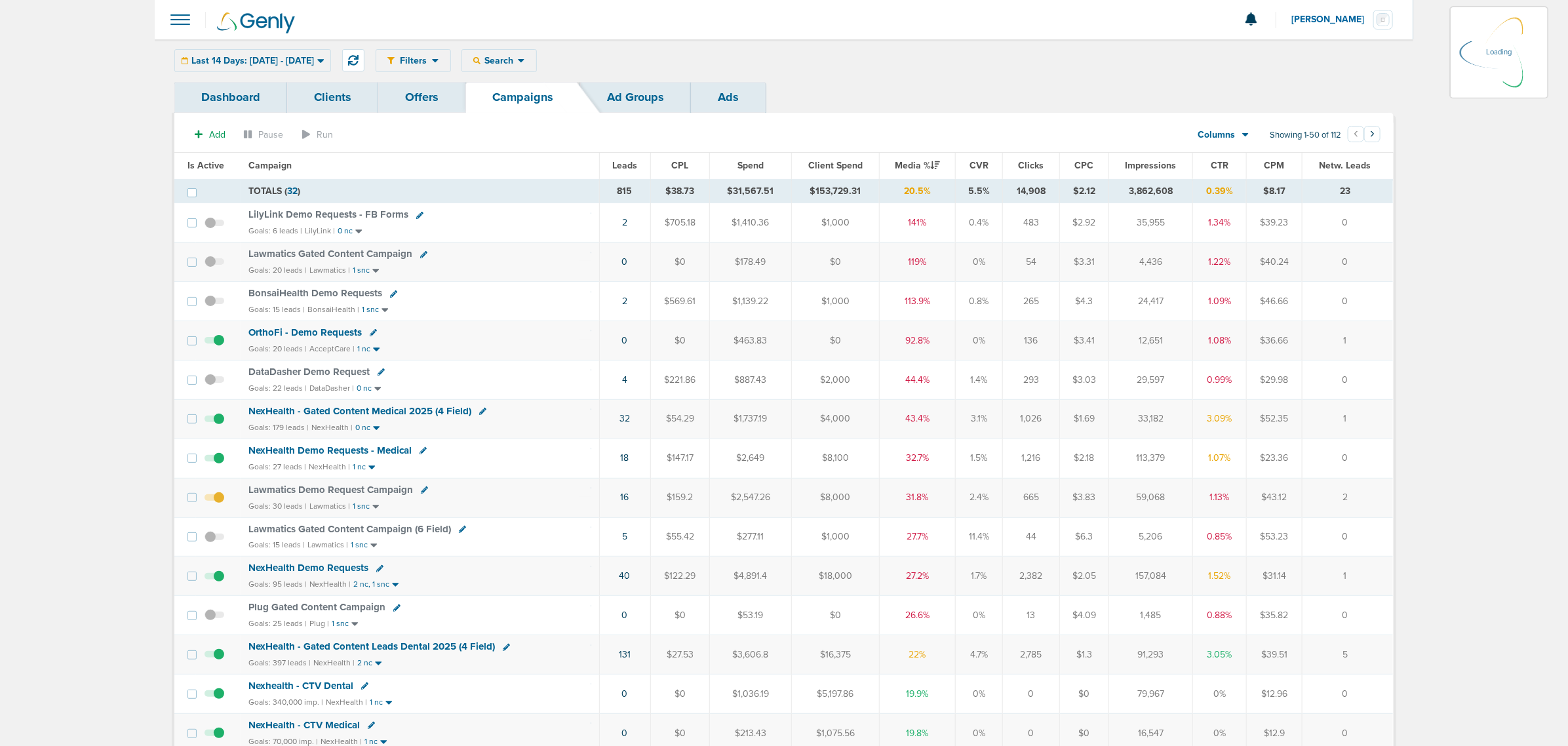
click at [863, 103] on div "Dashboard Clients Offers Campaigns Ad Groups Ads" at bounding box center [783, 97] width 1219 height 31
click at [284, 60] on span "Last 14 Days: [DATE] - [DATE]" at bounding box center [253, 61] width 123 height 9
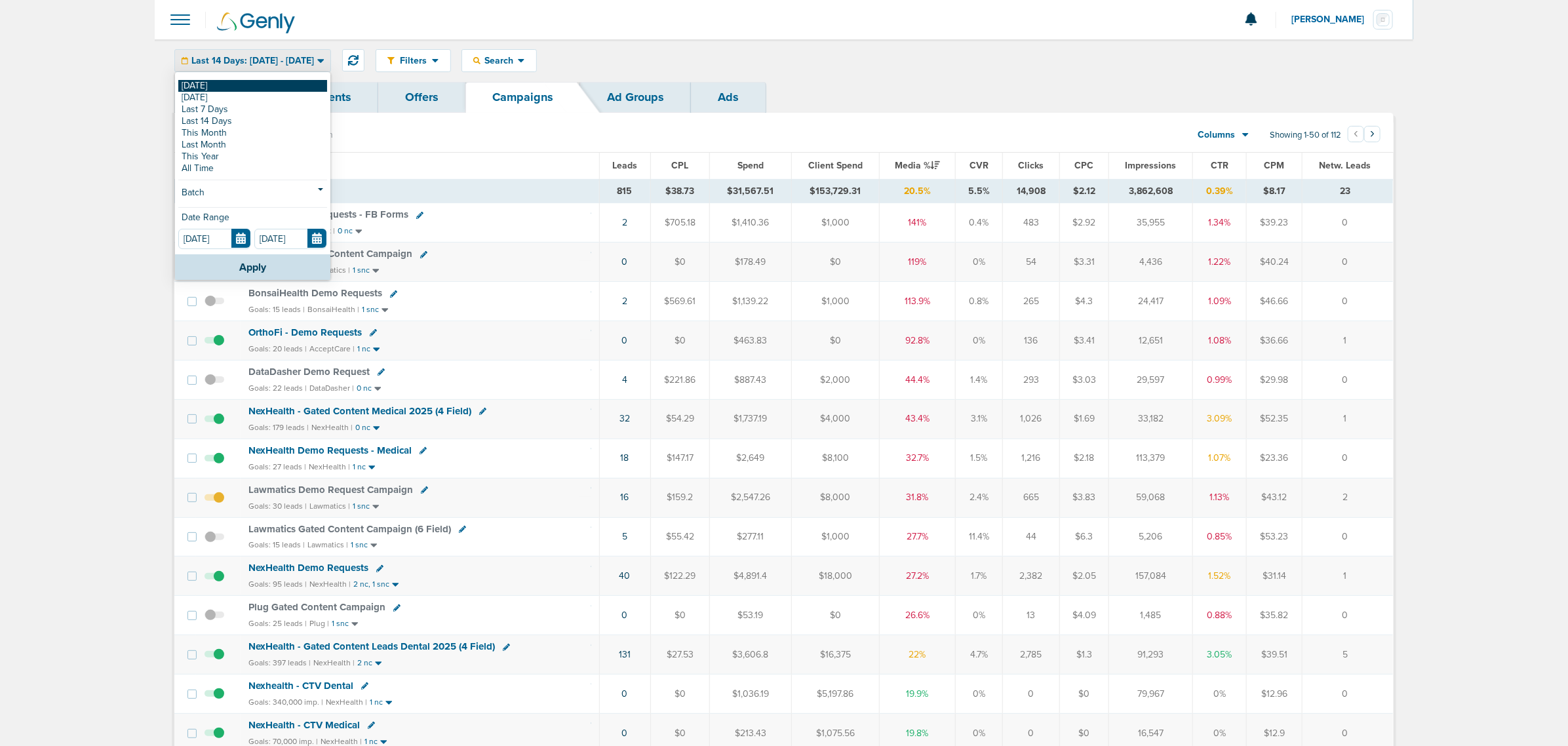
click at [190, 90] on link "[DATE]" at bounding box center [253, 85] width 148 height 12
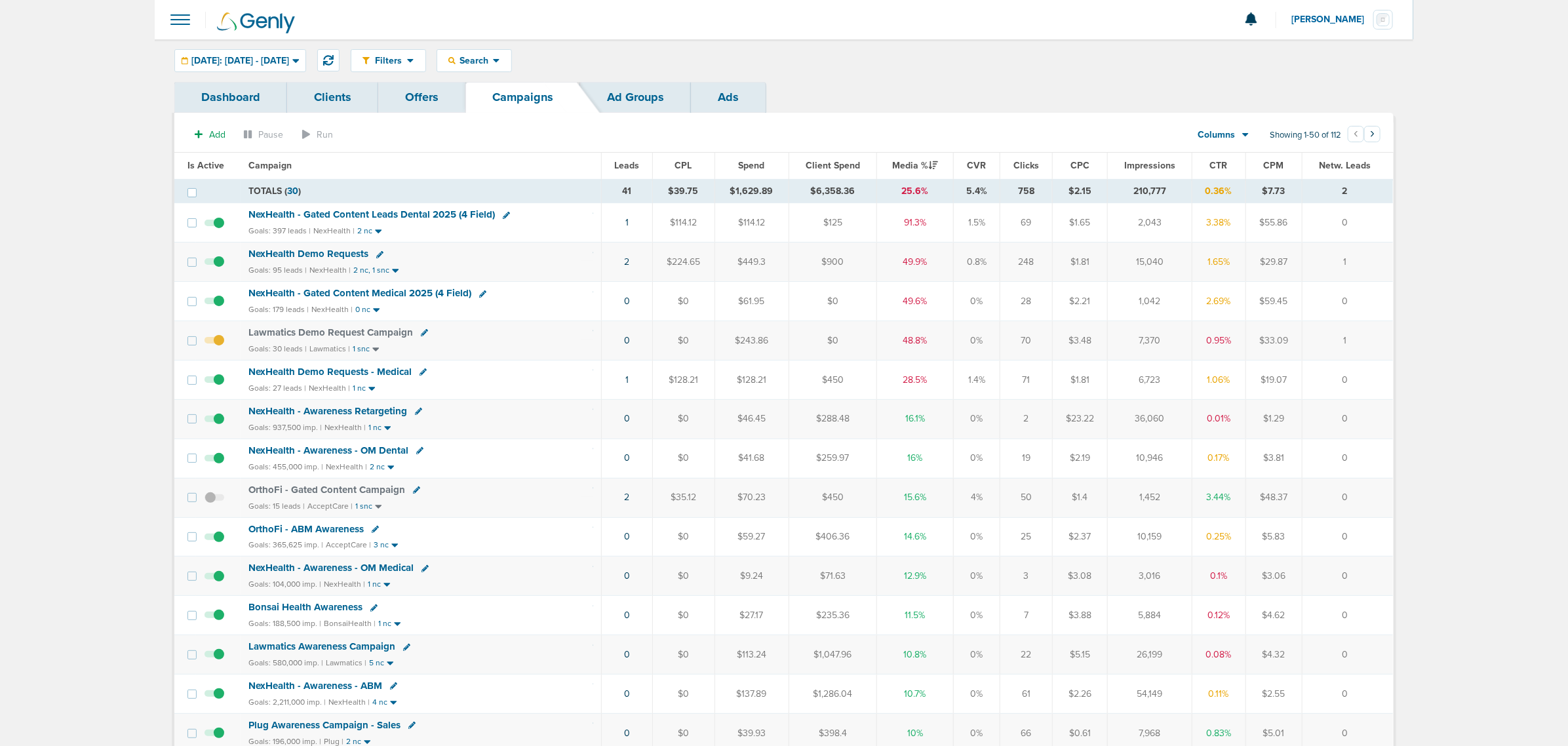
click at [394, 294] on span "NexHealth - Gated Content Medical 2025 (4 Field)" at bounding box center [360, 292] width 223 height 12
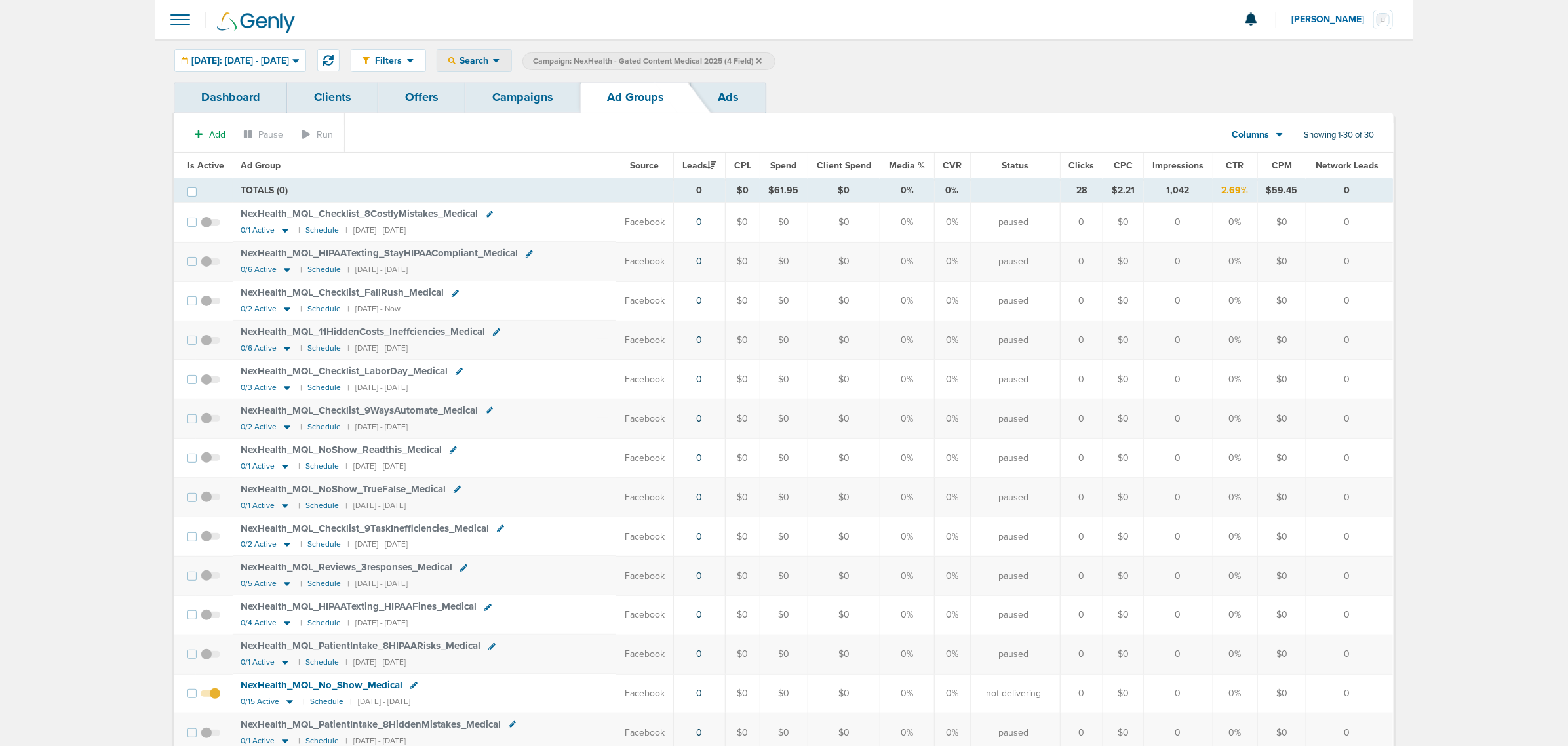
click at [489, 56] on span "Search" at bounding box center [474, 60] width 37 height 11
click at [540, 180] on link "Network Campaign" at bounding box center [504, 185] width 135 height 16
select select "netCmpName"
type input "09.15"
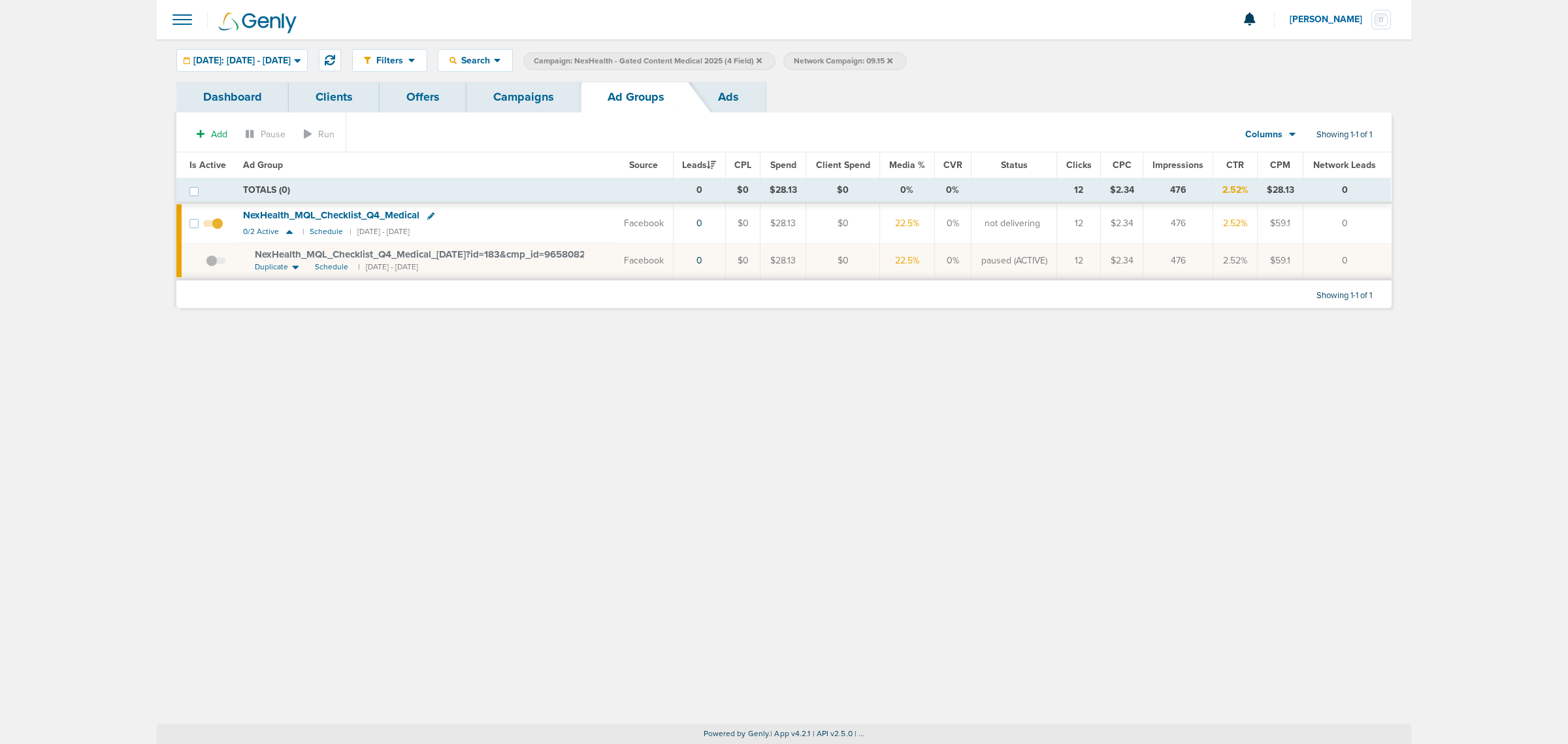
click at [517, 86] on link "Campaigns" at bounding box center [523, 97] width 114 height 31
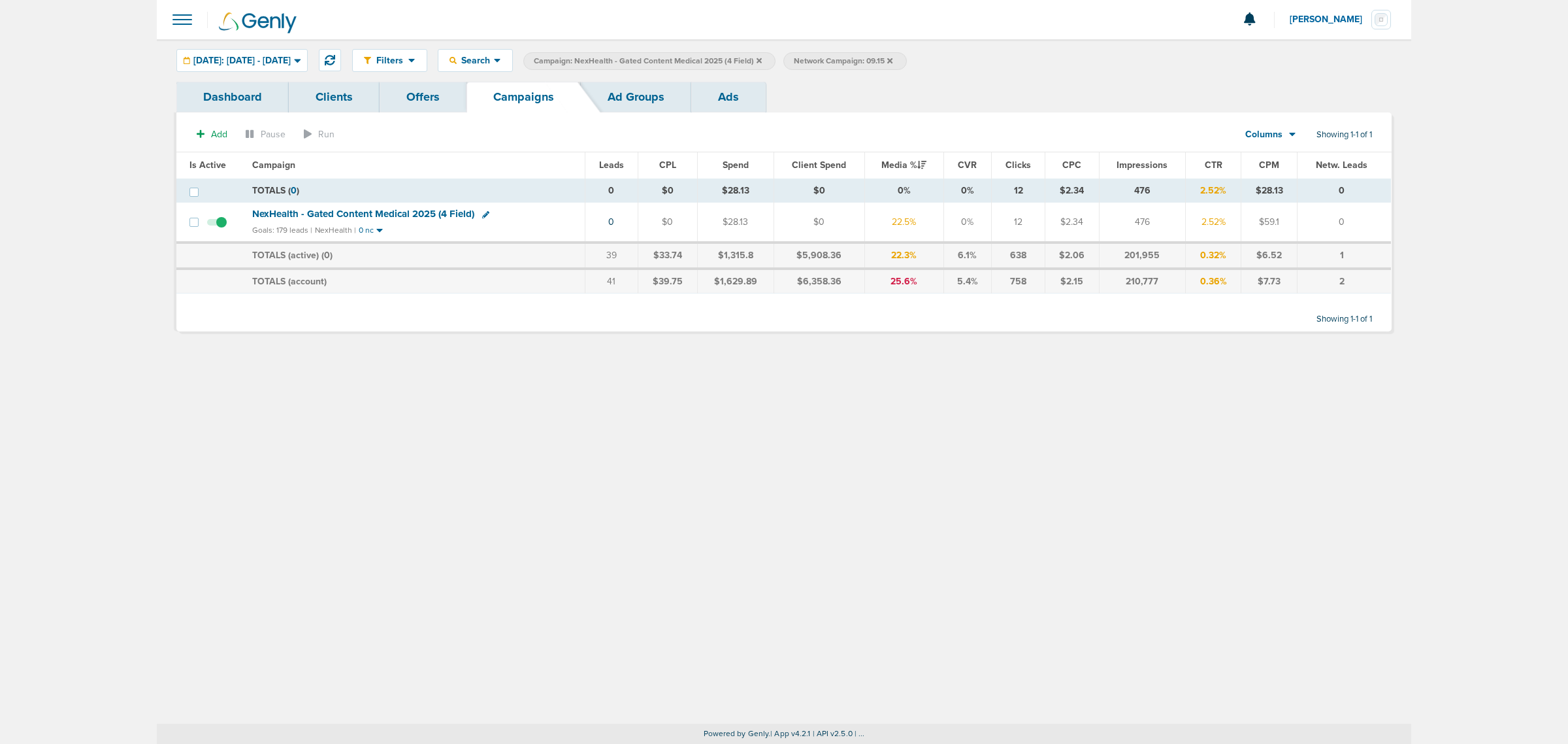
click at [762, 57] on icon at bounding box center [759, 61] width 5 height 8
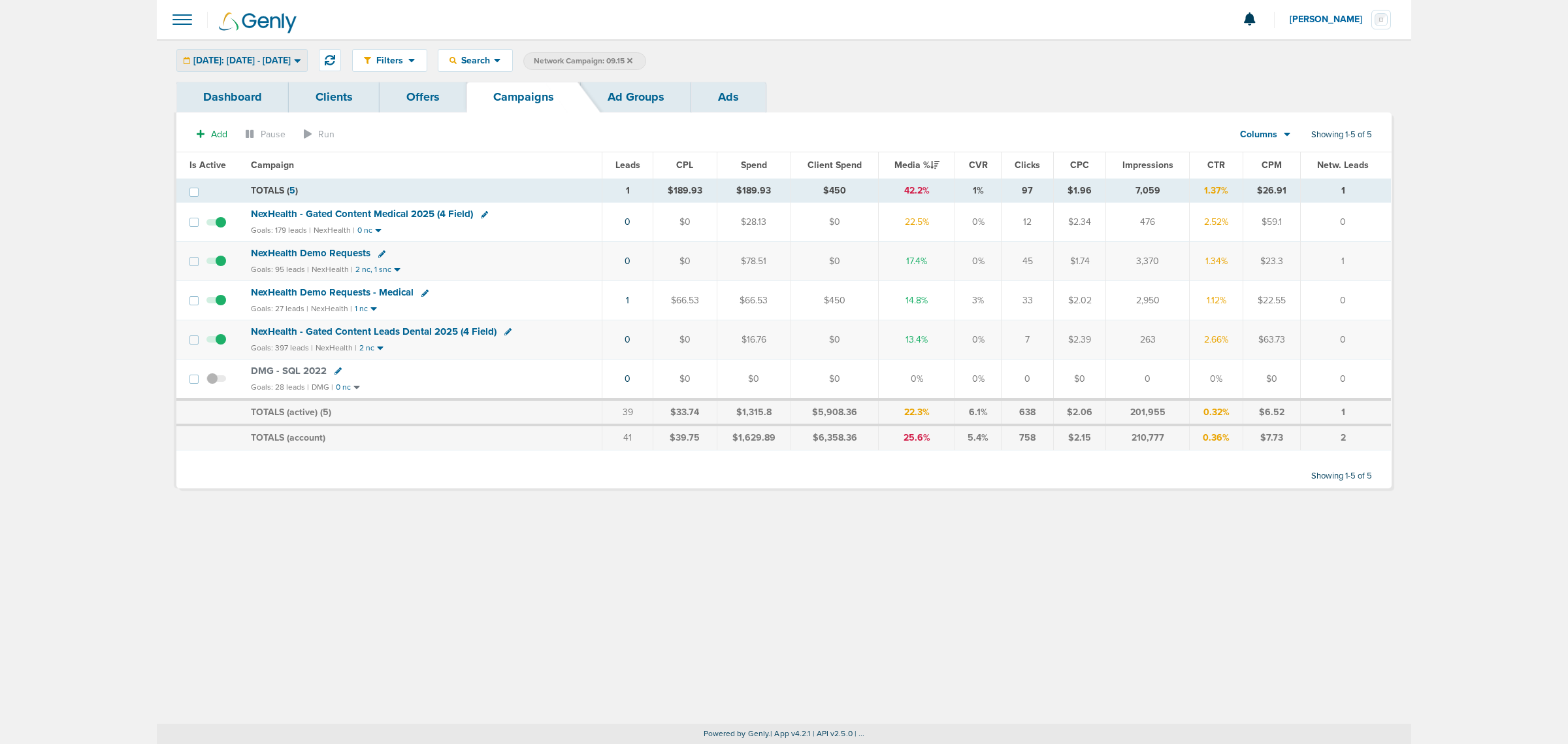
click at [270, 62] on span "[DATE]: [DATE] - [DATE]" at bounding box center [242, 61] width 97 height 9
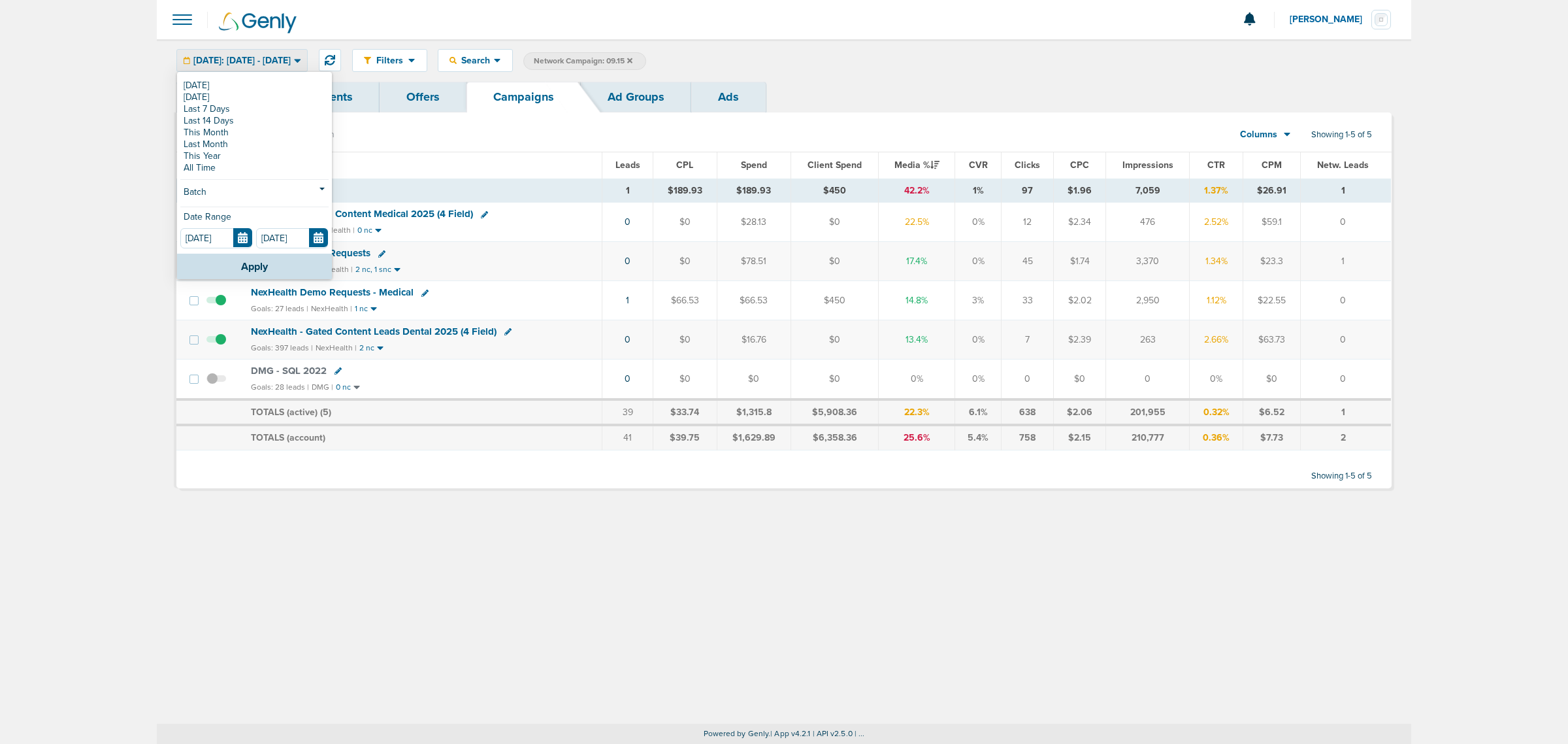
click at [511, 426] on td "TOTALS (active) ( 5 )" at bounding box center [422, 412] width 359 height 26
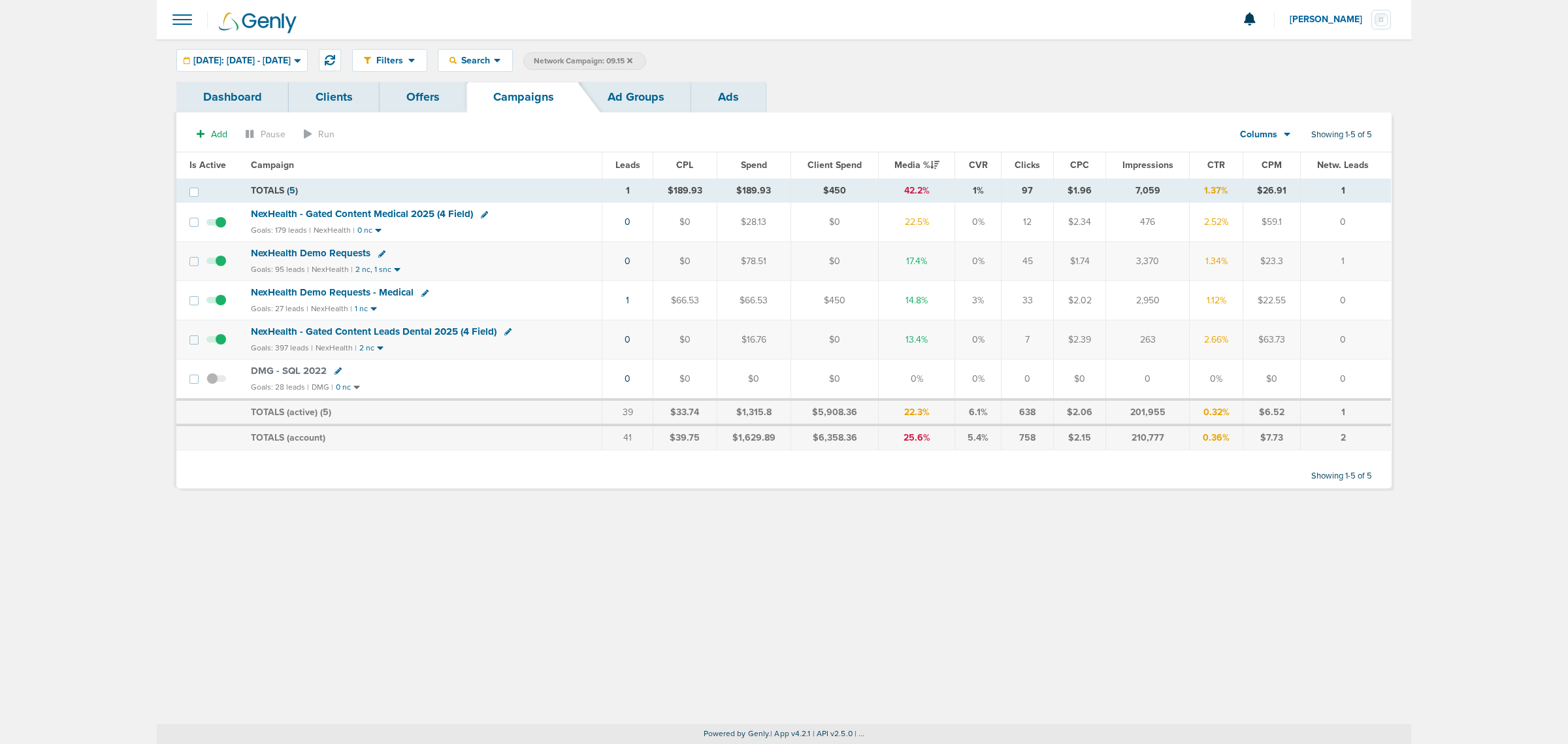
click at [445, 330] on span "NexHealth - Gated Content Leads Dental 2025 (4 Field)" at bounding box center [374, 331] width 246 height 12
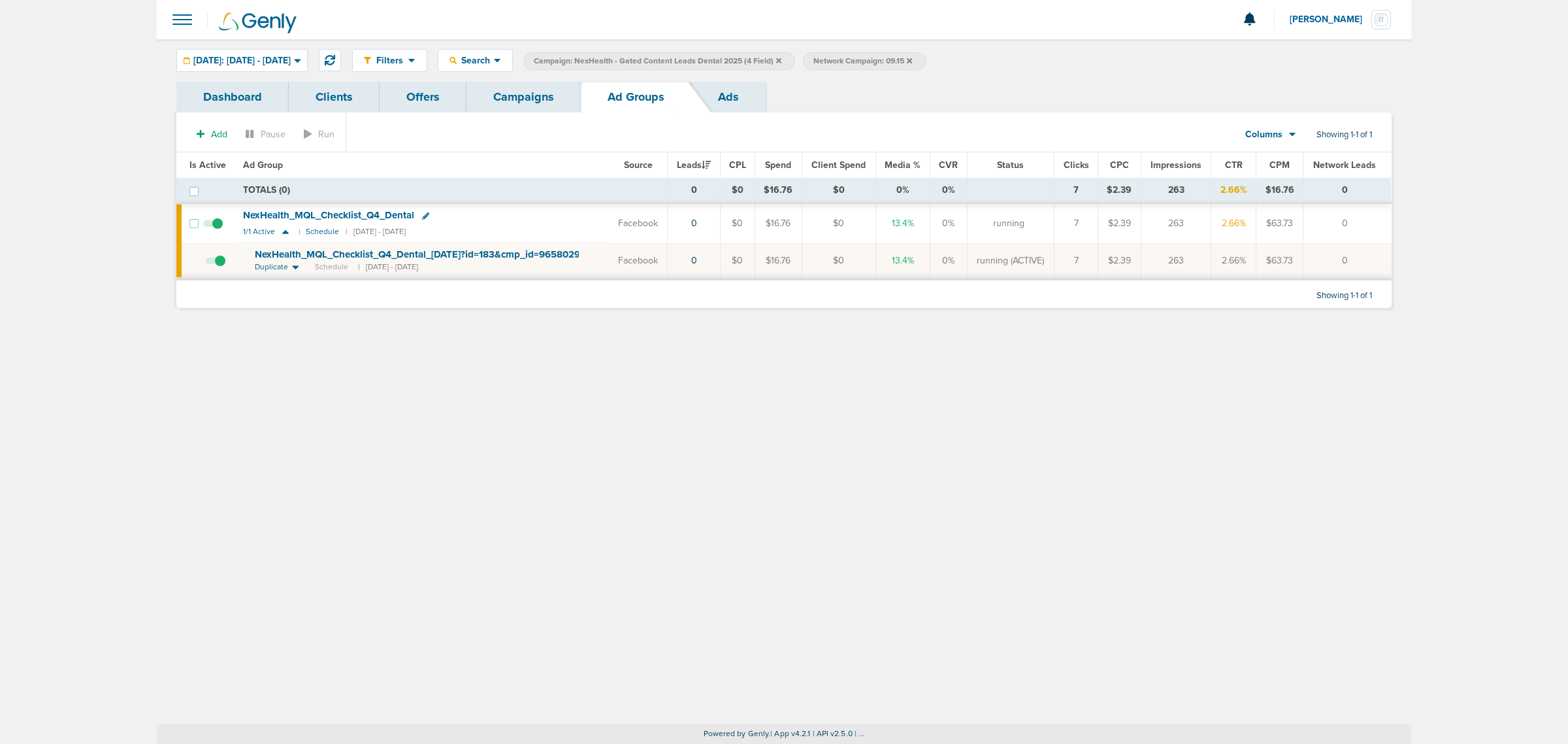
click at [912, 57] on icon at bounding box center [910, 61] width 5 height 8
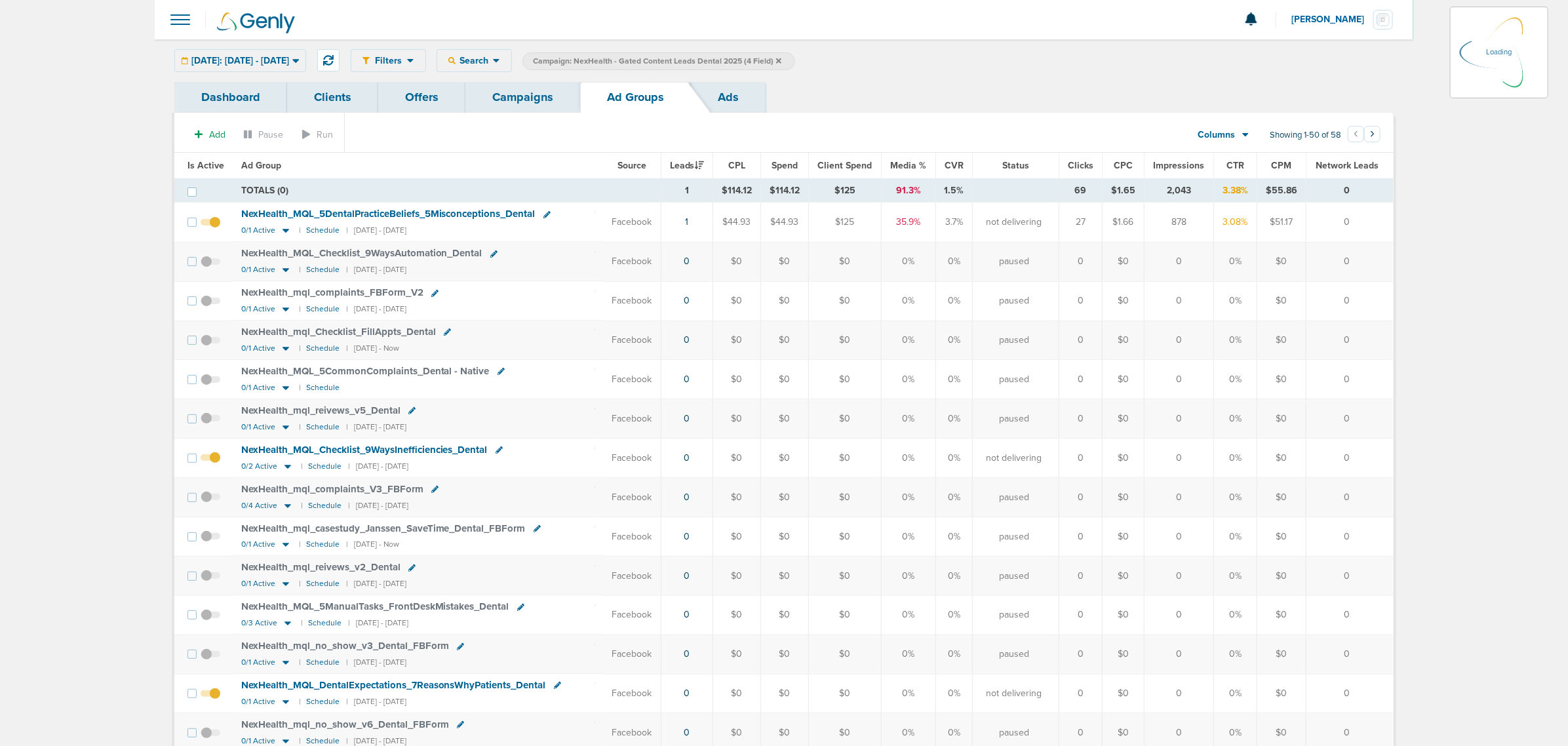
click at [781, 60] on icon at bounding box center [779, 60] width 5 height 5
click at [505, 109] on link "Campaigns" at bounding box center [523, 97] width 114 height 31
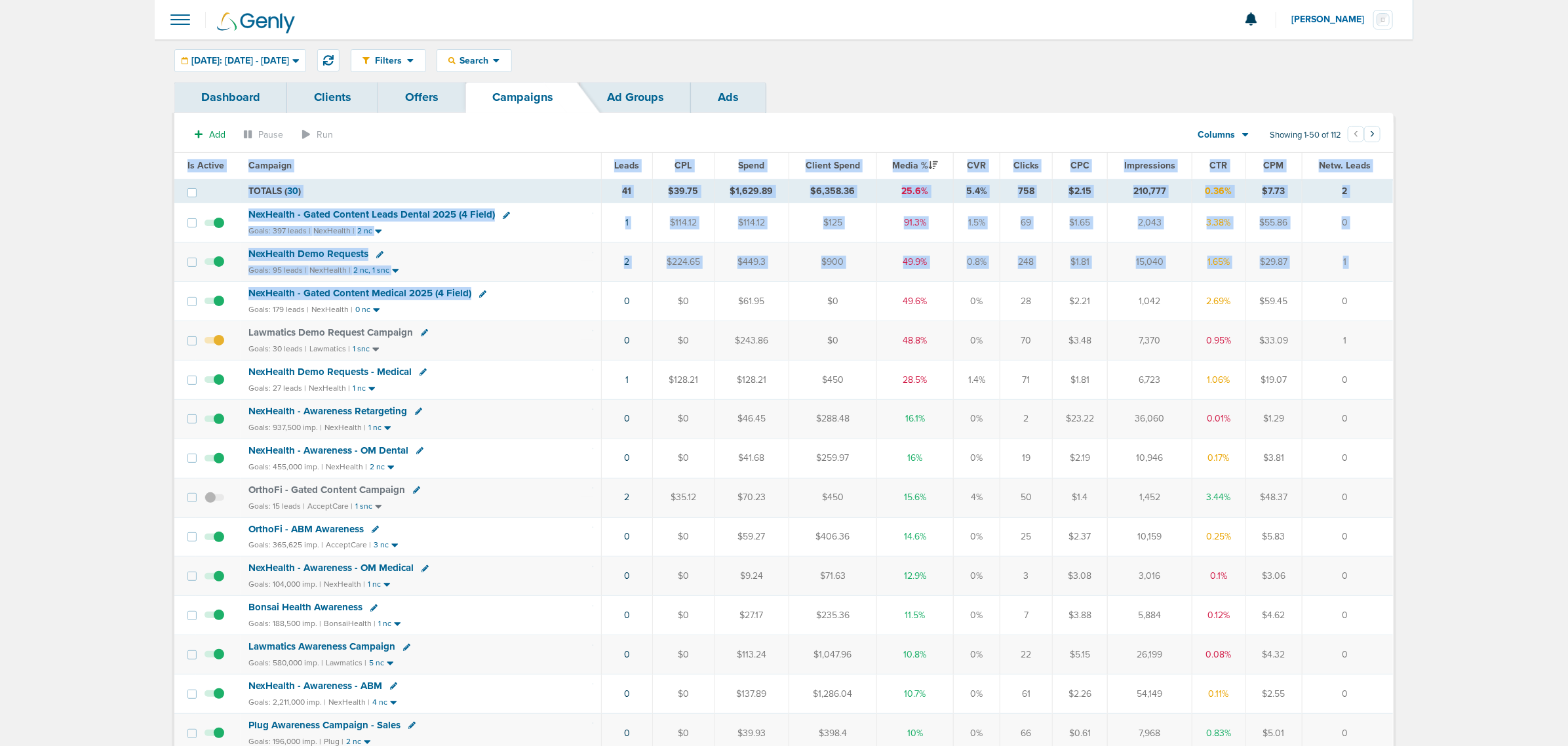
drag, startPoint x: 580, startPoint y: 302, endPoint x: 1461, endPoint y: 288, distance: 881.1
drag, startPoint x: 1366, startPoint y: 305, endPoint x: 63, endPoint y: 303, distance: 1303.0
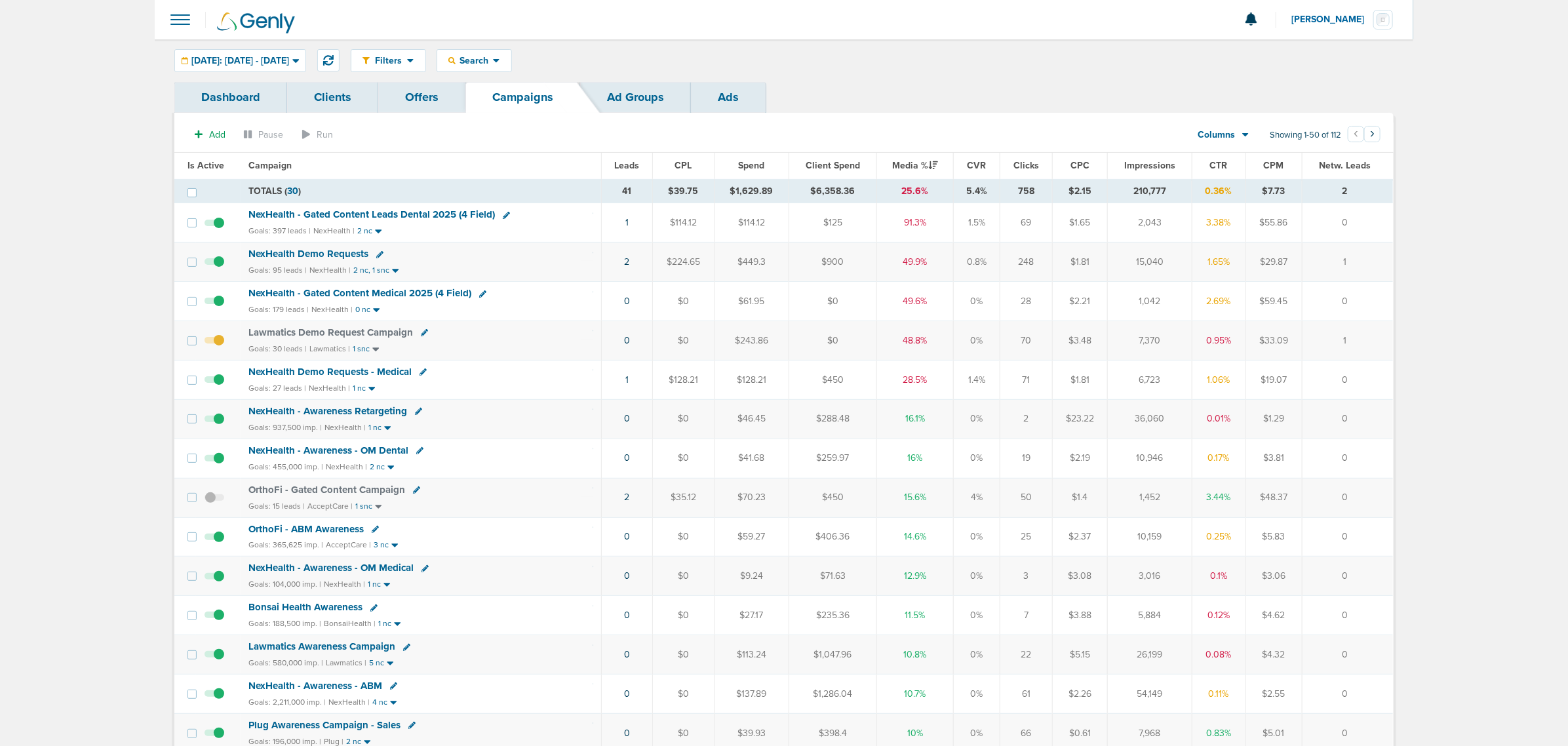
click at [407, 293] on span "NexHealth - Gated Content Medical 2025 (4 Field)" at bounding box center [360, 292] width 223 height 12
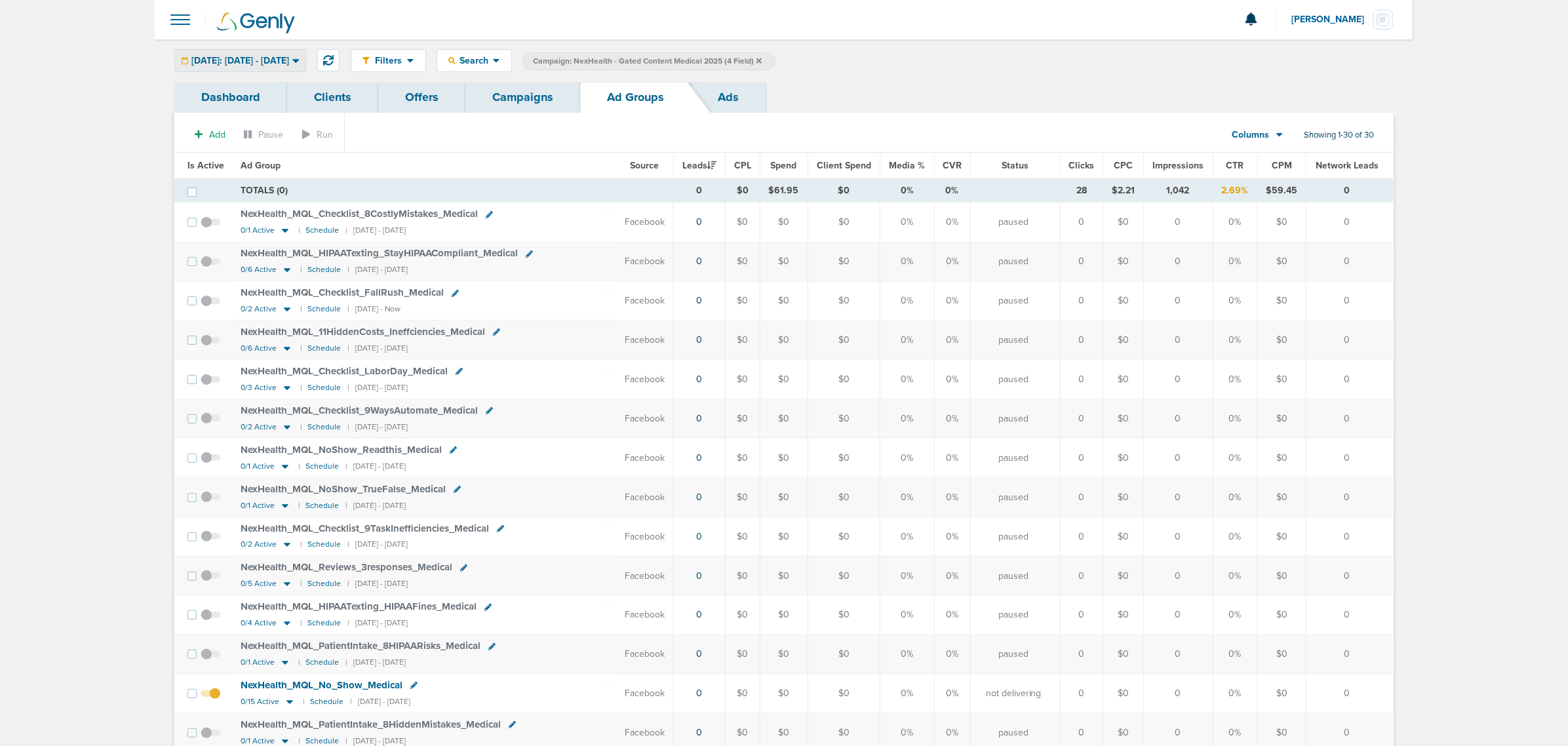
click at [303, 67] on div "[DATE]: [DATE] - [DATE]" at bounding box center [240, 60] width 131 height 22
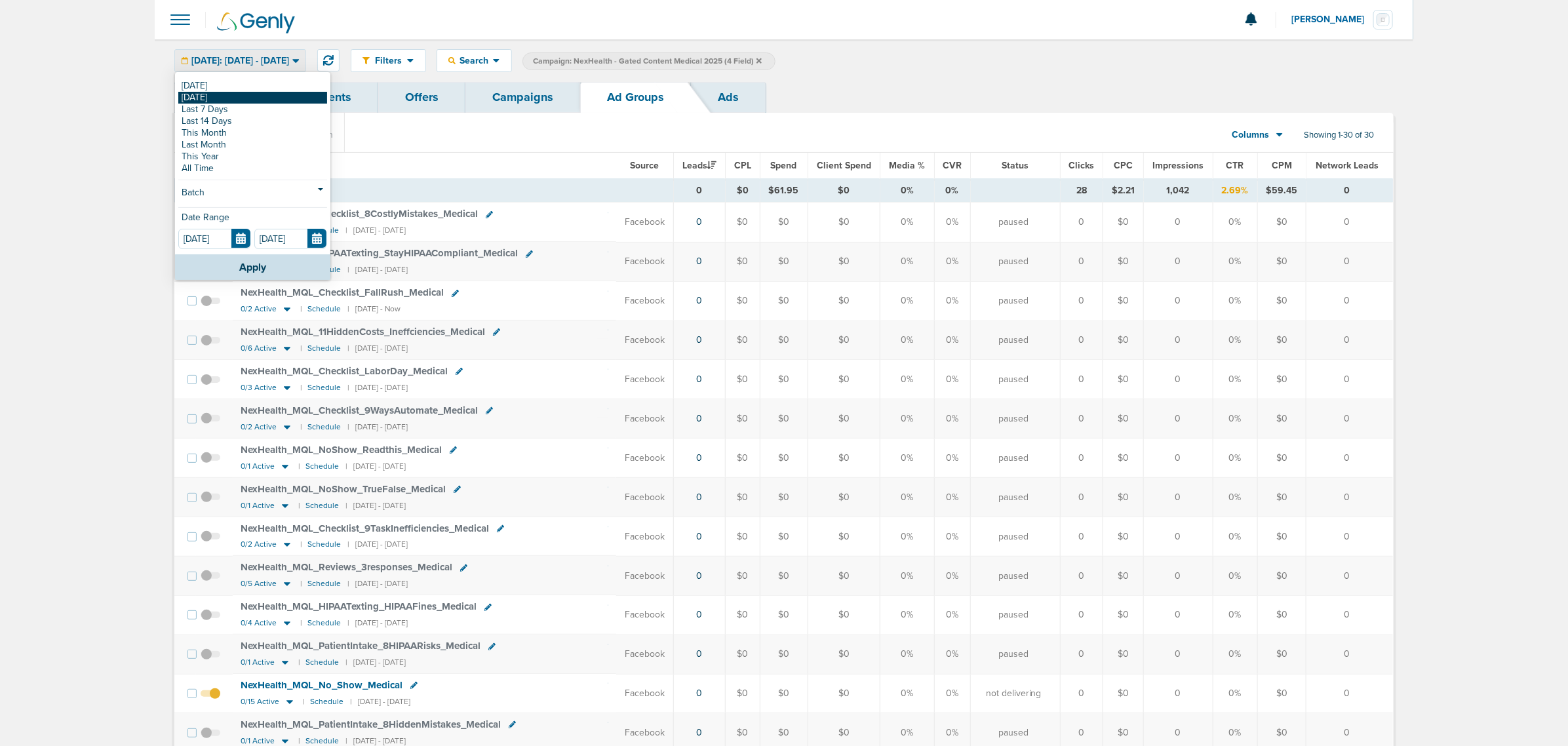
click at [237, 99] on link "[DATE]" at bounding box center [253, 97] width 148 height 12
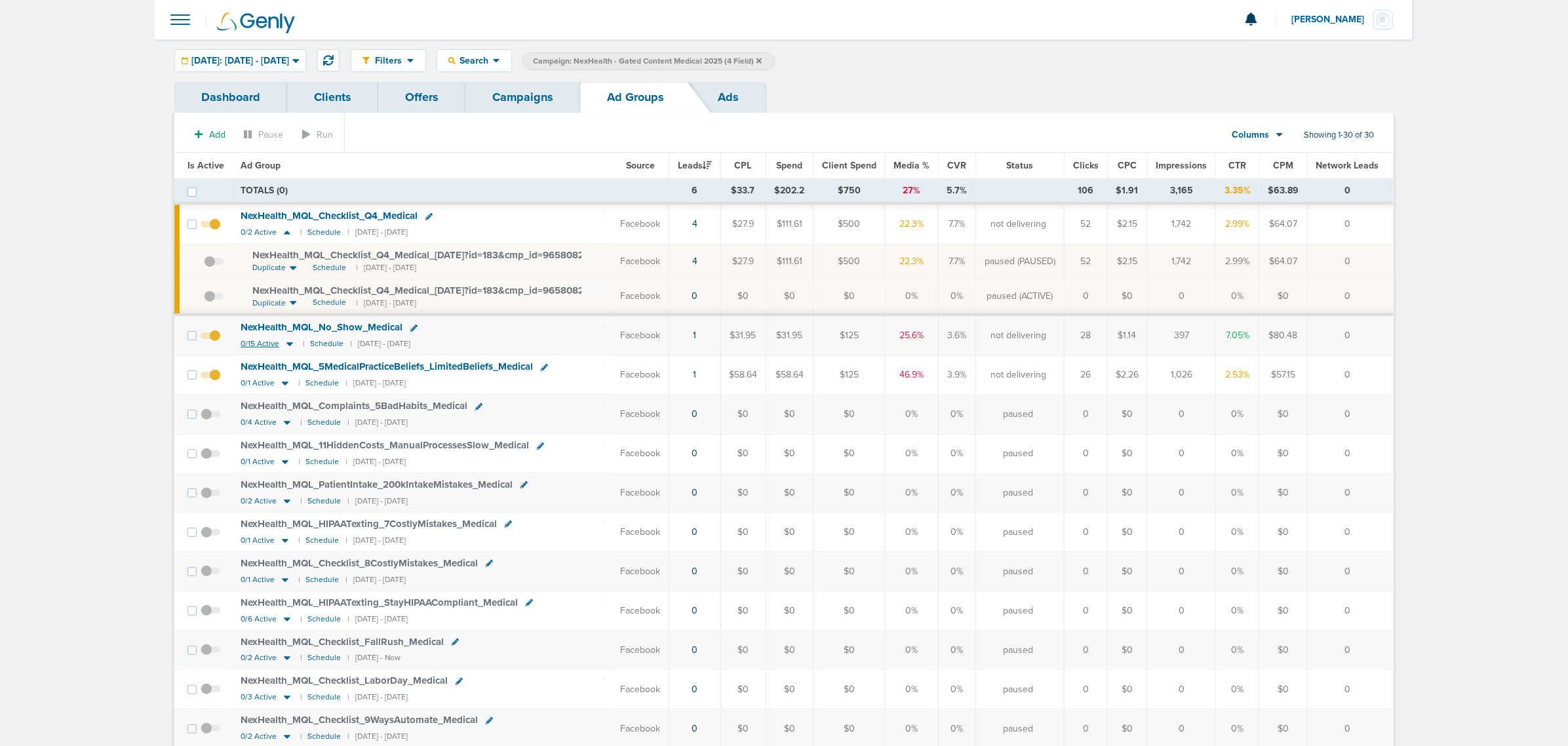
click at [287, 344] on icon at bounding box center [289, 344] width 6 height 4
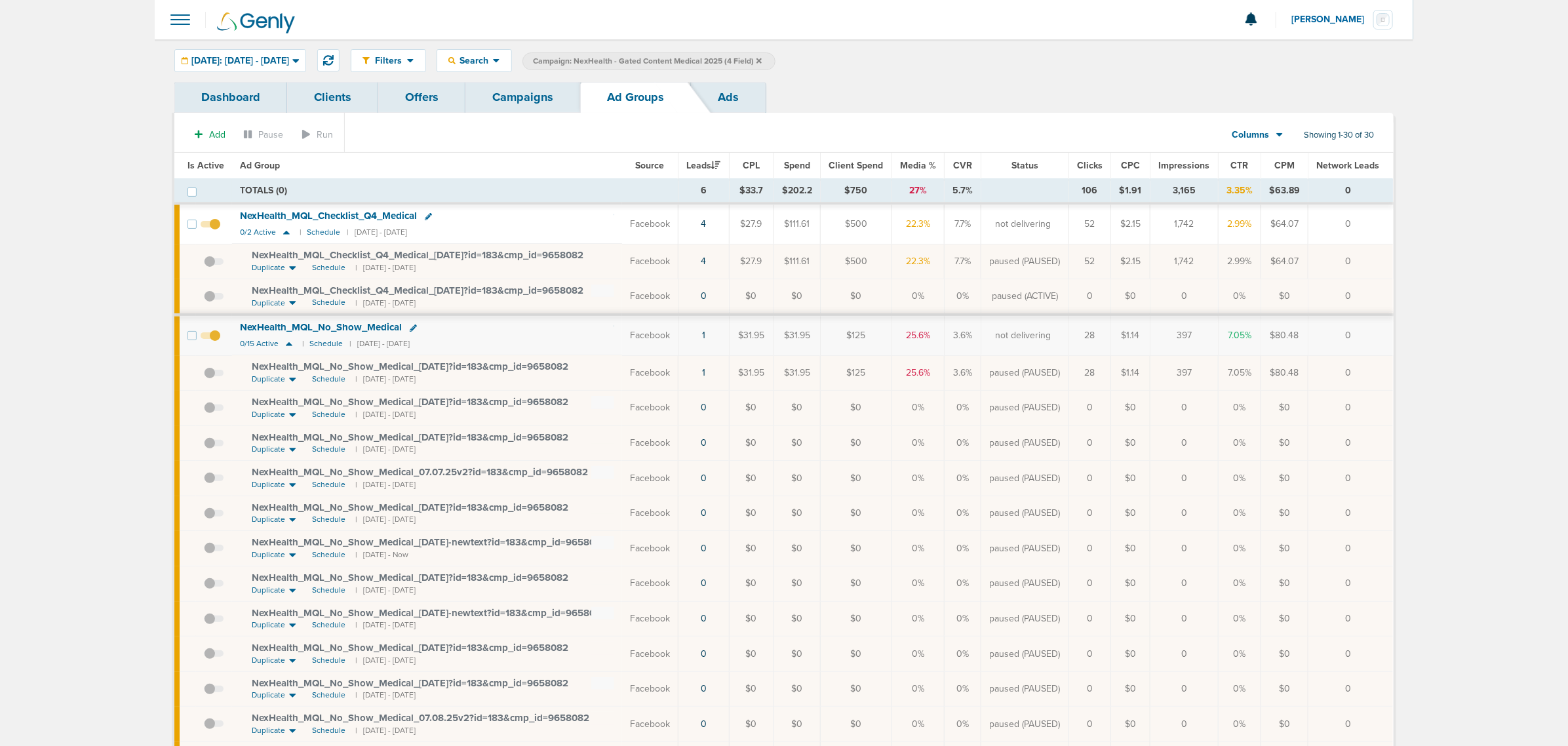
click at [407, 368] on span "NexHealth_ MQL_ No_ Show_ Medical_ [DATE]?id=183&cmp_ id=9658082" at bounding box center [410, 366] width 316 height 12
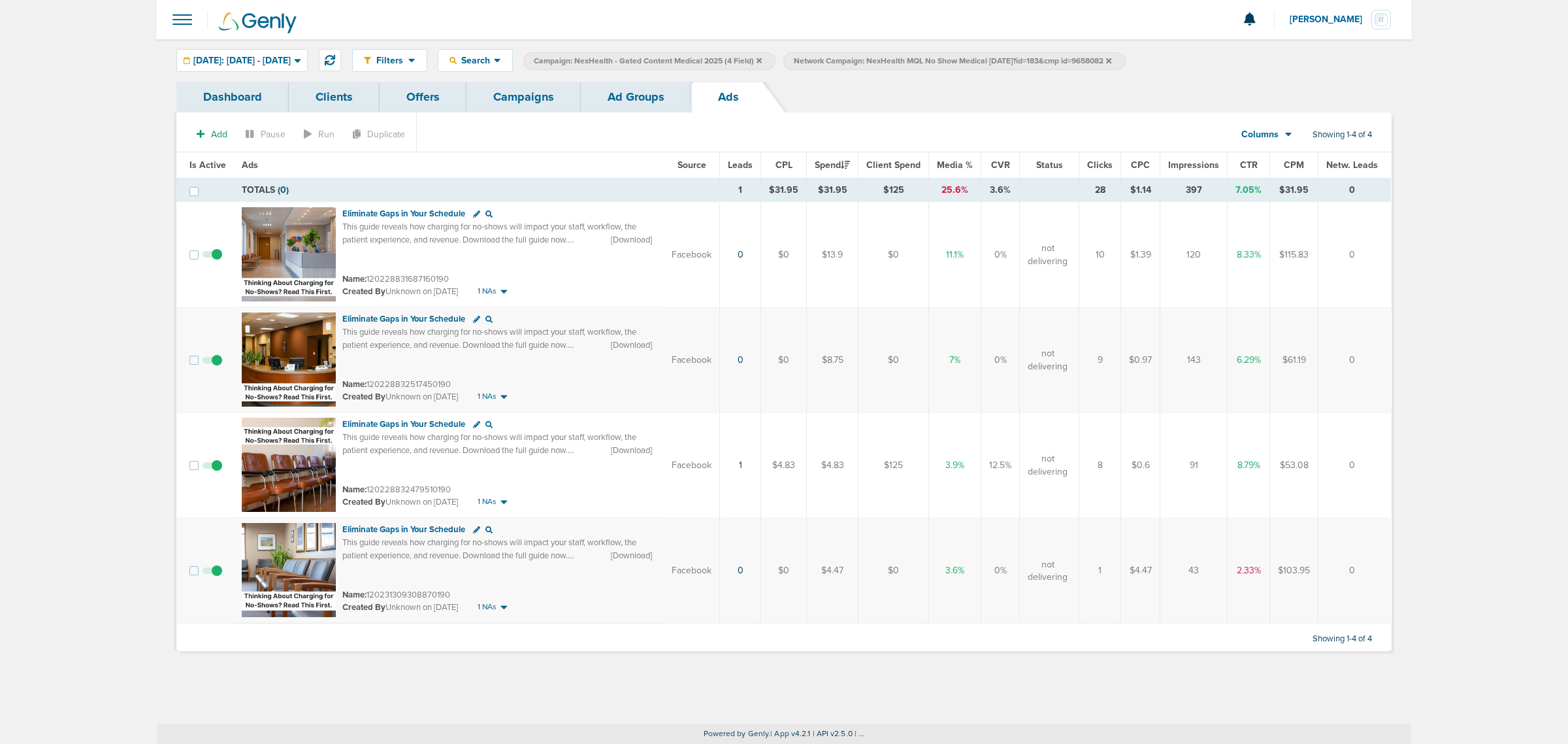
click at [644, 89] on link "Ad Groups" at bounding box center [636, 97] width 110 height 31
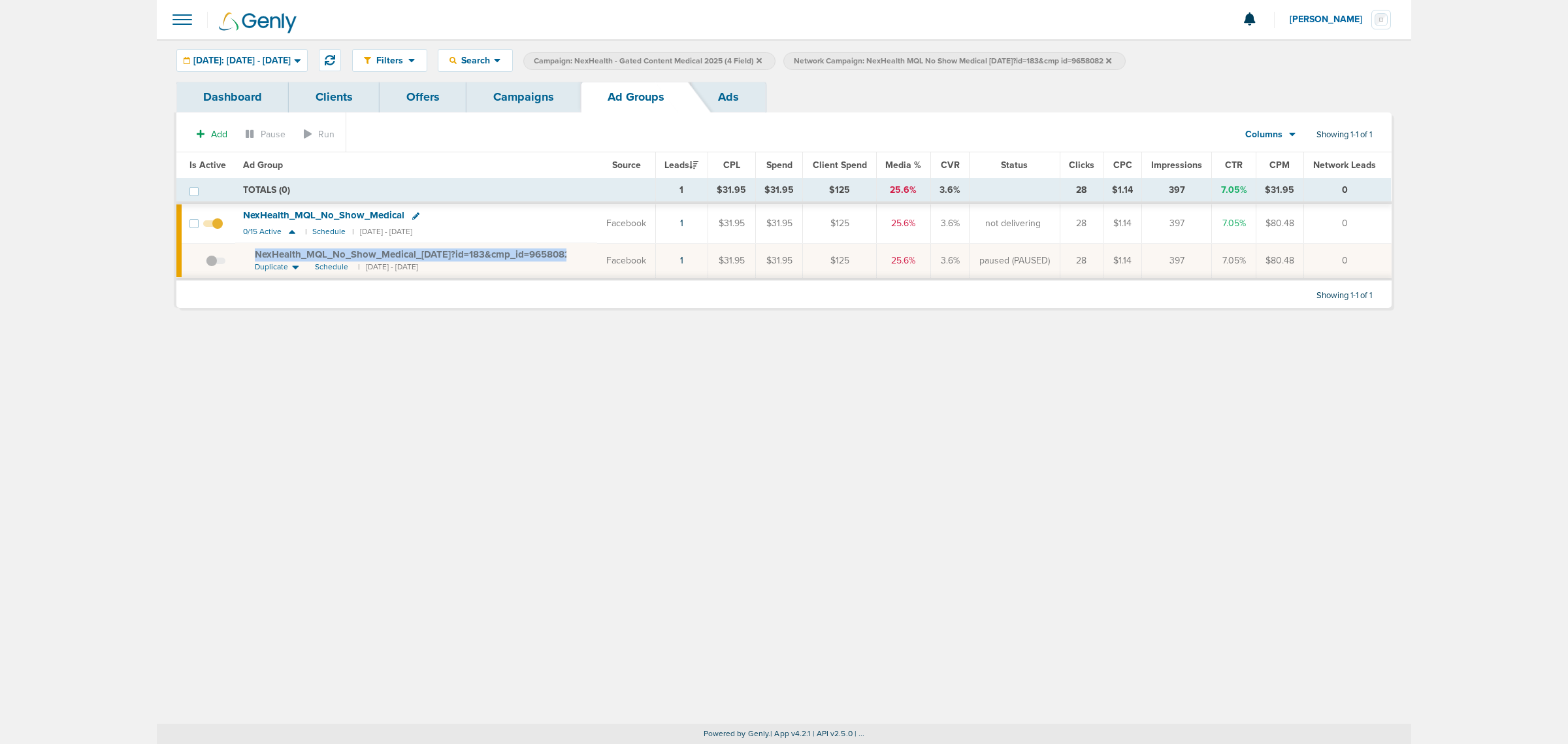
drag, startPoint x: 589, startPoint y: 257, endPoint x: 248, endPoint y: 257, distance: 341.0
click at [248, 257] on td "NexHealth_ MQL_ No_ Show_ Medical_ [DATE]?id=183&cmp_ id=9658082 Duplicate Sche…" at bounding box center [416, 261] width 362 height 36
copy td "NexHealth_ MQL_ No_ Show_ Medical_ [DATE]?id=183&cmp_ id=9658082"
click at [543, 439] on div "Filters Active Only Settings Status Active Inactive Objectives MQL SQL Traffic …" at bounding box center [784, 382] width 1255 height 685
click at [534, 106] on link "Campaigns" at bounding box center [523, 97] width 114 height 31
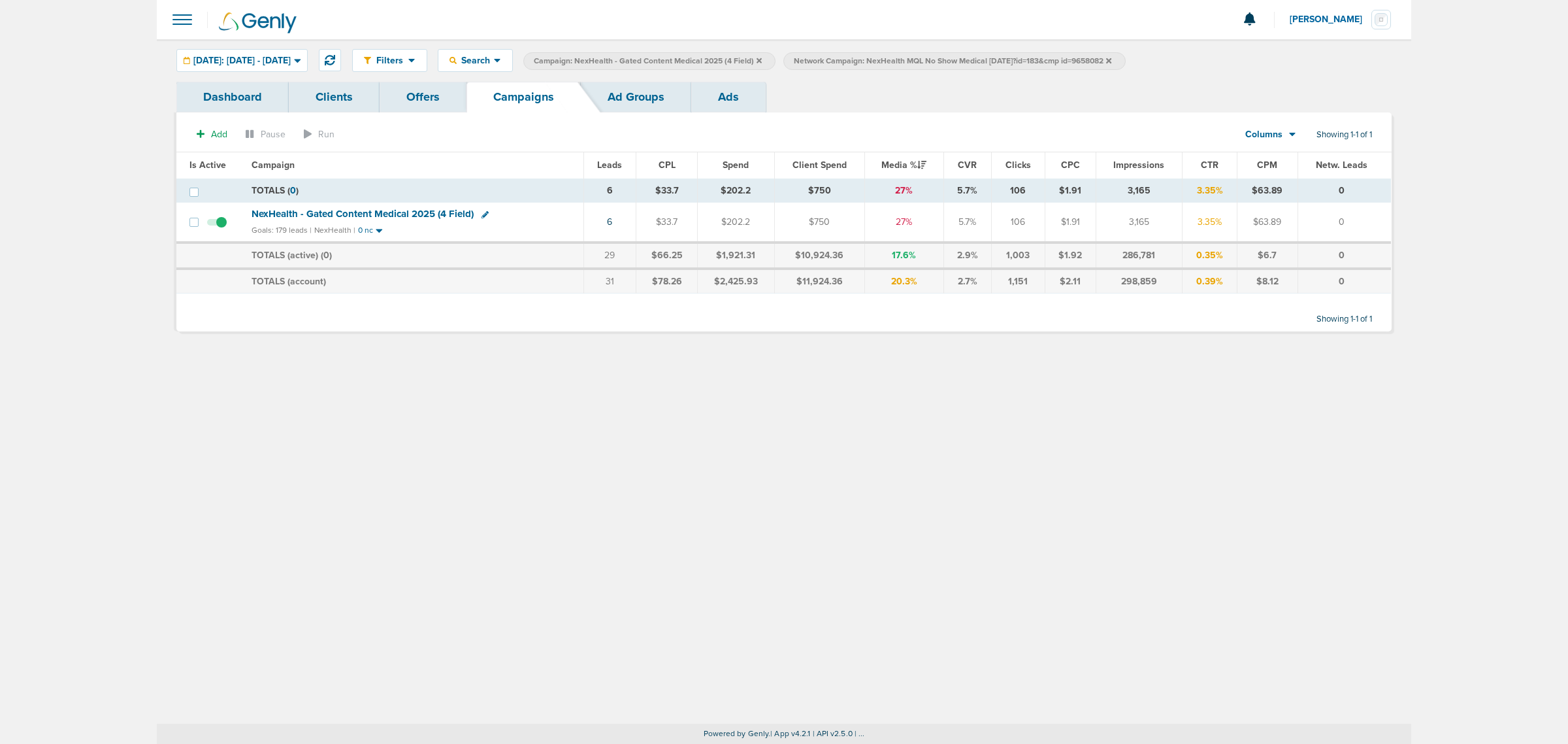
click at [1126, 60] on label "Network Campaign: NexHealth MQL No Show Medical [DATE]?id=183&cmp id=9658082" at bounding box center [954, 61] width 342 height 18
click at [1112, 59] on icon at bounding box center [1109, 60] width 5 height 5
click at [315, 217] on span "NexHealth - Gated Content Medical 2025 (4 Field)" at bounding box center [362, 214] width 222 height 12
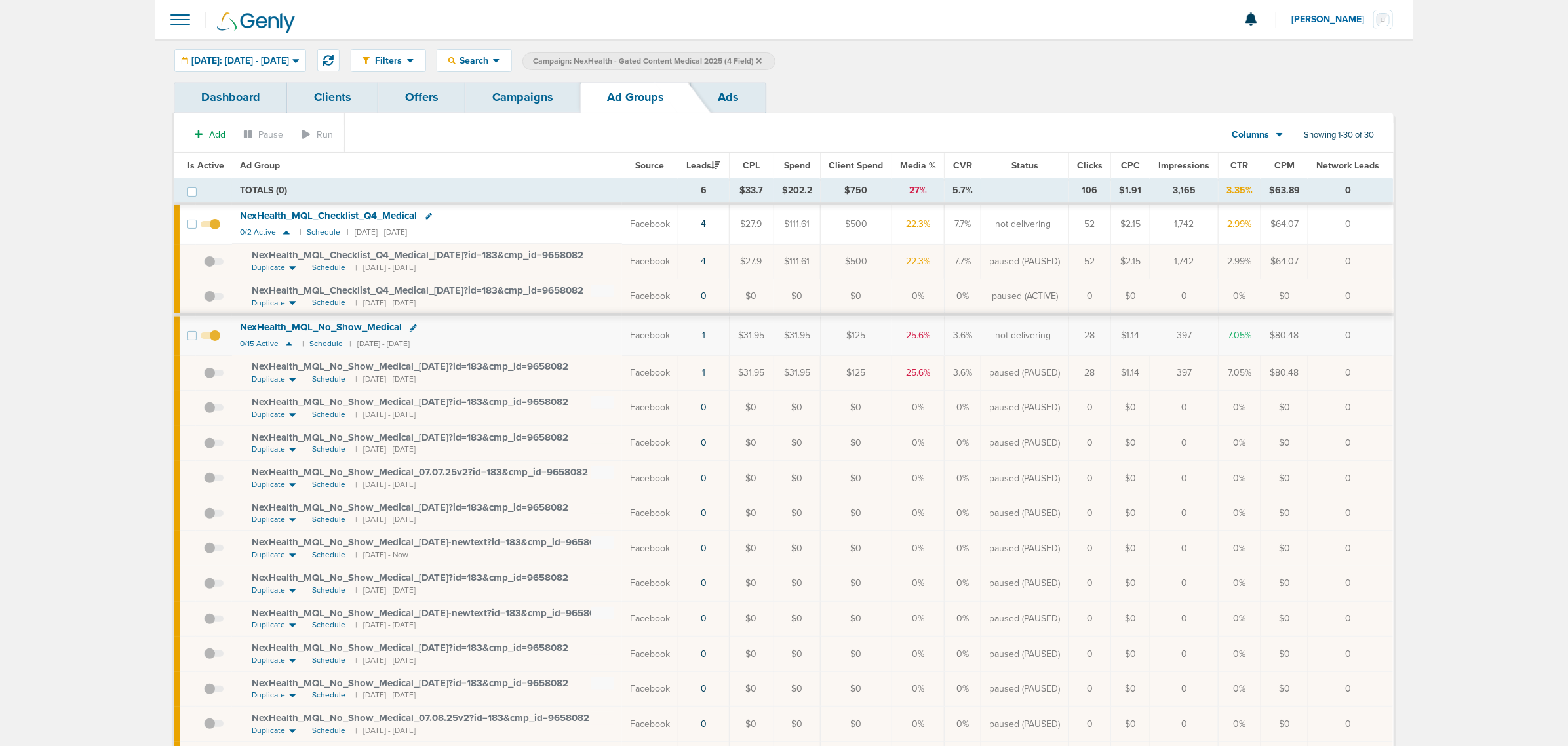
drag, startPoint x: 204, startPoint y: 184, endPoint x: 1456, endPoint y: 372, distance: 1266.0
drag, startPoint x: 1170, startPoint y: 342, endPoint x: 1221, endPoint y: 387, distance: 68.0
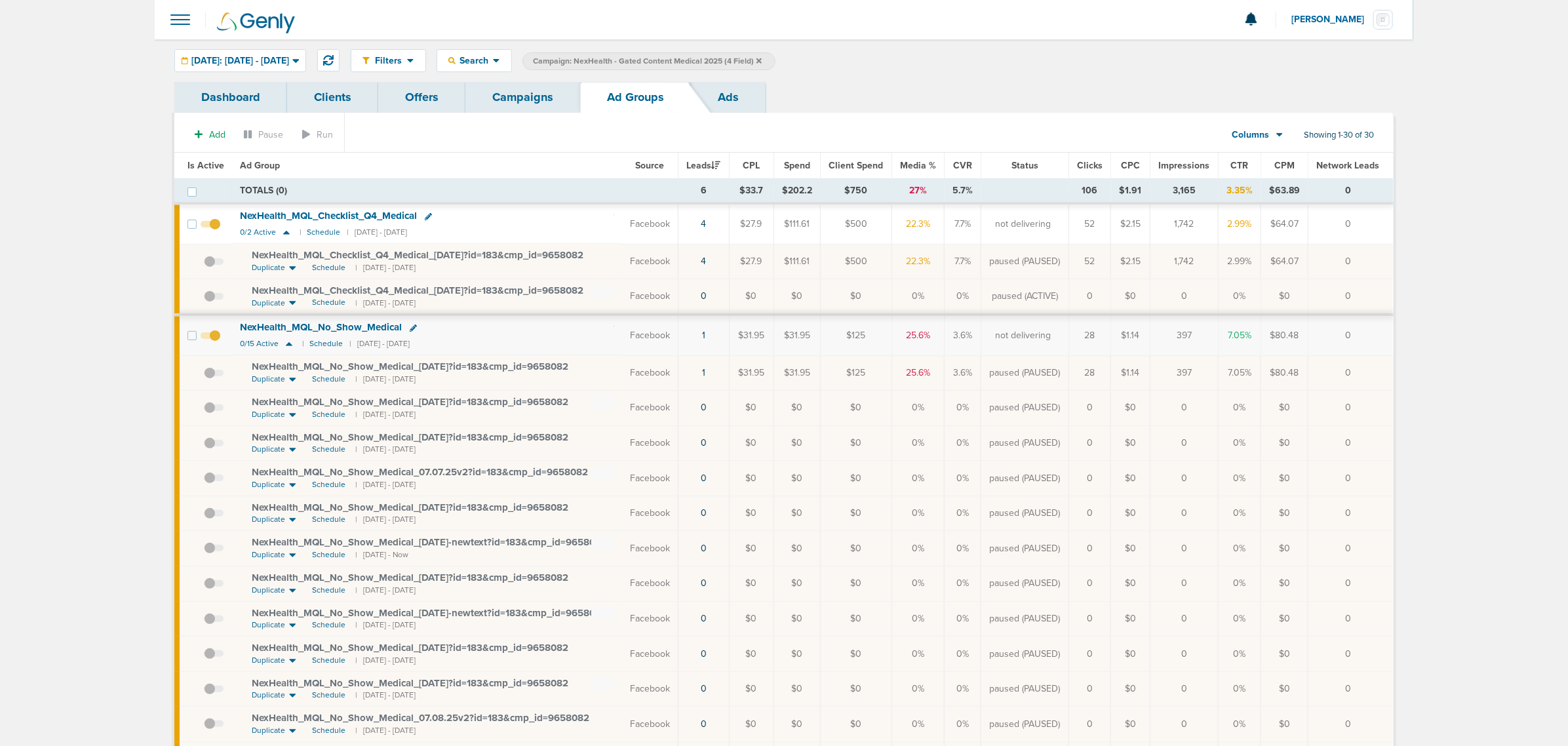
click at [1212, 387] on td "397" at bounding box center [1184, 372] width 67 height 35
click at [291, 70] on div "[DATE]: [DATE] - [DATE]" at bounding box center [240, 60] width 131 height 22
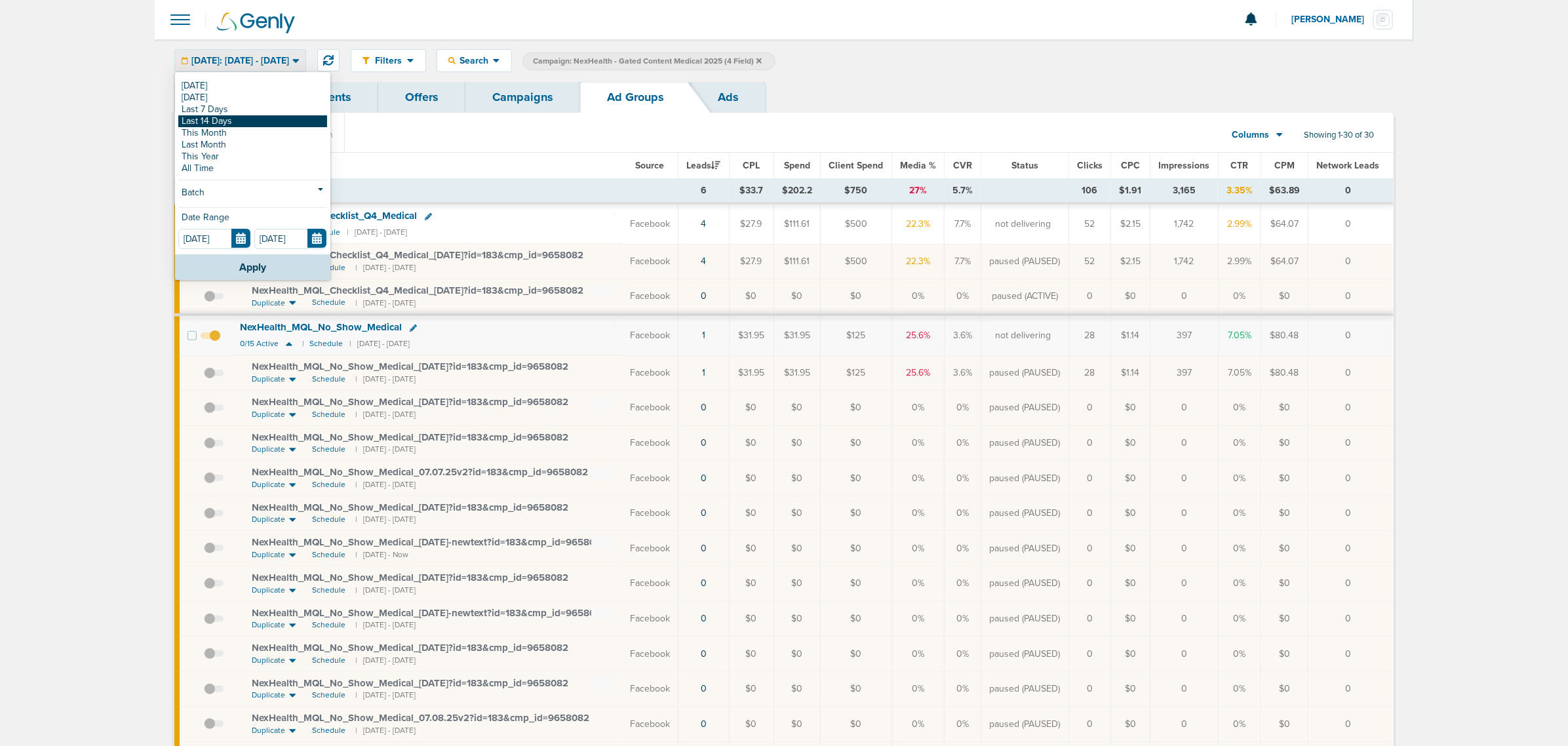
click at [277, 118] on link "Last 14 Days" at bounding box center [253, 121] width 148 height 12
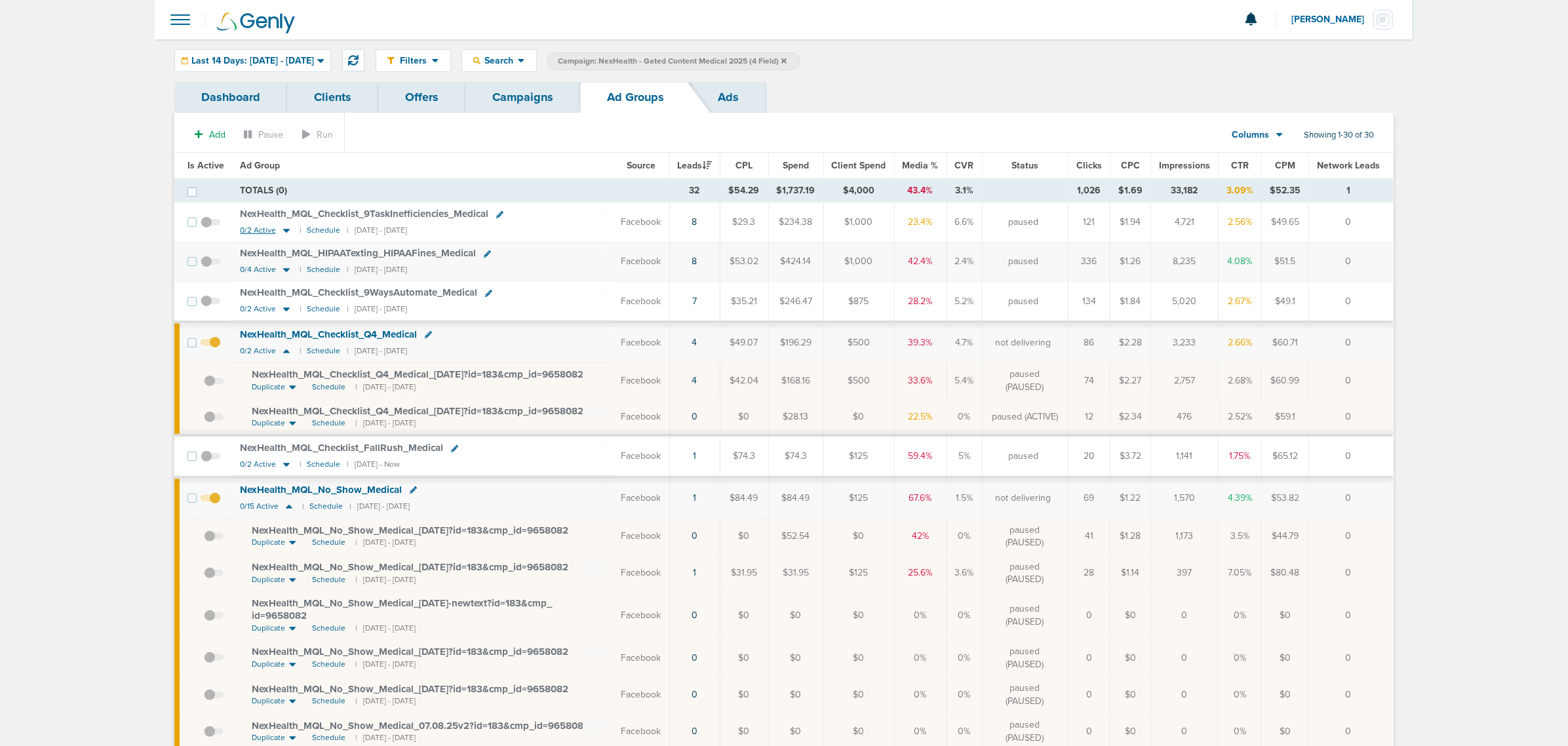
click at [285, 228] on icon at bounding box center [286, 230] width 13 height 11
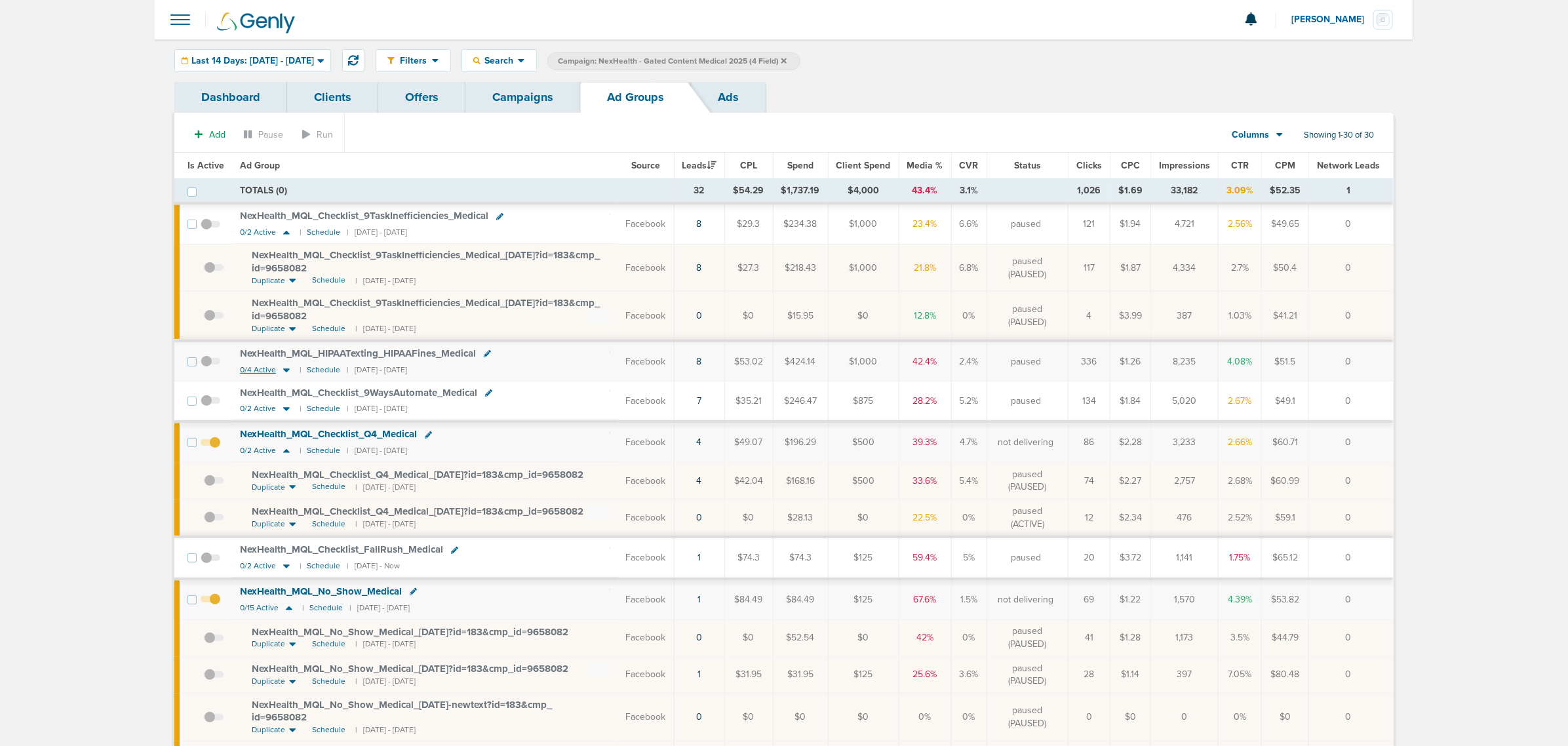
click at [284, 373] on icon at bounding box center [286, 370] width 13 height 11
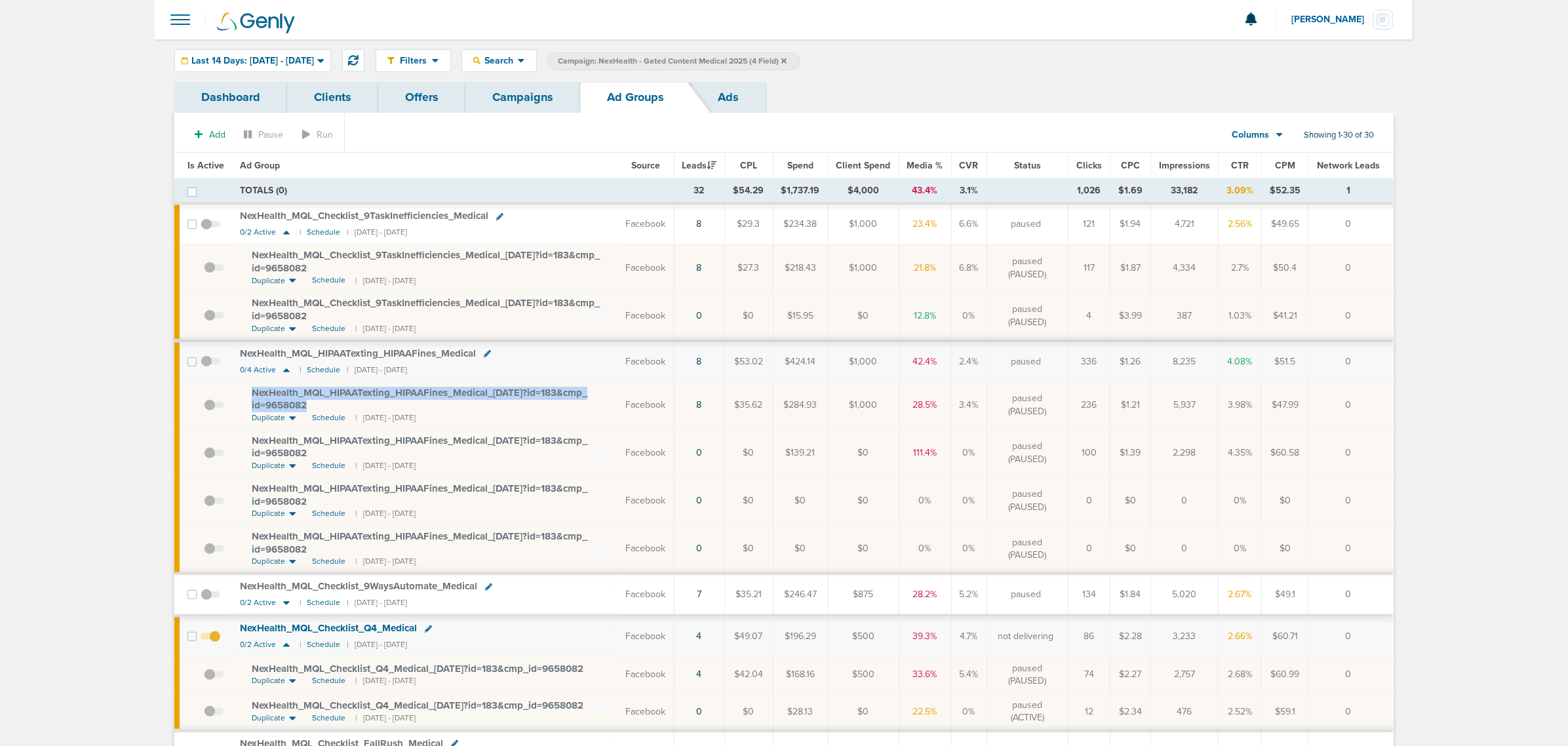
drag, startPoint x: 343, startPoint y: 404, endPoint x: 244, endPoint y: 394, distance: 99.5
click at [244, 394] on td "NexHealth_ MQL_ HIPAATexting_ HIPAAFines_ Medical_ [DATE]?id=183&cmp_ id=965808…" at bounding box center [424, 405] width 386 height 48
copy span "NexHealth_ MQL_ HIPAATexting_ HIPAAFines_ Medical_ [DATE]?id=183&cmp_ id=9658082"
click at [531, 100] on link "Campaigns" at bounding box center [523, 97] width 114 height 31
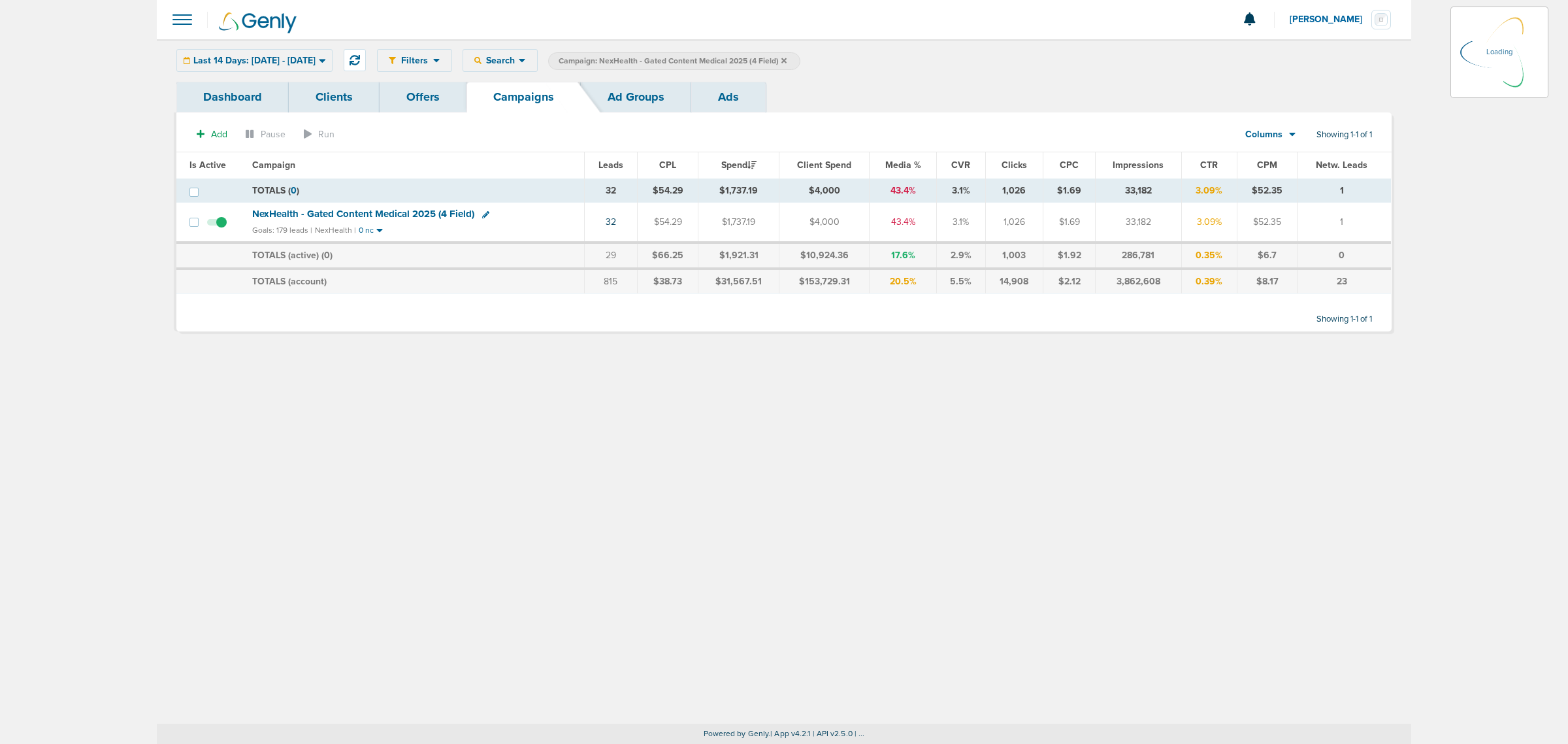
click at [787, 59] on icon at bounding box center [784, 60] width 5 height 5
click at [787, 62] on icon at bounding box center [784, 61] width 5 height 8
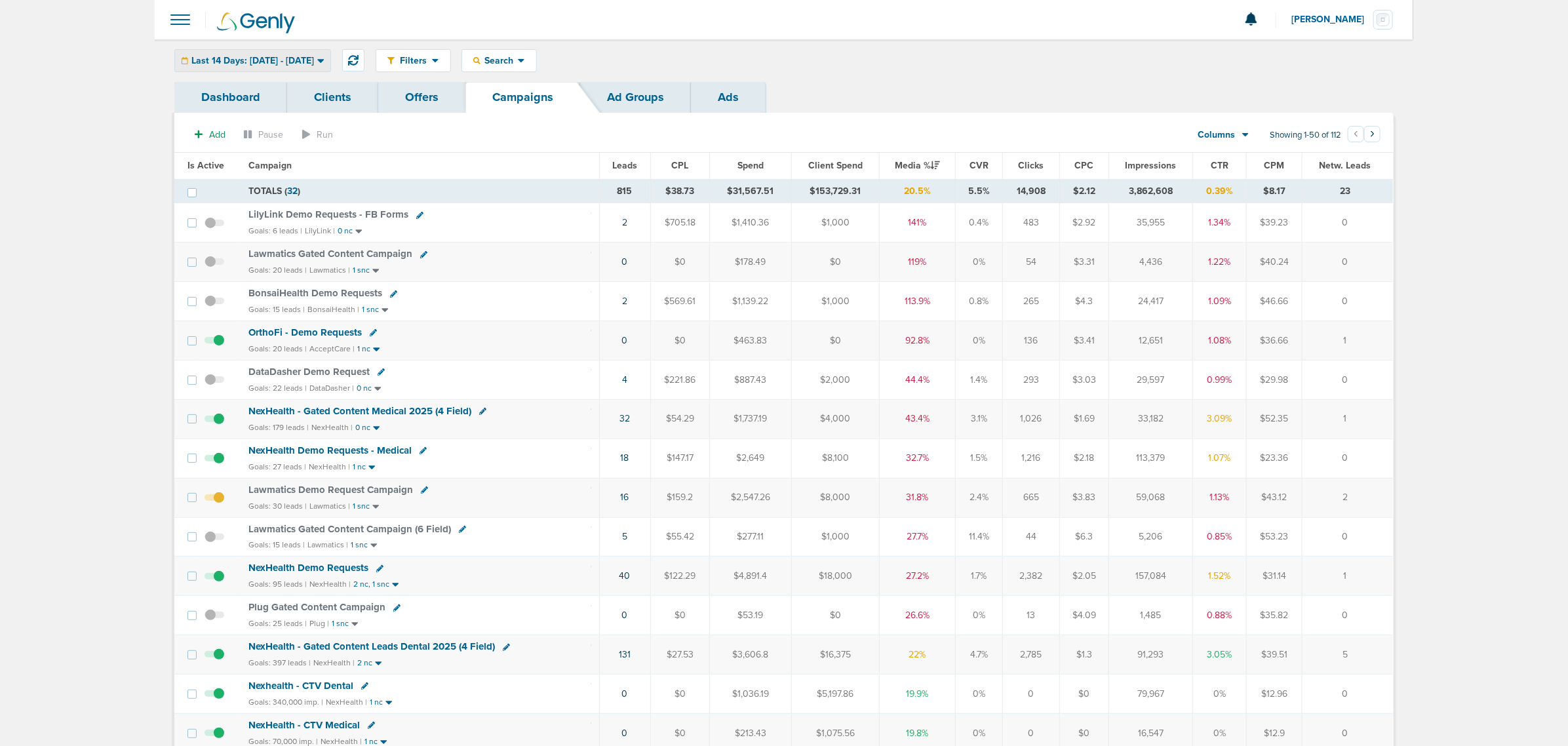
click at [314, 56] on span "Last 14 Days: [DATE] - [DATE]" at bounding box center [253, 61] width 123 height 9
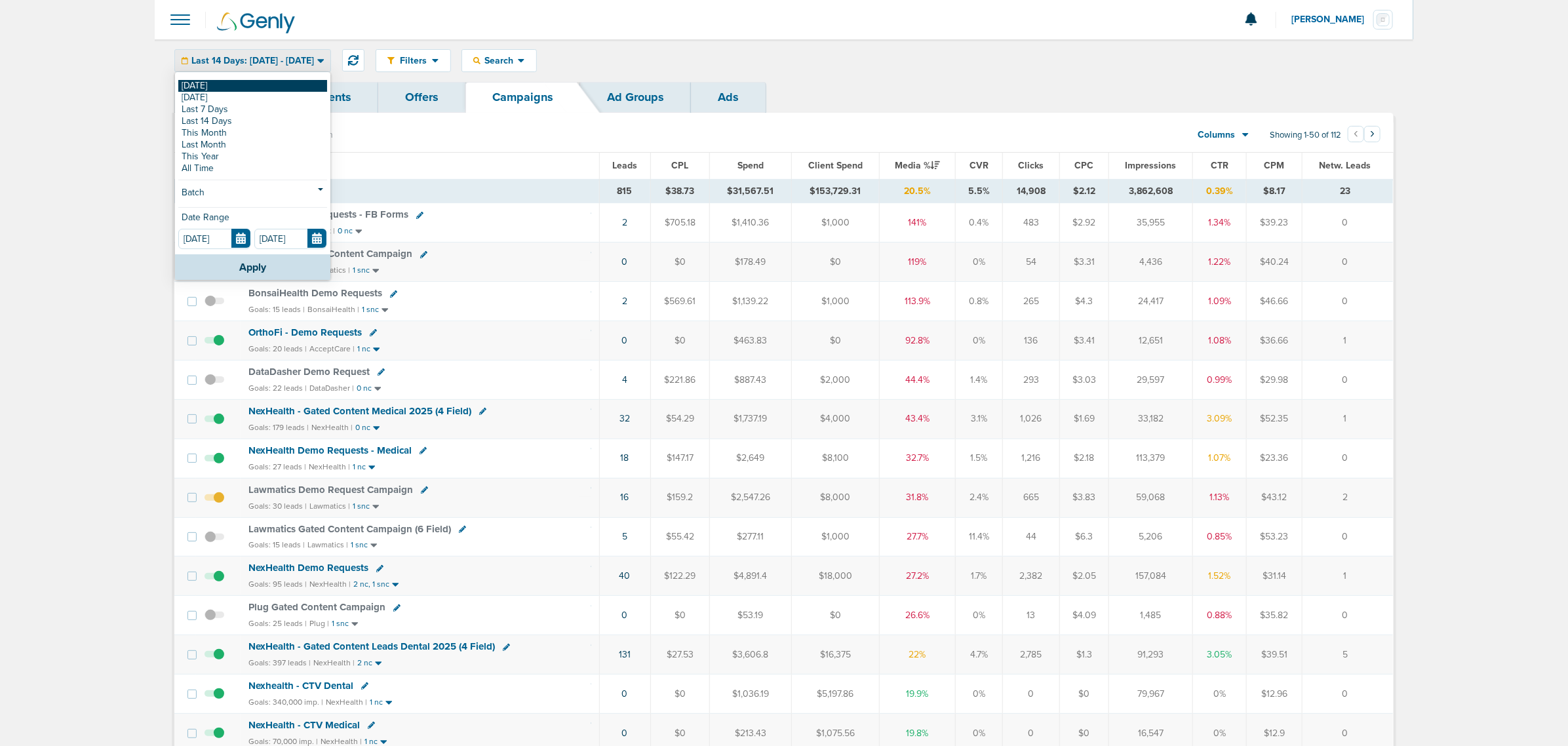
click at [247, 87] on link "[DATE]" at bounding box center [253, 85] width 148 height 12
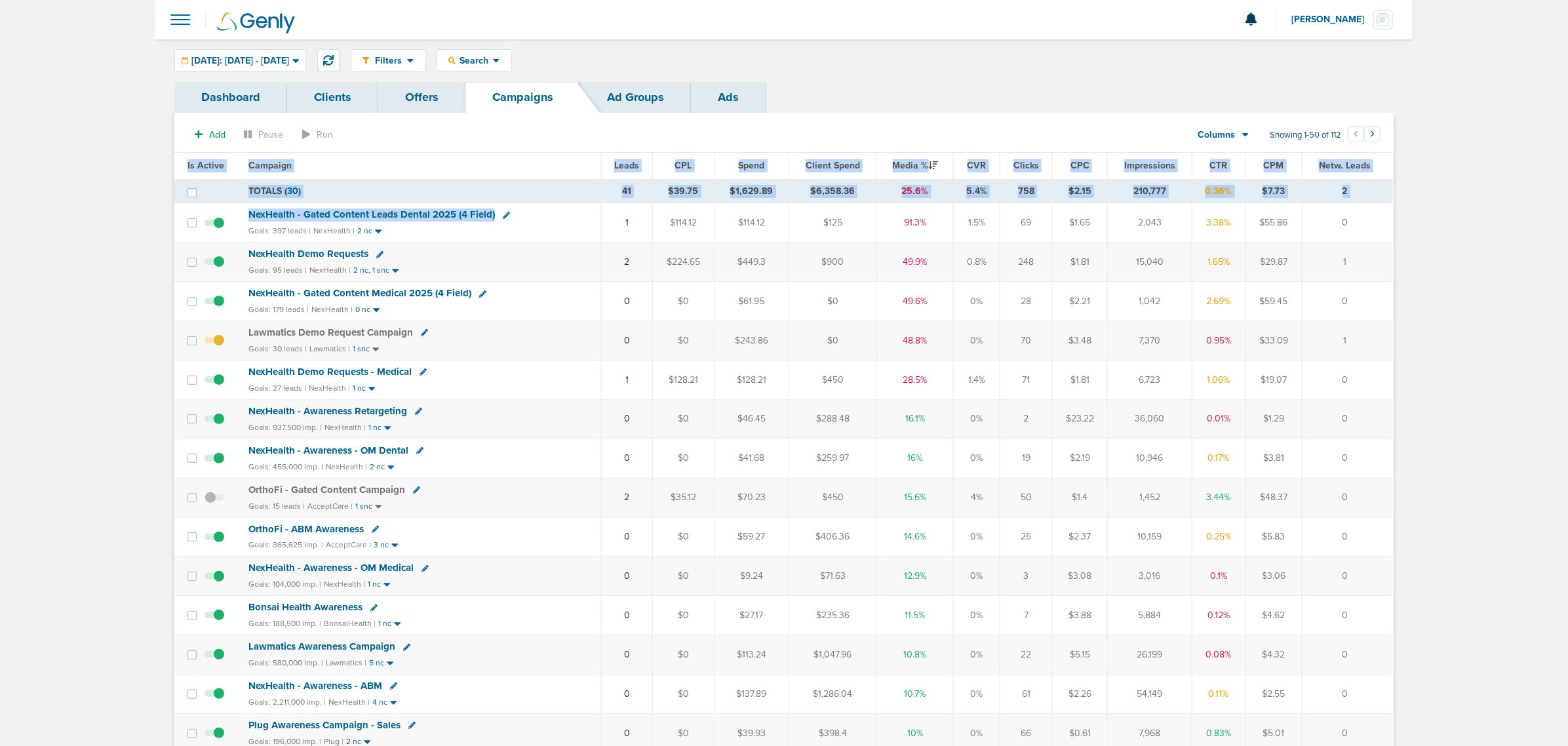
drag, startPoint x: 591, startPoint y: 213, endPoint x: 1495, endPoint y: 254, distance: 904.9
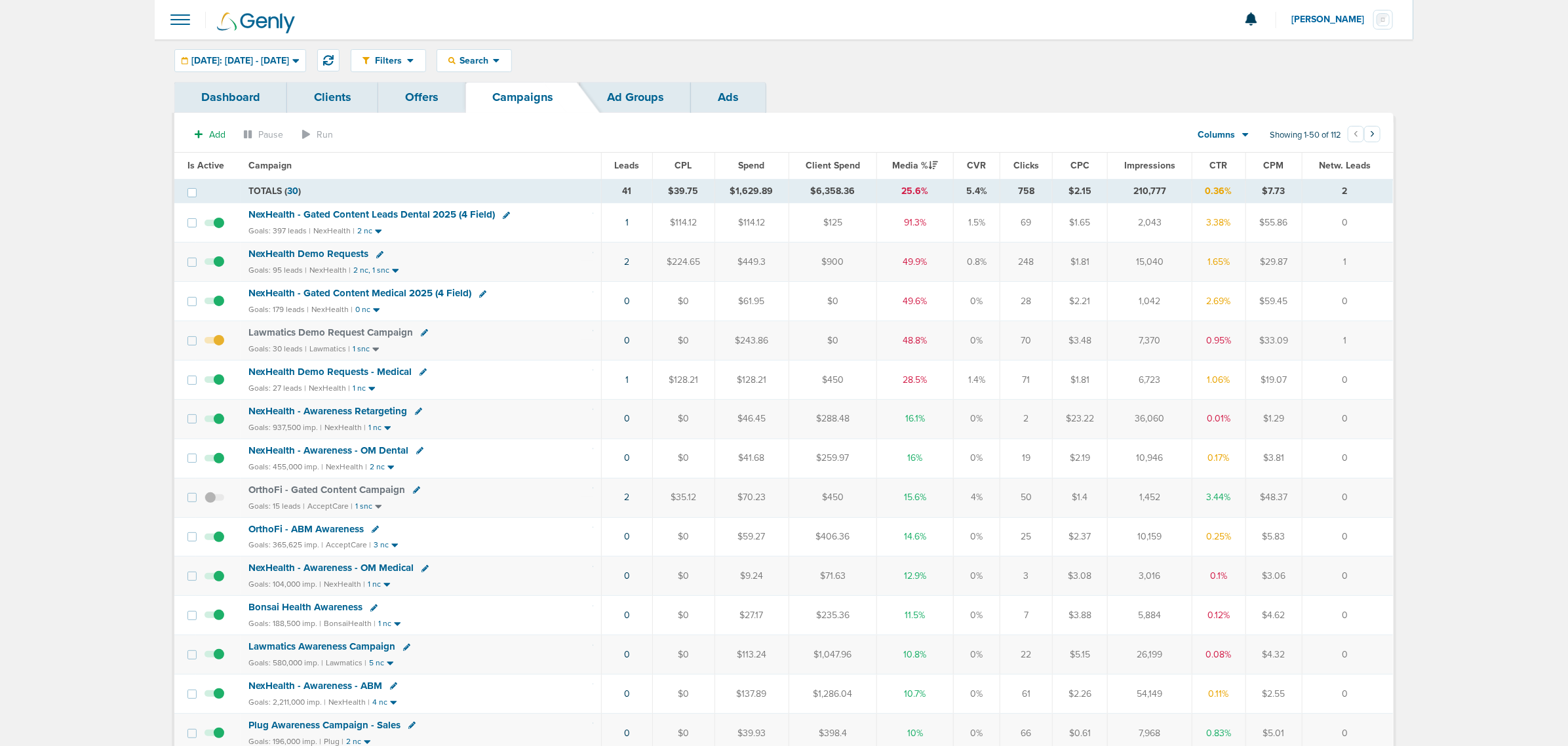
click at [428, 211] on span "NexHealth - Gated Content Leads Dental 2025 (4 Field)" at bounding box center [371, 214] width 247 height 12
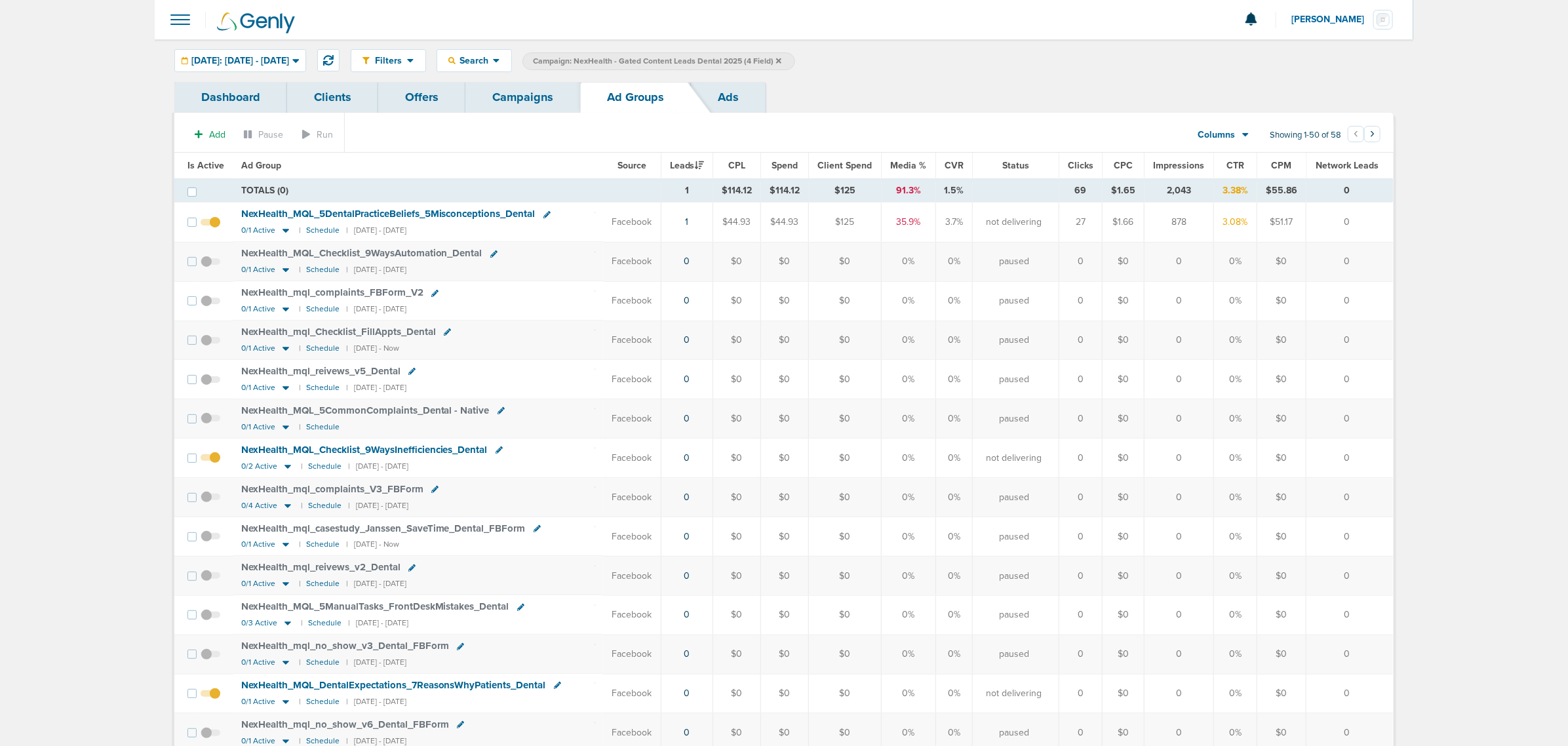
click at [200, 162] on span "Is Active" at bounding box center [205, 165] width 36 height 11
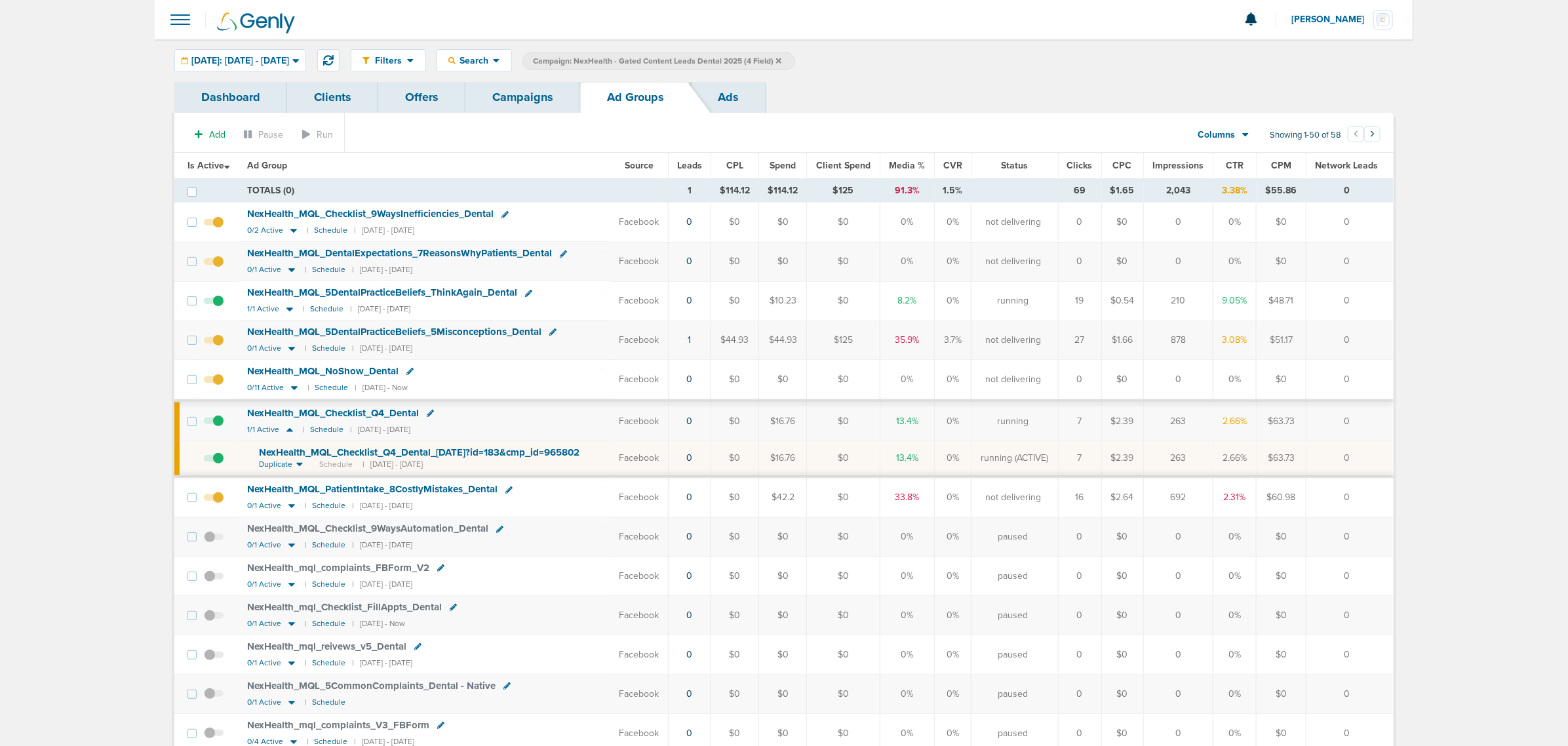
drag, startPoint x: 1244, startPoint y: 299, endPoint x: 1211, endPoint y: 301, distance: 33.1
click at [1211, 301] on tr "NexHealth_ MQL_ 5DentalPracticeBeliefs_ ThinkAgain_ Dental 1/1 Active | Schedul…" at bounding box center [783, 301] width 1219 height 39
click at [1224, 301] on td "9.05%" at bounding box center [1235, 301] width 43 height 39
click at [394, 289] on span "NexHealth_ MQL_ 5DentalPracticeBeliefs_ ThinkAgain_ Dental" at bounding box center [382, 291] width 270 height 12
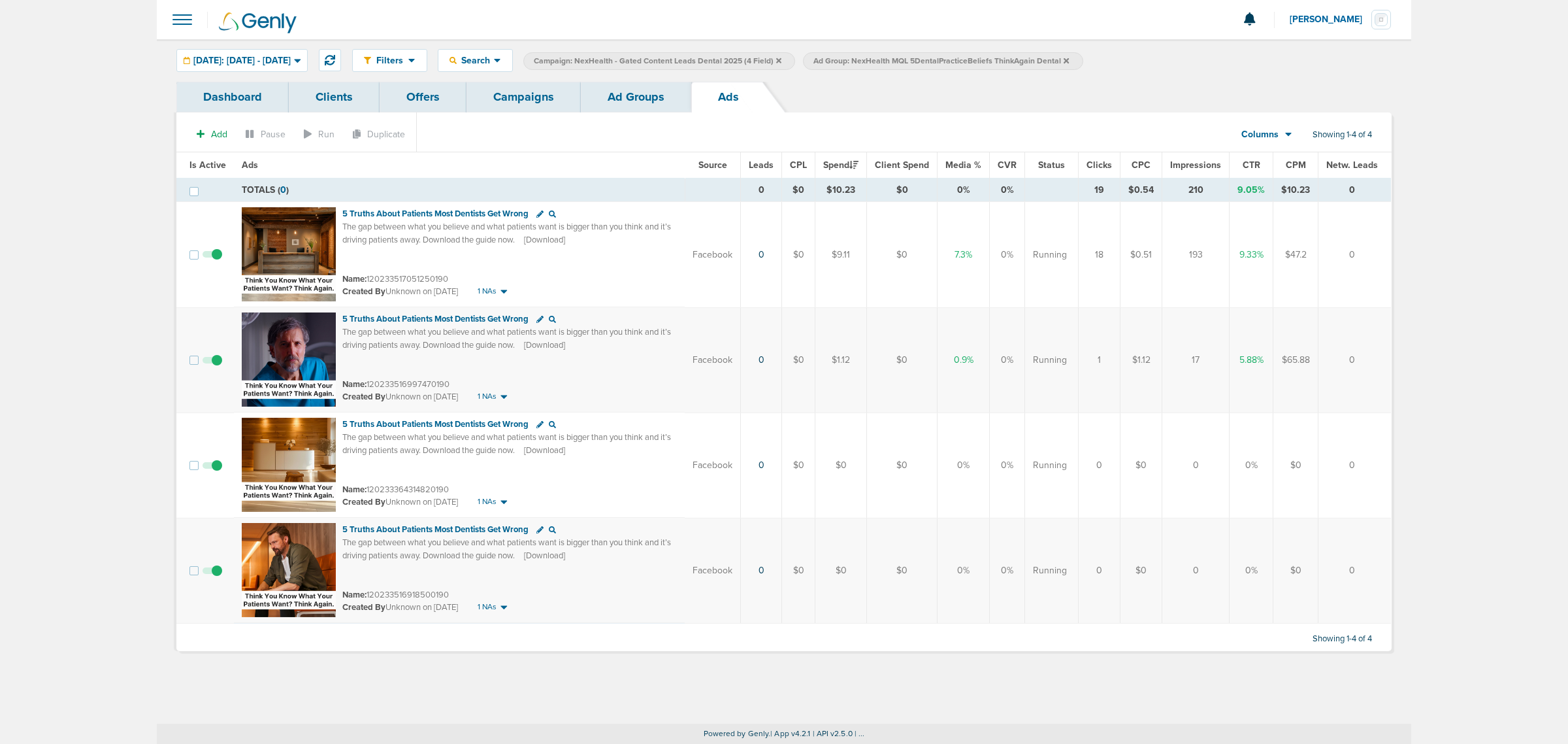
click at [219, 472] on span at bounding box center [212, 472] width 19 height 0
click at [213, 468] on input "checkbox" at bounding box center [213, 468] width 0 height 0
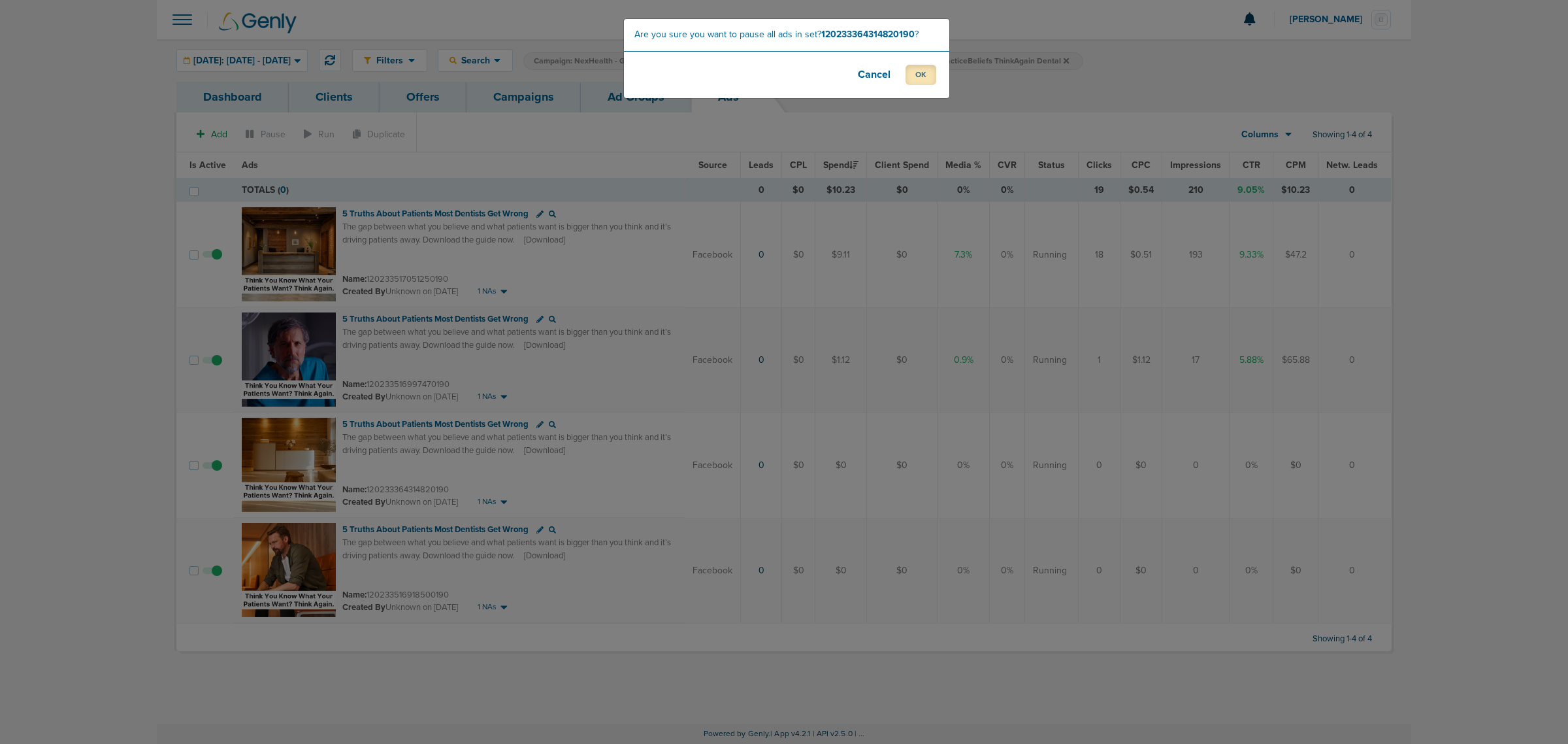
click at [914, 66] on button "OK" at bounding box center [921, 75] width 31 height 20
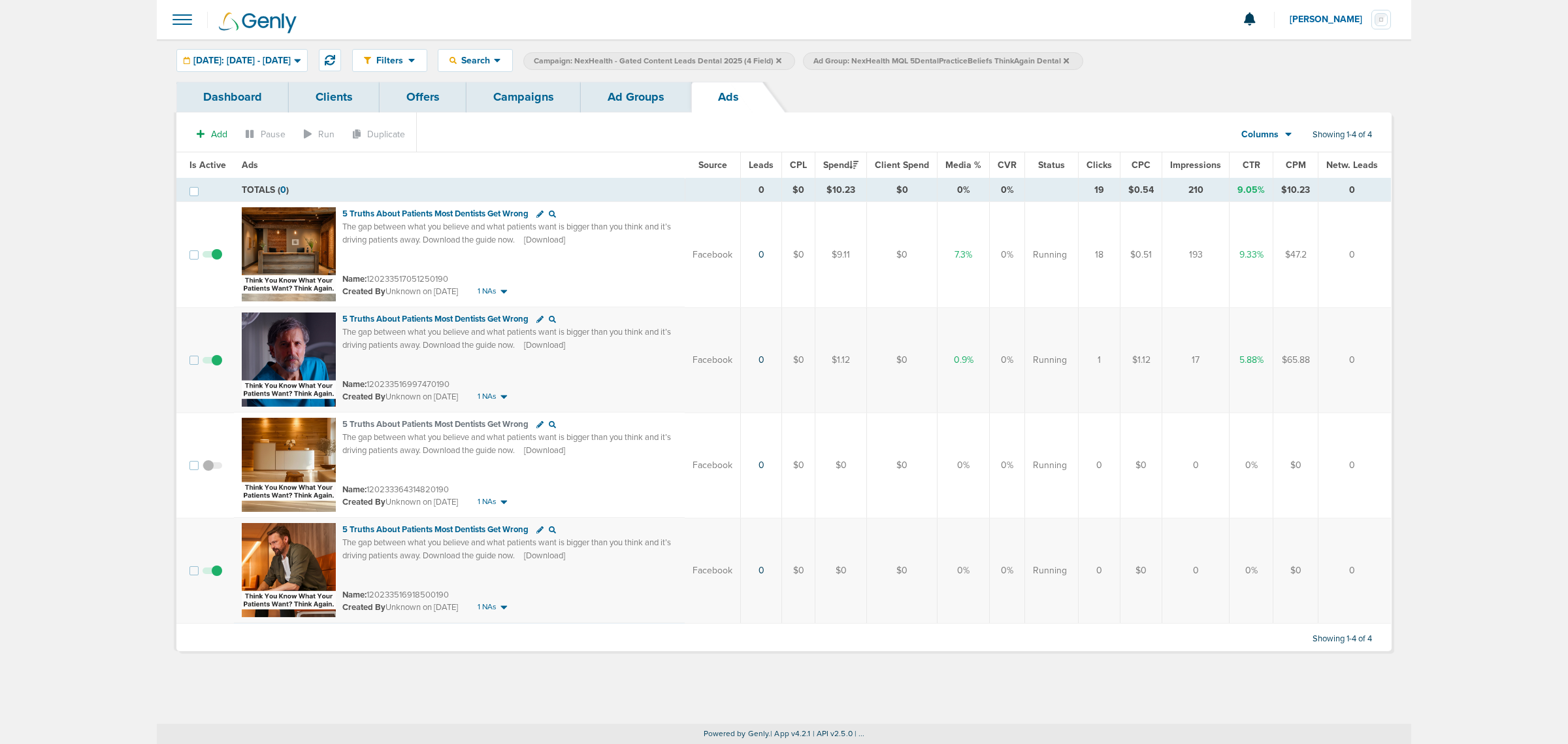
click at [657, 96] on link "Ad Groups" at bounding box center [636, 97] width 110 height 31
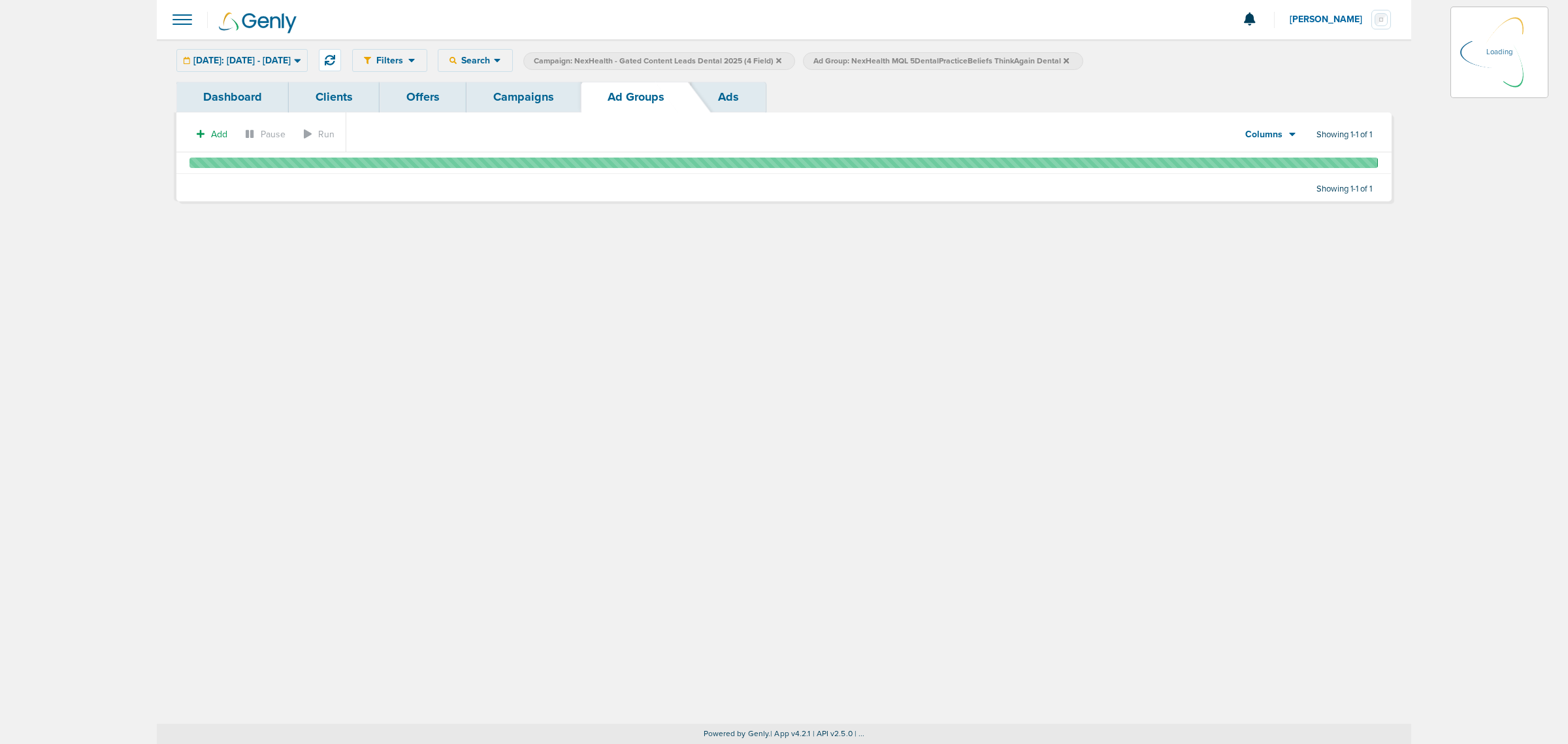
click at [562, 93] on link "Campaigns" at bounding box center [523, 97] width 114 height 31
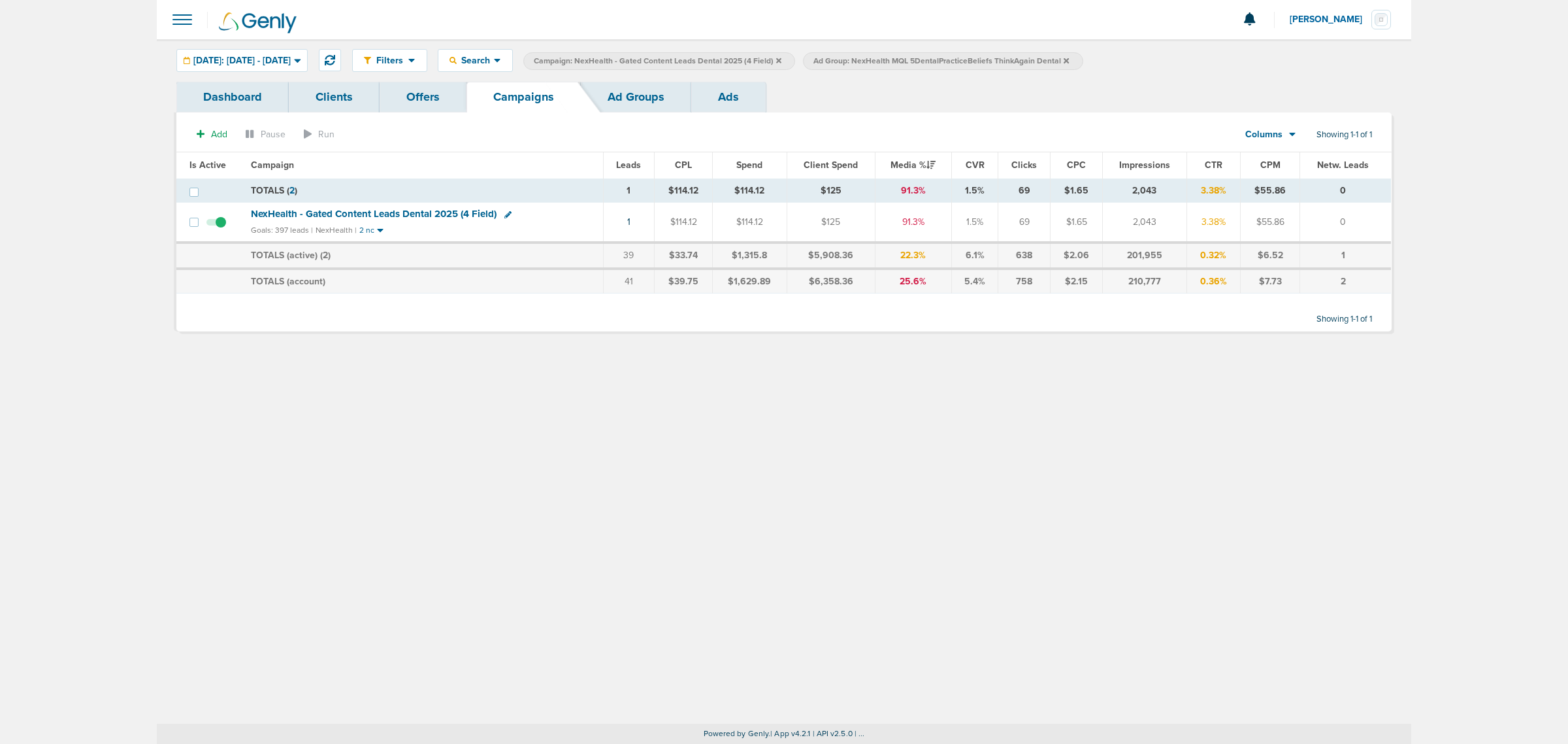
click at [356, 210] on span "NexHealth - Gated Content Leads Dental 2025 (4 Field)" at bounding box center [374, 214] width 246 height 12
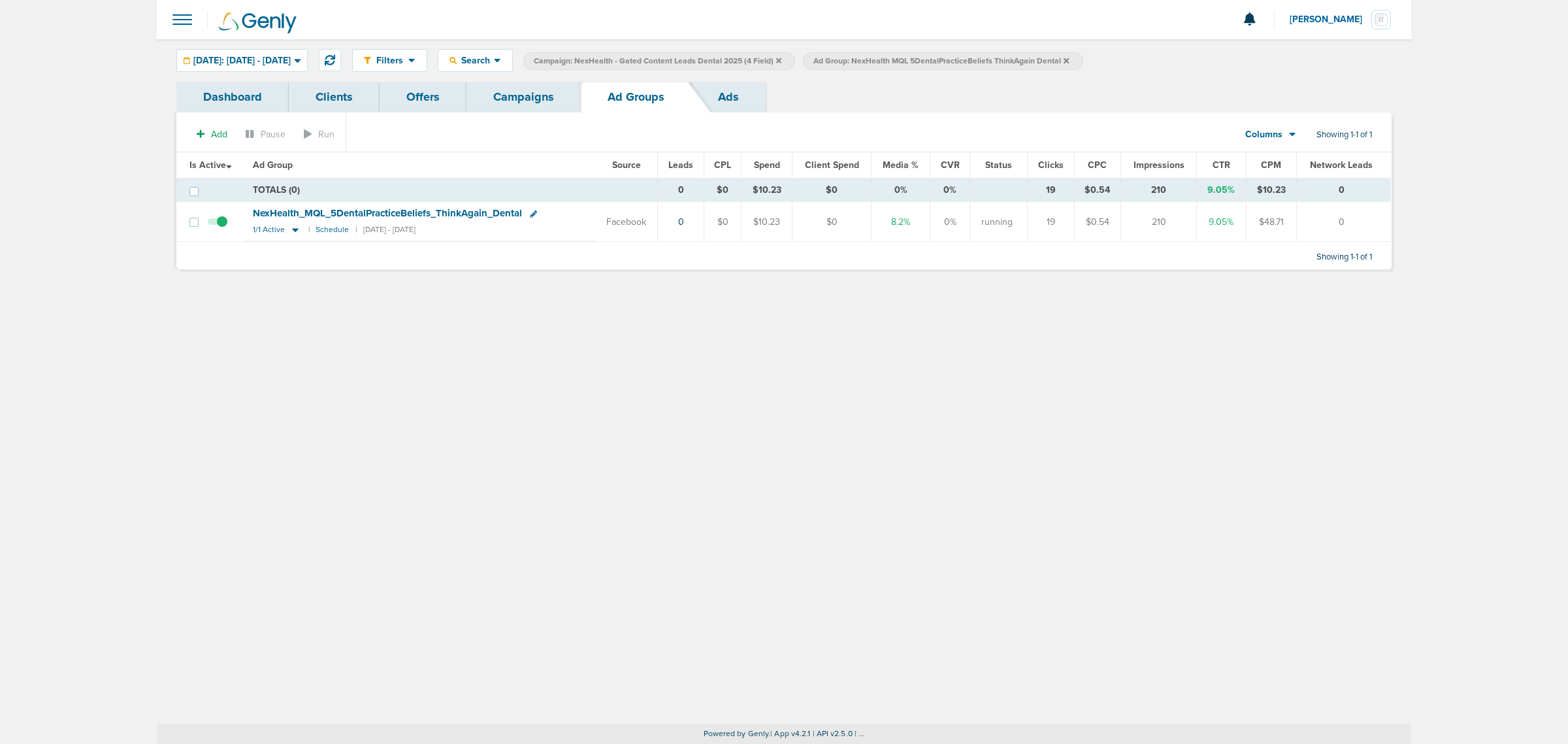
click at [1069, 57] on icon at bounding box center [1066, 61] width 5 height 8
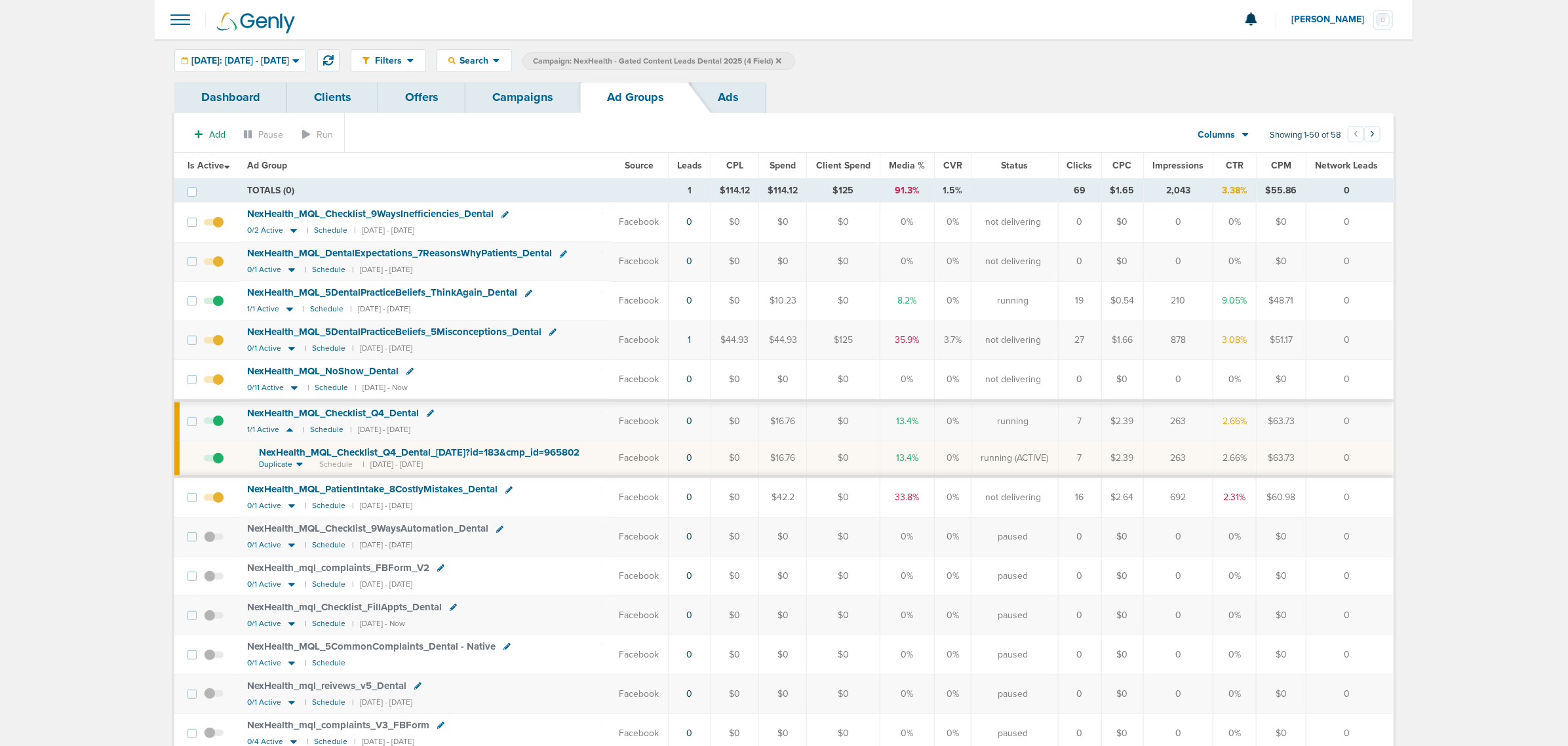
click at [218, 465] on span at bounding box center [213, 465] width 19 height 0
click at [204, 461] on input "checkbox" at bounding box center [204, 461] width 0 height 0
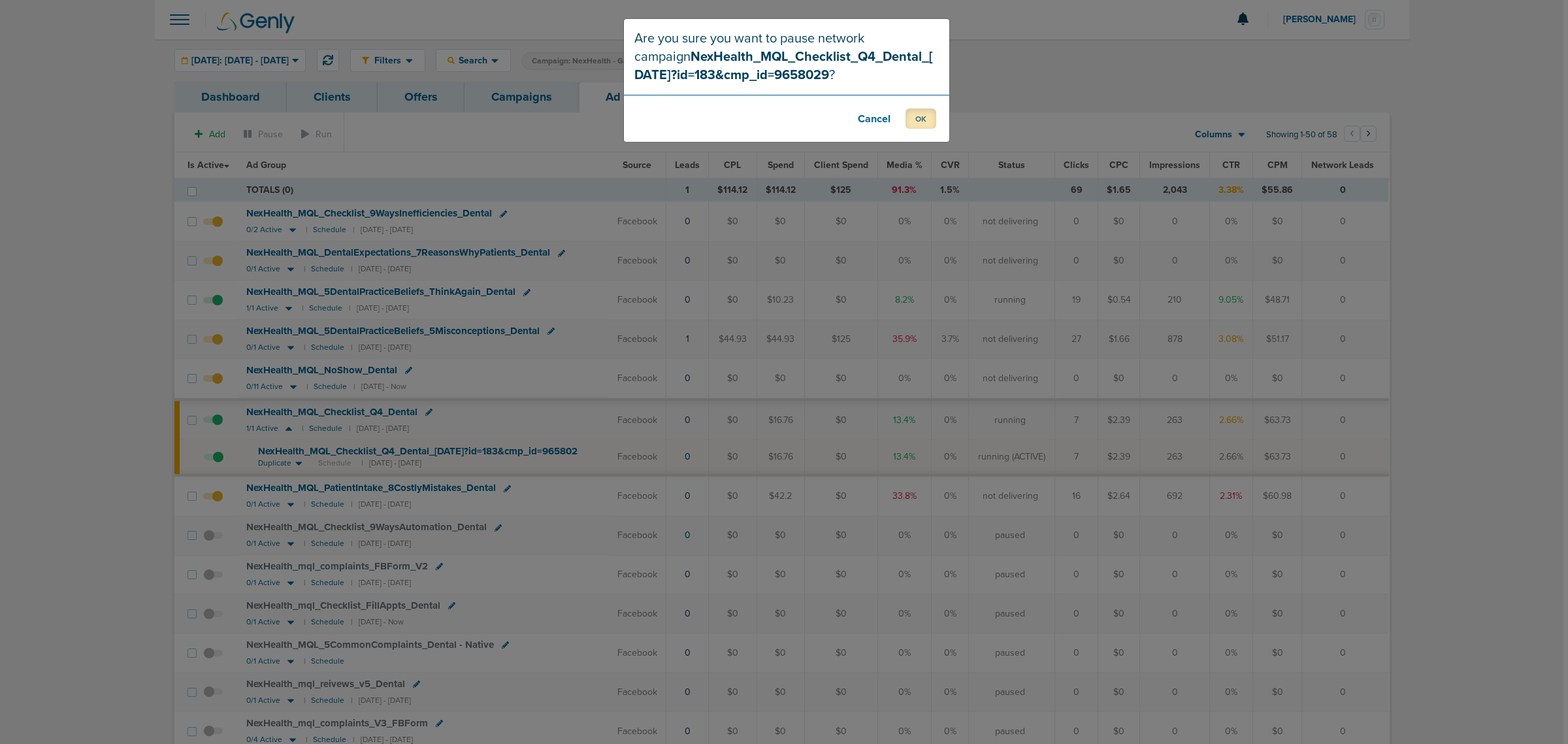
click at [930, 123] on button "OK" at bounding box center [921, 119] width 31 height 20
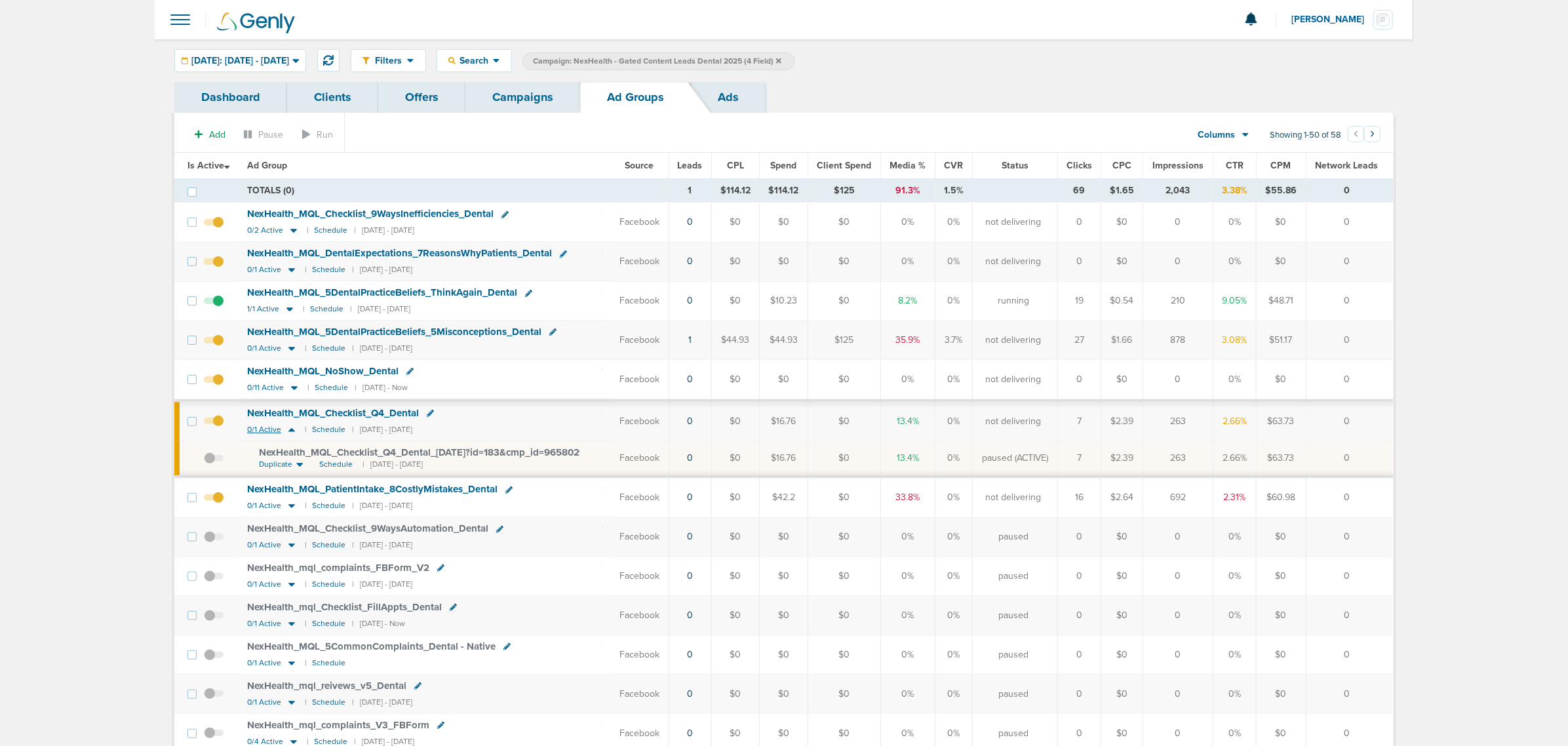
click at [291, 432] on icon at bounding box center [291, 430] width 6 height 4
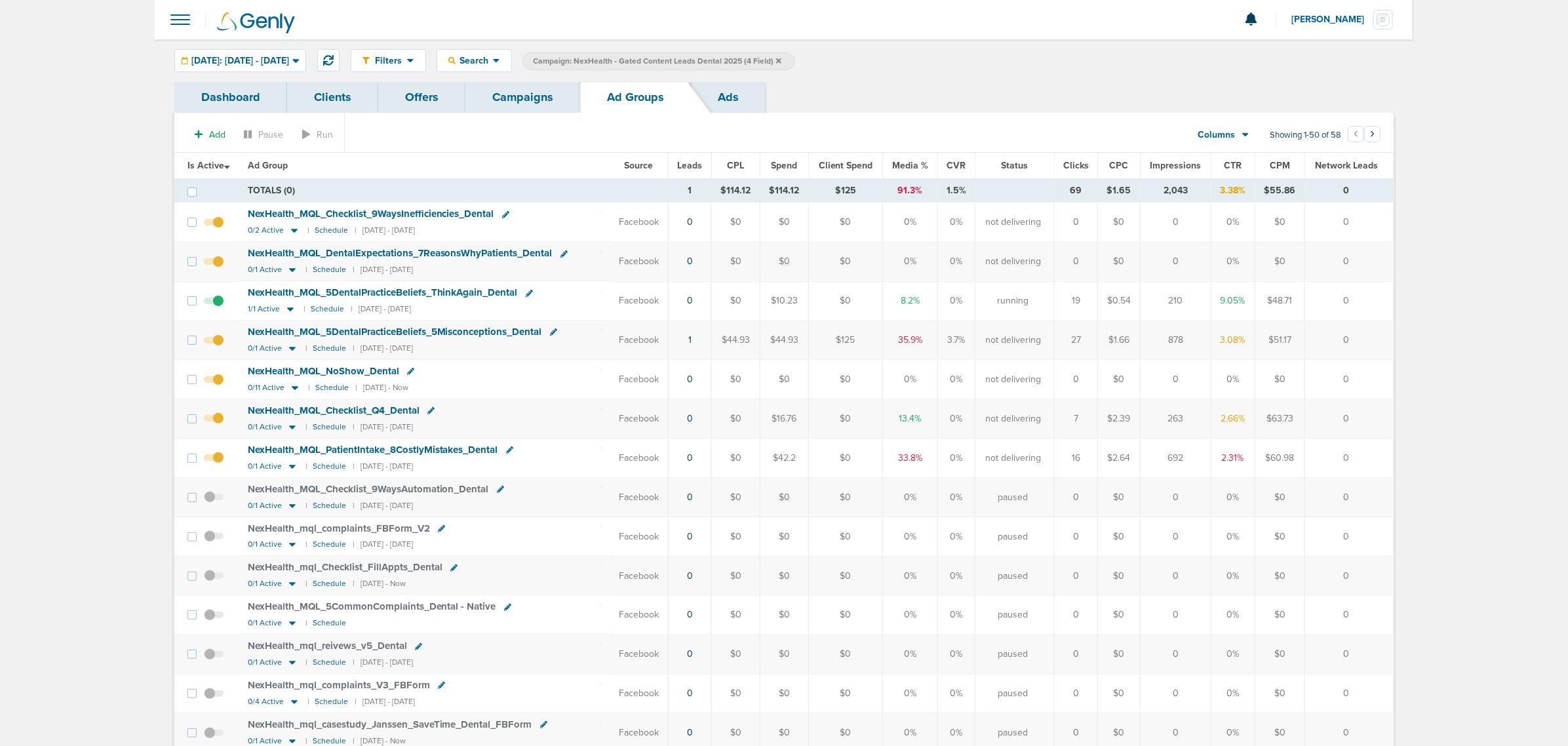
click at [218, 386] on span at bounding box center [213, 386] width 19 height 0
click at [213, 382] on input "checkbox" at bounding box center [213, 382] width 0 height 0
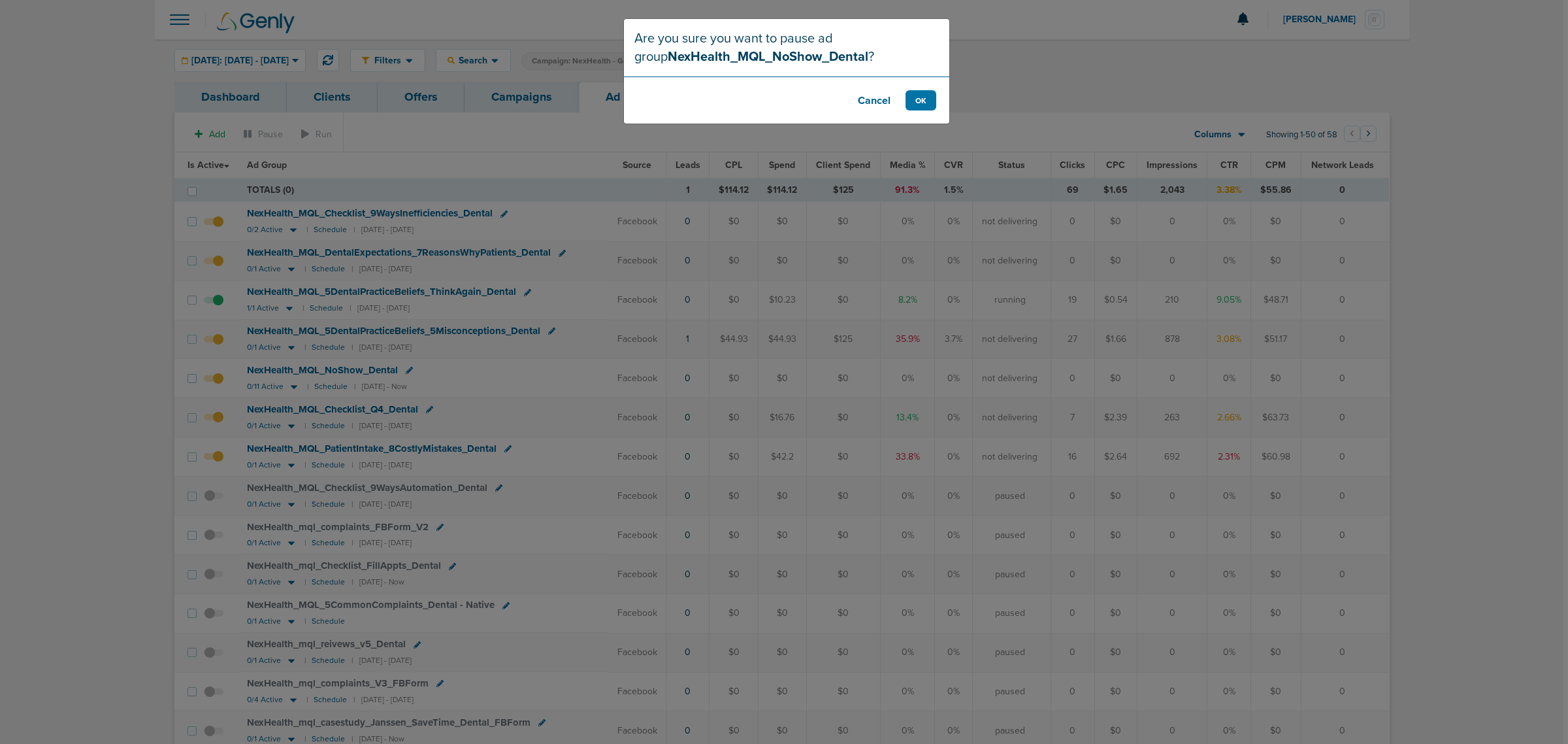
click at [922, 87] on footer "Cancel OK" at bounding box center [787, 99] width 325 height 47
click at [920, 95] on button "OK" at bounding box center [921, 100] width 31 height 20
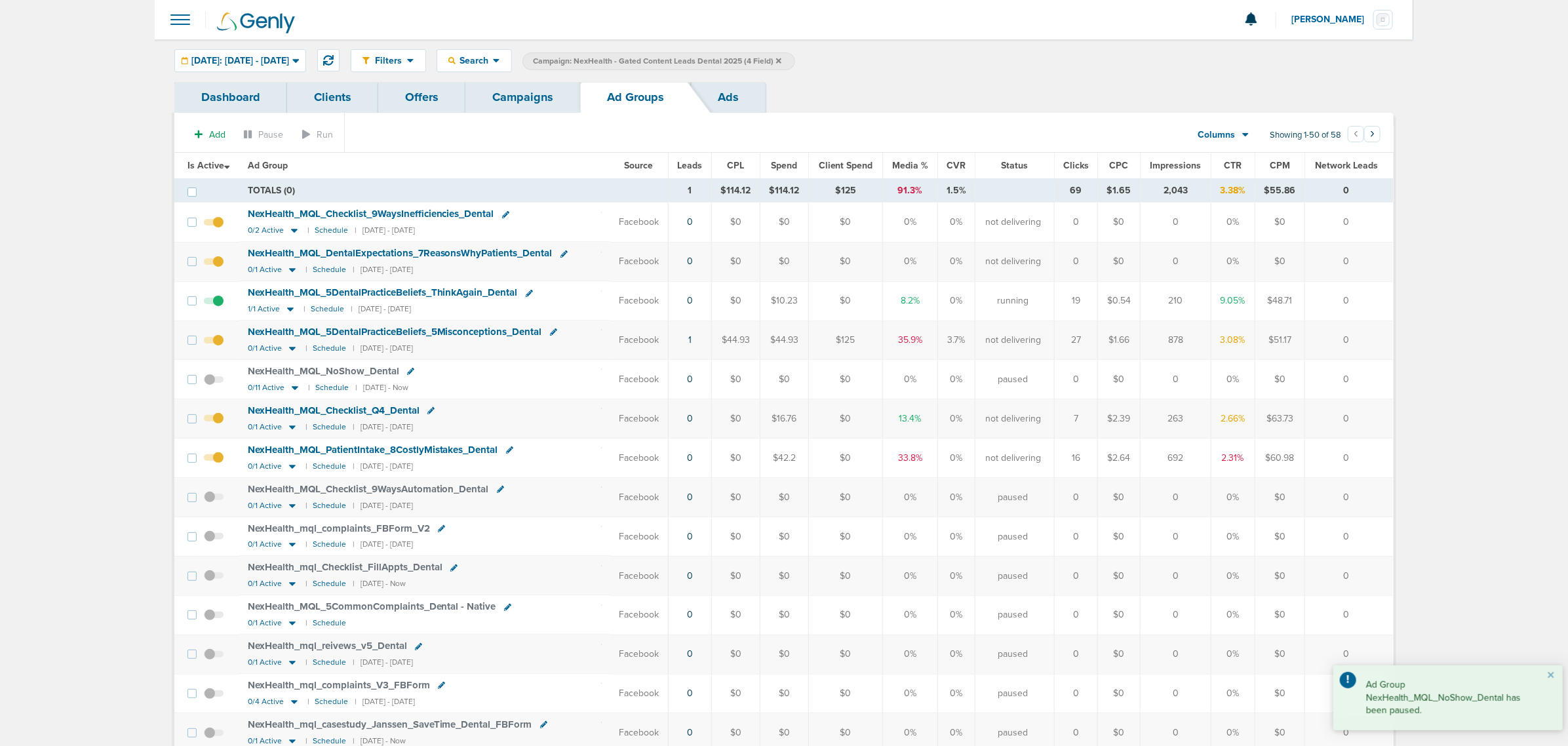
click at [512, 100] on link "Campaigns" at bounding box center [523, 97] width 114 height 31
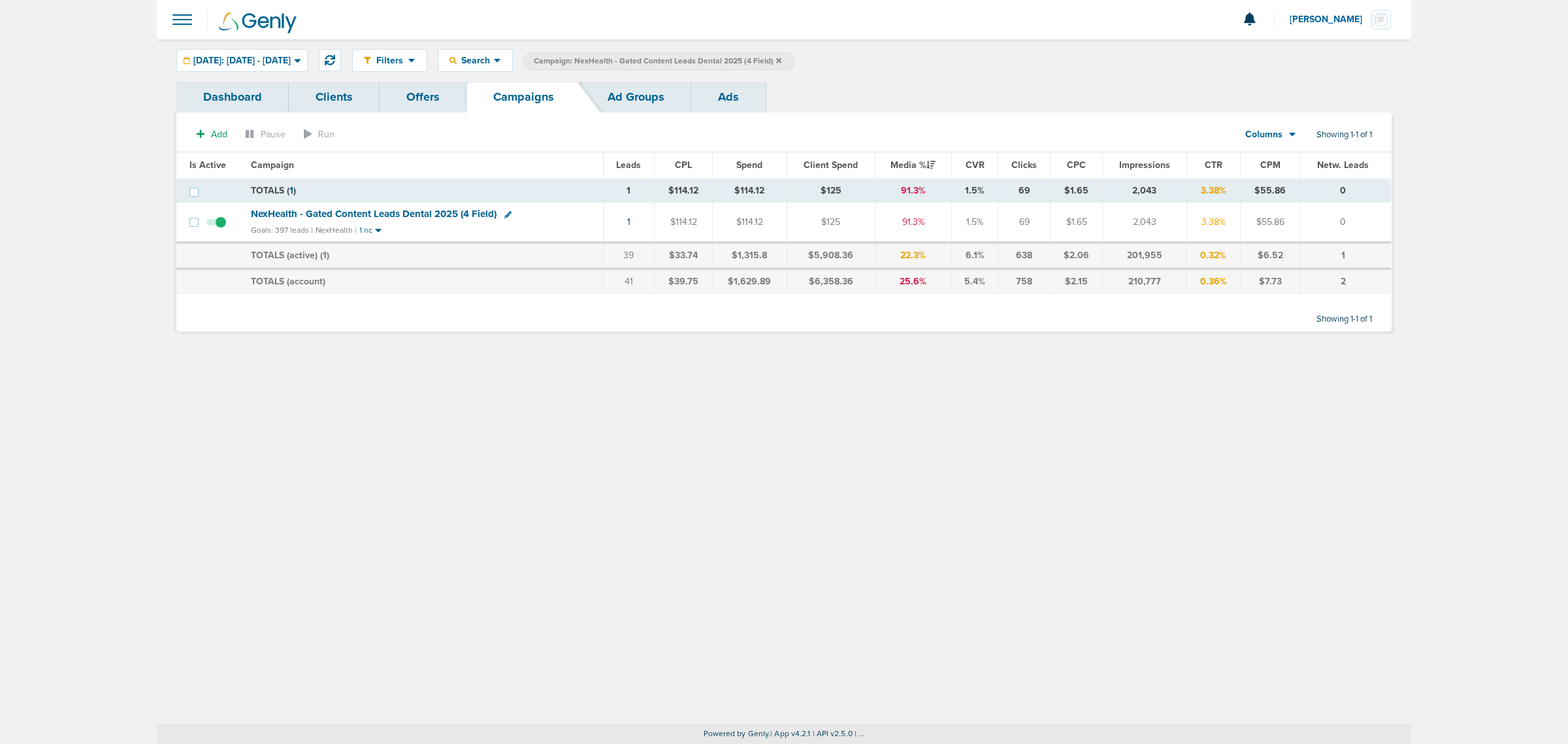
click at [782, 62] on icon at bounding box center [779, 61] width 5 height 8
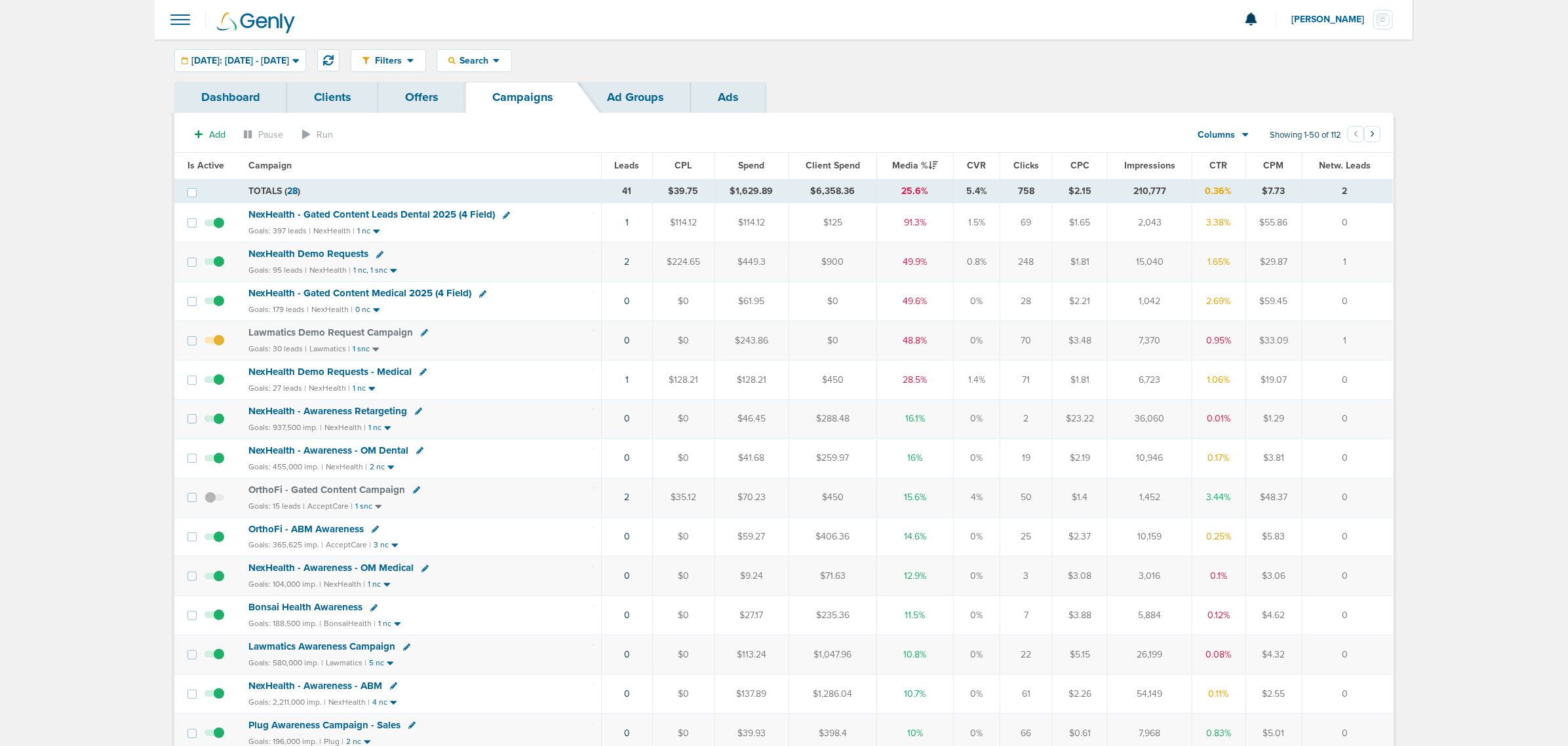
click at [421, 291] on span "NexHealth - Gated Content Medical 2025 (4 Field)" at bounding box center [360, 292] width 223 height 12
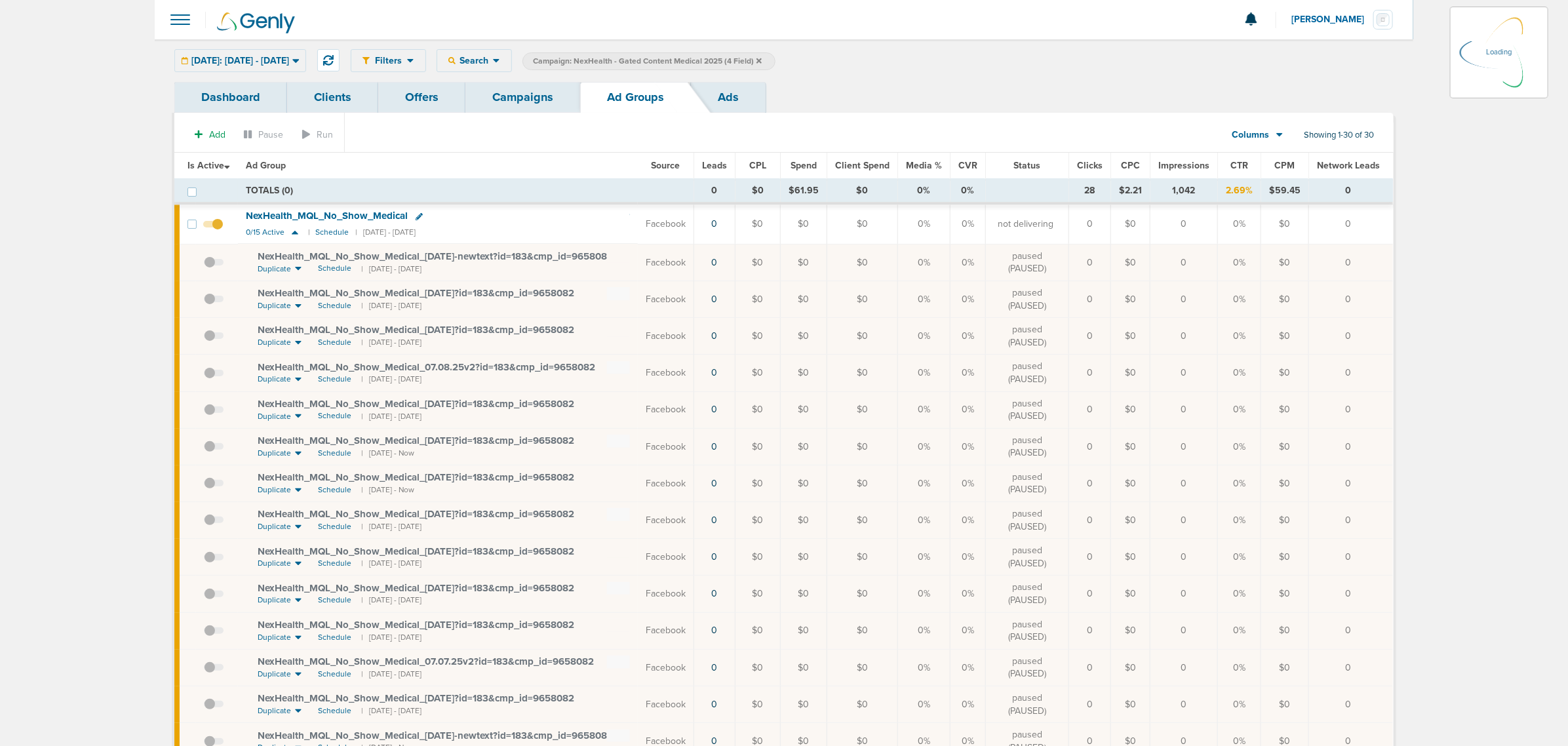
click at [922, 165] on span "Media %" at bounding box center [924, 165] width 36 height 11
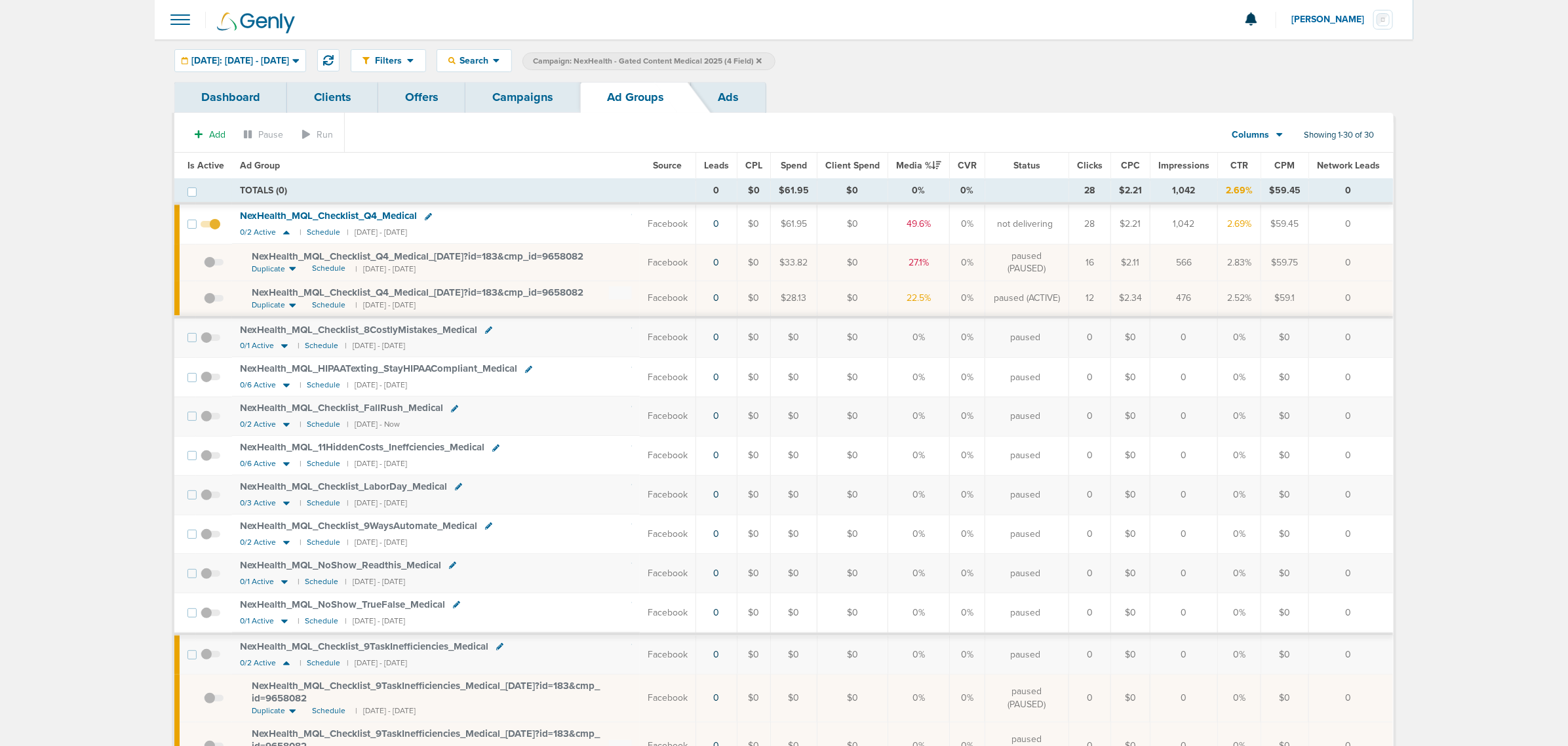
drag, startPoint x: 911, startPoint y: 225, endPoint x: 962, endPoint y: 305, distance: 94.9
click at [962, 305] on td "0%" at bounding box center [966, 298] width 36 height 36
click at [282, 233] on icon at bounding box center [286, 232] width 13 height 11
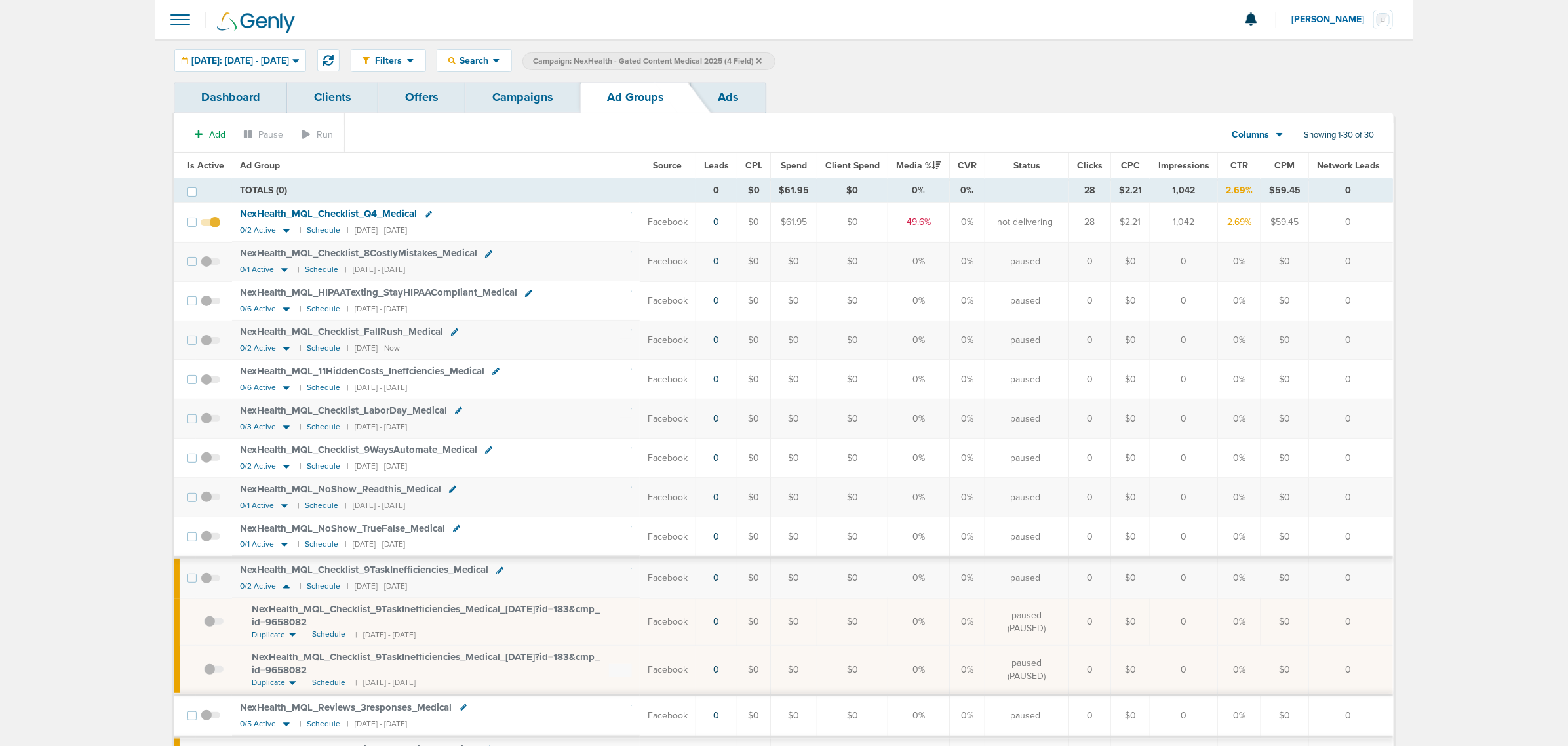
click at [230, 47] on div "Filters Active Only Settings Status Active Inactive Objectives MQL SQL Traffic …" at bounding box center [784, 60] width 1259 height 43
click at [230, 56] on span "[DATE]: [DATE] - [DATE]" at bounding box center [240, 61] width 97 height 9
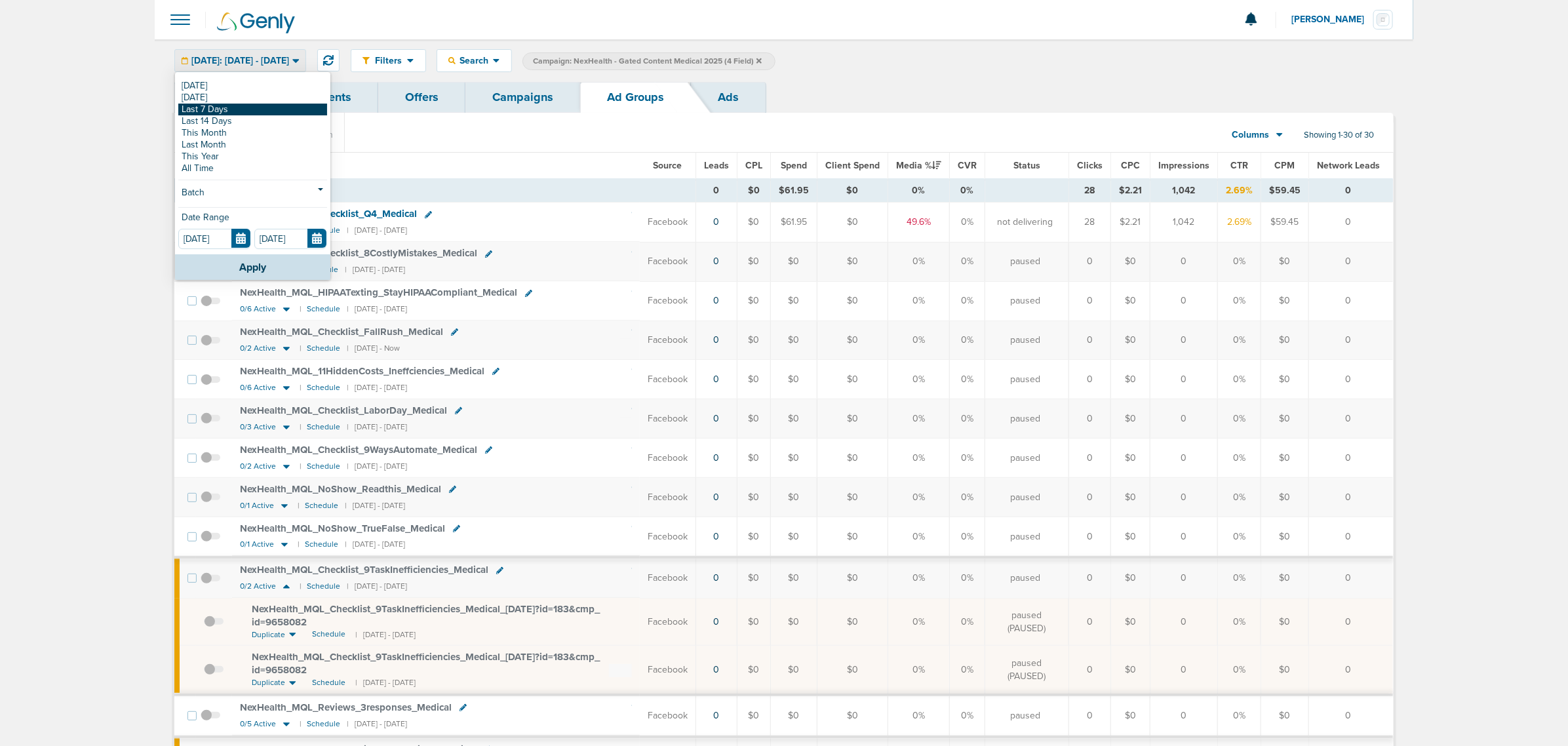
click at [224, 107] on link "Last 7 Days" at bounding box center [253, 109] width 148 height 12
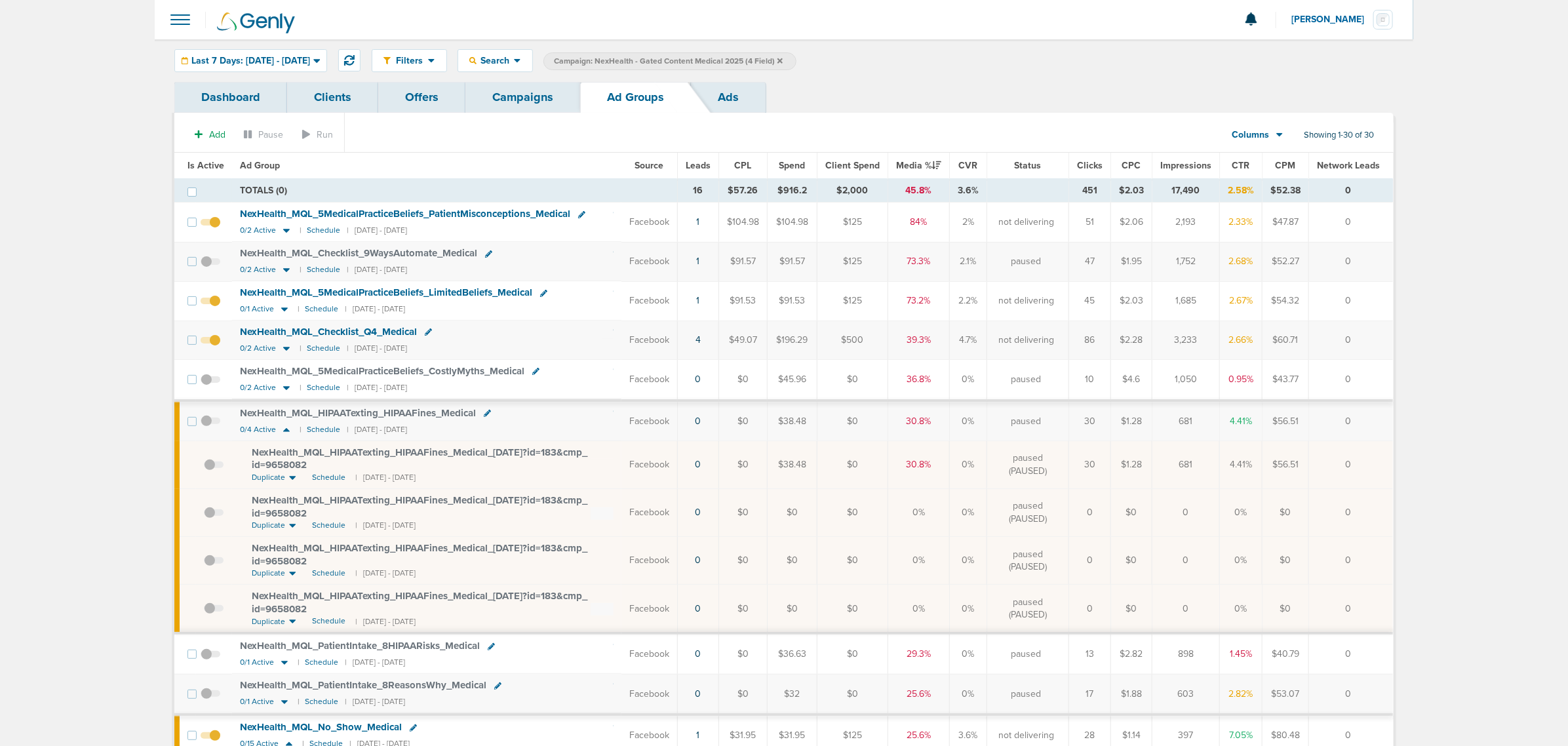
click at [1074, 105] on div "Dashboard Clients Offers Campaigns Ad Groups Ads" at bounding box center [783, 97] width 1219 height 31
click at [702, 165] on span "Leads" at bounding box center [698, 165] width 25 height 11
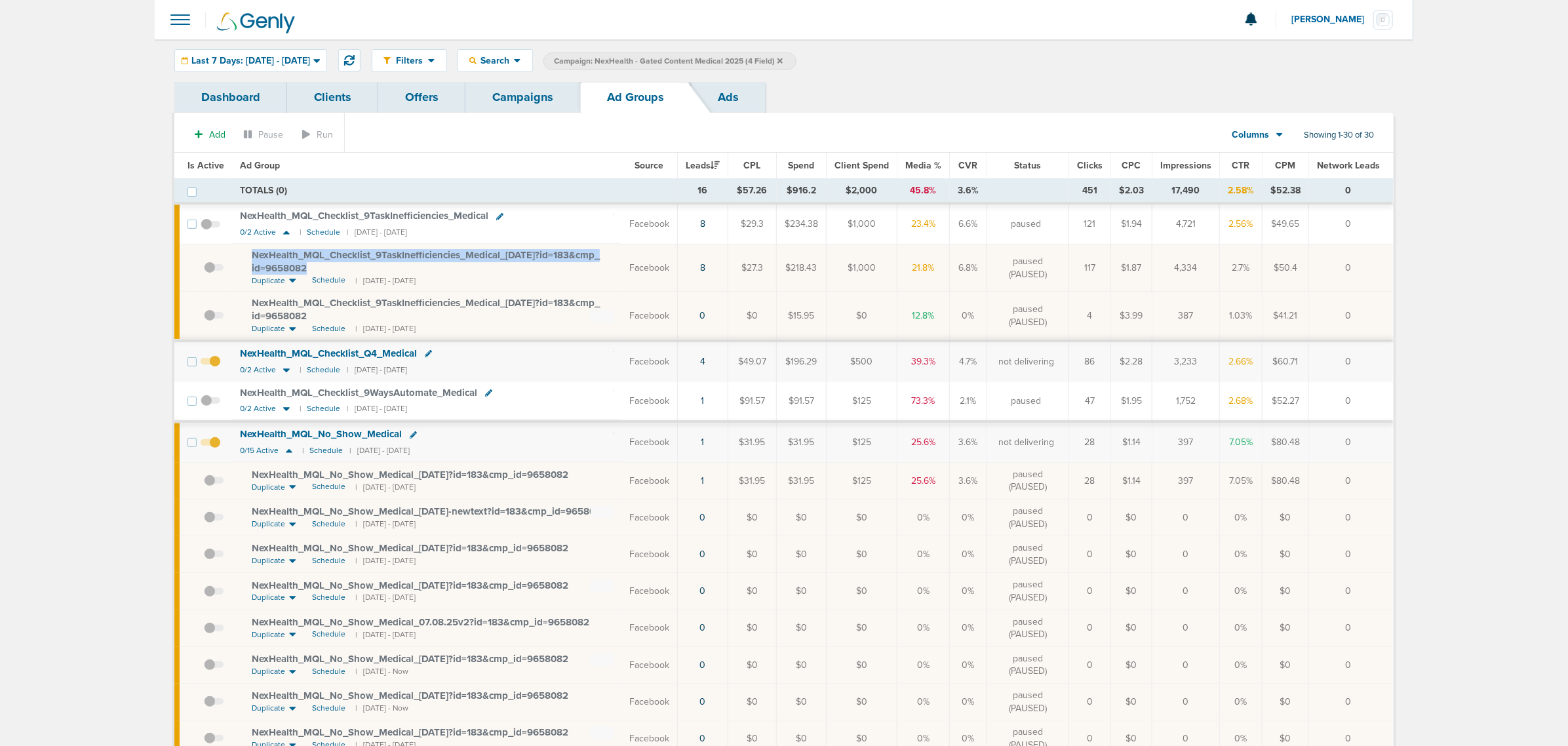
drag, startPoint x: 316, startPoint y: 272, endPoint x: 240, endPoint y: 256, distance: 77.7
click at [240, 256] on td "NexHealth_ MQL_ Checklist_ 9TaskInefficiencies_ Medical_ [DATE]?id=183&cmp_ id=…" at bounding box center [427, 267] width 390 height 48
copy span "NexHealth_ MQL_ Checklist_ 9TaskInefficiencies_ Medical_ [DATE]?id=183&cmp_ id=…"
click at [529, 140] on section "Add Pause Run Columns Media Stats Sales Performance Custom Showing 1-30 of 30" at bounding box center [783, 138] width 1219 height 30
click at [316, 46] on div "Filters Active Only Settings Status Active Inactive Objectives MQL SQL Traffic …" at bounding box center [784, 60] width 1259 height 43
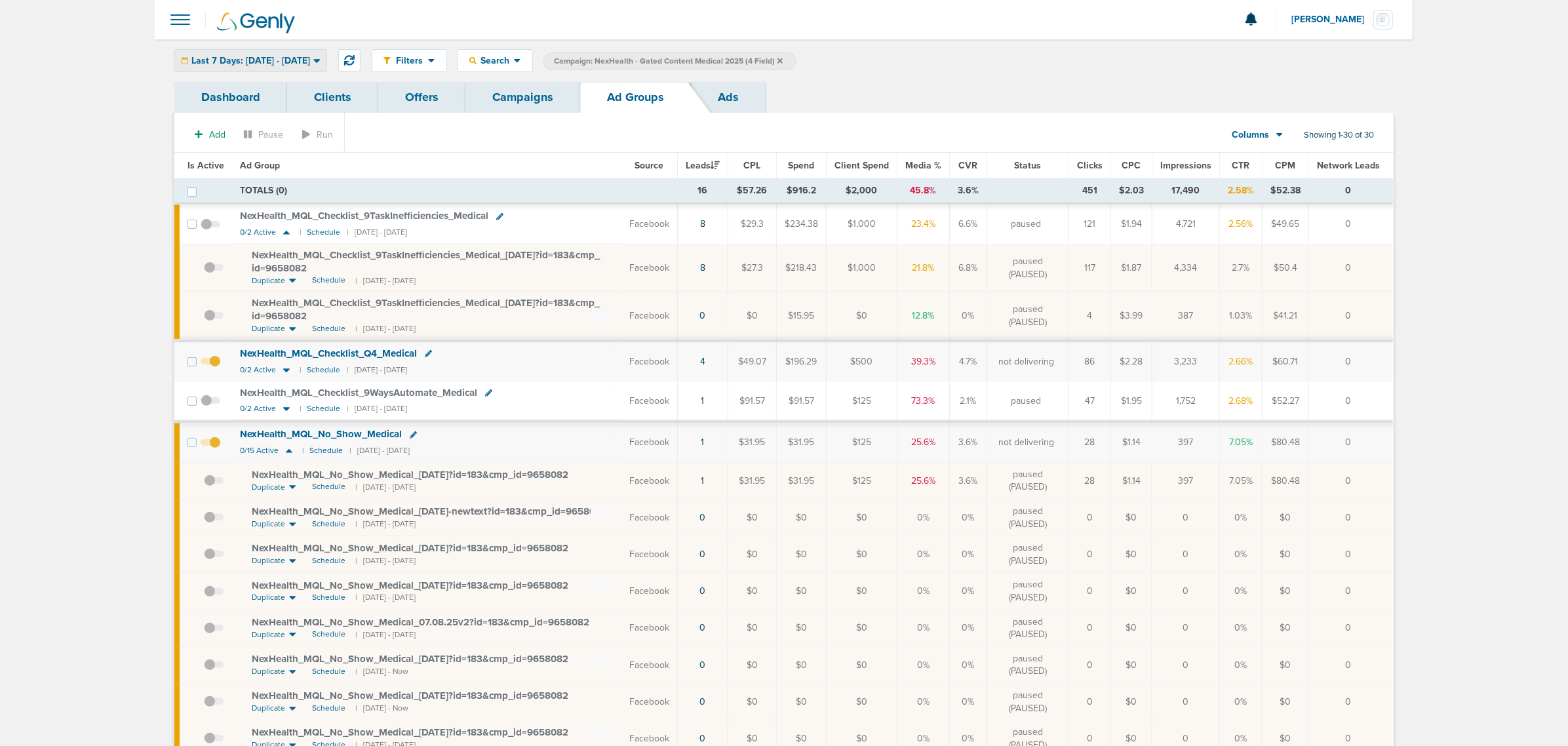
click at [310, 59] on span "Last 7 Days: [DATE] - [DATE]" at bounding box center [251, 61] width 118 height 9
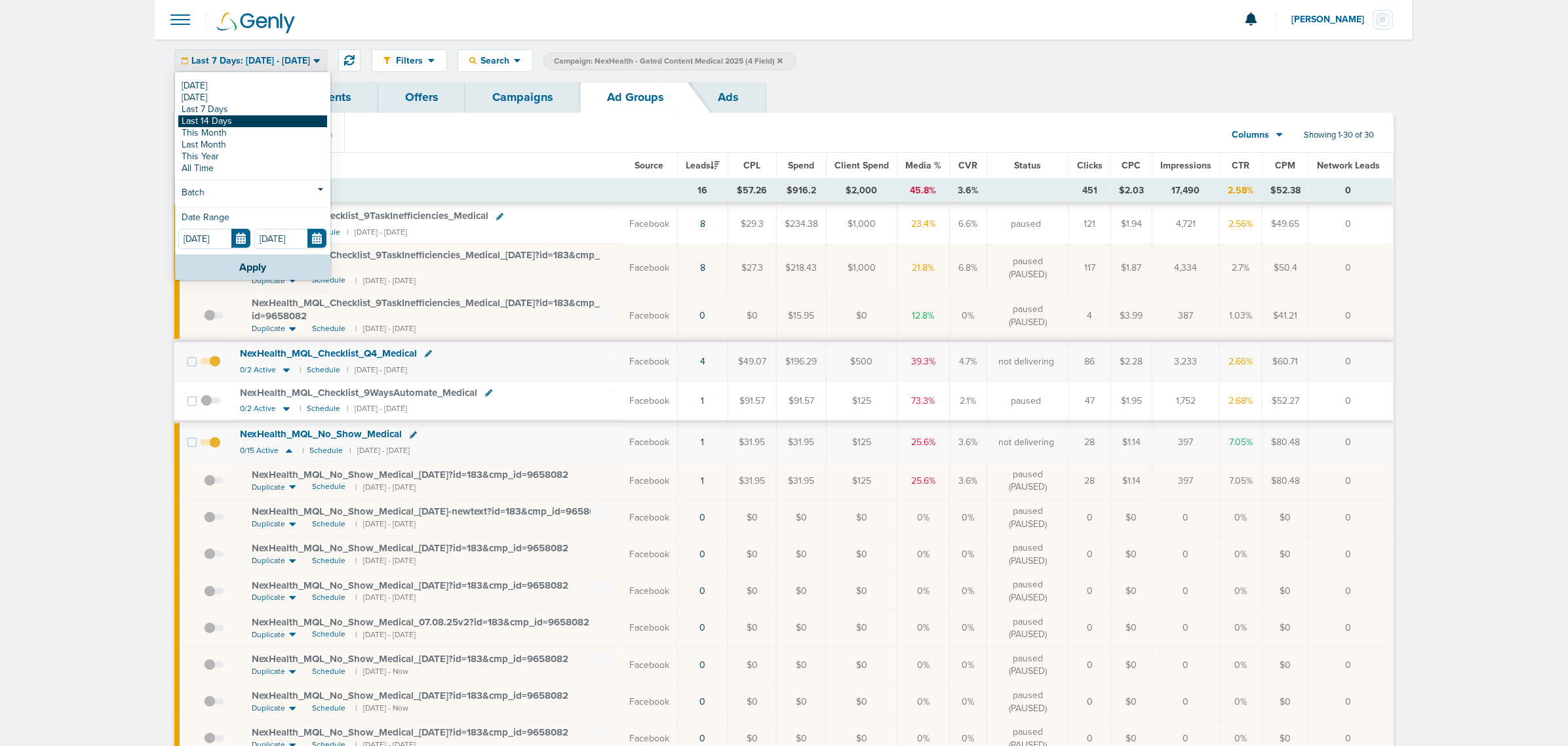
click at [236, 119] on link "Last 14 Days" at bounding box center [253, 121] width 148 height 12
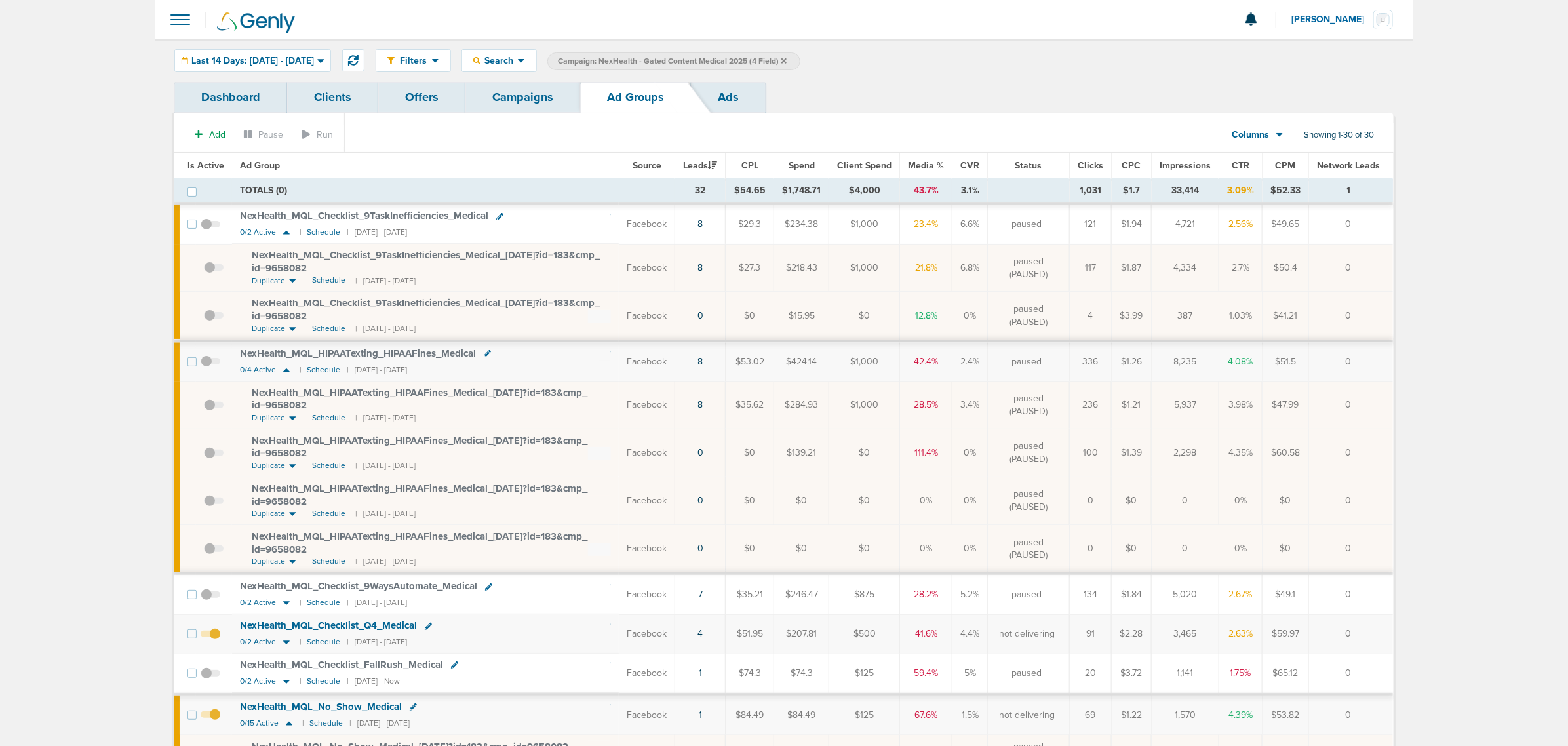
click at [318, 40] on div "Filters Active Only Settings Status Active Inactive Objectives MQL SQL Traffic …" at bounding box center [784, 60] width 1259 height 43
click at [277, 51] on div "Last 14 Days: [DATE] - [DATE]" at bounding box center [252, 60] width 155 height 22
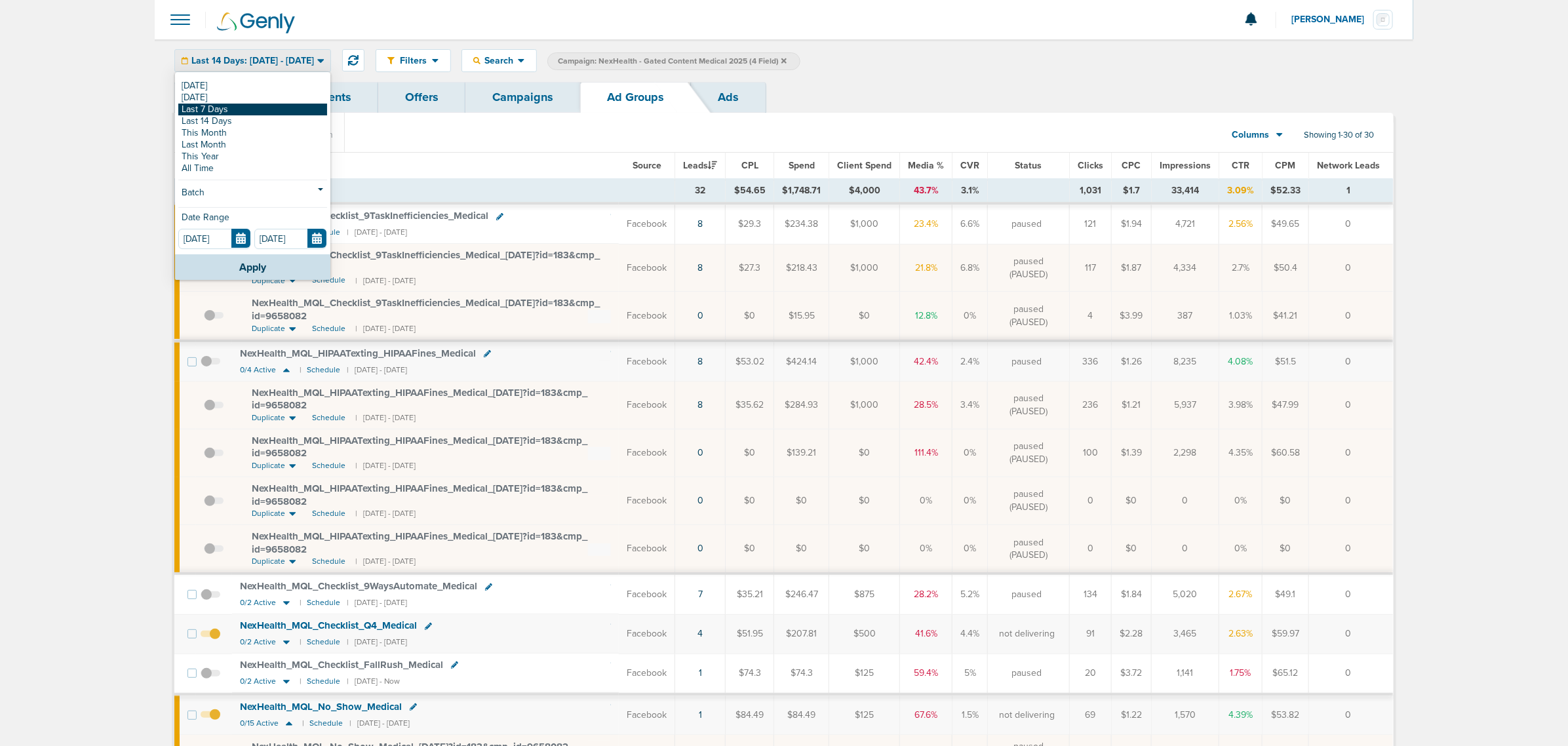
click at [217, 105] on link "Last 7 Days" at bounding box center [253, 109] width 148 height 12
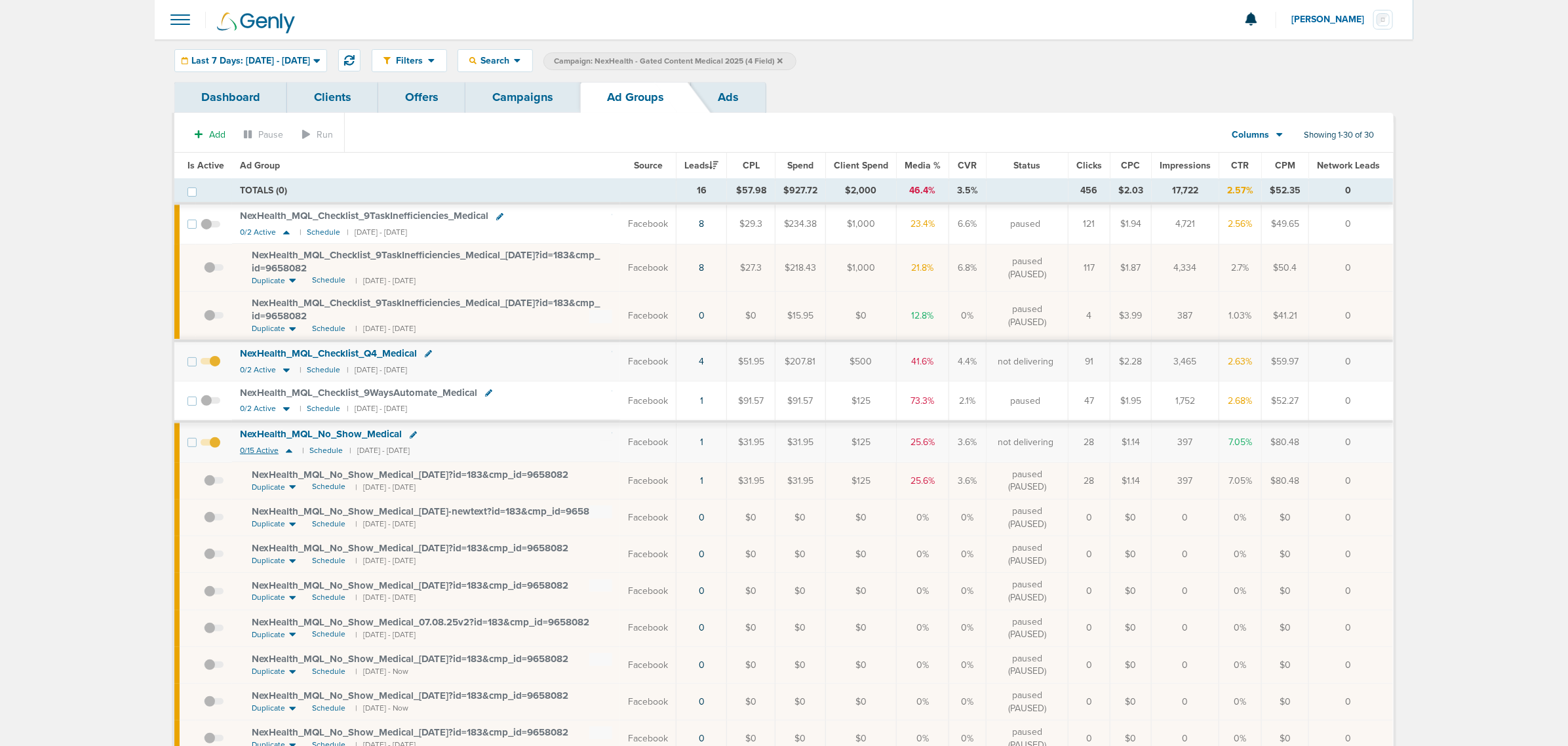
click at [286, 453] on icon at bounding box center [289, 451] width 6 height 4
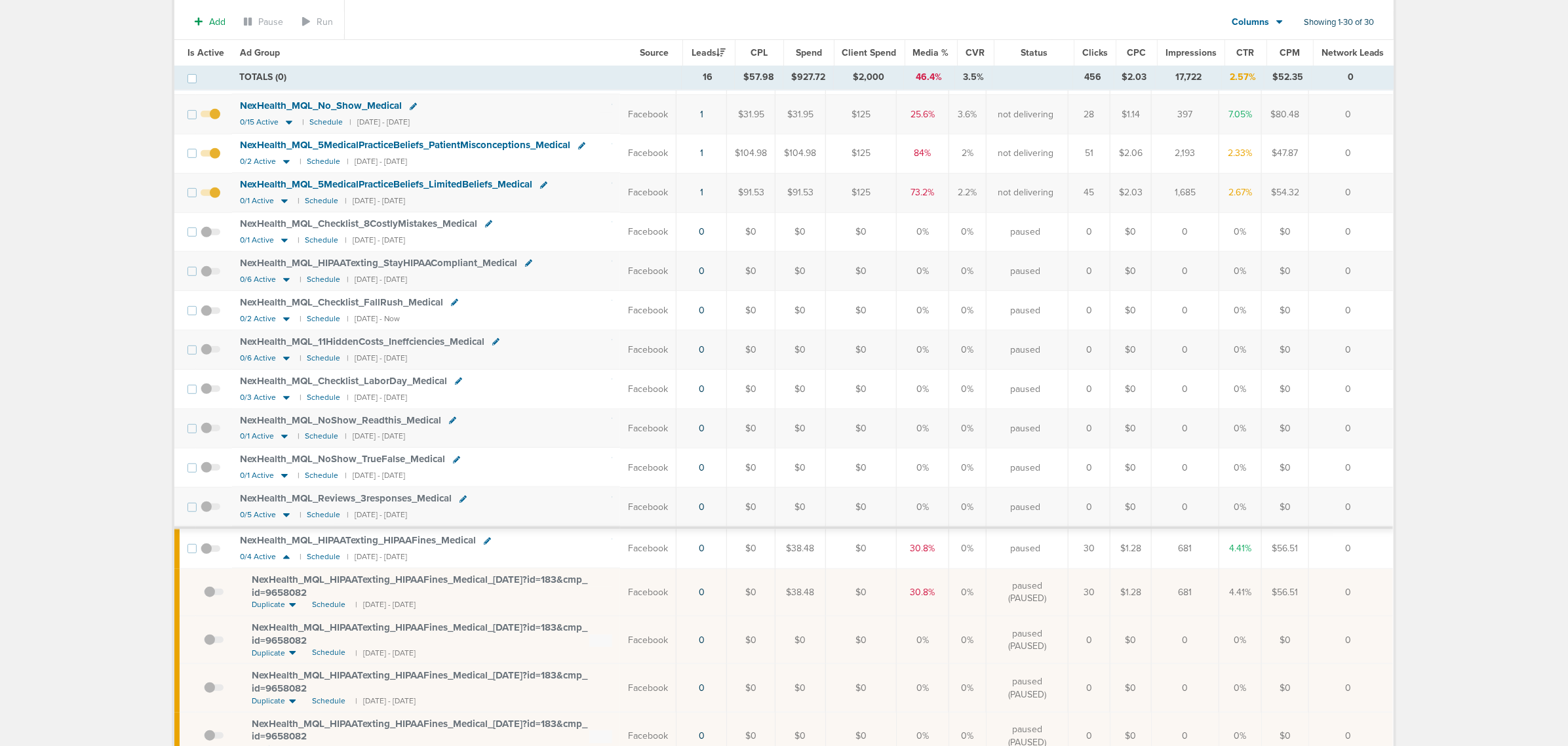
scroll to position [410, 0]
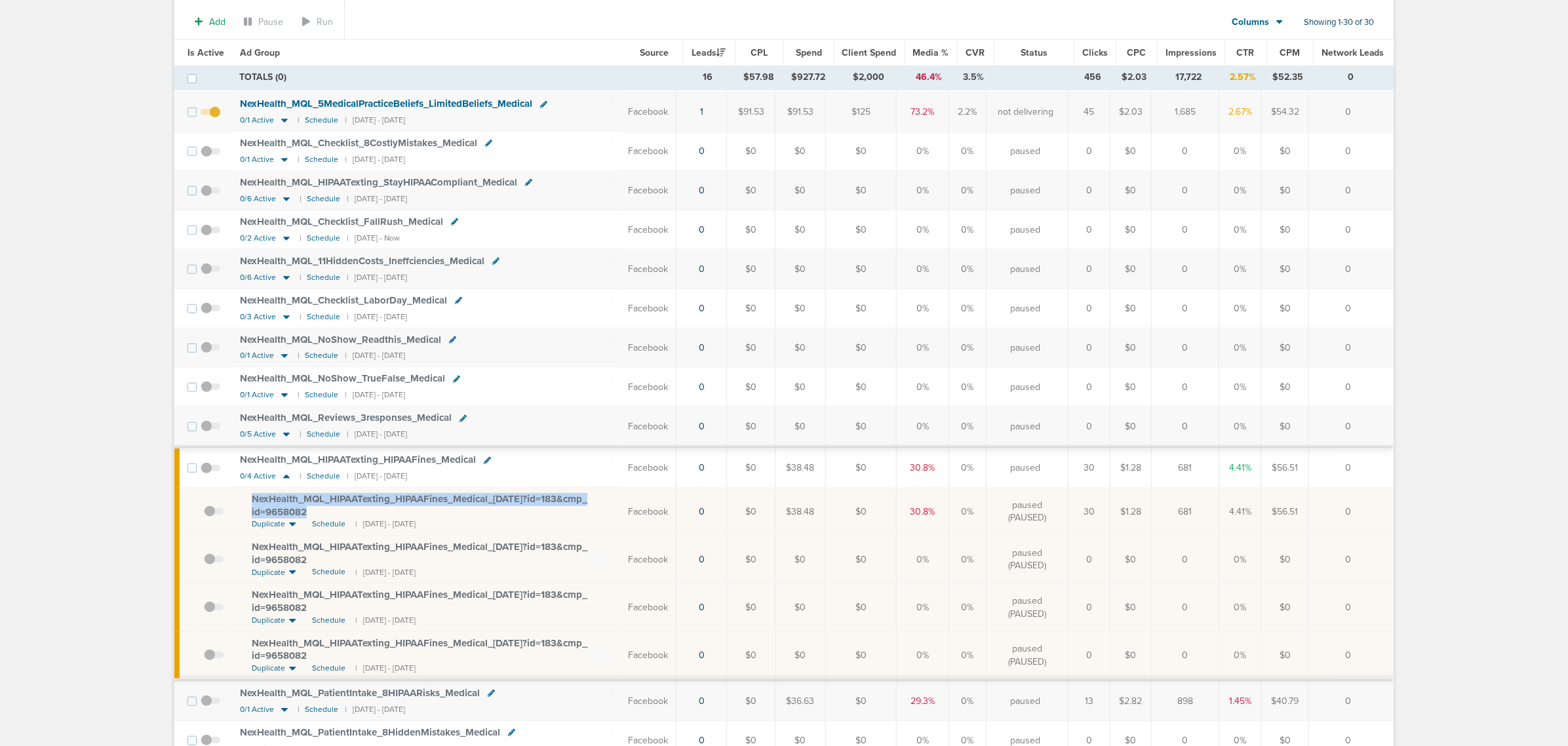
drag, startPoint x: 326, startPoint y: 523, endPoint x: 241, endPoint y: 511, distance: 85.8
click at [241, 511] on td "NexHealth_ MQL_ HIPAATexting_ HIPAAFines_ Medical_ [DATE]?id=183&cmp_ id=965808…" at bounding box center [426, 512] width 388 height 48
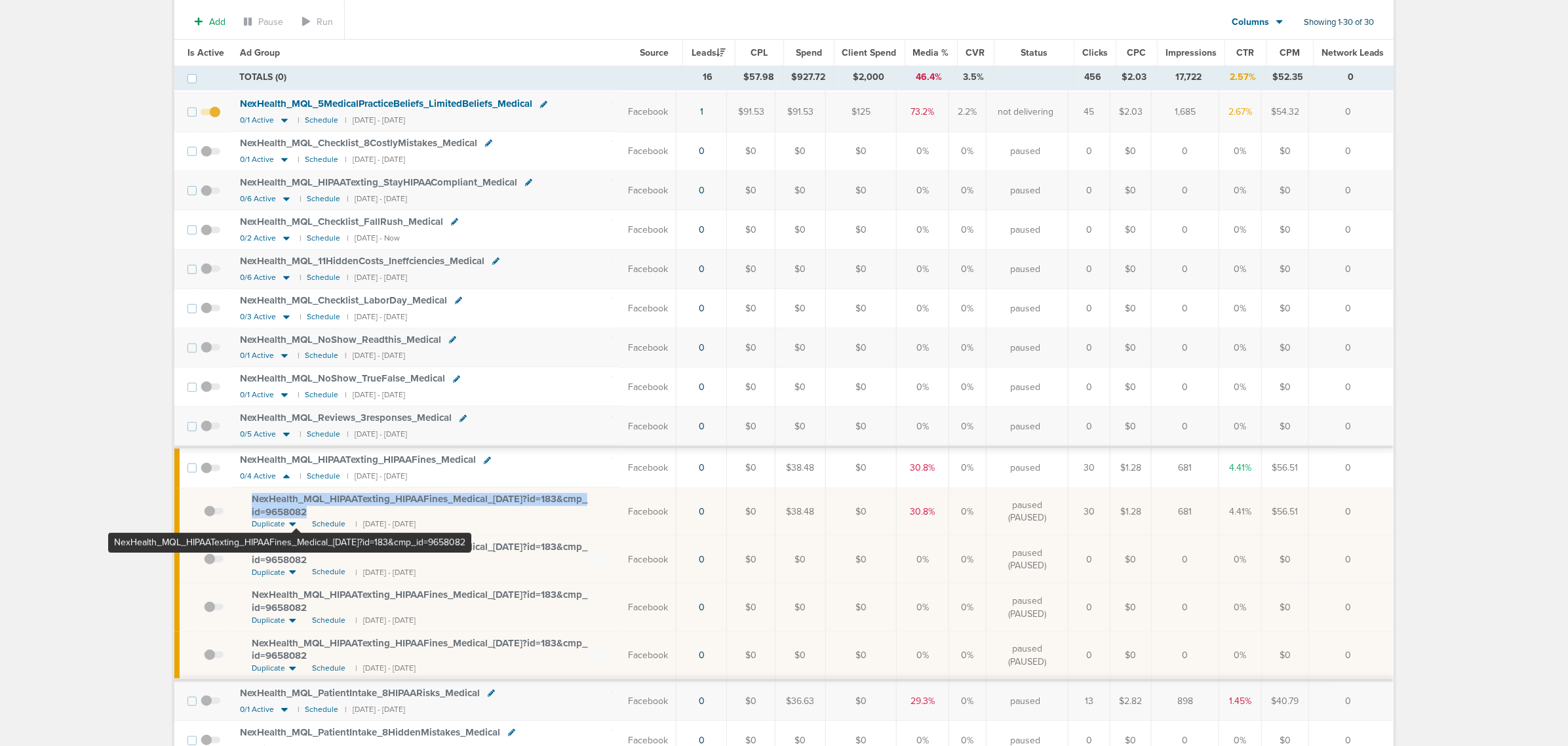
copy span "NexHealth_ MQL_ HIPAATexting_ HIPAAFines_ Medical_ [DATE]?id=183&cmp_ id=9658082"
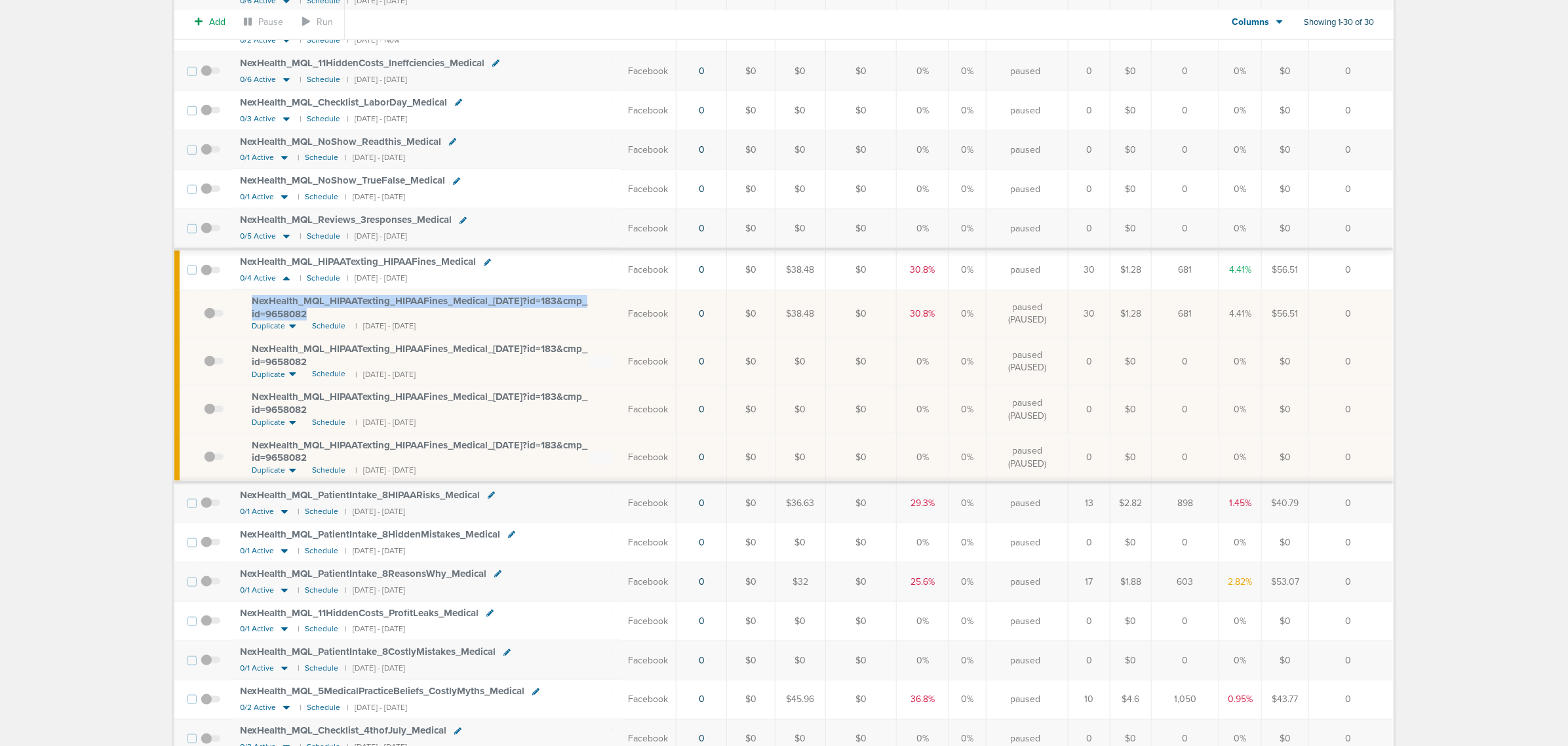
scroll to position [0, 0]
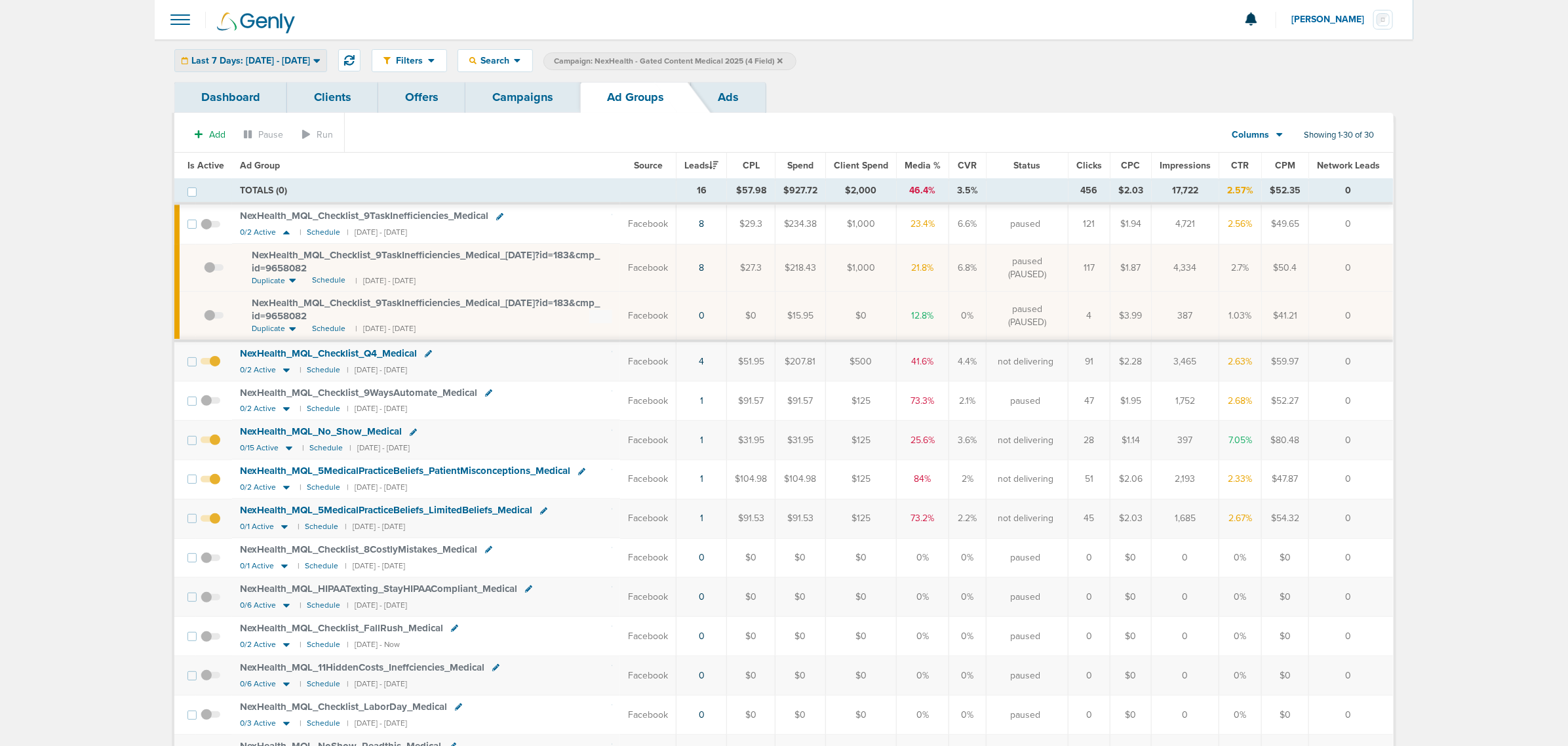
click at [287, 57] on span "Last 7 Days: [DATE] - [DATE]" at bounding box center [251, 61] width 118 height 9
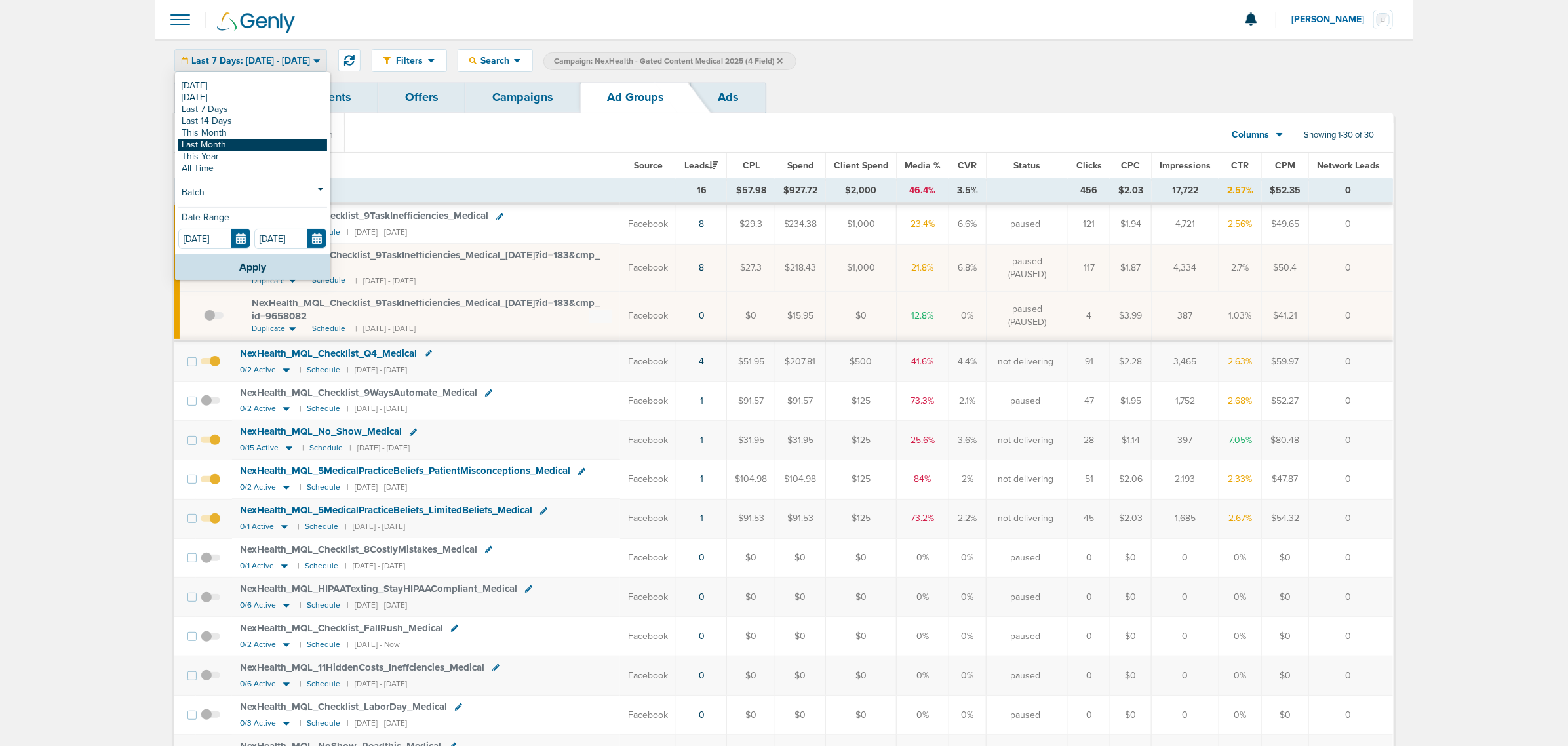
click at [234, 145] on link "Last Month" at bounding box center [253, 145] width 148 height 12
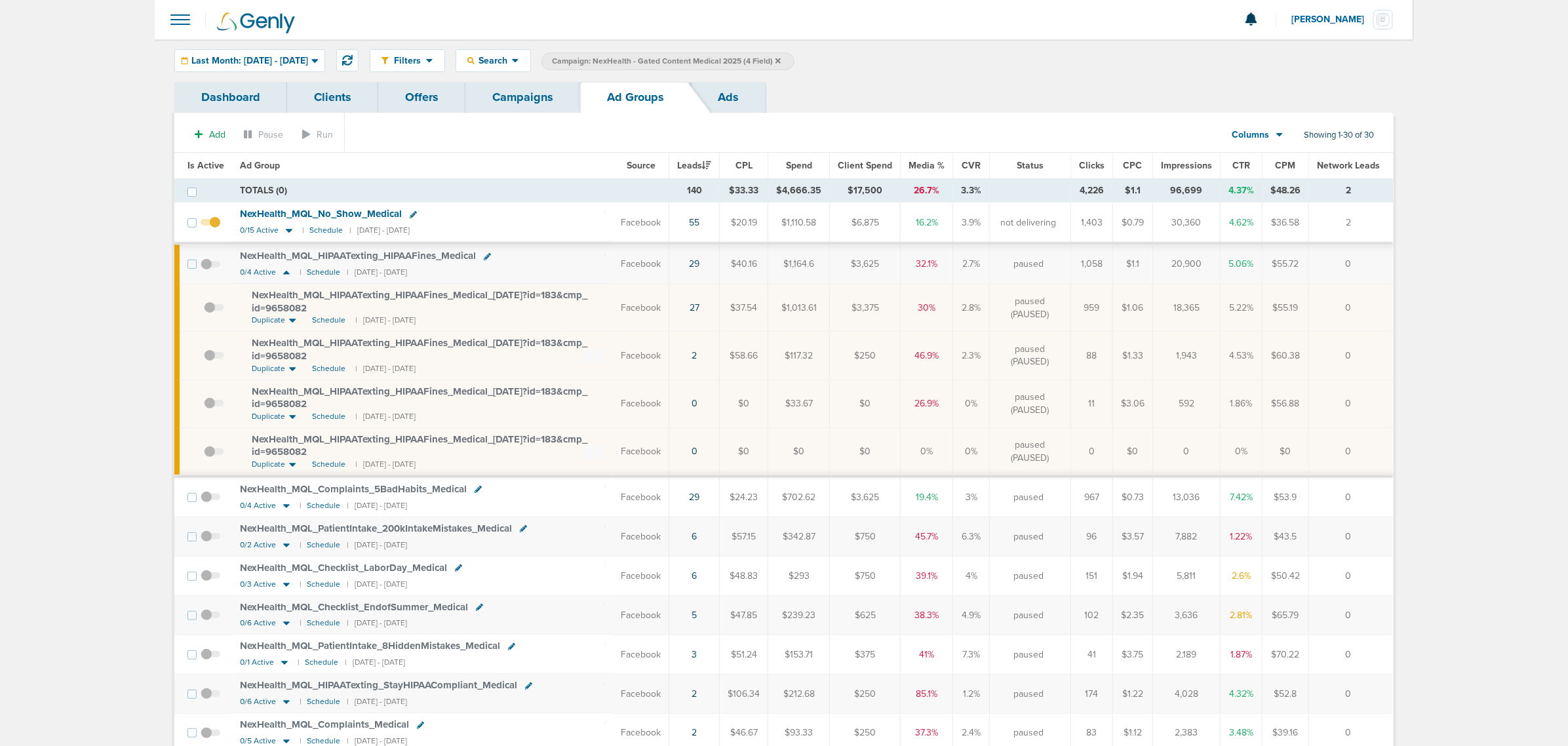
drag, startPoint x: 630, startPoint y: 501, endPoint x: 1386, endPoint y: 492, distance: 756.1
click at [1386, 492] on tr "NexHealth_ MQL_ Complaints_ 5BadHabits_ Medical 0/4 Active | Schedule | [DATE] …" at bounding box center [783, 496] width 1219 height 41
click at [1386, 492] on td "0" at bounding box center [1351, 496] width 84 height 41
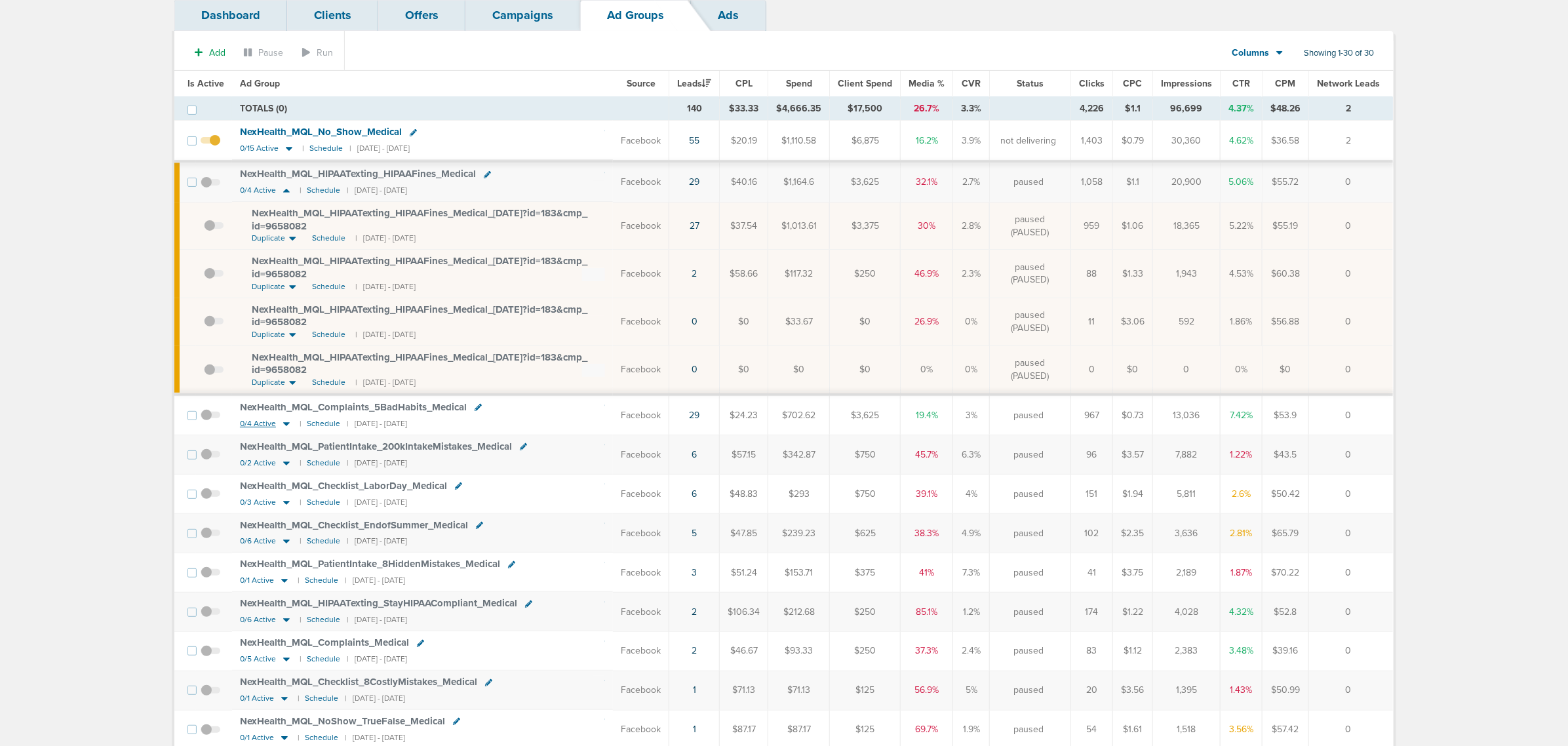
click at [286, 426] on icon at bounding box center [286, 424] width 6 height 4
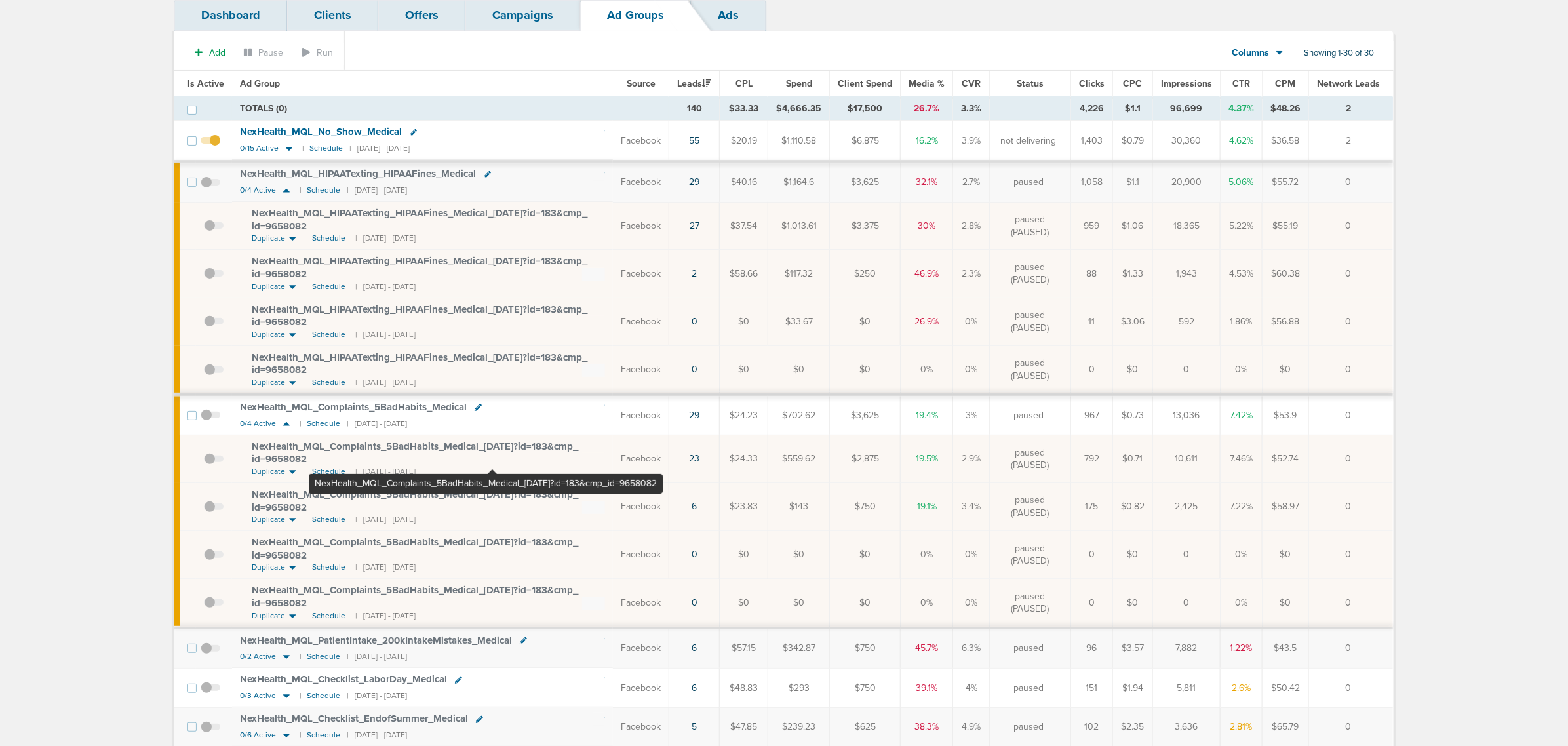
click at [492, 445] on span "NexHealth_ MQL_ Complaints_ 5BadHabits_ Medical_ [DATE]?id=183&cmp_ id=9658082" at bounding box center [415, 453] width 326 height 25
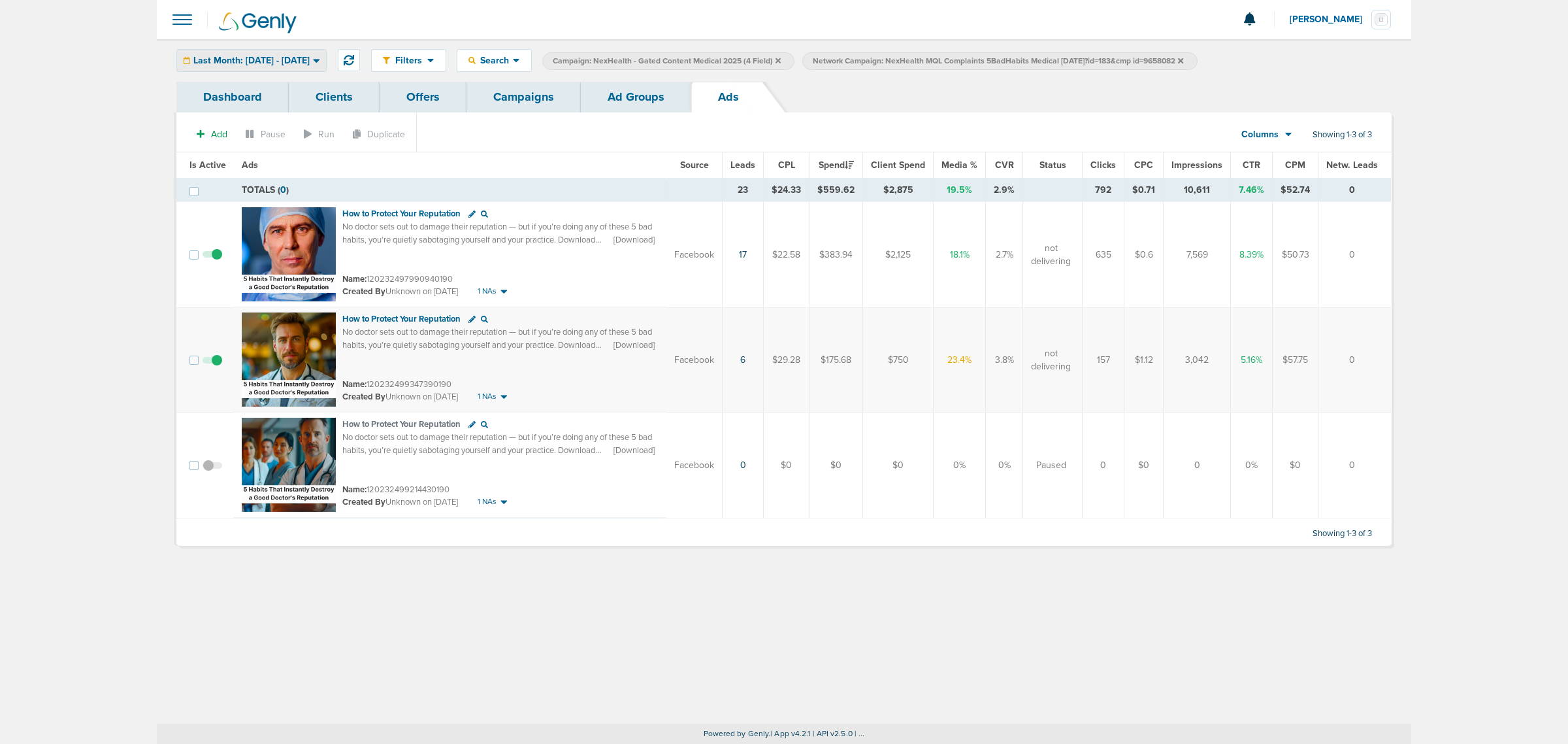
click at [305, 56] on span "Last Month: [DATE] - [DATE]" at bounding box center [251, 61] width 116 height 9
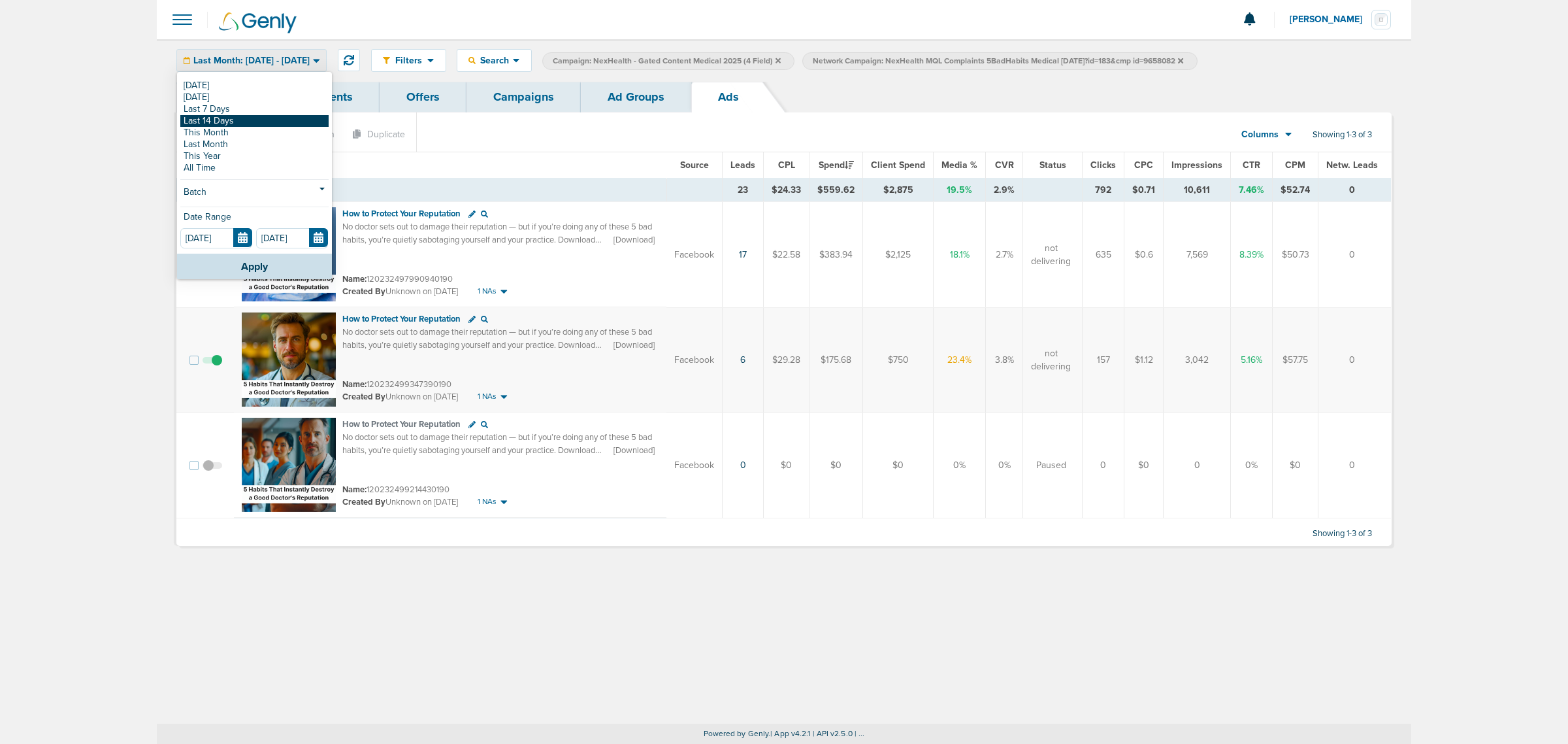
click at [283, 116] on link "Last 14 Days" at bounding box center [254, 120] width 148 height 12
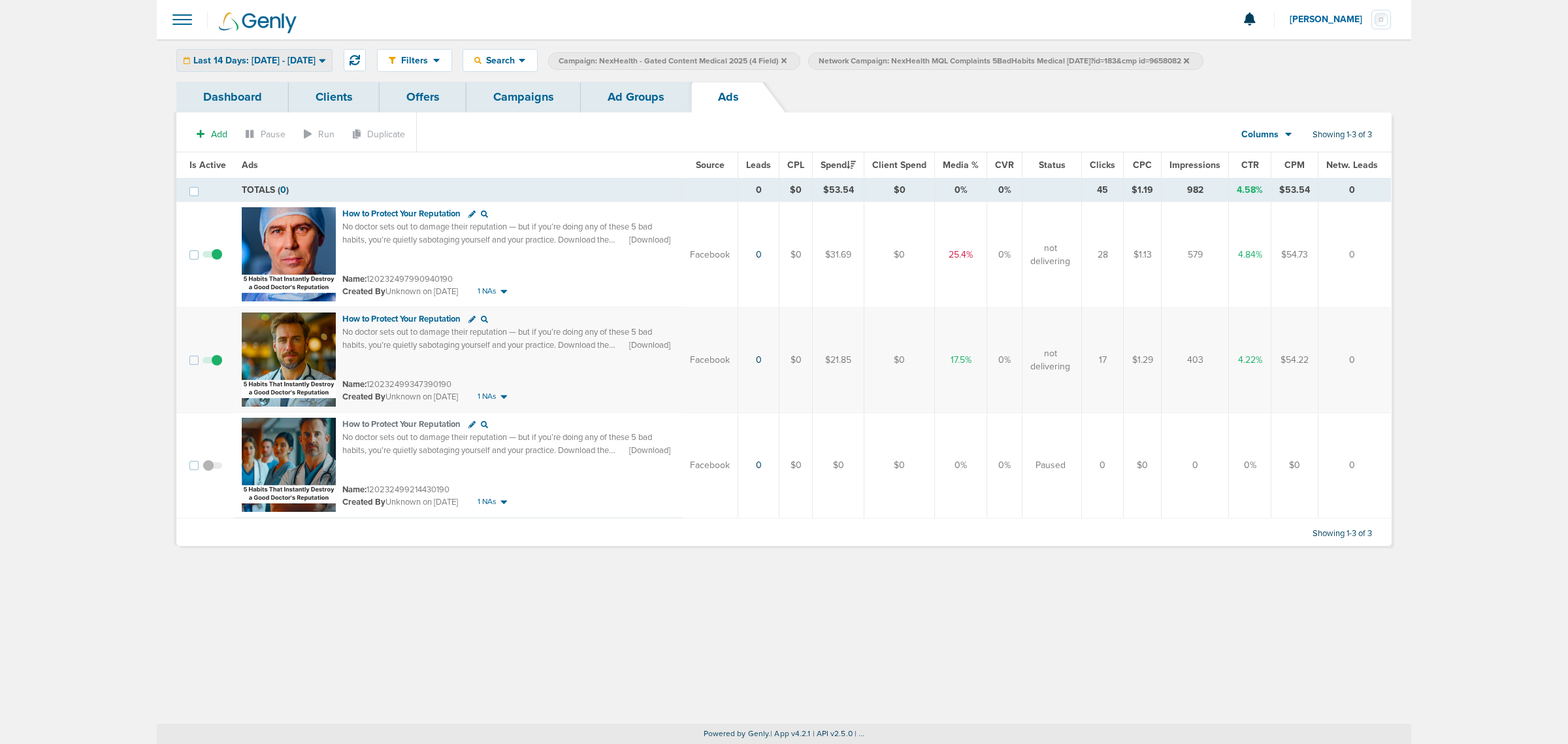
click at [280, 62] on span "Last 14 Days: [DATE] - [DATE]" at bounding box center [254, 61] width 123 height 9
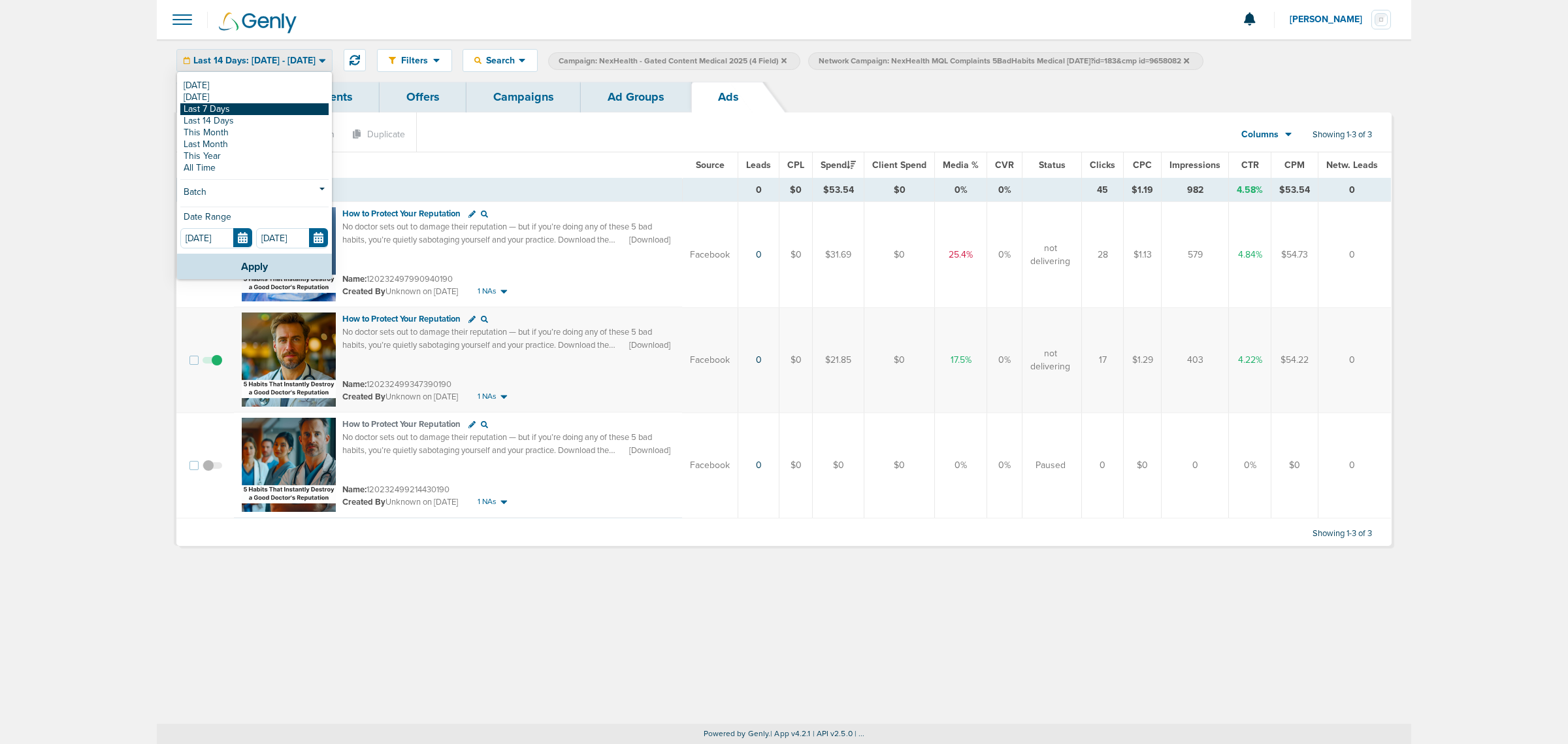
click at [243, 113] on link "Last 7 Days" at bounding box center [254, 109] width 148 height 12
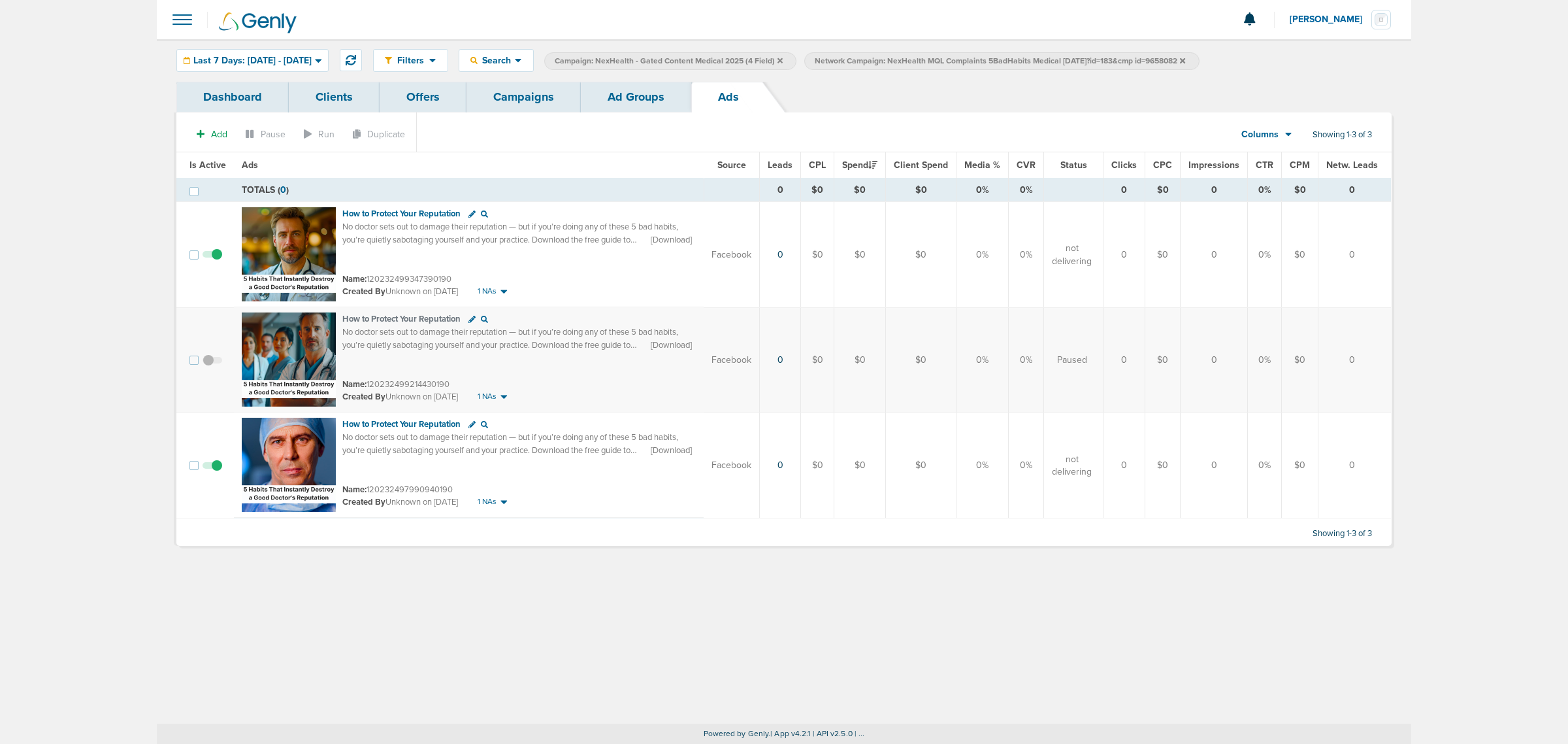
click at [667, 93] on link "Ad Groups" at bounding box center [636, 97] width 110 height 31
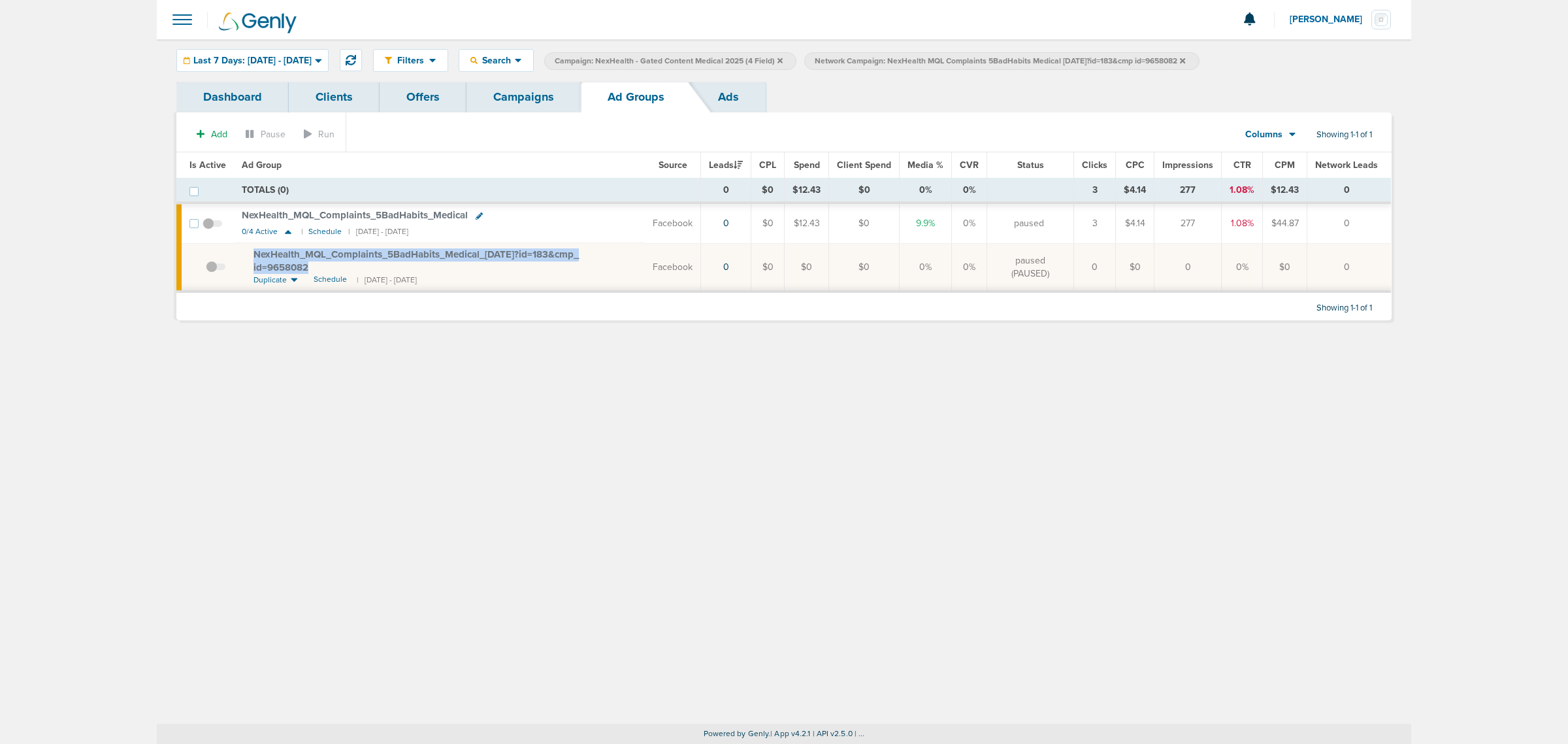
drag, startPoint x: 327, startPoint y: 264, endPoint x: 243, endPoint y: 254, distance: 84.6
click at [243, 254] on td "NexHealth_ MQL_ Complaints_ 5BadHabits_ Medical_ [DATE]?id=183&cmp_ id=9658082 …" at bounding box center [439, 267] width 411 height 49
copy span "NexHealth_ MQL_ Complaints_ 5BadHabits_ Medical_ [DATE]?id=183&cmp_ id=9658082"
click at [328, 56] on div "Last 7 Days: [DATE] - [DATE]" at bounding box center [253, 60] width 151 height 22
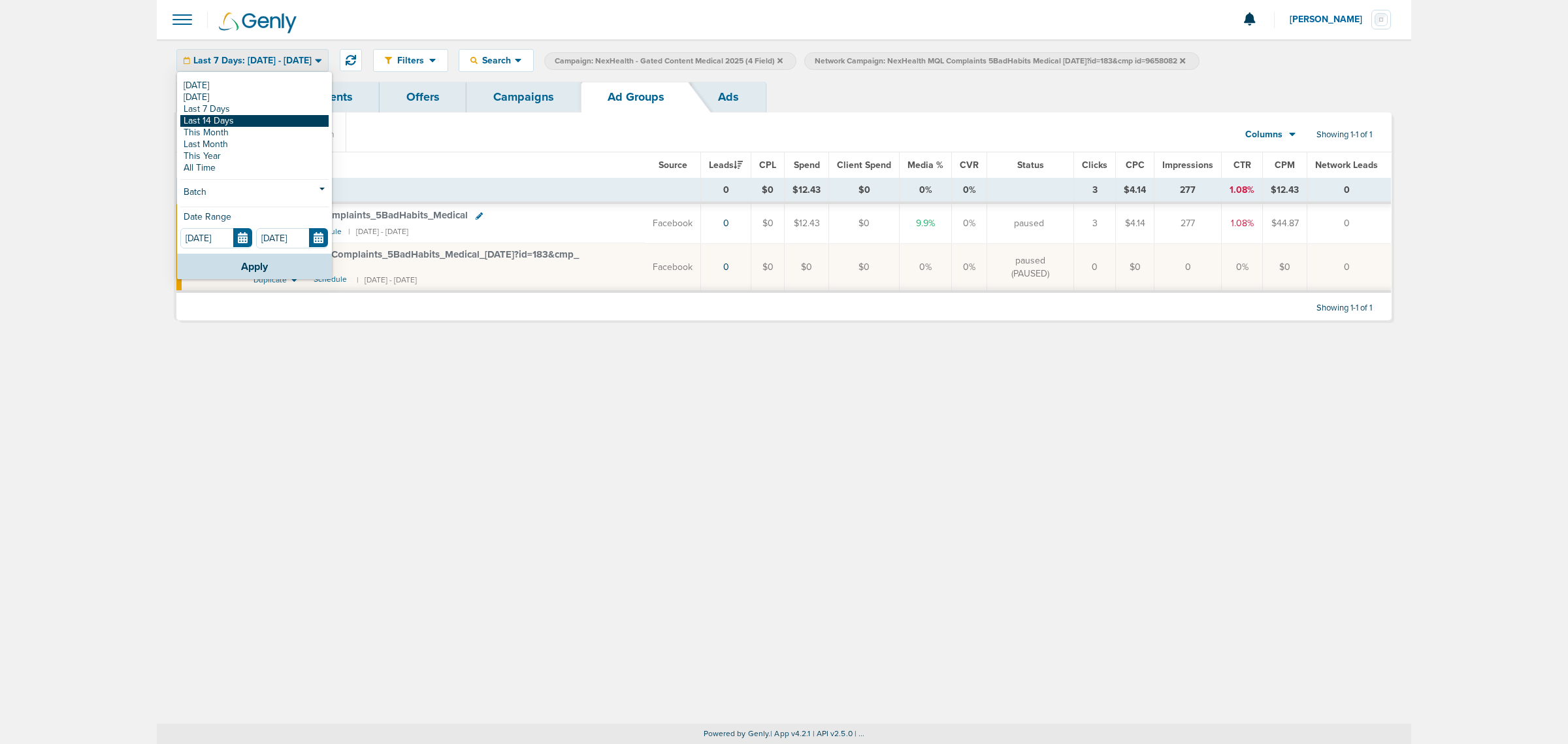
click at [270, 121] on link "Last 14 Days" at bounding box center [254, 120] width 148 height 12
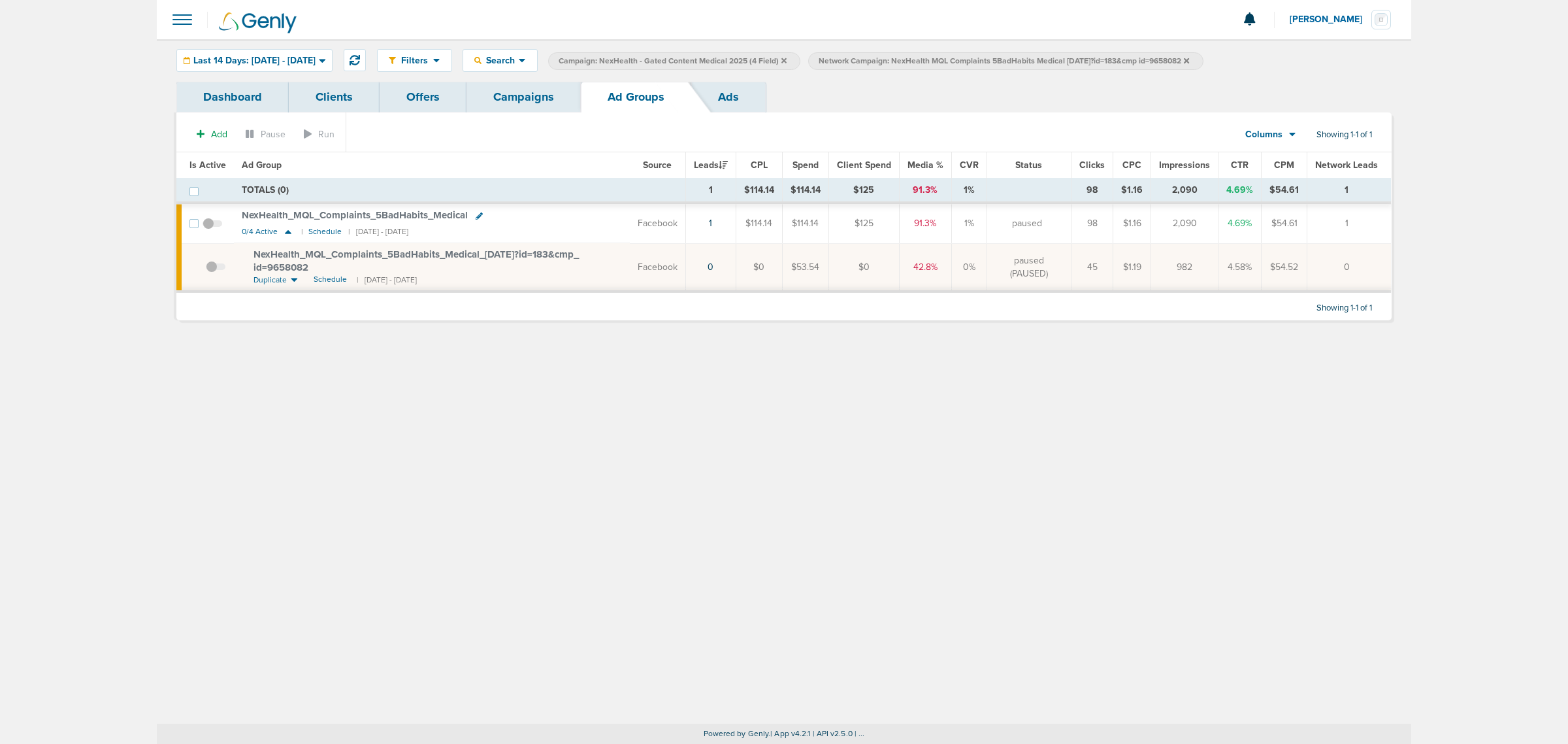
click at [524, 101] on link "Campaigns" at bounding box center [523, 97] width 114 height 31
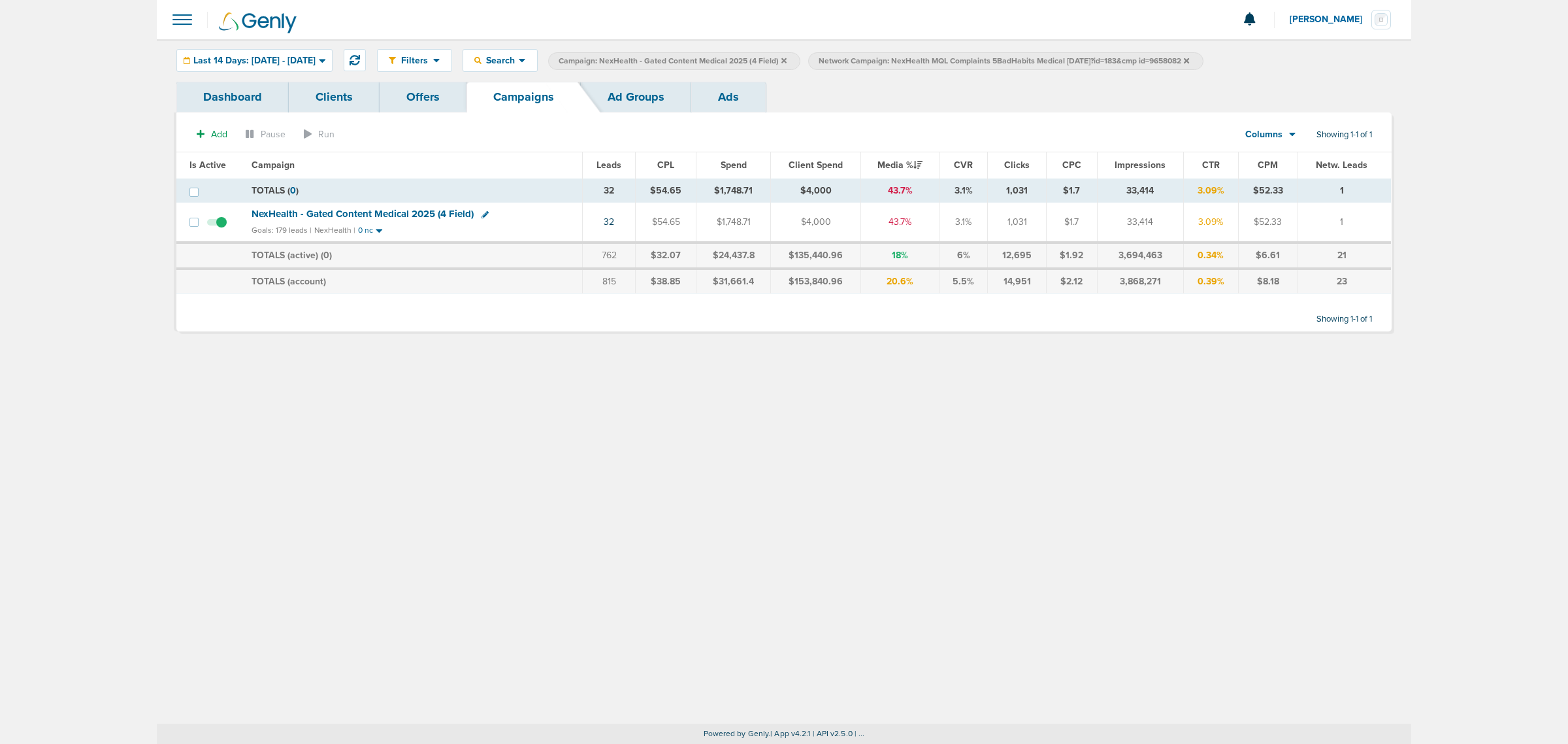
click at [1203, 54] on label "Network Campaign: NexHealth MQL Complaints 5BadHabits Medical [DATE]?id=183&cmp…" at bounding box center [1006, 61] width 395 height 18
click at [1189, 62] on icon at bounding box center [1186, 61] width 5 height 8
click at [800, 60] on label "Campaign: NexHealth - Gated Content Medical 2025 (4 Field)" at bounding box center [674, 61] width 252 height 18
click at [787, 60] on icon at bounding box center [784, 60] width 5 height 5
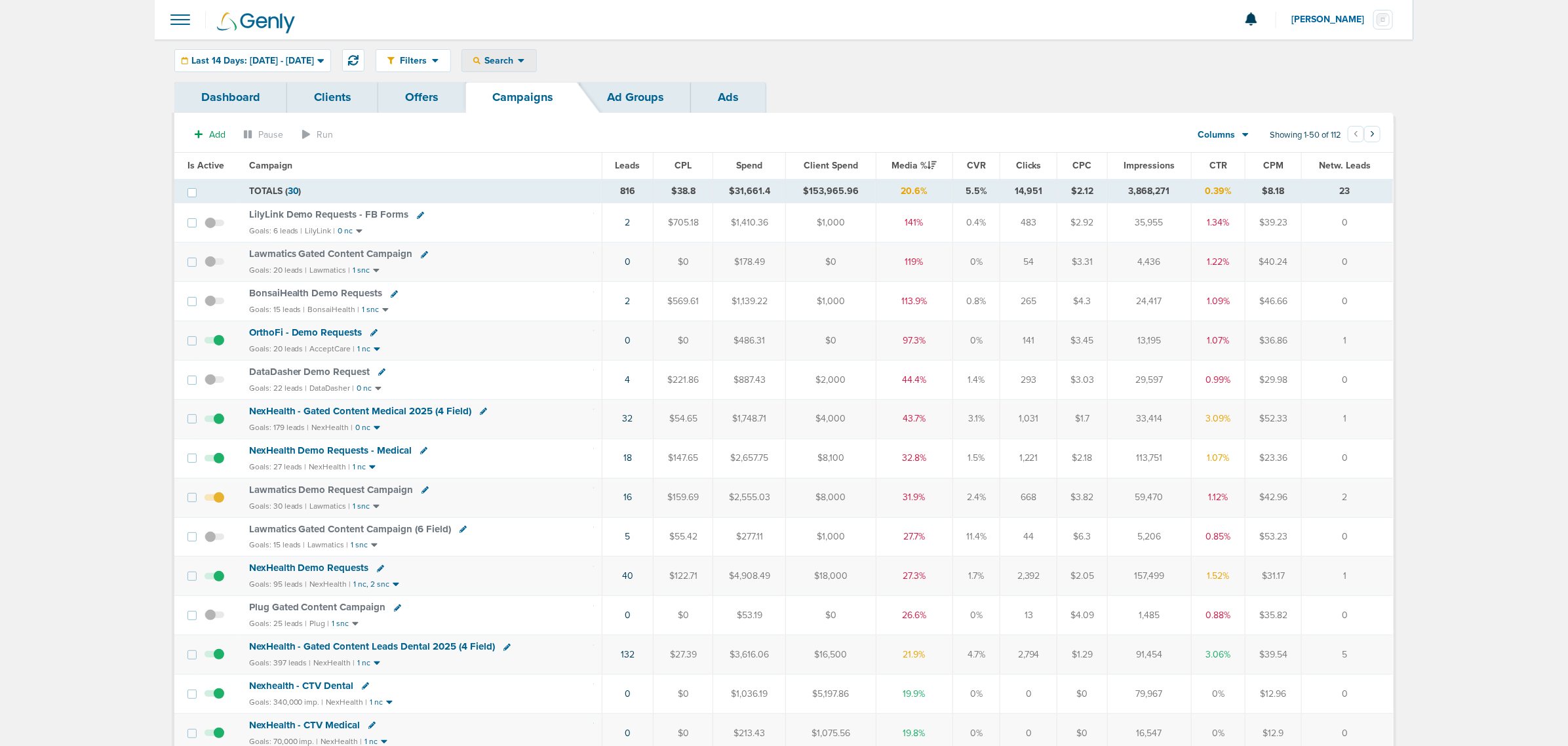
click at [516, 57] on span "Search" at bounding box center [499, 60] width 37 height 11
click at [531, 118] on link "Campaign" at bounding box center [530, 119] width 135 height 16
select select "cmpName"
type input "medical"
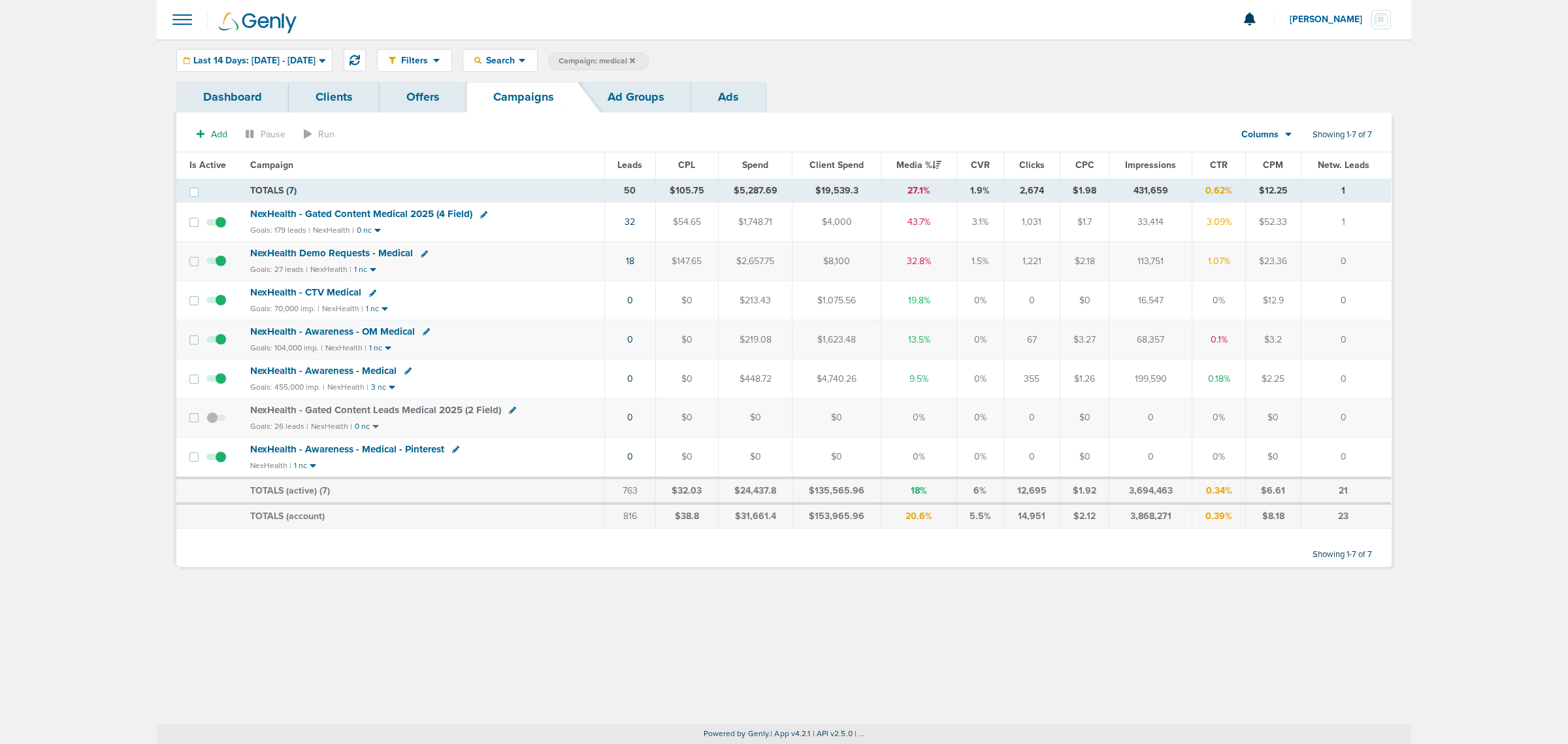
click at [399, 211] on span "NexHealth - Gated Content Medical 2025 (4 Field)" at bounding box center [362, 214] width 222 height 12
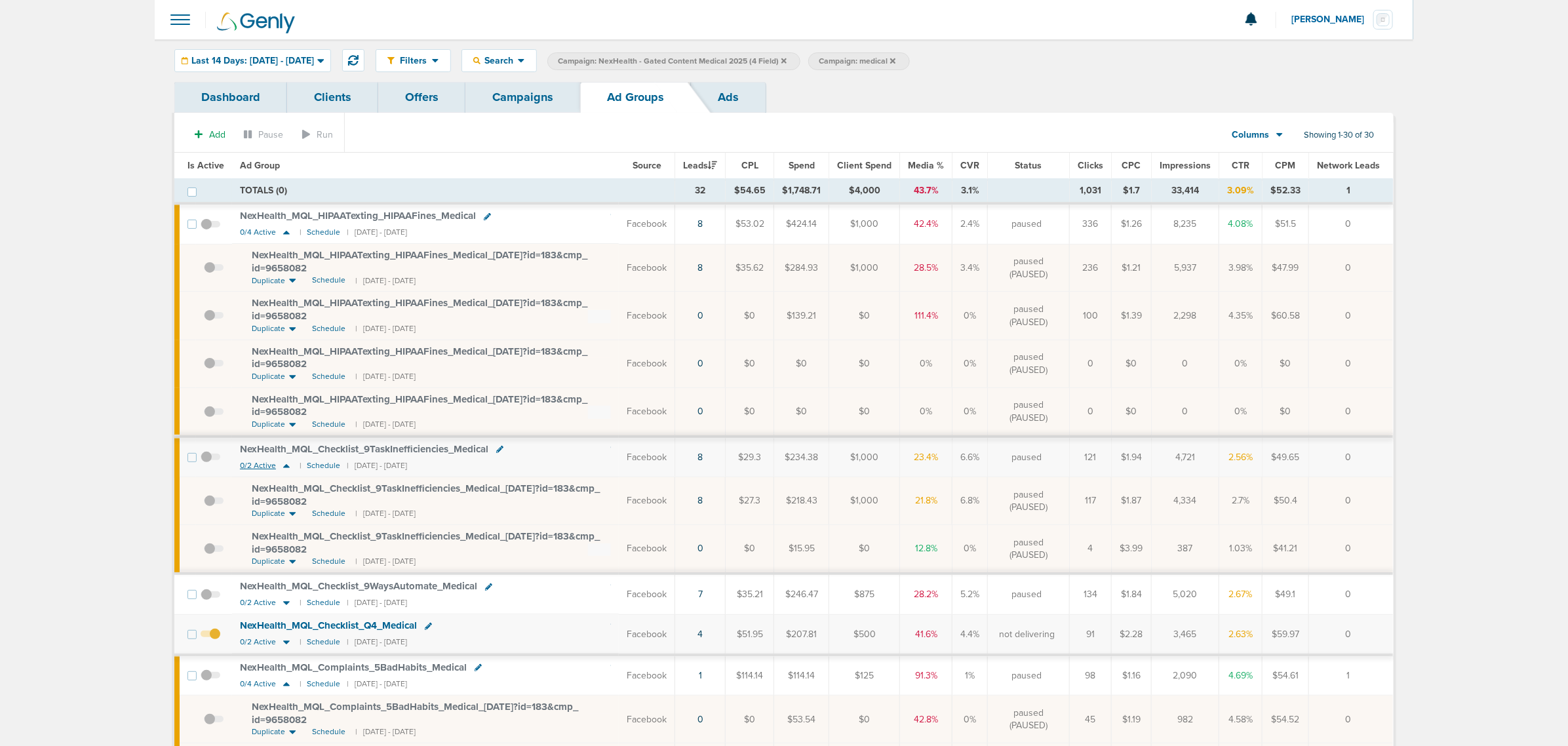
click at [283, 466] on icon at bounding box center [286, 465] width 13 height 11
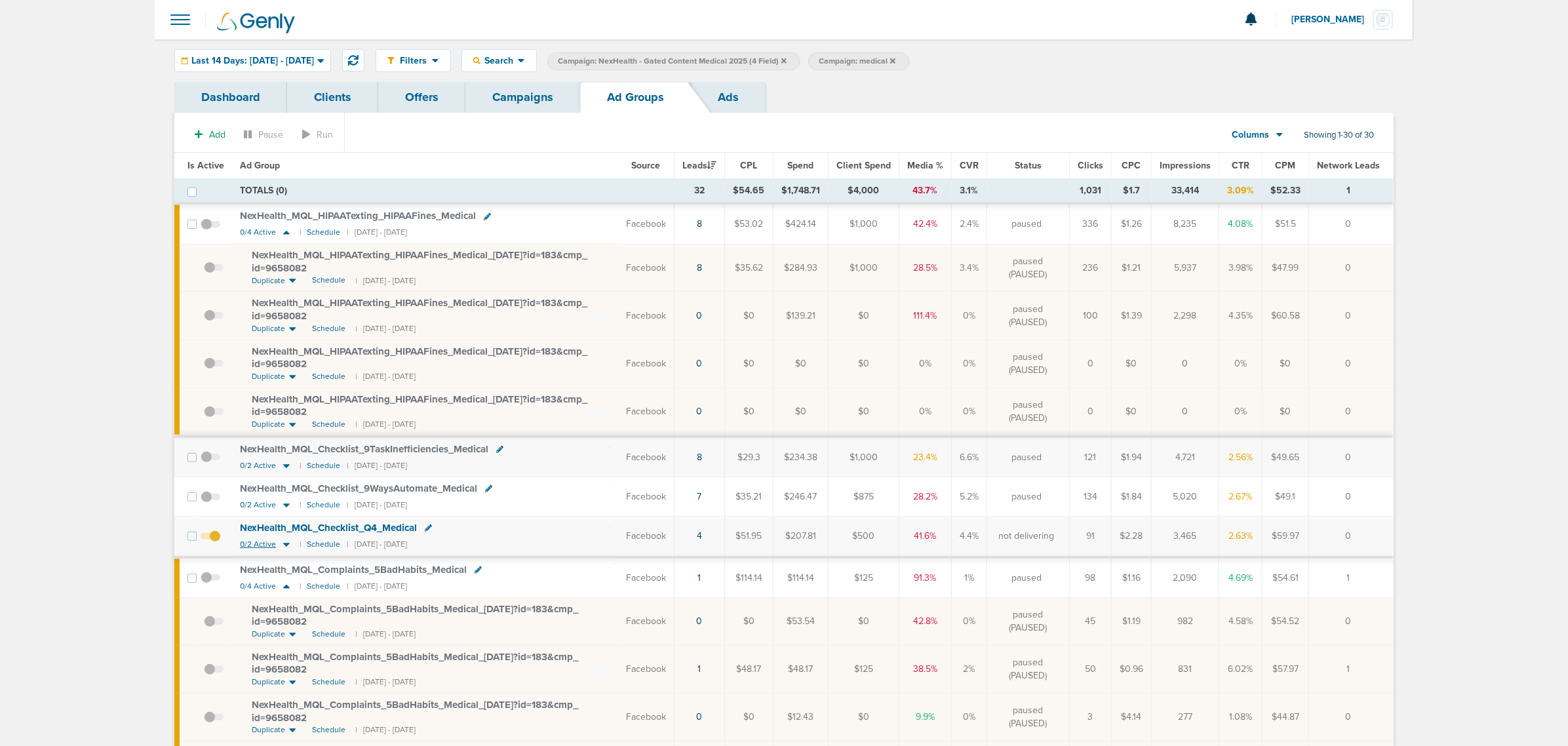
click at [285, 547] on icon at bounding box center [286, 544] width 6 height 4
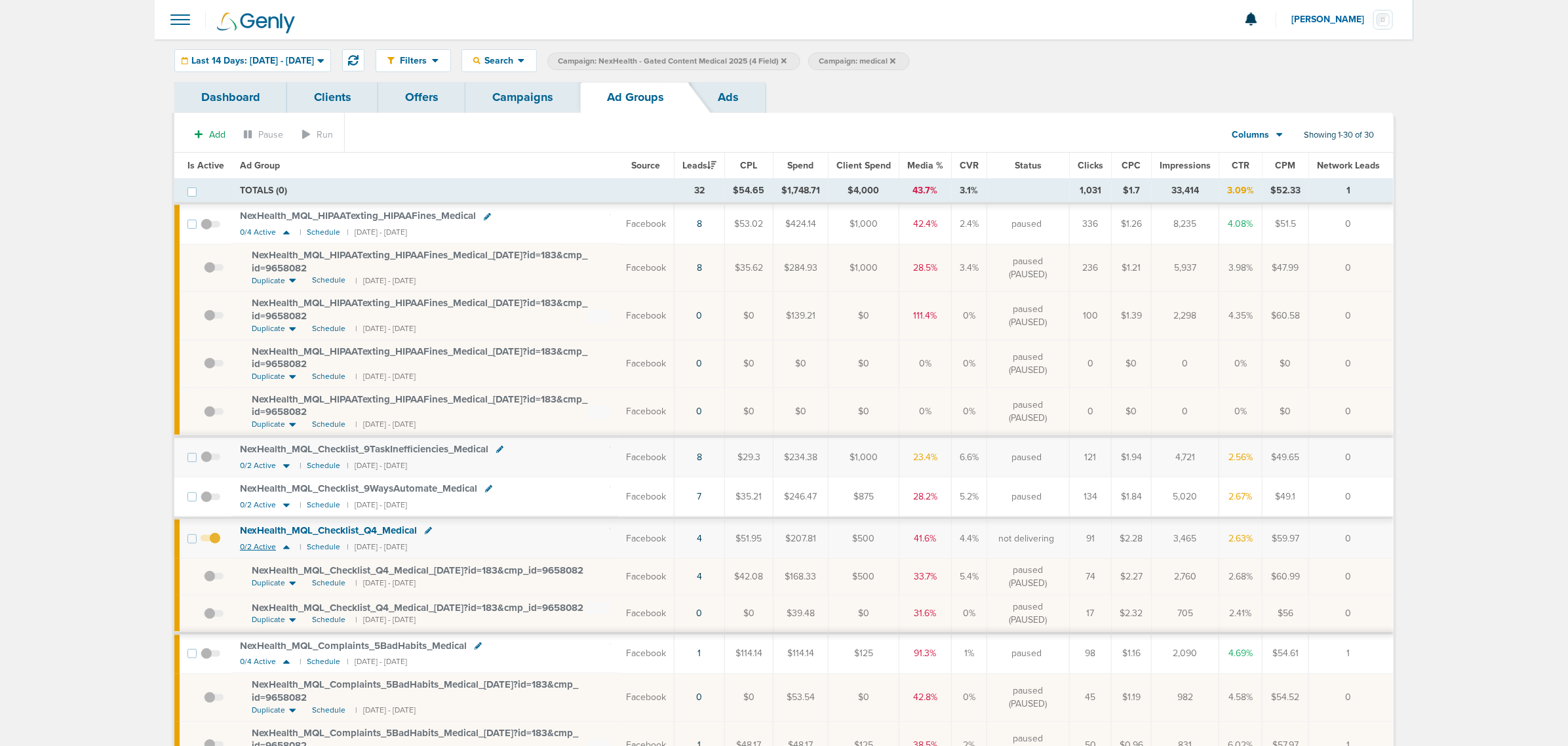
click at [285, 547] on icon at bounding box center [286, 547] width 13 height 11
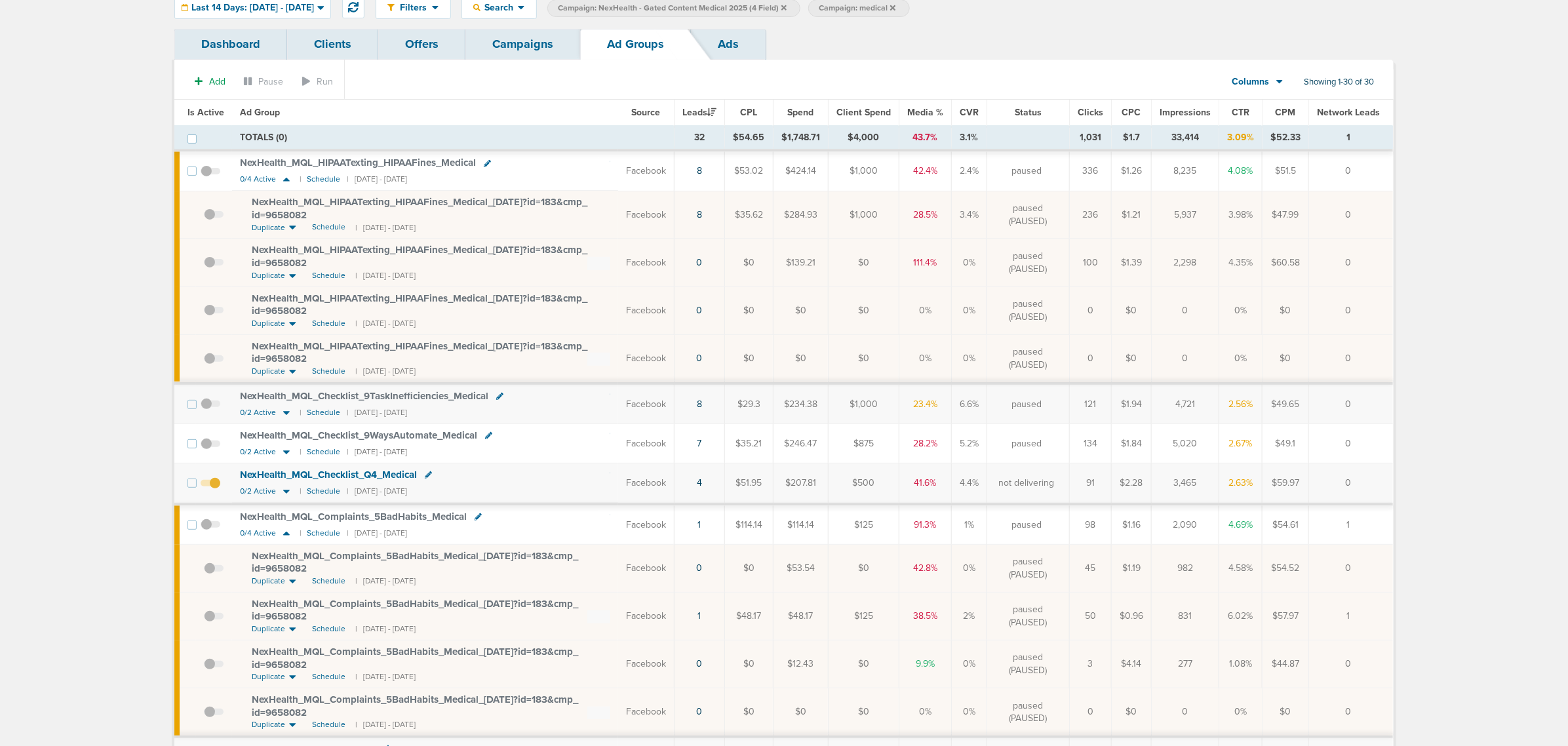
scroll to position [82, 0]
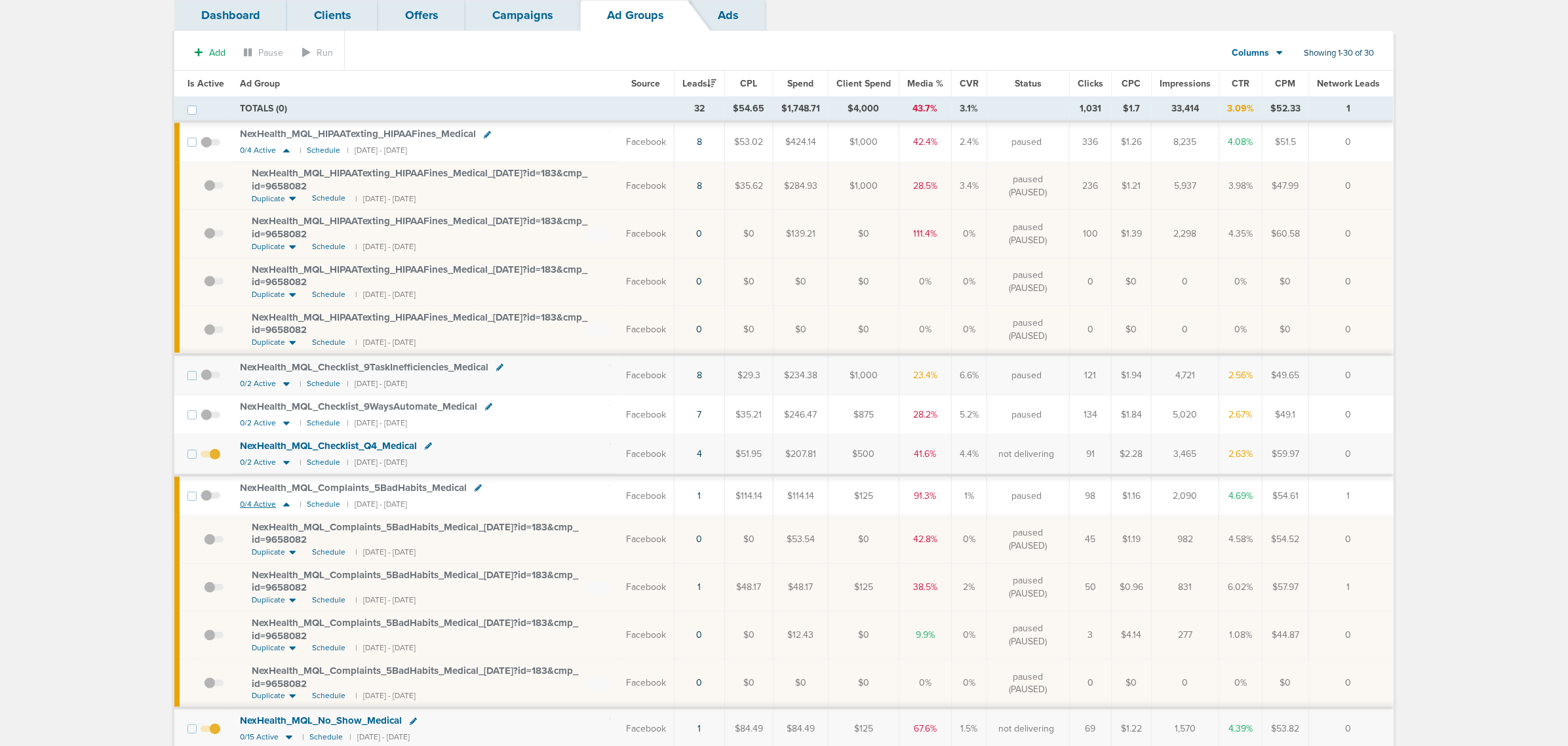
click at [283, 506] on icon at bounding box center [286, 504] width 6 height 4
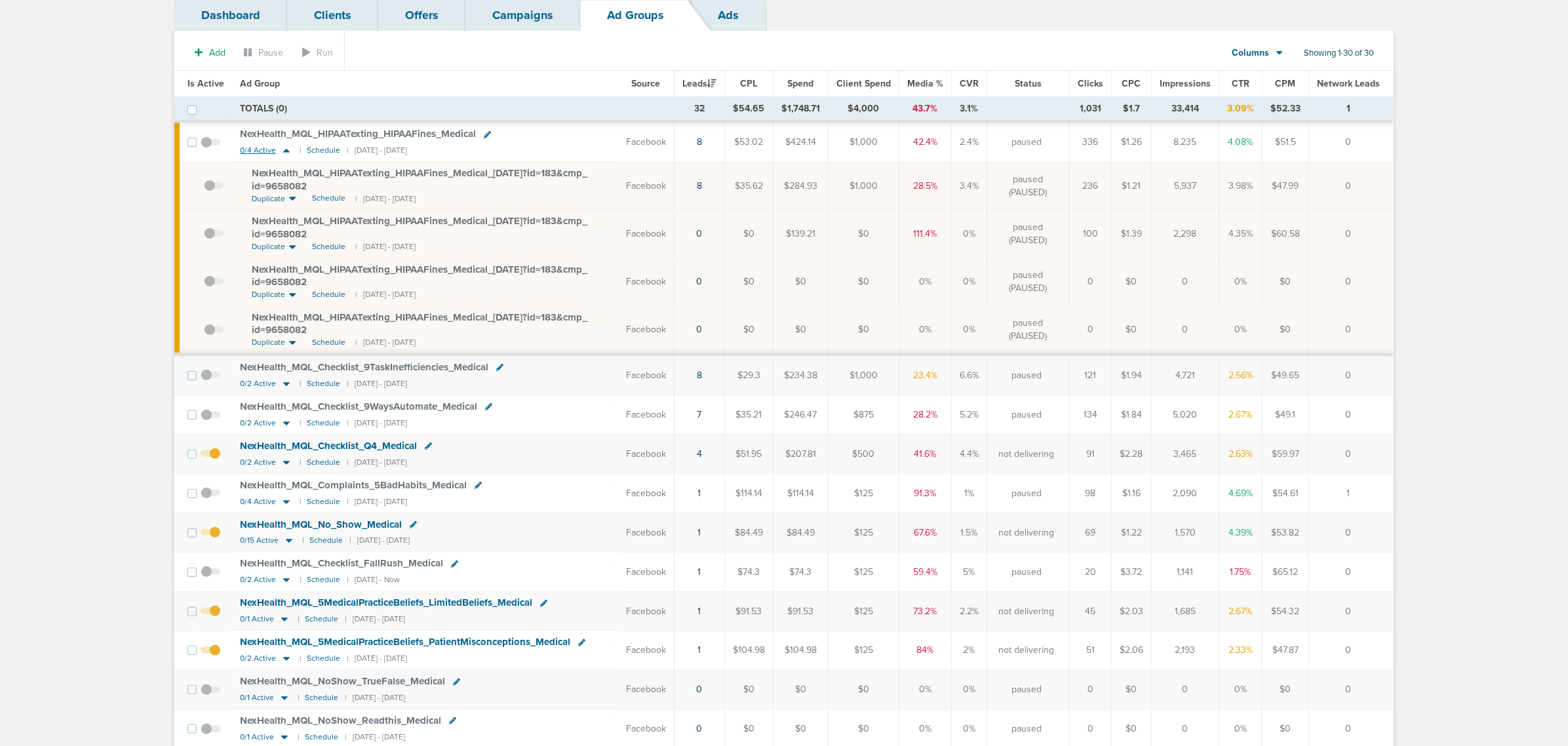
click at [286, 148] on icon at bounding box center [286, 150] width 13 height 11
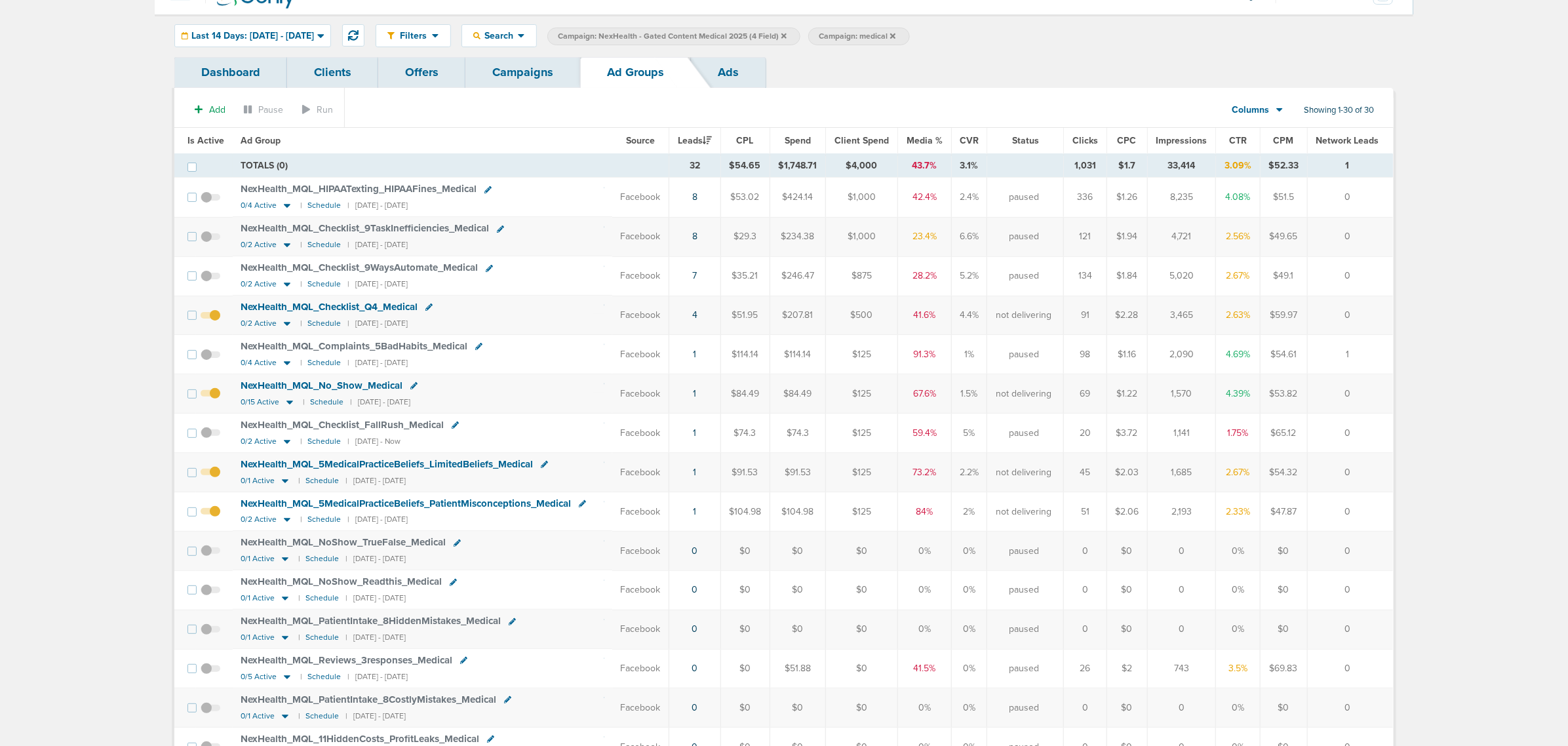
scroll to position [0, 0]
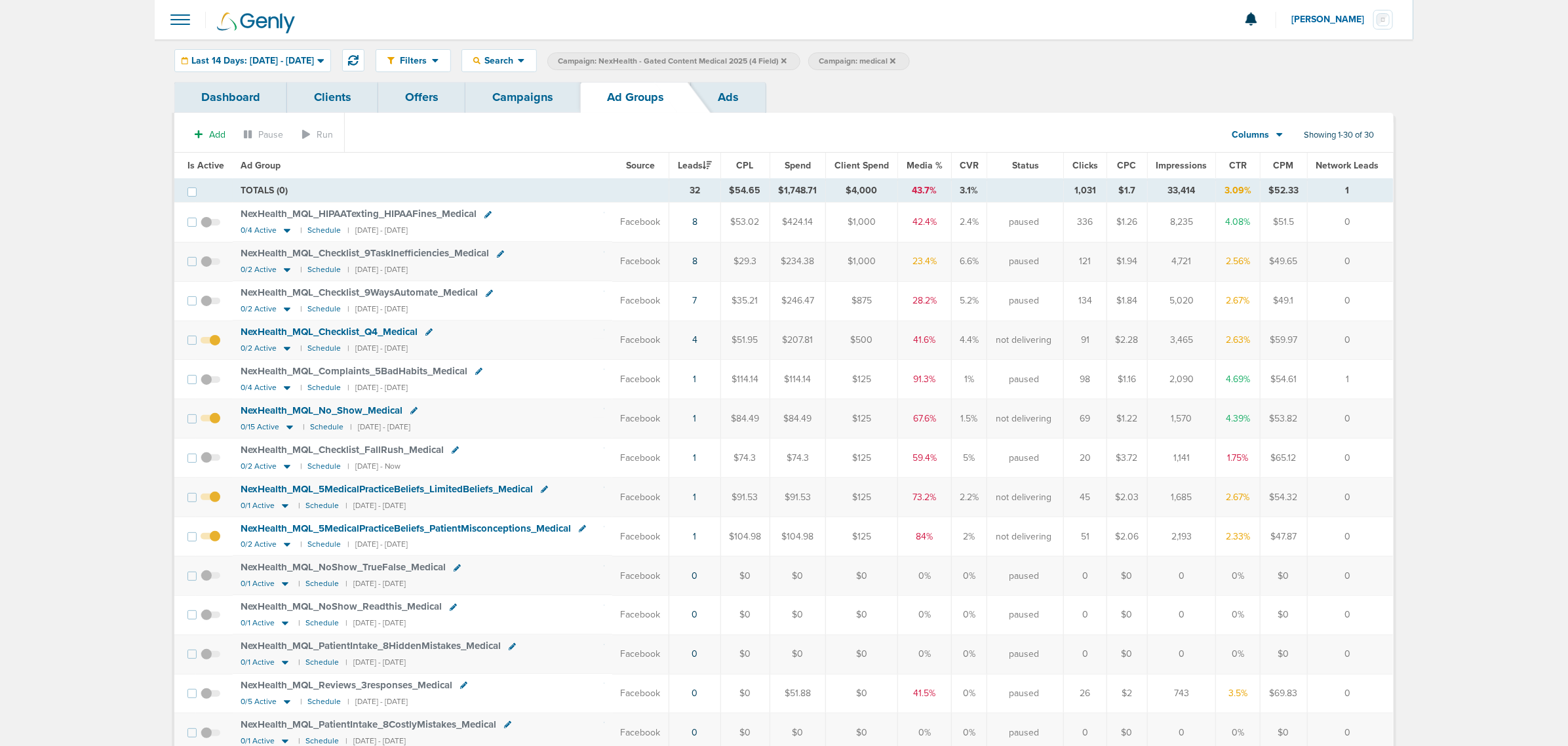
click at [929, 165] on span "Media %" at bounding box center [924, 165] width 36 height 11
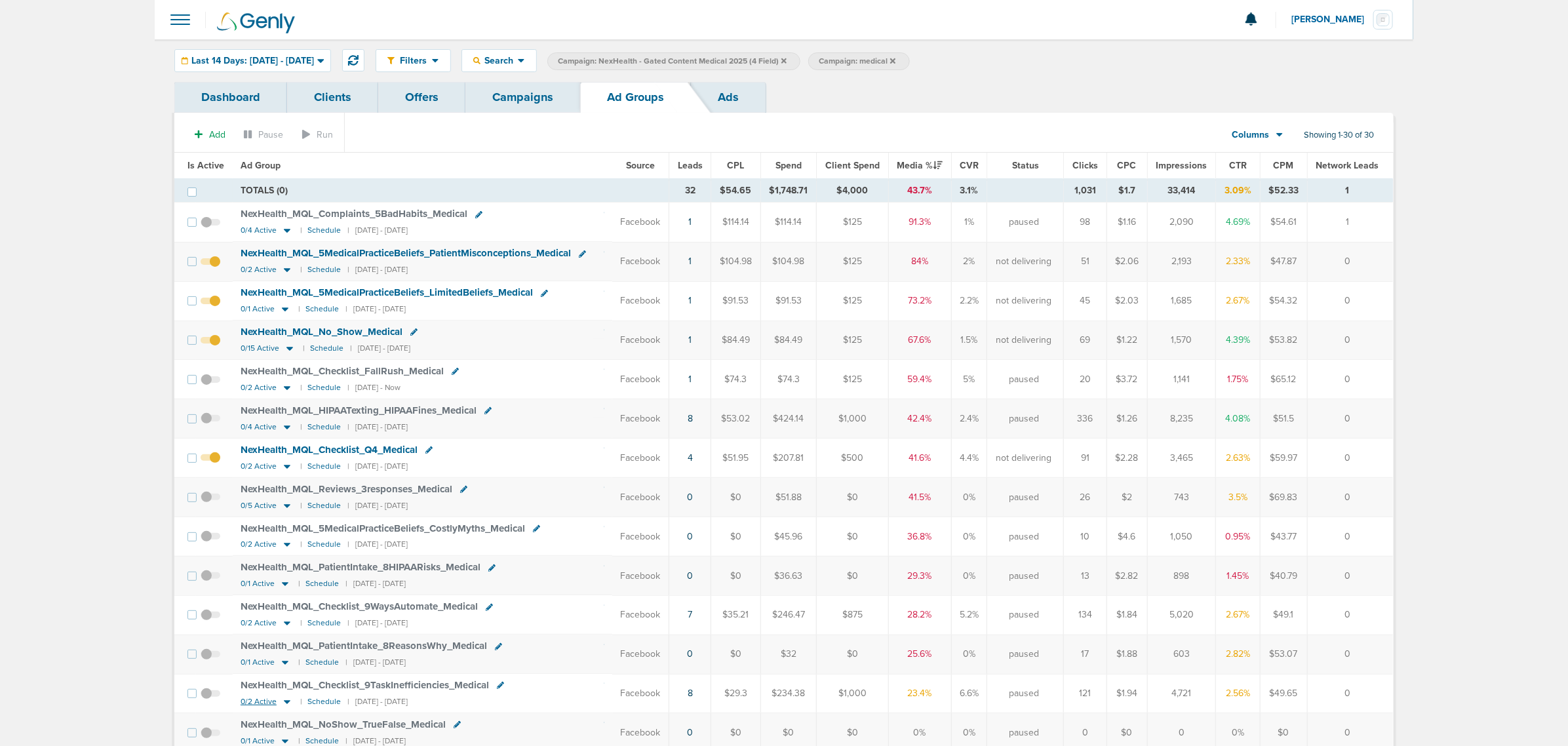
click at [282, 707] on icon at bounding box center [287, 701] width 13 height 11
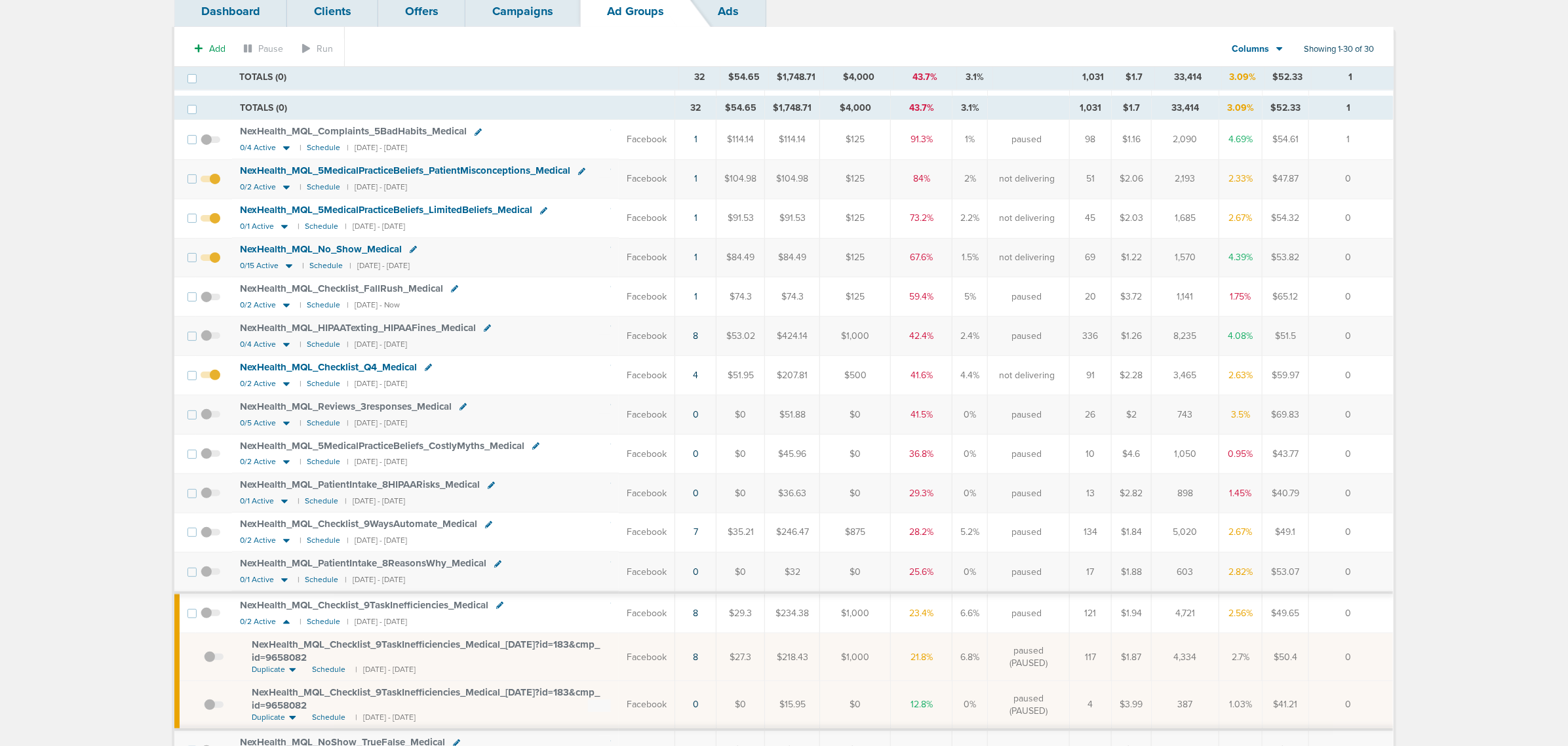
scroll to position [164, 0]
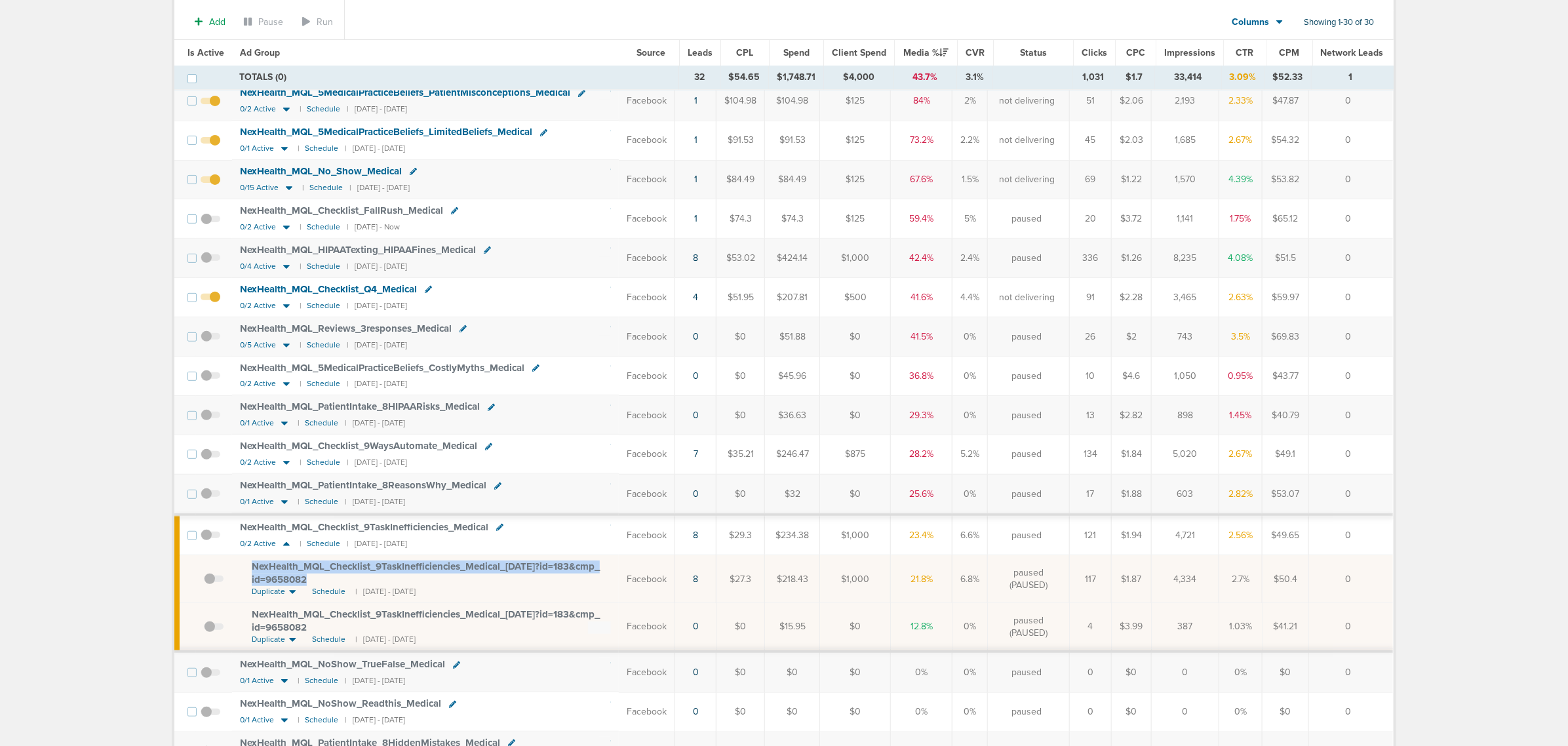
drag, startPoint x: 351, startPoint y: 588, endPoint x: 240, endPoint y: 567, distance: 113.0
click at [240, 567] on td "NexHealth_ MQL_ Checklist_ 9TaskInefficiencies_ Medical_ [DATE]?id=183&cmp_ id=…" at bounding box center [425, 579] width 387 height 48
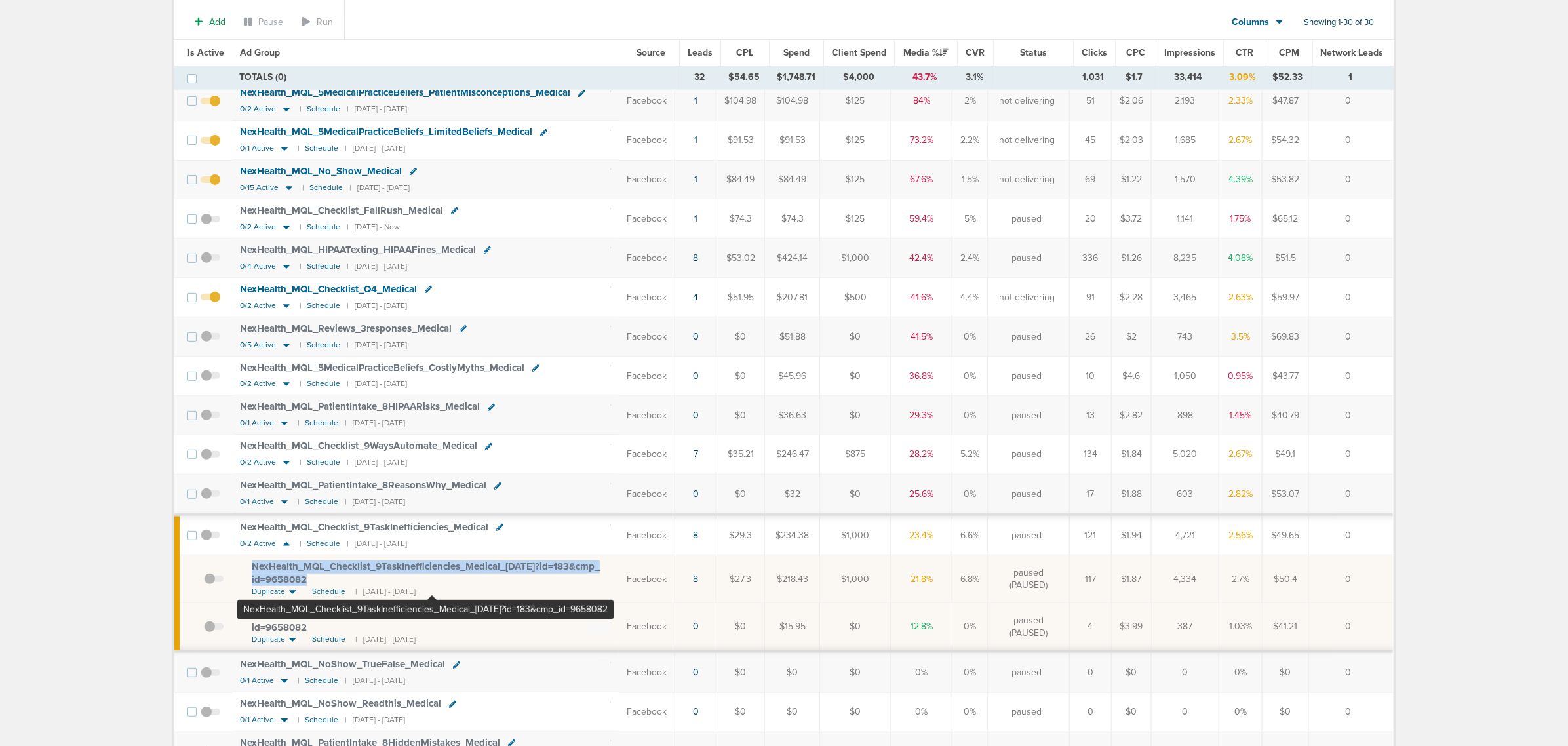
copy span "NexHealth_ MQL_ Checklist_ 9TaskInefficiencies_ Medical_ [DATE]?id=183&cmp_ id=…"
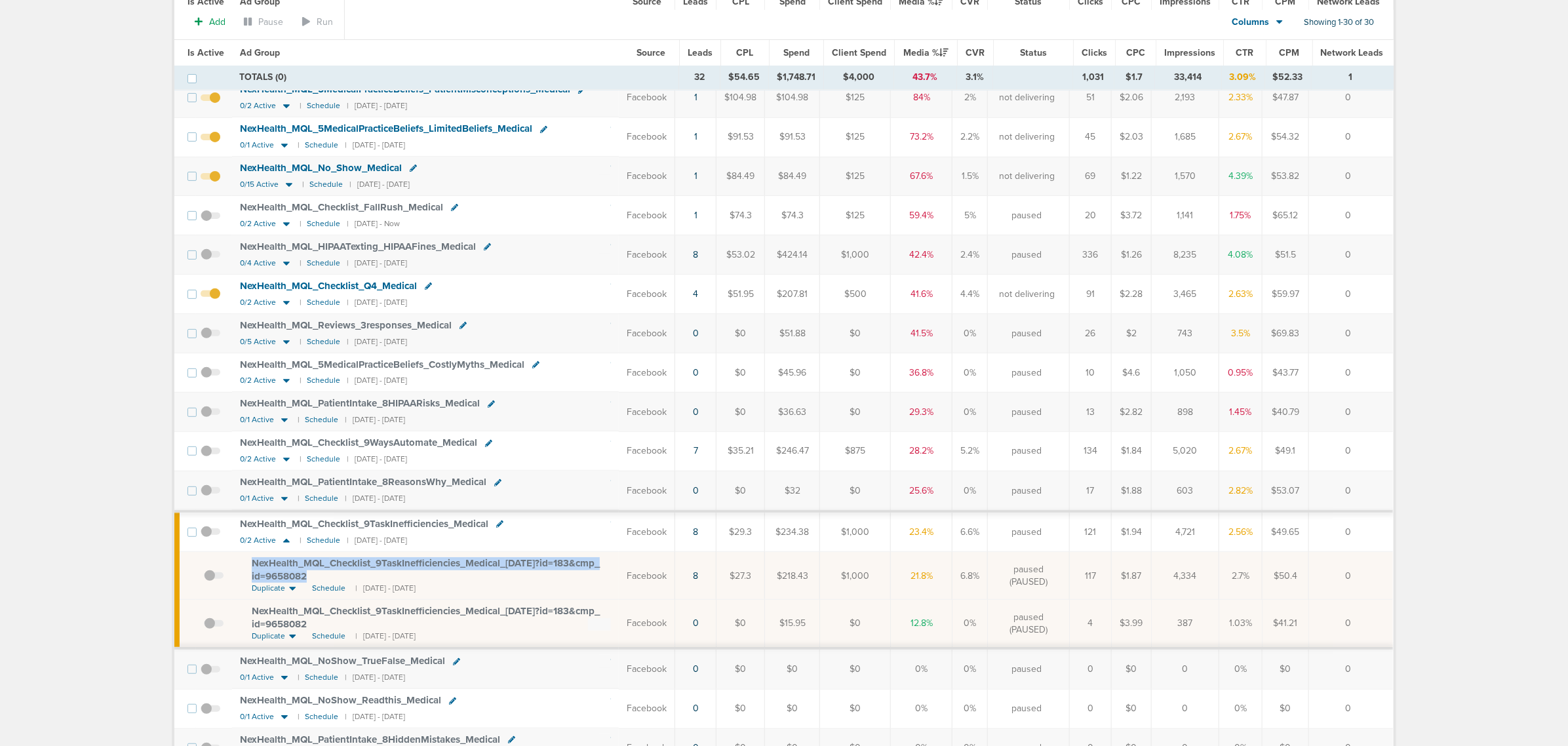
scroll to position [0, 0]
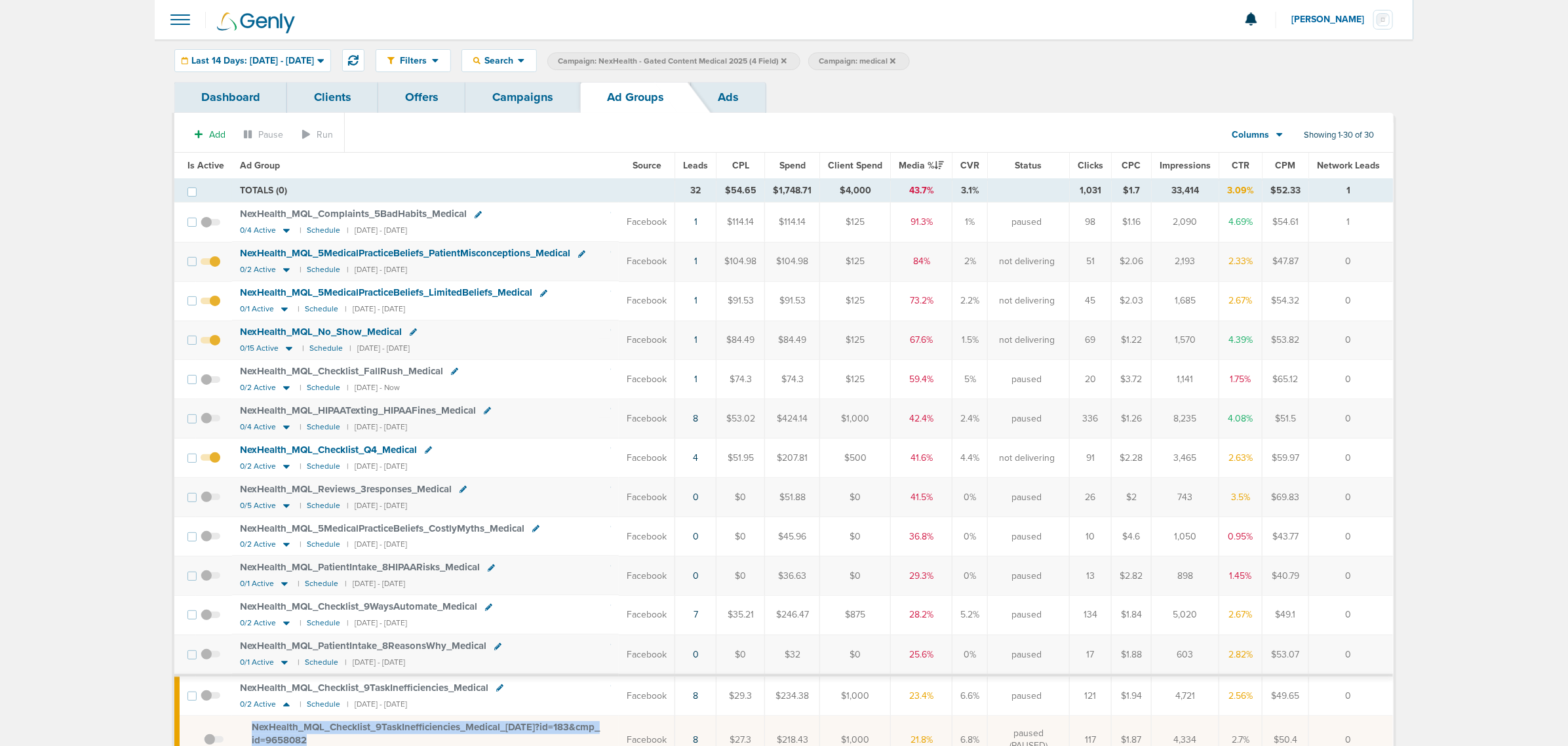
drag, startPoint x: 1374, startPoint y: 640, endPoint x: 148, endPoint y: 60, distance: 1356.3
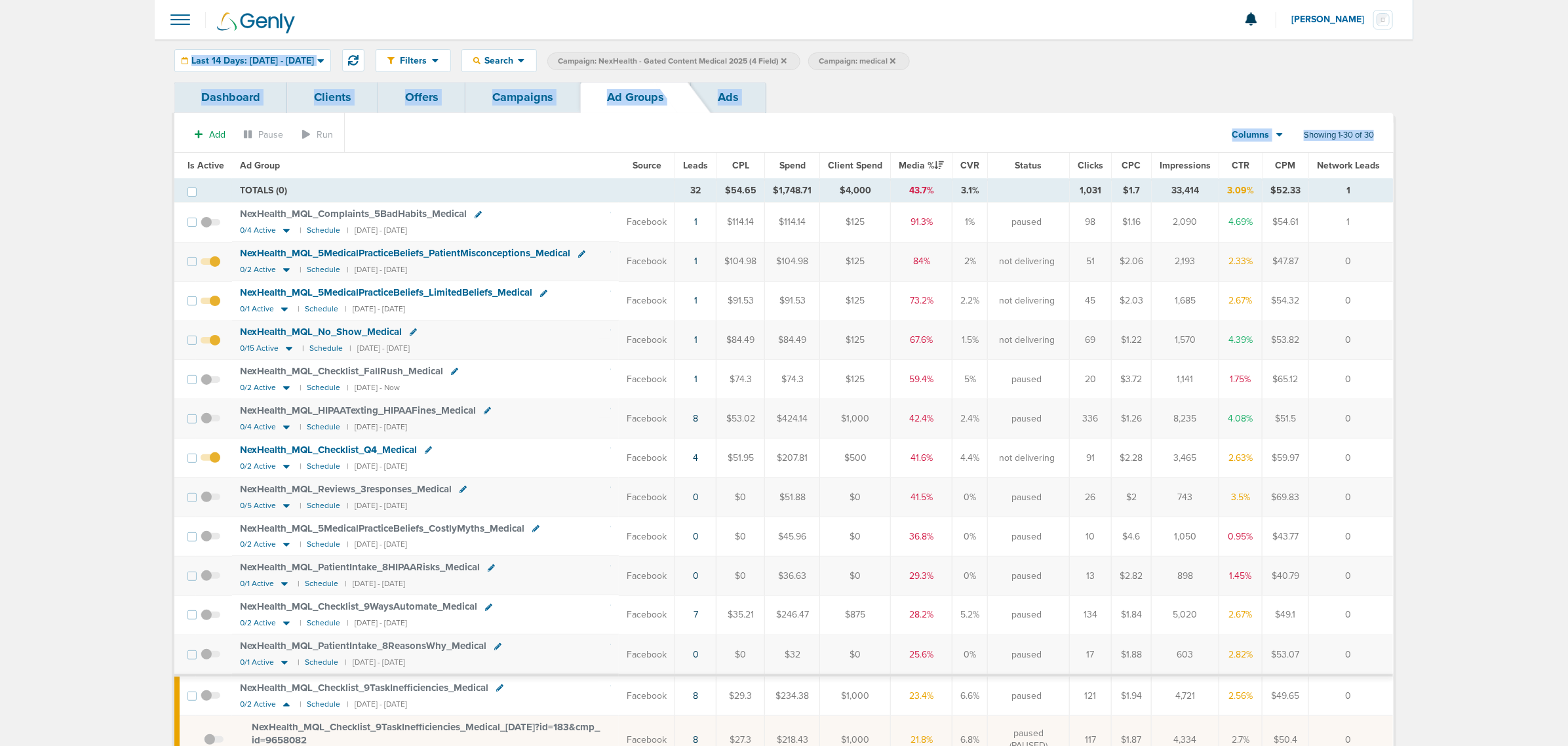
drag, startPoint x: 168, startPoint y: 50, endPoint x: 1515, endPoint y: 475, distance: 1412.5
click at [953, 112] on div "Dashboard Clients Offers Campaigns Ad Groups Ads" at bounding box center [783, 97] width 1219 height 31
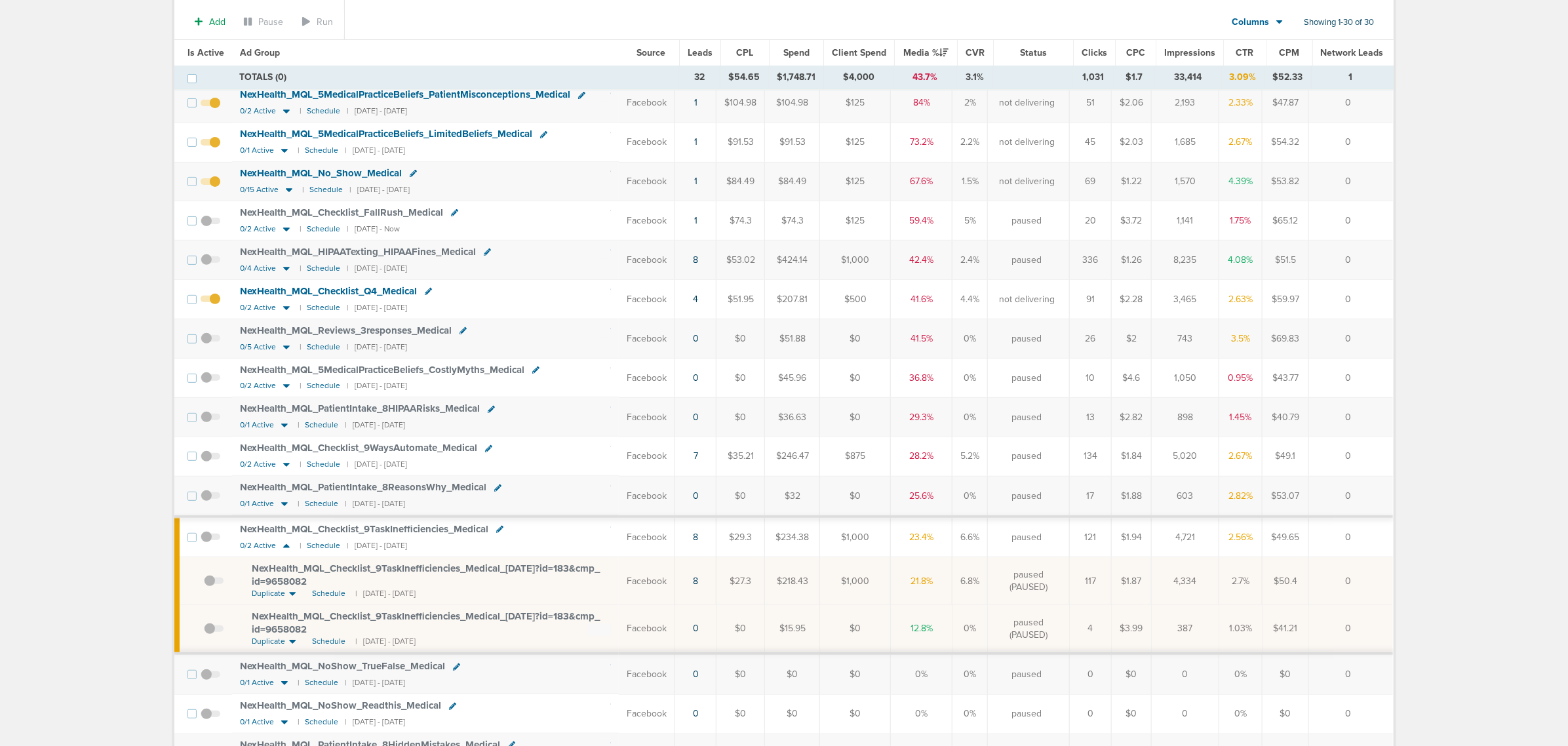
scroll to position [164, 0]
click at [283, 546] on icon at bounding box center [286, 543] width 6 height 4
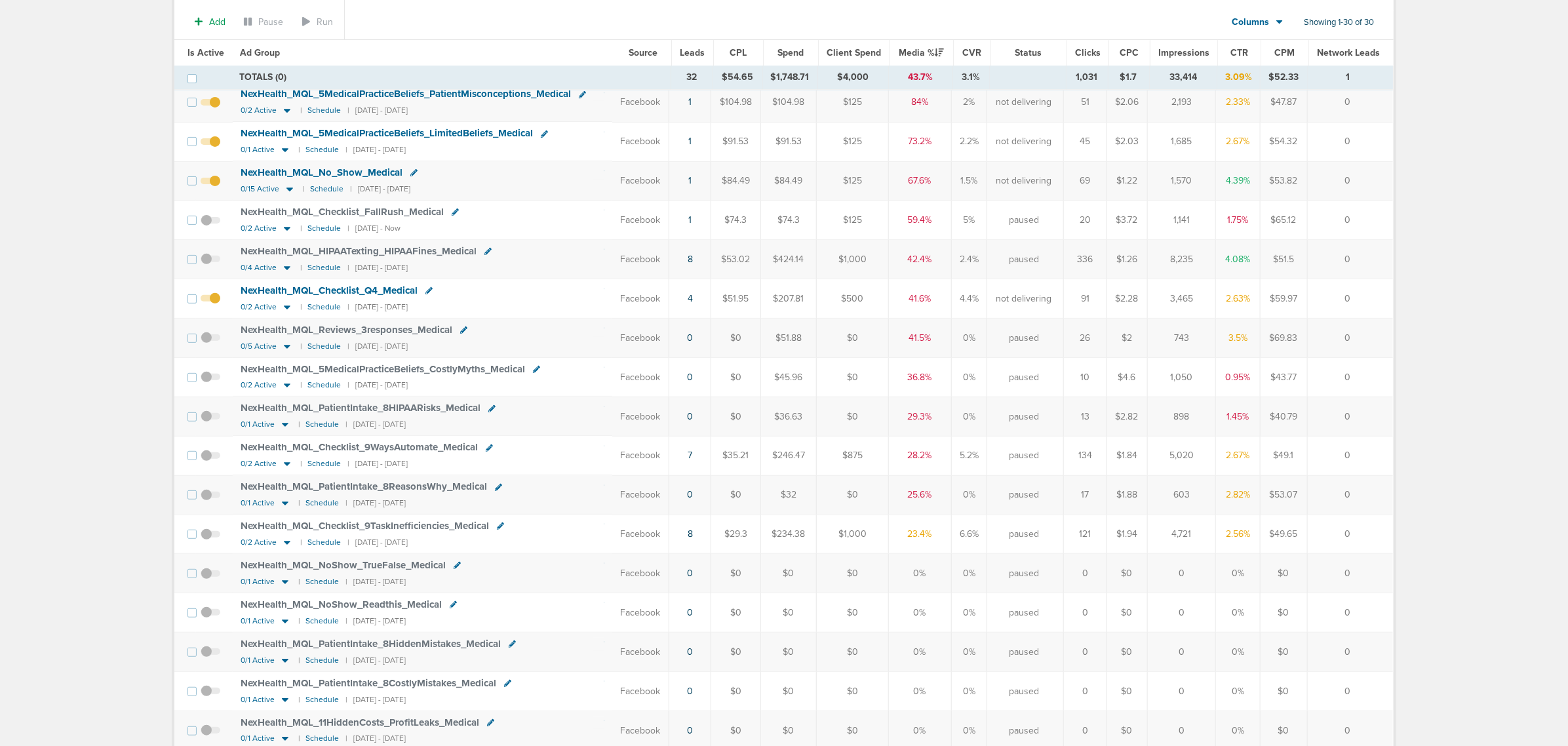
scroll to position [0, 0]
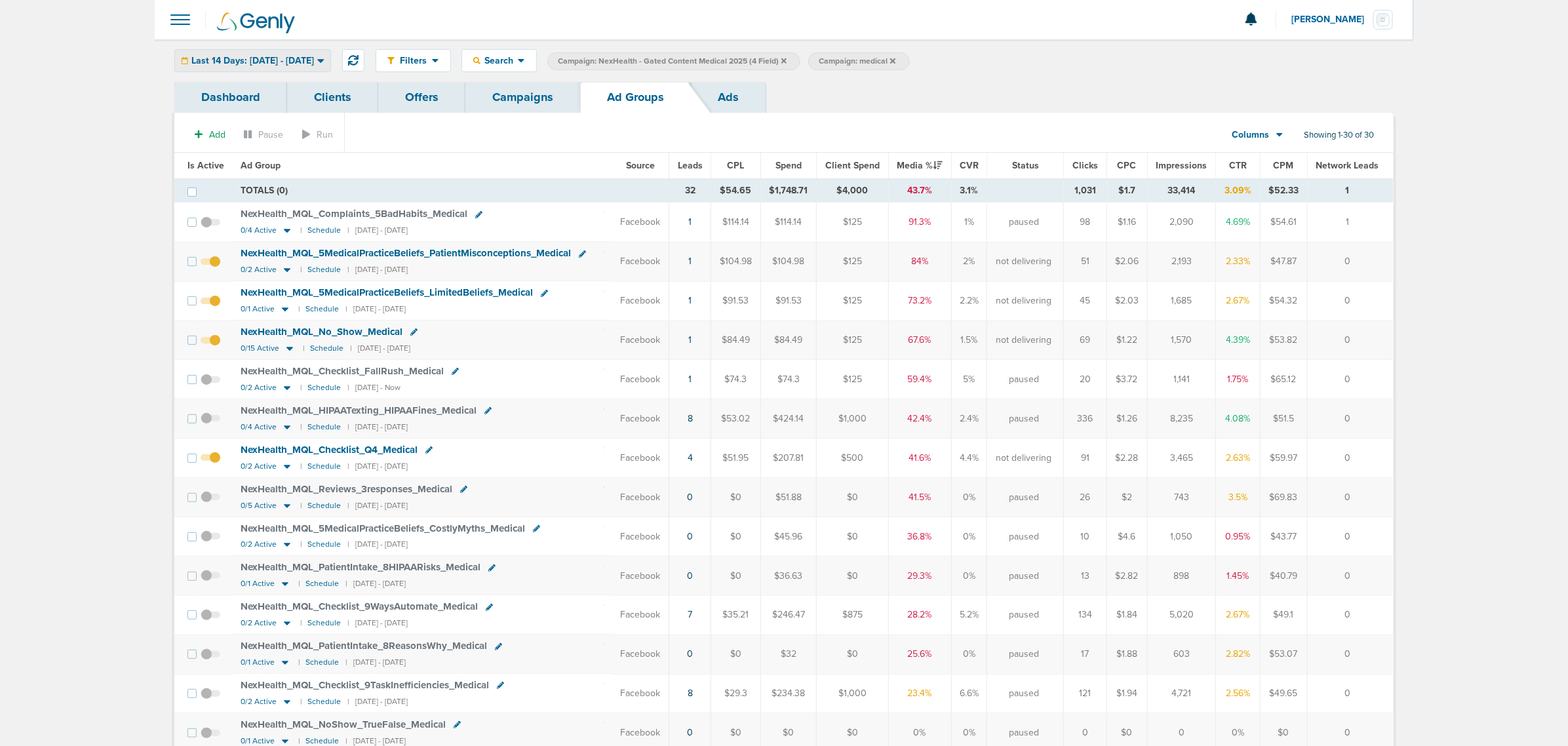
drag, startPoint x: 329, startPoint y: 60, endPoint x: 309, endPoint y: 72, distance: 23.3
click at [314, 60] on span "Last 14 Days: [DATE] - [DATE]" at bounding box center [253, 61] width 123 height 9
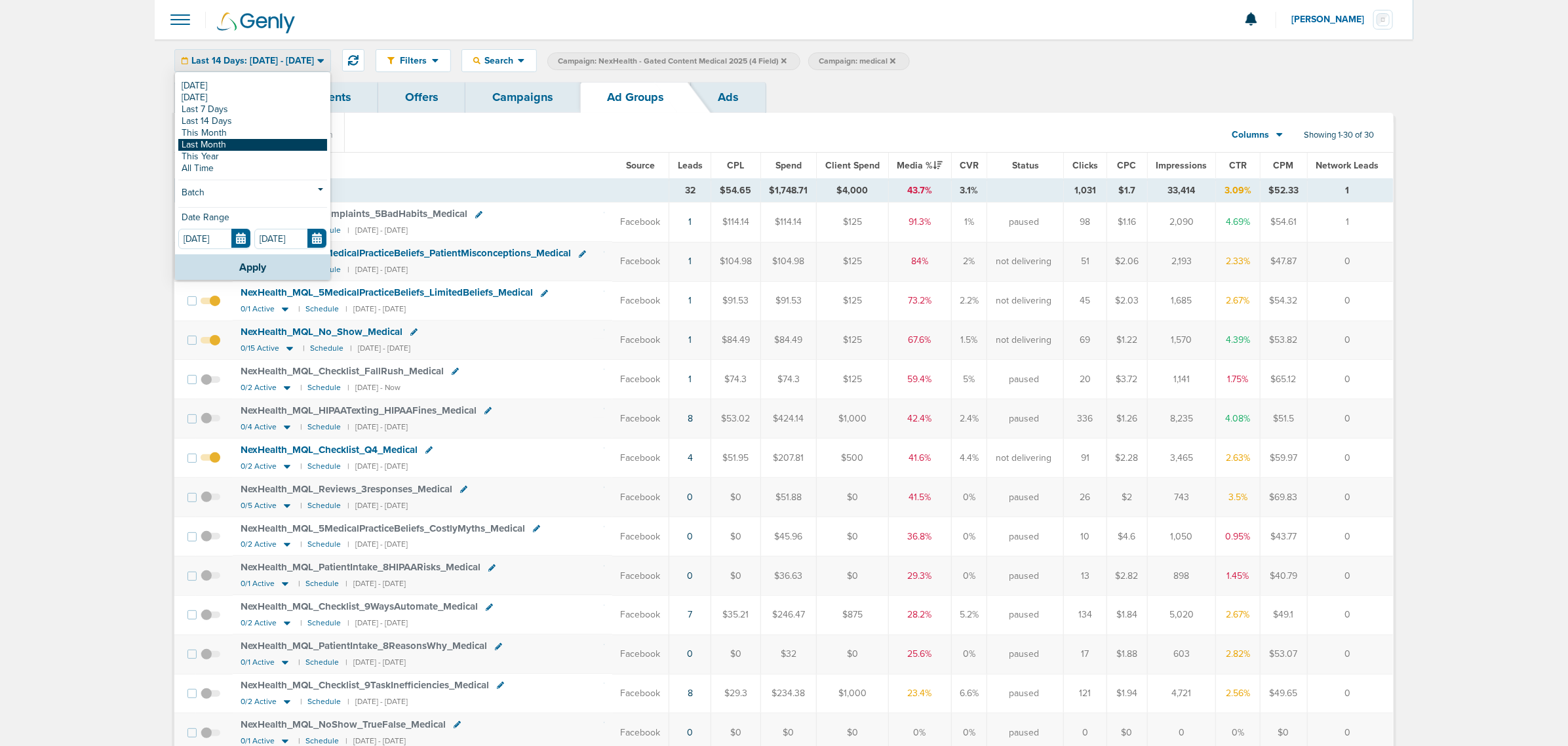
click at [257, 141] on link "Last Month" at bounding box center [253, 145] width 148 height 12
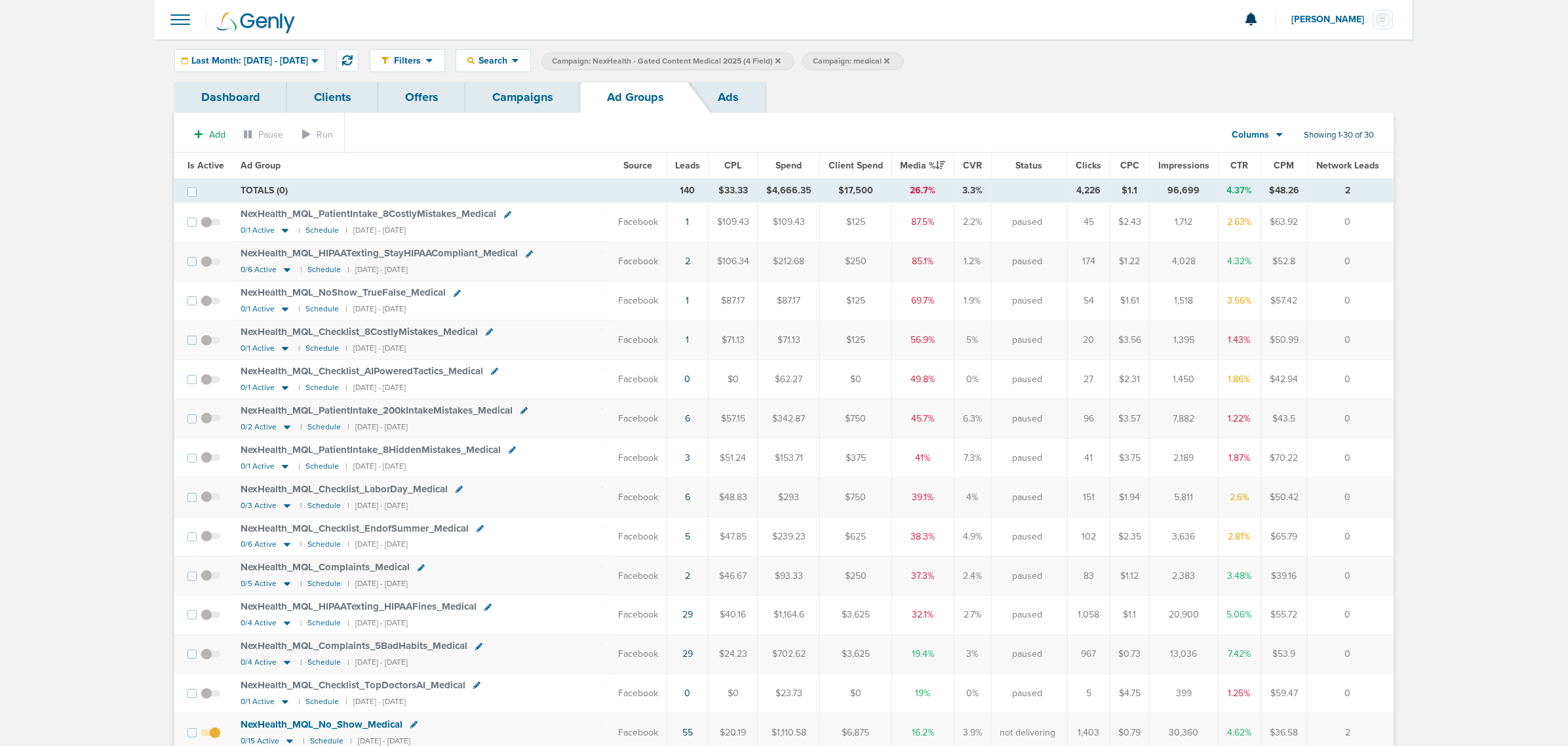
click at [691, 165] on span "Leads" at bounding box center [687, 165] width 25 height 11
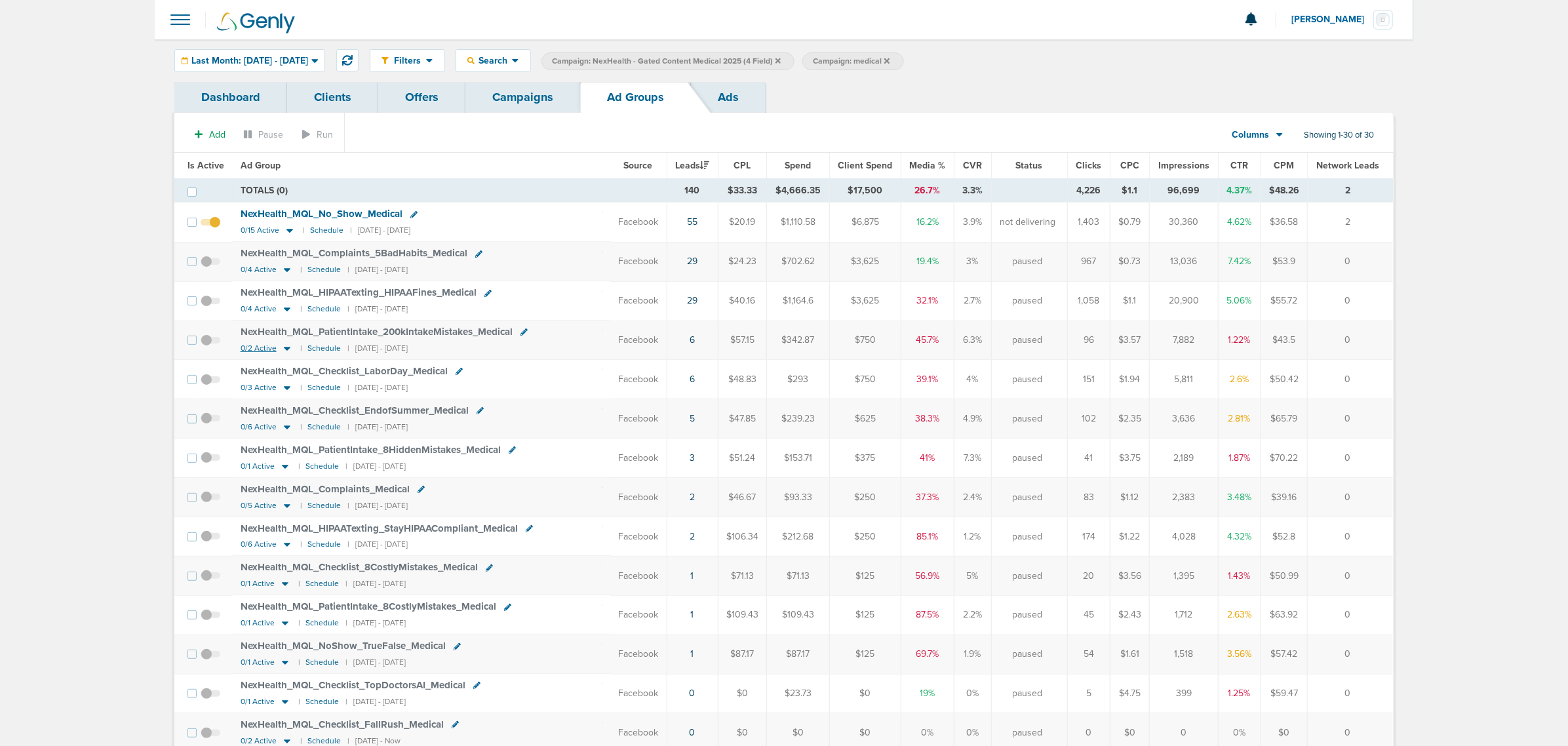
click at [284, 351] on icon at bounding box center [287, 348] width 6 height 4
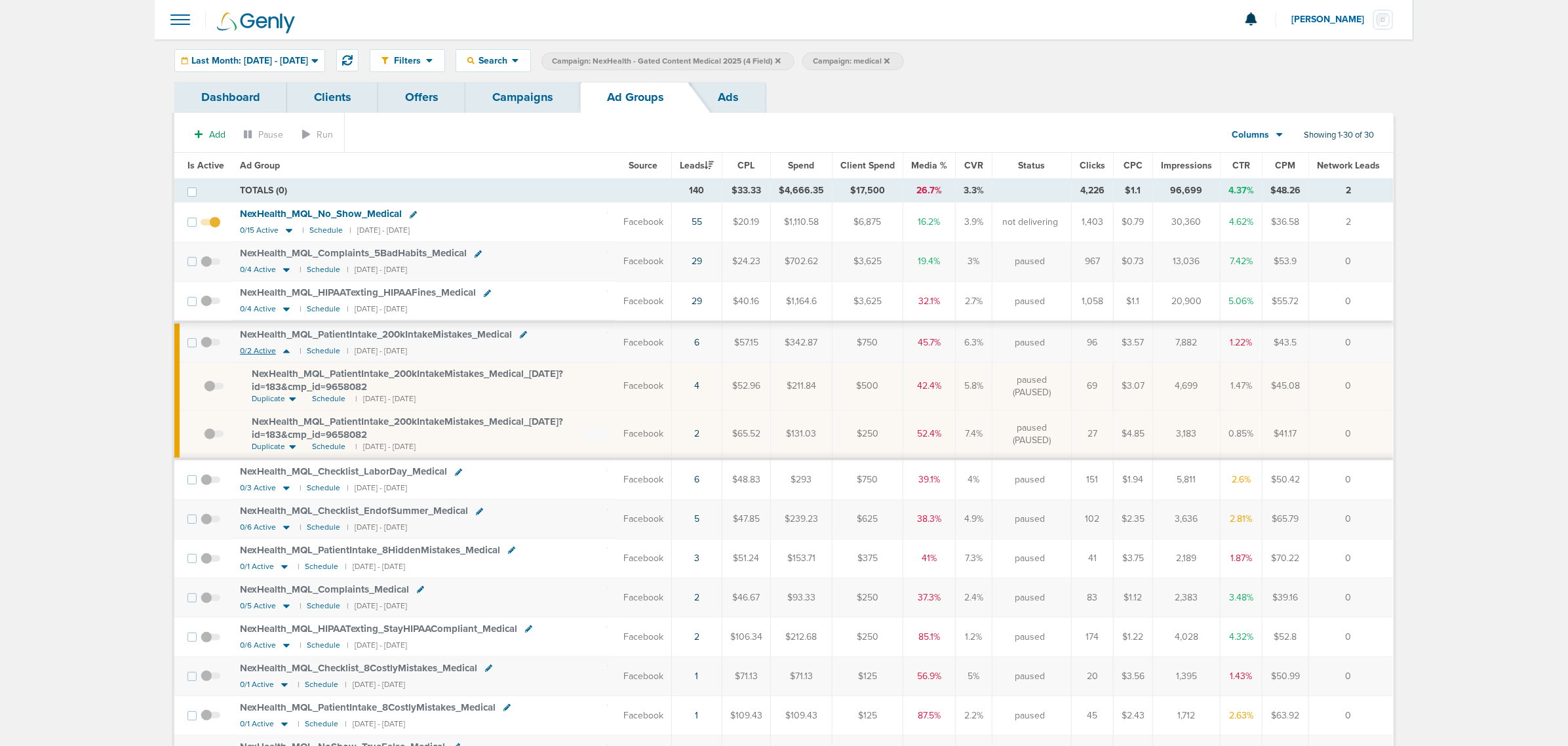
click at [286, 349] on icon at bounding box center [286, 351] width 13 height 11
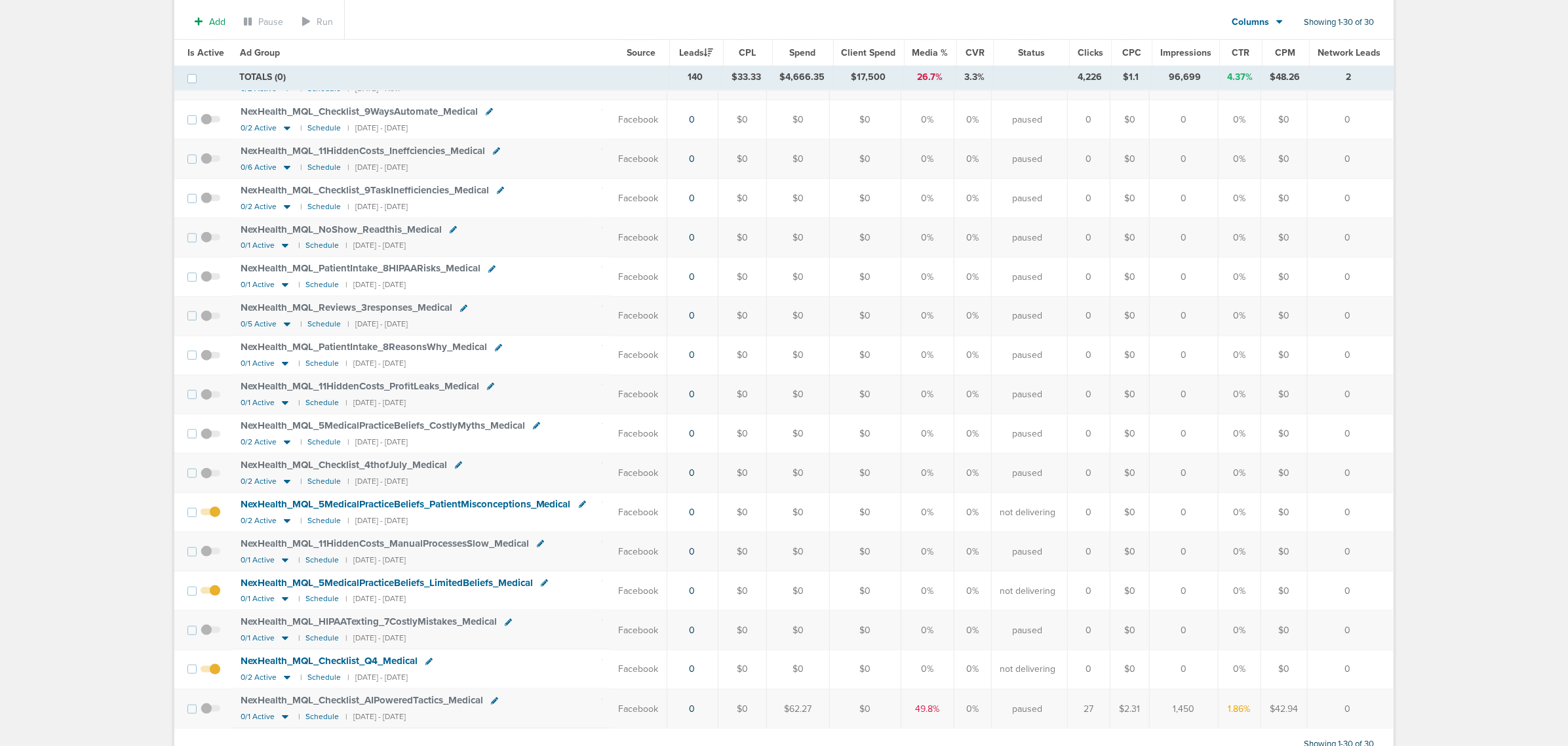
scroll to position [718, 0]
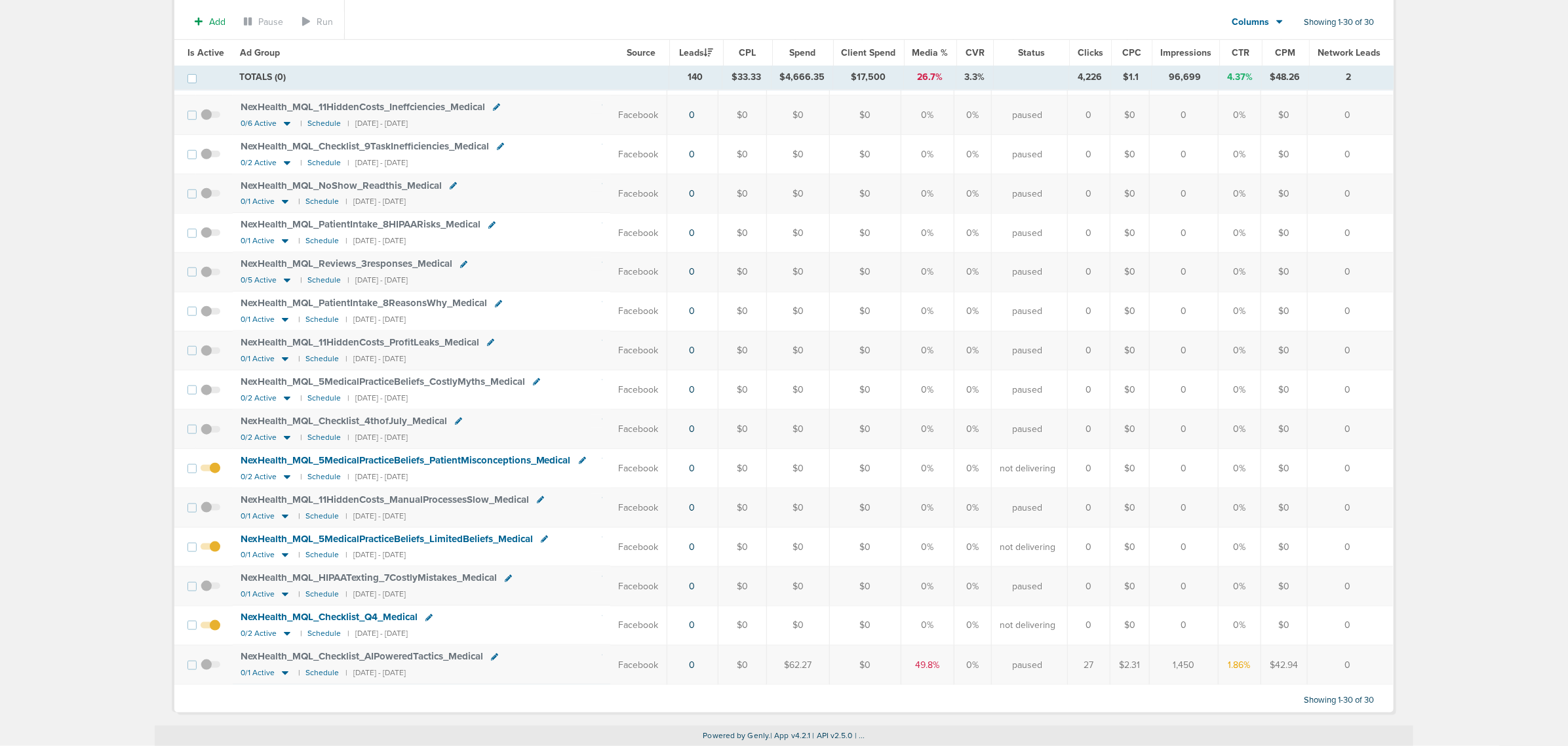
click at [217, 632] on span at bounding box center [210, 632] width 19 height 0
click at [210, 628] on input "checkbox" at bounding box center [210, 628] width 0 height 0
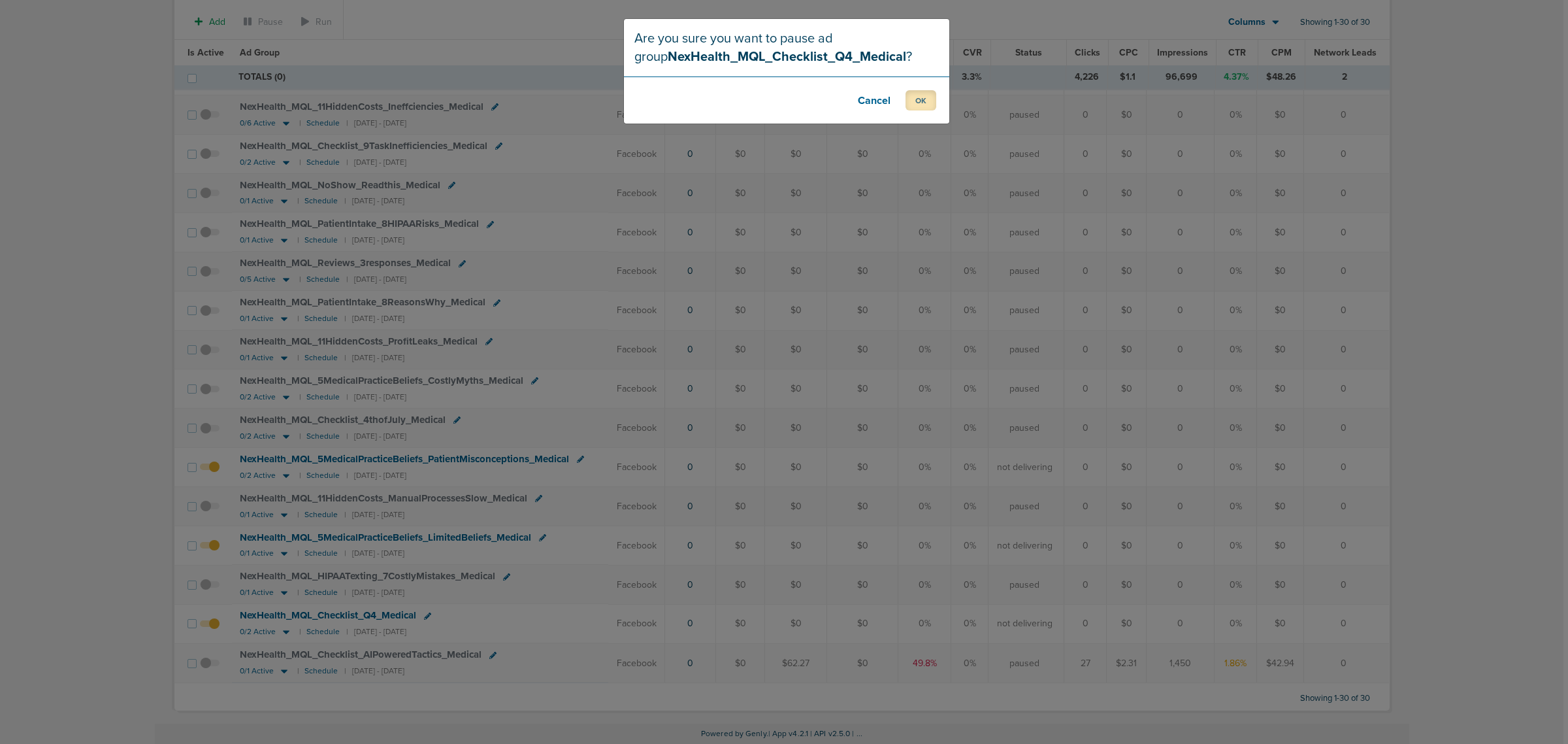
click at [912, 102] on button "OK" at bounding box center [921, 100] width 31 height 20
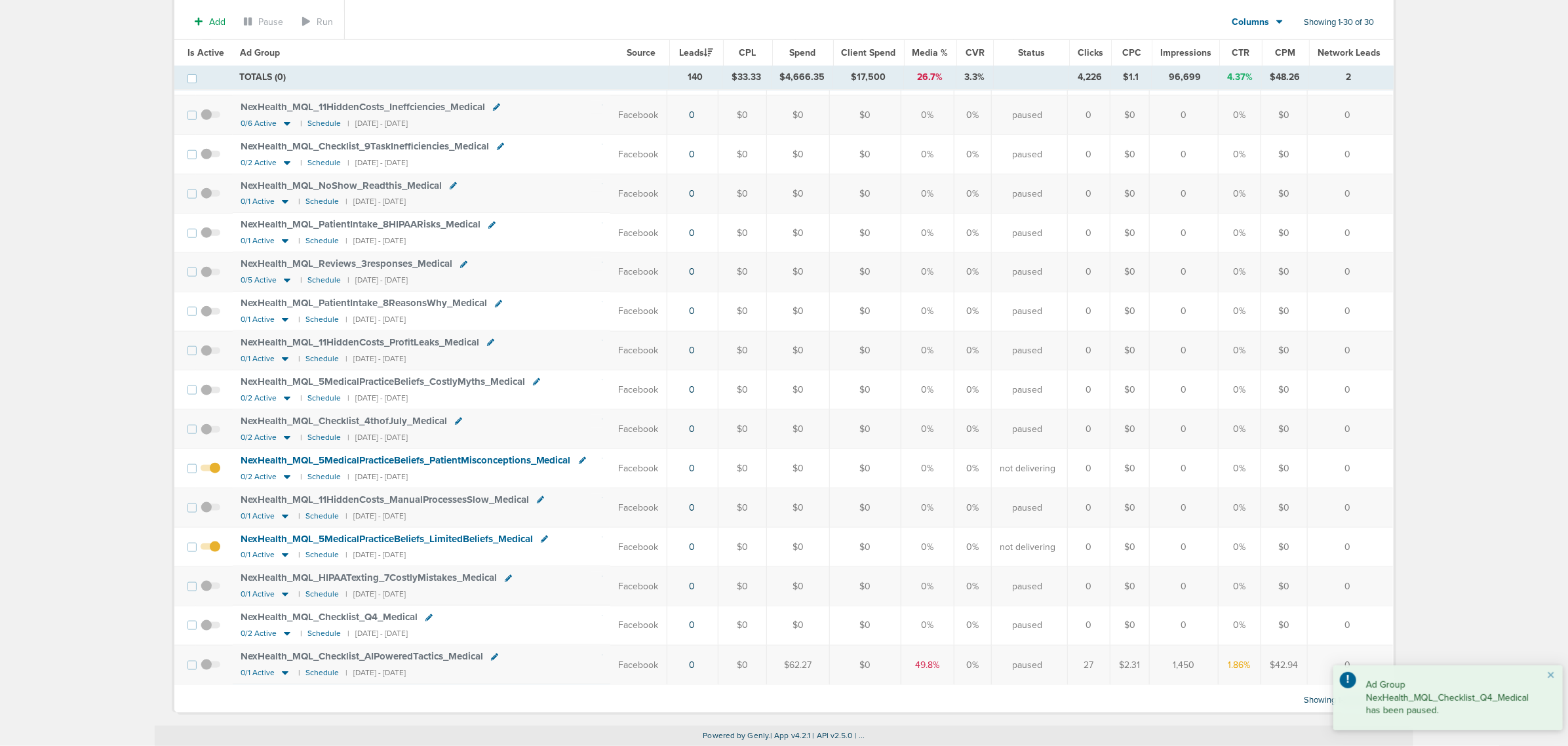
click at [213, 475] on span at bounding box center [210, 475] width 19 height 0
click at [210, 471] on input "checkbox" at bounding box center [210, 471] width 0 height 0
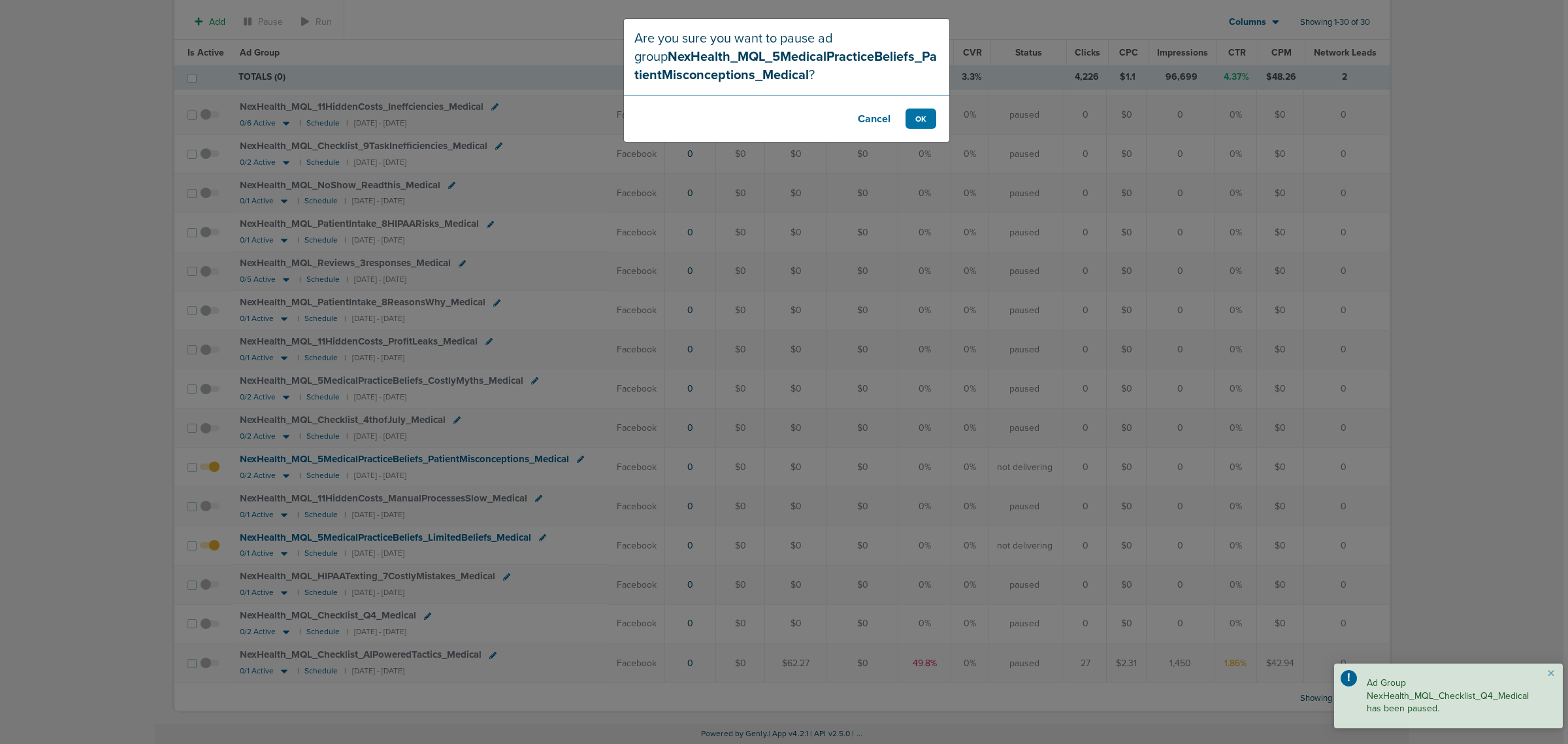
click at [916, 131] on footer "Cancel OK" at bounding box center [787, 118] width 325 height 47
click at [919, 115] on button "OK" at bounding box center [921, 119] width 31 height 20
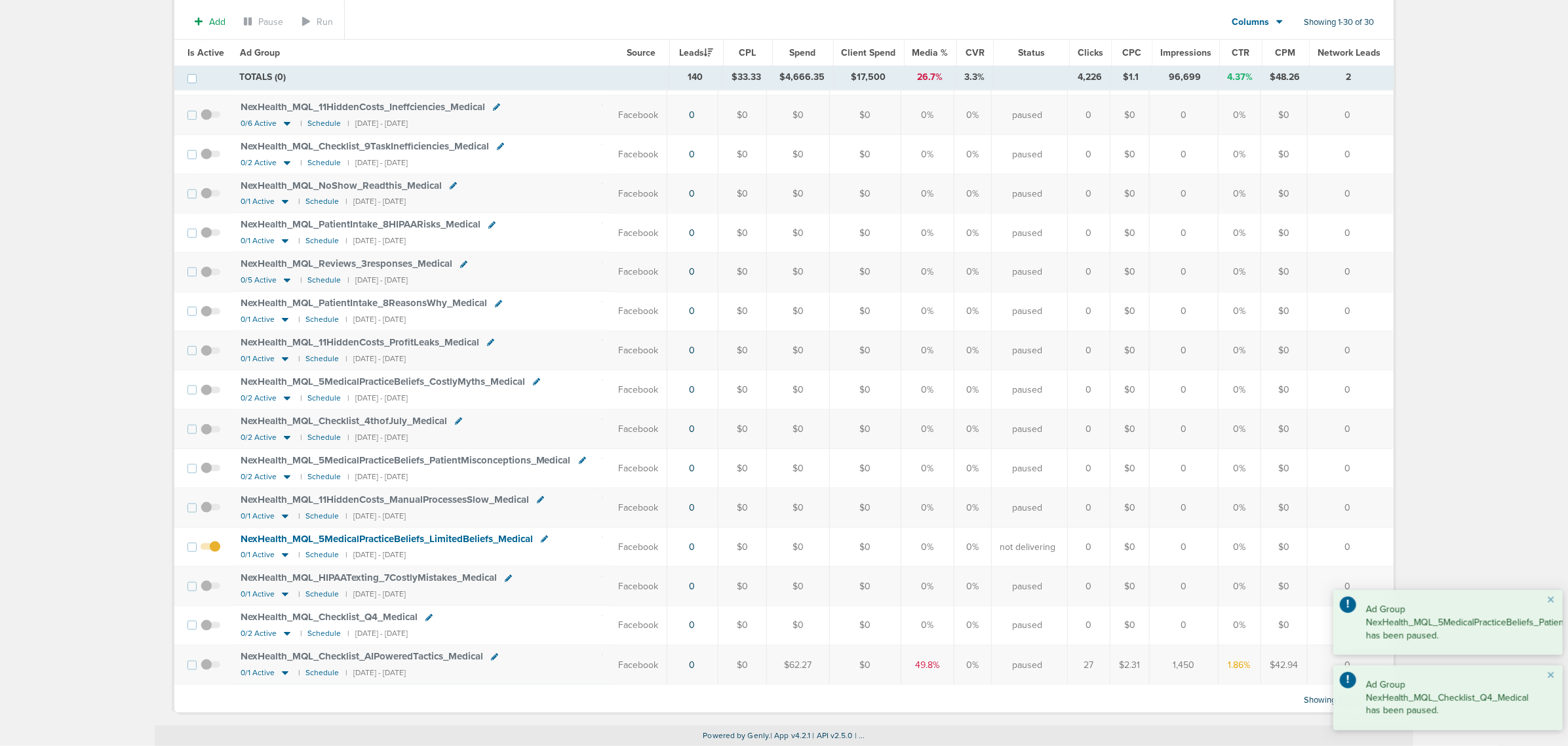
click at [217, 553] on span at bounding box center [210, 553] width 19 height 0
click at [210, 550] on input "checkbox" at bounding box center [210, 550] width 0 height 0
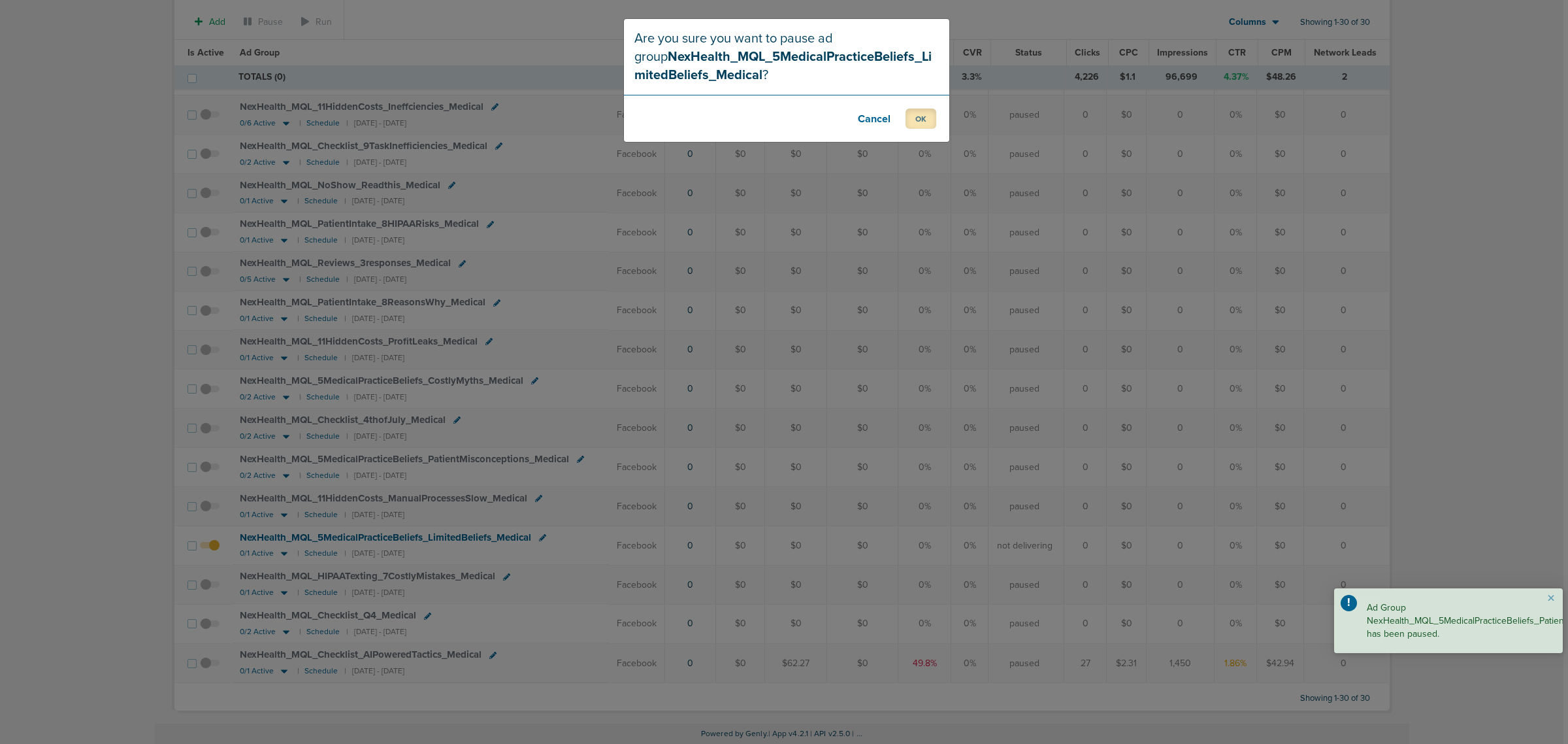
click at [929, 116] on button "OK" at bounding box center [921, 119] width 31 height 20
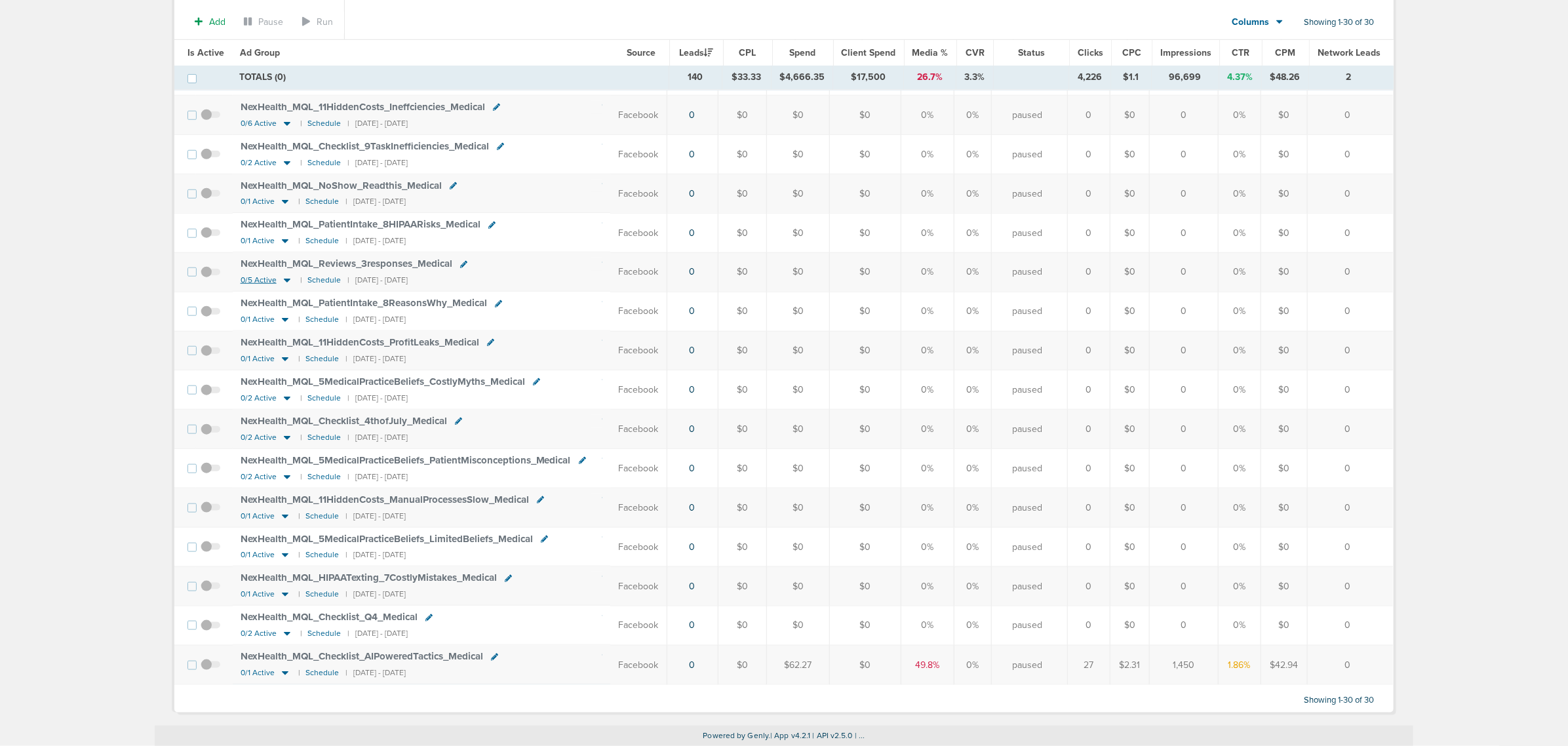
click at [284, 279] on icon at bounding box center [287, 281] width 6 height 4
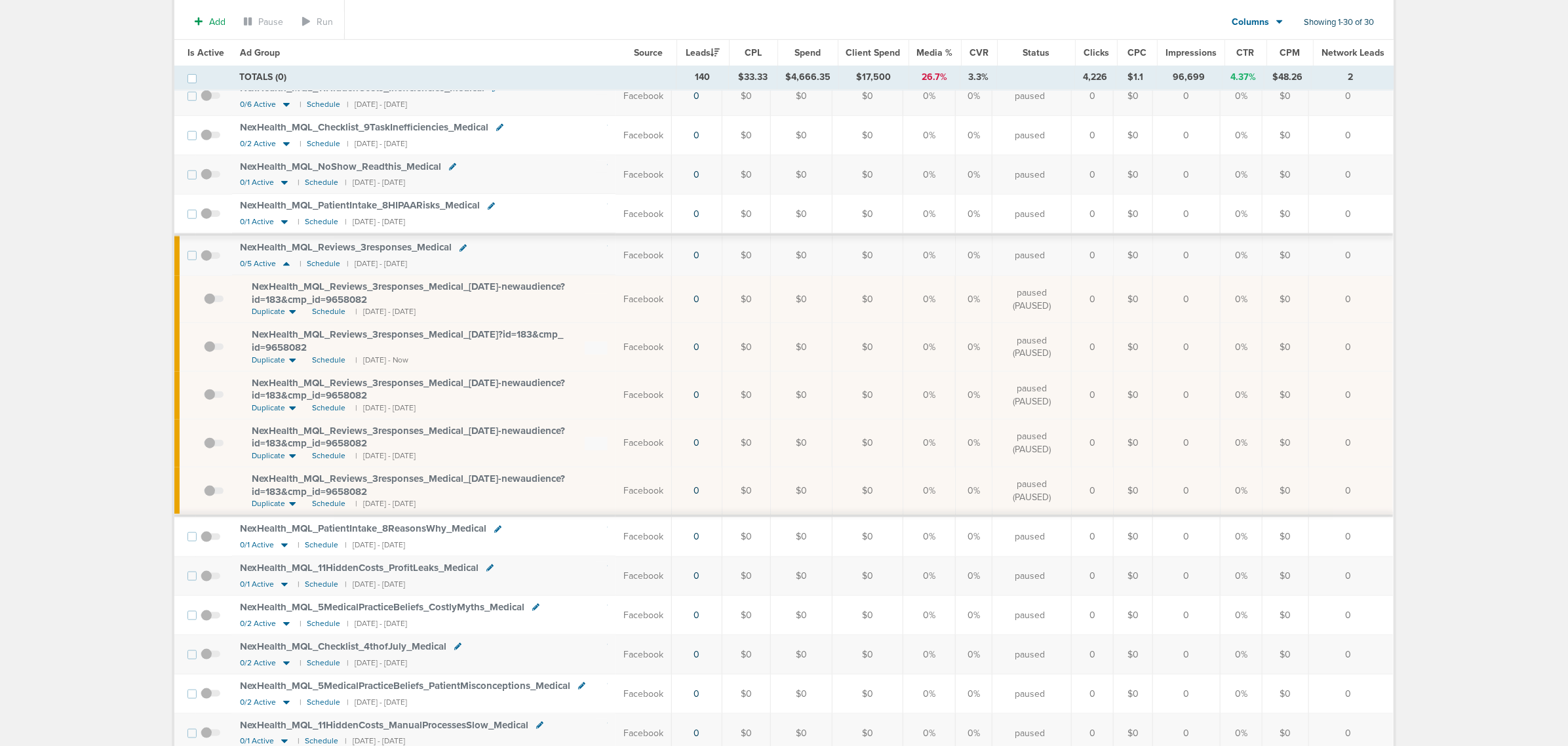
click at [365, 497] on div "NexHealth_ MQL_ Reviews_ 3responses_ Medical_ [DATE]-newaudience?id=183&cmp_ id…" at bounding box center [408, 485] width 313 height 24
drag, startPoint x: 364, startPoint y: 500, endPoint x: 243, endPoint y: 492, distance: 121.3
click at [243, 492] on td "NexHealth_ MQL_ Reviews_ 3responses_ Medical_ [DATE]-newaudience?id=183&cmp_ id…" at bounding box center [424, 492] width 383 height 49
copy span "NexHealth_ MQL_ Reviews_ 3responses_ Medical_ [DATE]-newaudience?id=183&cmp_ id…"
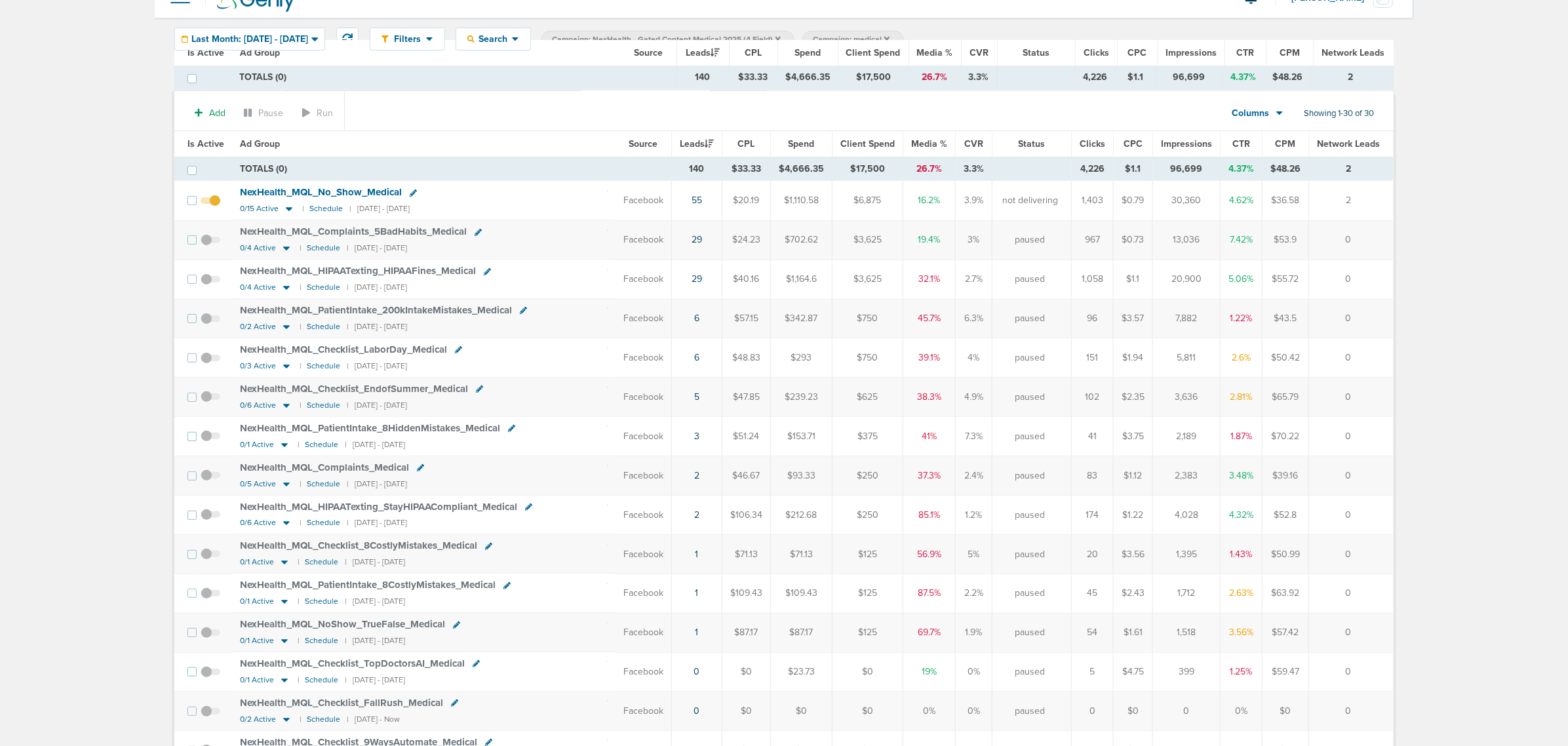
scroll to position [0, 0]
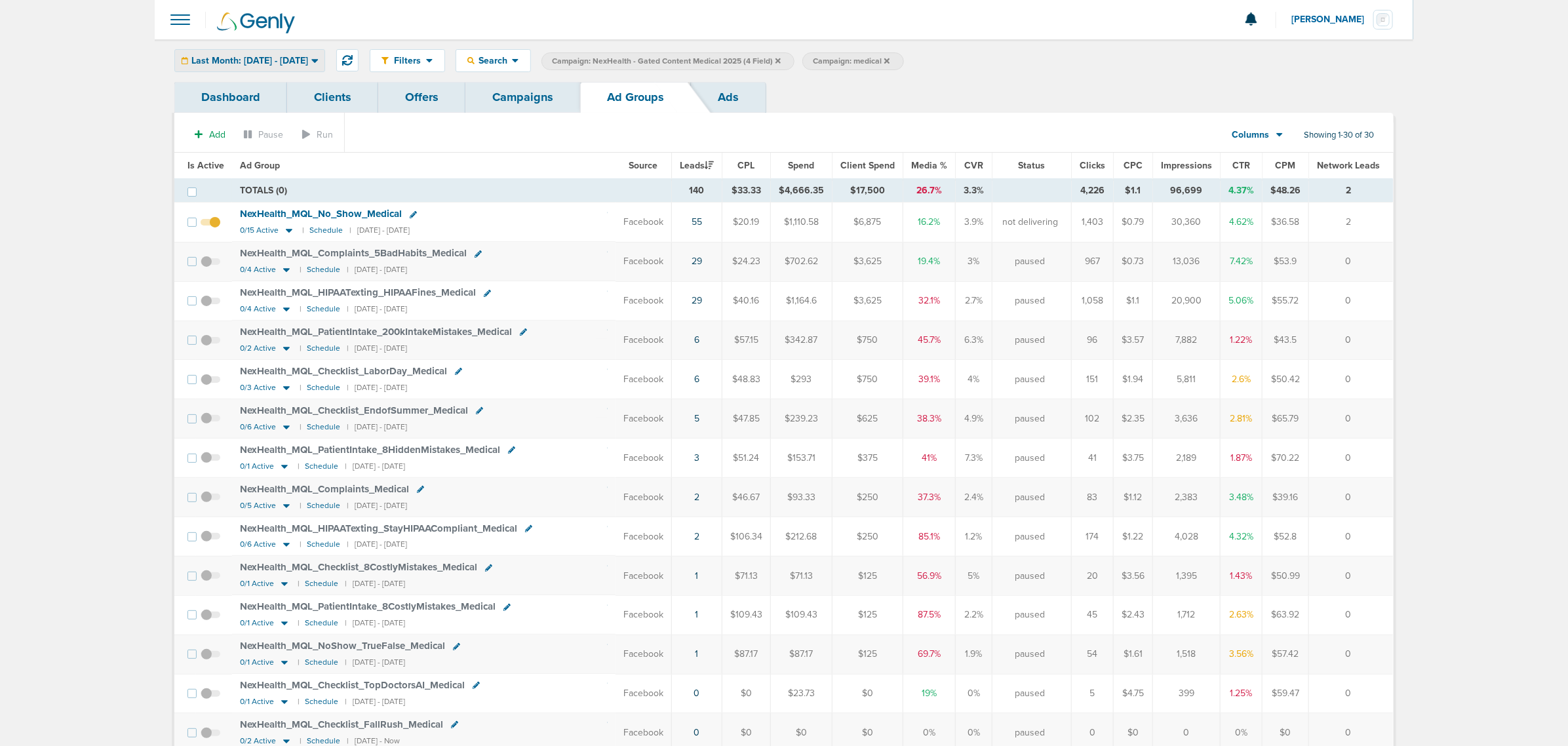
click at [277, 57] on span "Last Month: [DATE] - [DATE]" at bounding box center [250, 61] width 117 height 9
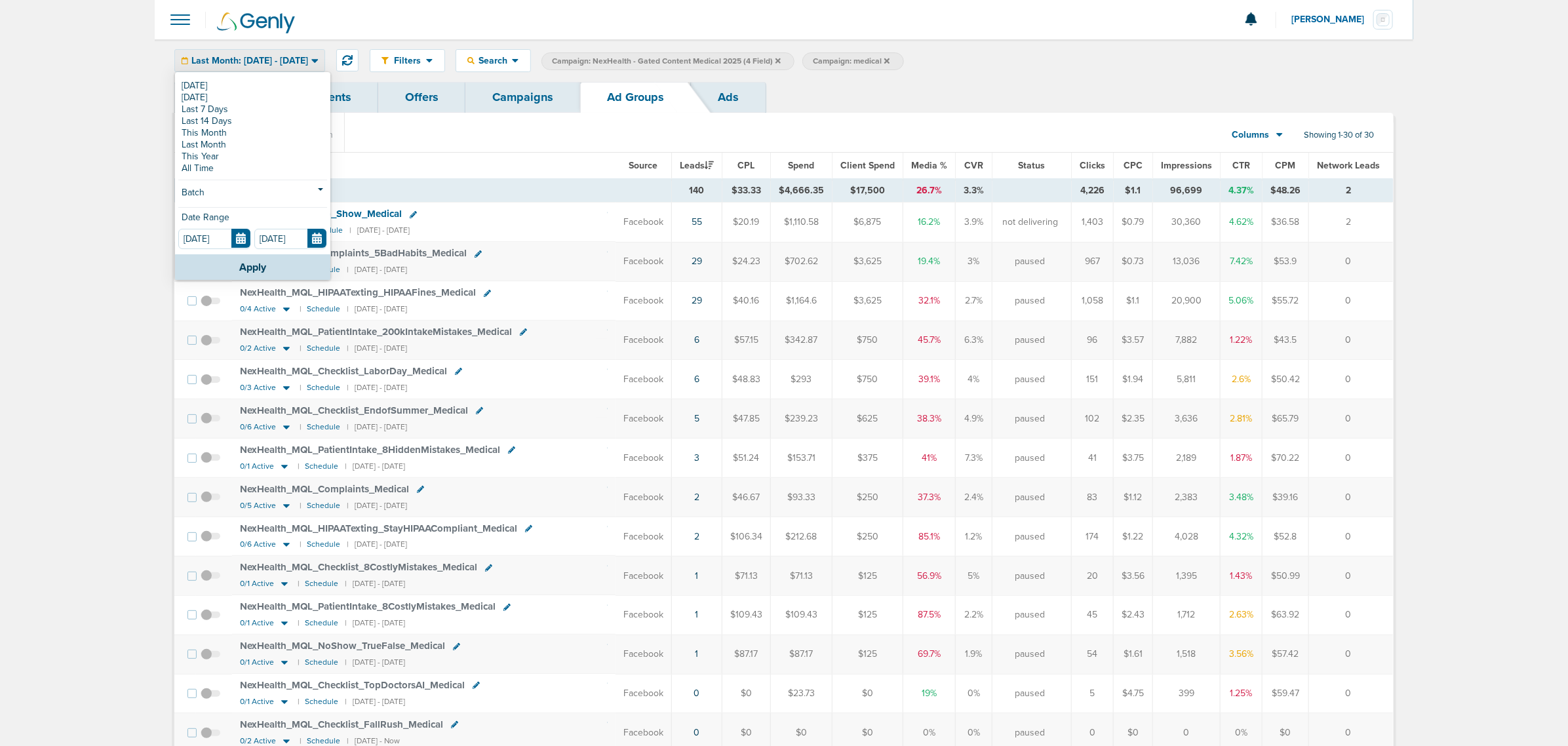
click at [561, 140] on section "Add Pause Run Columns Media Stats Sales Performance Custom Showing 1-30 of 30" at bounding box center [783, 138] width 1219 height 30
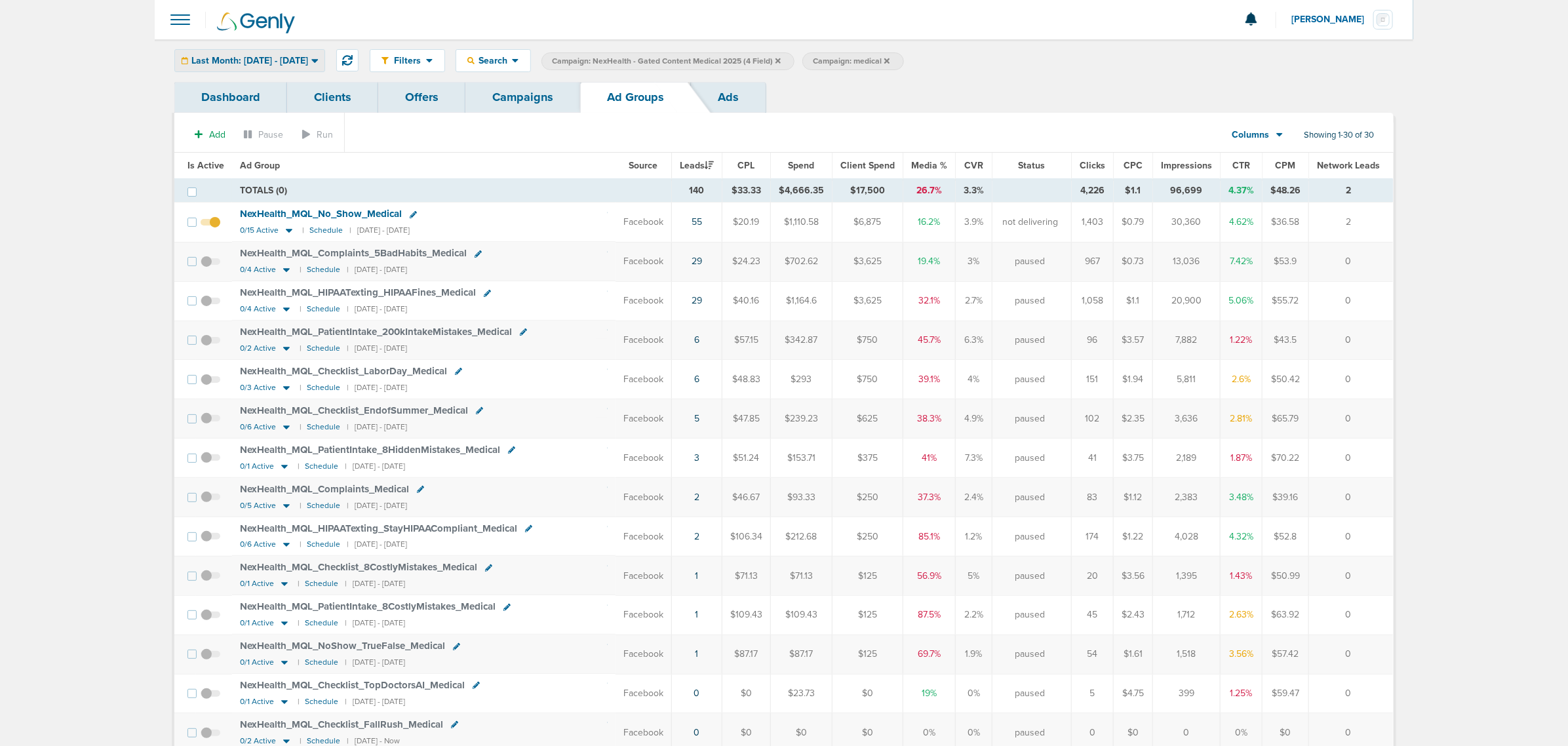
click at [322, 66] on div "Last Month: [DATE] - [DATE]" at bounding box center [249, 60] width 149 height 22
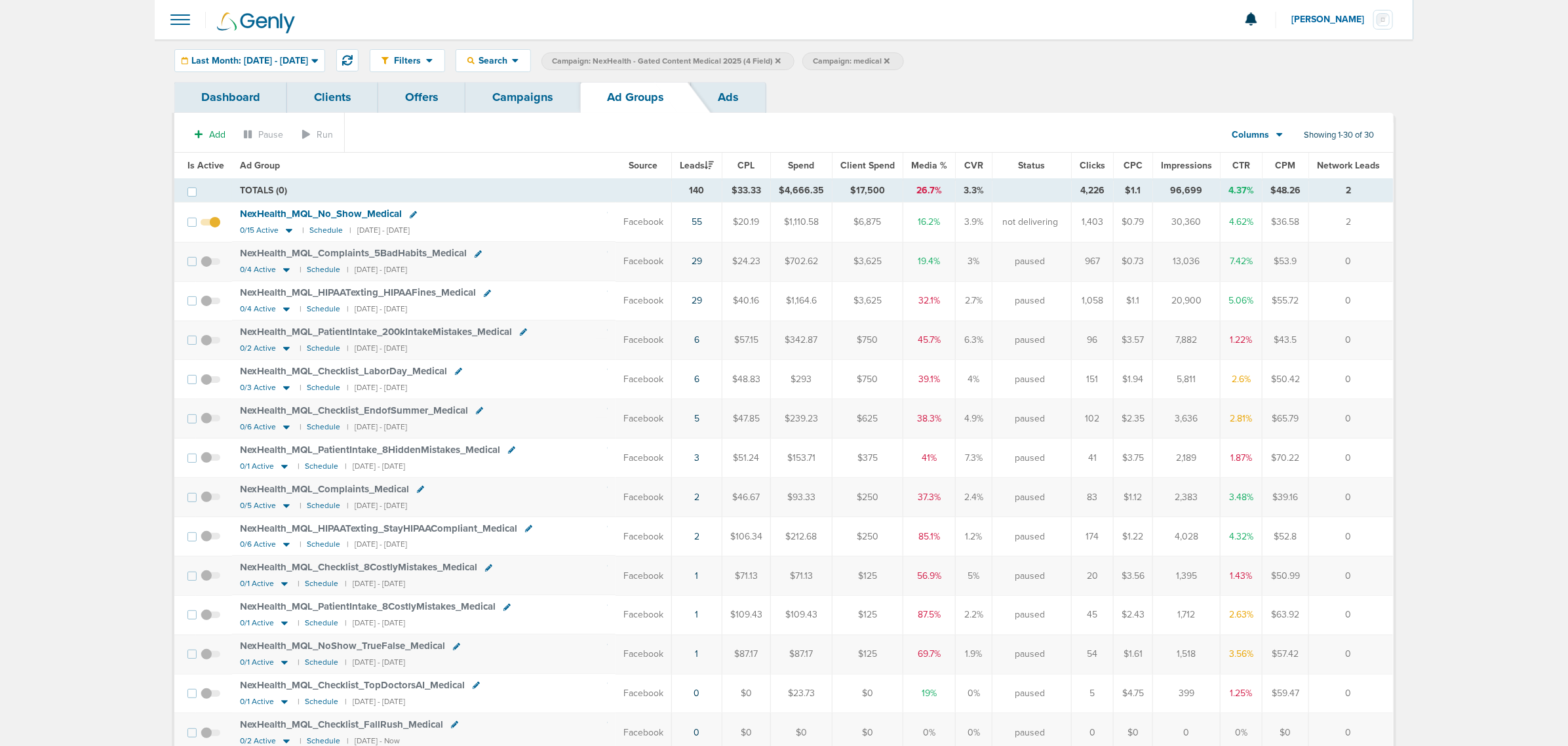
click at [522, 109] on link "Campaigns" at bounding box center [523, 97] width 114 height 31
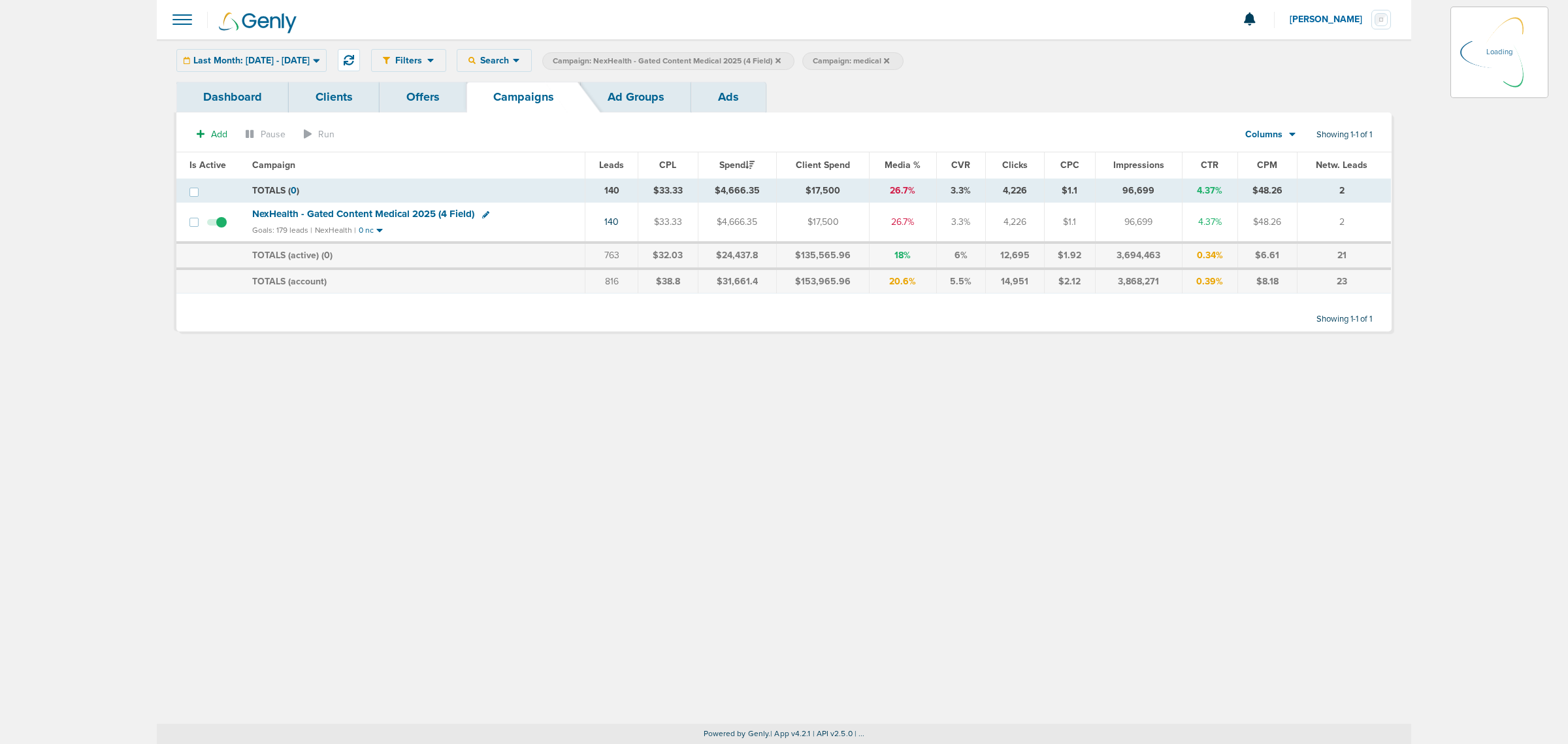
click at [781, 60] on icon at bounding box center [778, 60] width 5 height 5
click at [781, 59] on icon at bounding box center [778, 61] width 5 height 8
click at [781, 59] on icon at bounding box center [778, 60] width 5 height 5
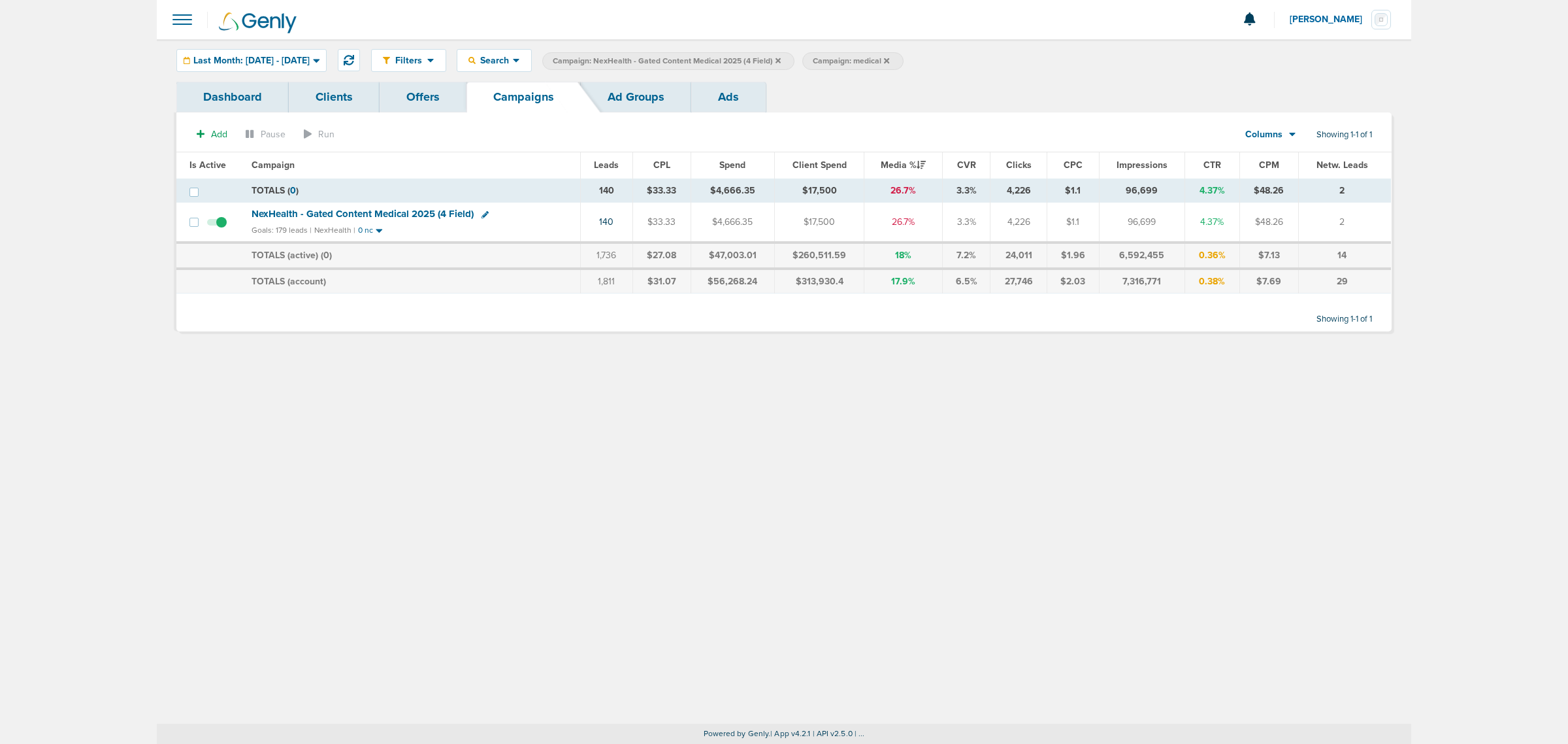
click at [781, 59] on icon at bounding box center [778, 60] width 5 height 5
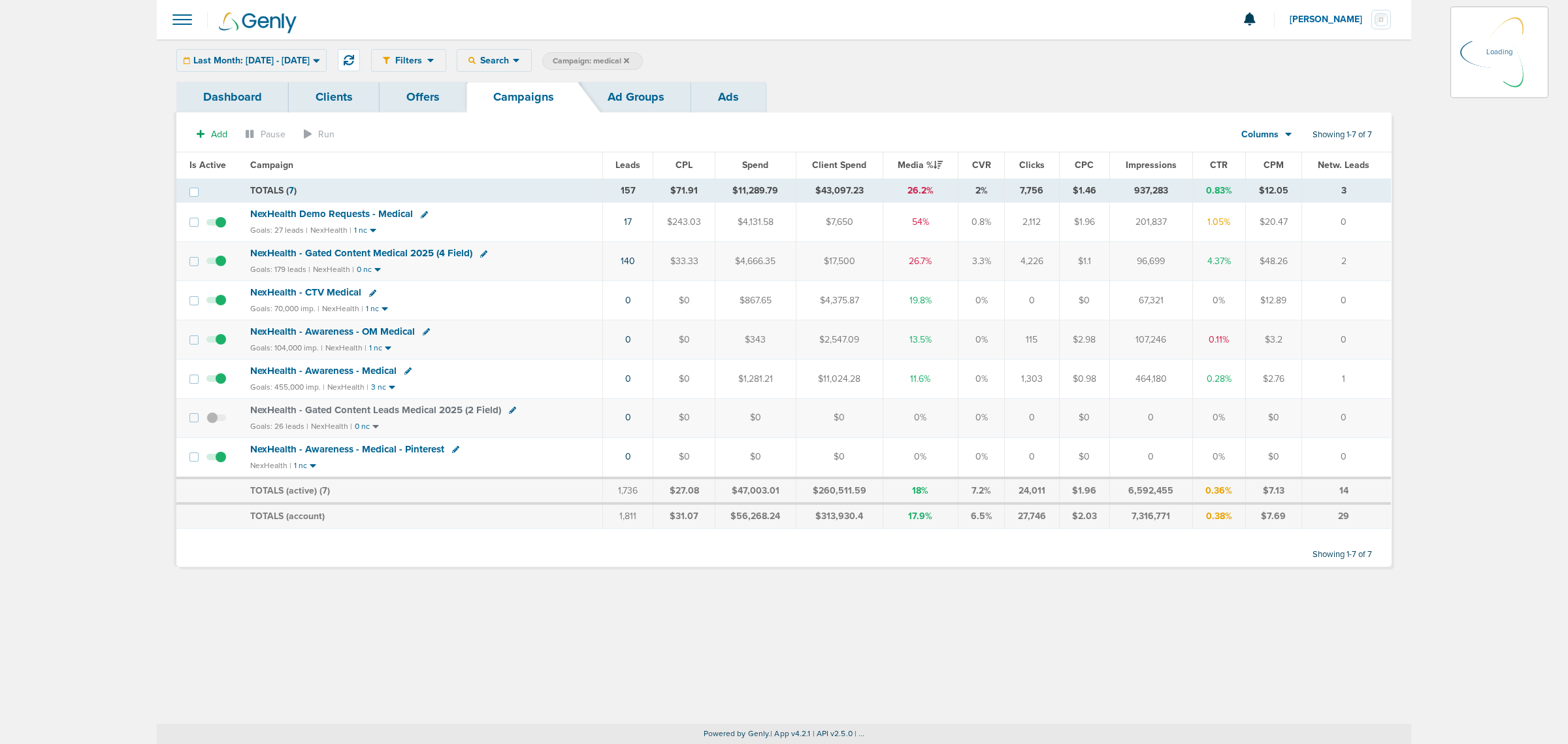
click at [629, 58] on icon at bounding box center [627, 61] width 5 height 8
click at [629, 59] on icon at bounding box center [627, 61] width 5 height 8
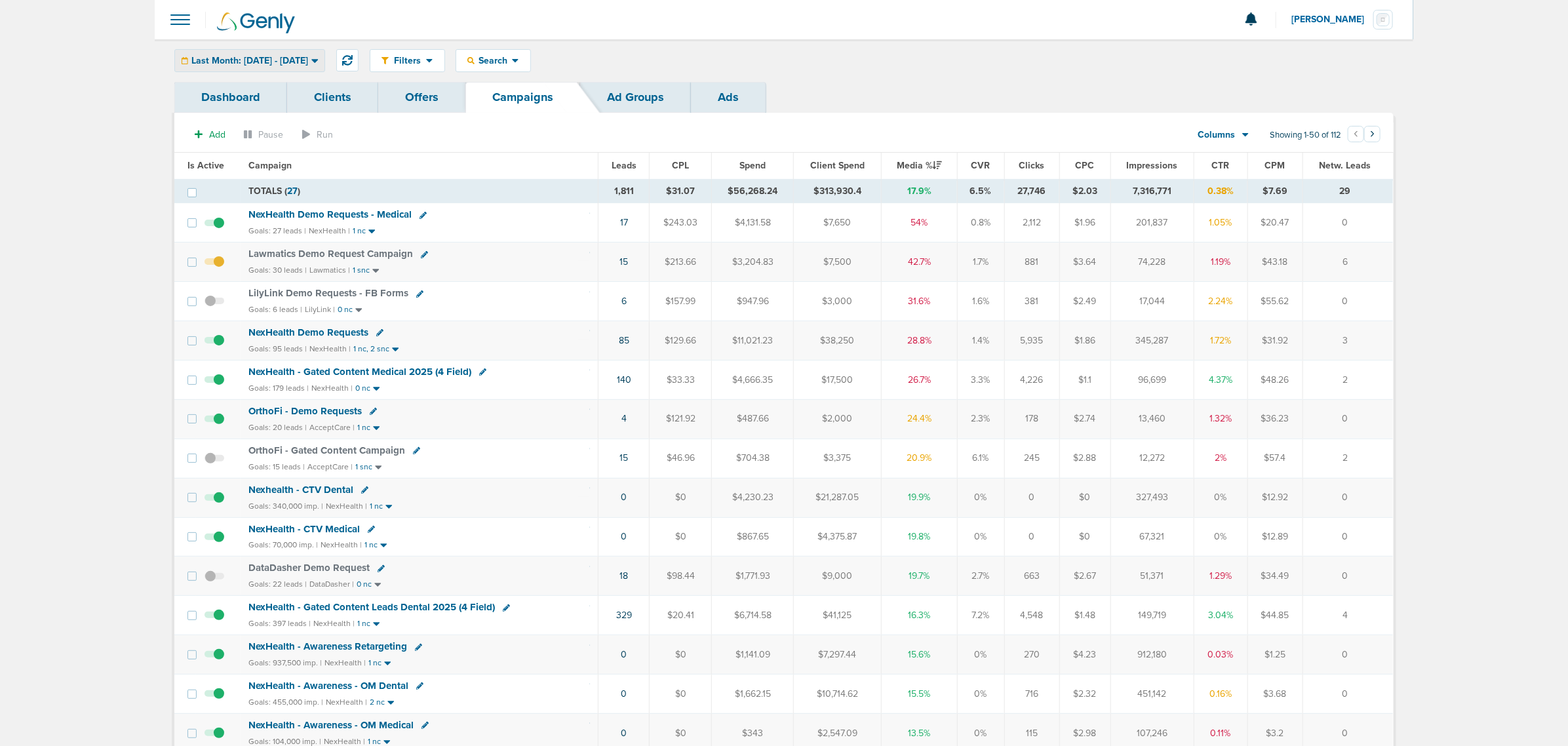
click at [300, 60] on span "Last Month: [DATE] - [DATE]" at bounding box center [250, 61] width 117 height 9
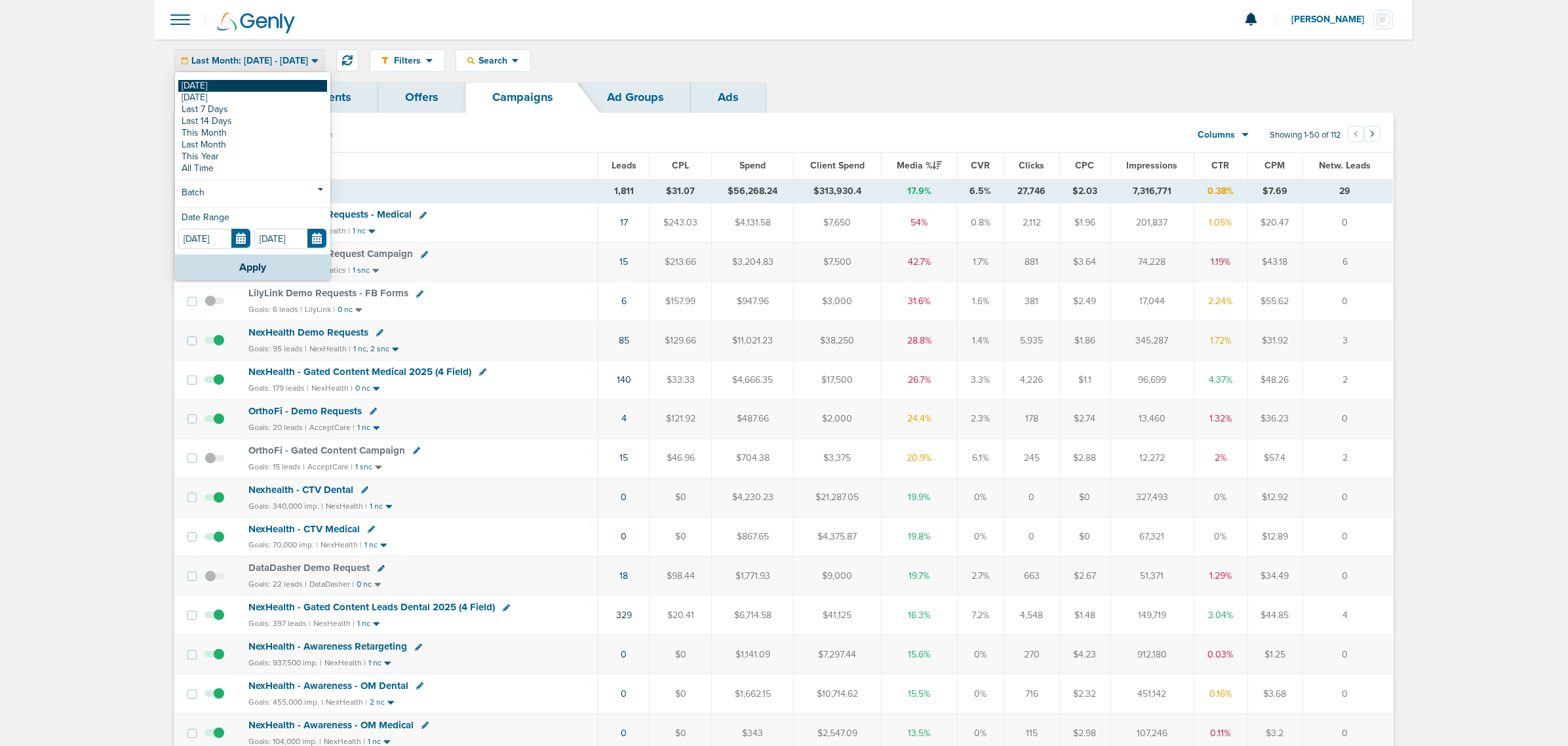
click at [230, 84] on link "[DATE]" at bounding box center [253, 85] width 148 height 12
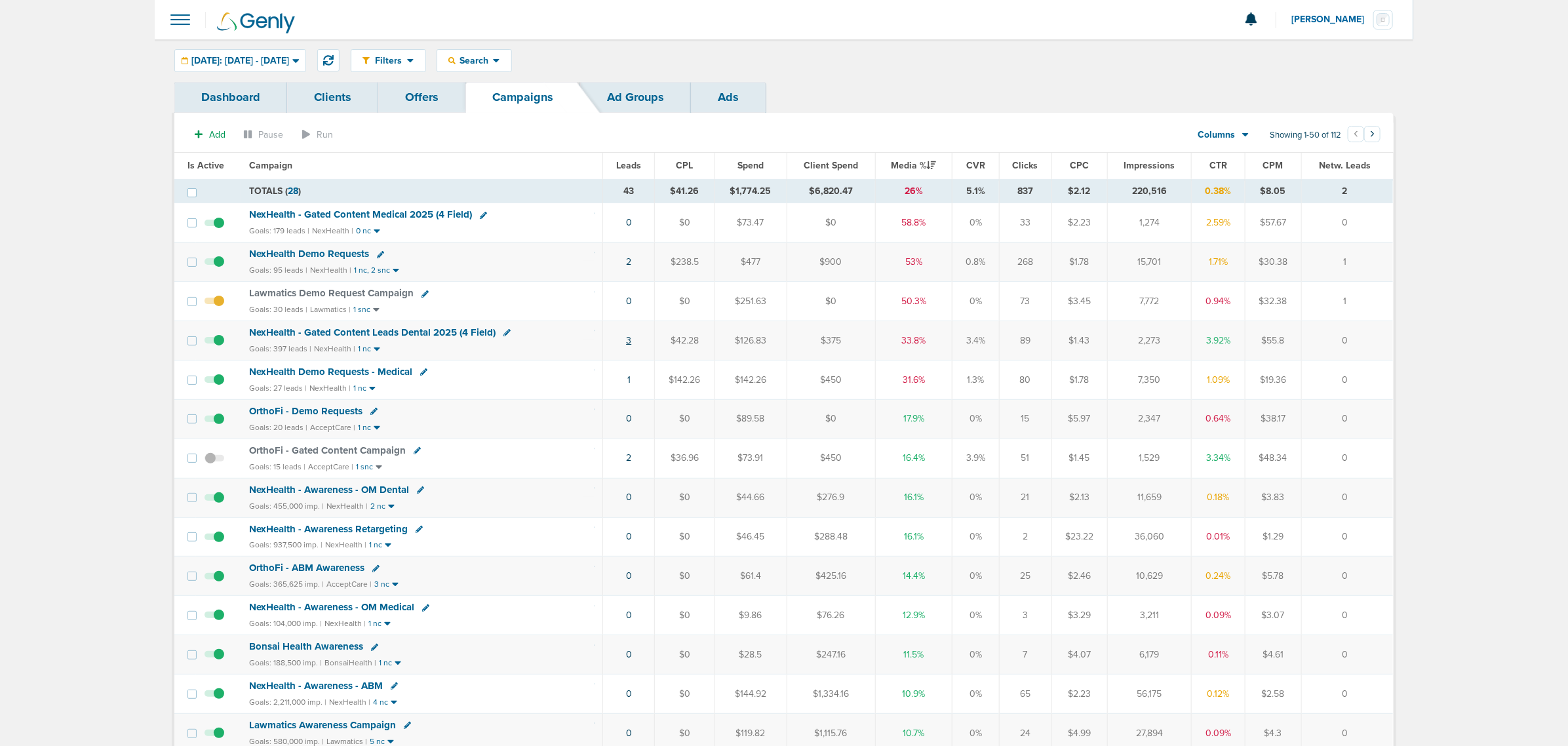
click at [626, 345] on link "3" at bounding box center [629, 340] width 5 height 11
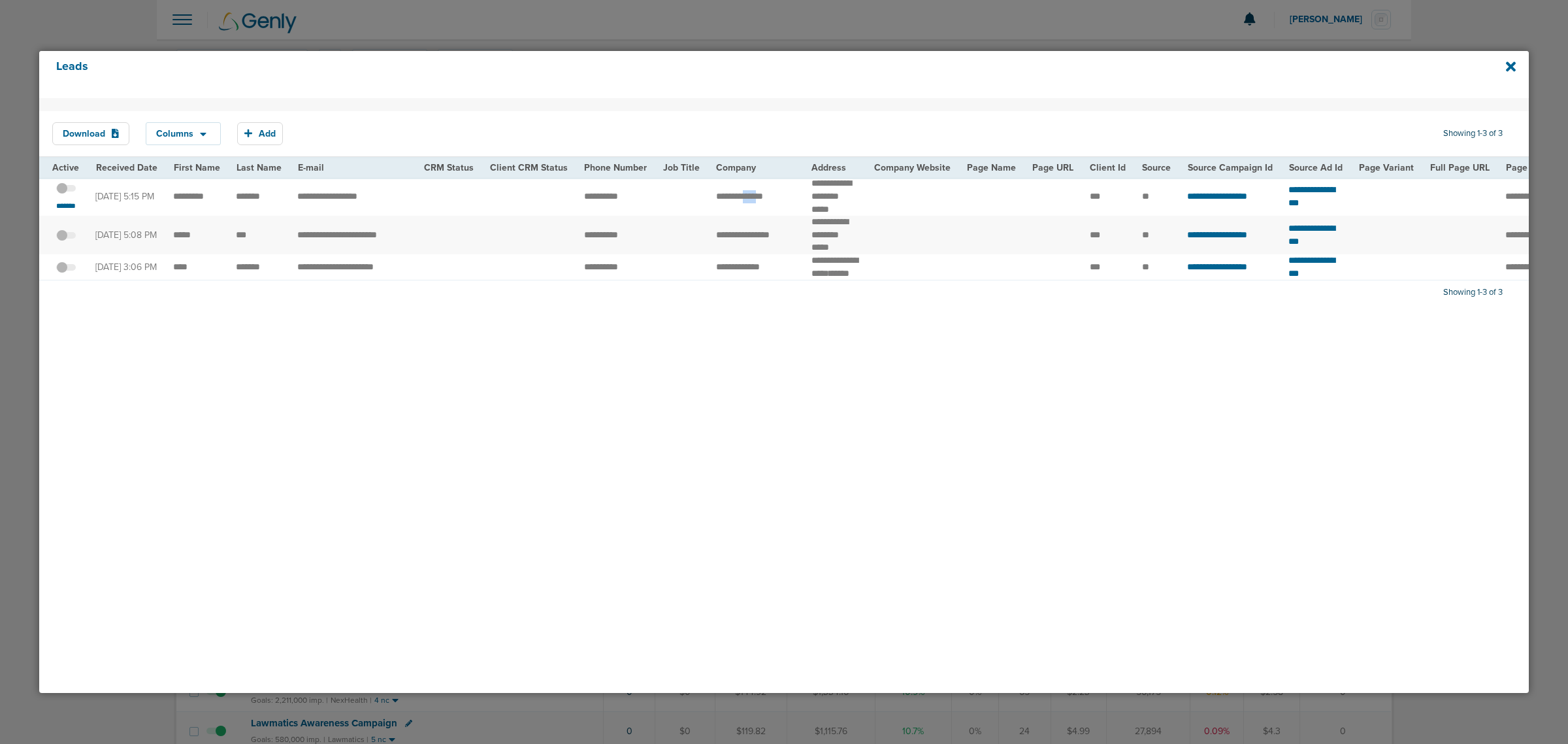
drag, startPoint x: 755, startPoint y: 200, endPoint x: 778, endPoint y: 201, distance: 23.0
click at [778, 201] on td "**********" at bounding box center [756, 197] width 96 height 39
click at [72, 206] on div "*******" at bounding box center [66, 197] width 28 height 29
click at [72, 211] on small "*******" at bounding box center [66, 206] width 28 height 11
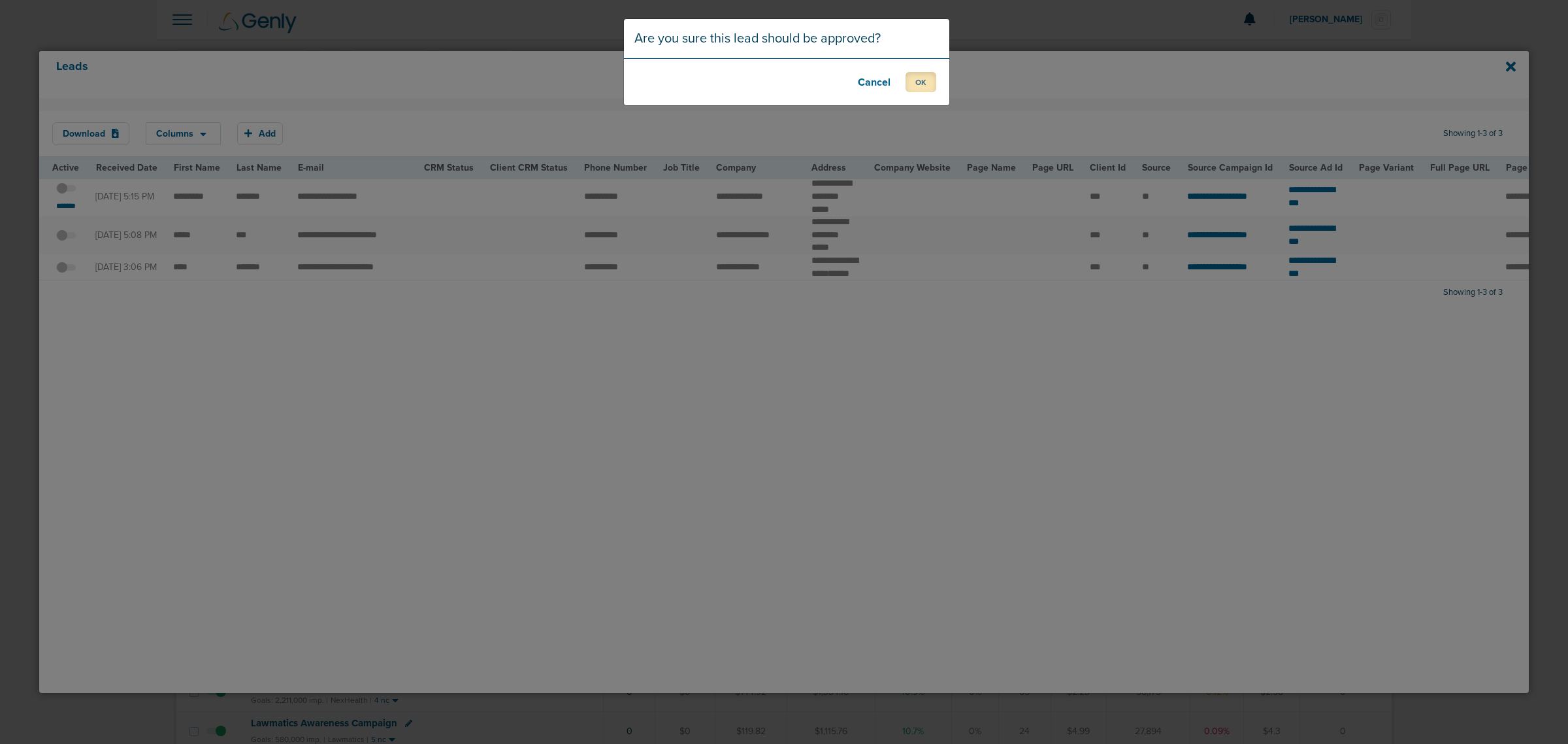
click at [915, 79] on button "OK" at bounding box center [921, 82] width 31 height 20
click at [924, 76] on button "OK" at bounding box center [921, 82] width 31 height 20
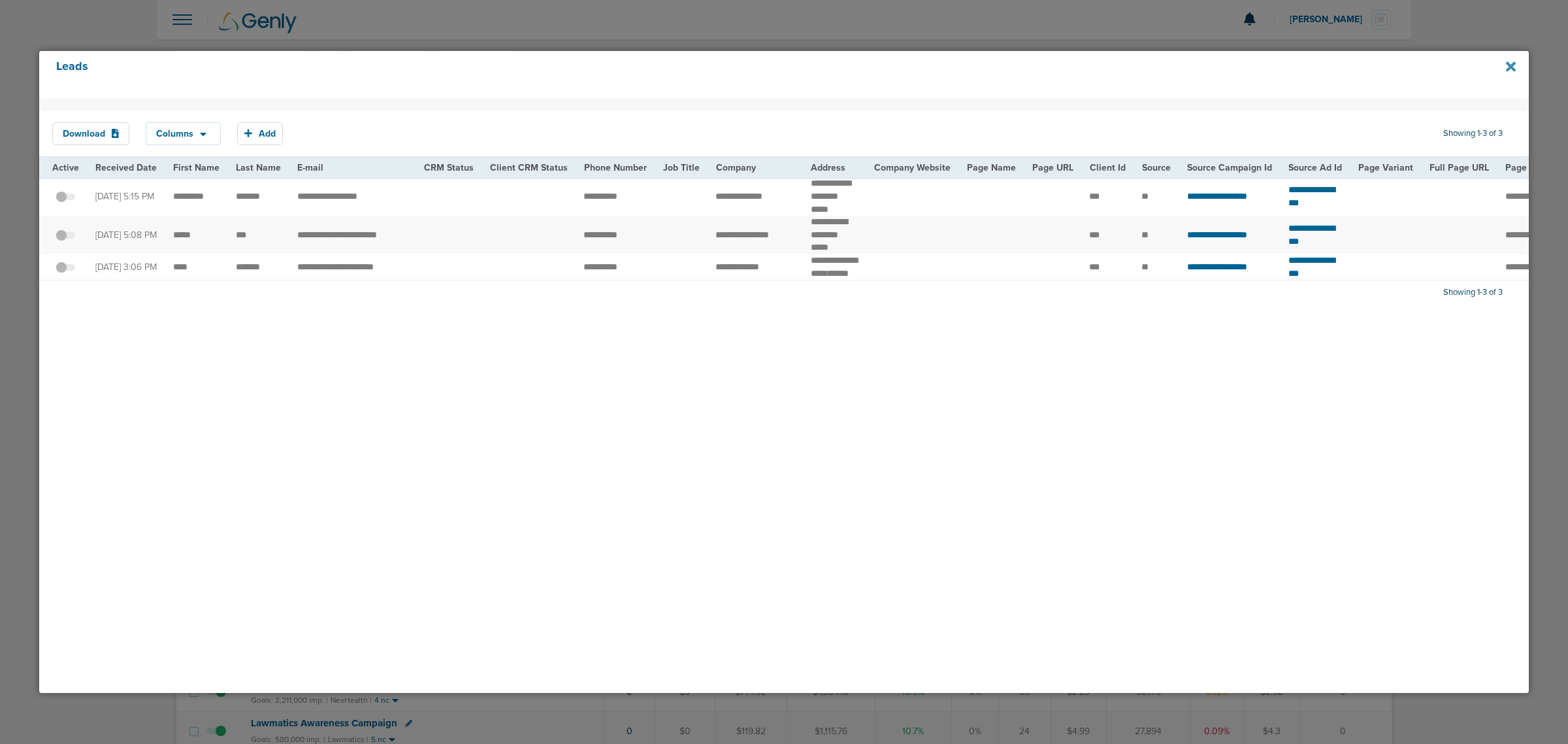
click at [1515, 66] on icon at bounding box center [1511, 66] width 10 height 15
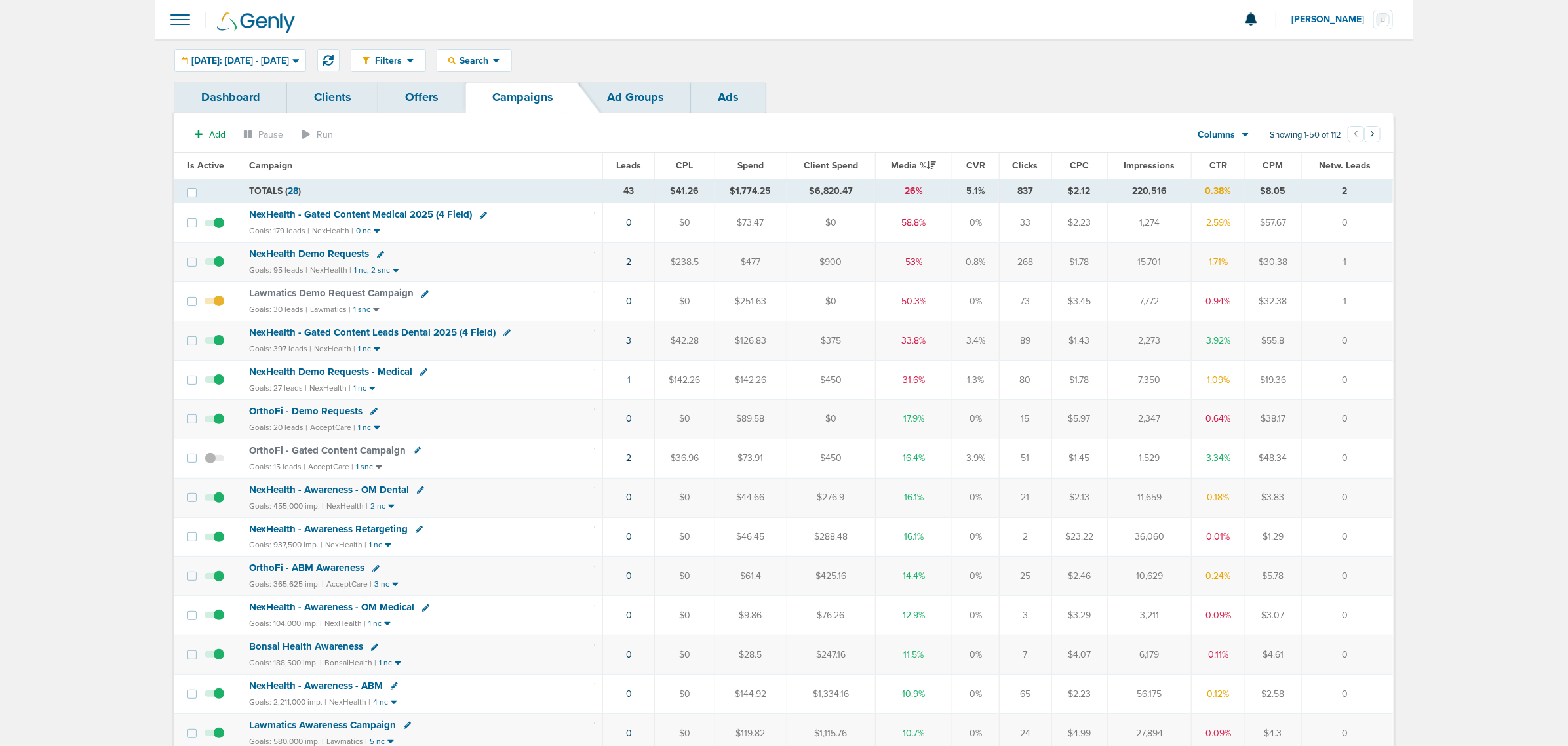
click at [428, 332] on span "NexHealth - Gated Content Leads Dental 2025 (4 Field)" at bounding box center [372, 332] width 247 height 12
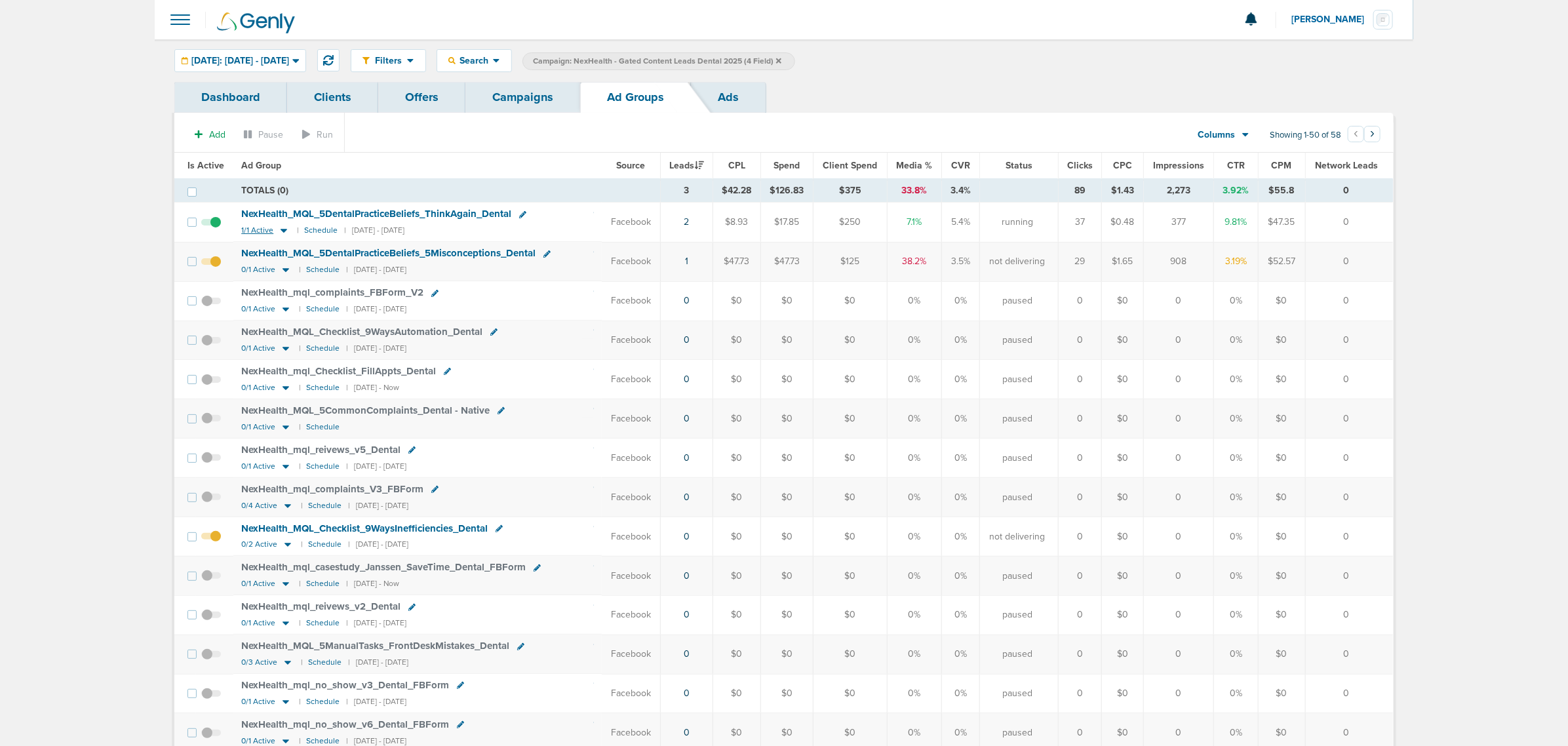
click at [281, 230] on icon at bounding box center [284, 231] width 6 height 4
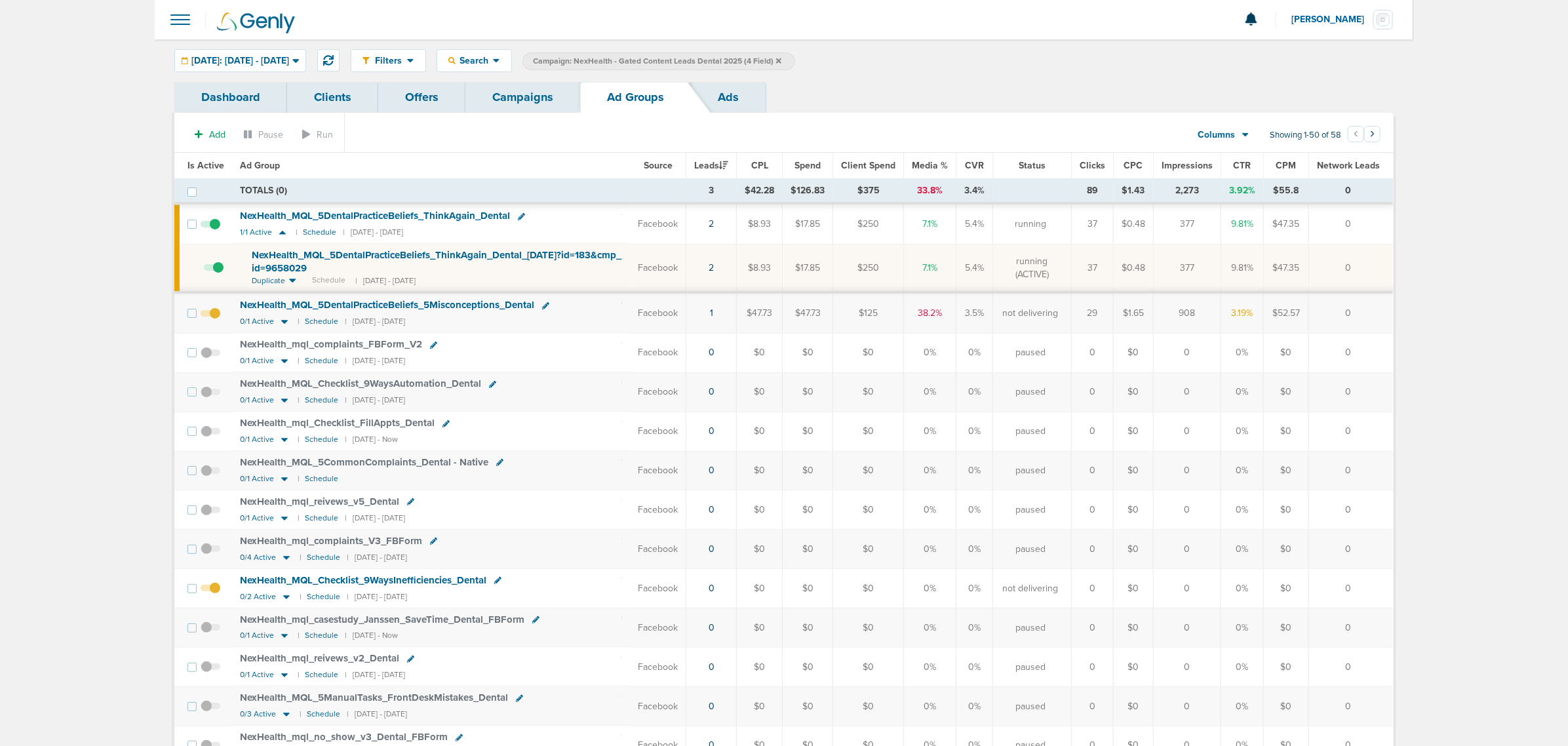
click at [446, 257] on span "NexHealth_ MQL_ 5DentalPracticeBeliefs_ ThinkAgain_ Dental_ [DATE]?id=183&cmp_ …" at bounding box center [437, 261] width 370 height 25
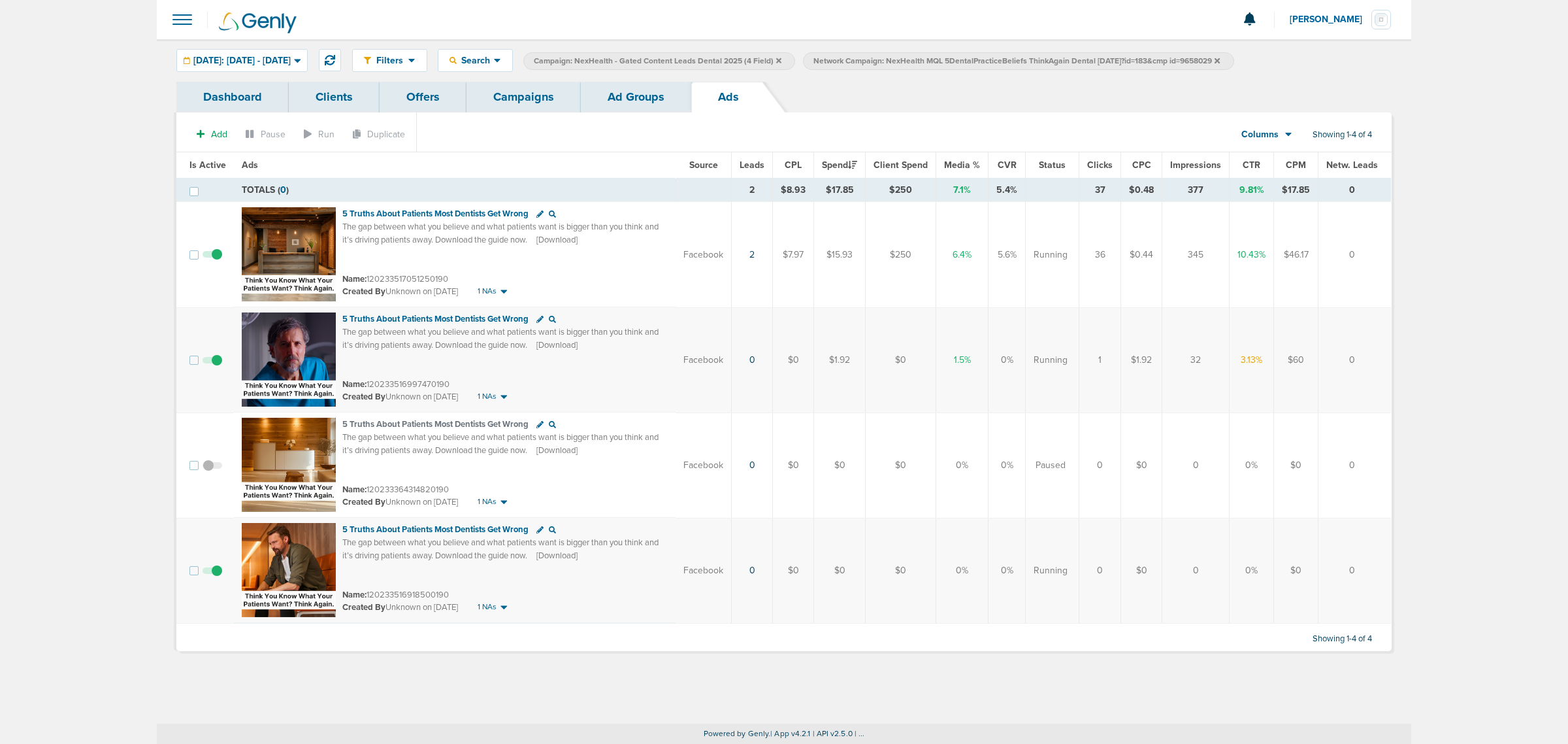
click at [530, 99] on link "Campaigns" at bounding box center [523, 97] width 114 height 31
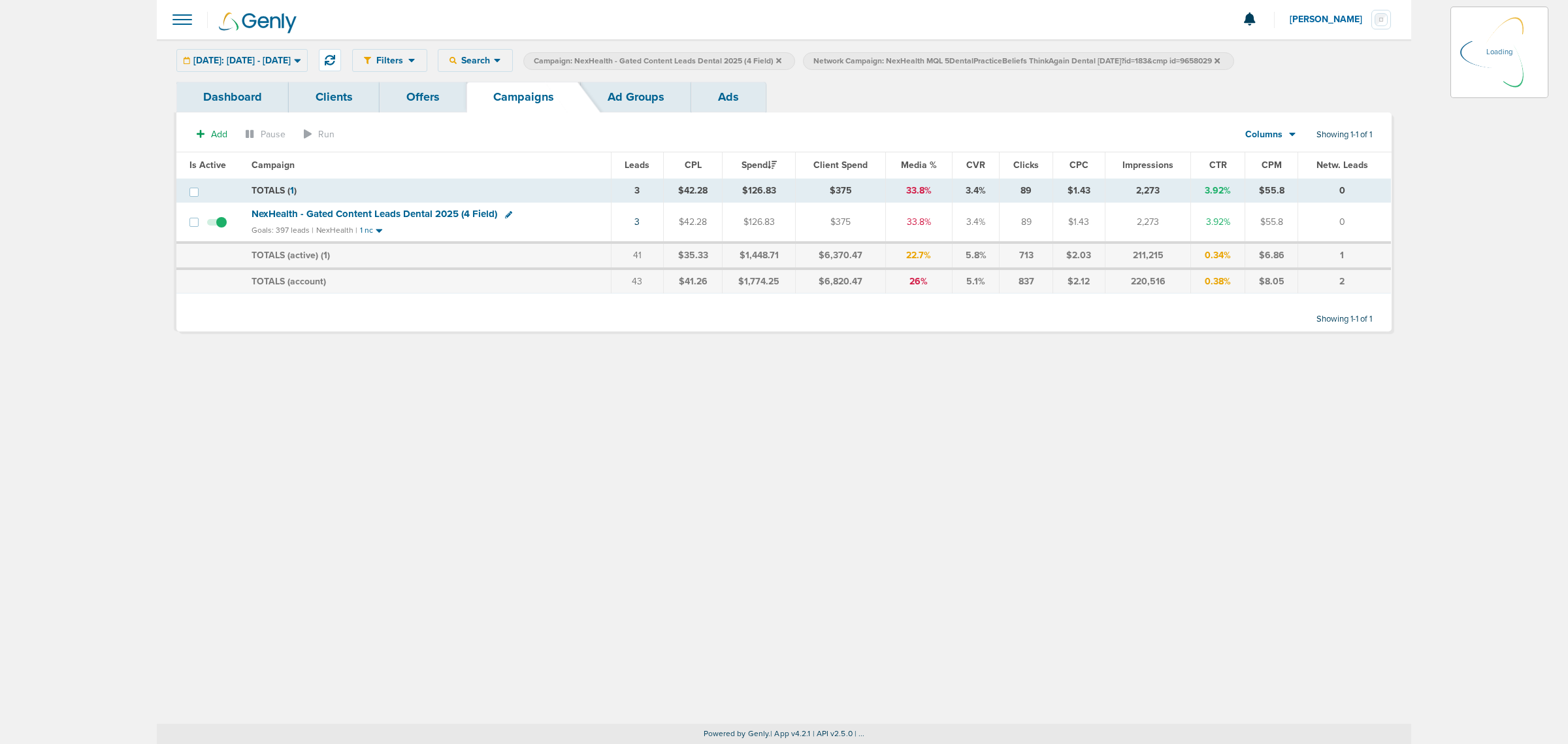
click at [782, 58] on icon at bounding box center [779, 60] width 5 height 5
click at [782, 59] on icon at bounding box center [779, 60] width 5 height 5
click at [940, 60] on icon at bounding box center [937, 60] width 5 height 5
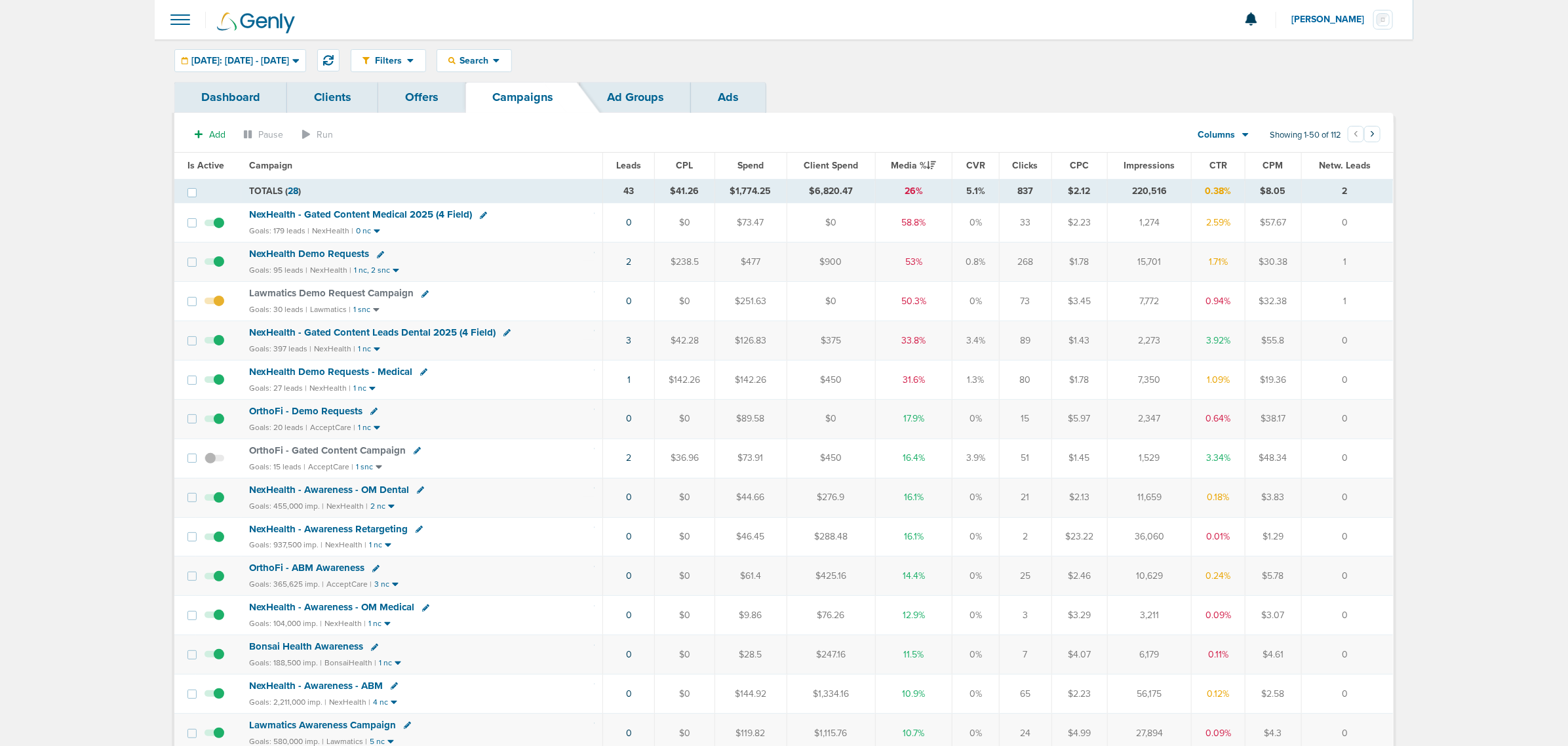
click at [366, 210] on span "NexHealth - Gated Content Medical 2025 (4 Field)" at bounding box center [360, 214] width 223 height 12
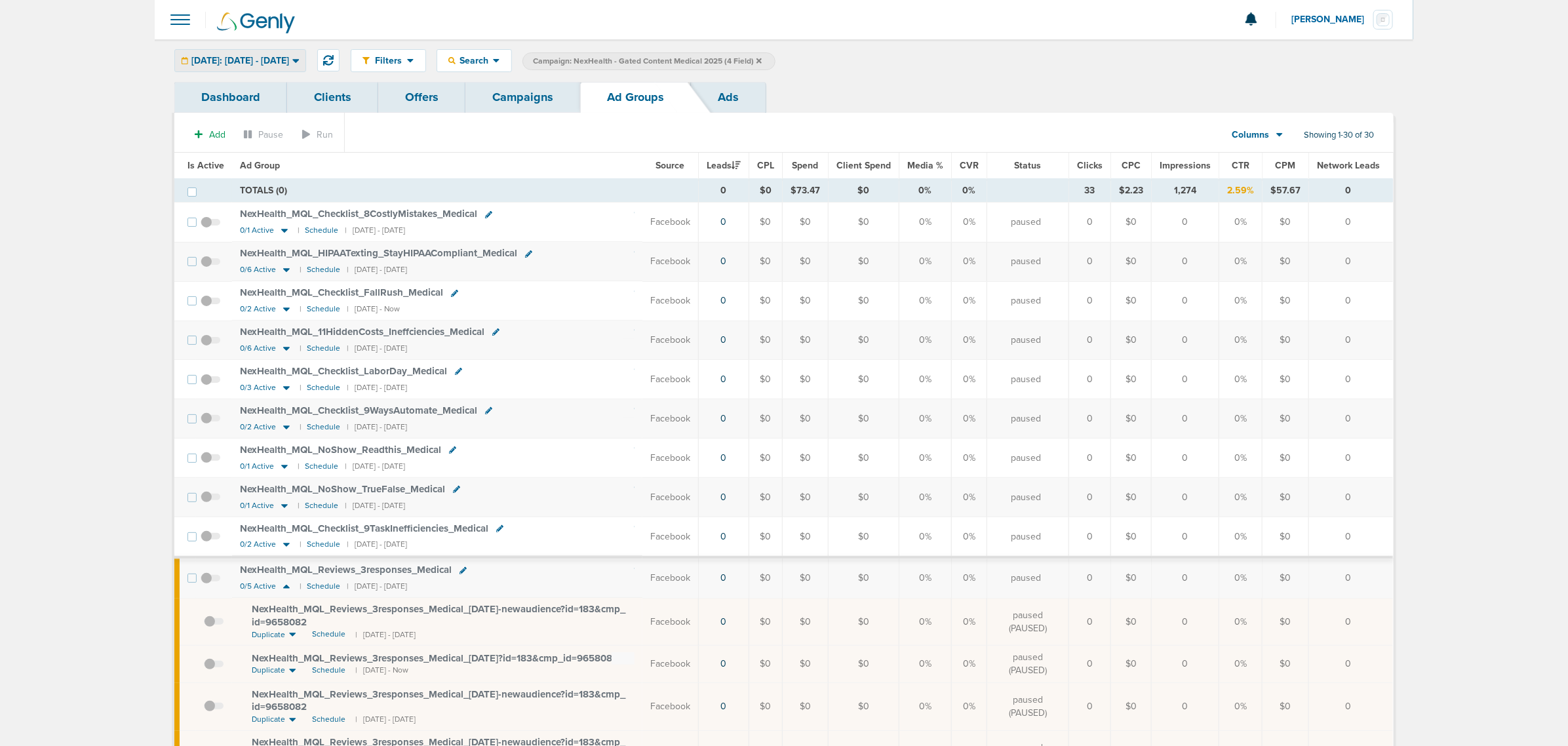
drag, startPoint x: 284, startPoint y: 54, endPoint x: 280, endPoint y: 60, distance: 7.2
click at [284, 54] on div "[DATE]: [DATE] - [DATE]" at bounding box center [240, 60] width 131 height 22
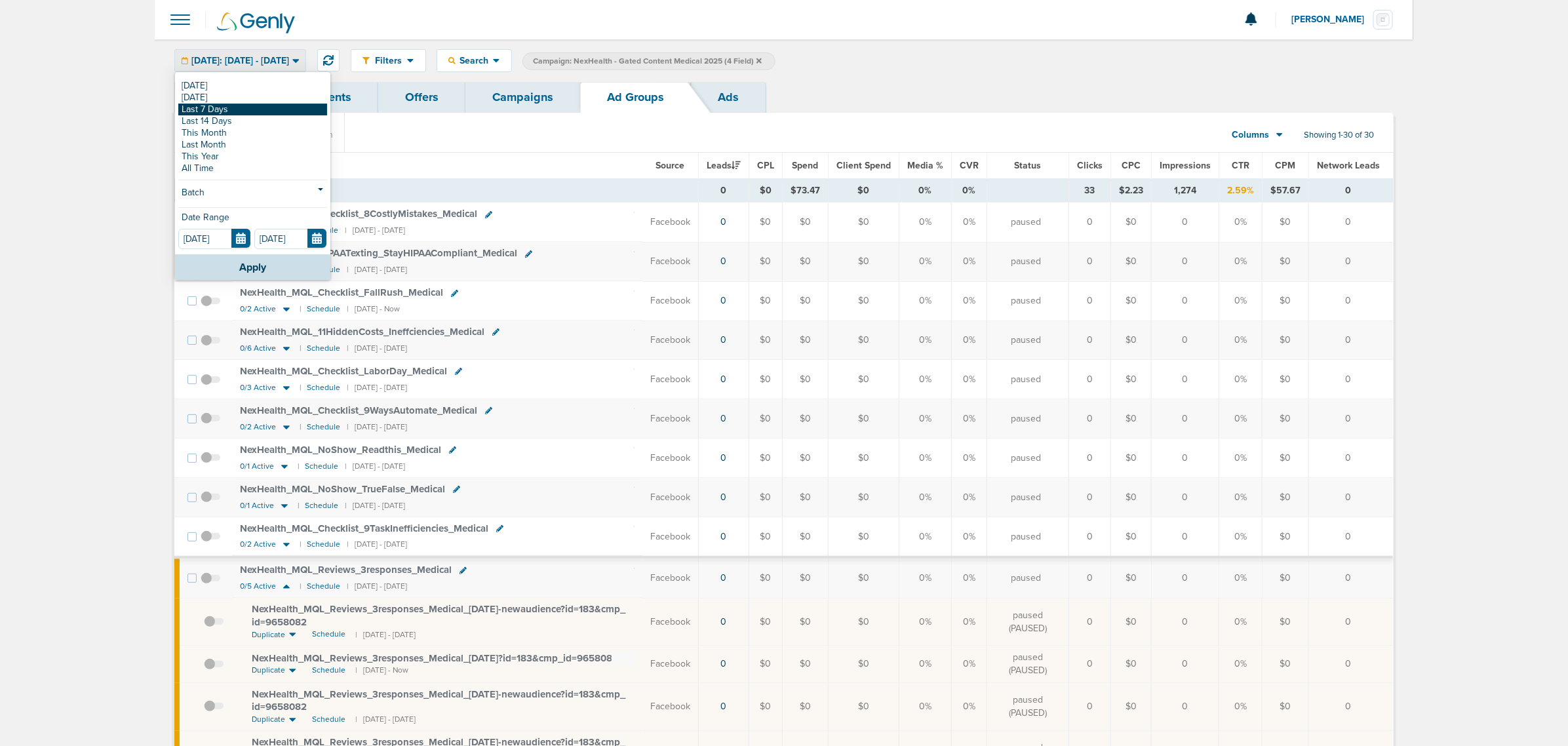
click at [233, 106] on link "Last 7 Days" at bounding box center [253, 109] width 148 height 12
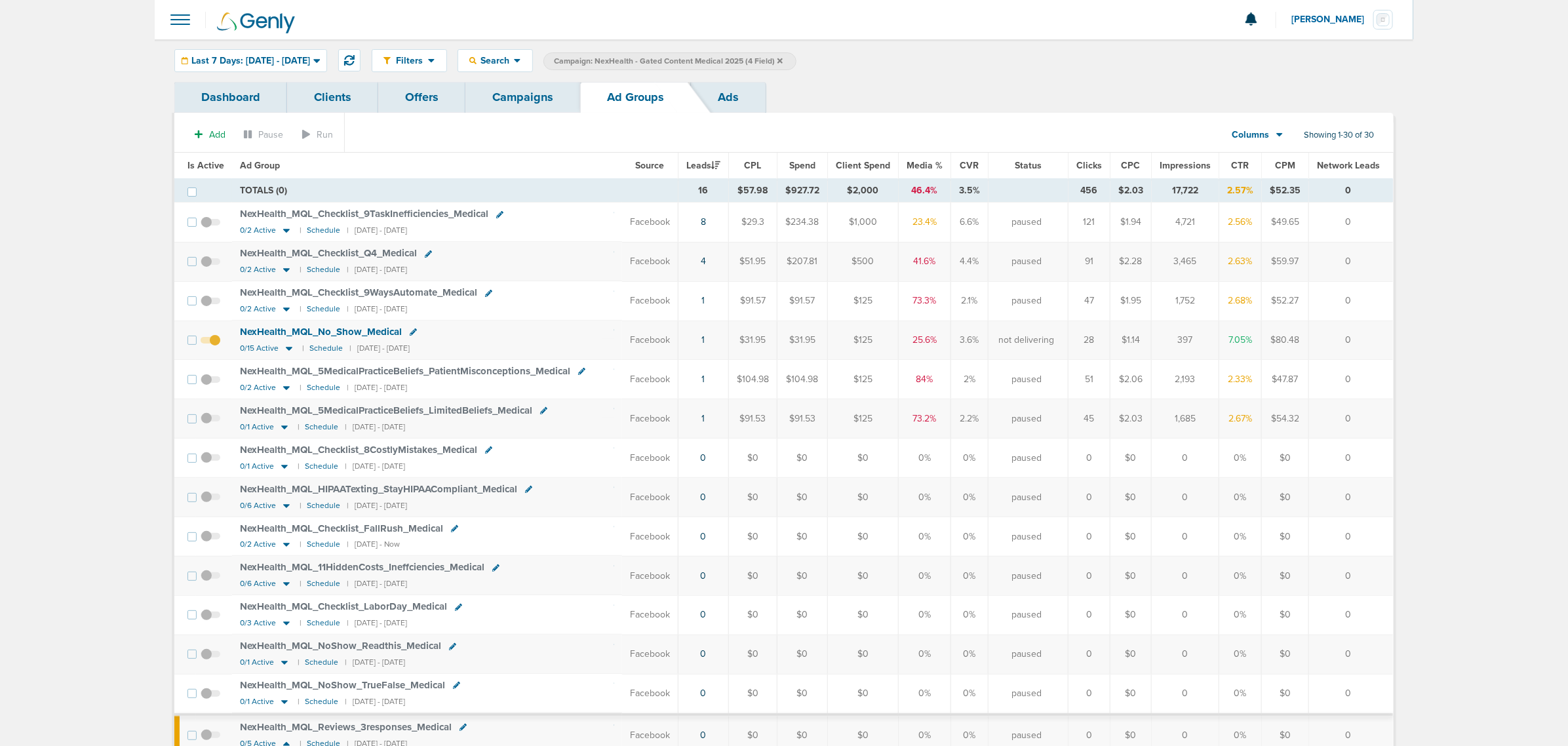
click at [929, 165] on span "Media %" at bounding box center [924, 165] width 36 height 11
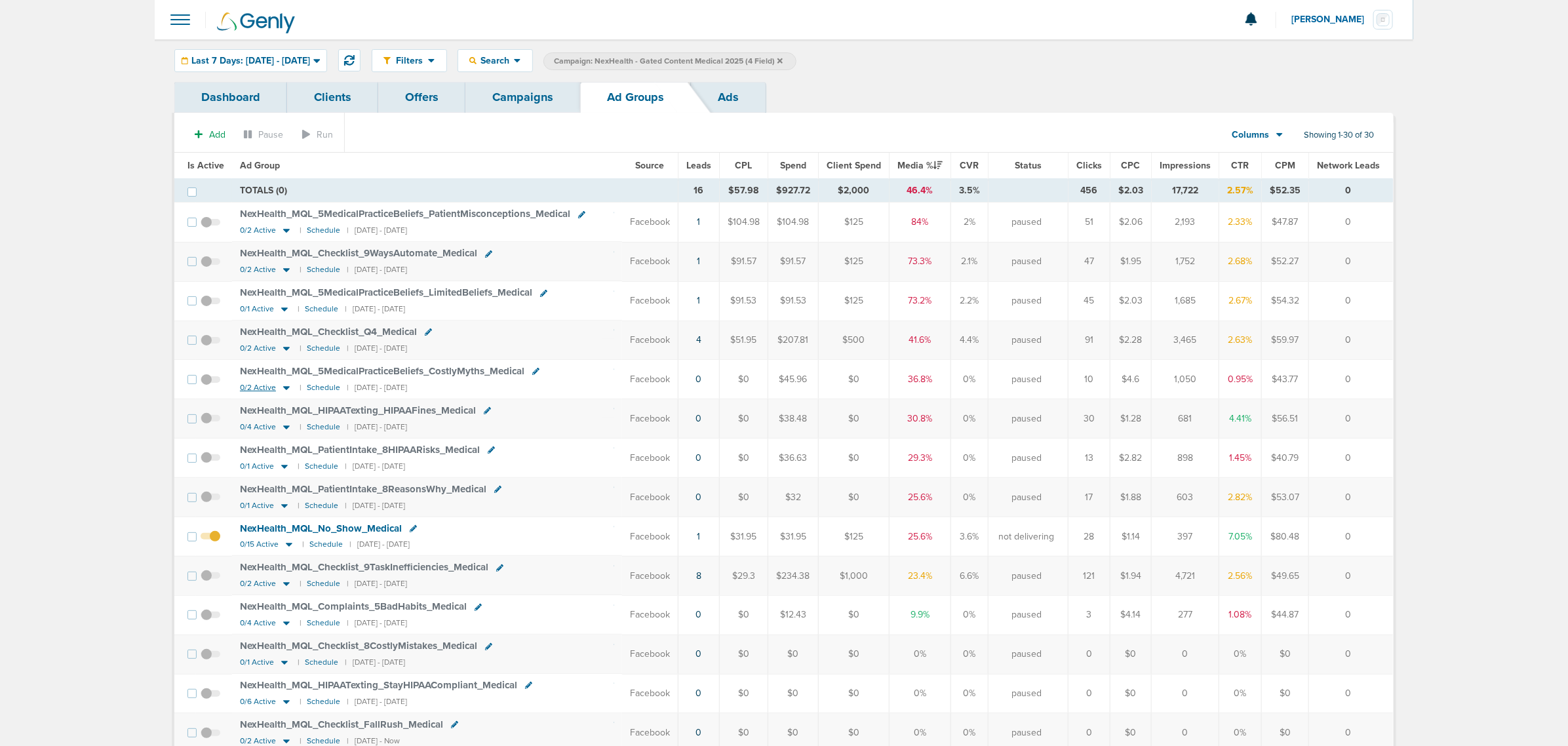
click at [286, 390] on icon at bounding box center [286, 387] width 6 height 4
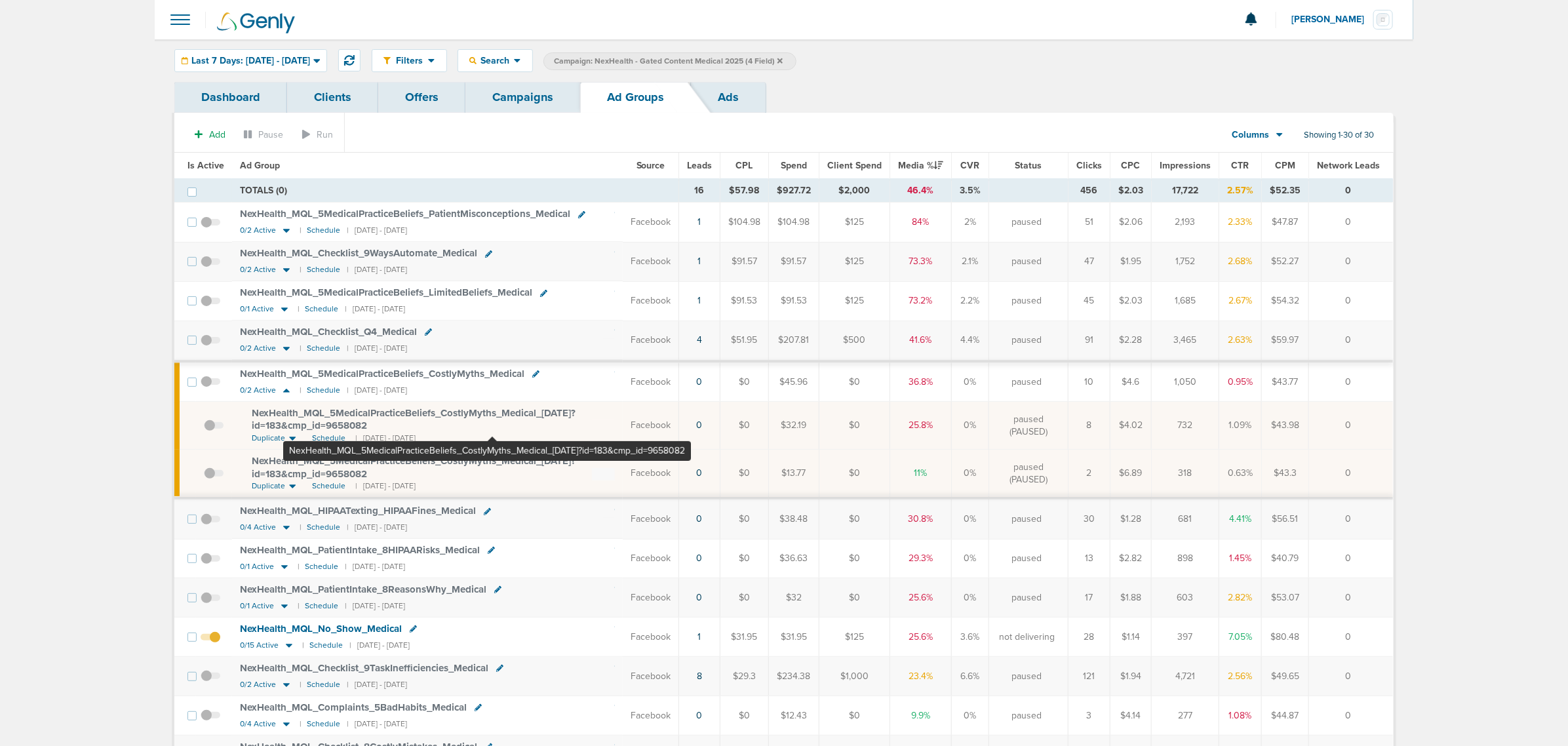
click at [492, 415] on span "NexHealth_ MQL_ 5MedicalPracticeBeliefs_ CostlyMyths_ Medical_ [DATE]?id=183&cm…" at bounding box center [414, 419] width 324 height 25
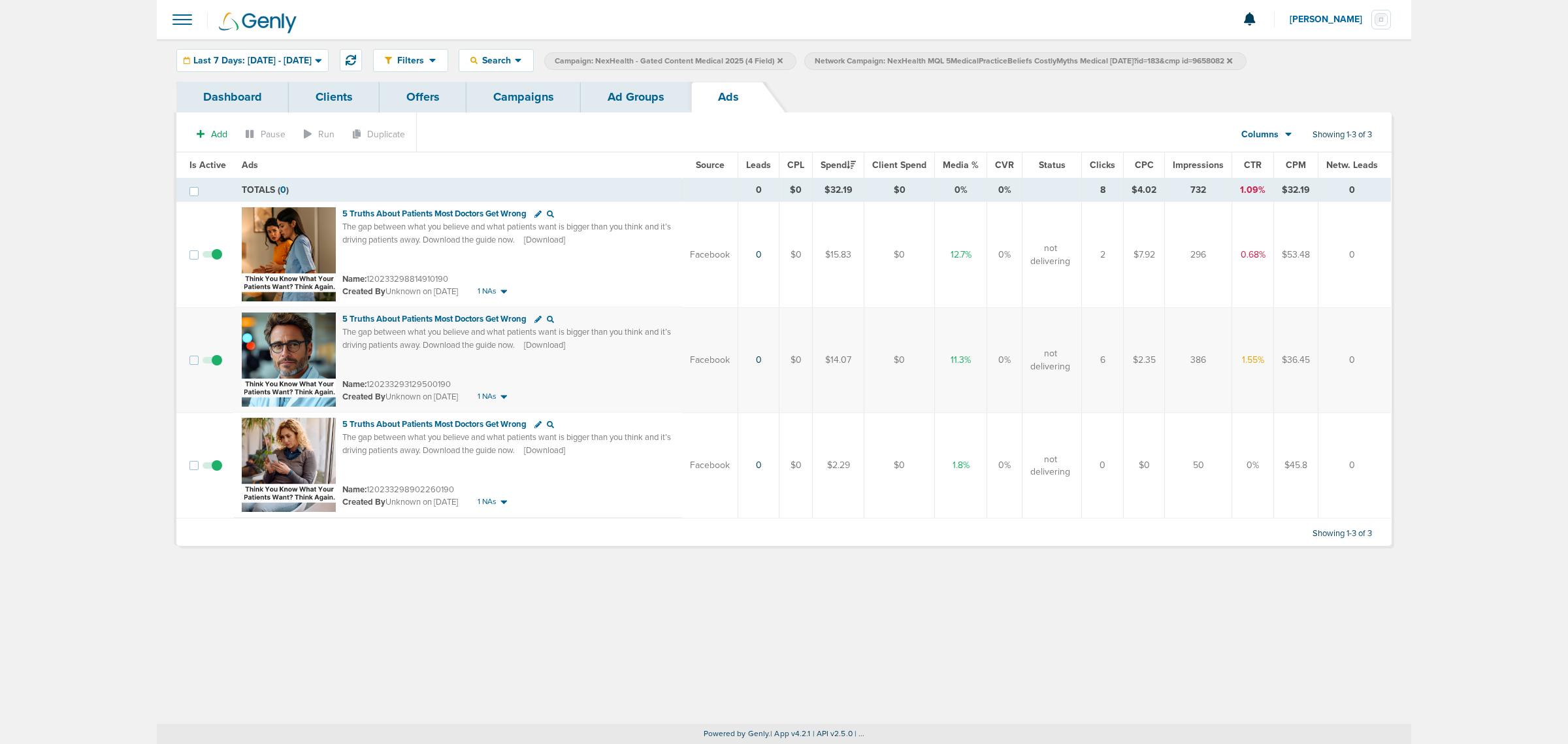
click at [615, 87] on link "Ad Groups" at bounding box center [636, 97] width 110 height 31
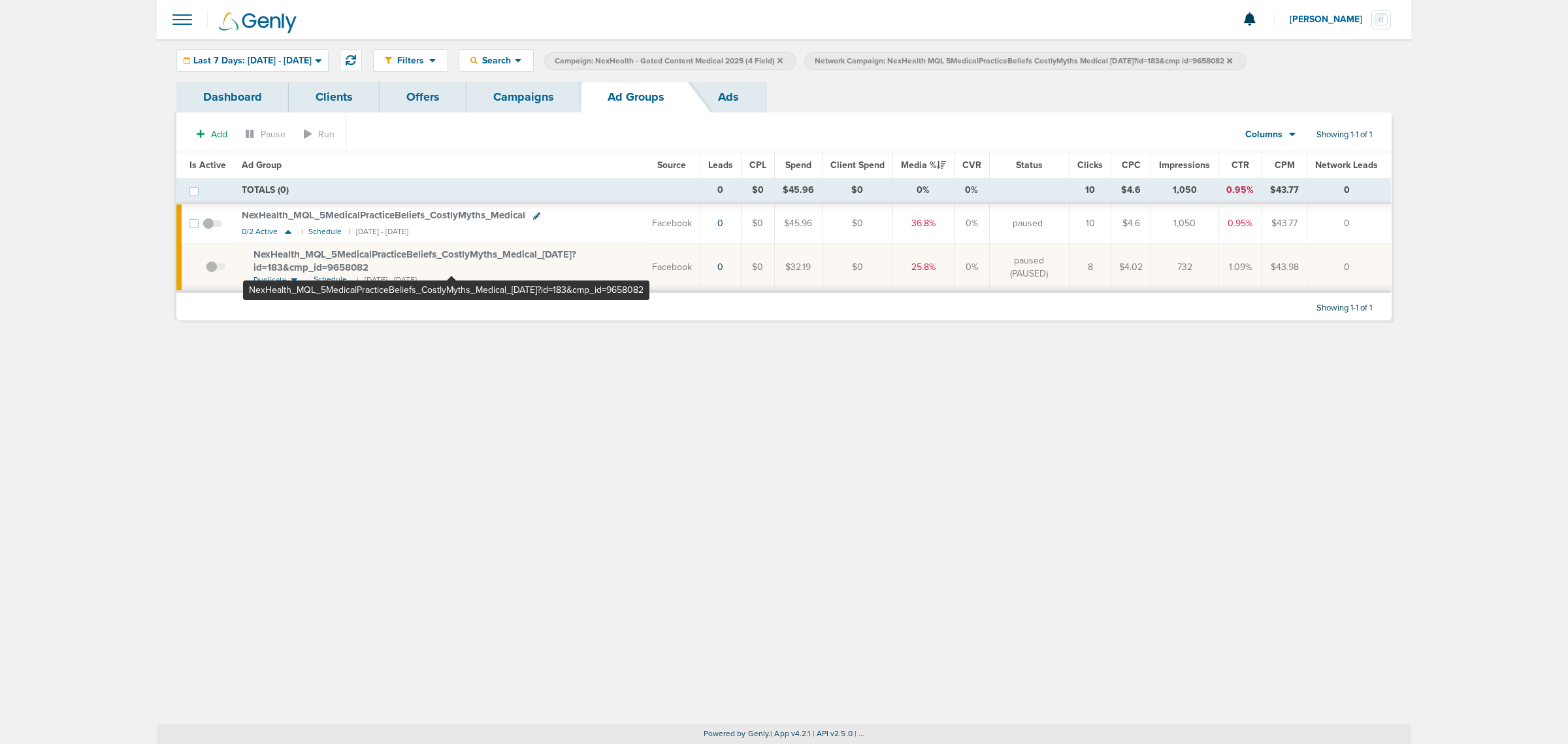
click at [451, 251] on span "NexHealth_ MQL_ 5MedicalPracticeBeliefs_ CostlyMyths_ Medical_ [DATE]?id=183&cm…" at bounding box center [415, 261] width 323 height 25
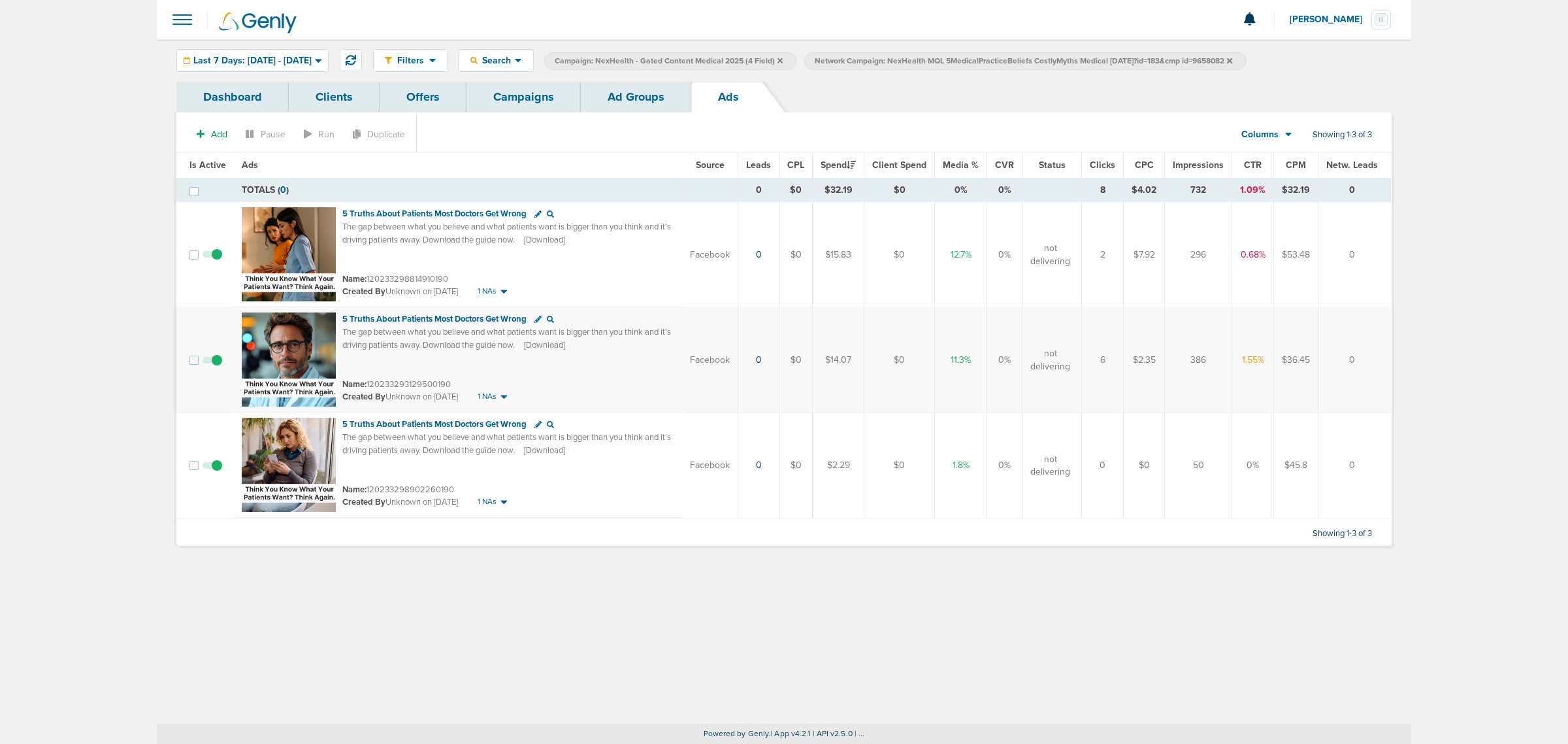
click at [501, 95] on link "Campaigns" at bounding box center [523, 97] width 114 height 31
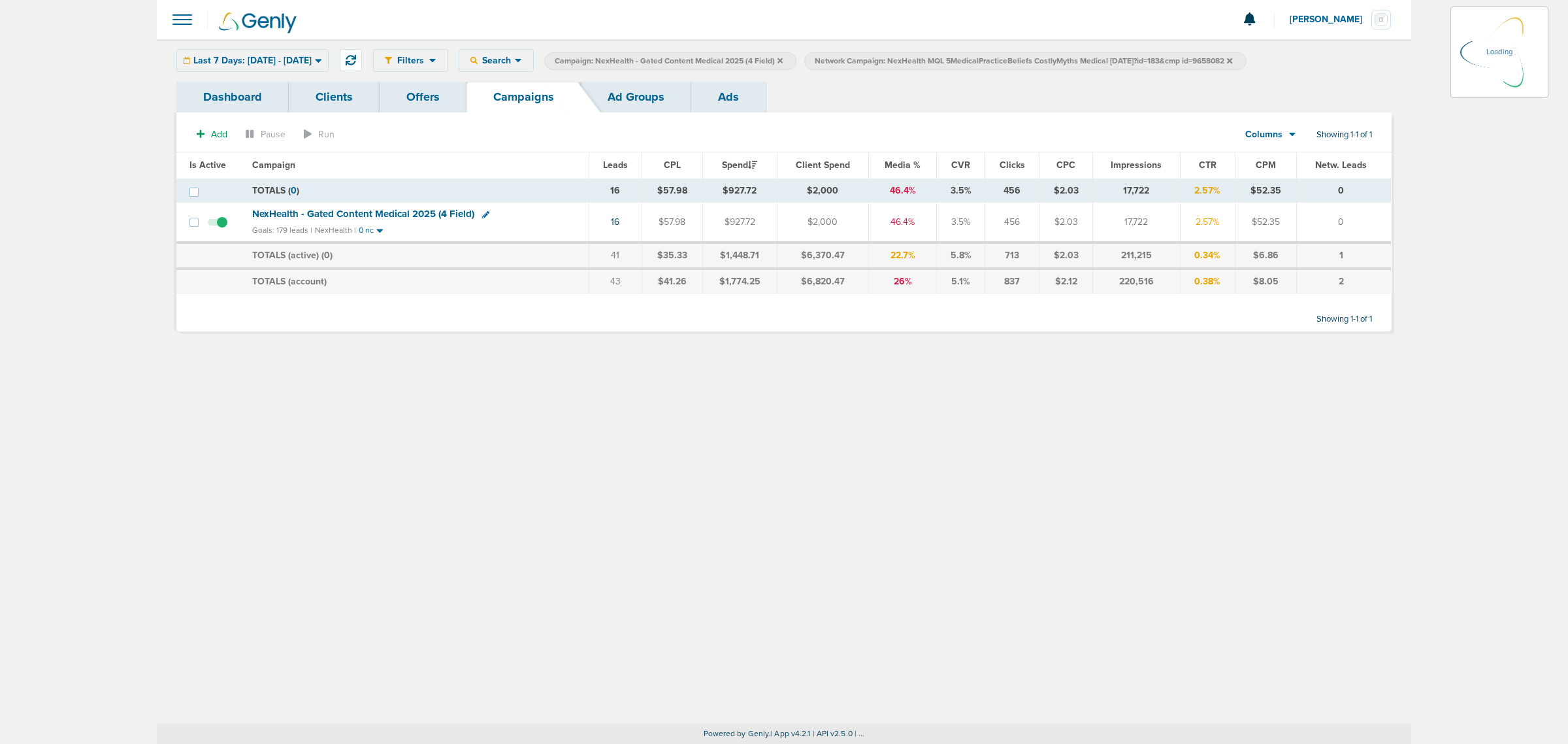
click at [783, 57] on icon at bounding box center [780, 61] width 5 height 8
click at [783, 59] on icon at bounding box center [780, 60] width 5 height 5
click at [972, 62] on icon at bounding box center [970, 61] width 5 height 8
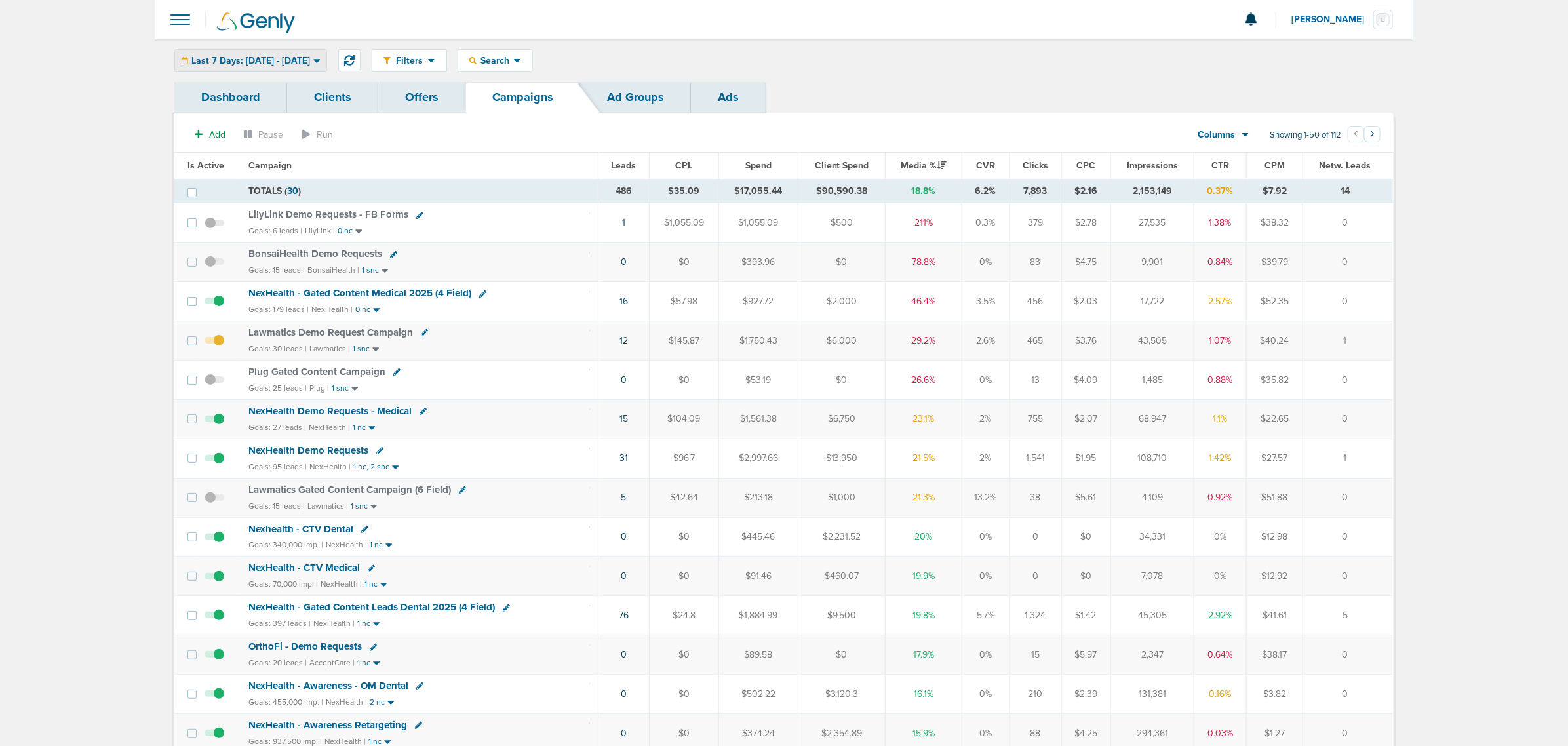
click at [297, 56] on span "Last 7 Days: [DATE] - [DATE]" at bounding box center [251, 61] width 118 height 9
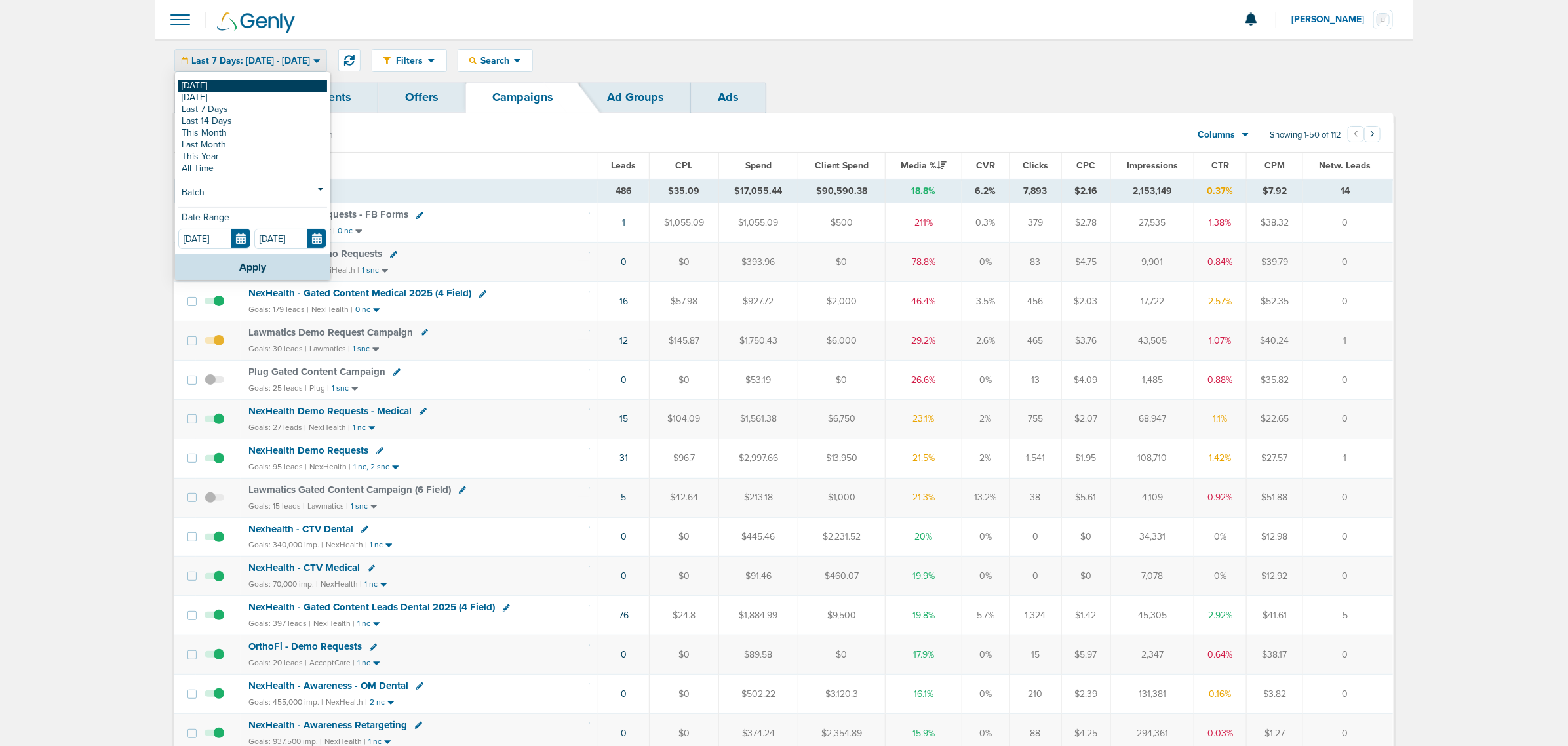
click at [214, 83] on link "[DATE]" at bounding box center [253, 85] width 148 height 12
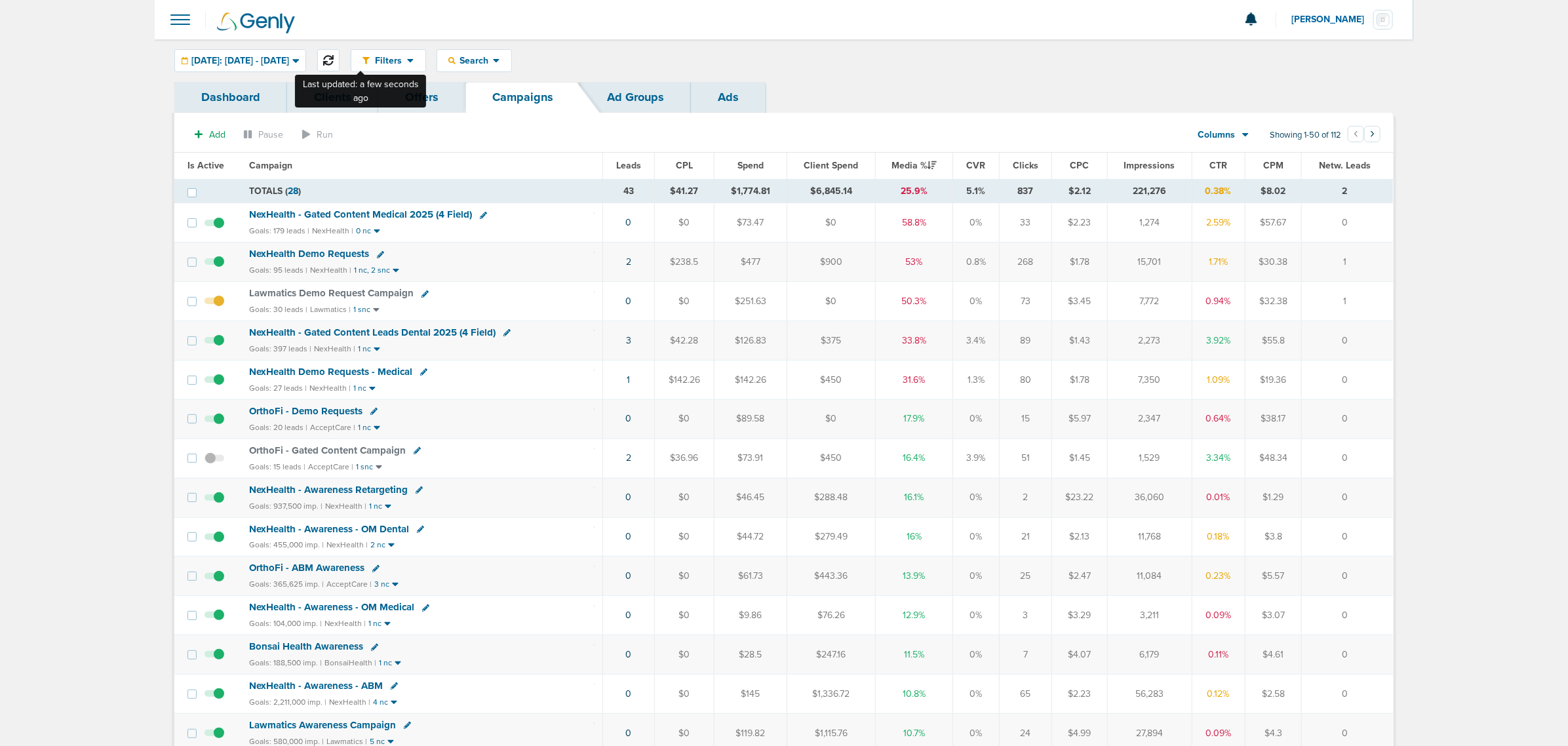
click at [339, 53] on button at bounding box center [328, 60] width 22 height 22
click at [455, 332] on span "NexHealth - Gated Content Leads Dental 2025 (4 Field)" at bounding box center [372, 332] width 247 height 12
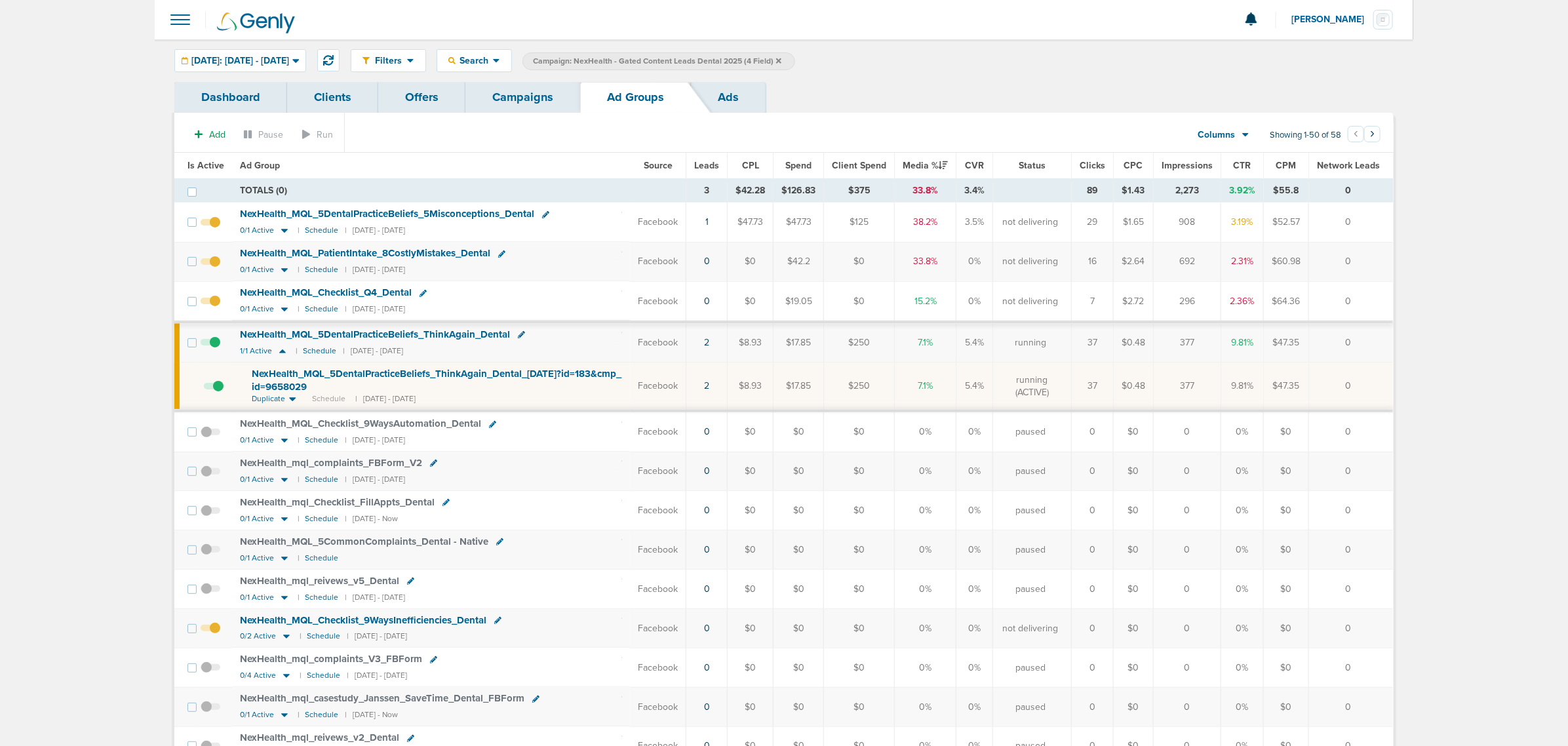
click at [392, 373] on span "NexHealth_ MQL_ 5DentalPracticeBeliefs_ ThinkAgain_ Dental_ [DATE]?id=183&cmp_ …" at bounding box center [437, 380] width 370 height 25
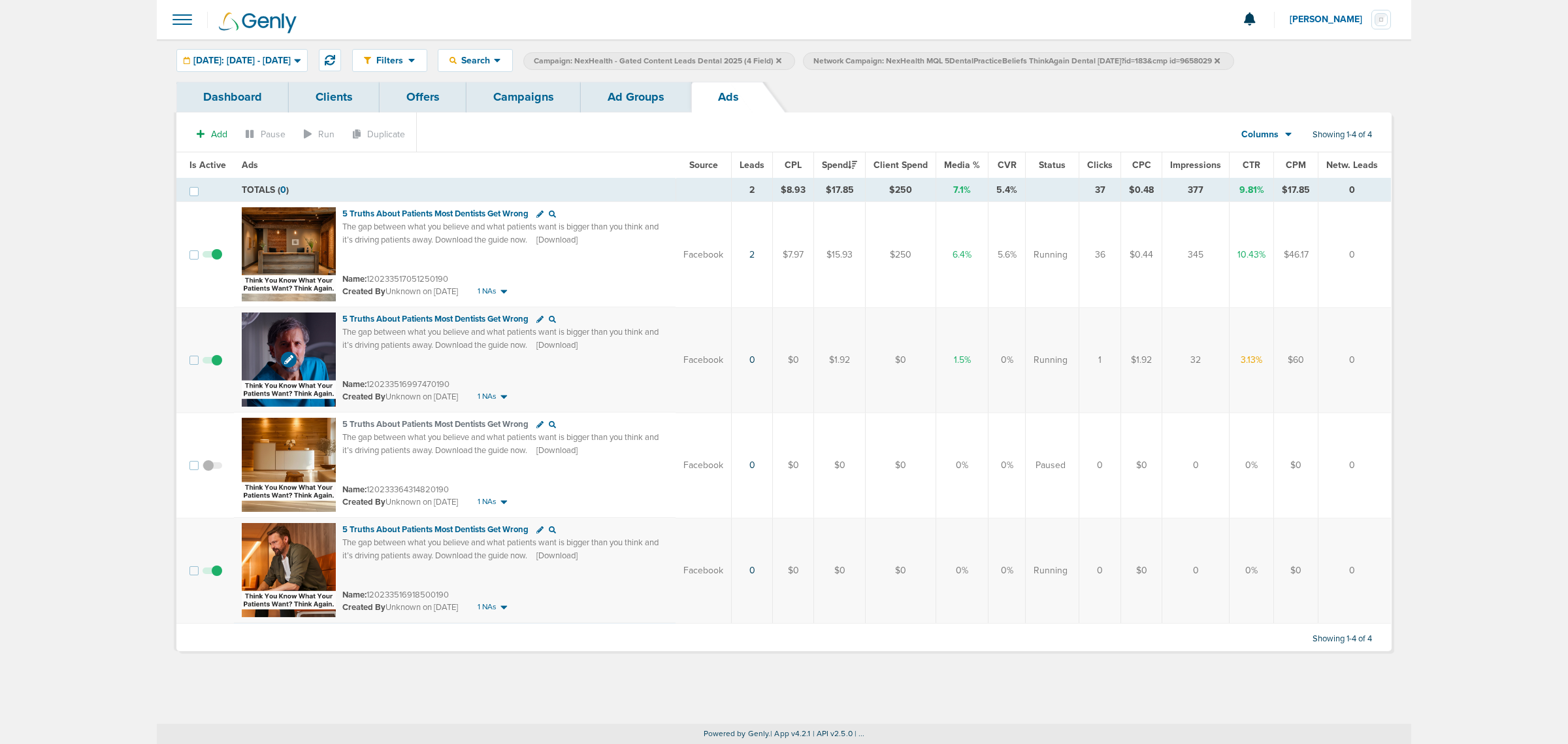
click at [308, 328] on img at bounding box center [289, 359] width 94 height 94
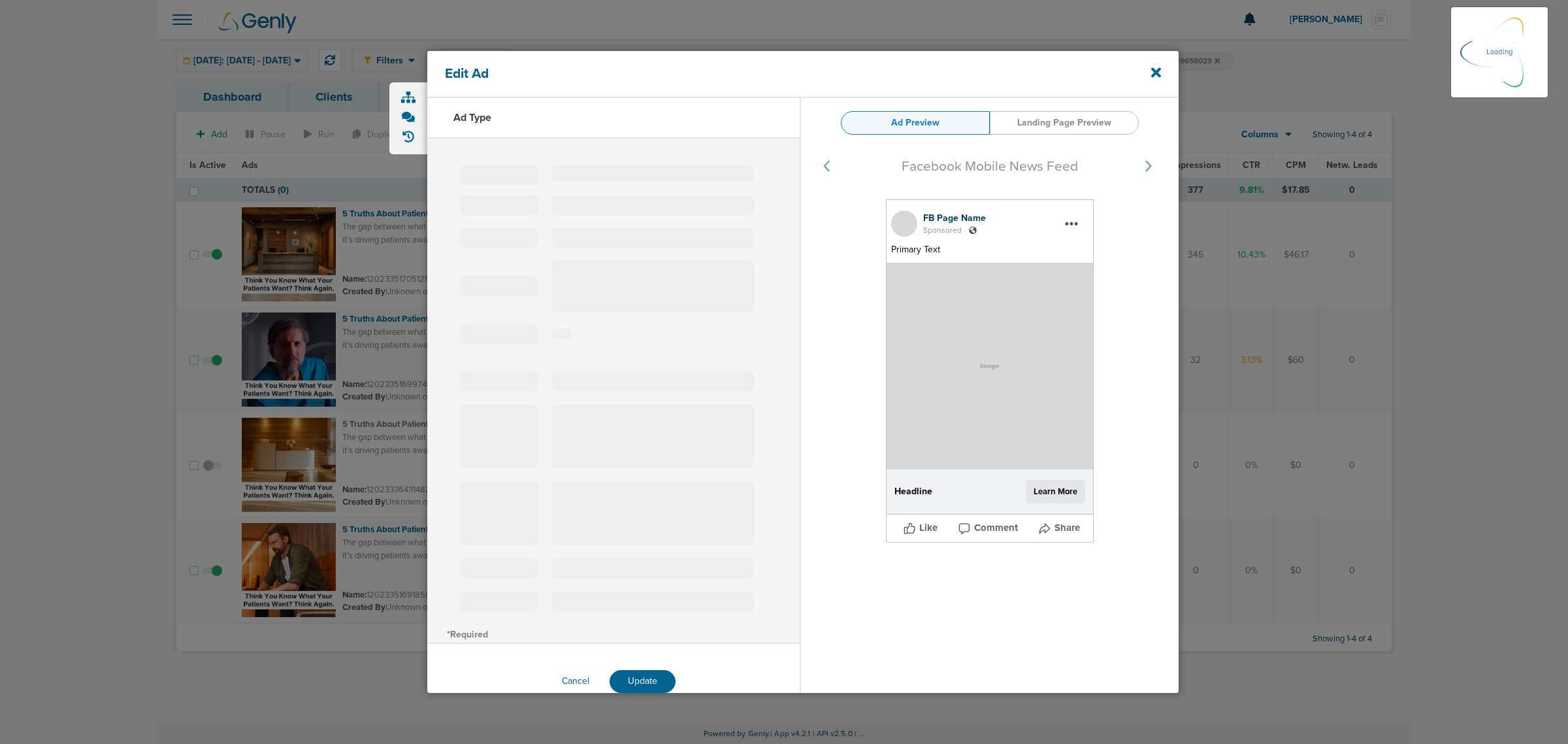
select select "learn_more"
type input "120233516997470190"
type input "5 Truths About Patients Most Dentists Get Wrong"
type textarea "The gap between what you believe and what patients want is bigger than you thin…"
select select "download"
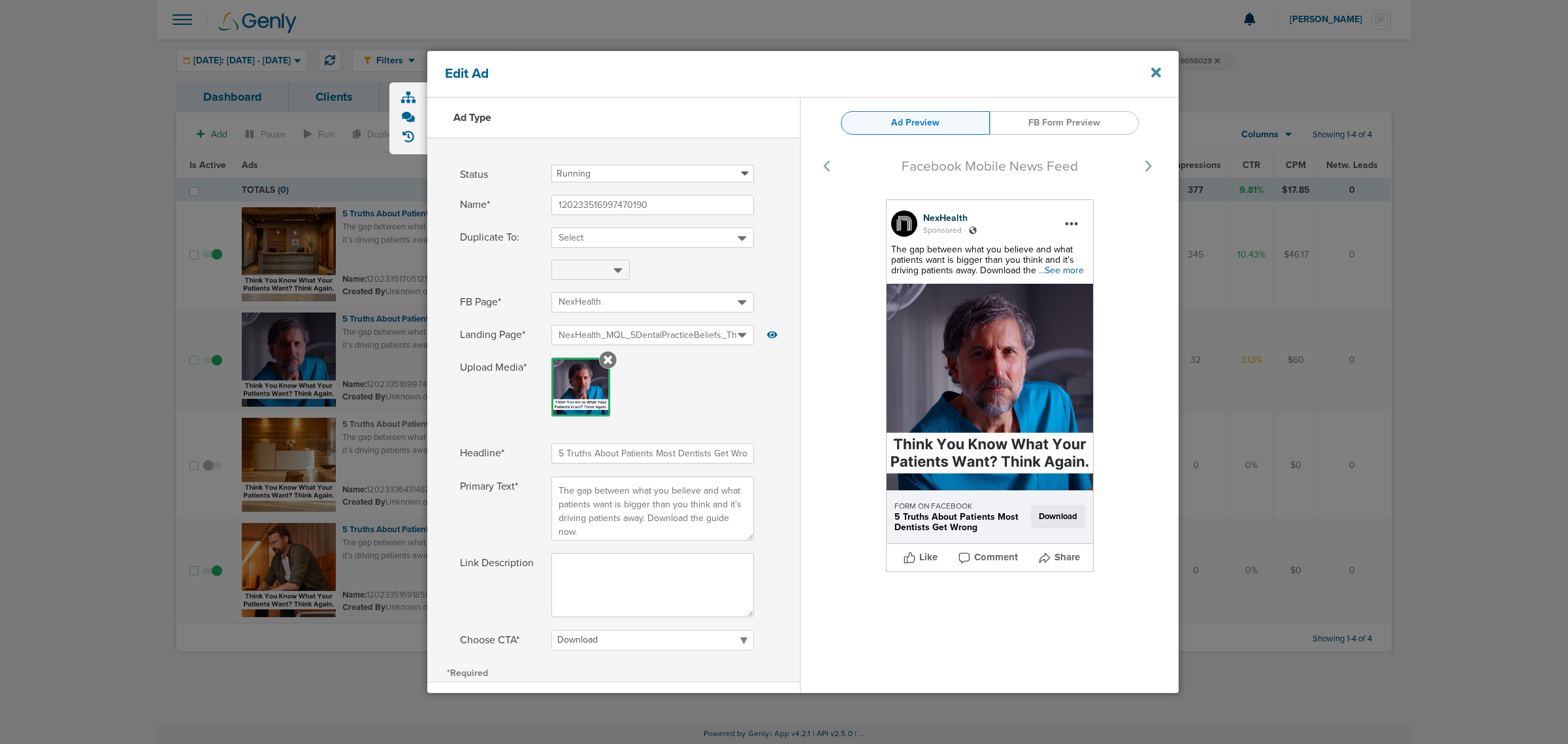
click at [1157, 70] on icon at bounding box center [1156, 72] width 10 height 10
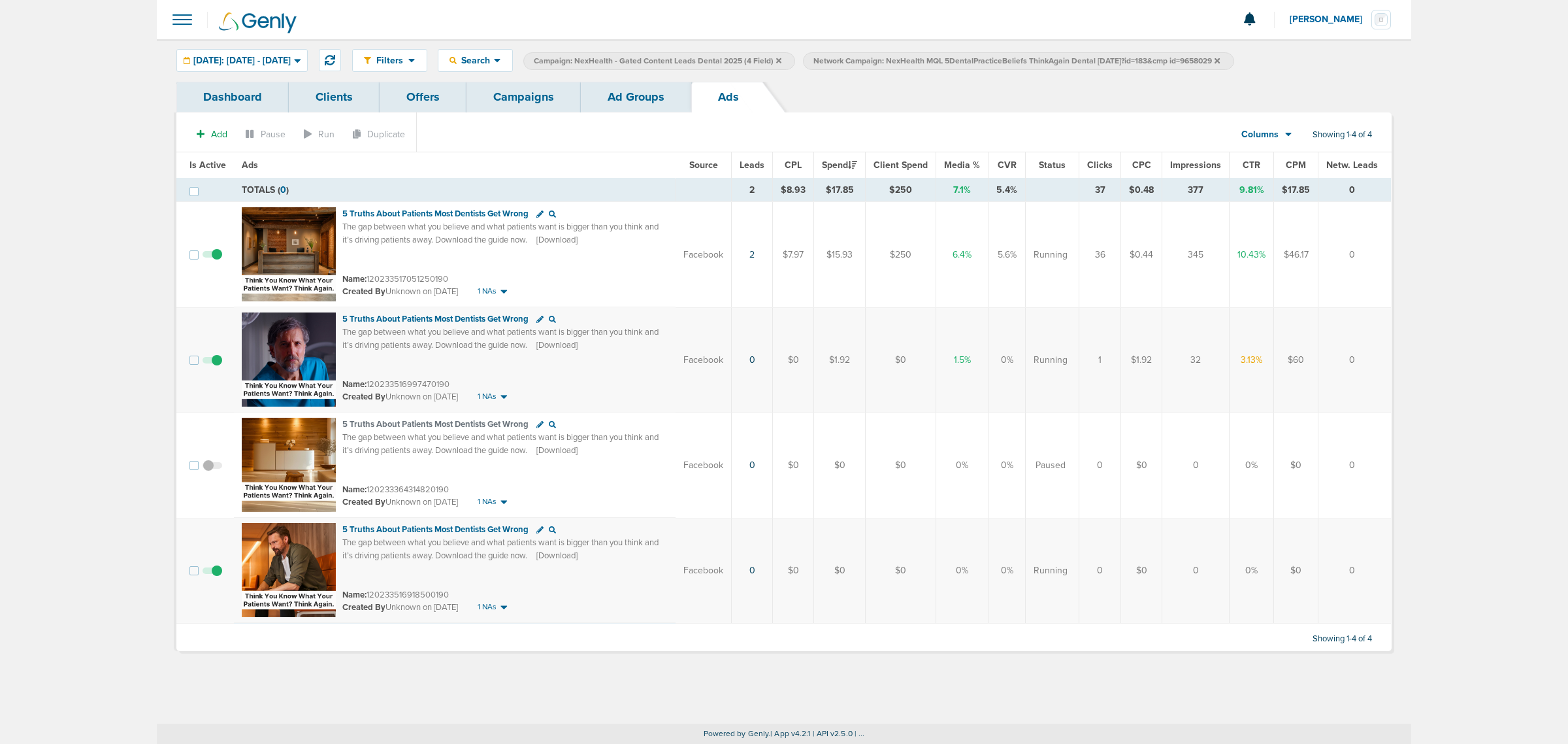
click at [513, 99] on link "Campaigns" at bounding box center [523, 97] width 114 height 31
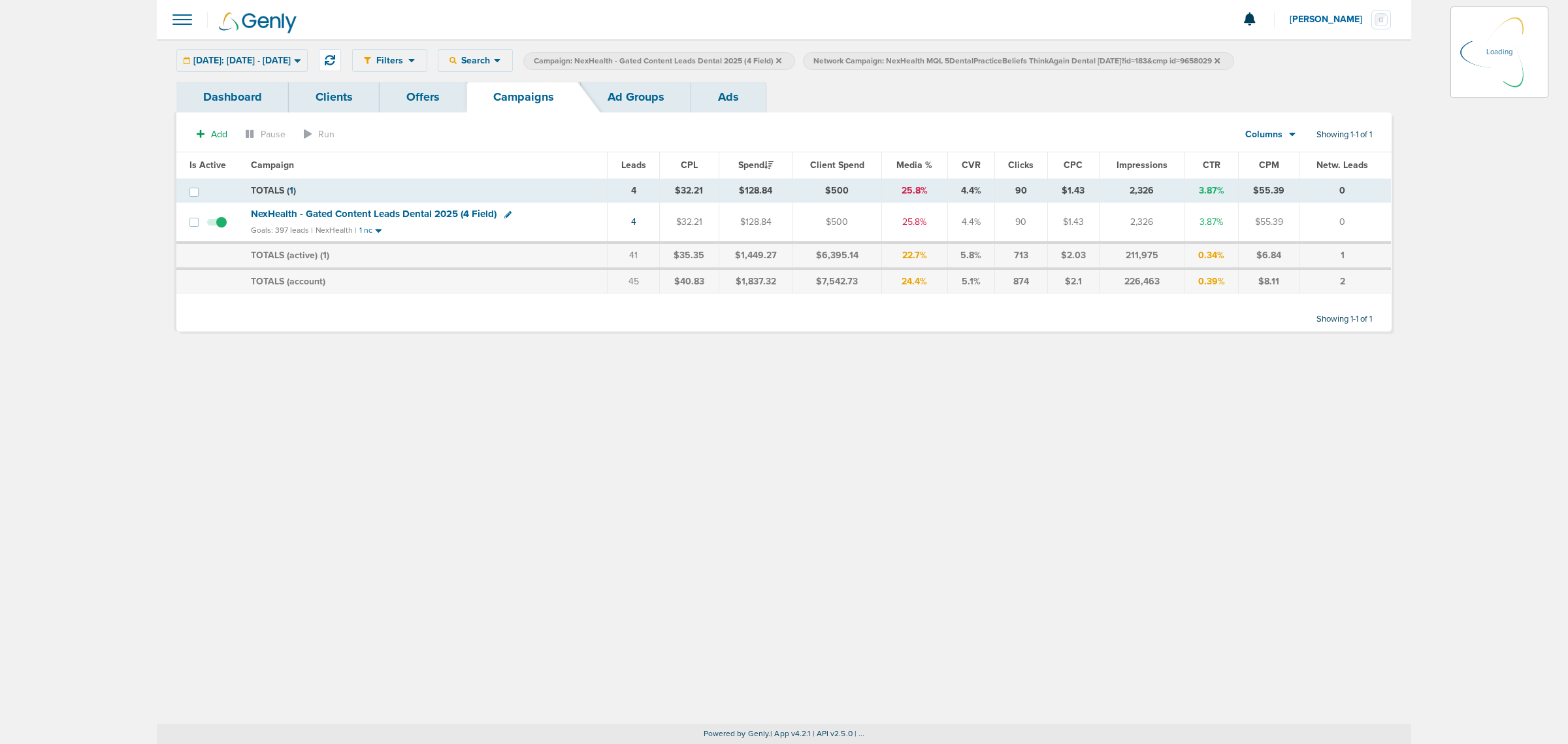
click at [782, 62] on icon at bounding box center [779, 61] width 5 height 8
click at [782, 59] on icon at bounding box center [779, 60] width 5 height 5
click at [940, 59] on icon at bounding box center [937, 61] width 5 height 8
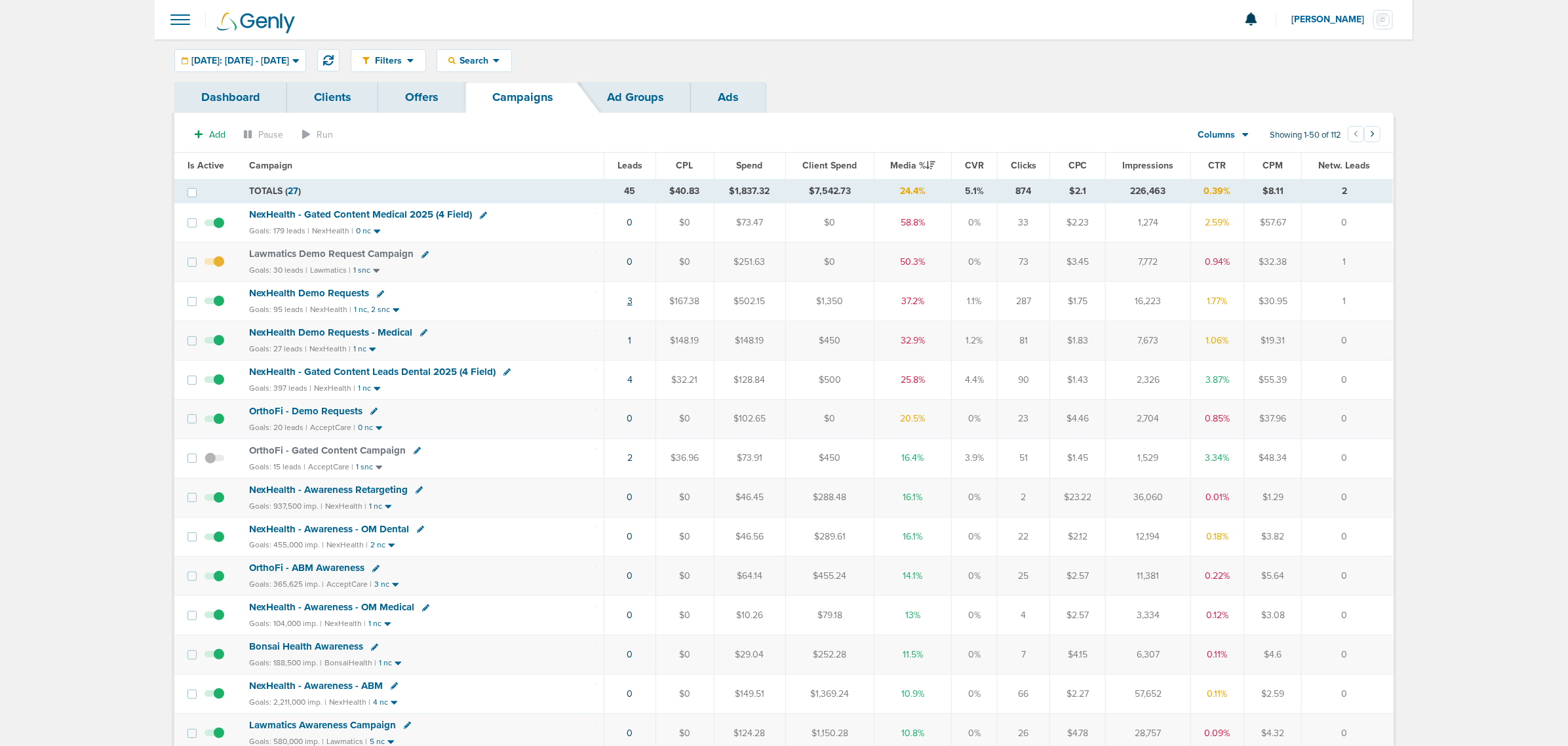
click at [627, 305] on link "3" at bounding box center [629, 301] width 5 height 11
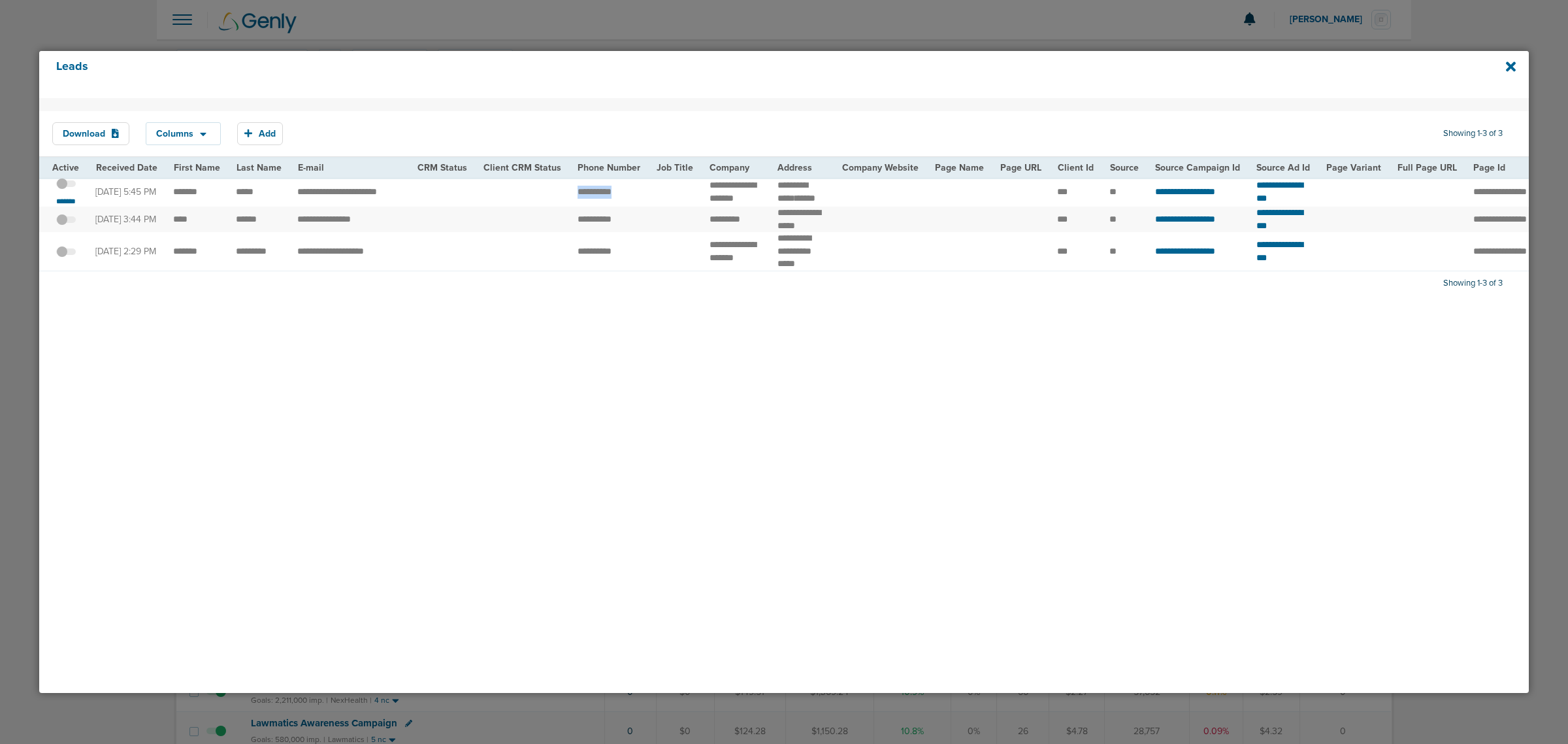
drag, startPoint x: 573, startPoint y: 193, endPoint x: 626, endPoint y: 200, distance: 53.5
click at [626, 200] on td "**********" at bounding box center [609, 192] width 79 height 29
click at [449, 200] on td at bounding box center [443, 192] width 66 height 29
drag, startPoint x: 697, startPoint y: 187, endPoint x: 749, endPoint y: 204, distance: 54.7
click at [749, 204] on td "**********" at bounding box center [735, 192] width 68 height 29
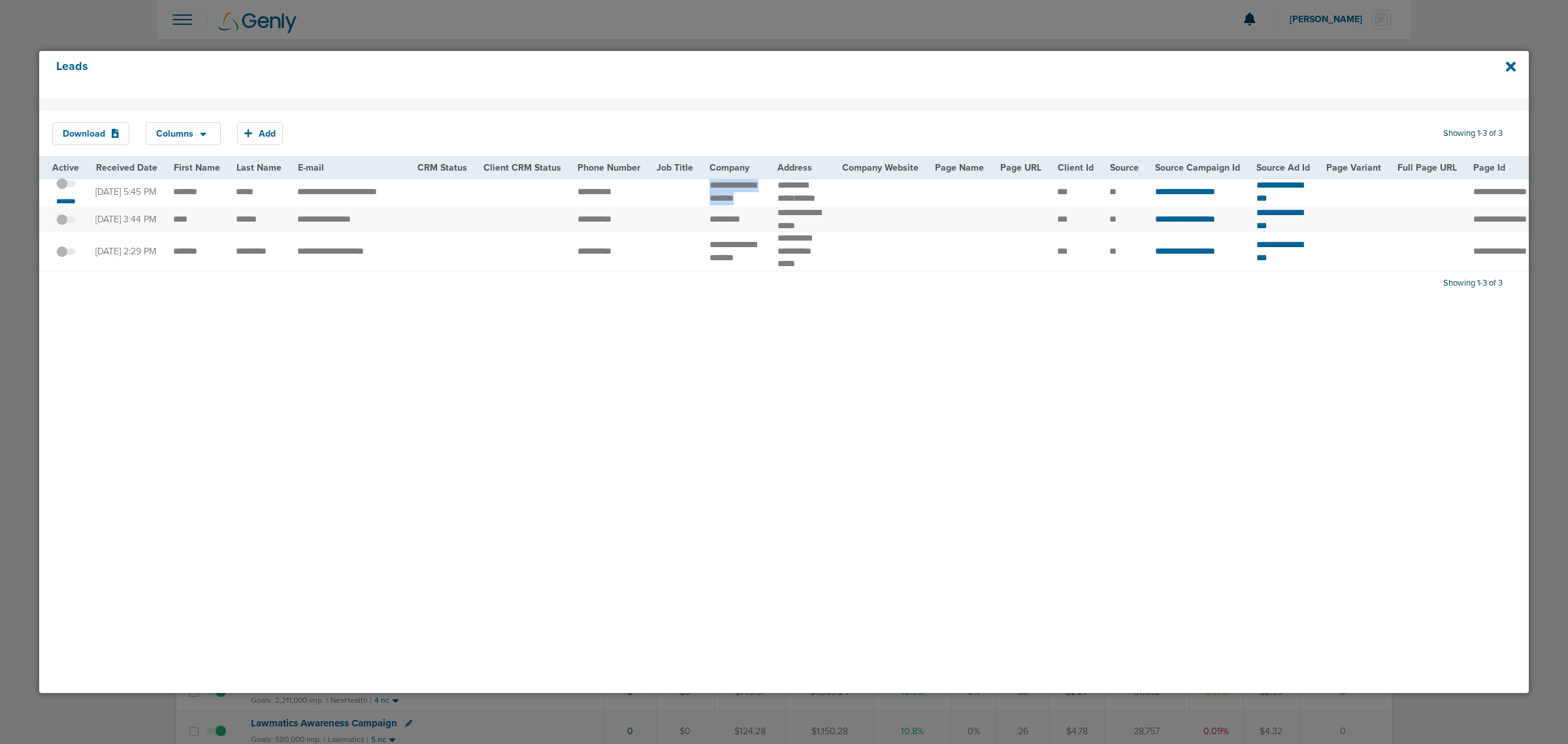
copy td "*******"
click at [420, 195] on td at bounding box center [443, 192] width 66 height 29
click at [1513, 61] on icon at bounding box center [1511, 66] width 10 height 15
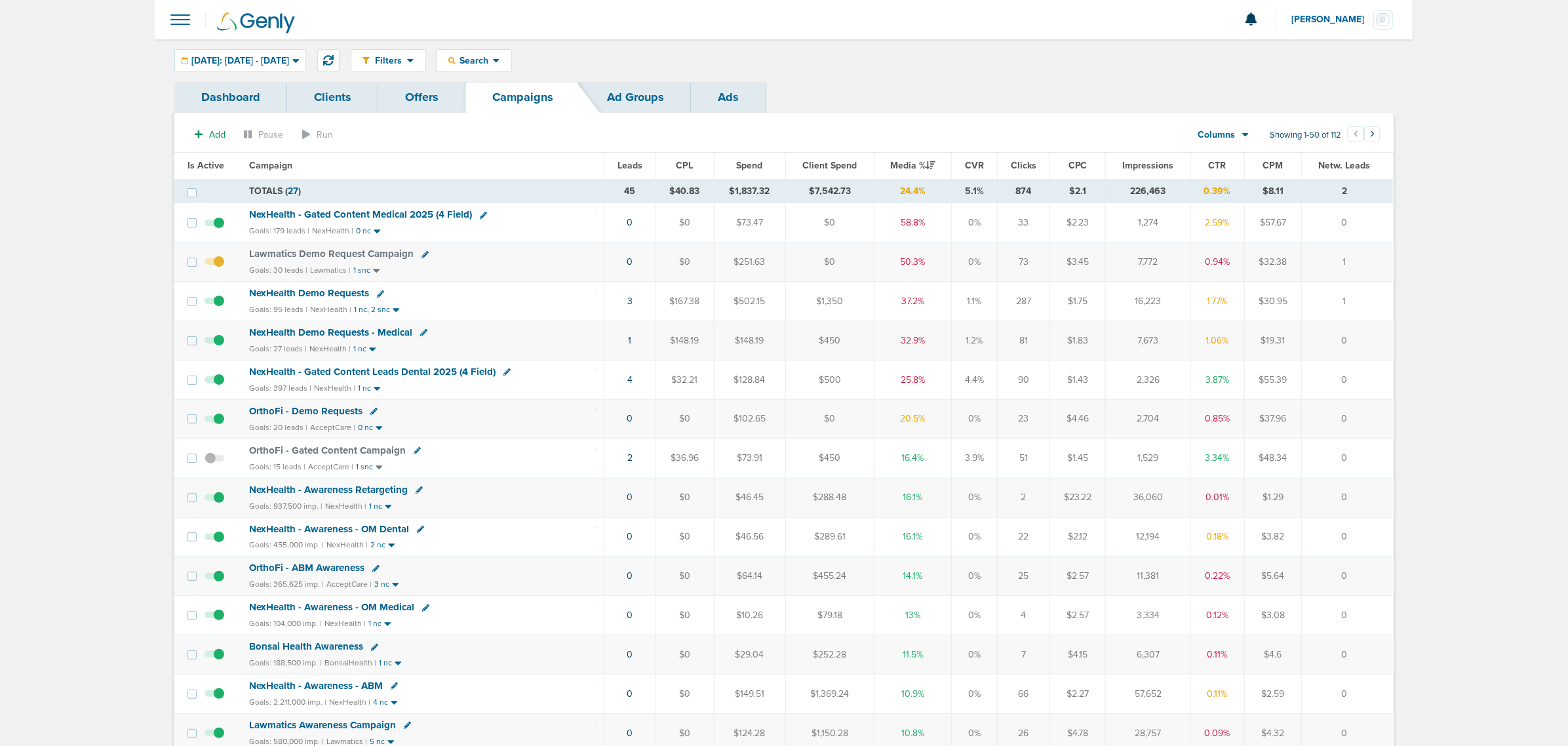
click at [384, 373] on span "NexHealth - Gated Content Leads Dental 2025 (4 Field)" at bounding box center [372, 371] width 247 height 12
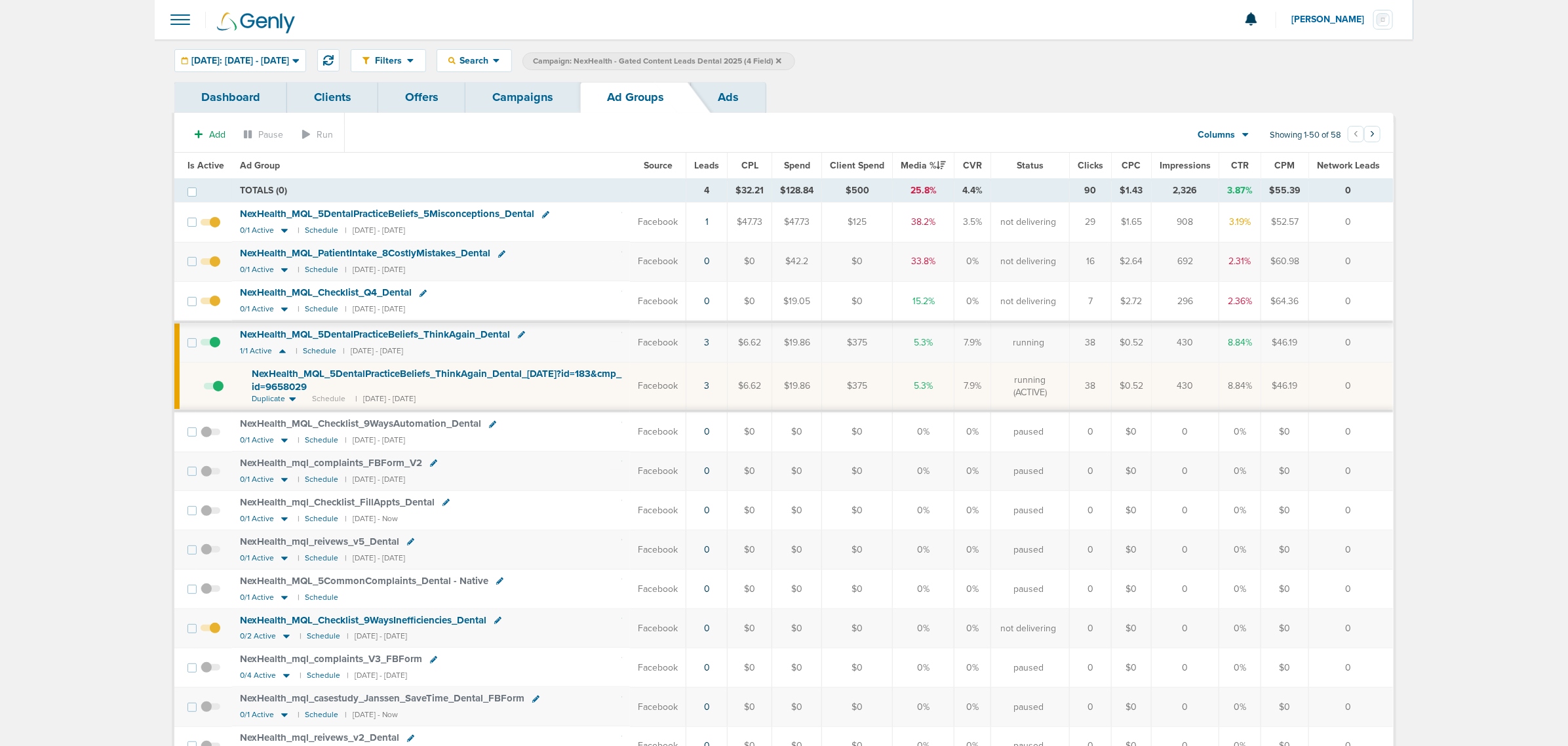
click at [440, 374] on span "NexHealth_ MQL_ 5DentalPracticeBeliefs_ ThinkAgain_ Dental_ [DATE]?id=183&cmp_ …" at bounding box center [437, 380] width 370 height 25
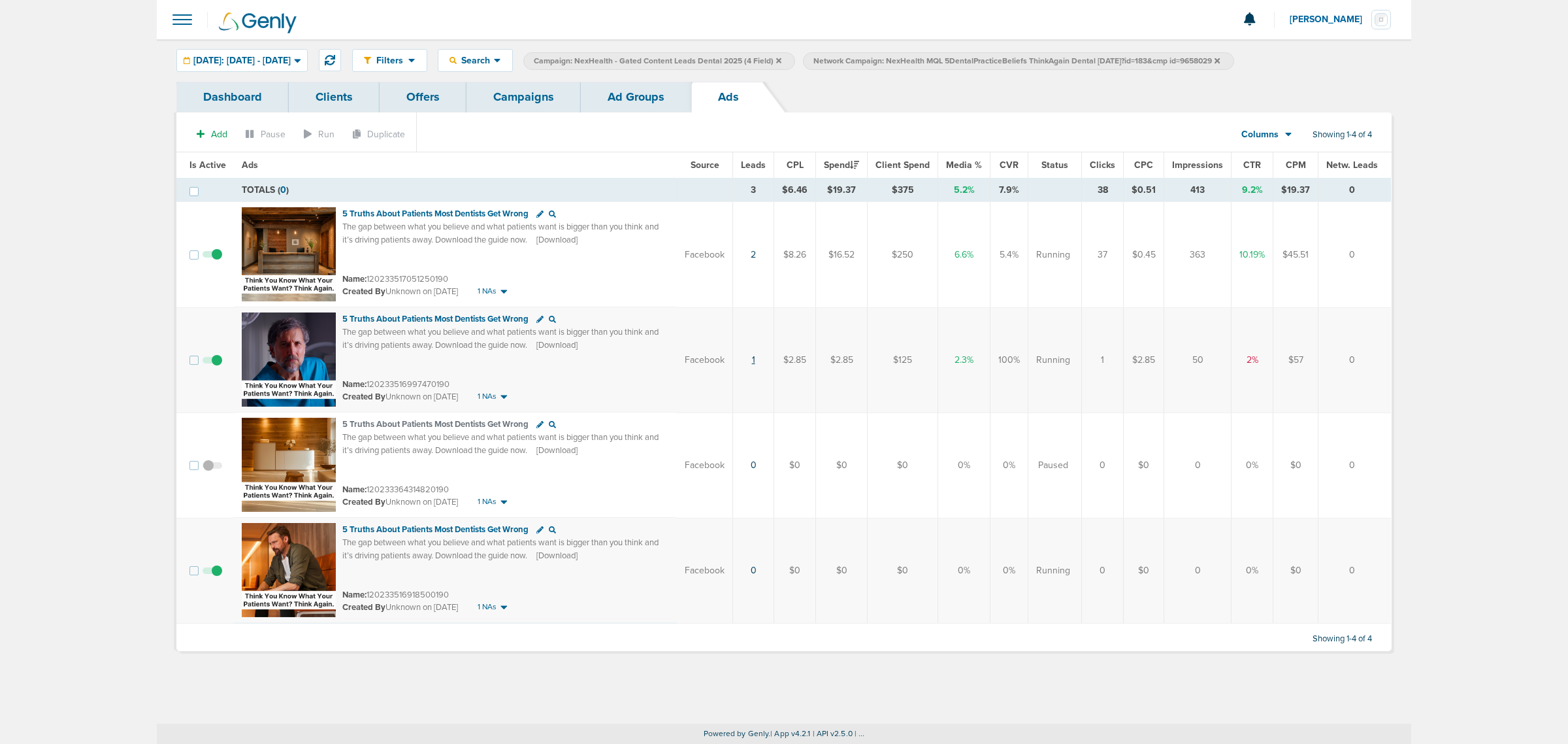
click at [755, 363] on link "1" at bounding box center [754, 359] width 3 height 11
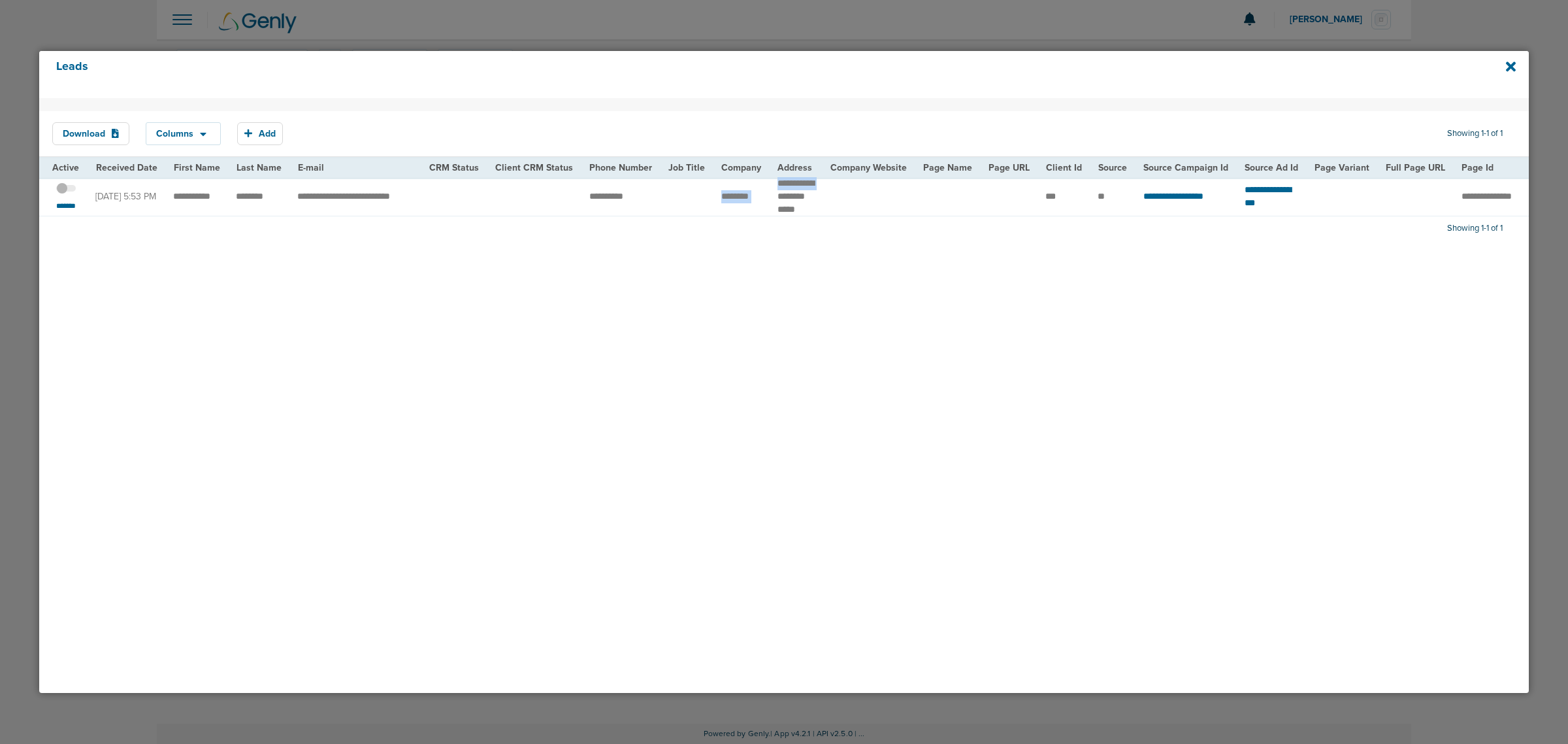
drag, startPoint x: 713, startPoint y: 204, endPoint x: 762, endPoint y: 203, distance: 49.0
click at [762, 203] on tr "**********" at bounding box center [1341, 197] width 2603 height 39
click at [770, 203] on td "**********" at bounding box center [796, 197] width 53 height 39
click at [1512, 60] on icon at bounding box center [1511, 66] width 10 height 15
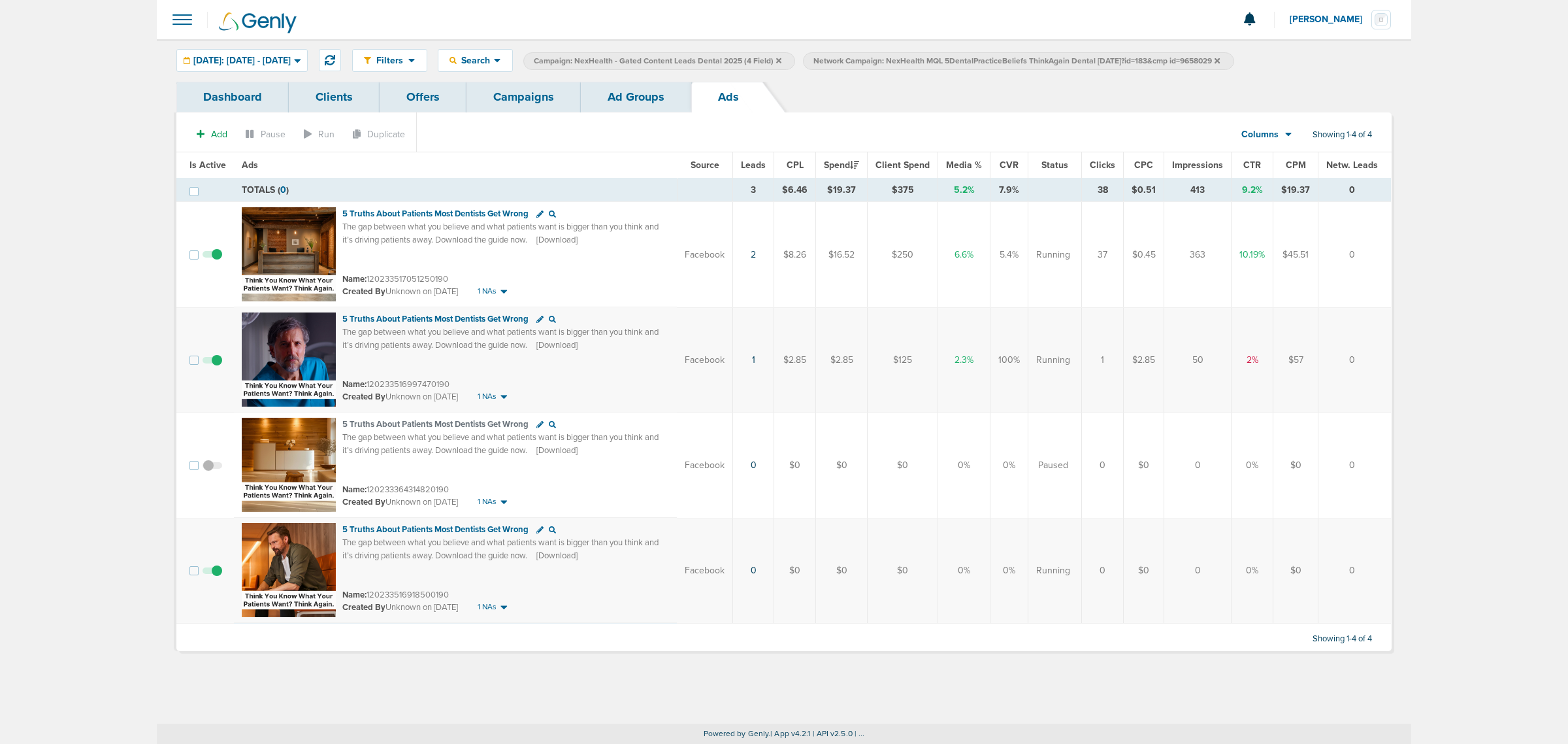
click at [564, 96] on link "Campaigns" at bounding box center [523, 97] width 114 height 31
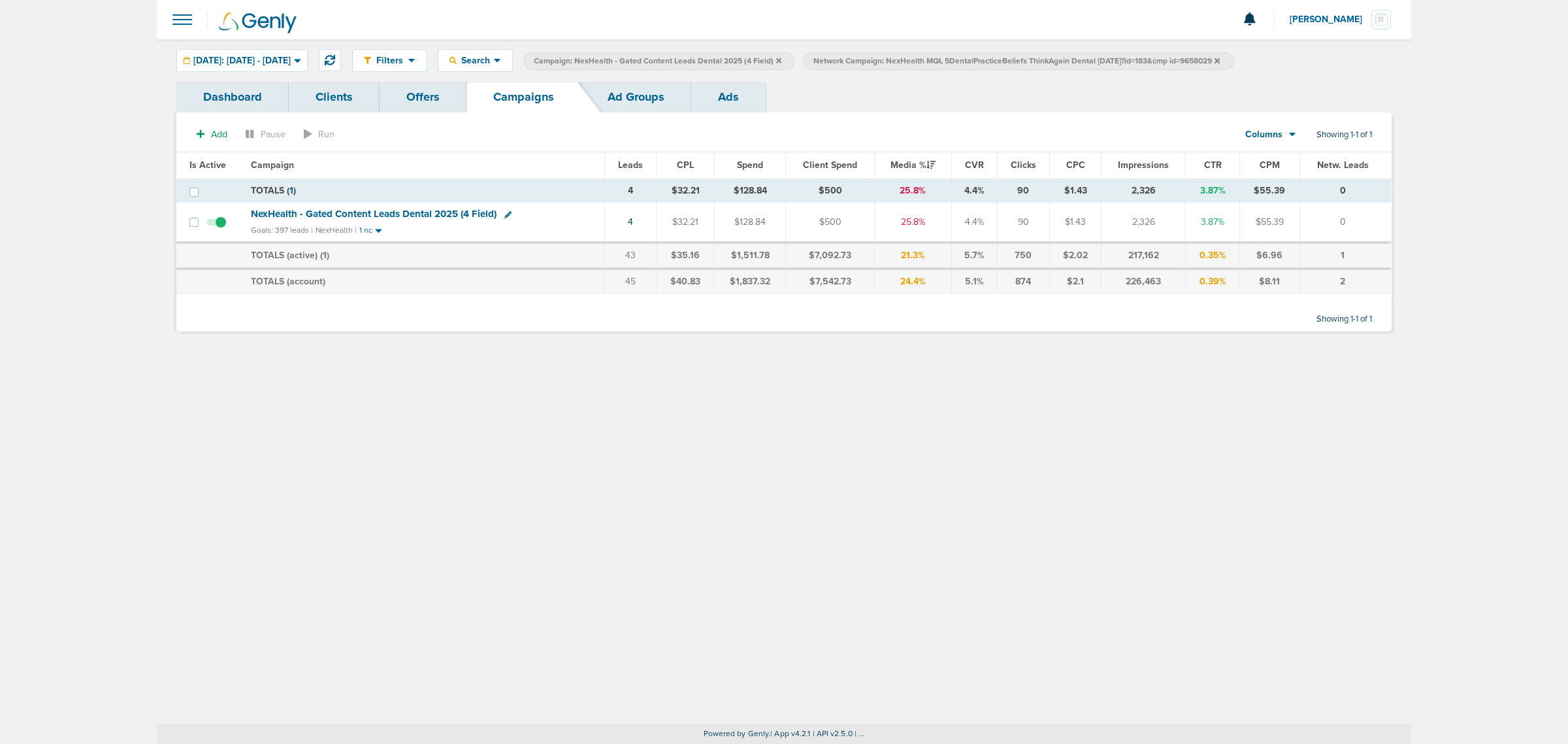
click at [634, 221] on td "4" at bounding box center [631, 223] width 52 height 40
click at [628, 222] on link "4" at bounding box center [631, 222] width 5 height 11
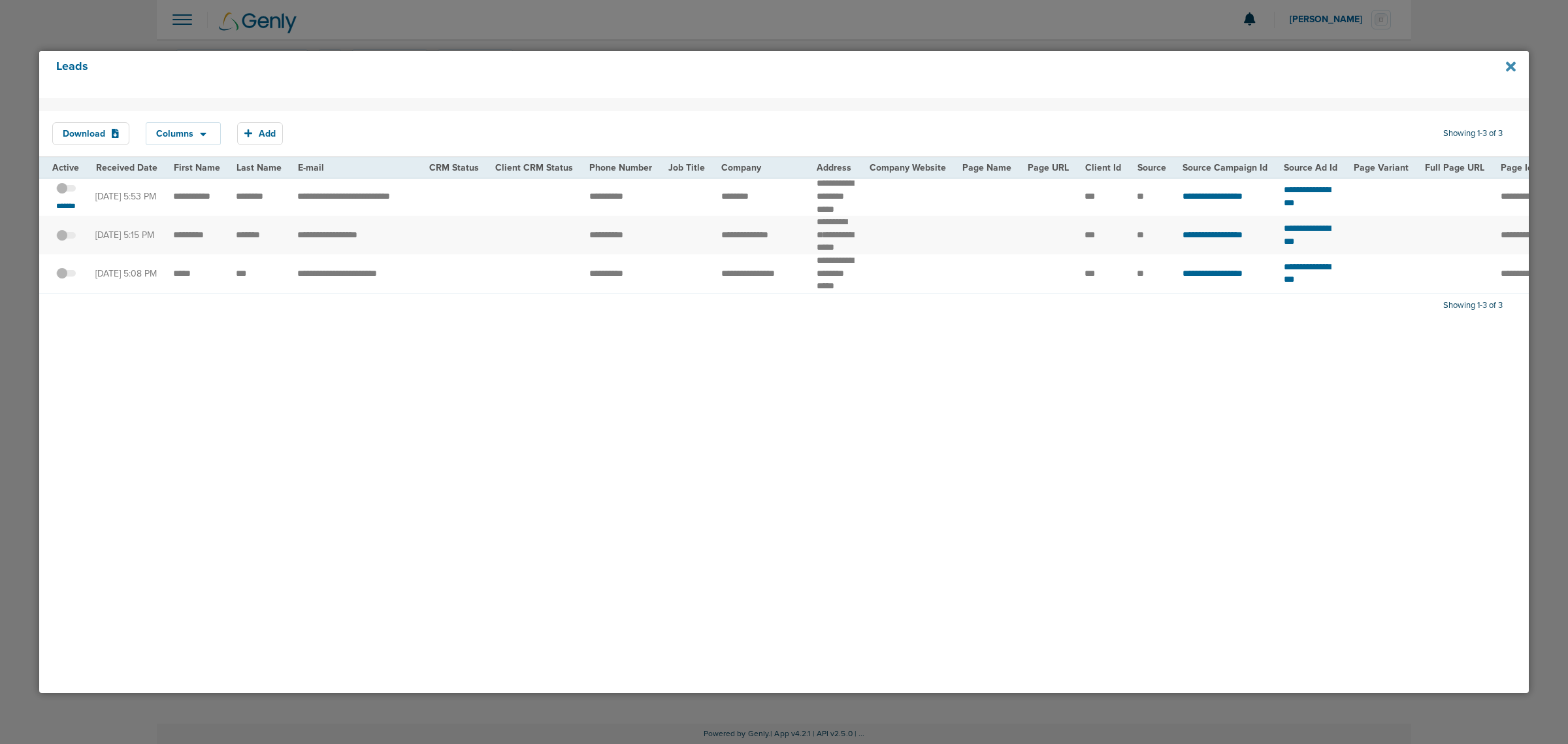
click at [1511, 62] on icon at bounding box center [1511, 66] width 10 height 15
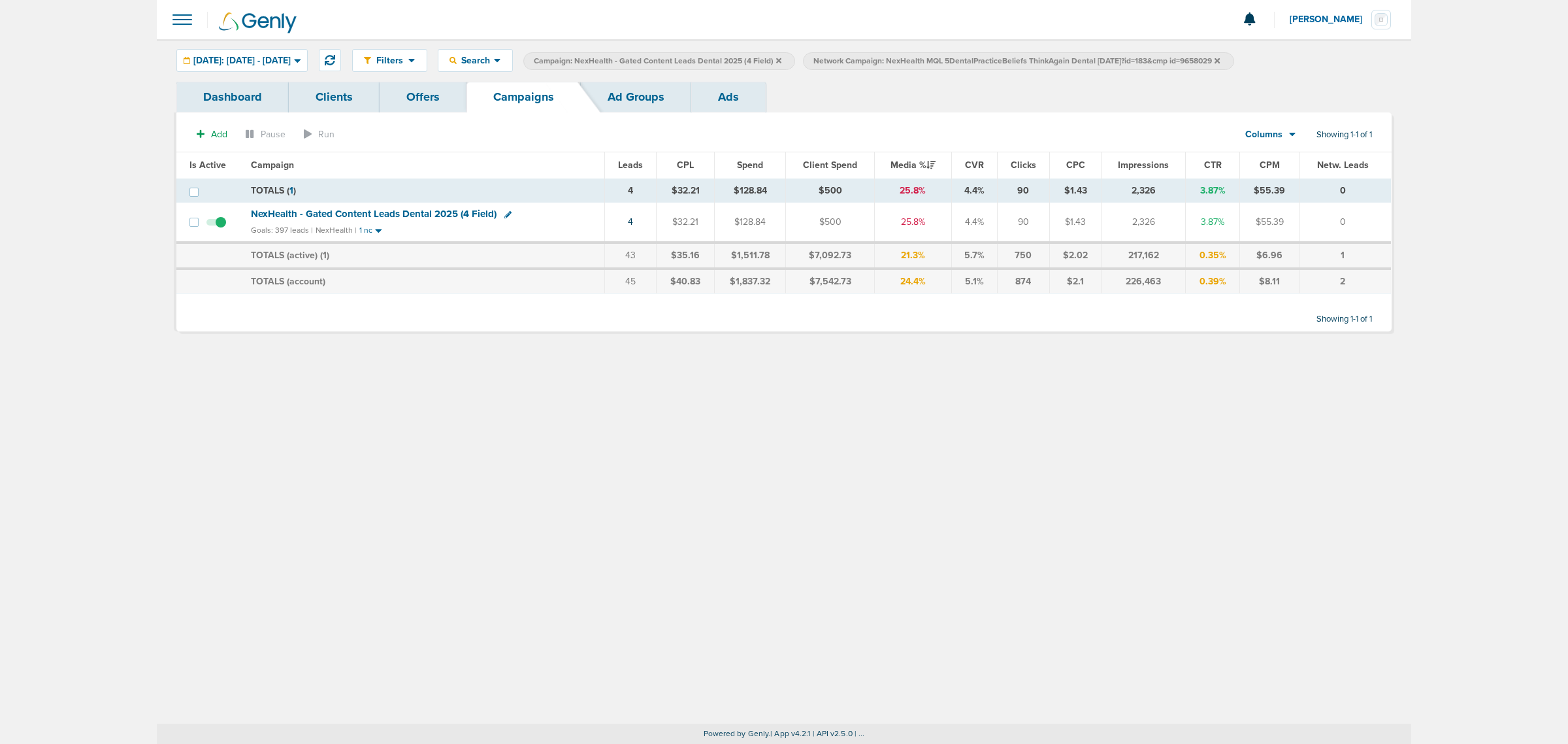
click at [796, 58] on label "Campaign: NexHealth - Gated Content Leads Dental 2025 (4 Field)" at bounding box center [659, 61] width 272 height 18
click at [782, 58] on icon at bounding box center [779, 61] width 5 height 8
click at [940, 57] on icon at bounding box center [937, 61] width 5 height 8
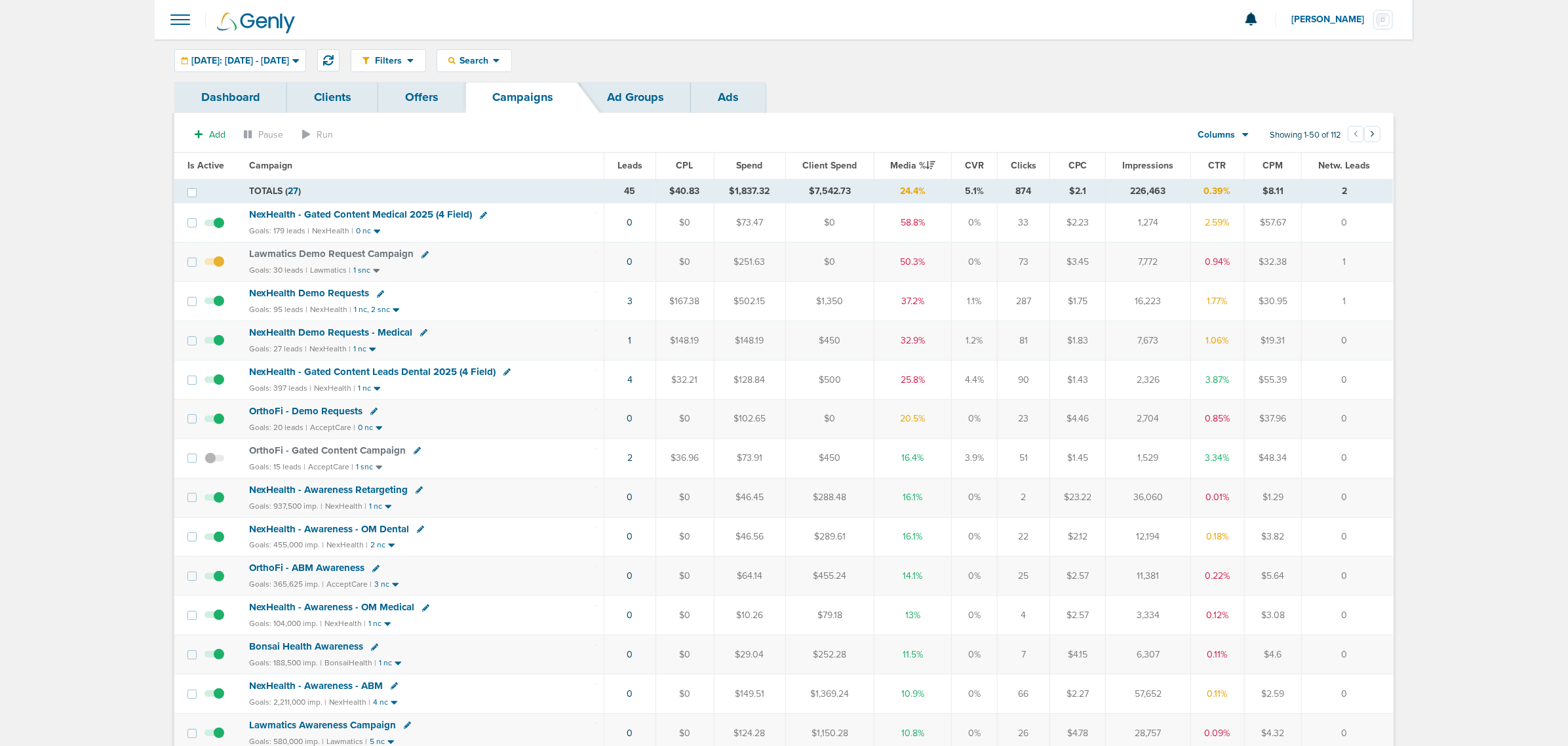
click at [410, 210] on span "NexHealth - Gated Content Medical 2025 (4 Field)" at bounding box center [360, 214] width 223 height 12
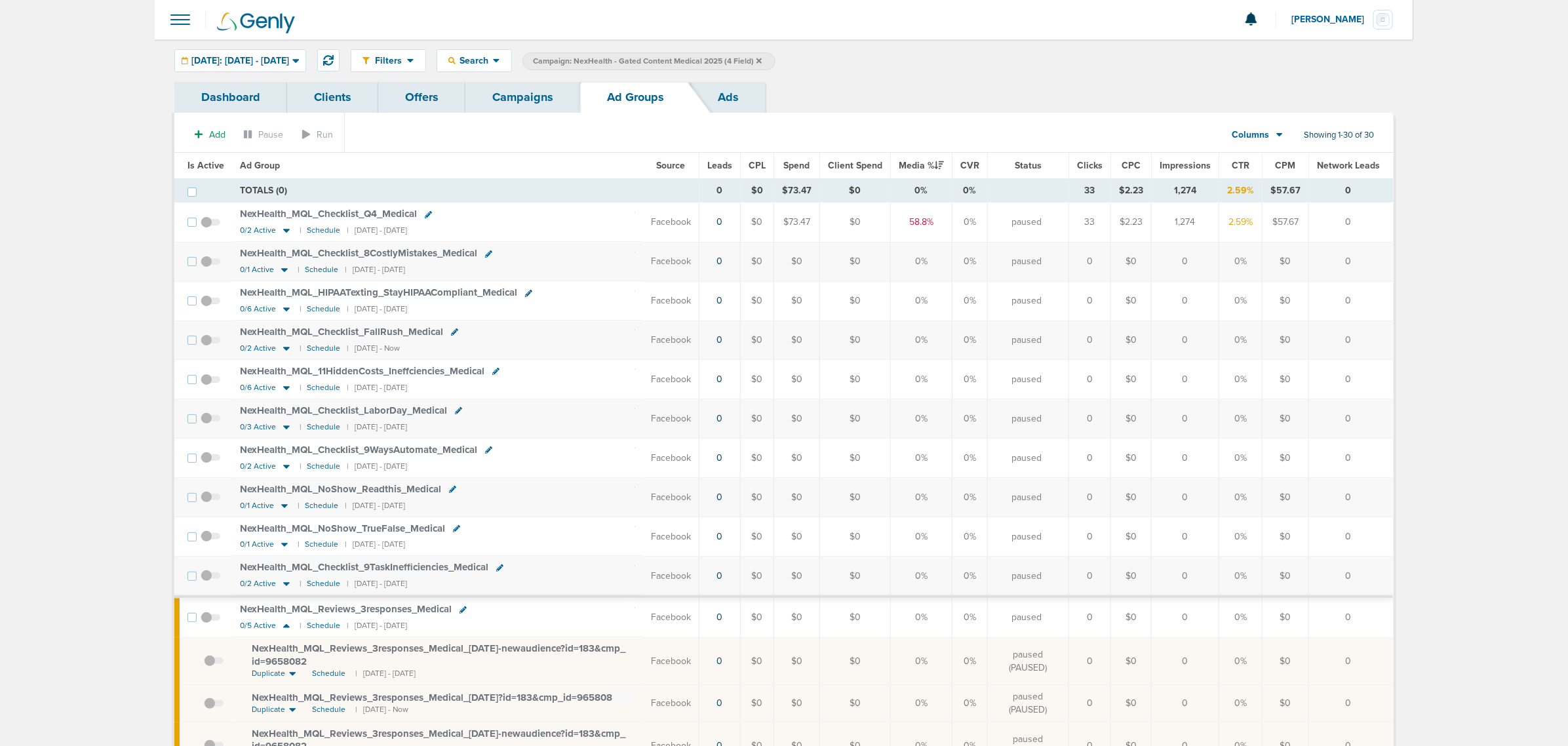
click at [193, 162] on span "Is Active" at bounding box center [205, 165] width 36 height 11
